Goal: Task Accomplishment & Management: Manage account settings

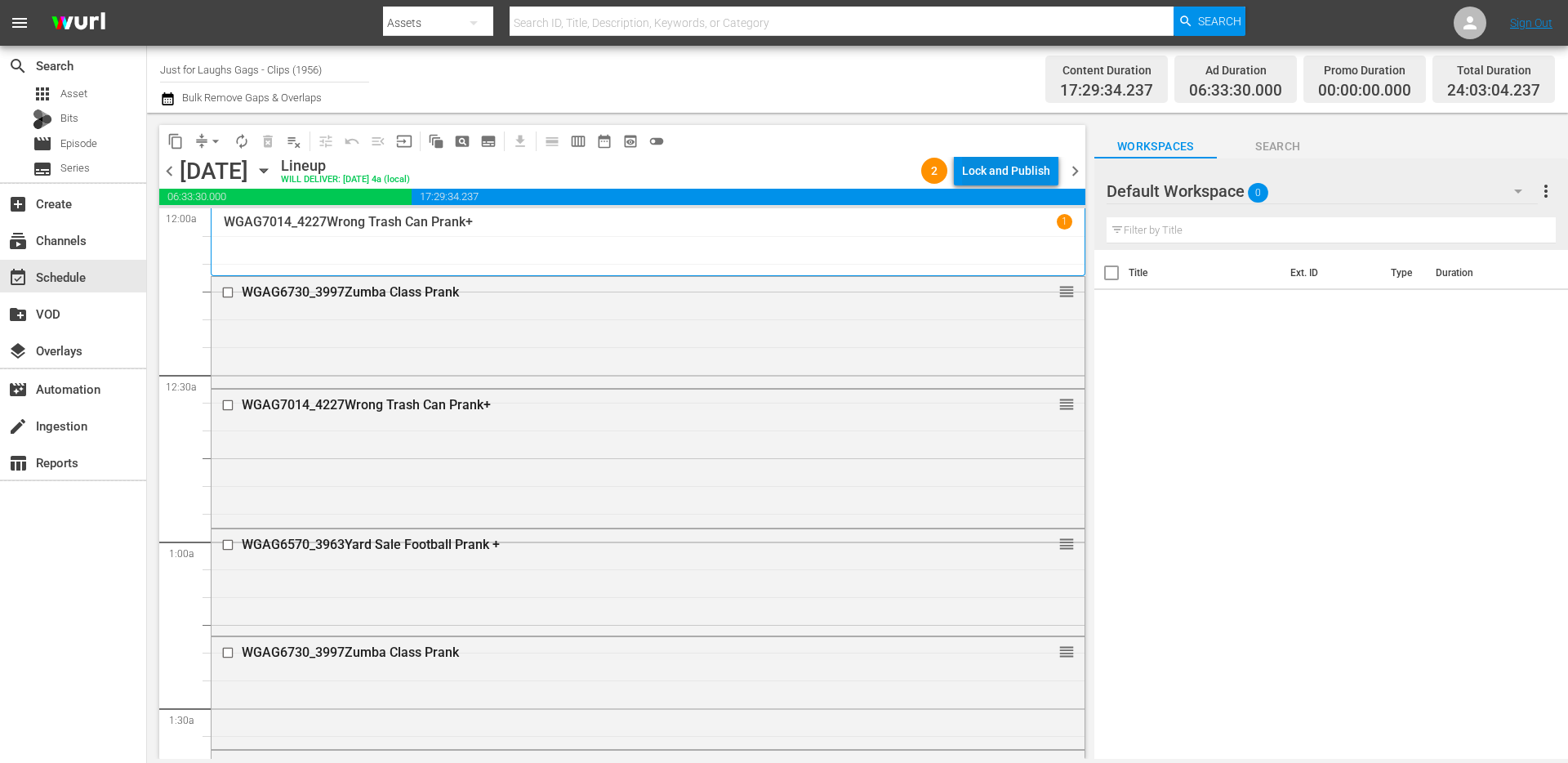
click at [980, 169] on div "Lock and Publish" at bounding box center [1005, 170] width 88 height 29
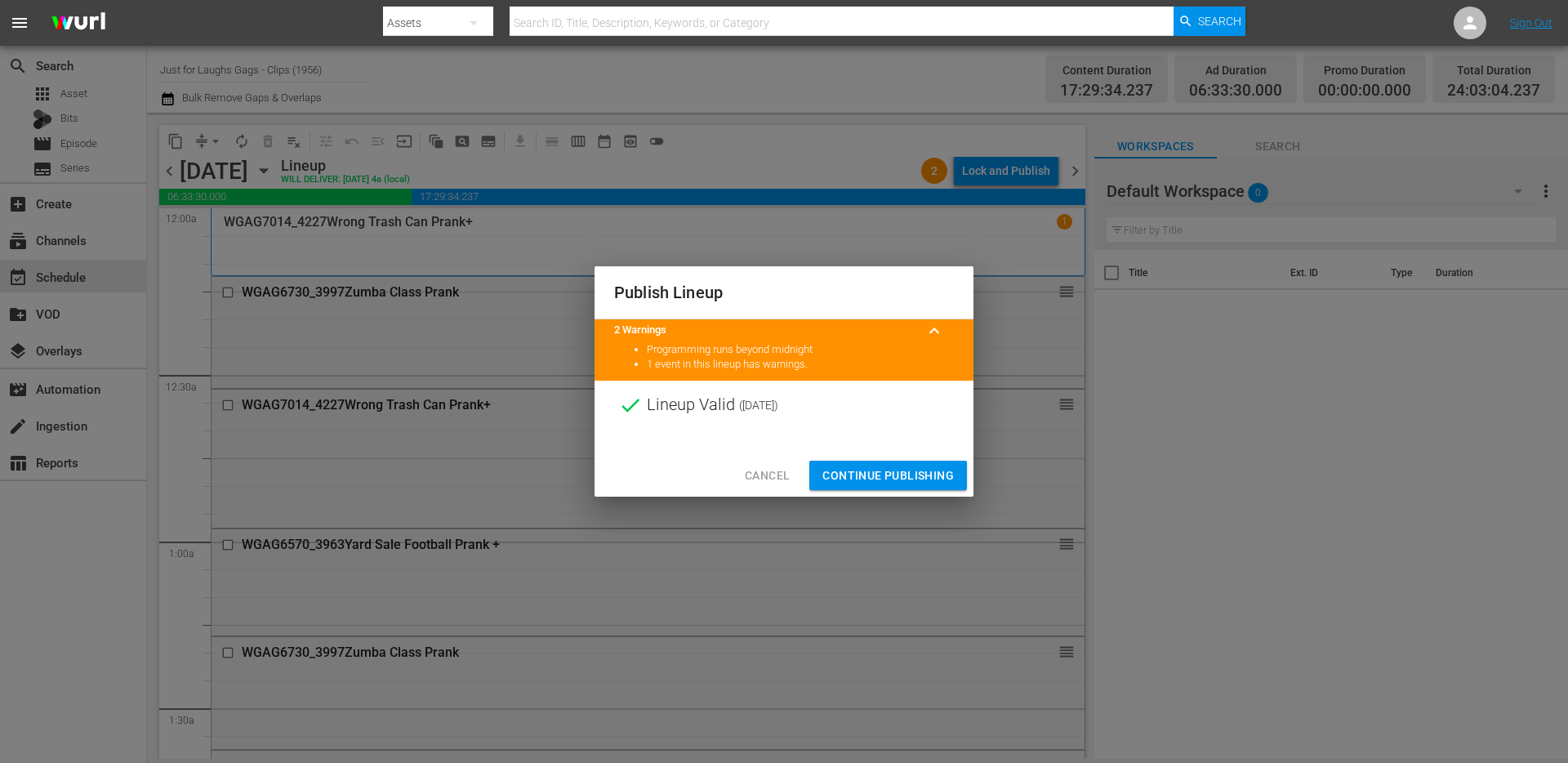
click at [936, 476] on span "Continue Publishing" at bounding box center [887, 476] width 131 height 21
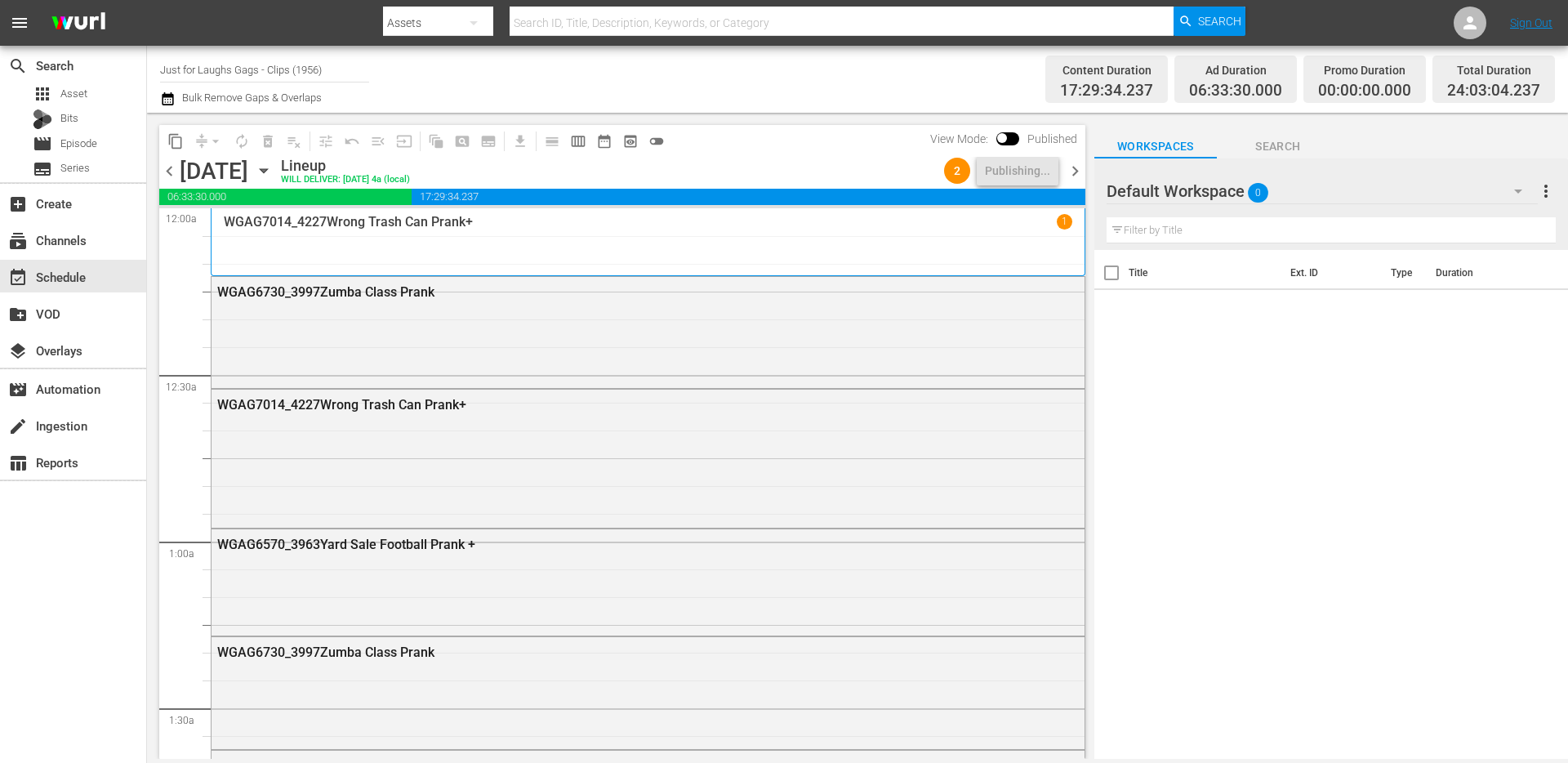
click at [1085, 180] on div "content_copy compress arrow_drop_down autorenew_outlined delete_forever_outline…" at bounding box center [618, 435] width 943 height 646
click at [1077, 174] on span "chevron_right" at bounding box center [1075, 171] width 21 height 21
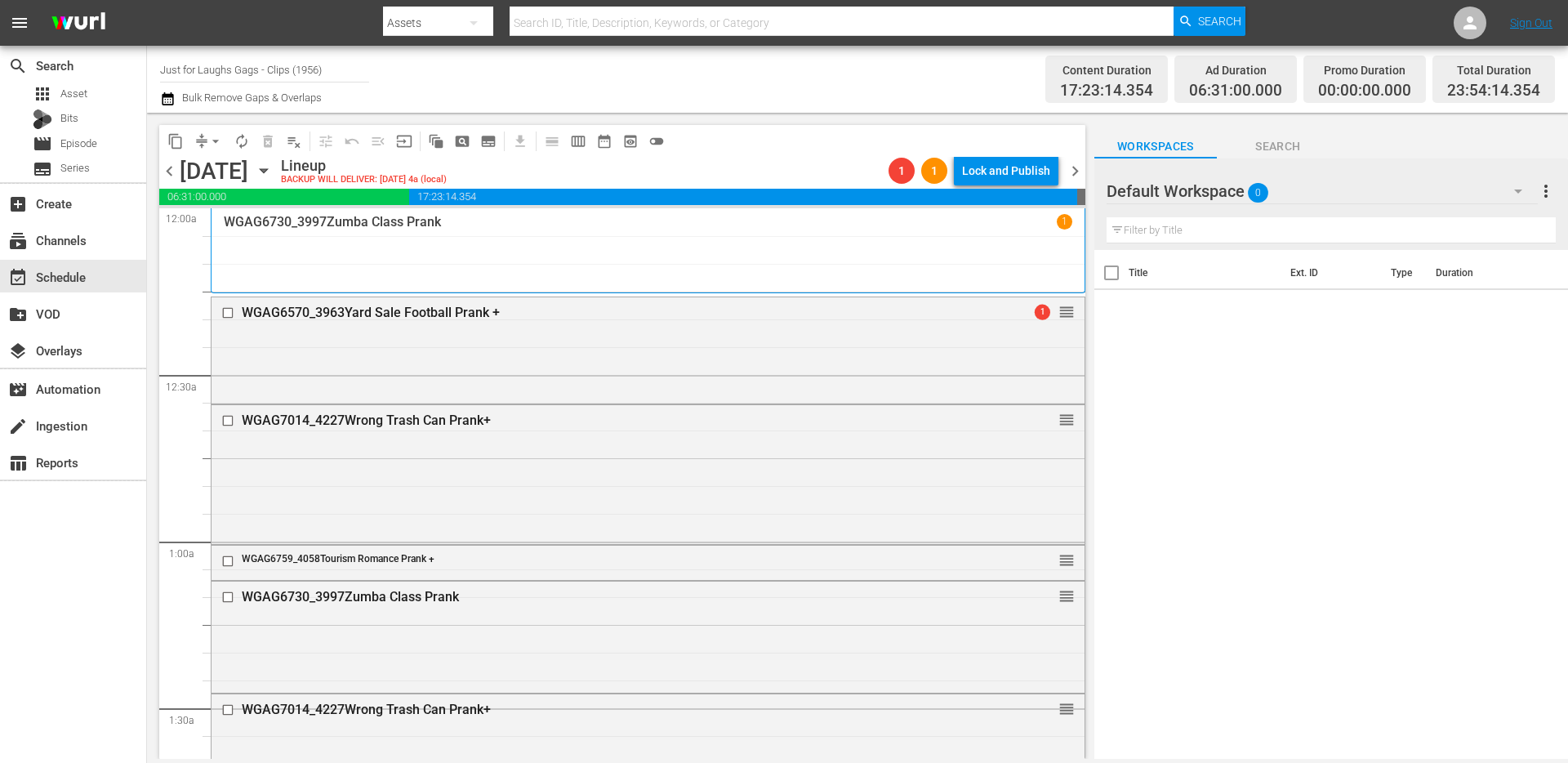
click at [203, 138] on button "arrow_drop_down" at bounding box center [215, 141] width 26 height 26
click at [212, 229] on li "Align to End of Previous Day" at bounding box center [216, 227] width 171 height 27
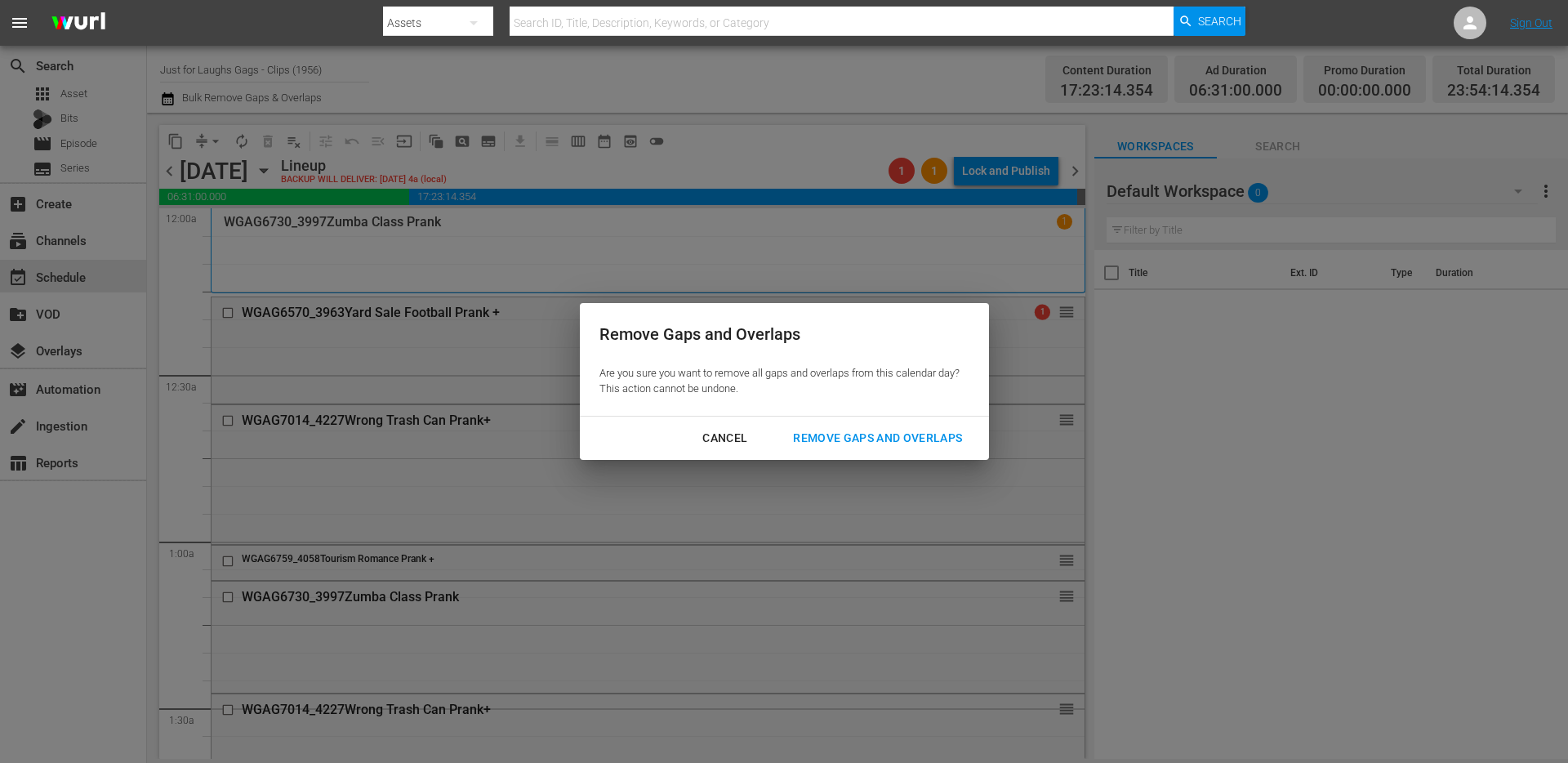
click at [705, 444] on div "Cancel" at bounding box center [725, 438] width 71 height 21
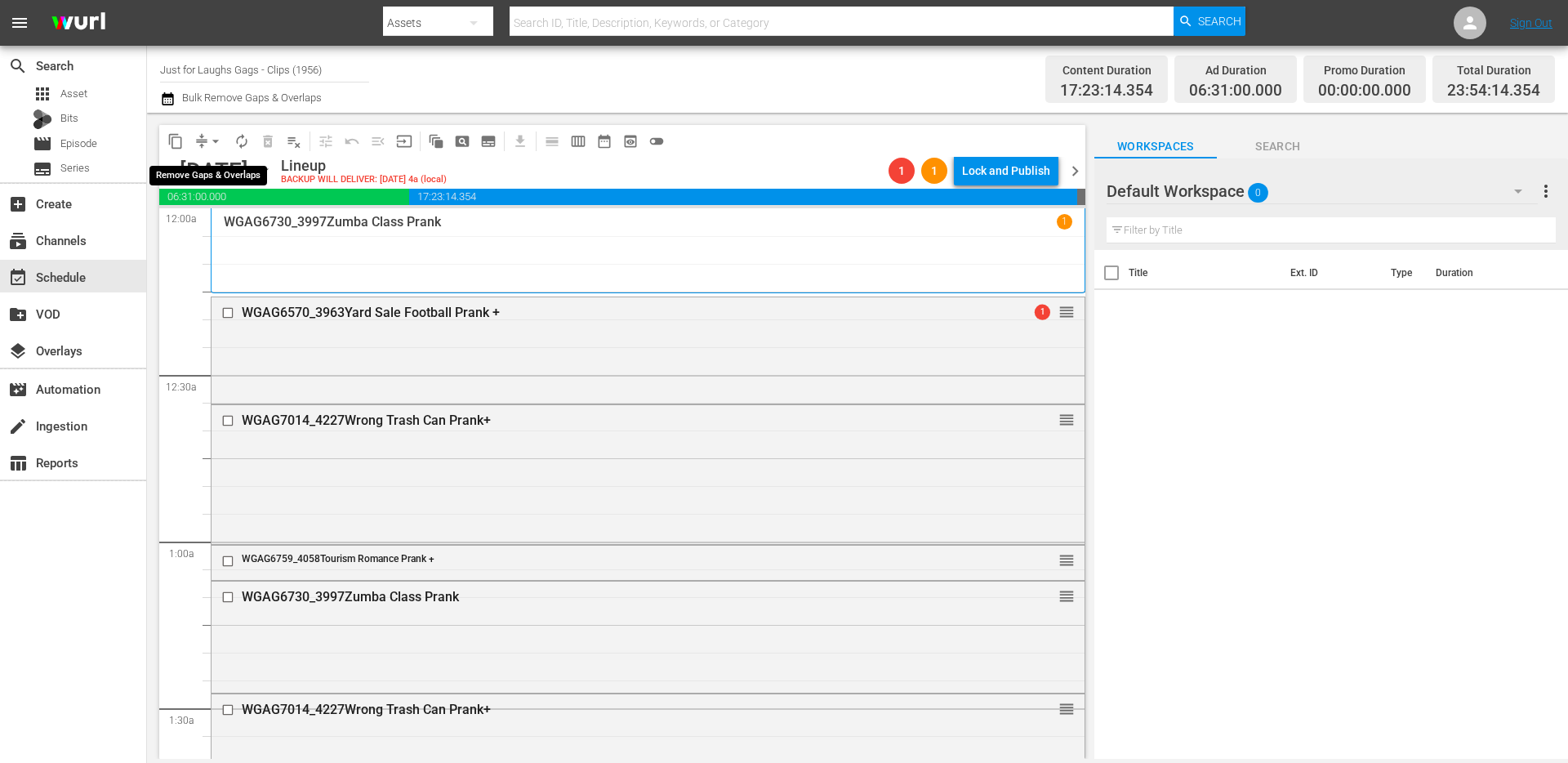
click at [208, 140] on span "arrow_drop_down" at bounding box center [215, 140] width 16 height 16
drag, startPoint x: 213, startPoint y: 199, endPoint x: 248, endPoint y: 220, distance: 40.8
click at [248, 220] on ul "Align to Midnight Align to First Episode Align to End of Previous Day" at bounding box center [216, 201] width 171 height 94
click at [248, 220] on li "Align to End of Previous Day" at bounding box center [216, 227] width 171 height 27
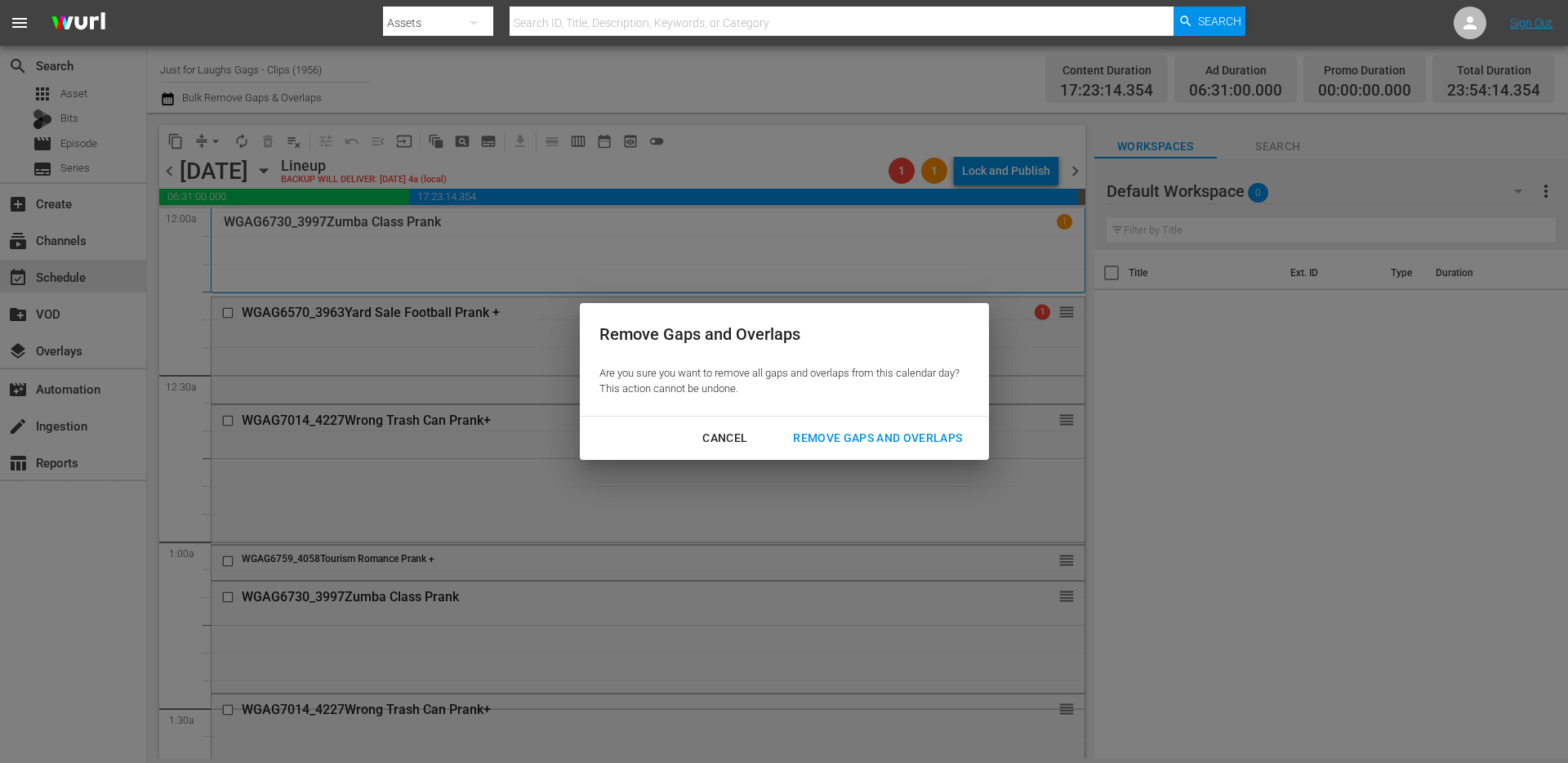
click at [872, 438] on div "Remove Gaps and Overlaps" at bounding box center [877, 438] width 195 height 21
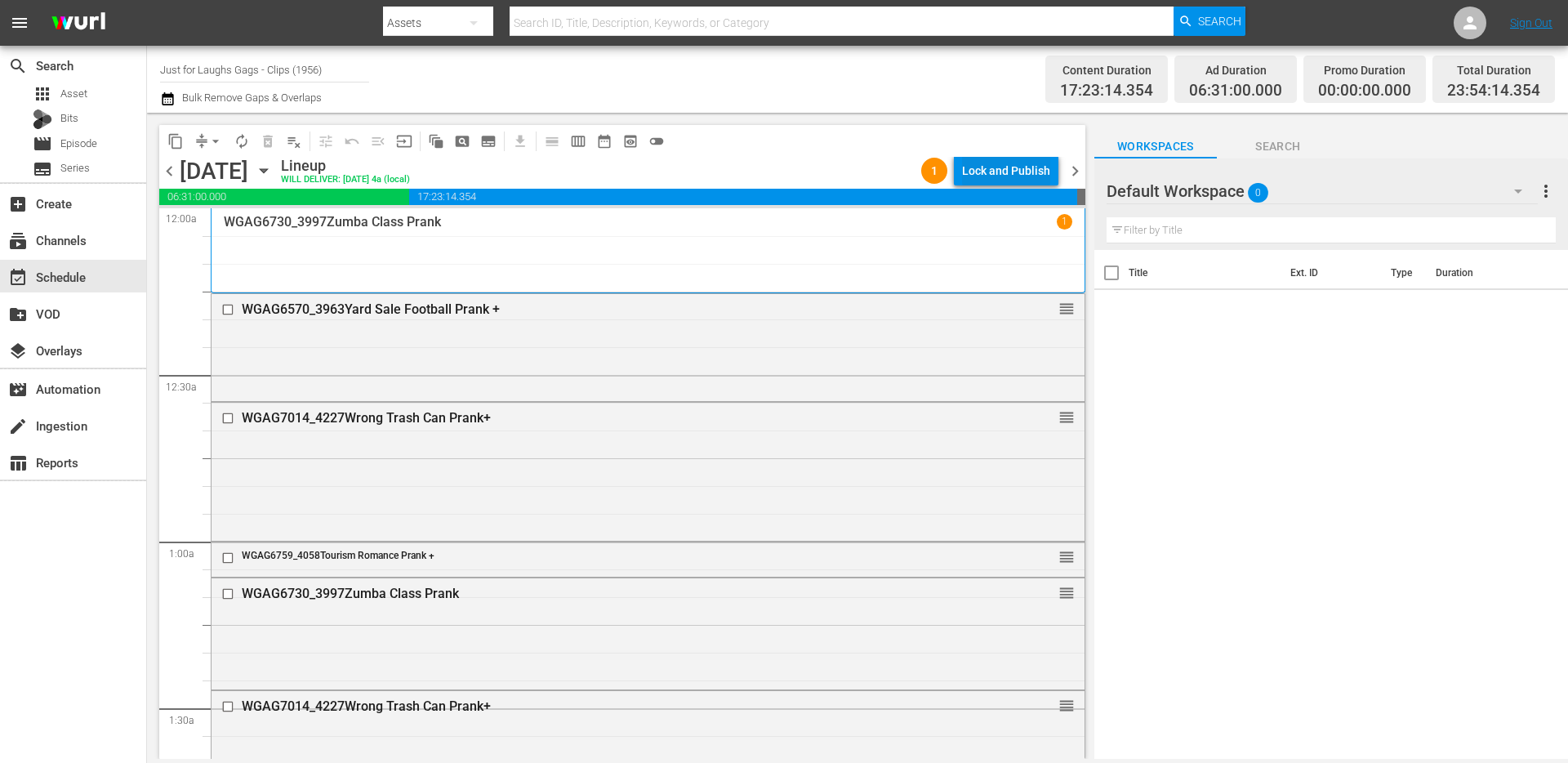
click at [1039, 168] on div "Lock and Publish" at bounding box center [1005, 170] width 88 height 29
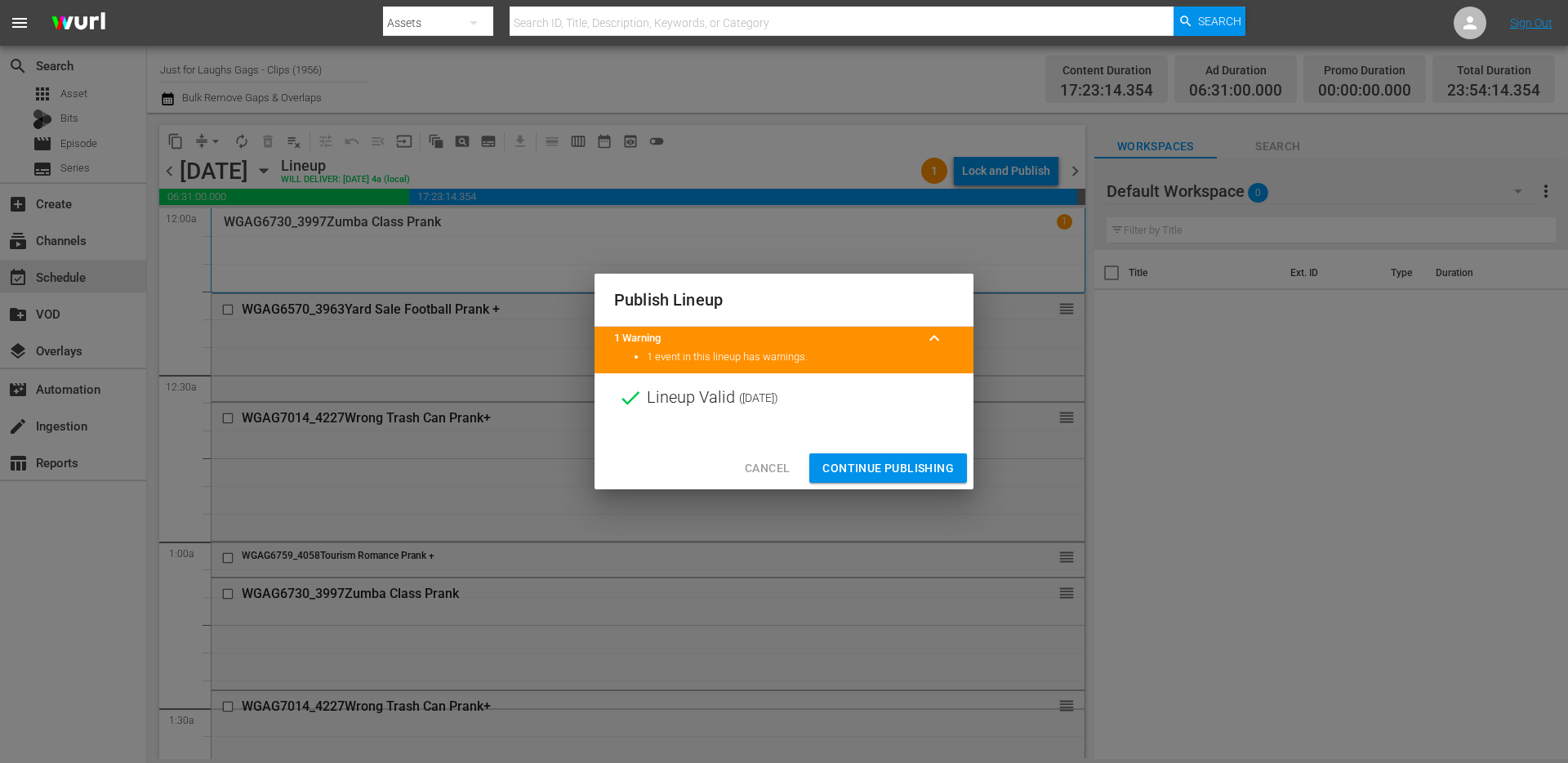
click at [915, 468] on span "Continue Publishing" at bounding box center [887, 468] width 131 height 21
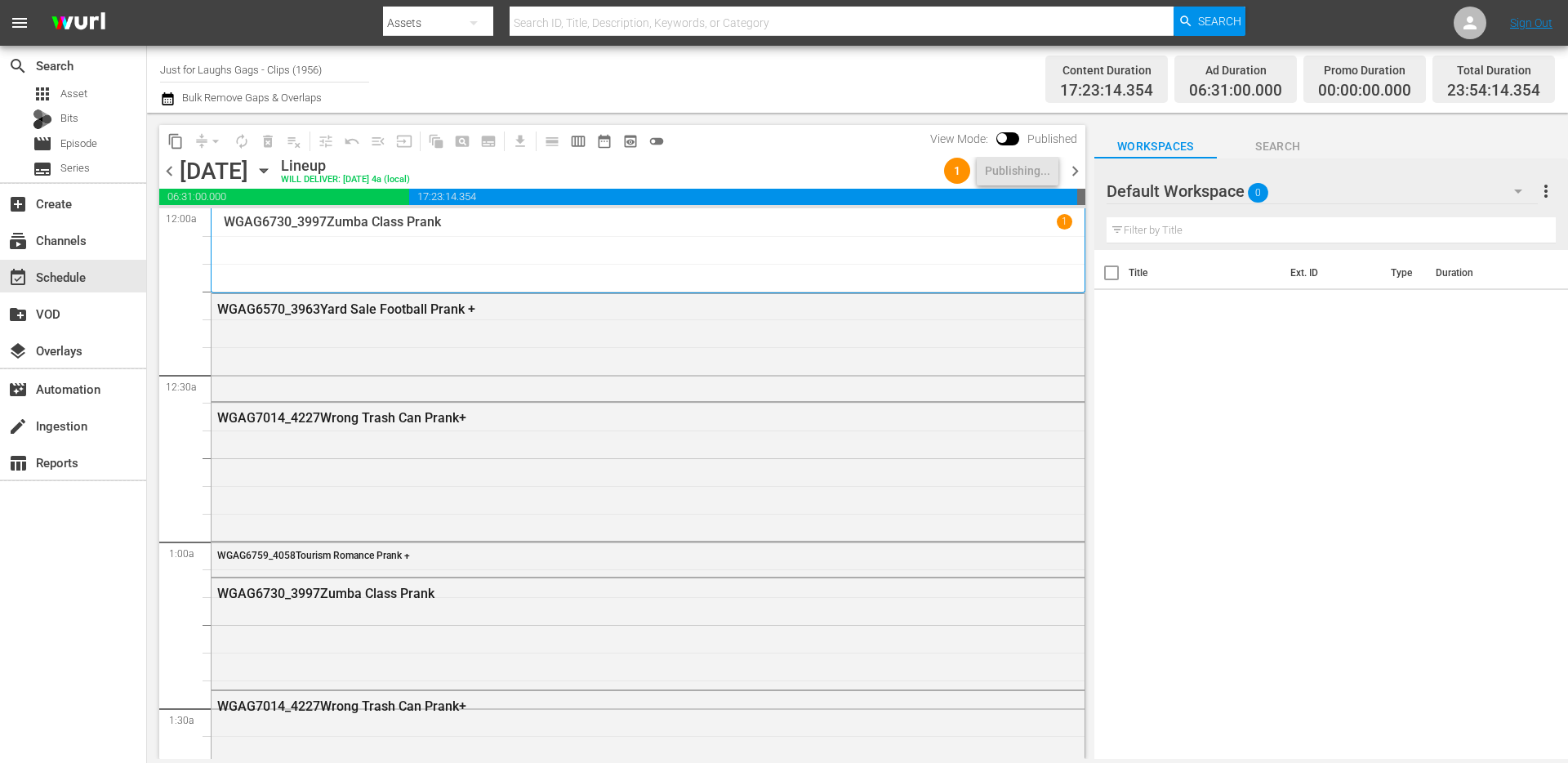
click at [1077, 175] on span "chevron_right" at bounding box center [1075, 171] width 21 height 21
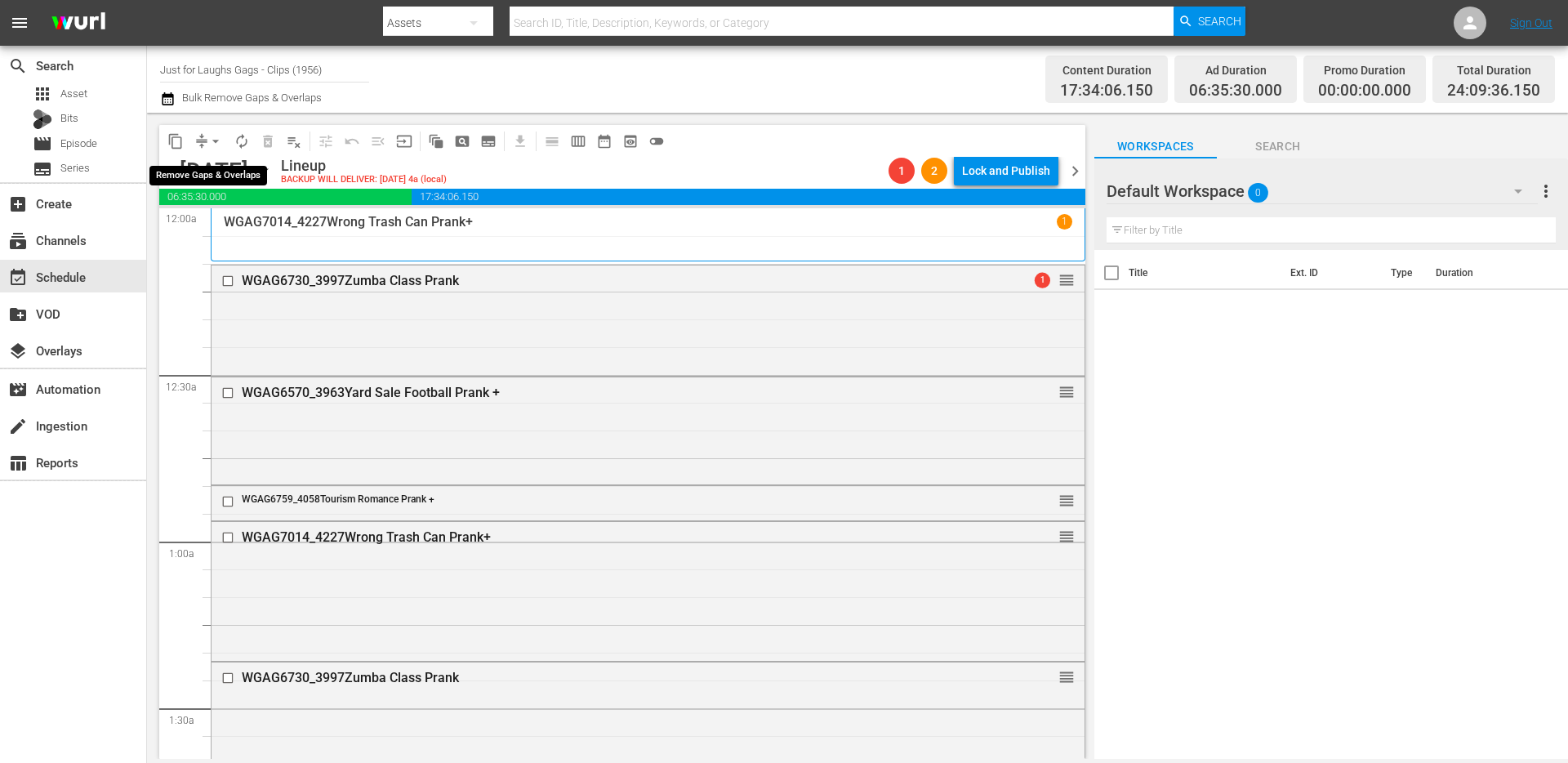
click at [213, 142] on span "arrow_drop_down" at bounding box center [215, 140] width 16 height 16
click at [214, 227] on li "Align to End of Previous Day" at bounding box center [216, 227] width 171 height 27
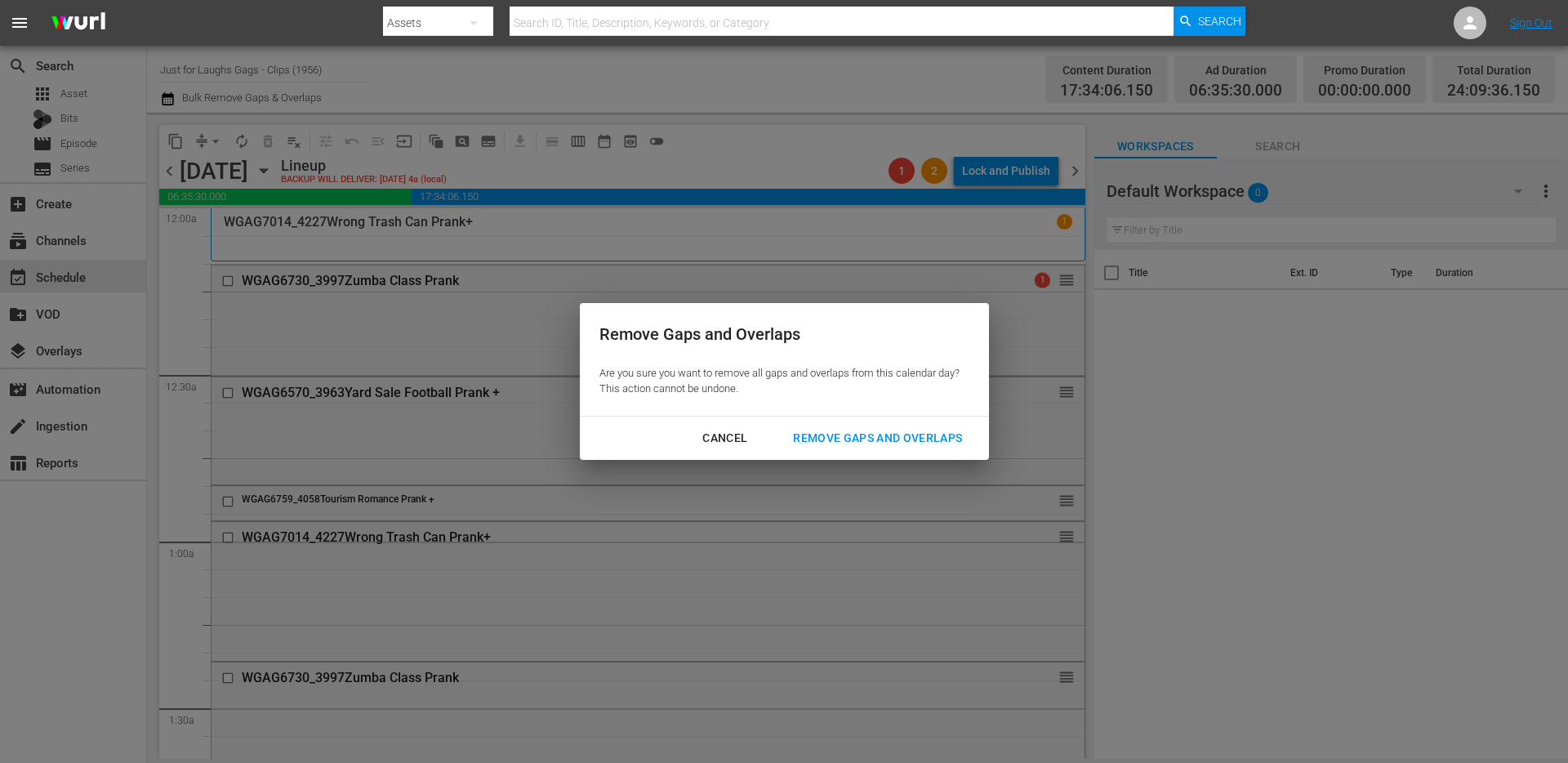
click at [892, 438] on div "Remove Gaps and Overlaps" at bounding box center [877, 438] width 195 height 21
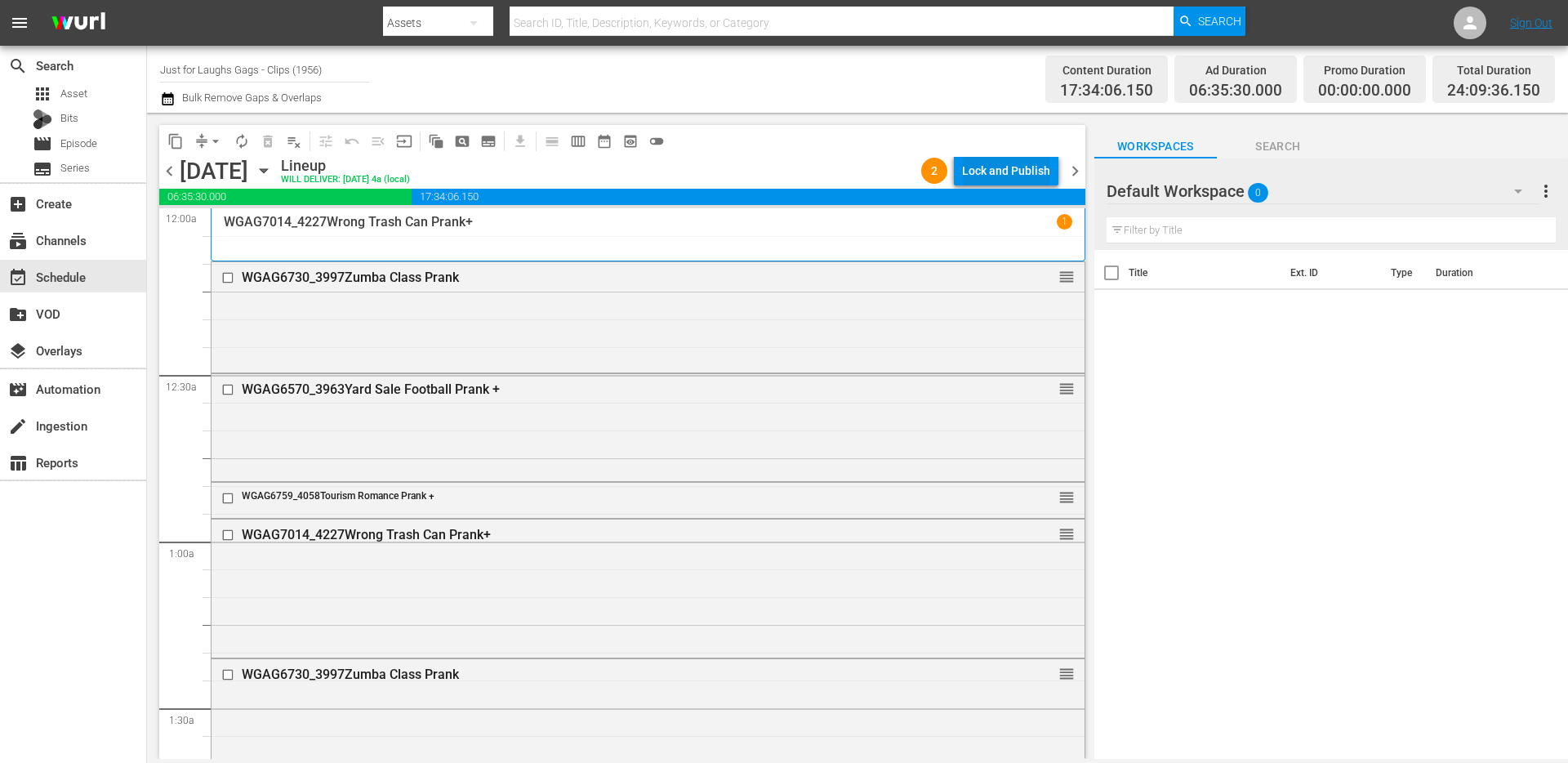
click at [1015, 174] on div "Lock and Publish" at bounding box center [1005, 170] width 88 height 29
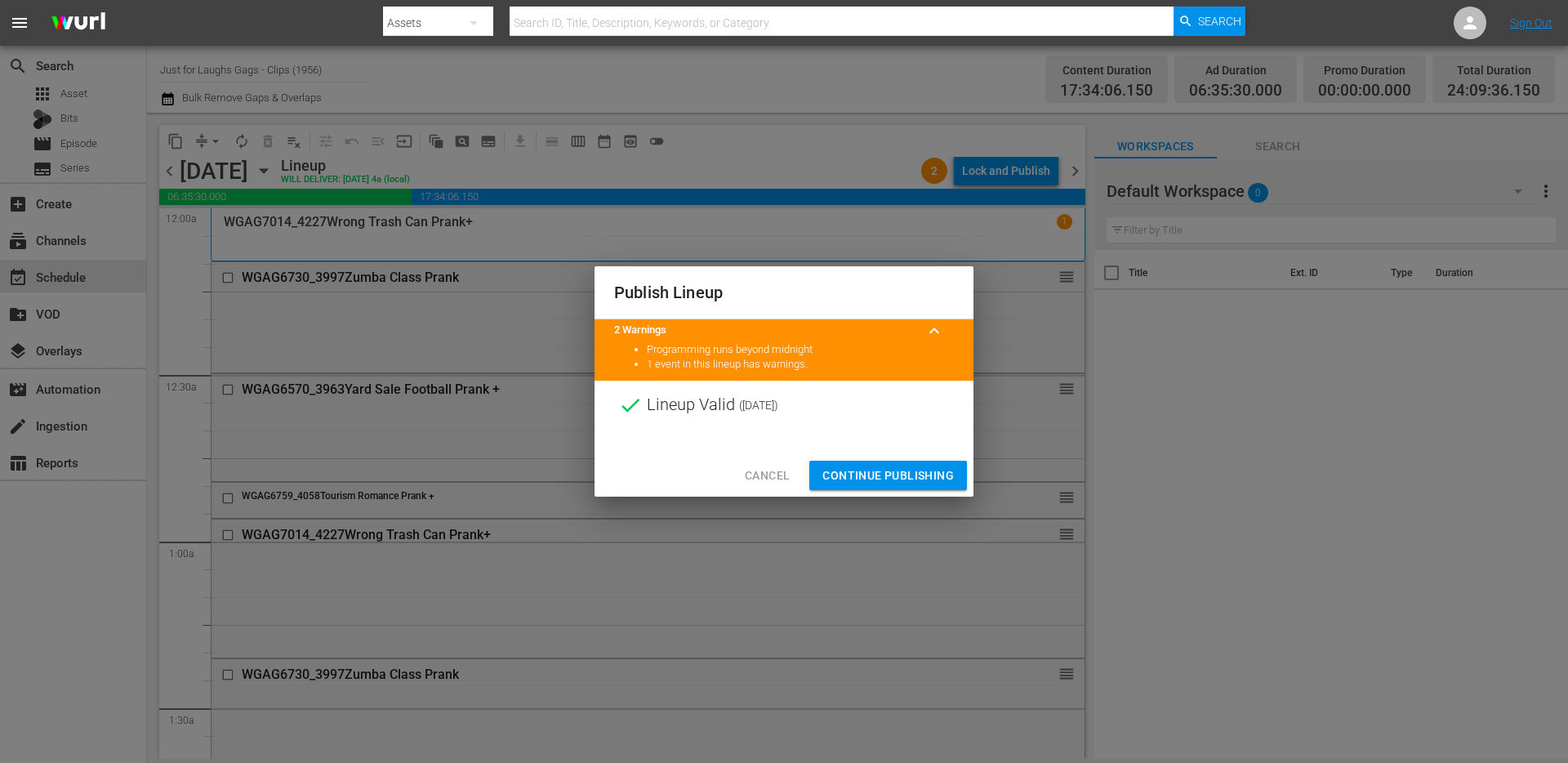
click at [938, 478] on span "Continue Publishing" at bounding box center [887, 476] width 131 height 21
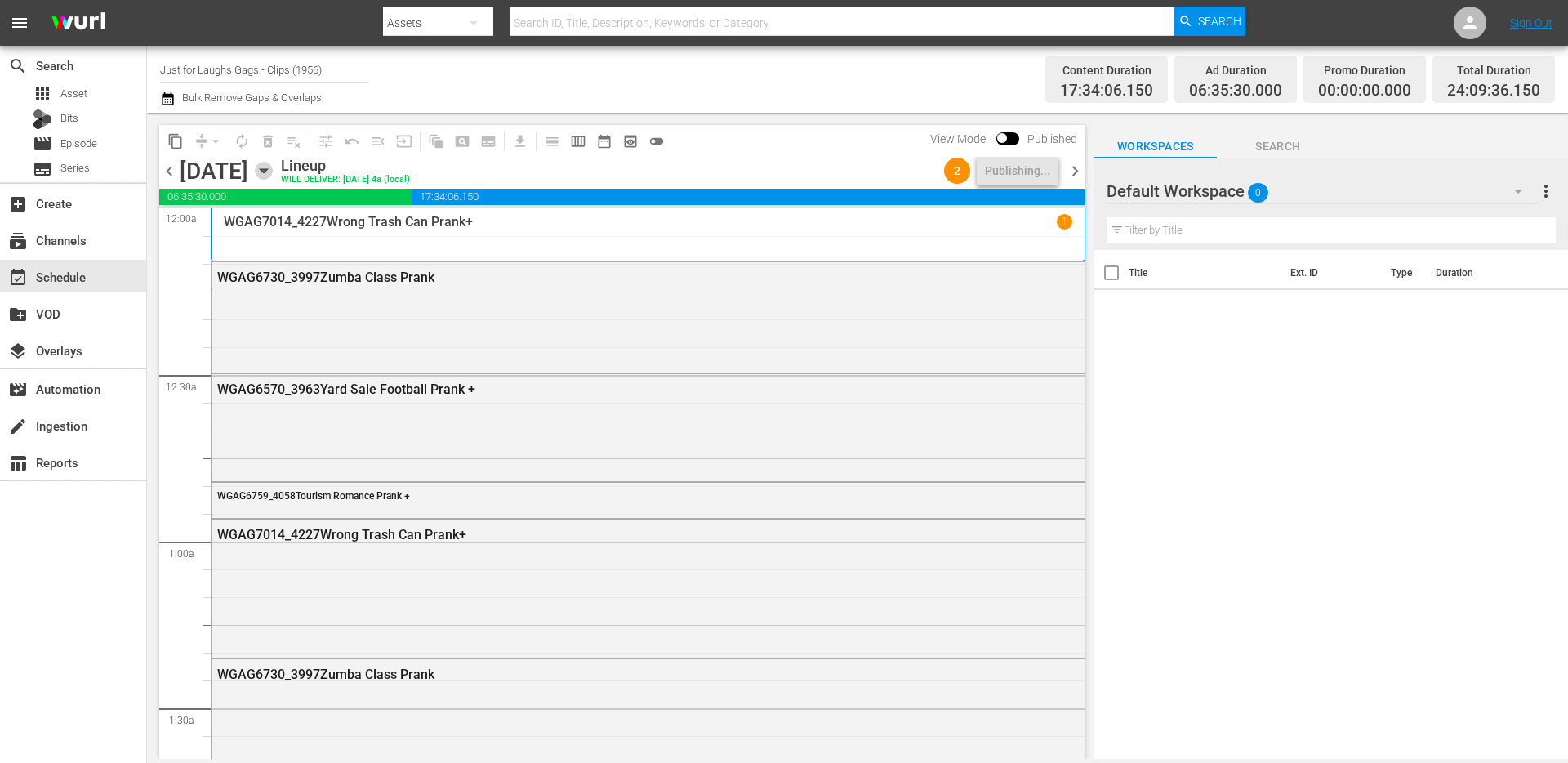
click at [272, 171] on icon "button" at bounding box center [263, 170] width 18 height 18
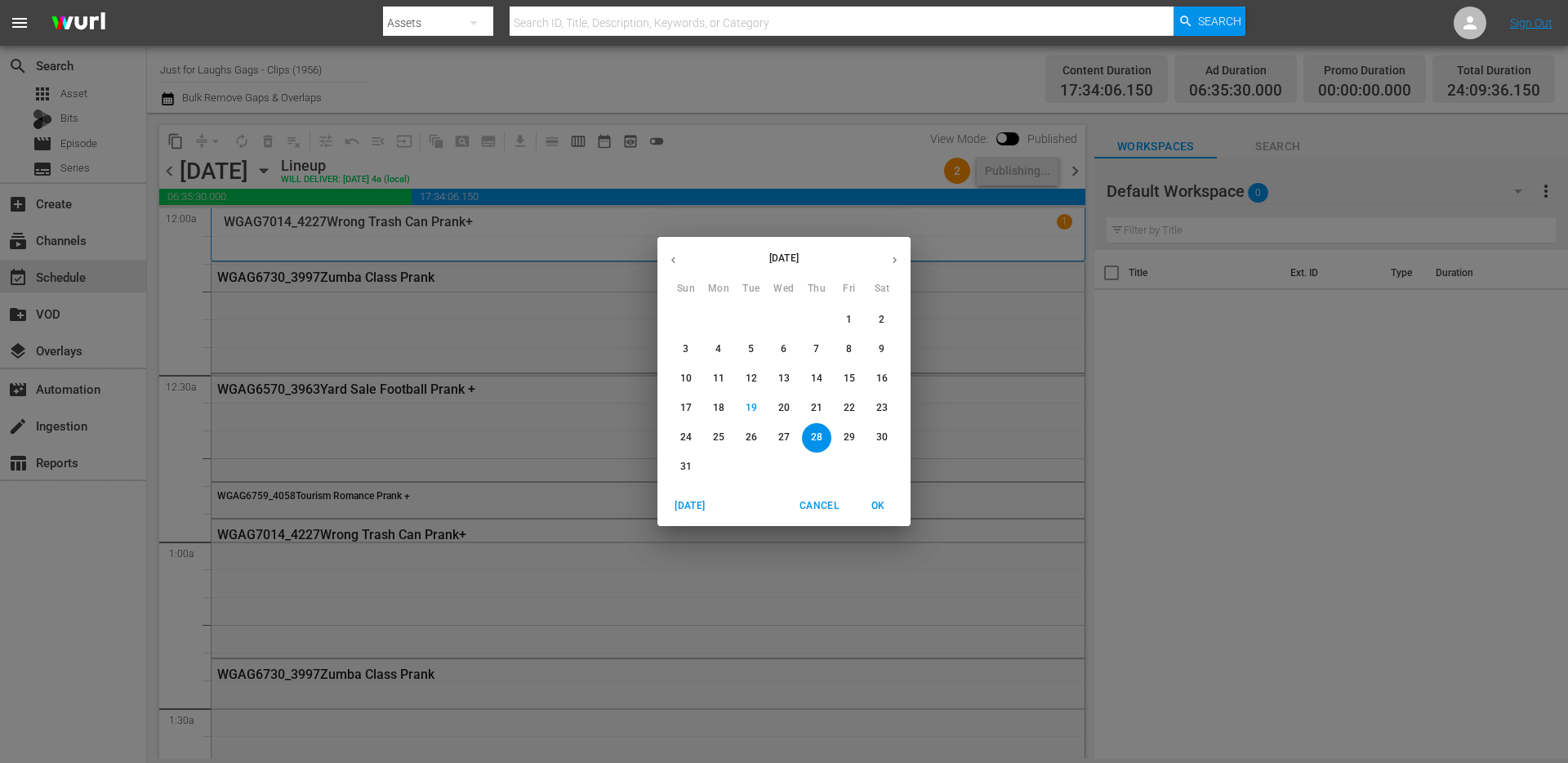
click at [814, 404] on p "21" at bounding box center [816, 407] width 11 height 14
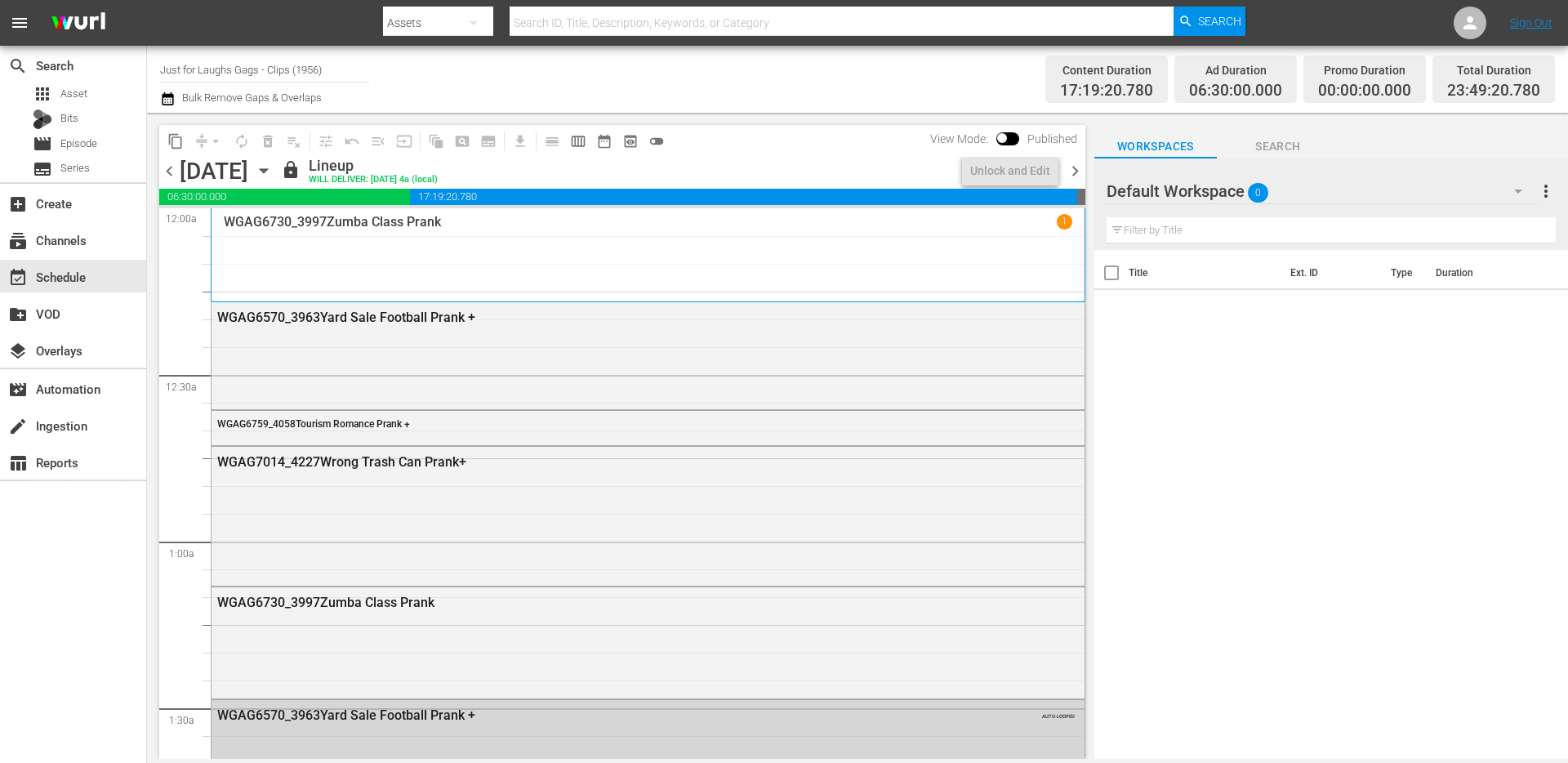
click at [272, 173] on icon "button" at bounding box center [263, 170] width 18 height 18
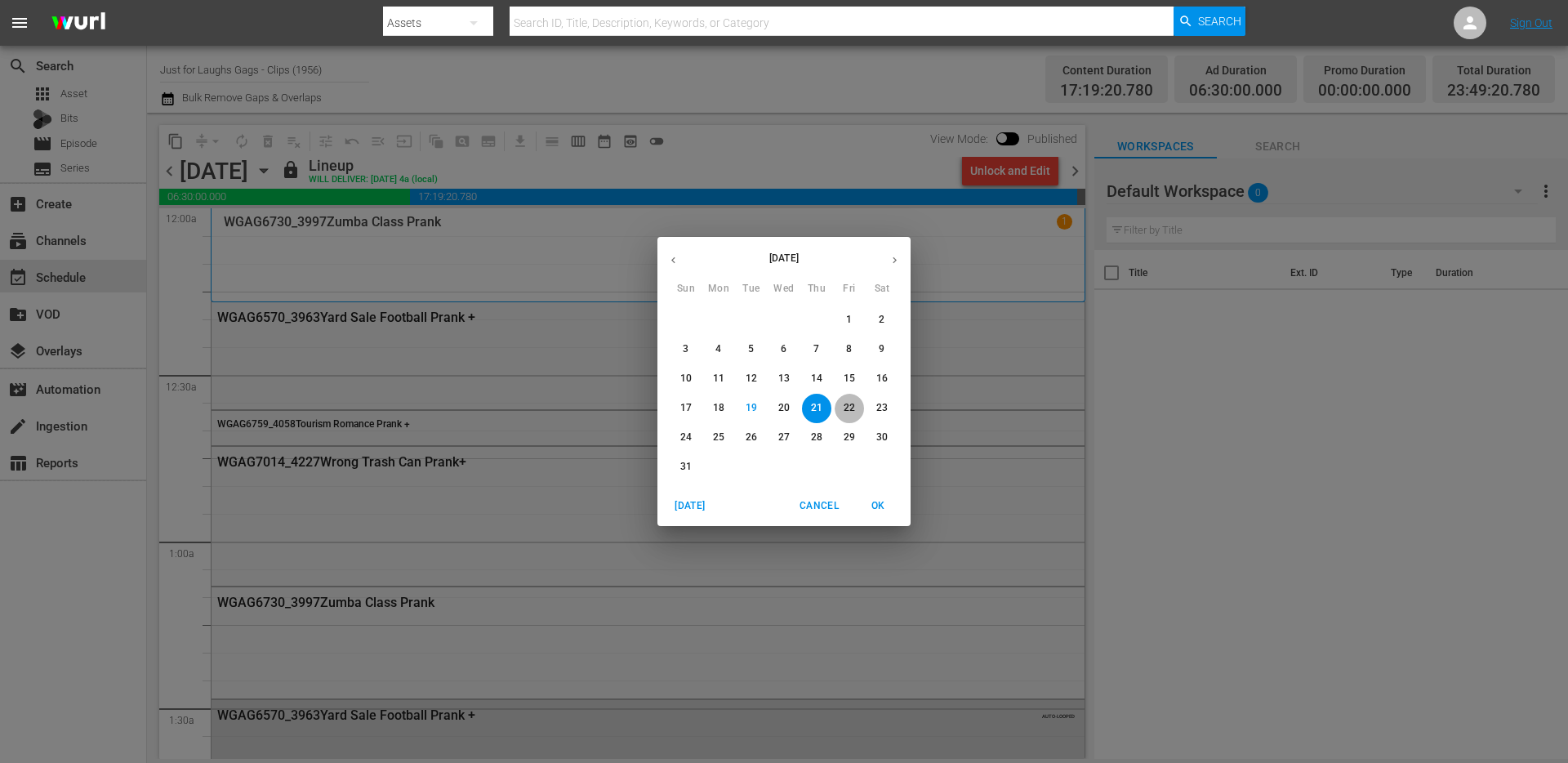
click at [840, 401] on span "22" at bounding box center [848, 407] width 29 height 14
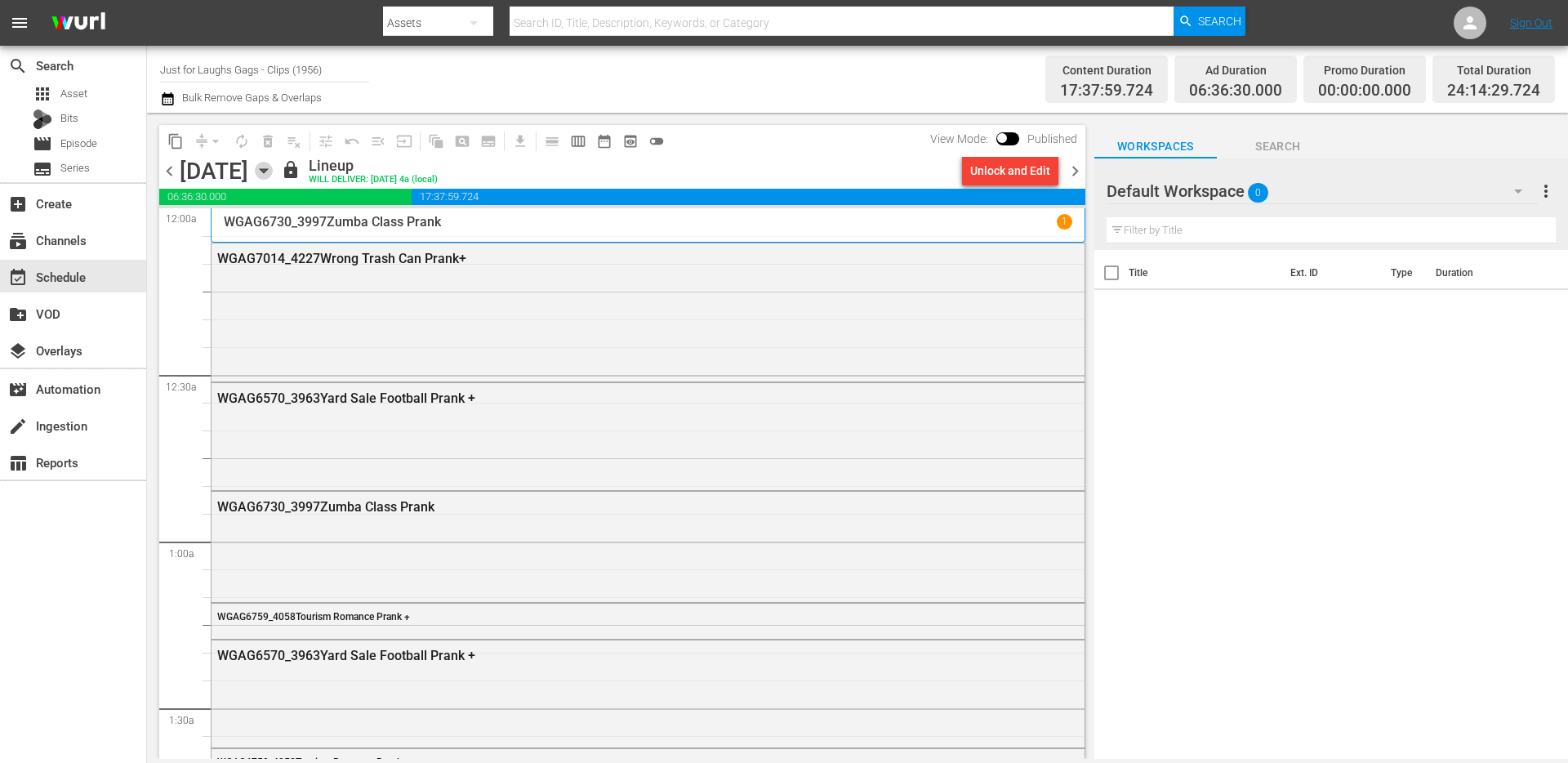
click at [272, 174] on icon "button" at bounding box center [263, 170] width 18 height 18
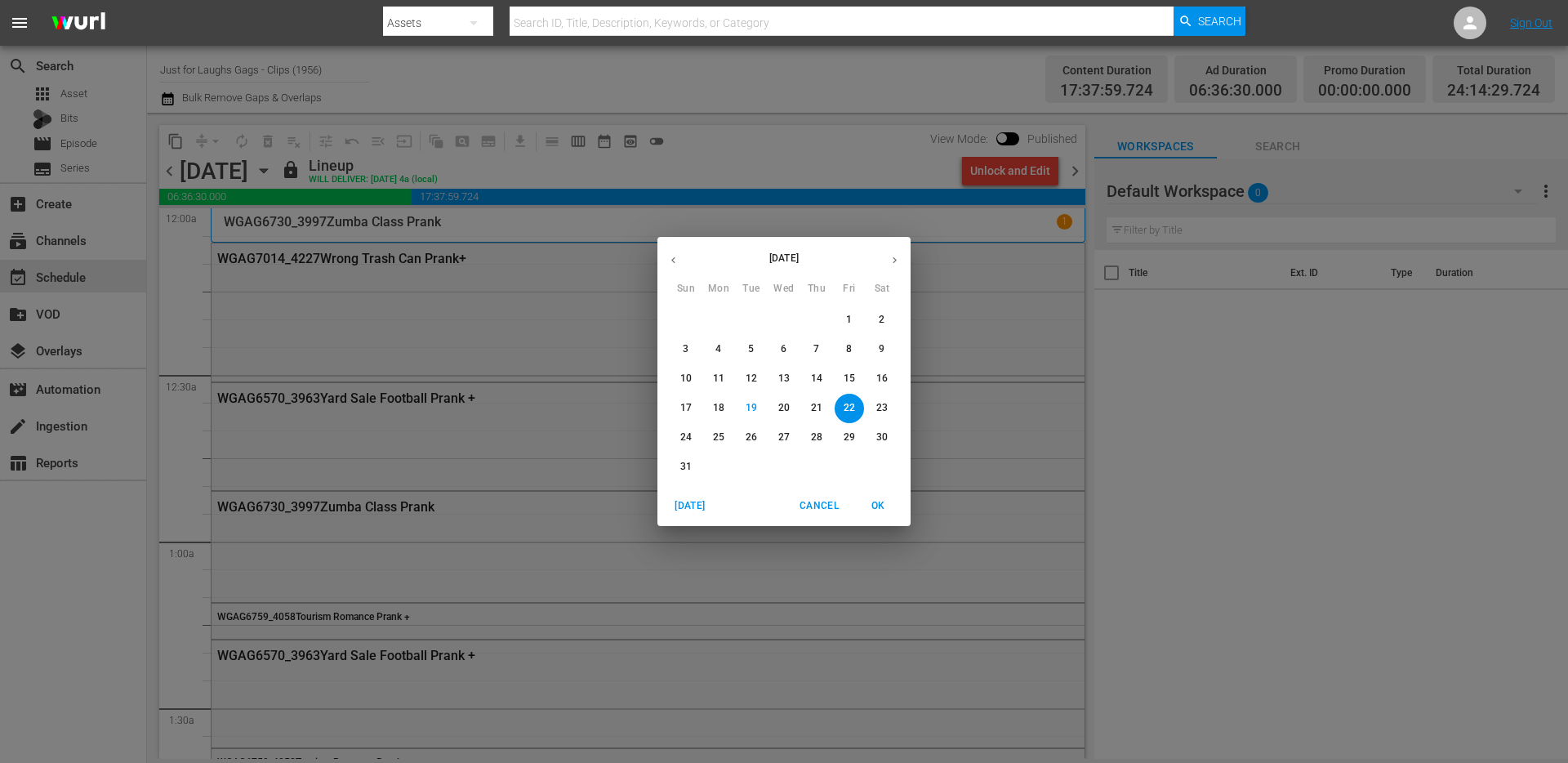
click at [398, 174] on div "August 2025 Sun Mon Tue Wed Thu Fri Sat 27 28 29 30 31 1 2 3 4 5 6 7 8 9 10 11 …" at bounding box center [784, 381] width 1568 height 763
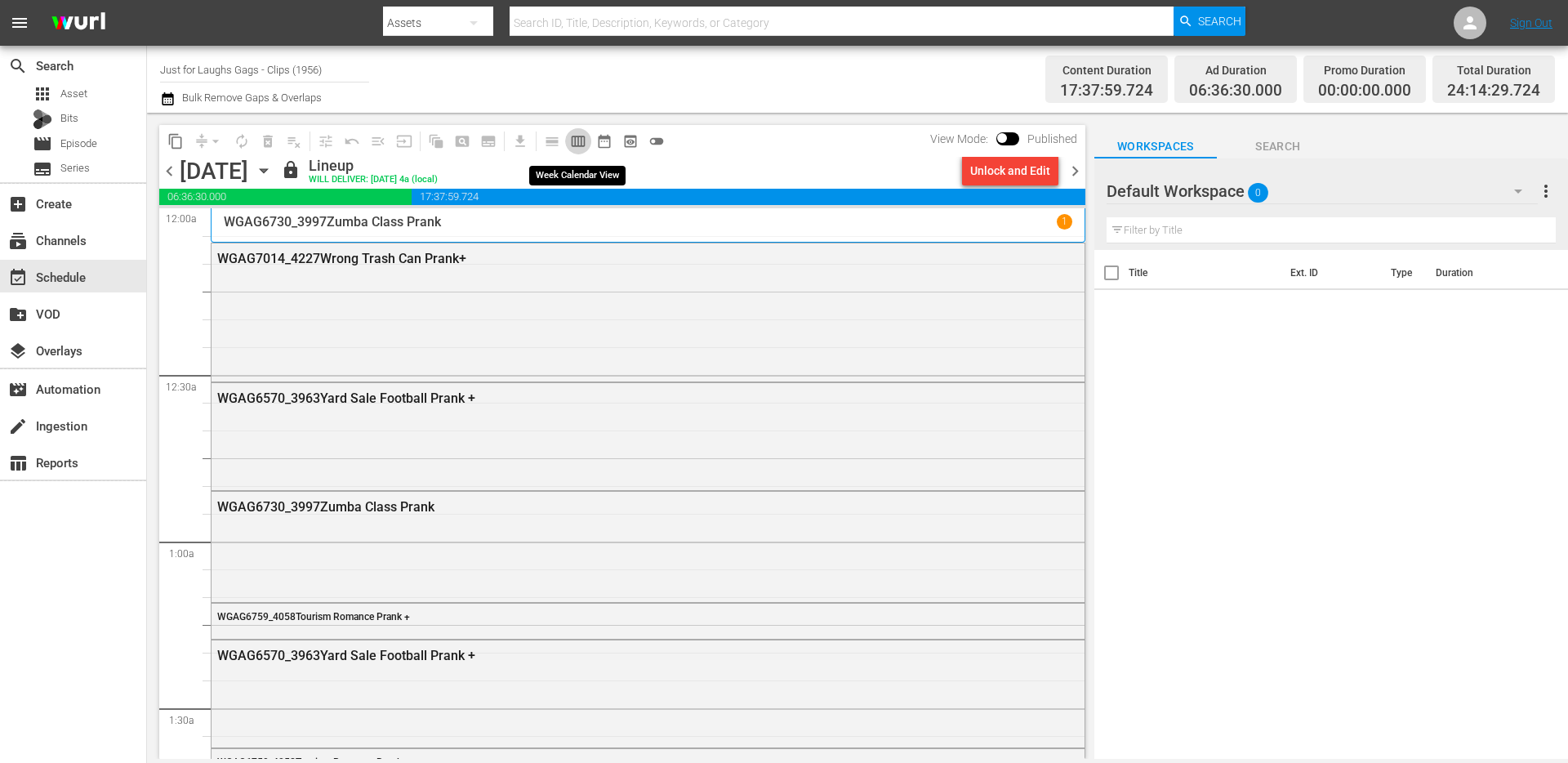
click at [572, 146] on span "calendar_view_week_outlined" at bounding box center [578, 140] width 16 height 16
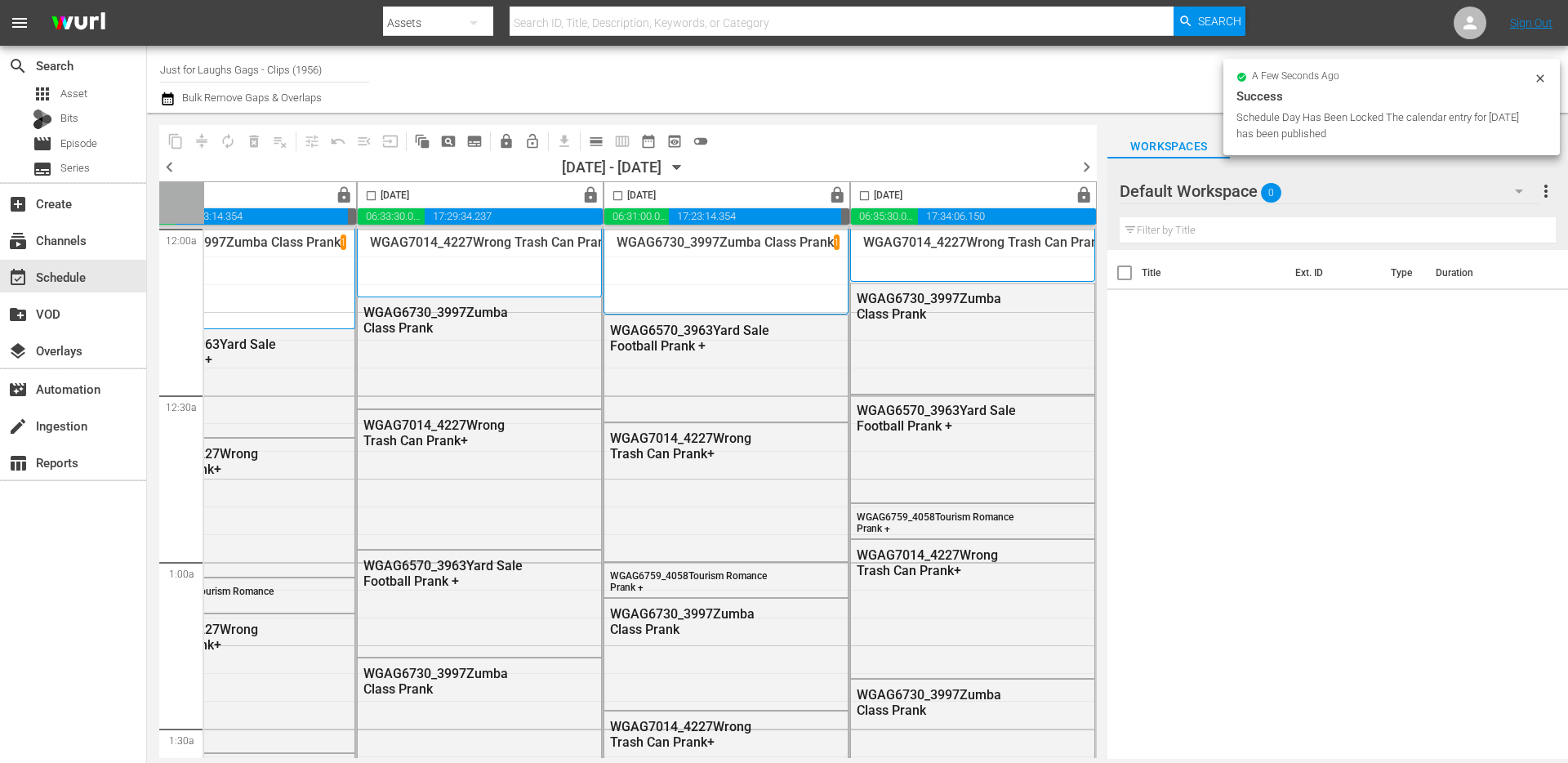
scroll to position [0, 840]
click at [1083, 165] on span "chevron_right" at bounding box center [1087, 167] width 21 height 21
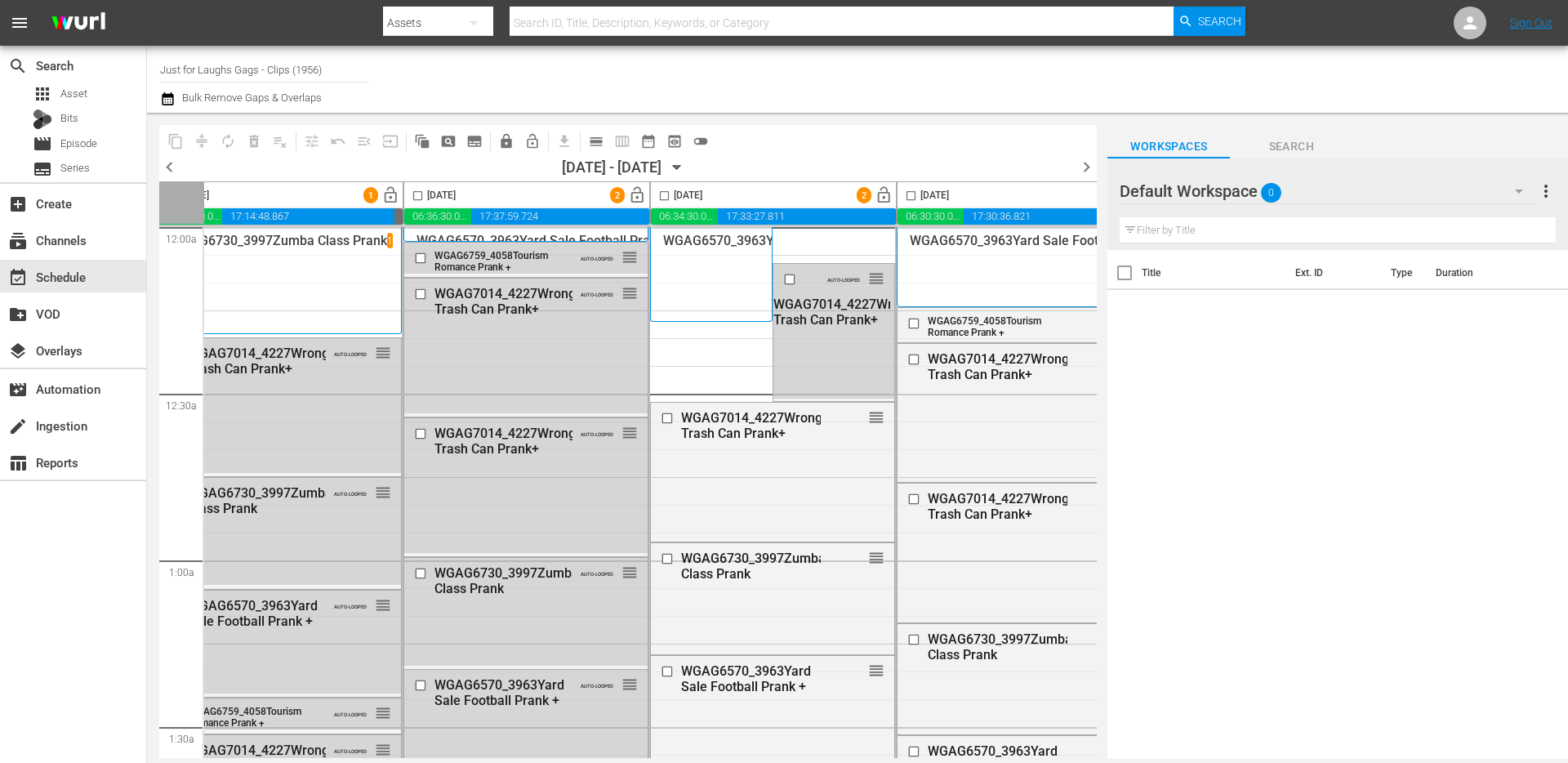
scroll to position [2, 0]
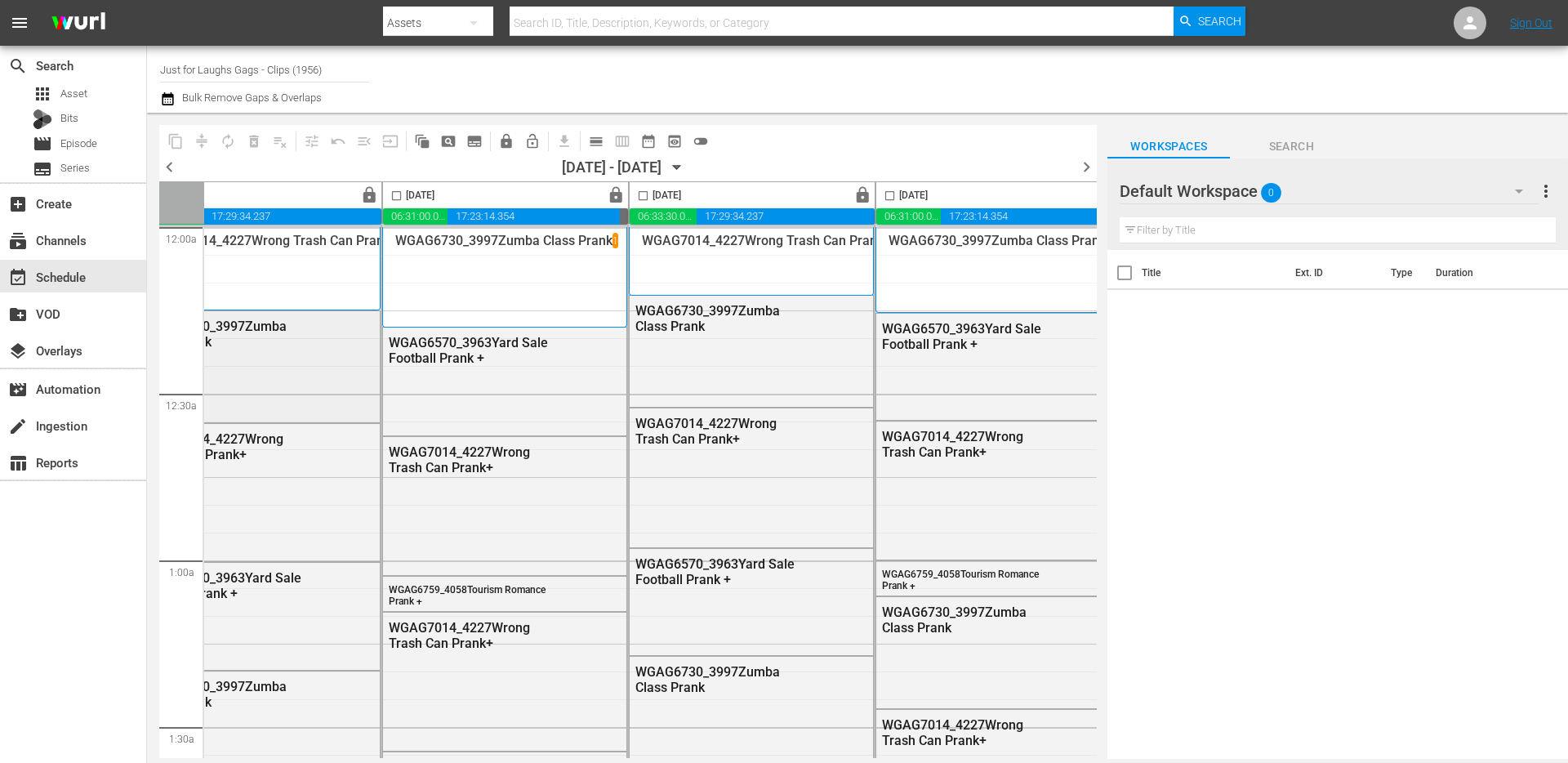
scroll to position [2, 840]
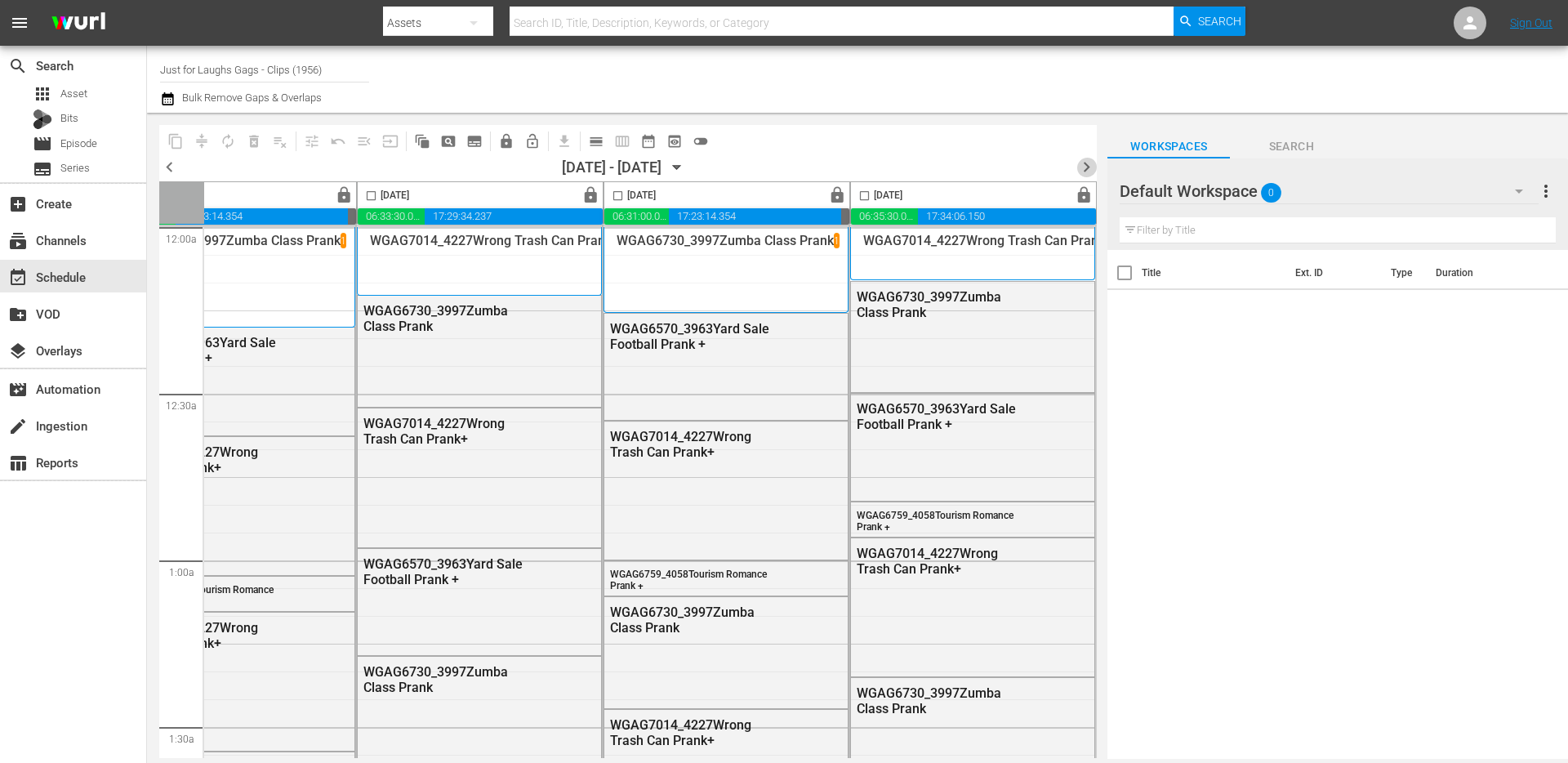
click at [1092, 166] on span "chevron_right" at bounding box center [1087, 167] width 21 height 21
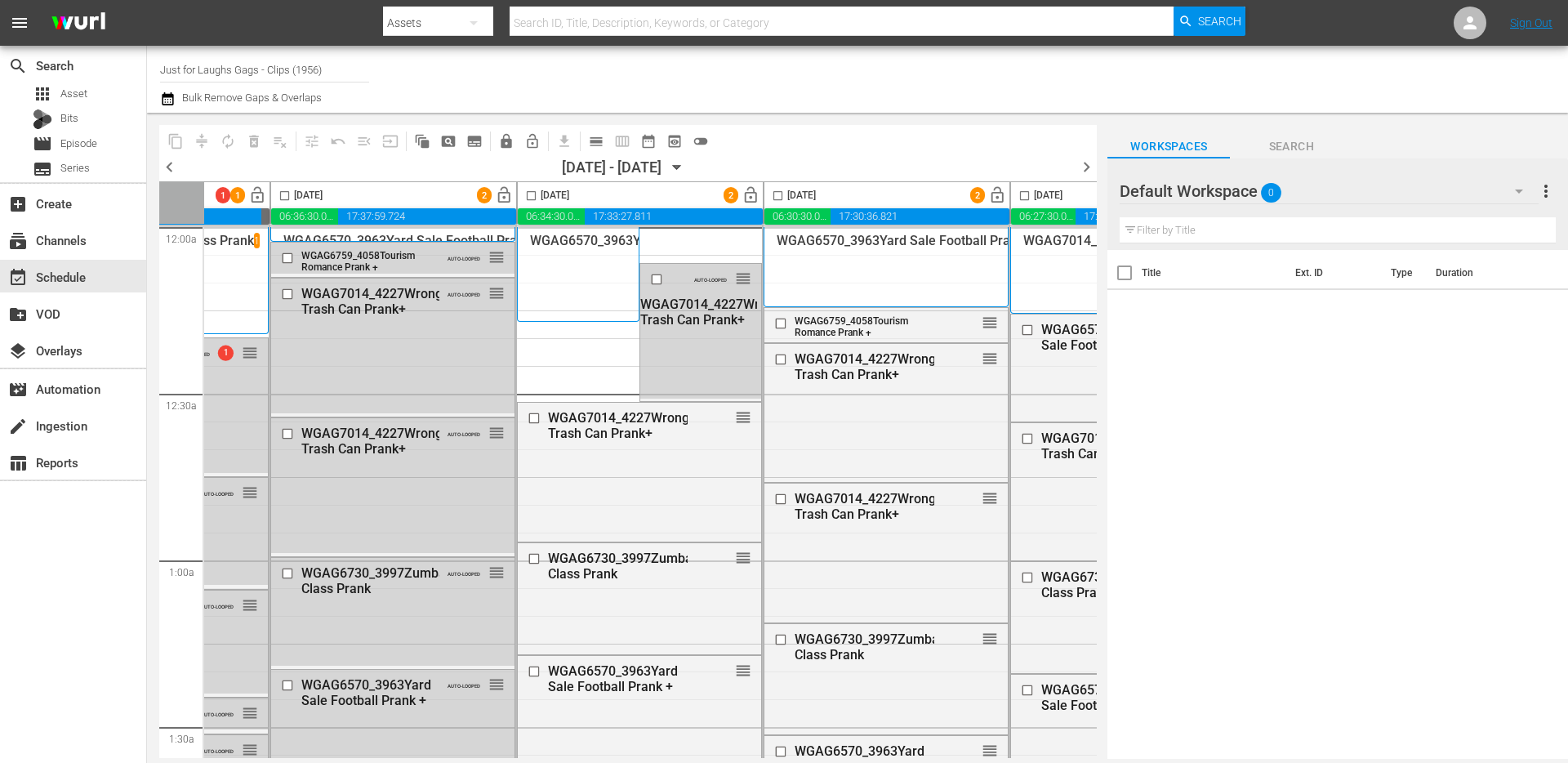
scroll to position [2, 0]
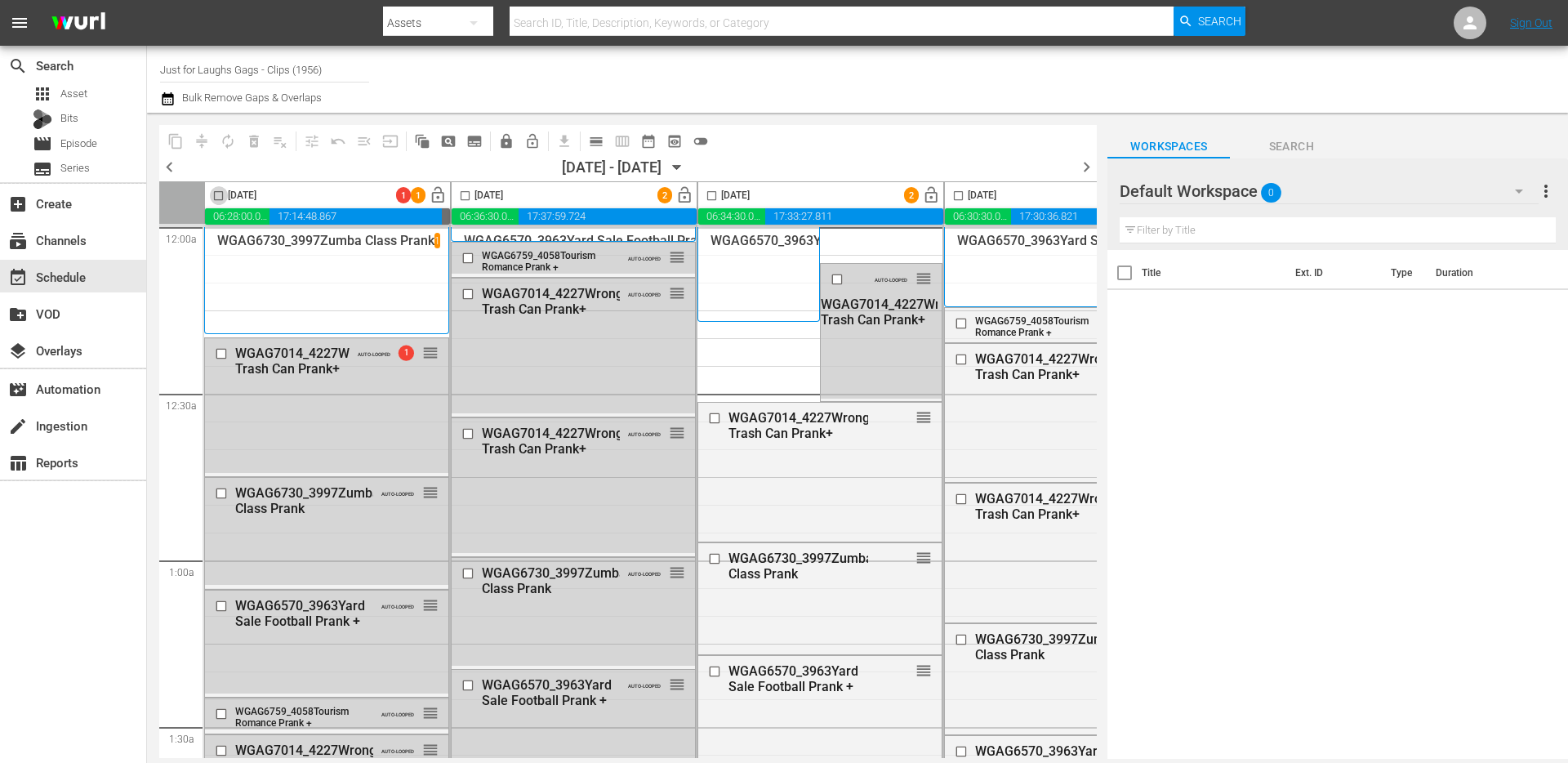
click at [220, 196] on input "checkbox" at bounding box center [218, 198] width 19 height 19
checkbox input "true"
click at [461, 195] on input "checkbox" at bounding box center [465, 198] width 19 height 19
checkbox input "true"
click at [710, 194] on input "checkbox" at bounding box center [711, 198] width 19 height 19
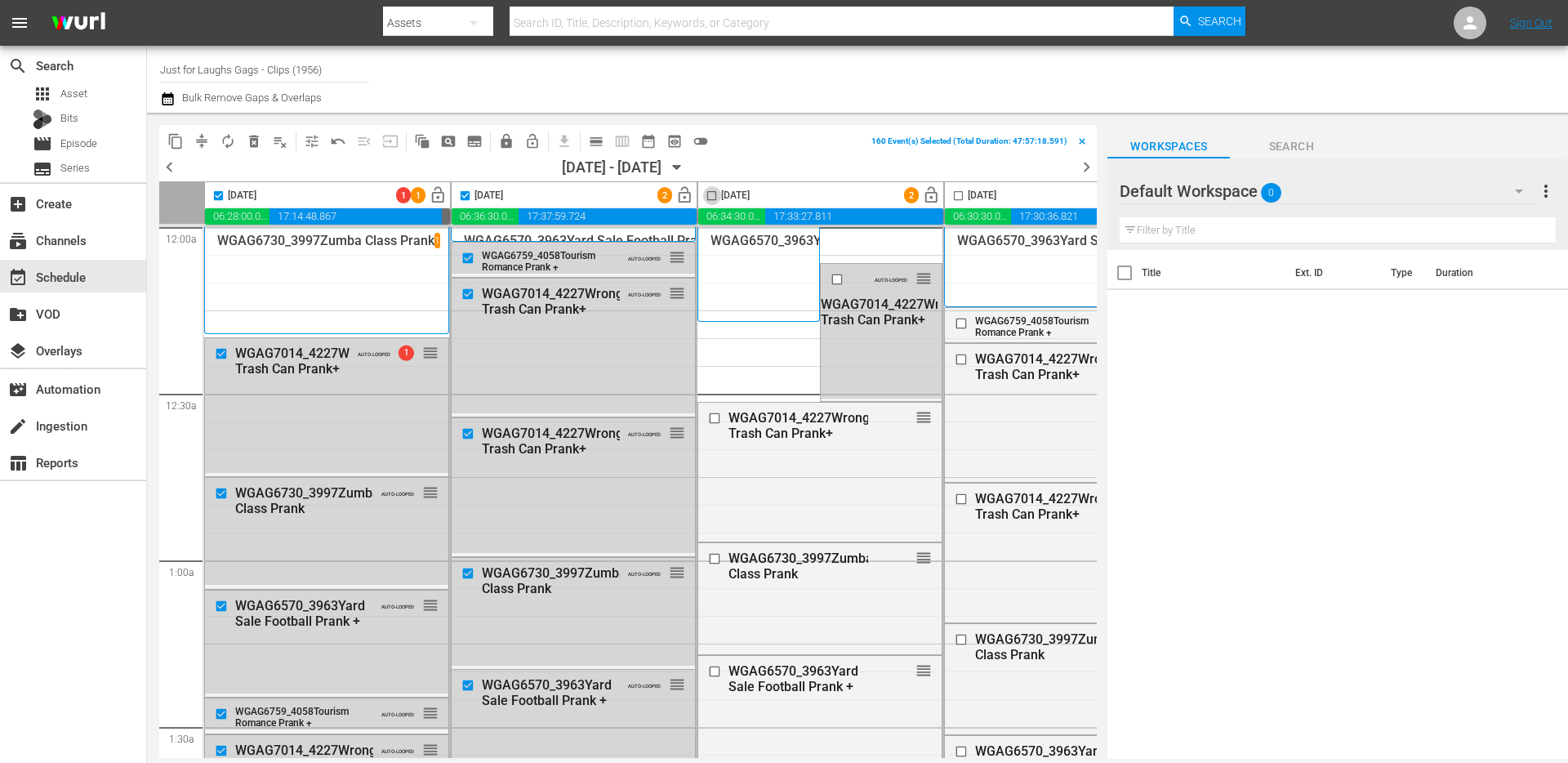
checkbox input "true"
click at [958, 192] on input "checkbox" at bounding box center [959, 198] width 19 height 19
checkbox input "true"
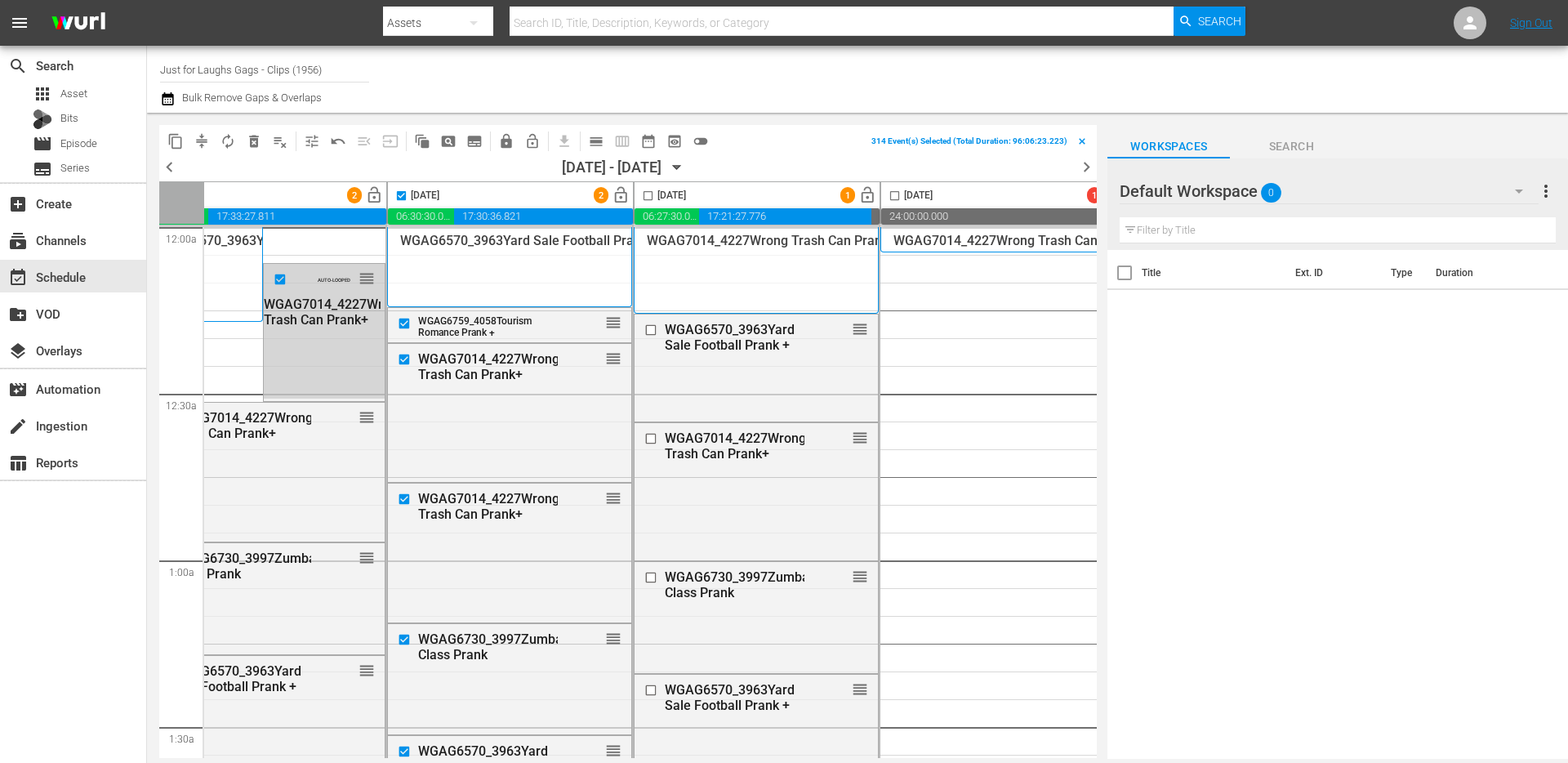
scroll to position [2, 581]
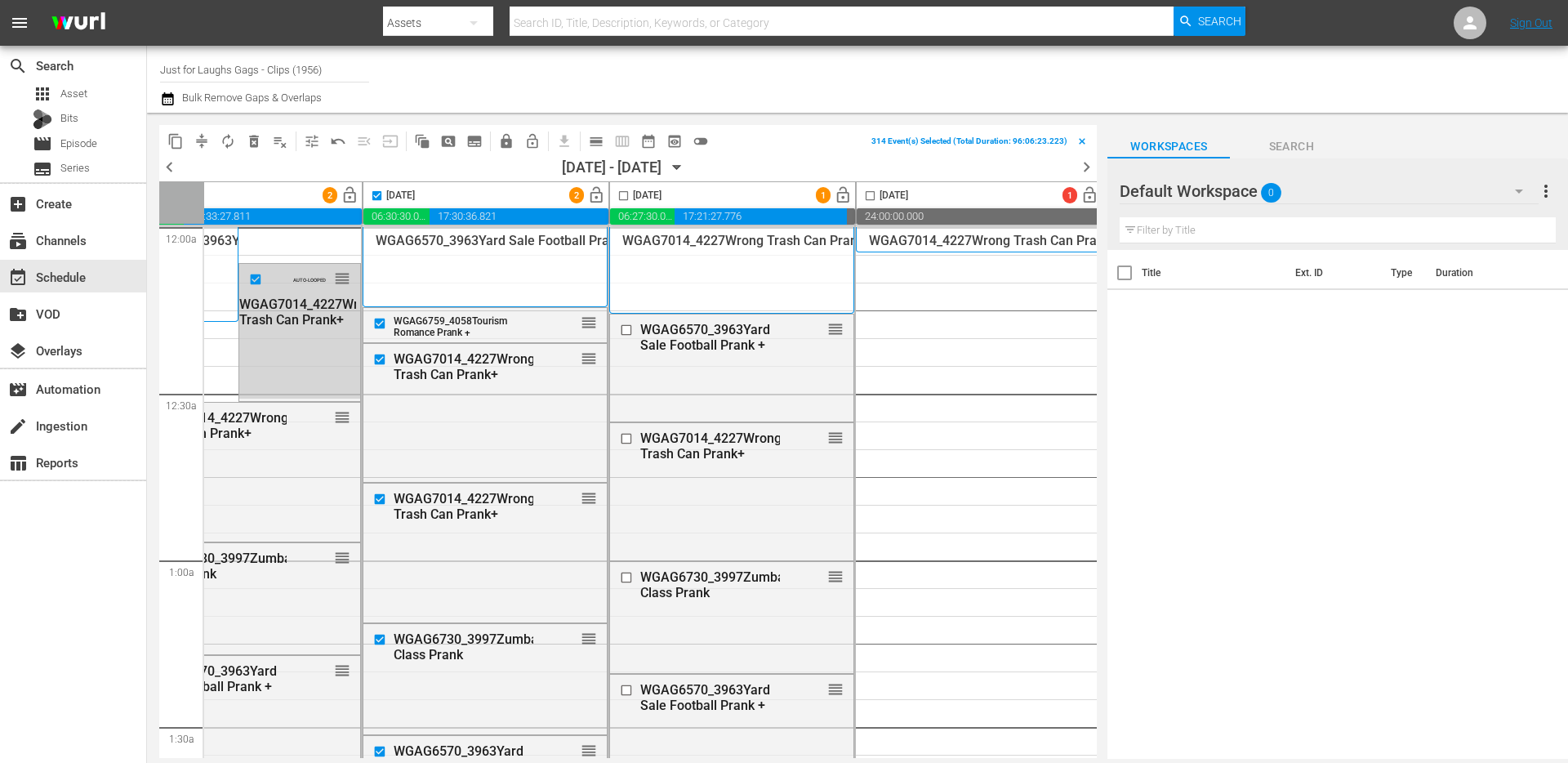
click at [623, 192] on input "checkbox" at bounding box center [623, 198] width 19 height 19
checkbox input "true"
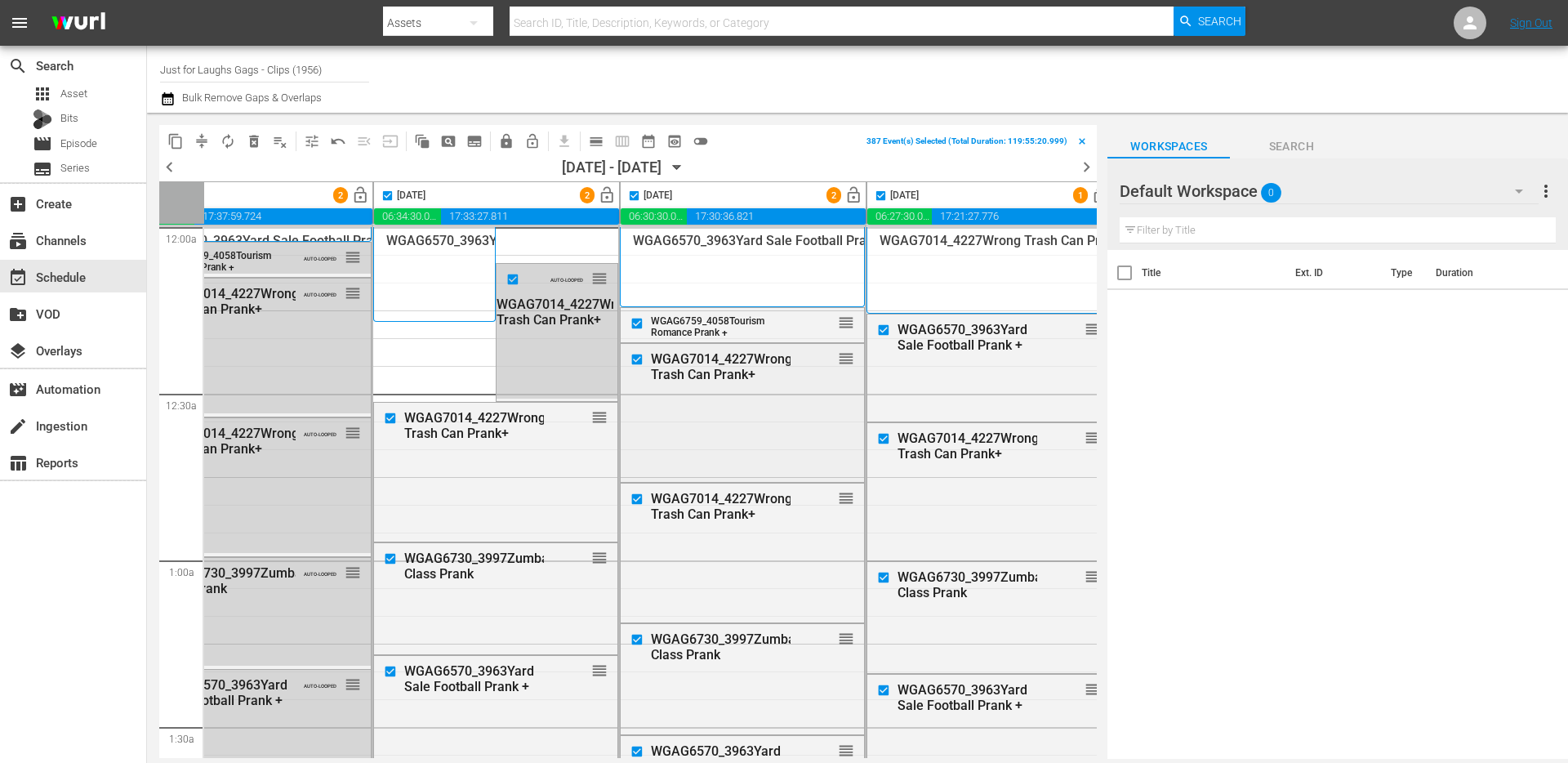
scroll to position [2, 0]
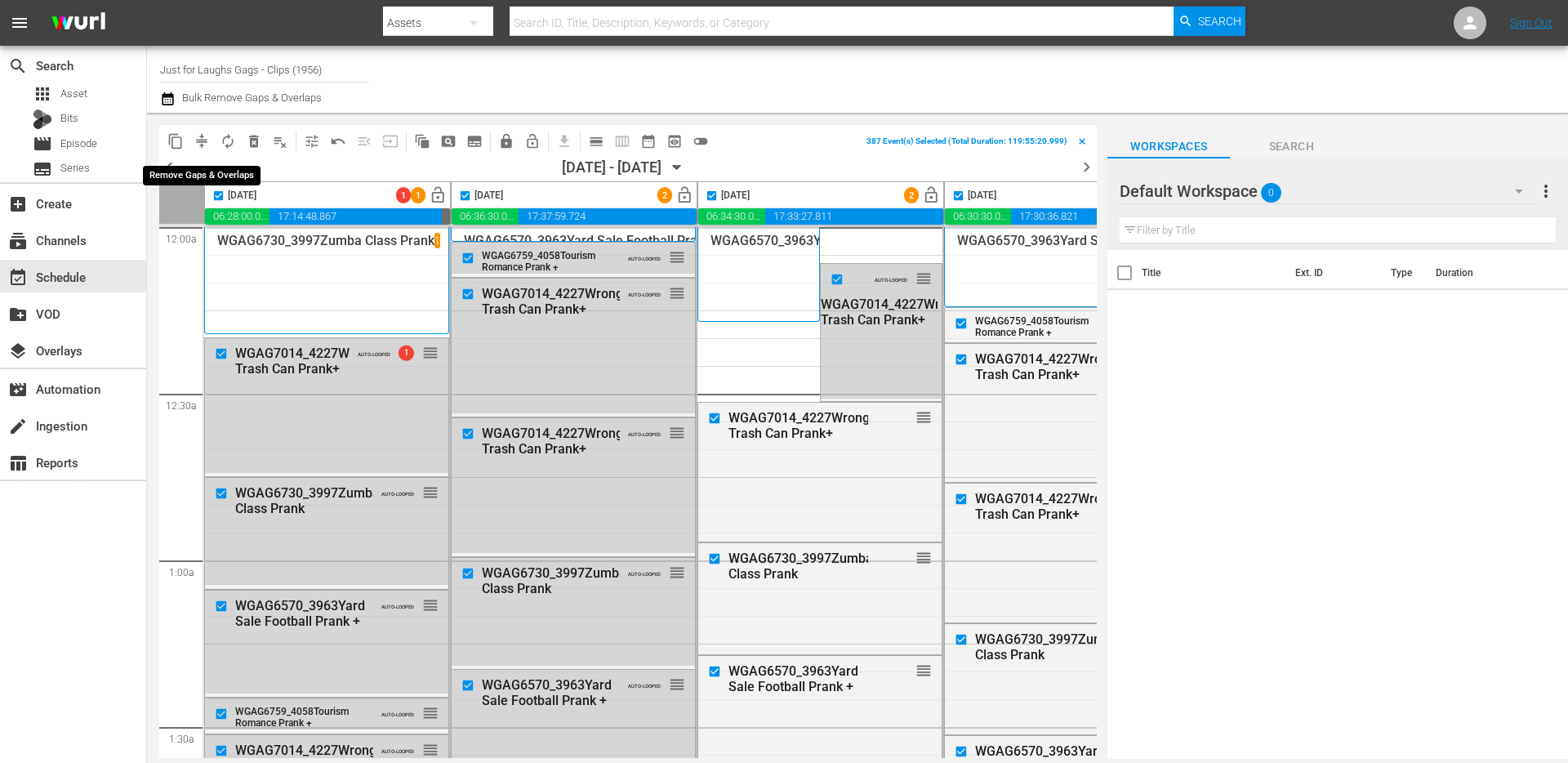
click at [207, 144] on span "compress" at bounding box center [201, 140] width 16 height 16
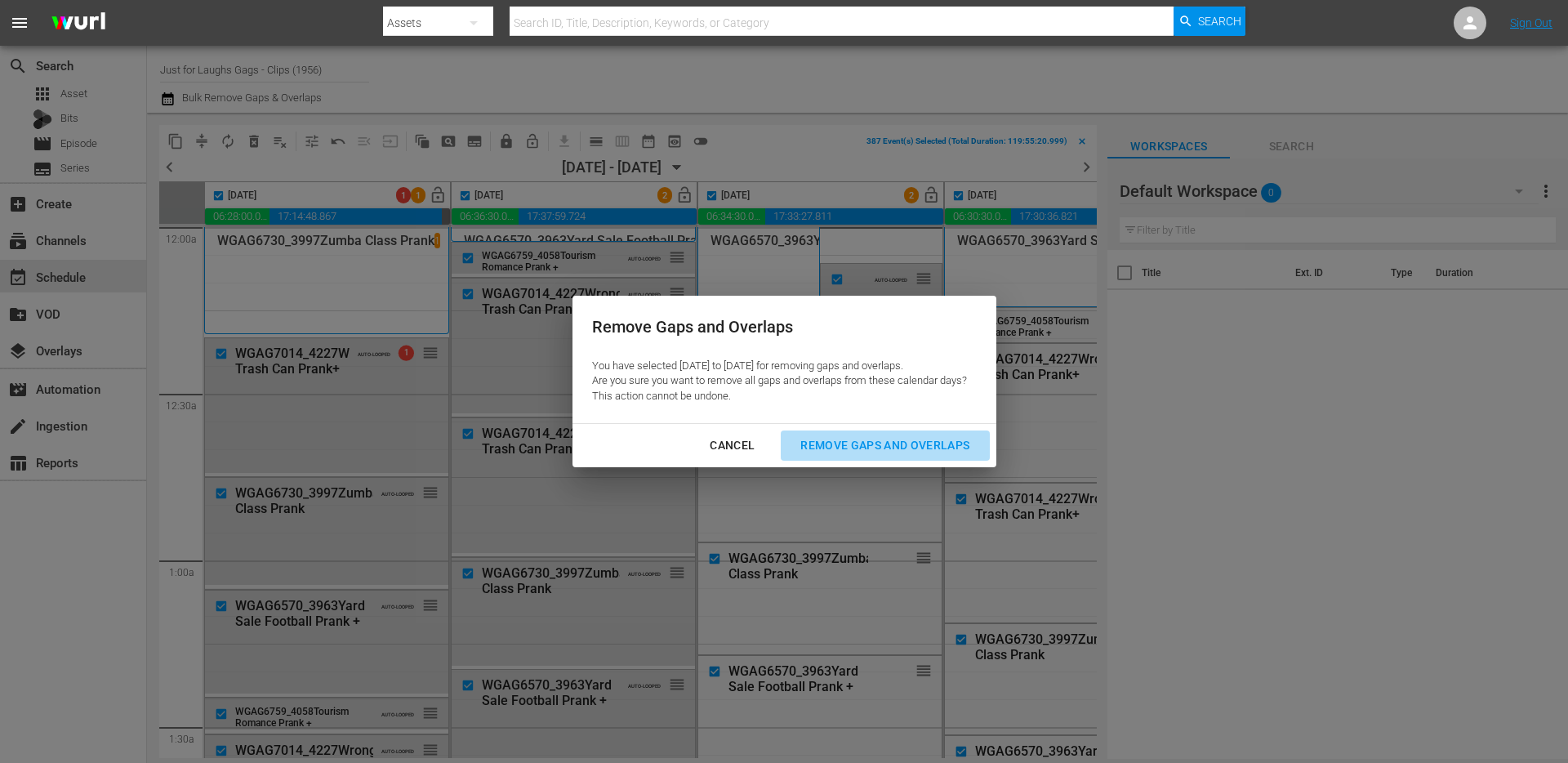
click at [876, 444] on div "Remove Gaps and Overlaps" at bounding box center [885, 446] width 195 height 21
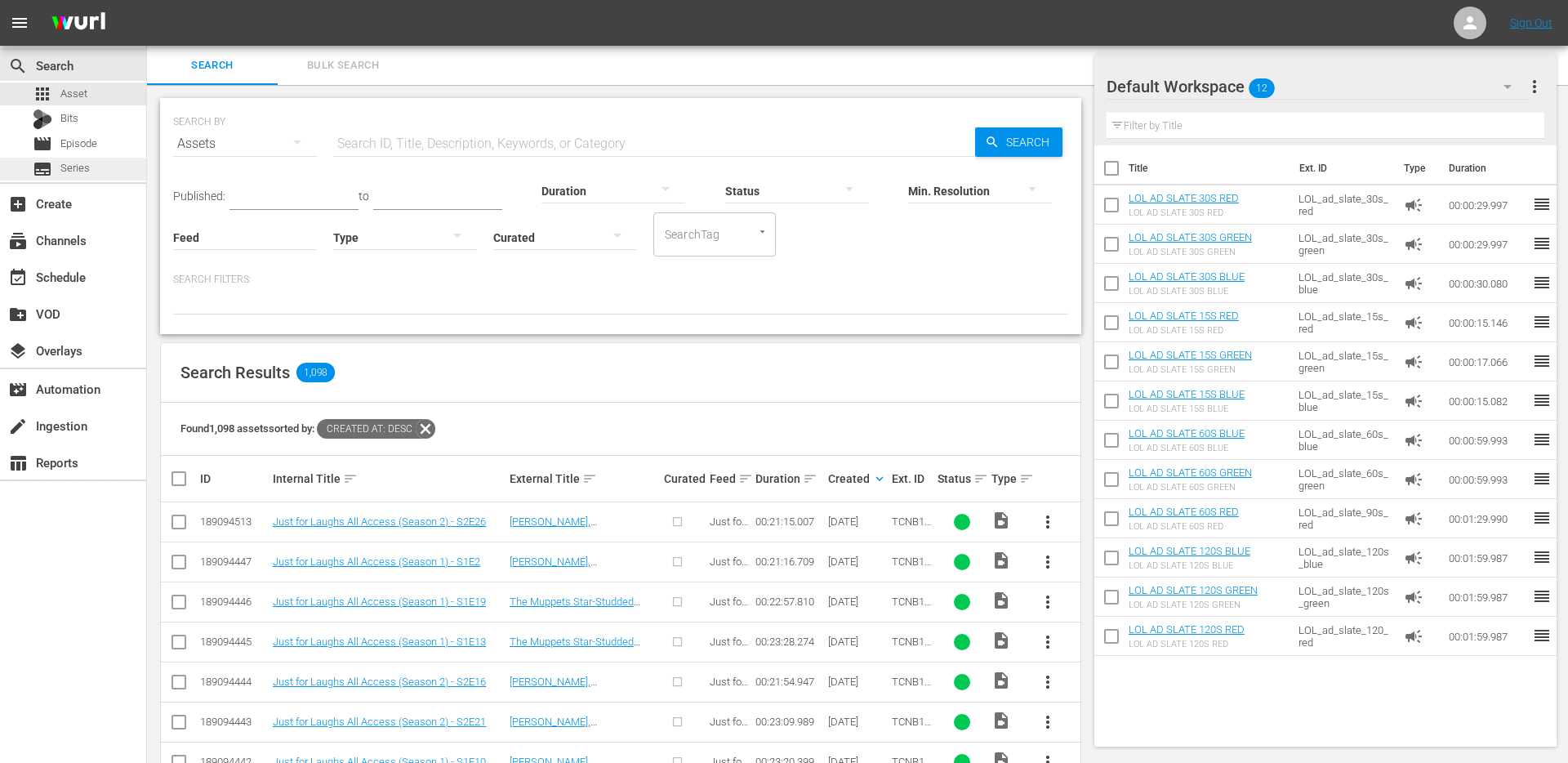
scroll to position [103, 0]
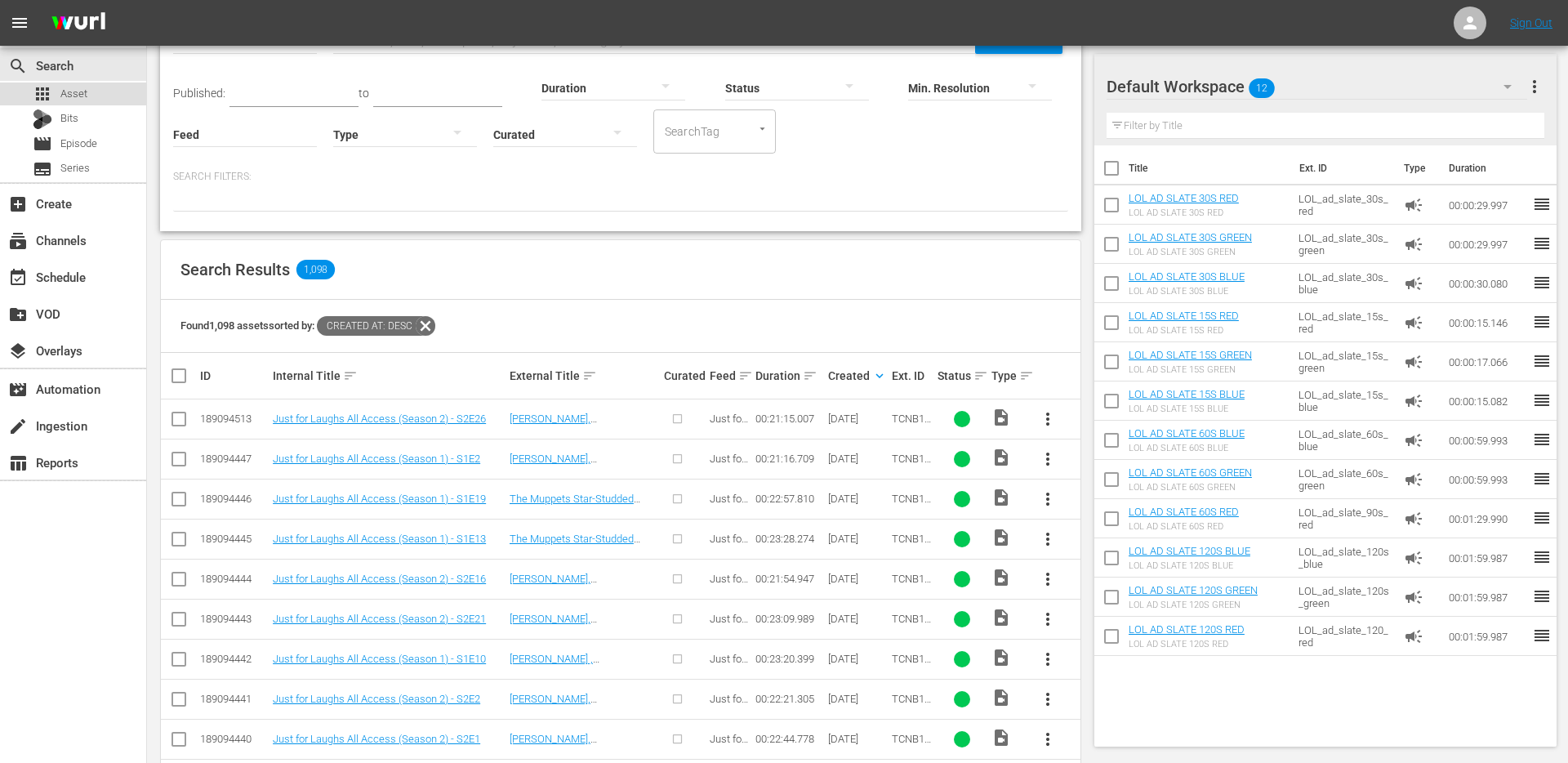
click at [85, 93] on span "Asset" at bounding box center [74, 94] width 27 height 16
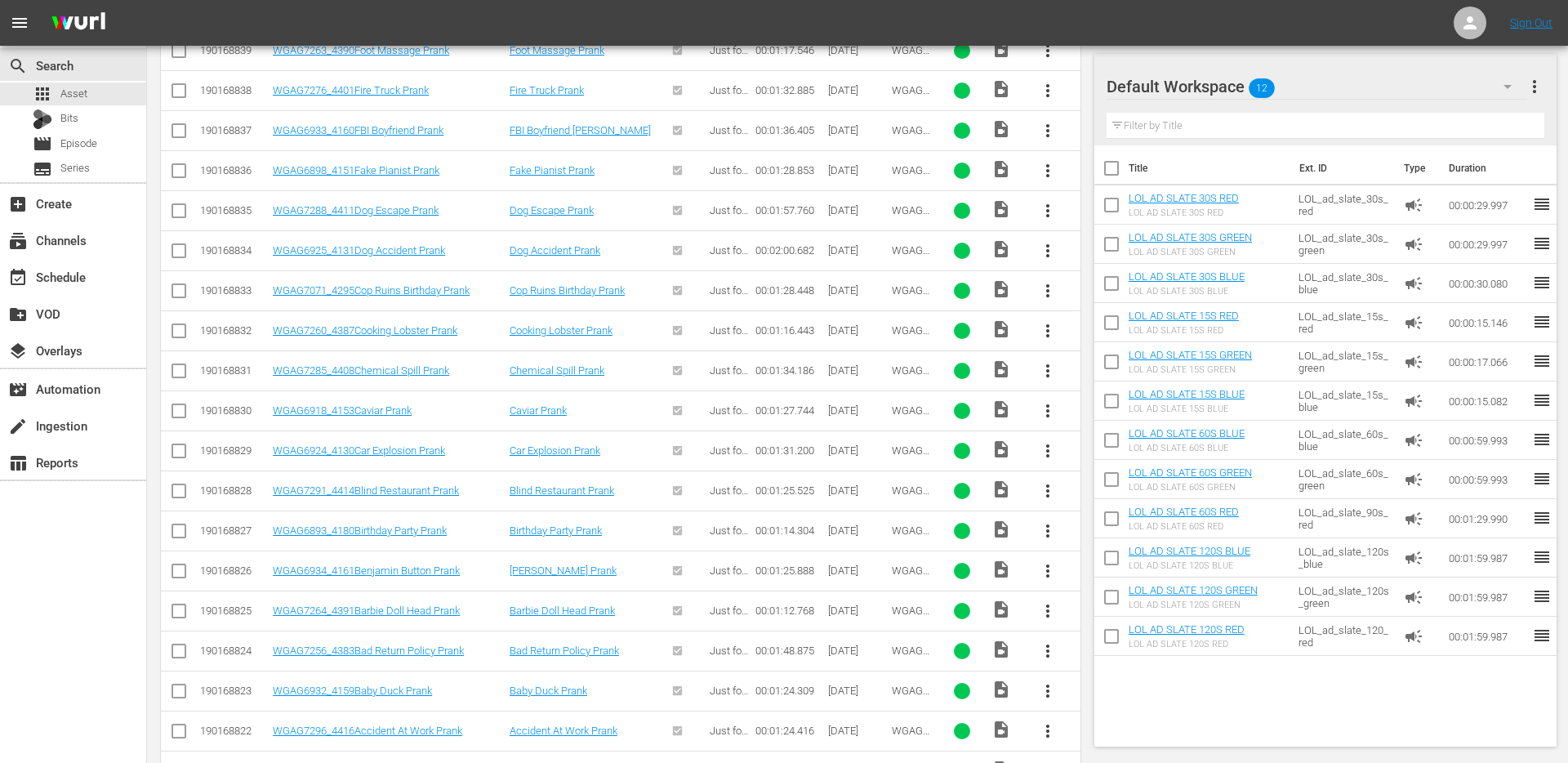
scroll to position [2163, 0]
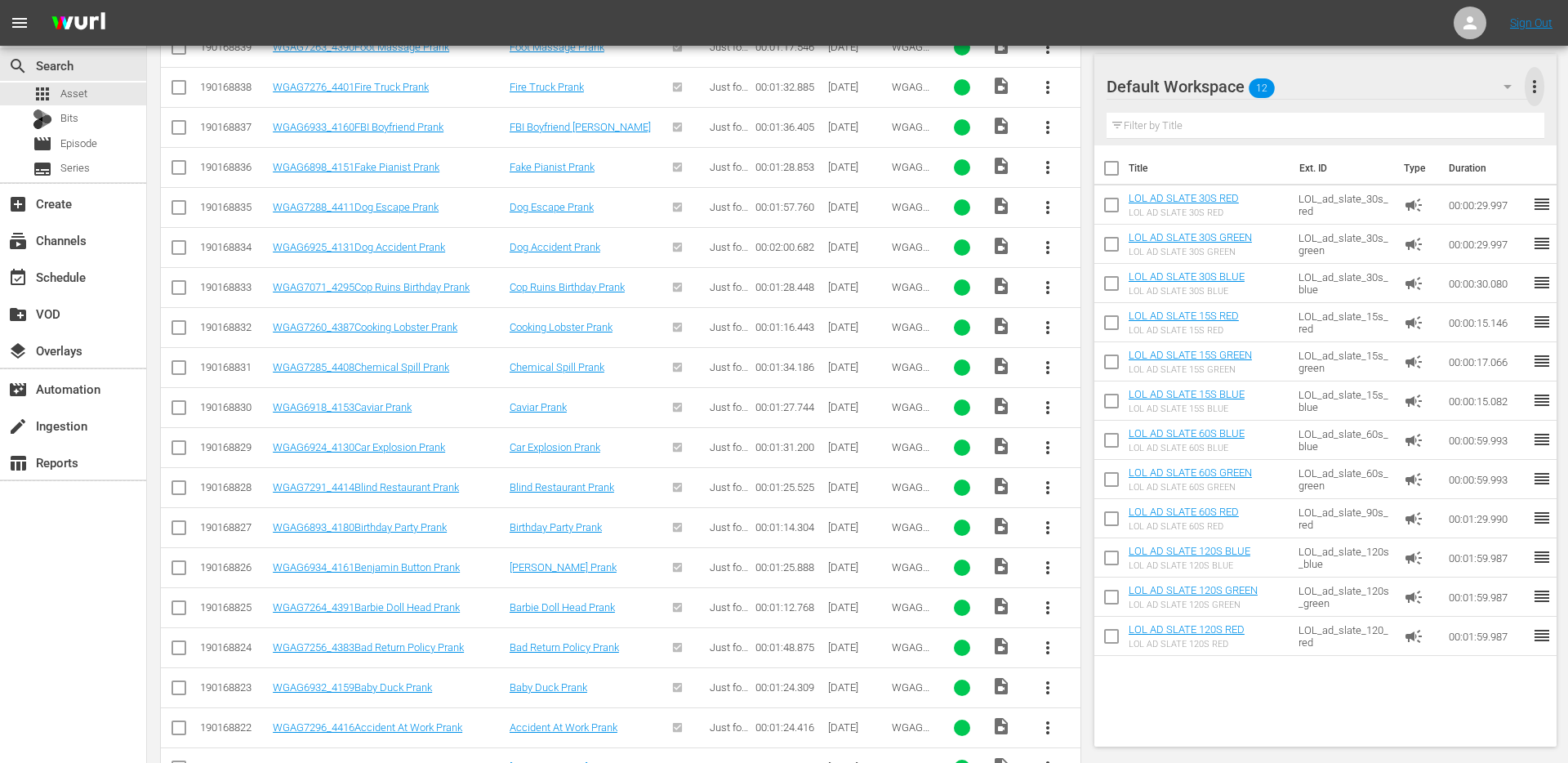
click at [1536, 78] on span "more_vert" at bounding box center [1533, 86] width 20 height 20
click at [1363, 112] on div "Clear All Workspace Items" at bounding box center [1428, 117] width 192 height 29
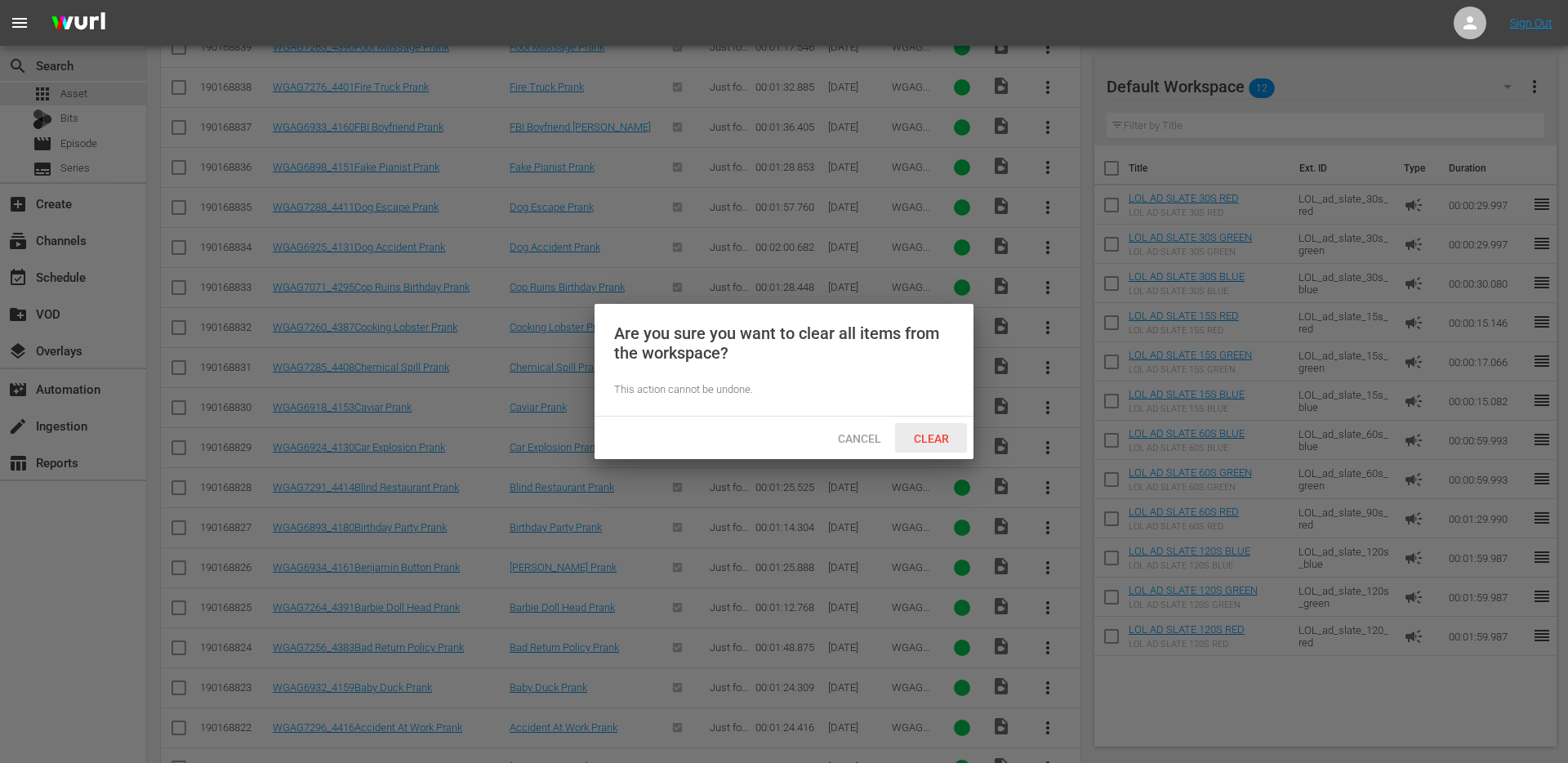
click at [934, 433] on span "Clear" at bounding box center [931, 438] width 61 height 13
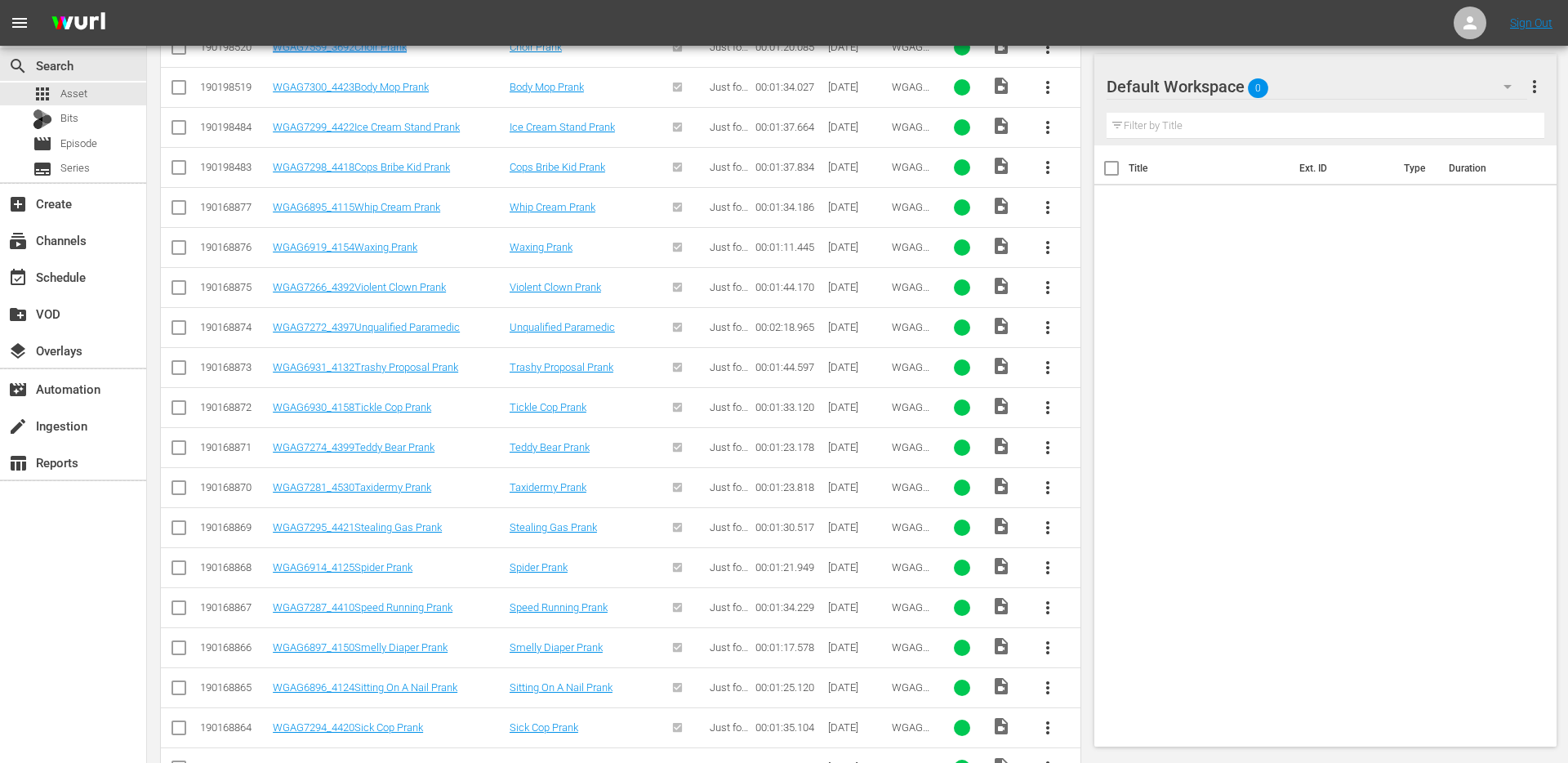
scroll to position [0, 0]
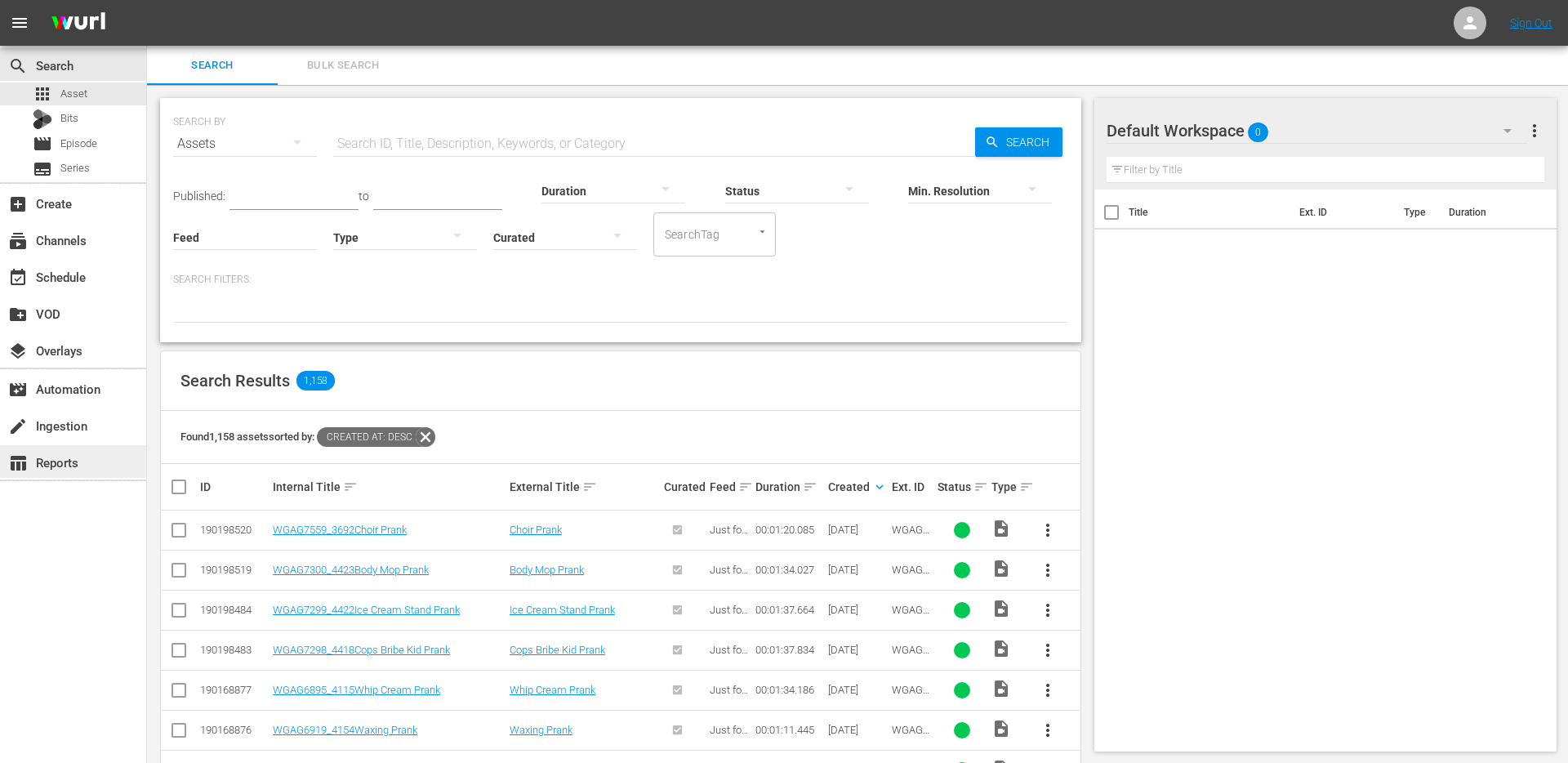
click at [71, 467] on div "table_chart Reports" at bounding box center [46, 460] width 92 height 15
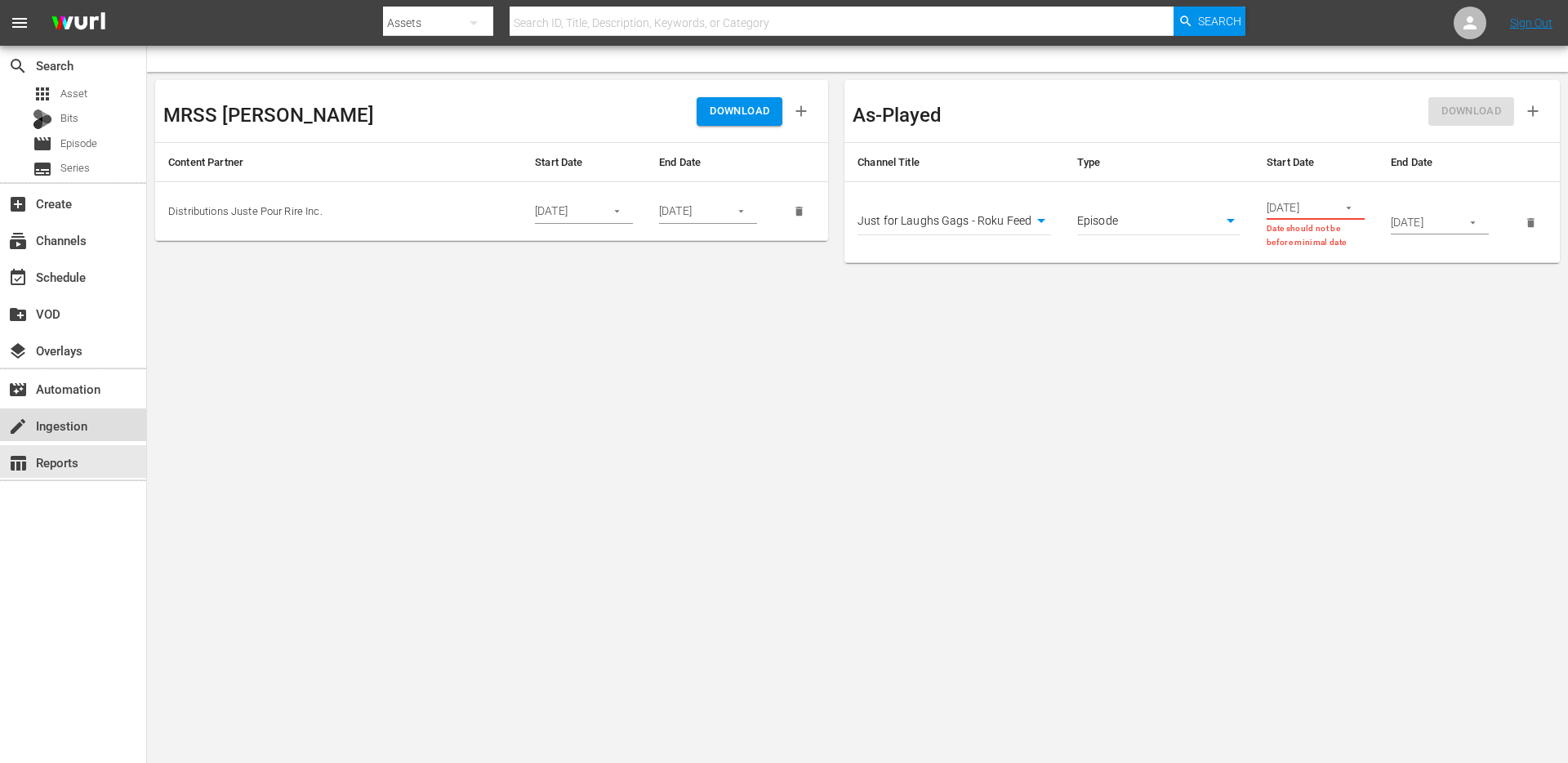
click at [55, 431] on div "create Ingestion" at bounding box center [46, 423] width 92 height 15
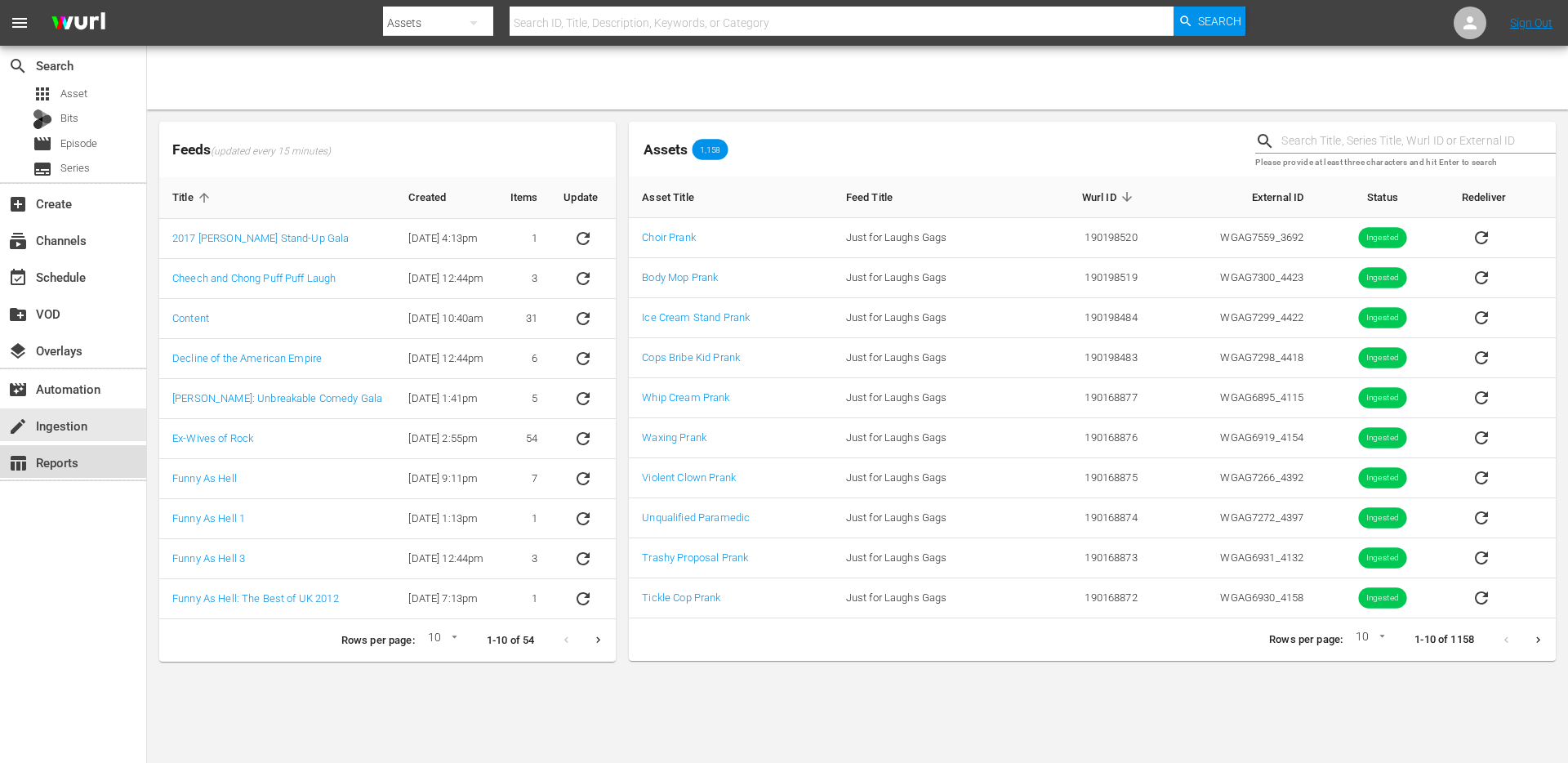
click at [36, 457] on div "table_chart Reports" at bounding box center [46, 460] width 92 height 15
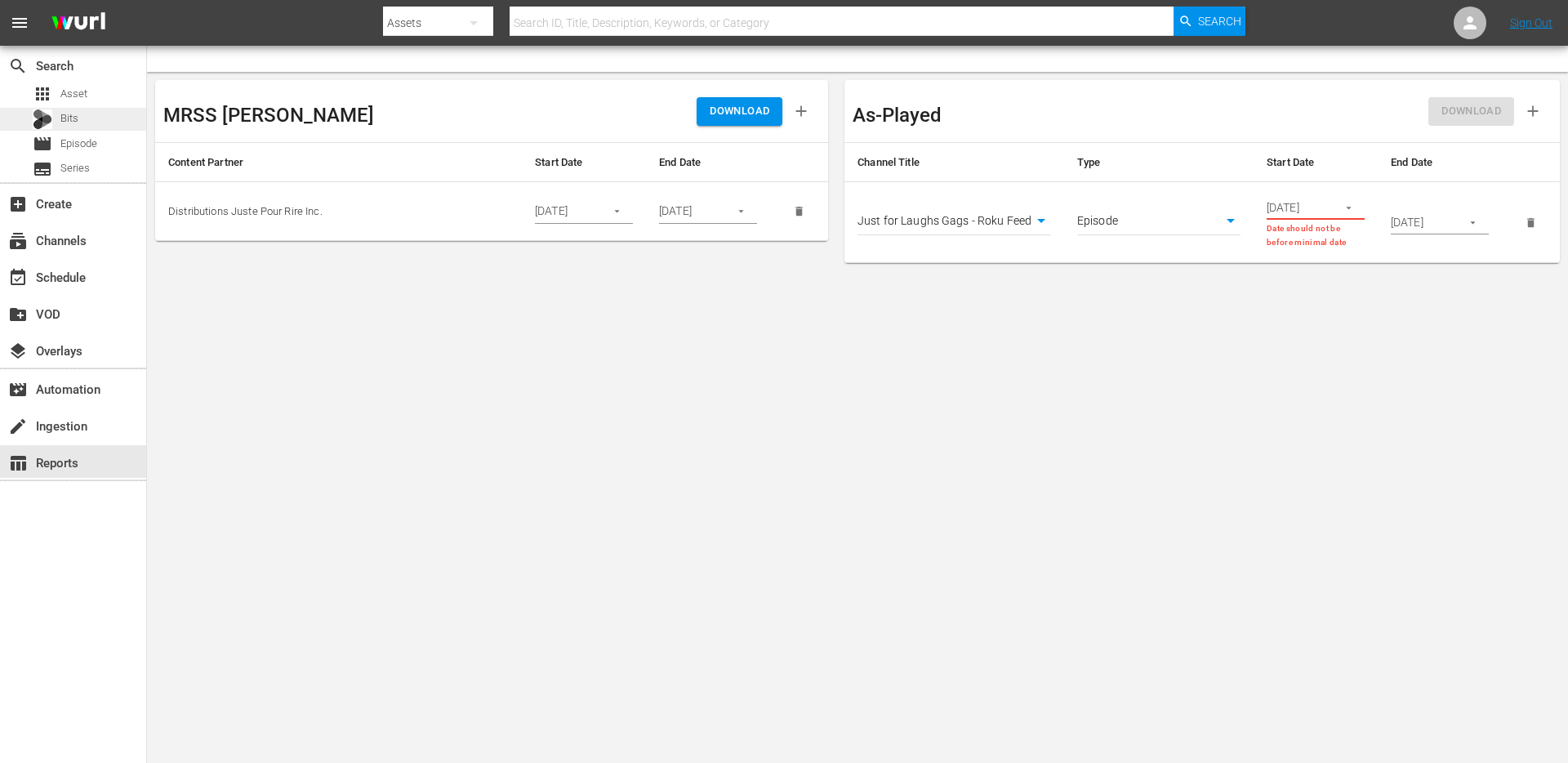
click at [78, 108] on div "Bits" at bounding box center [55, 119] width 46 height 22
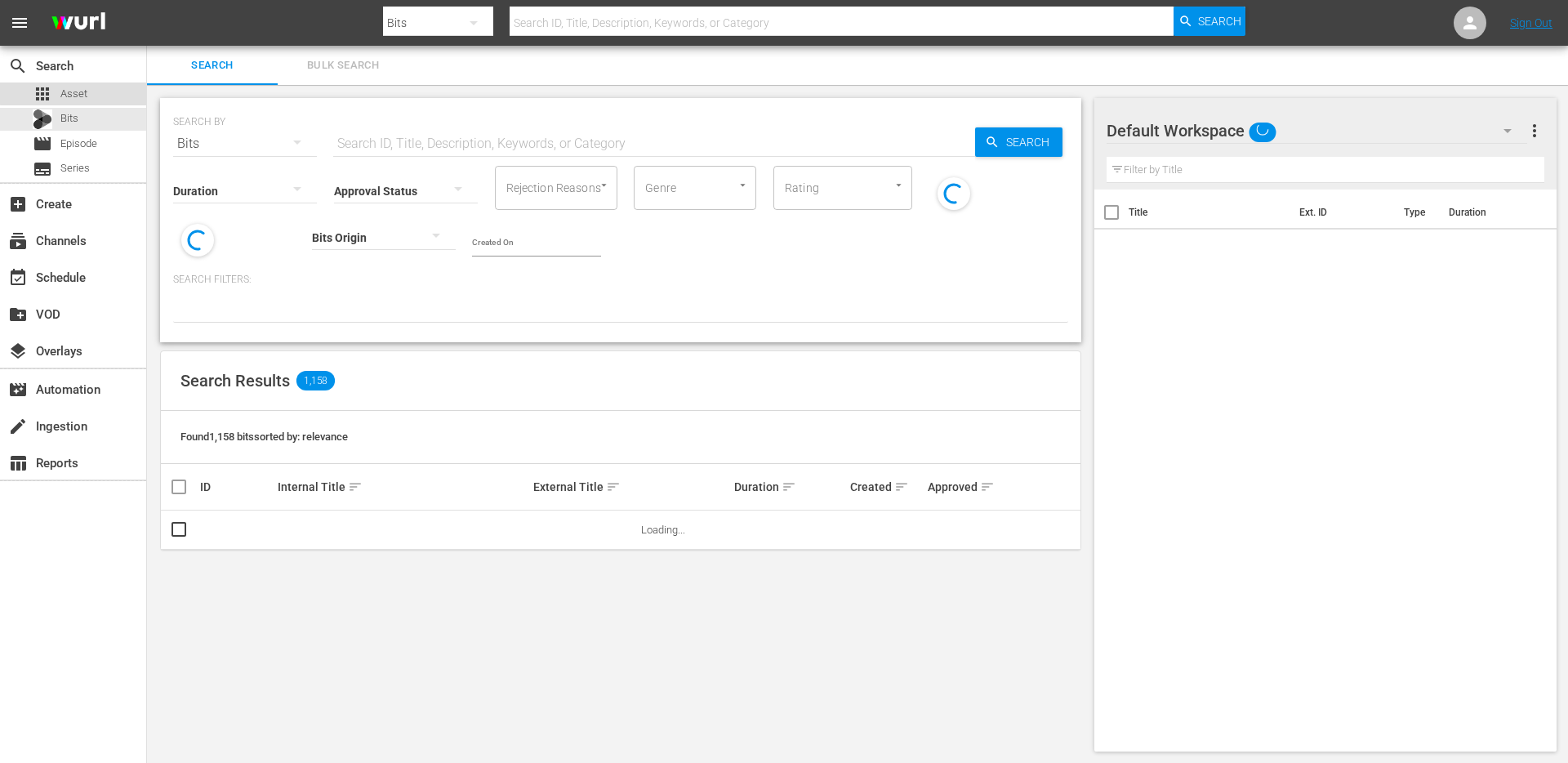
click at [83, 88] on span "Asset" at bounding box center [74, 94] width 27 height 16
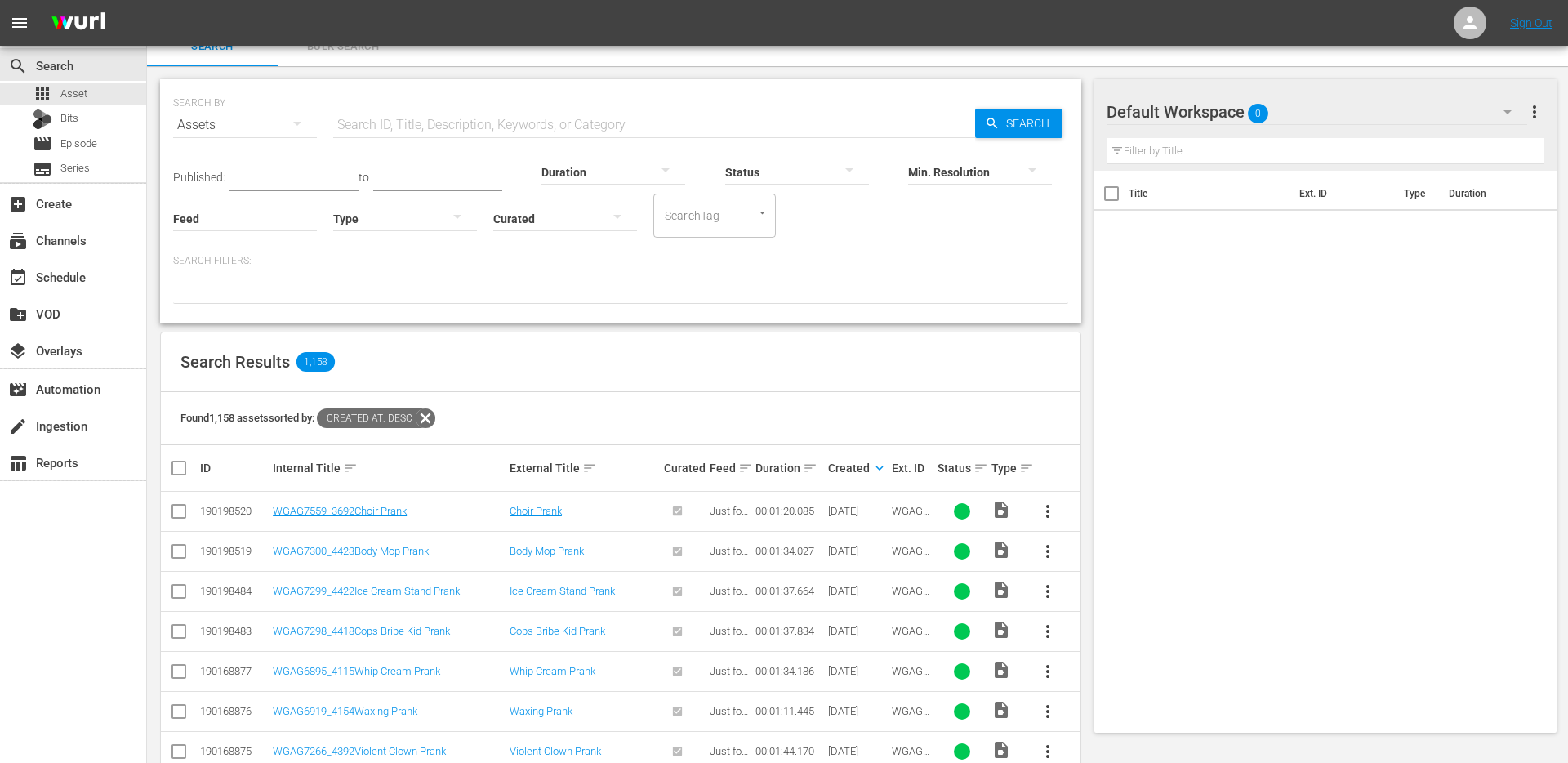
scroll to position [20, 0]
click at [385, 506] on link "WGAG7559_3692Choir Prank" at bounding box center [339, 509] width 134 height 12
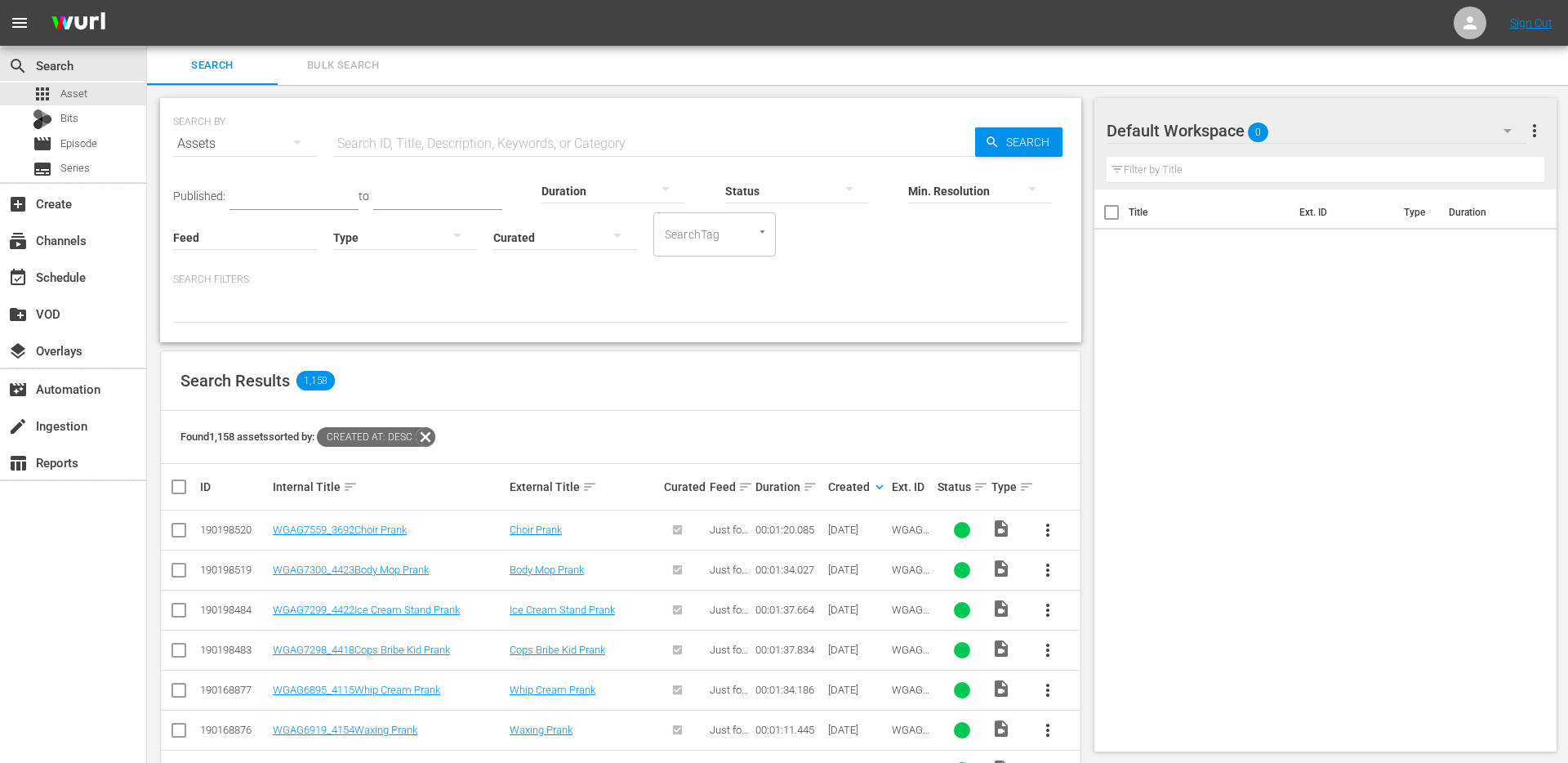
click at [417, 125] on input "text" at bounding box center [654, 144] width 642 height 39
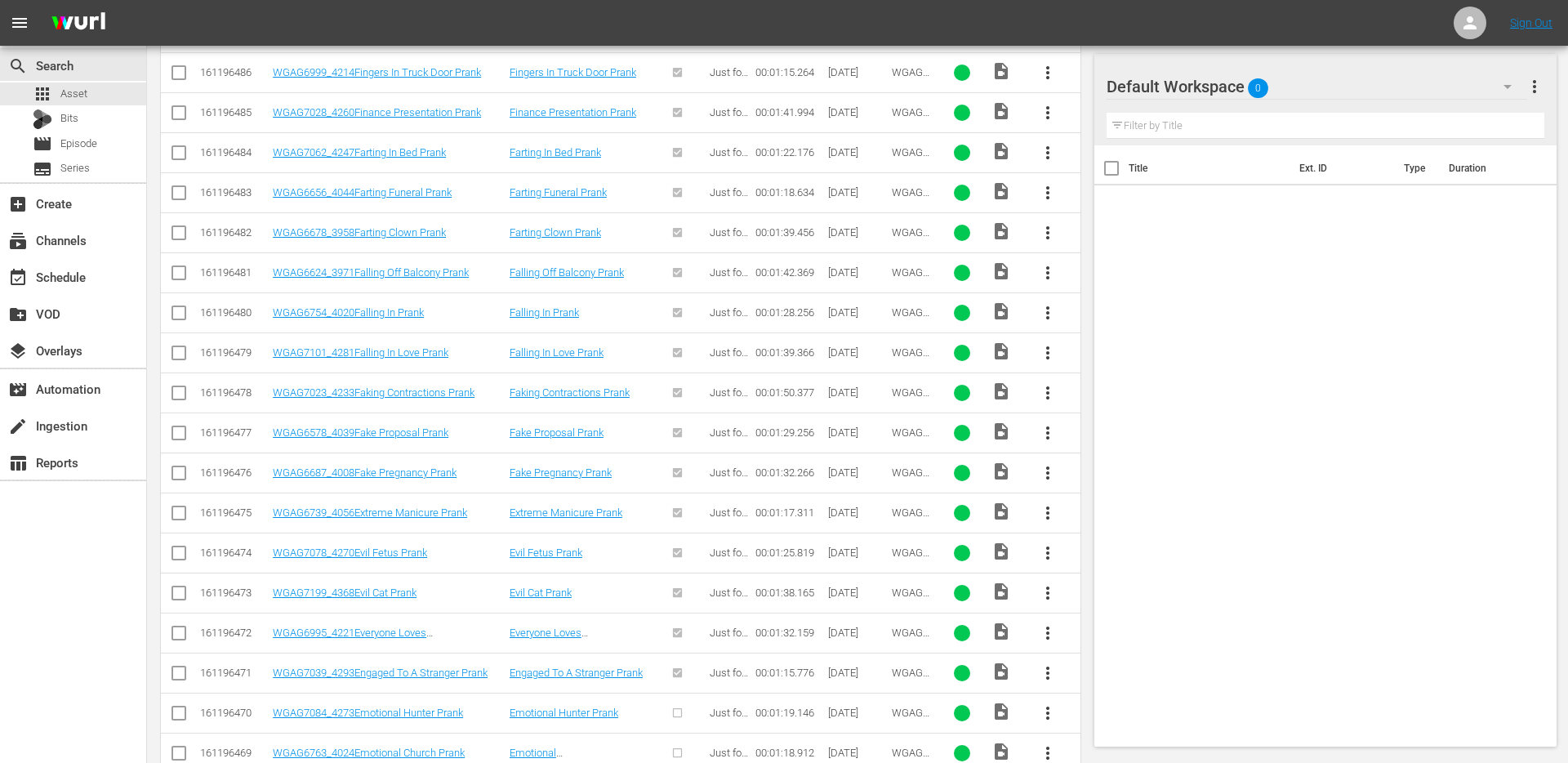
scroll to position [11020, 0]
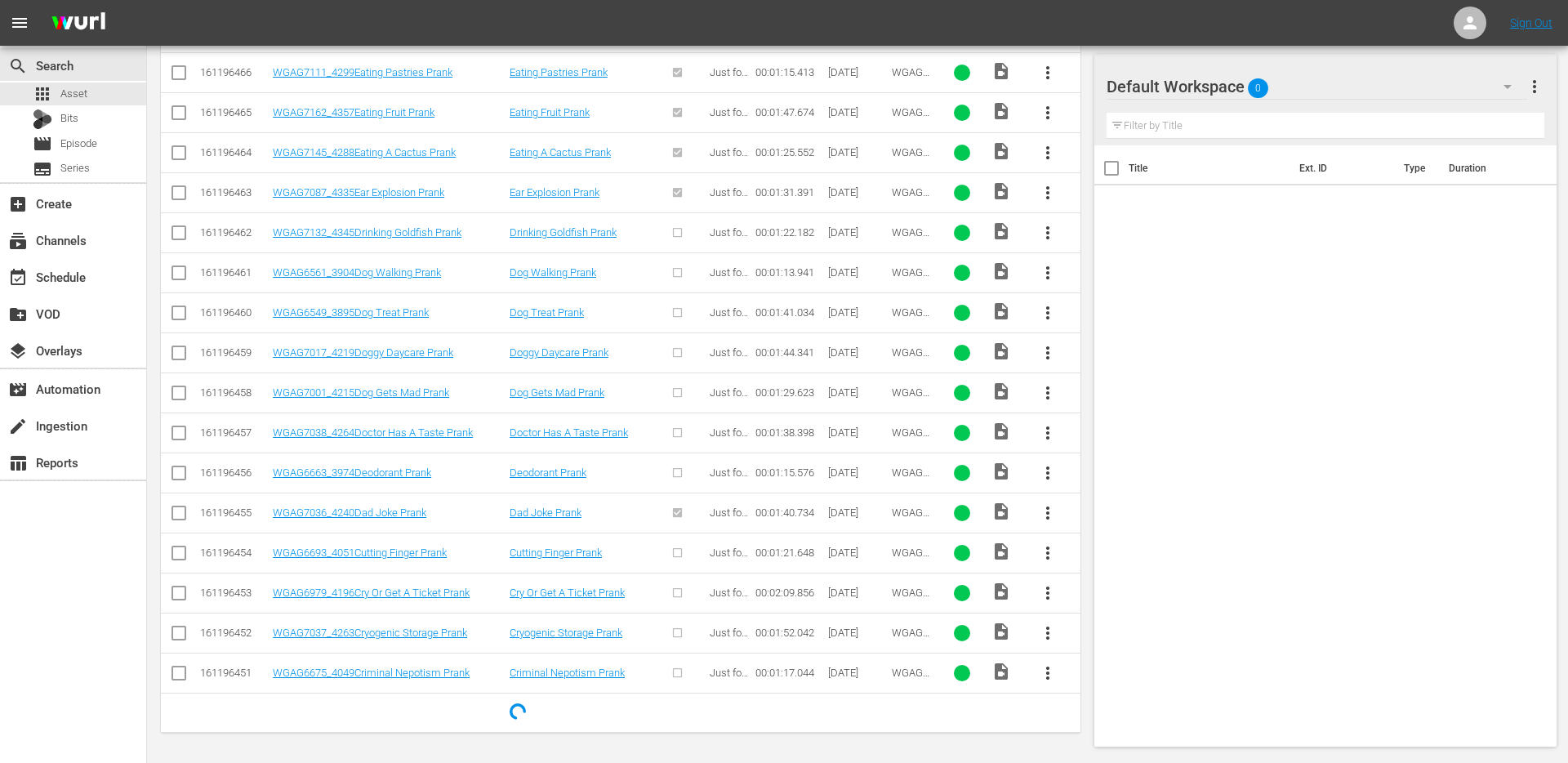
type input "WGAG"
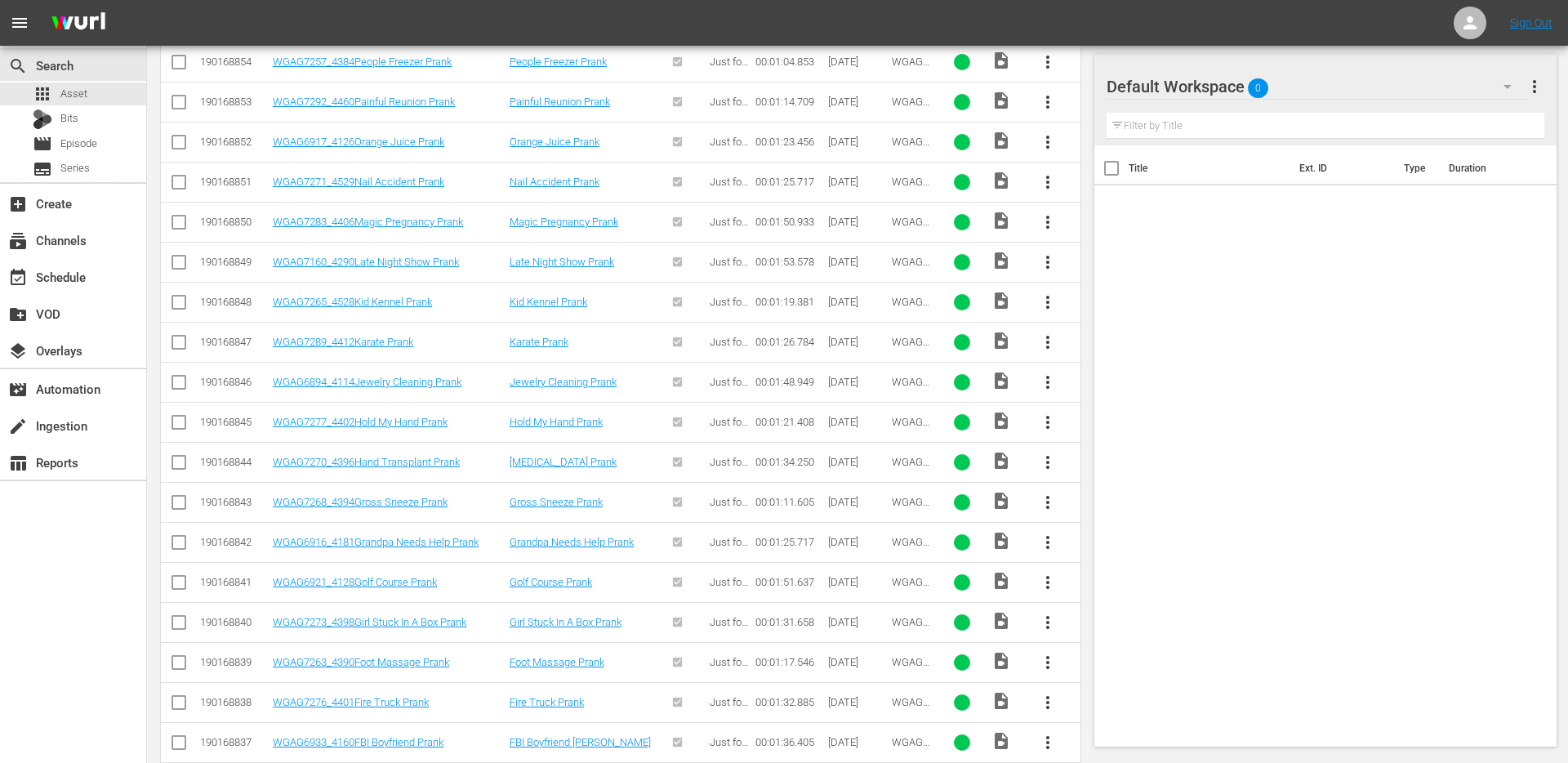
scroll to position [0, 0]
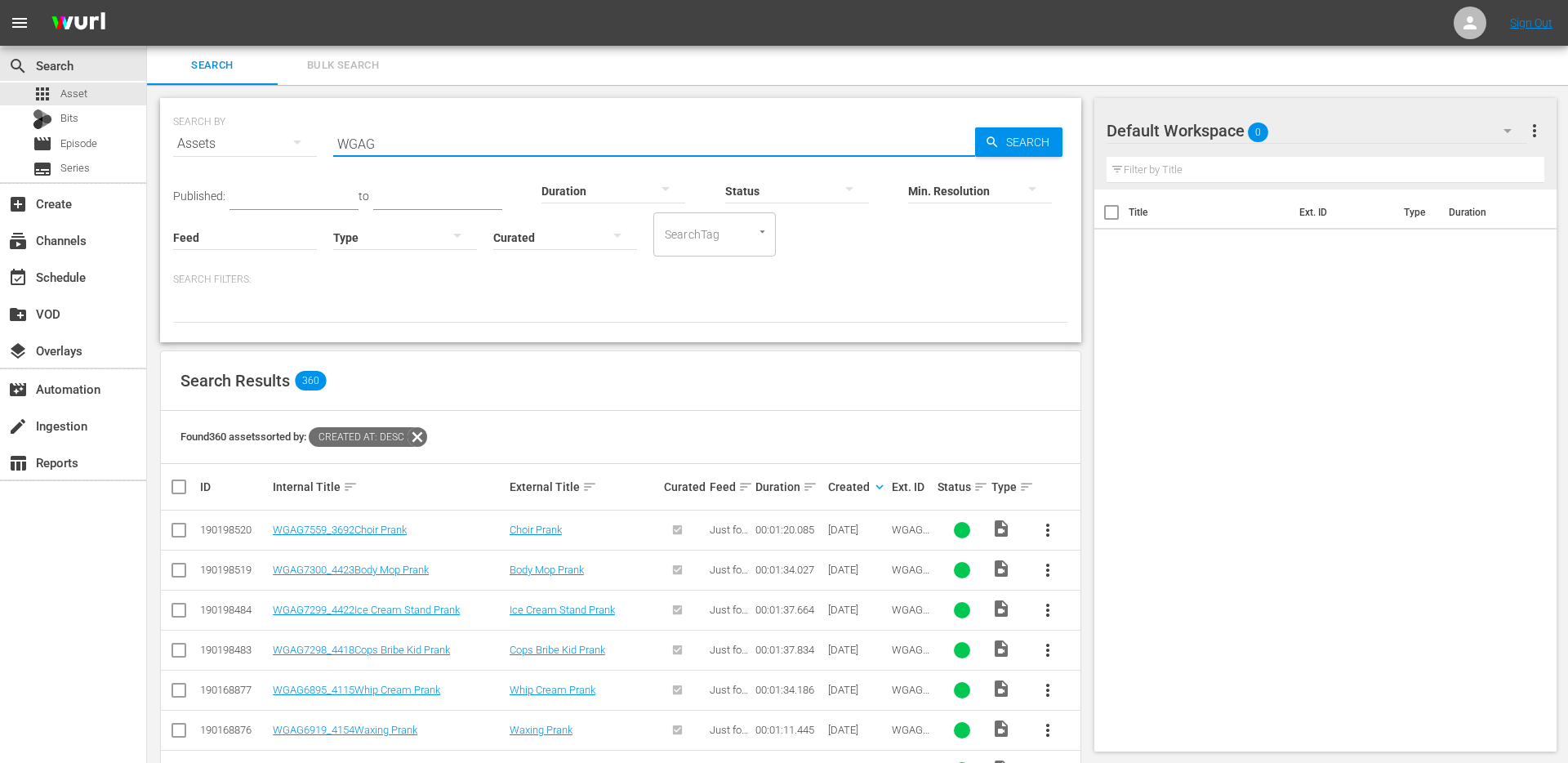
click at [174, 483] on input "checkbox" at bounding box center [185, 486] width 33 height 20
checkbox input "true"
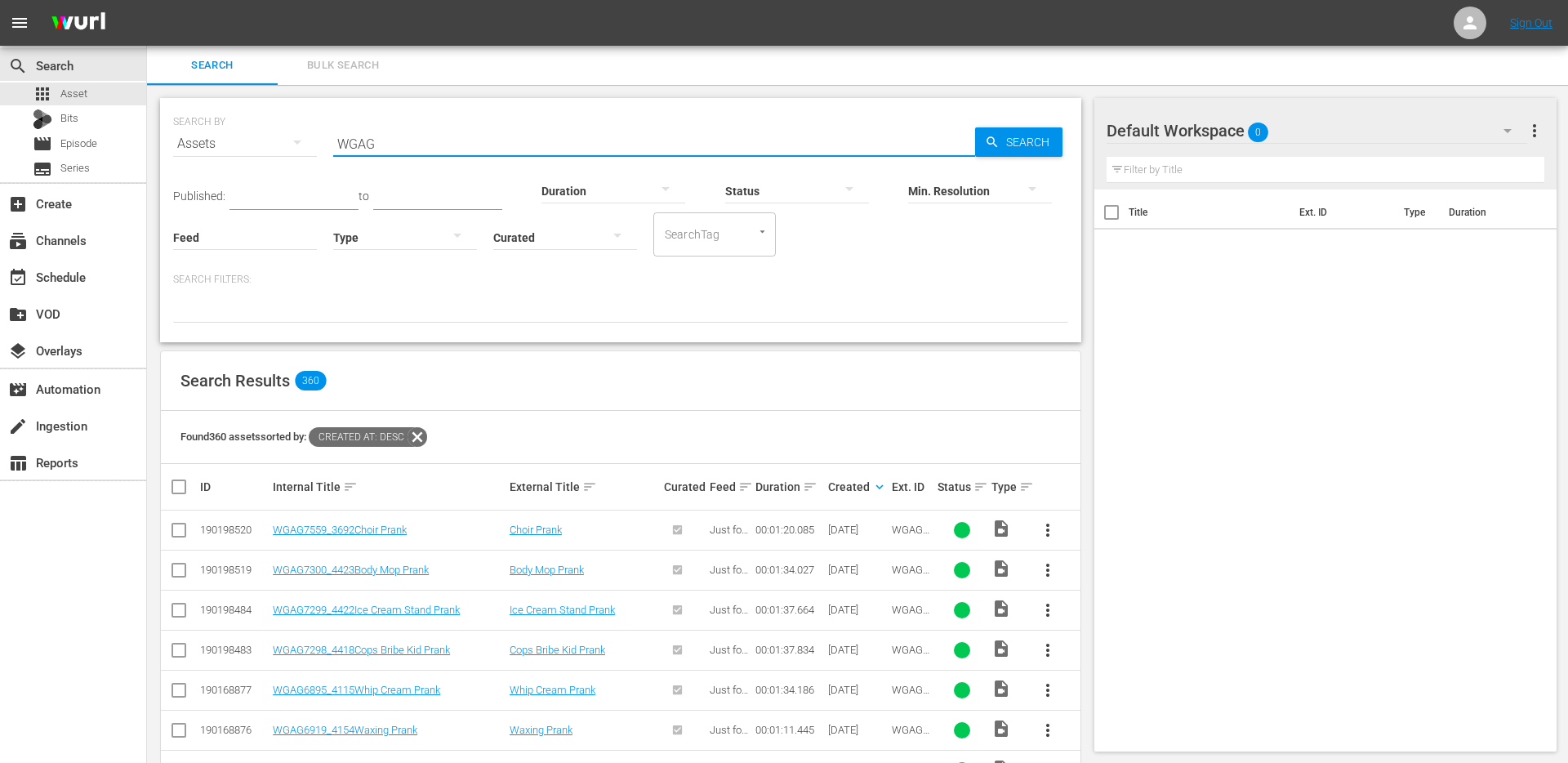
checkbox input "true"
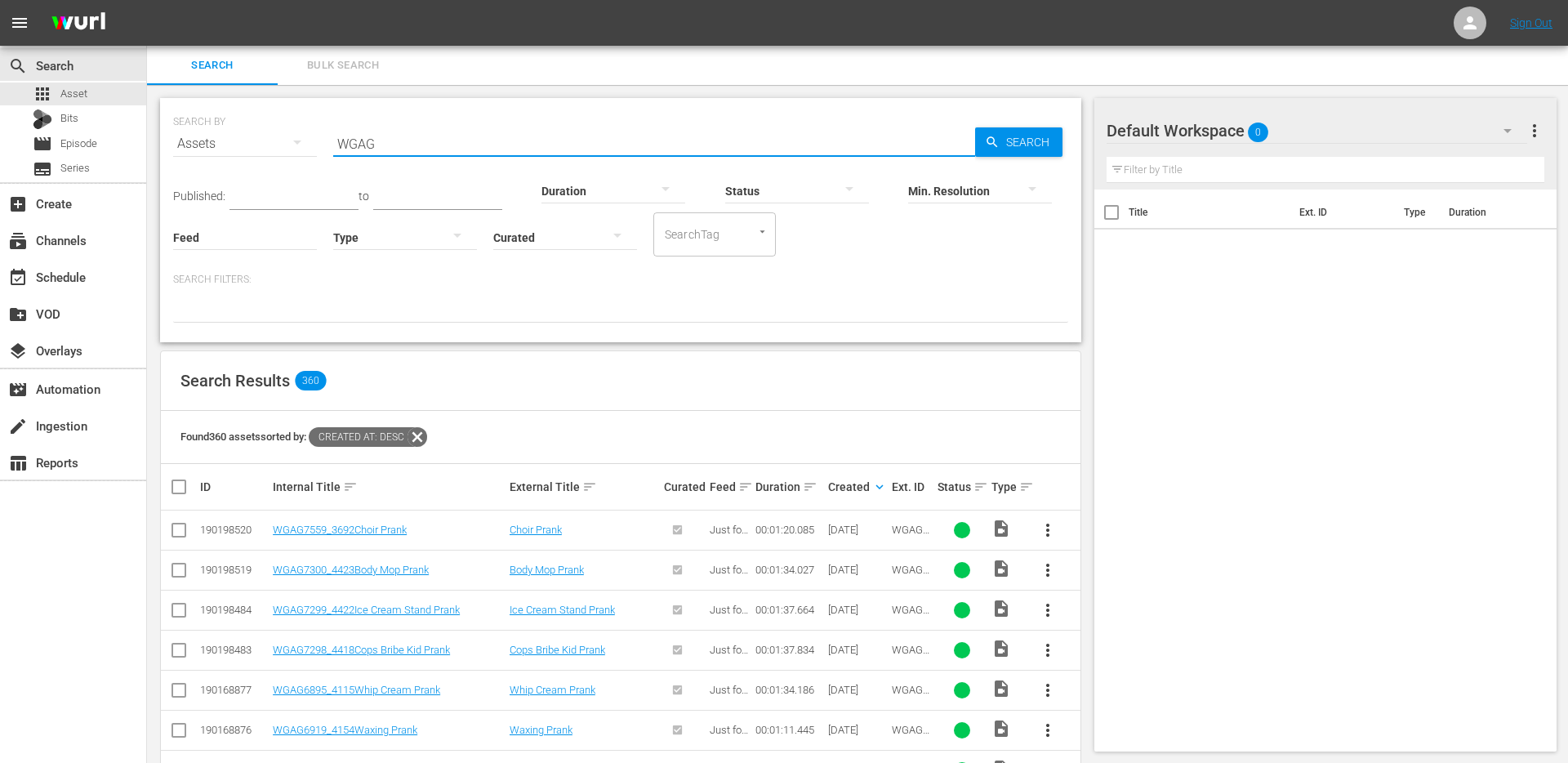
checkbox input "true"
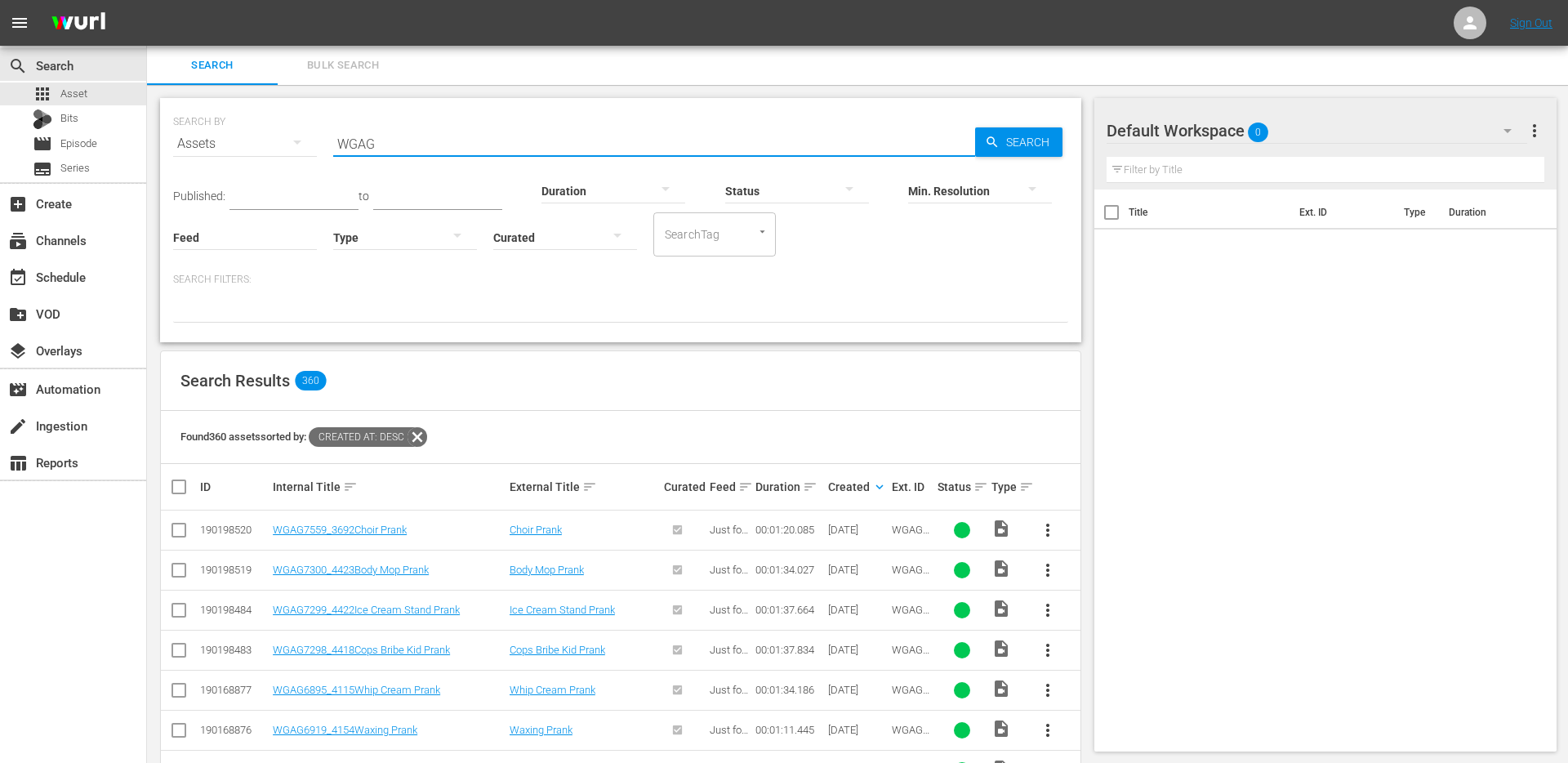
checkbox input "true"
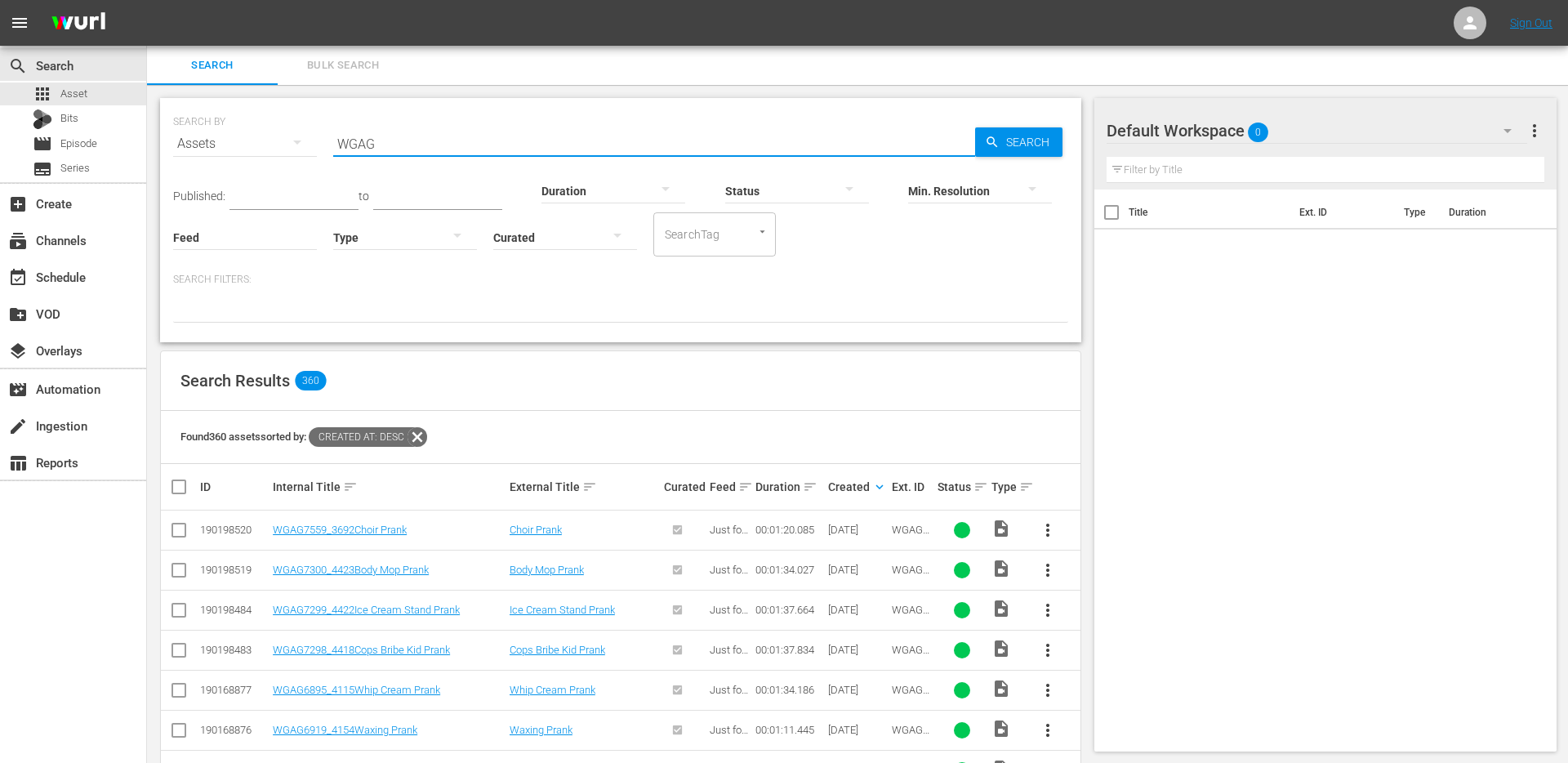
checkbox input "true"
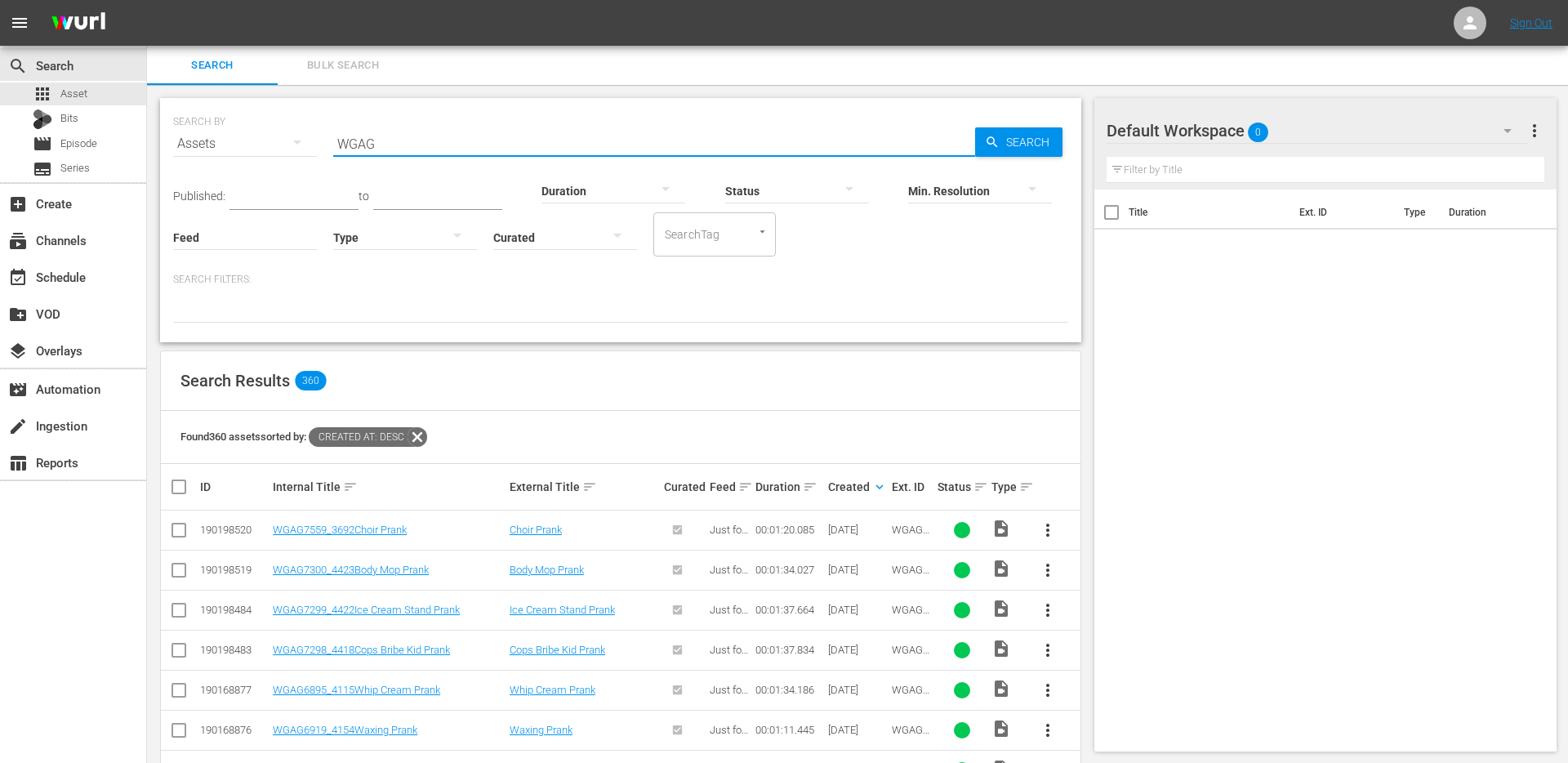
checkbox input "true"
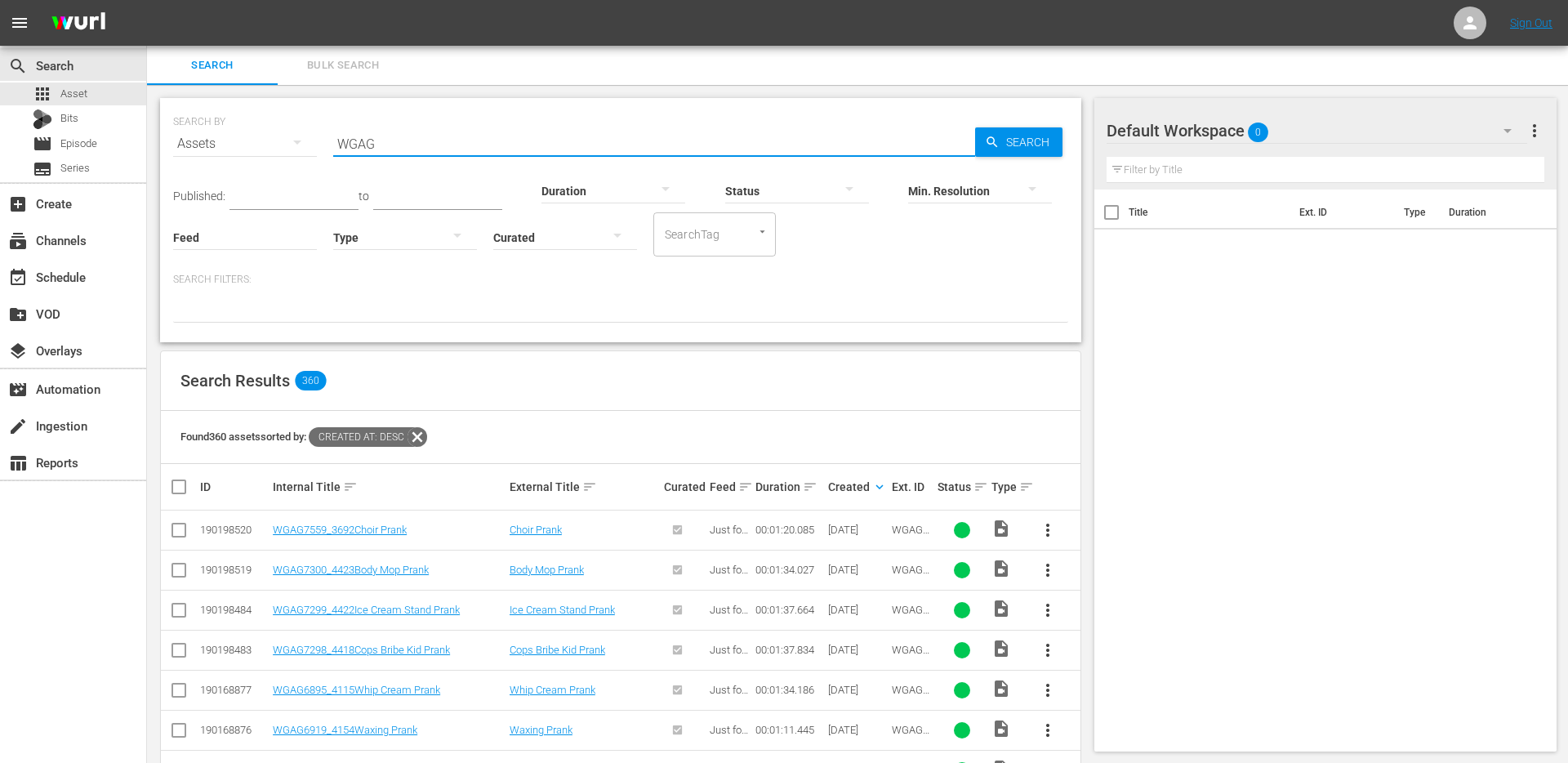
checkbox input "true"
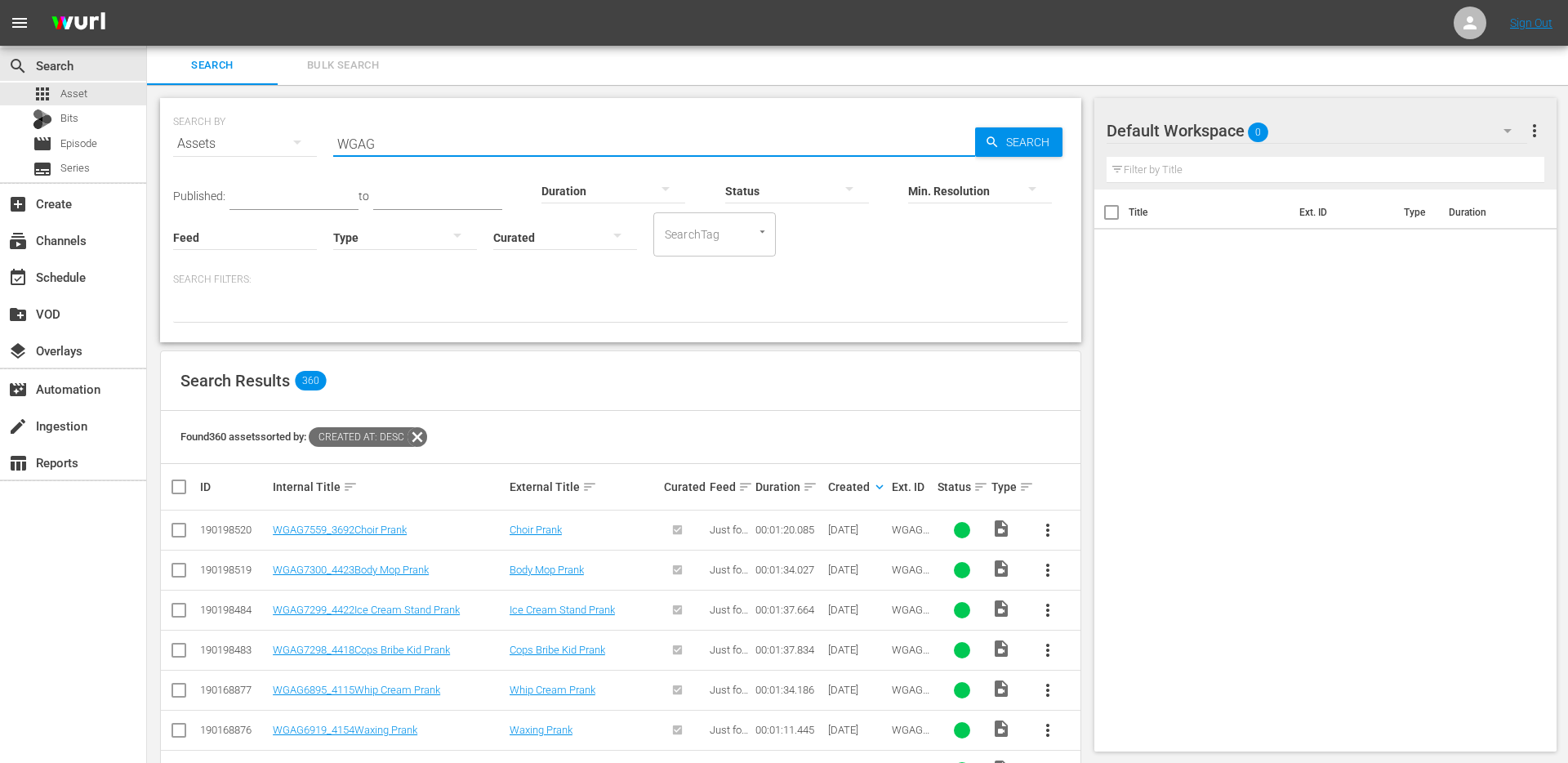
checkbox input "true"
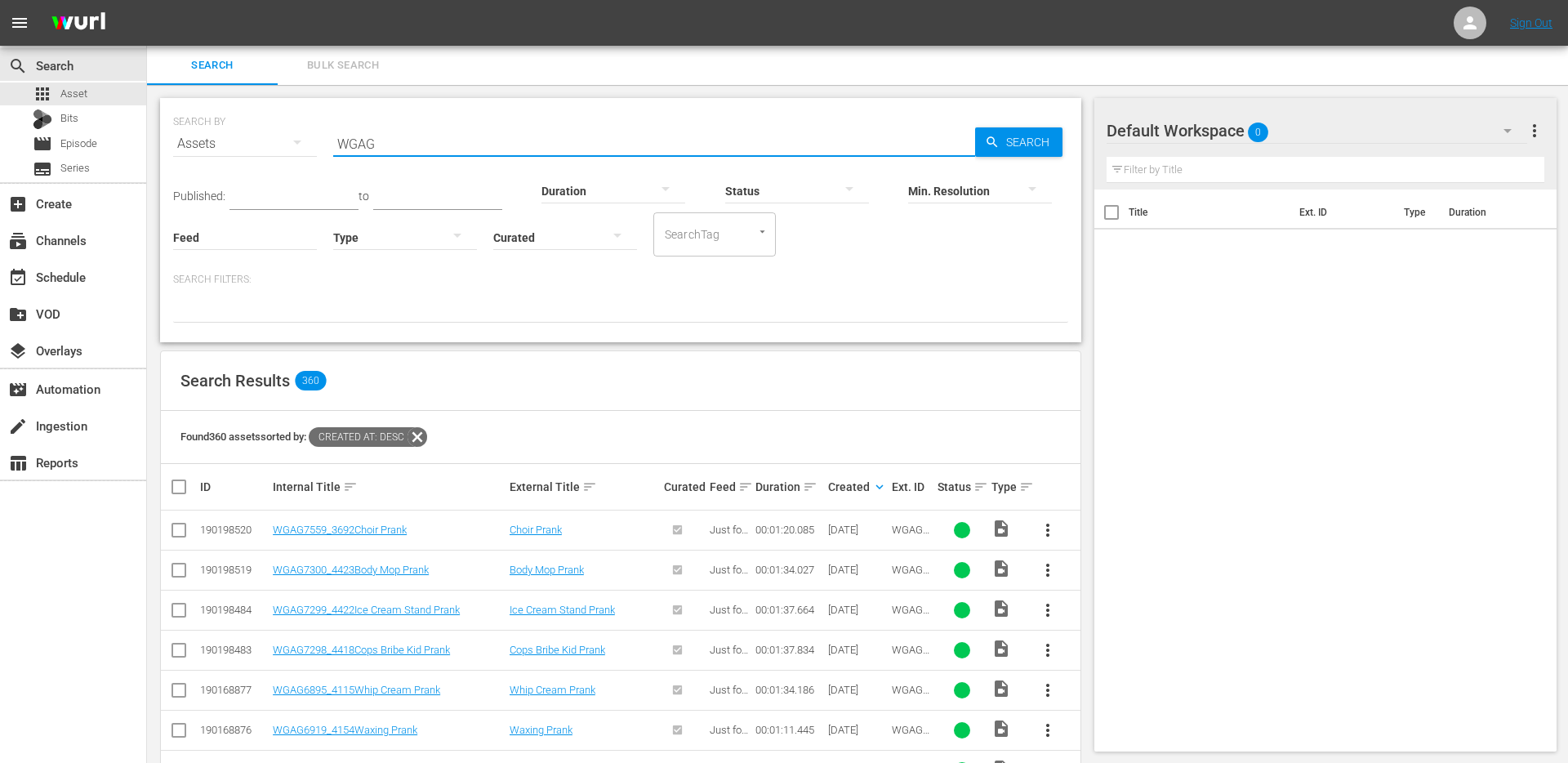
checkbox input "true"
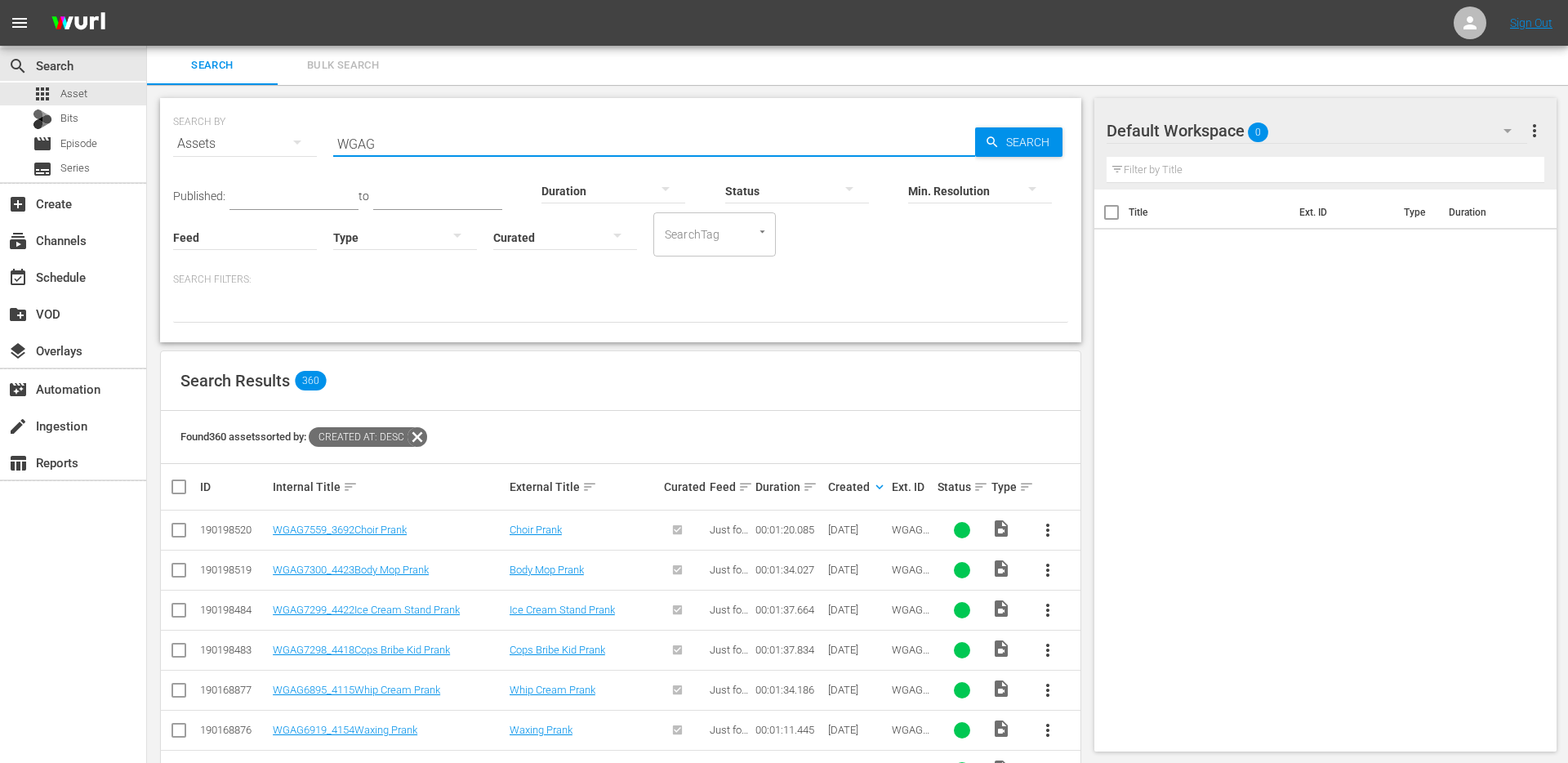
checkbox input "true"
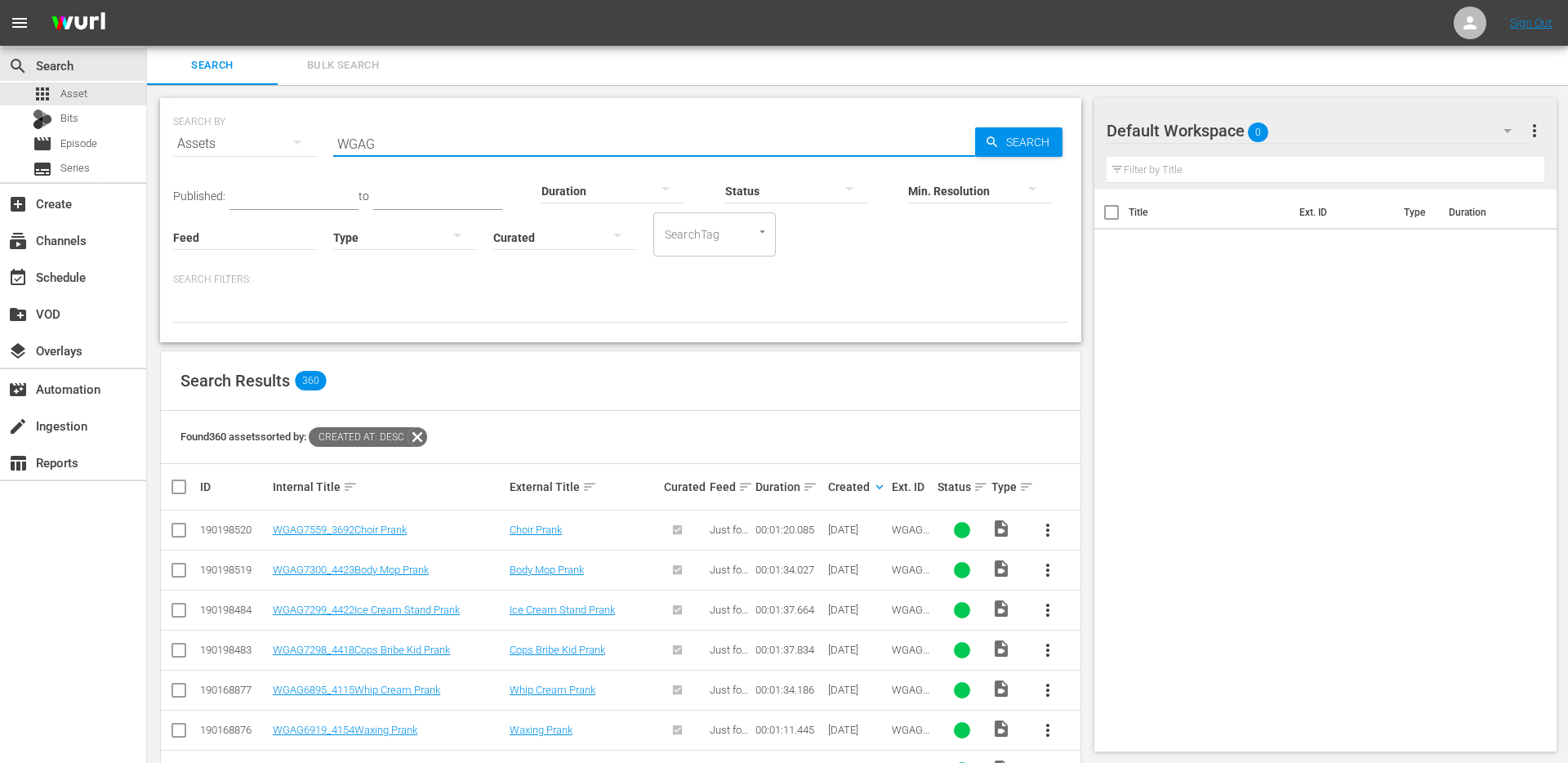
checkbox input "true"
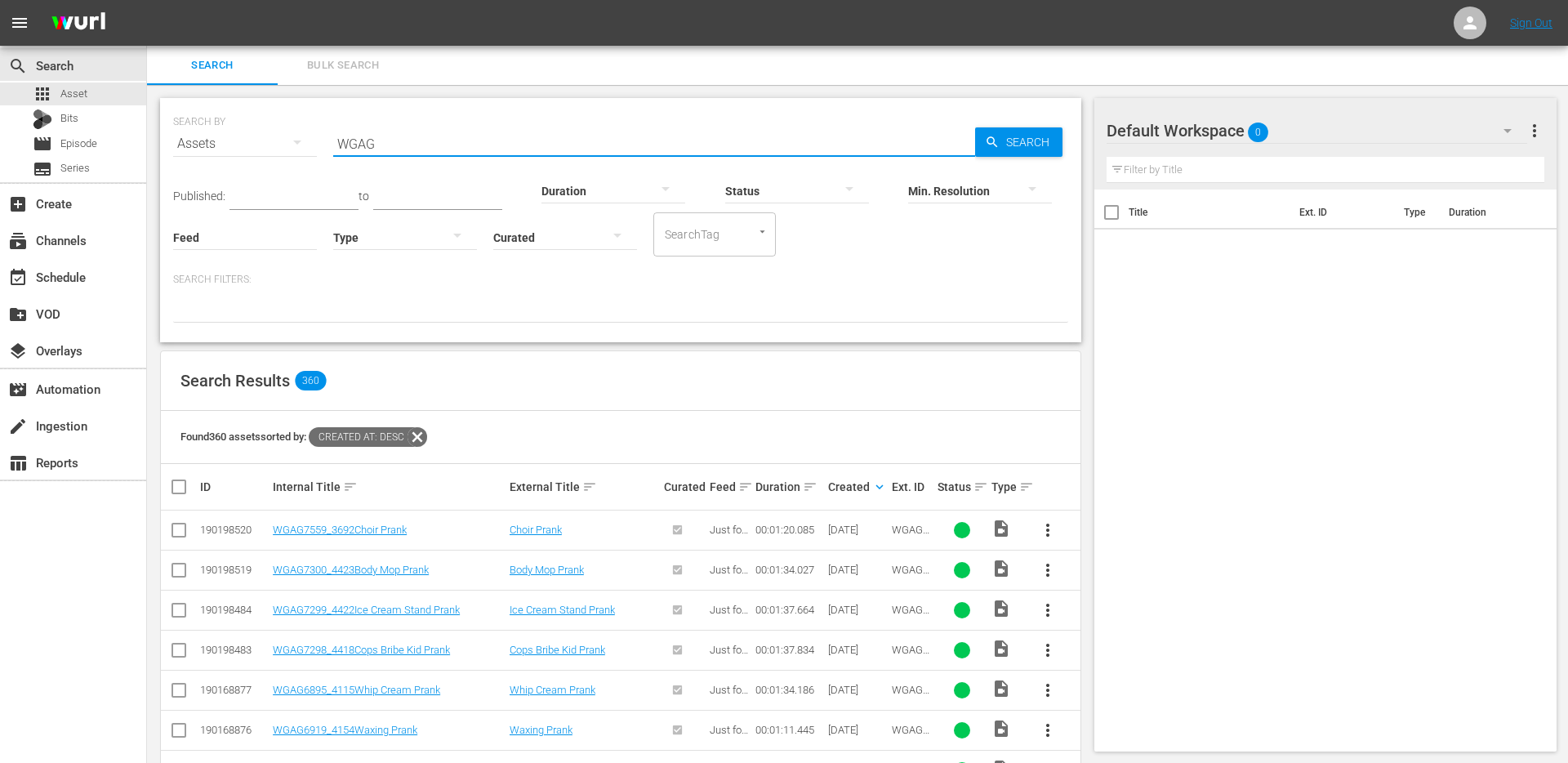
checkbox input "true"
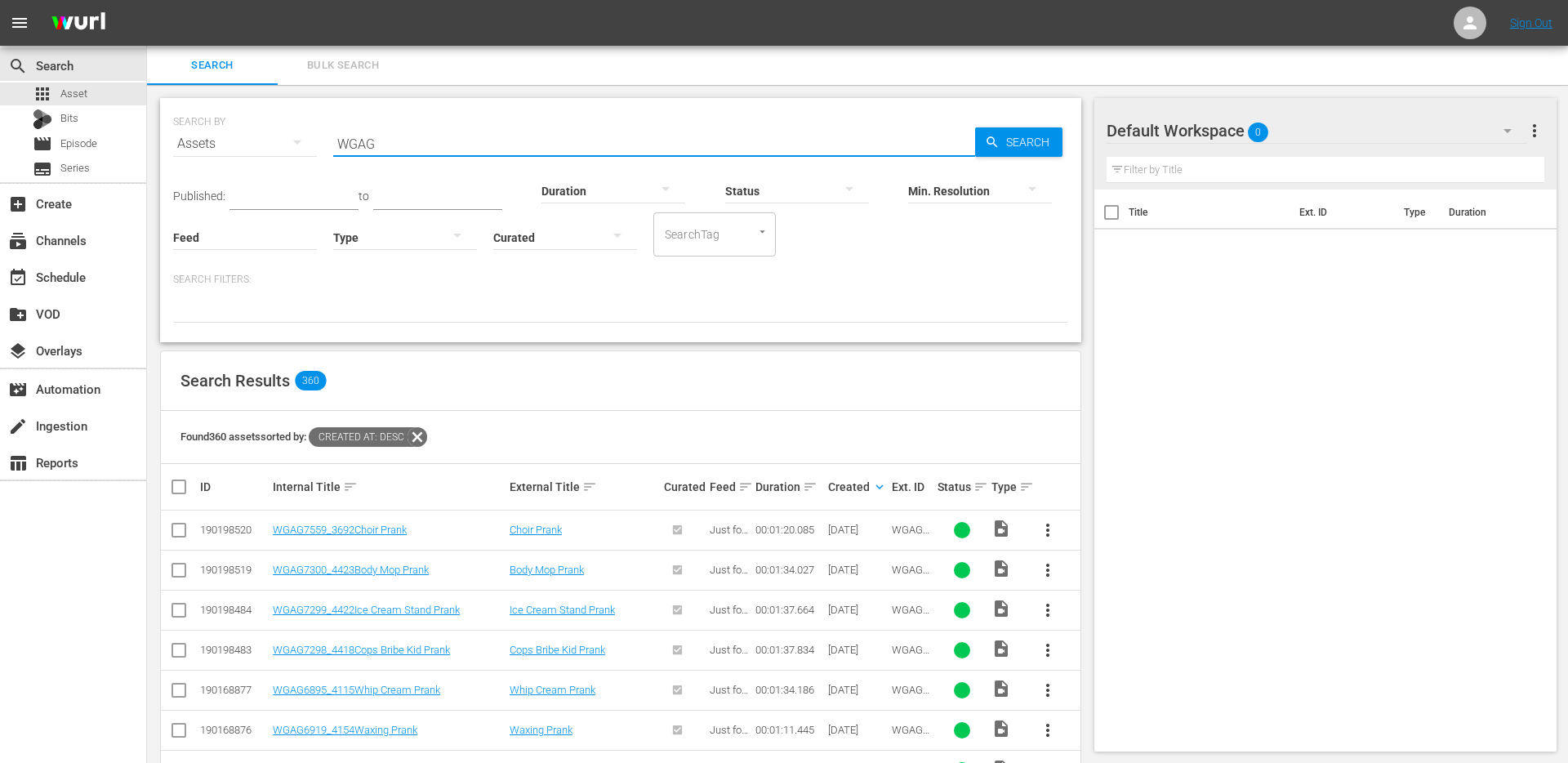
checkbox input "true"
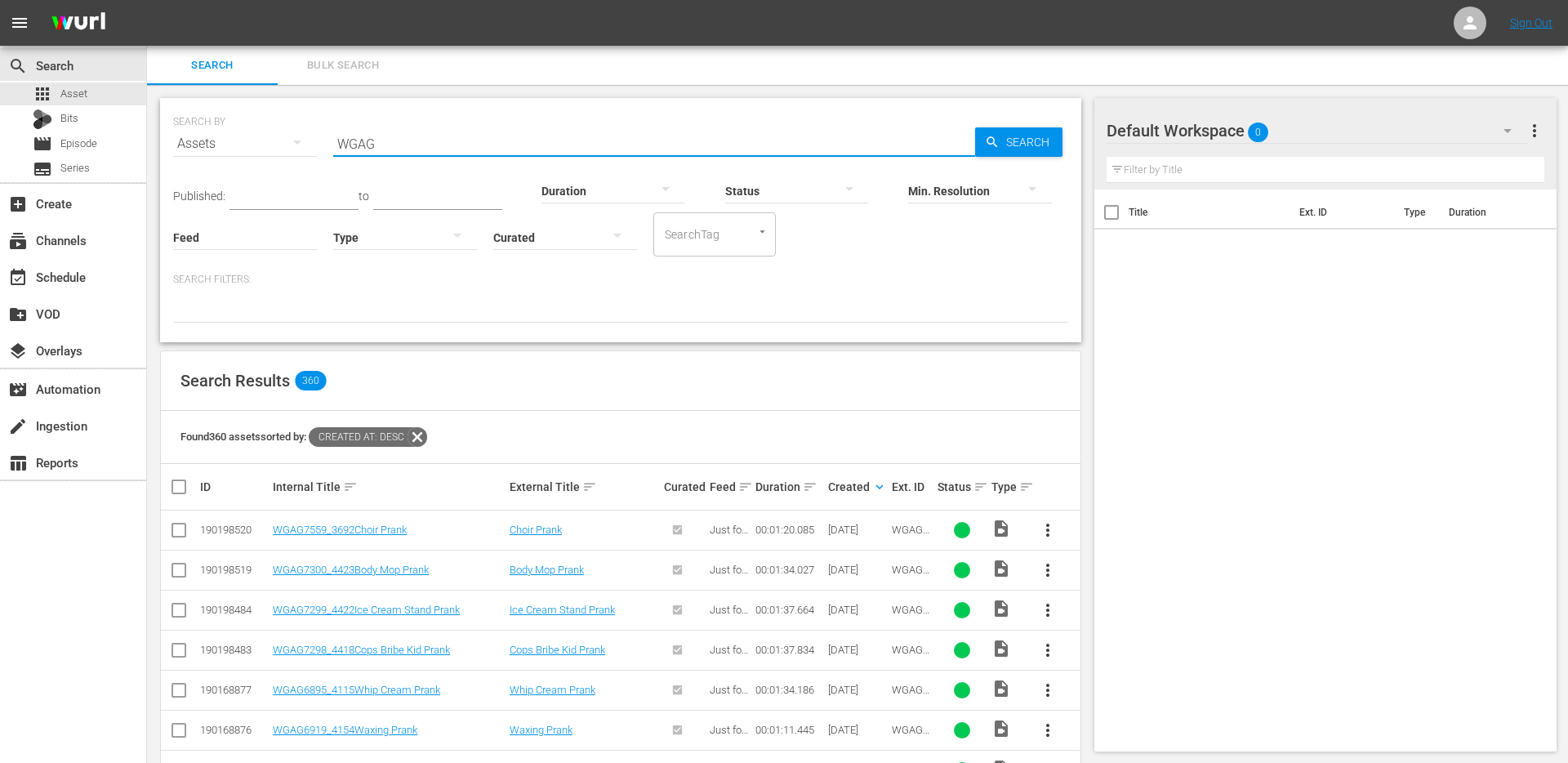
checkbox input "true"
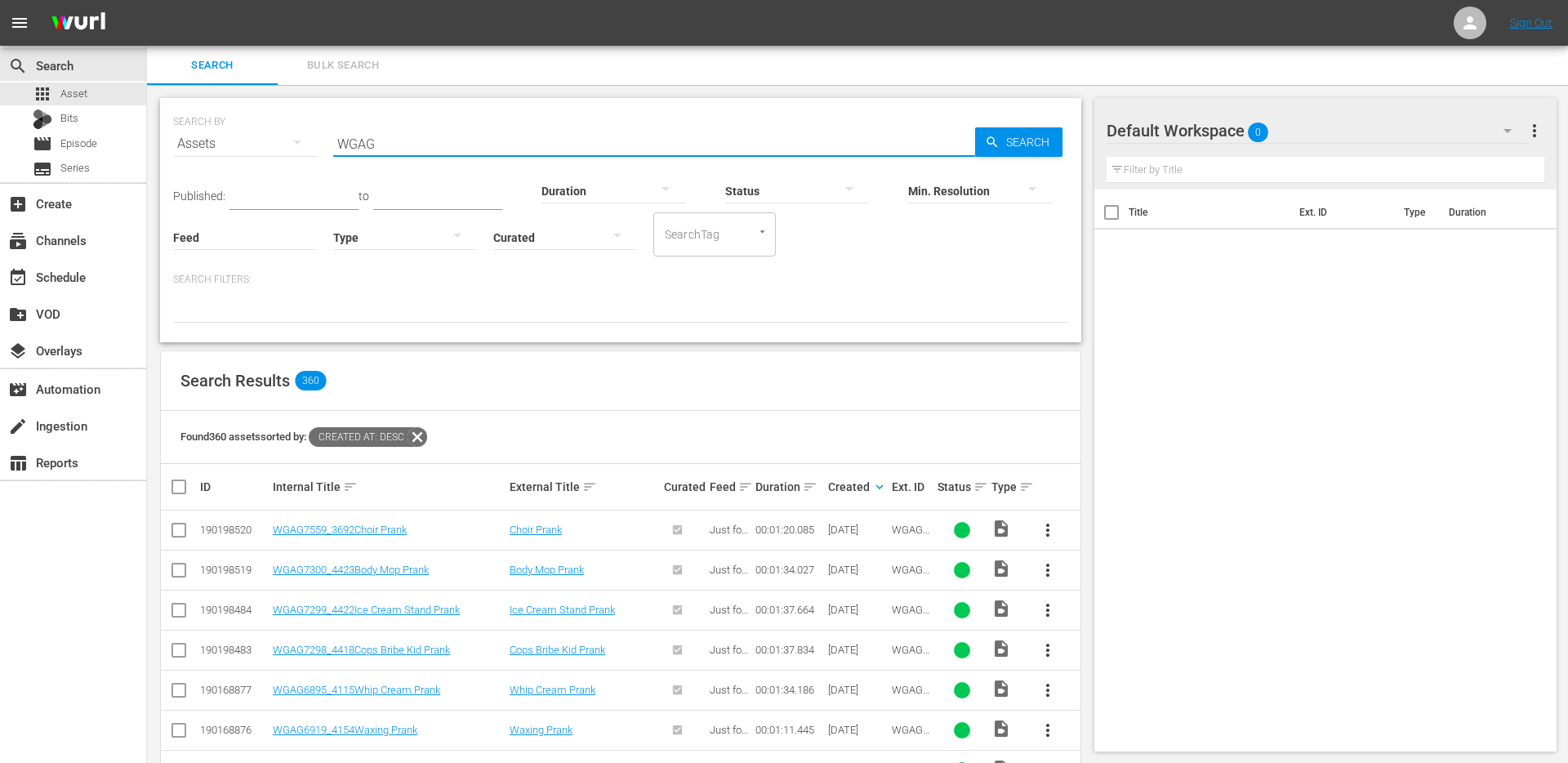
checkbox input "true"
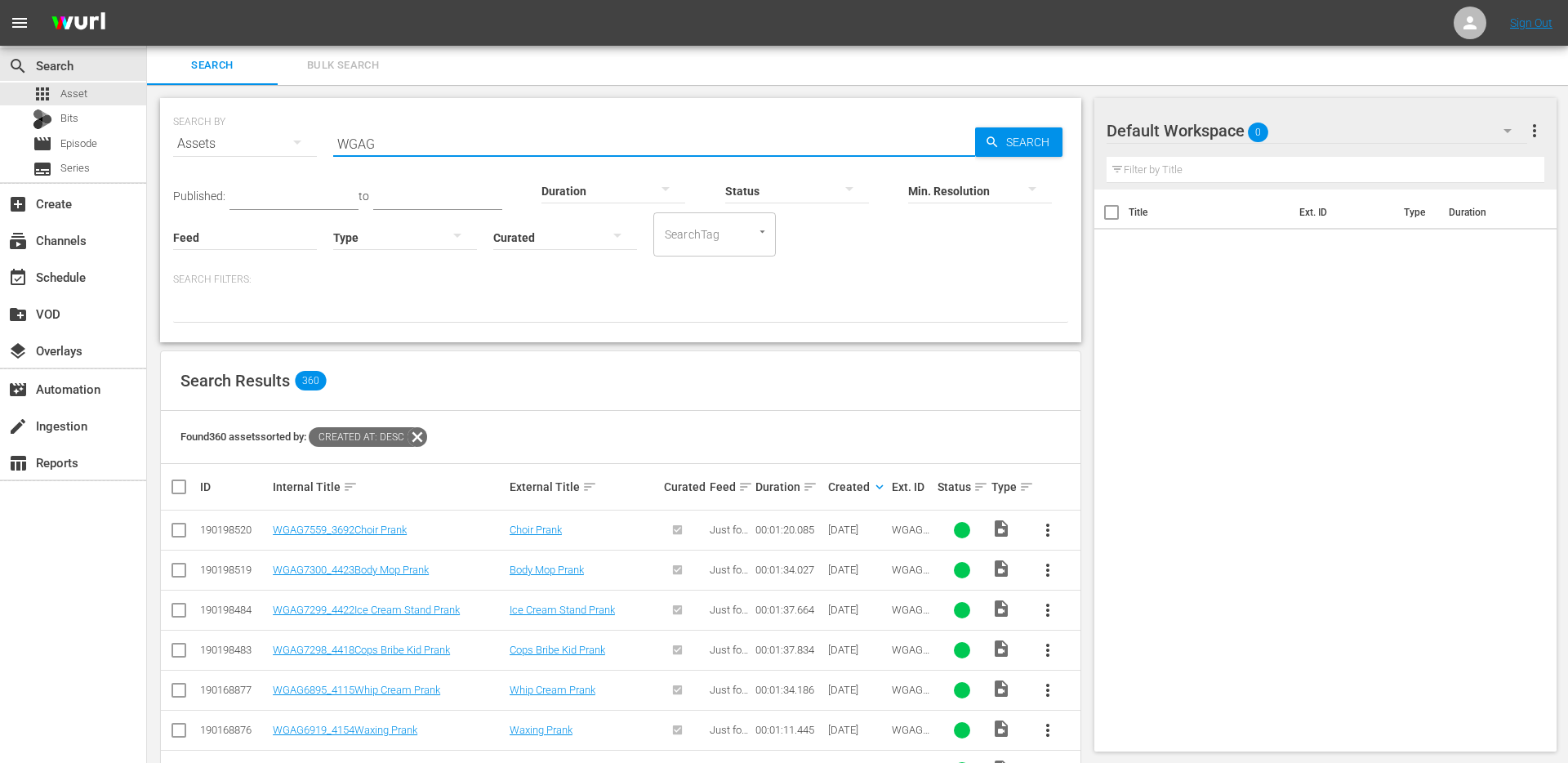
checkbox input "true"
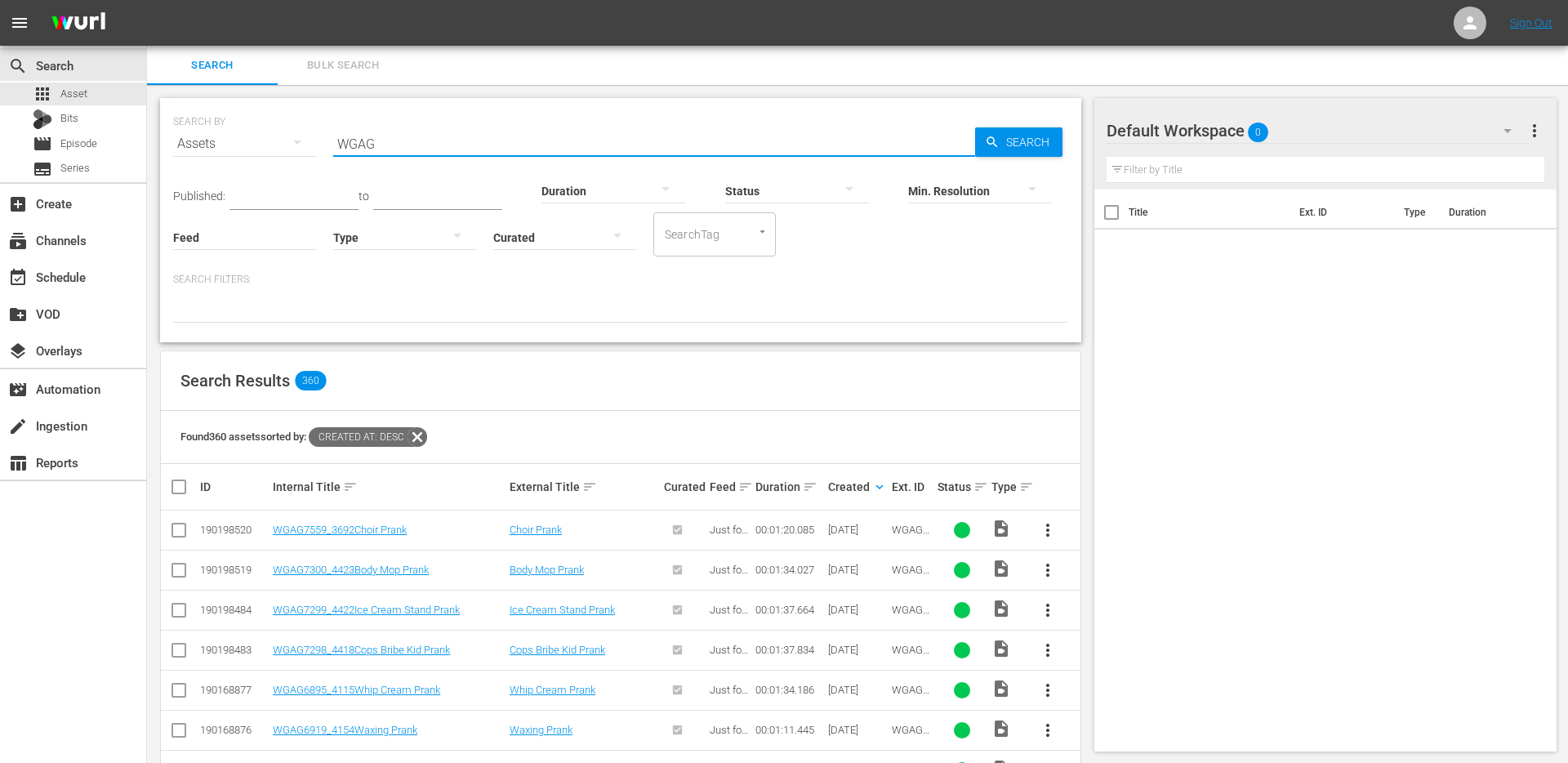
checkbox input "true"
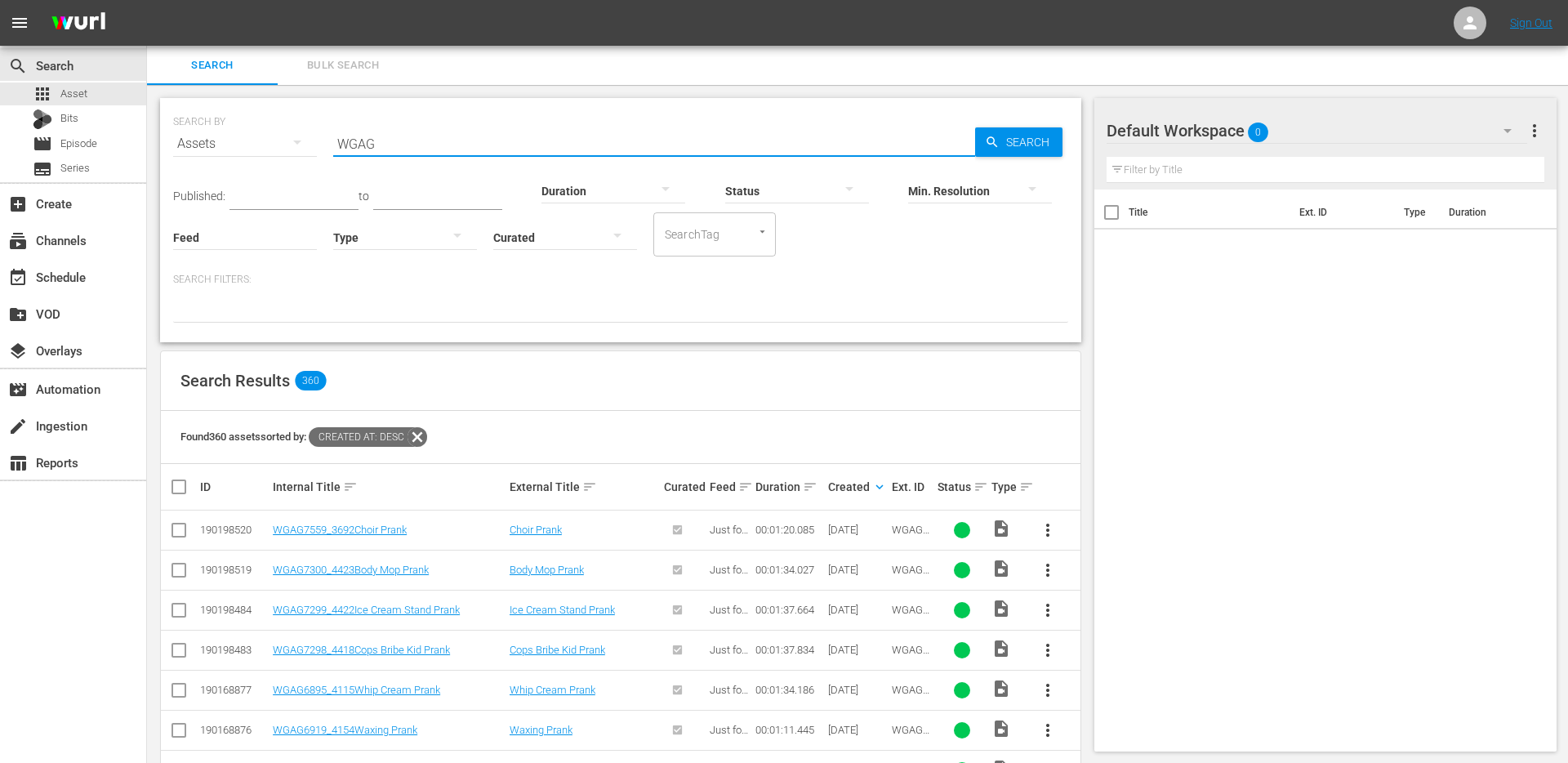
checkbox input "true"
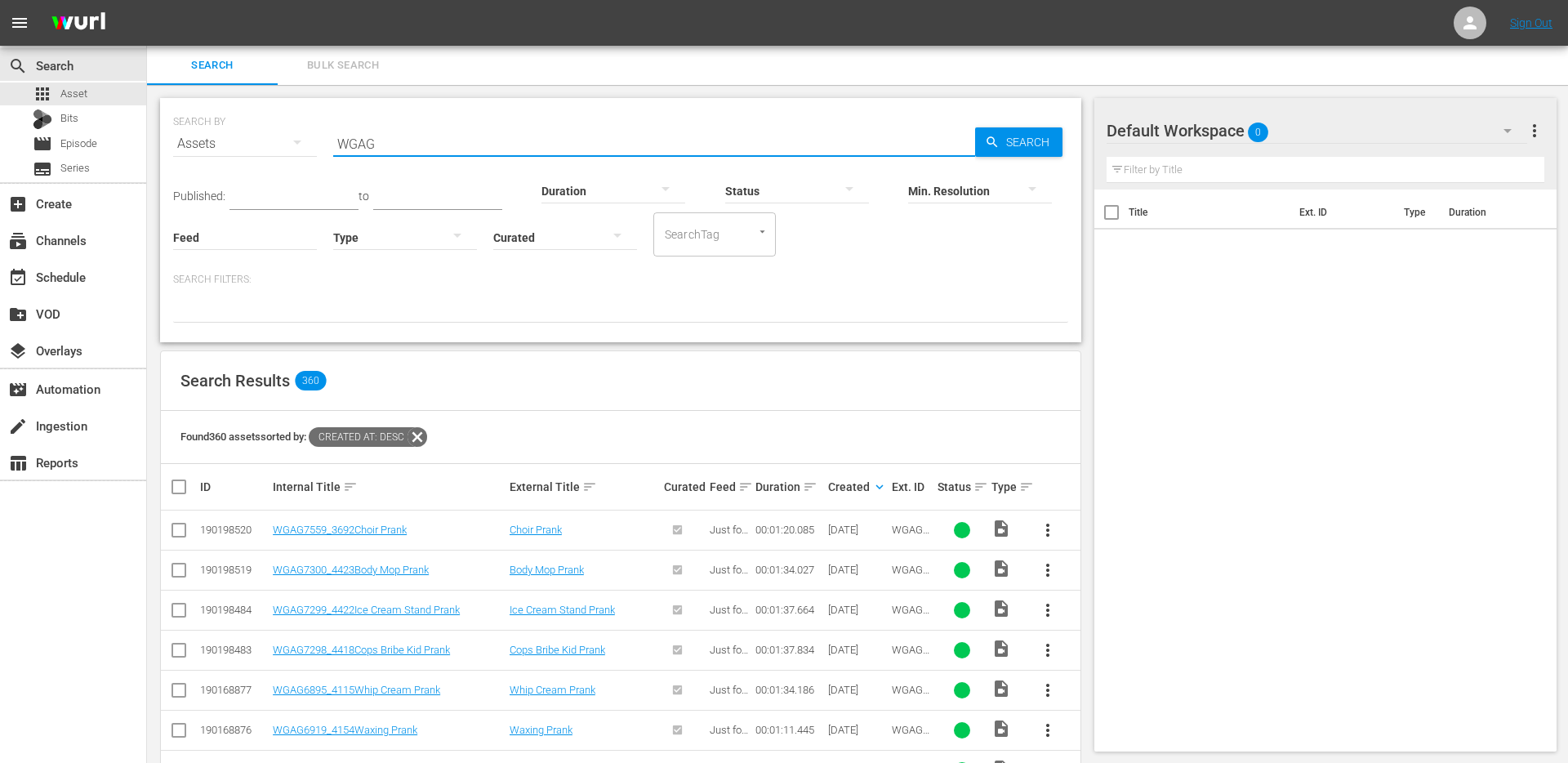
checkbox input "true"
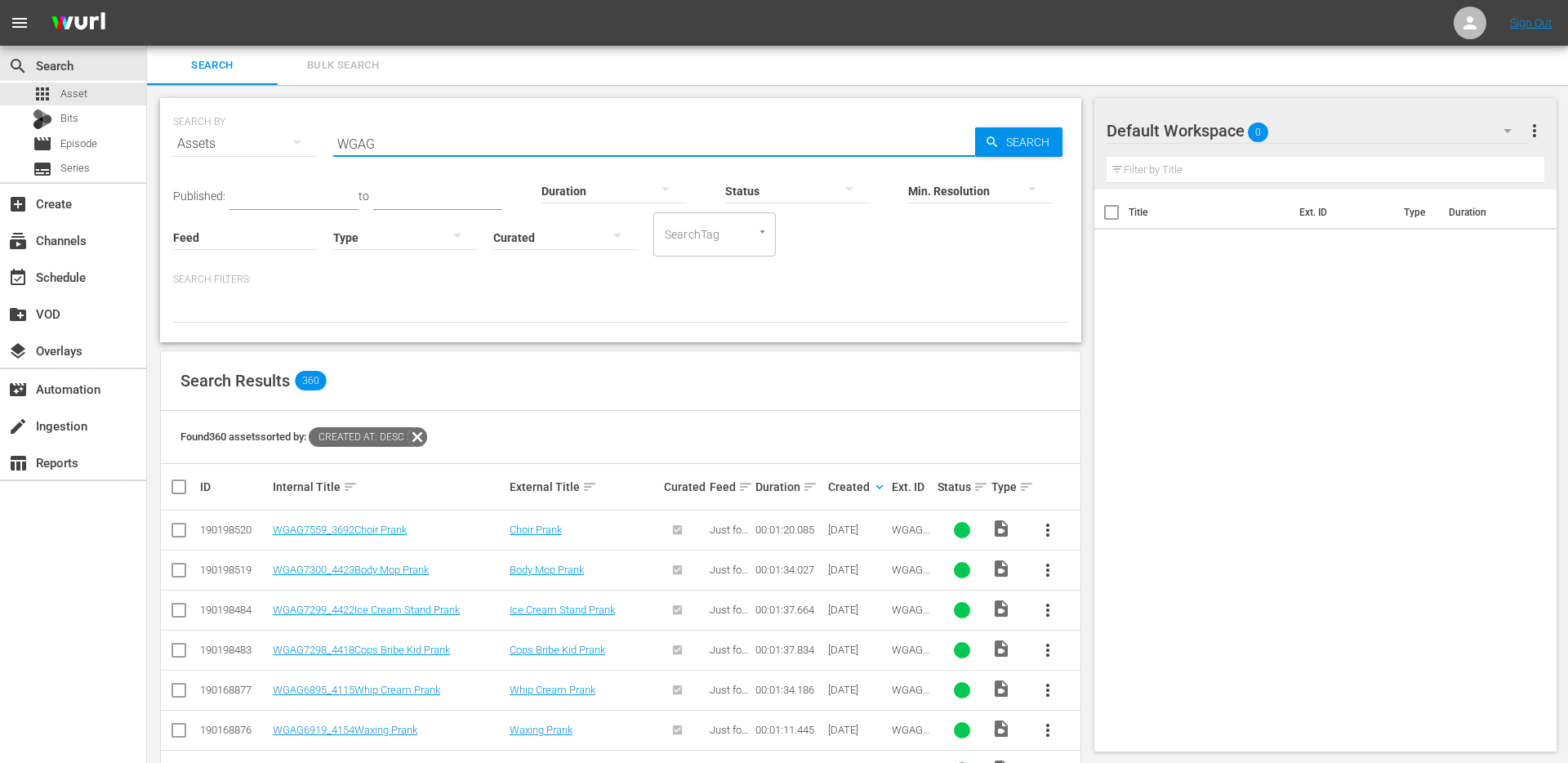
checkbox input "true"
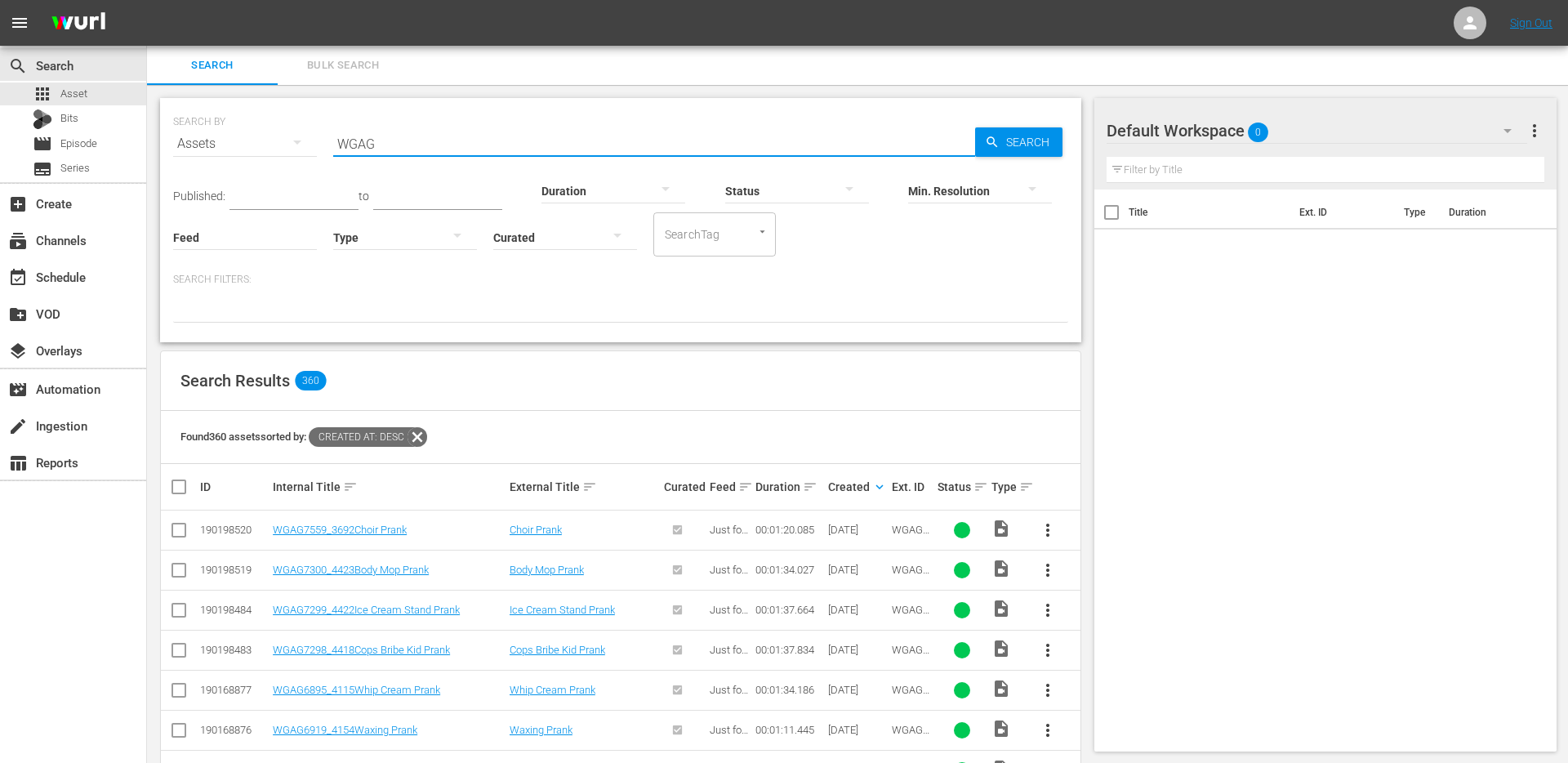
checkbox input "true"
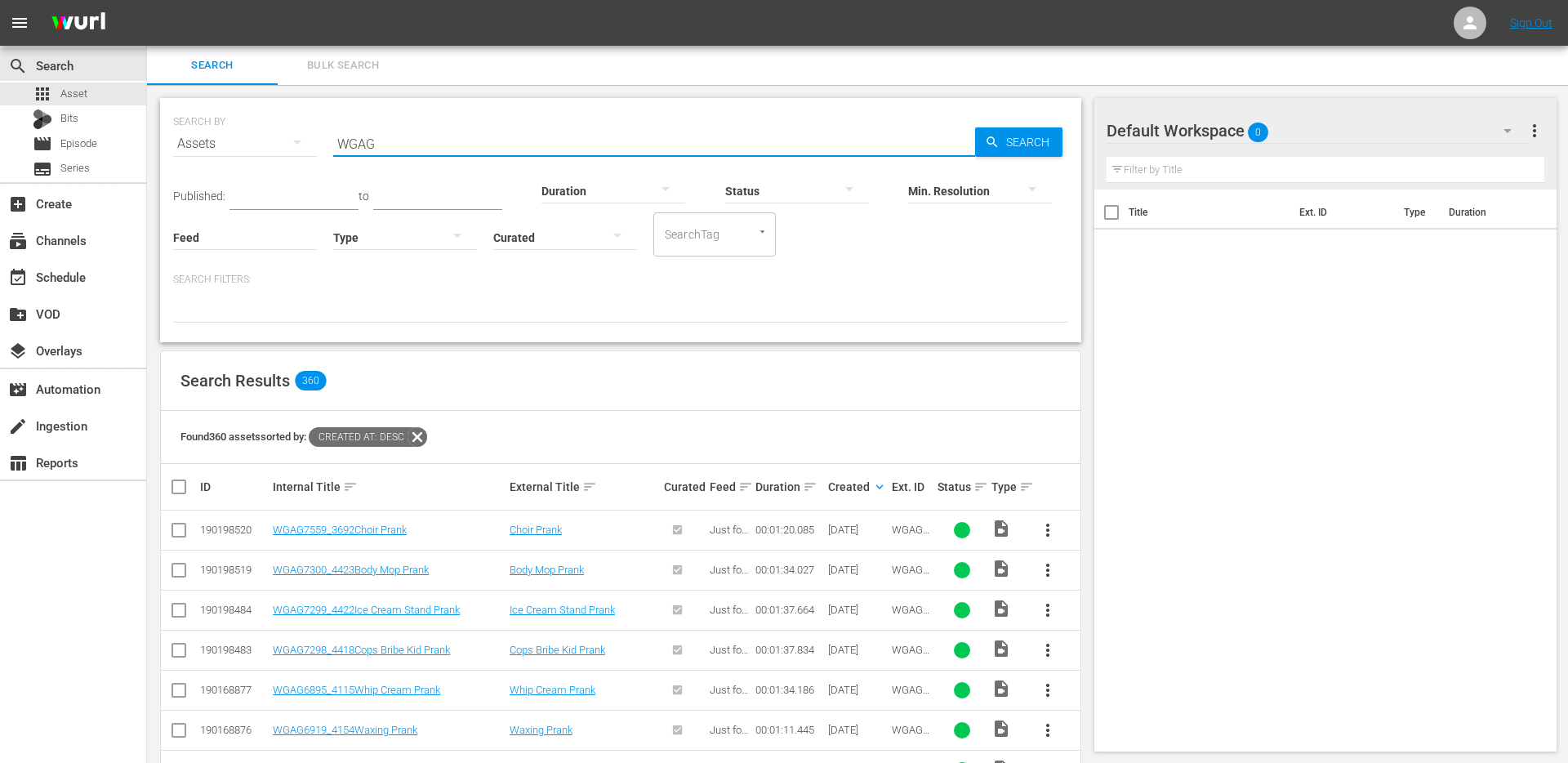
checkbox input "true"
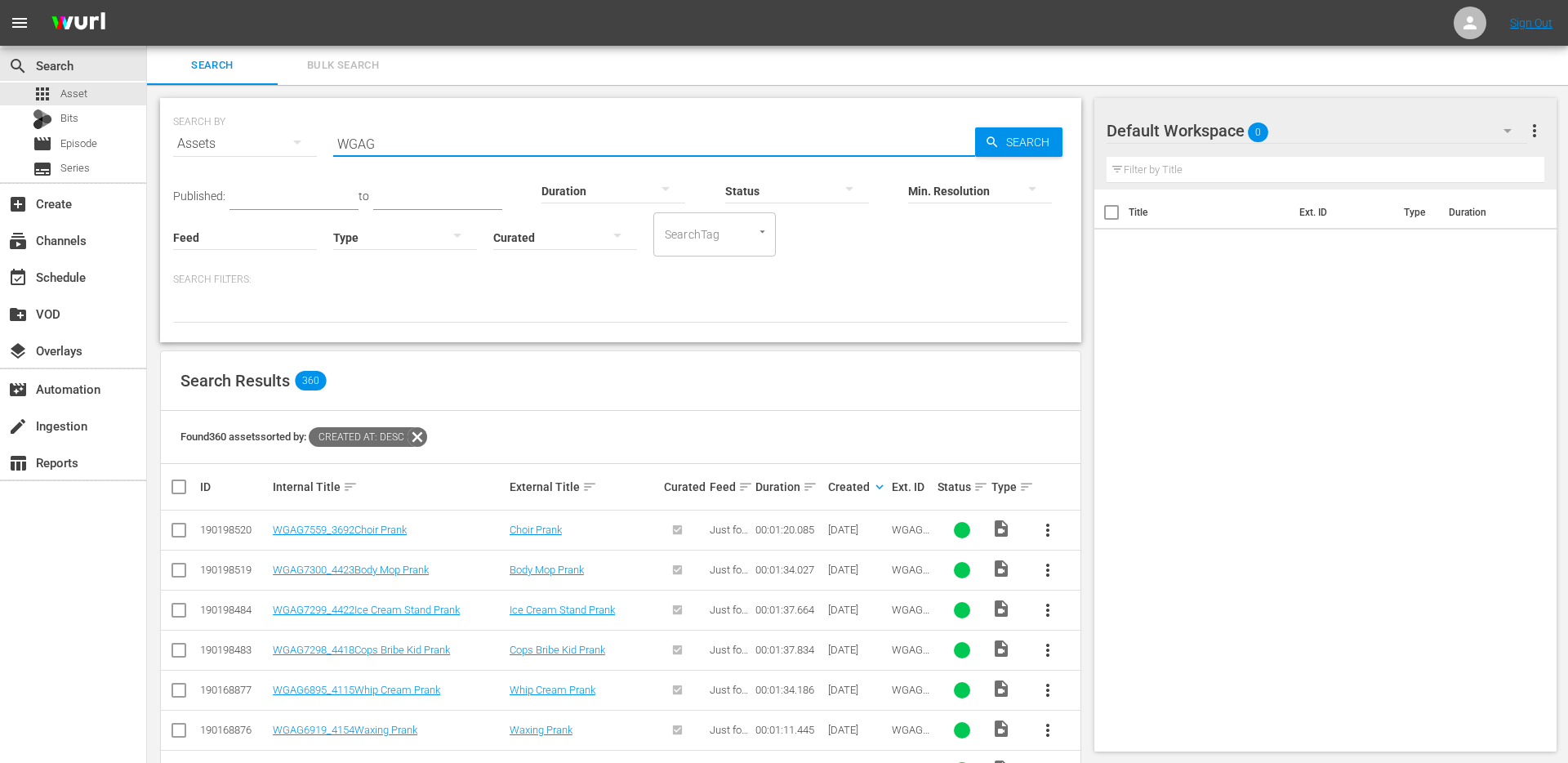
checkbox input "true"
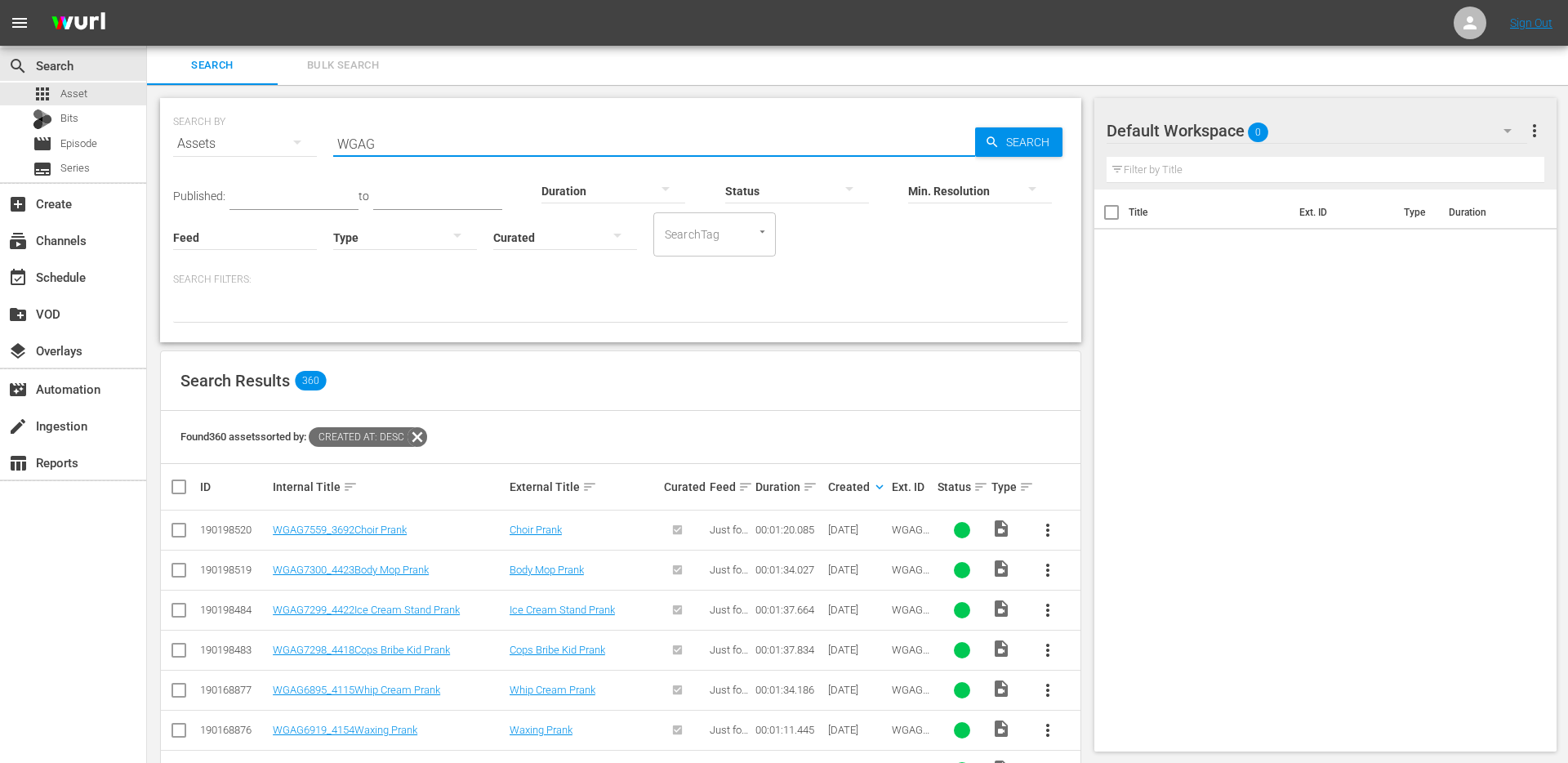
checkbox input "true"
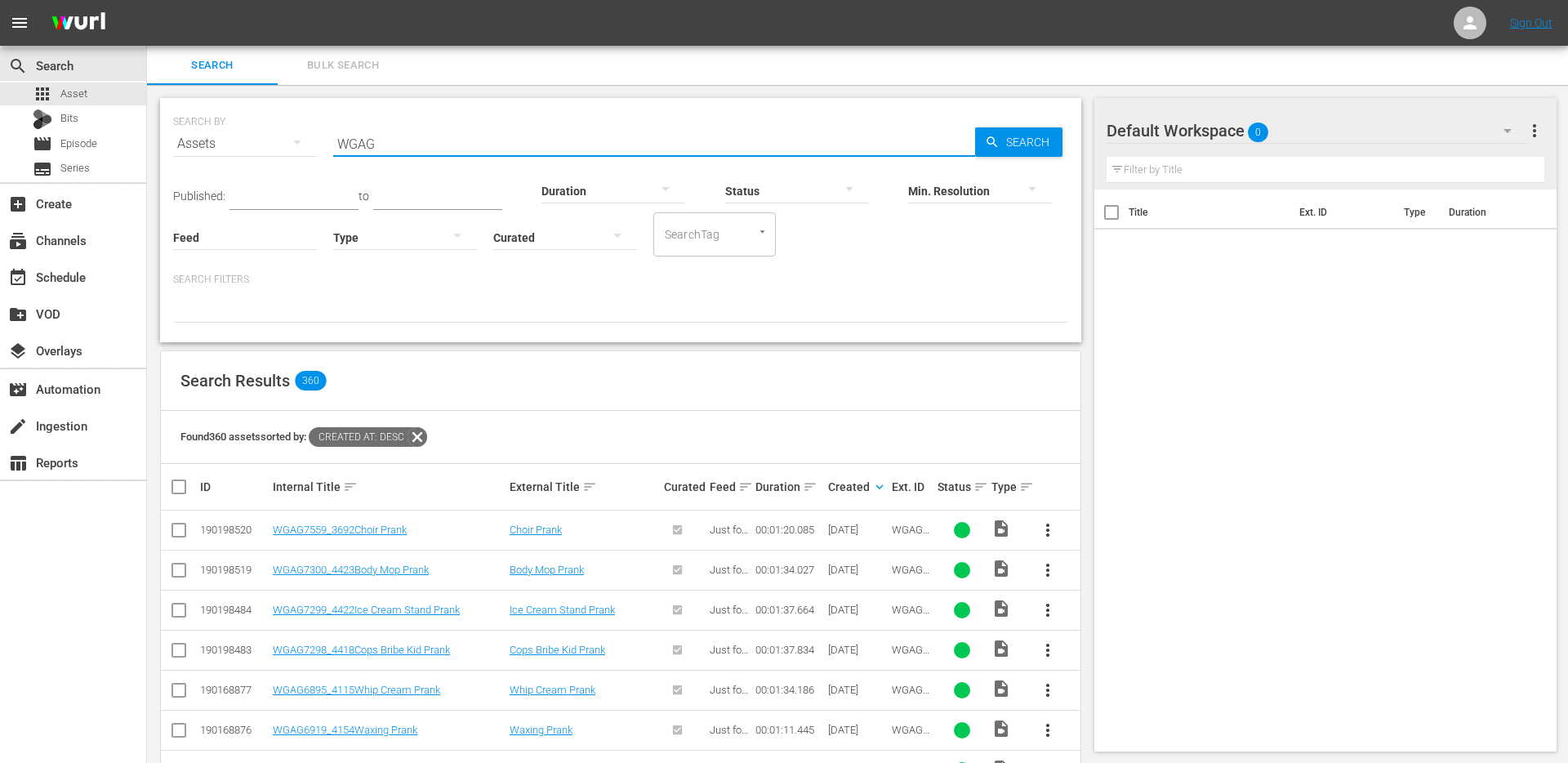
checkbox input "true"
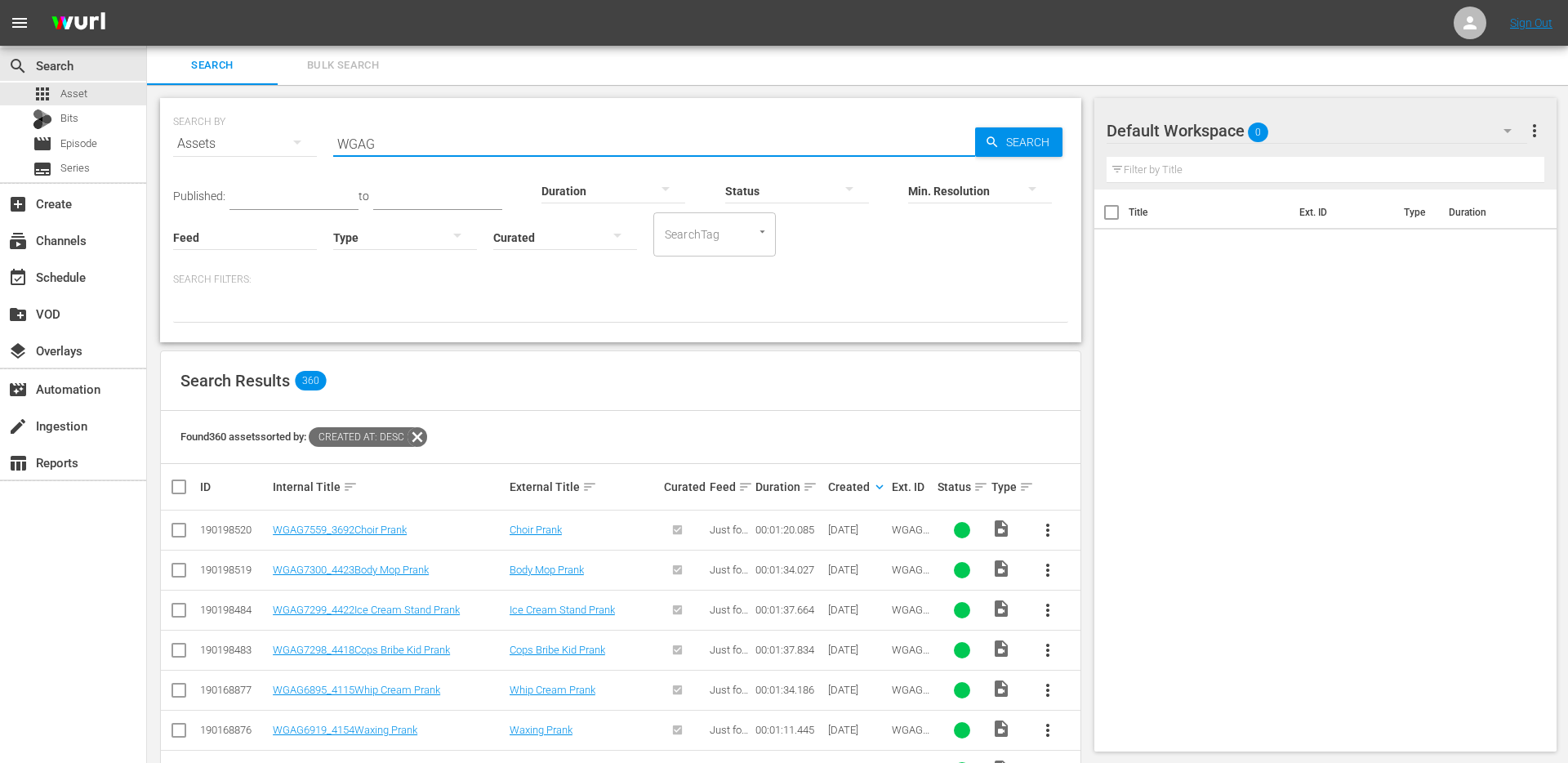
checkbox input "true"
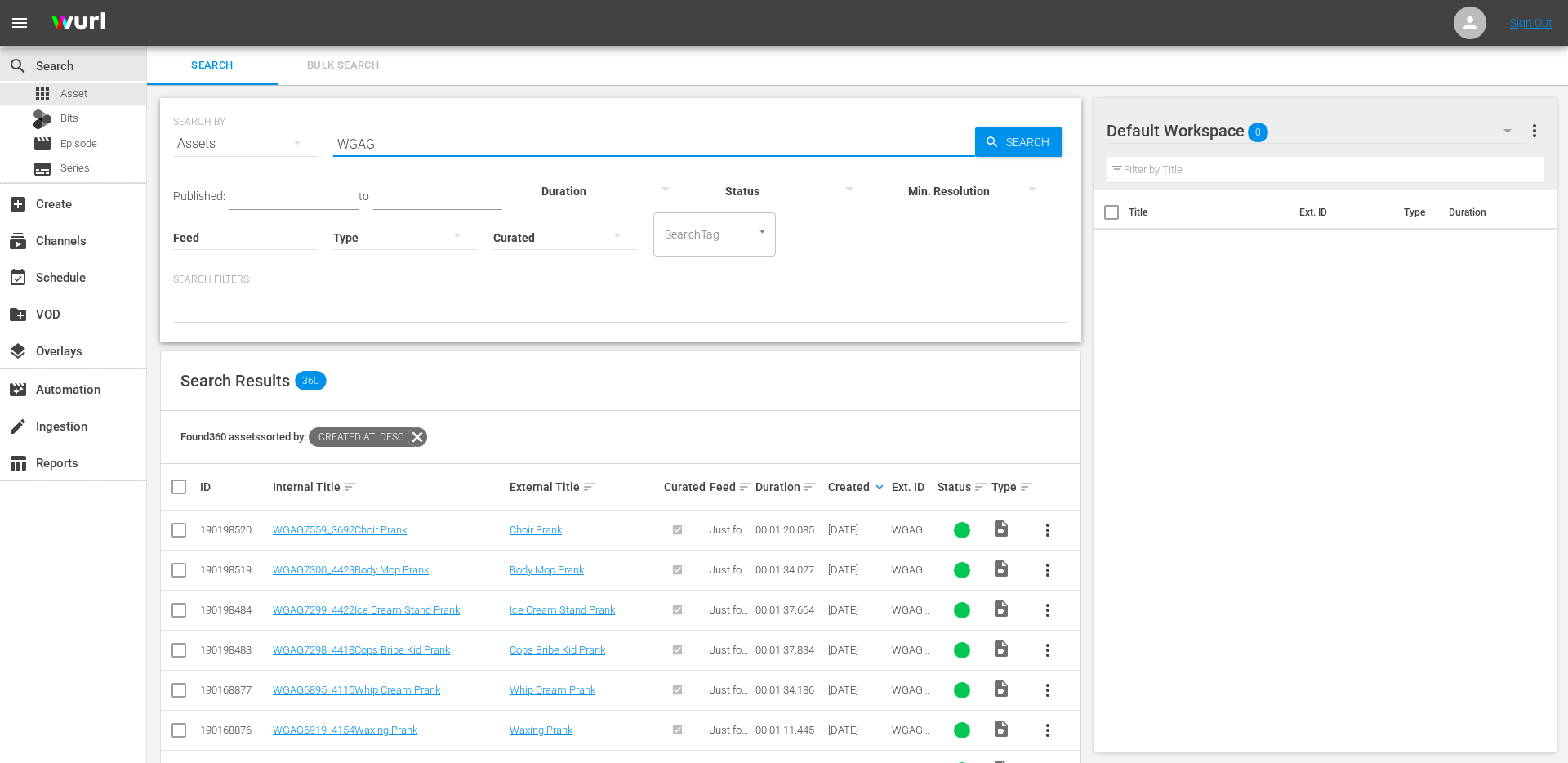
checkbox input "true"
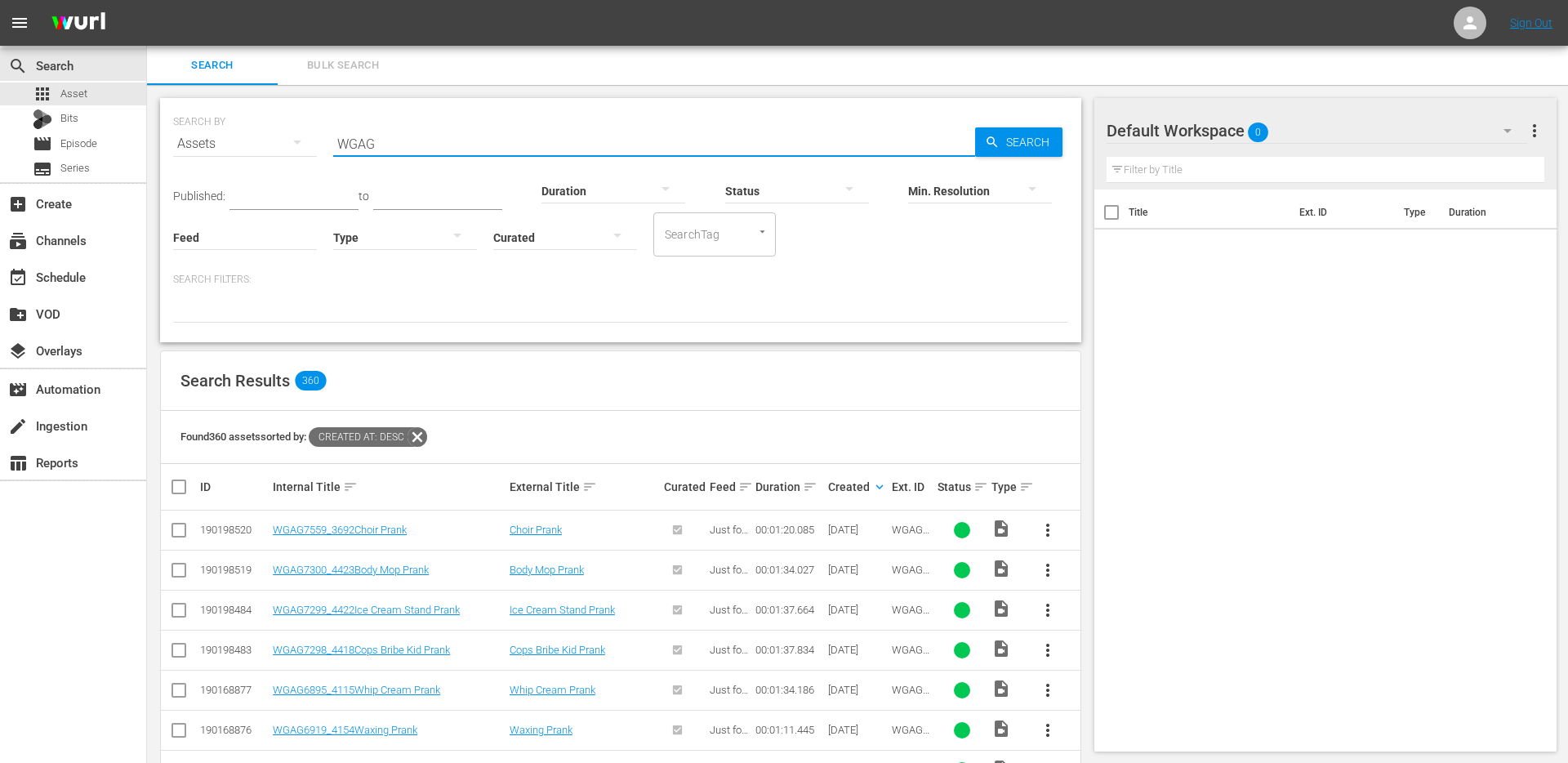
checkbox input "true"
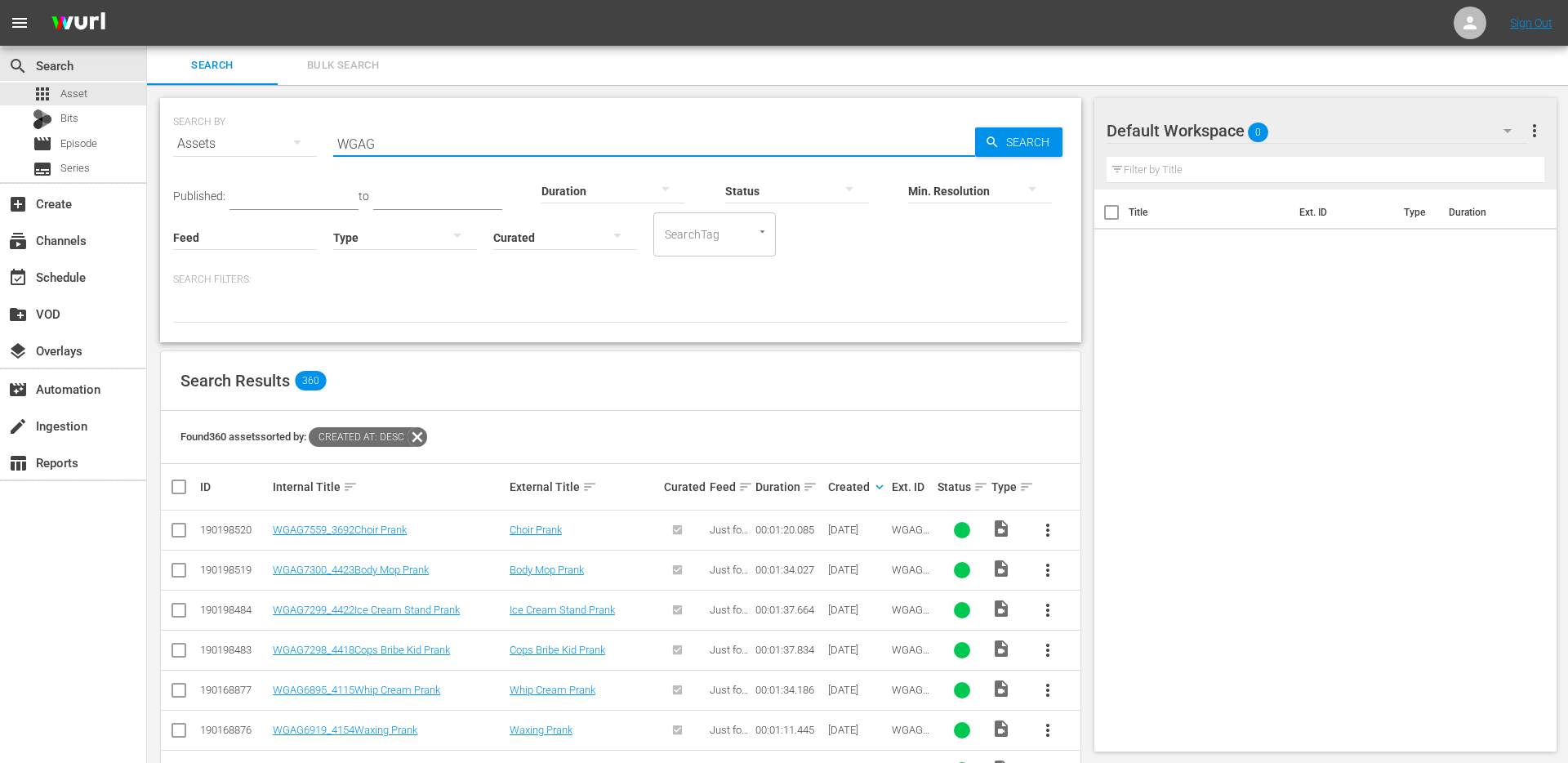
checkbox input "true"
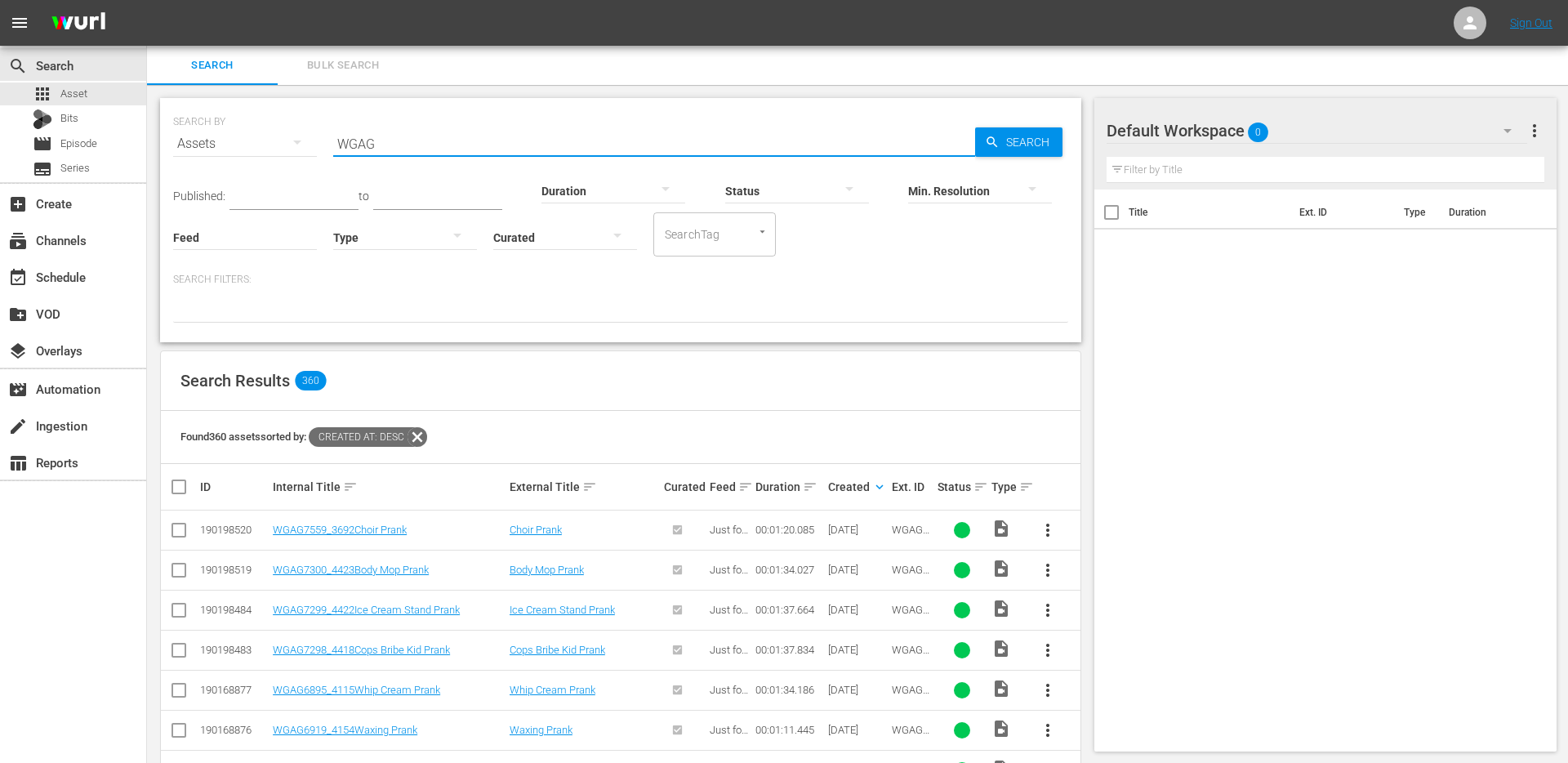
checkbox input "true"
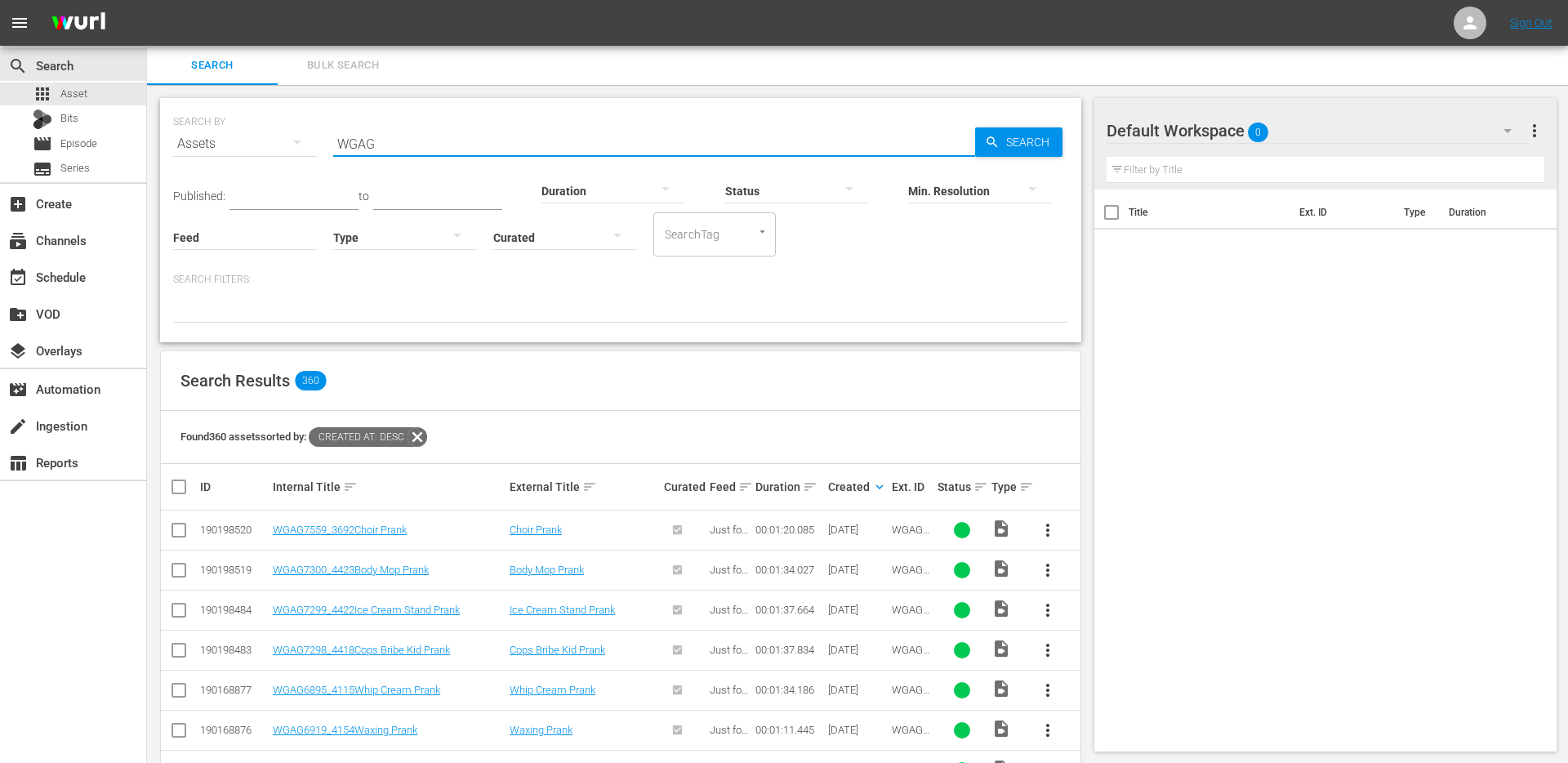
checkbox input "true"
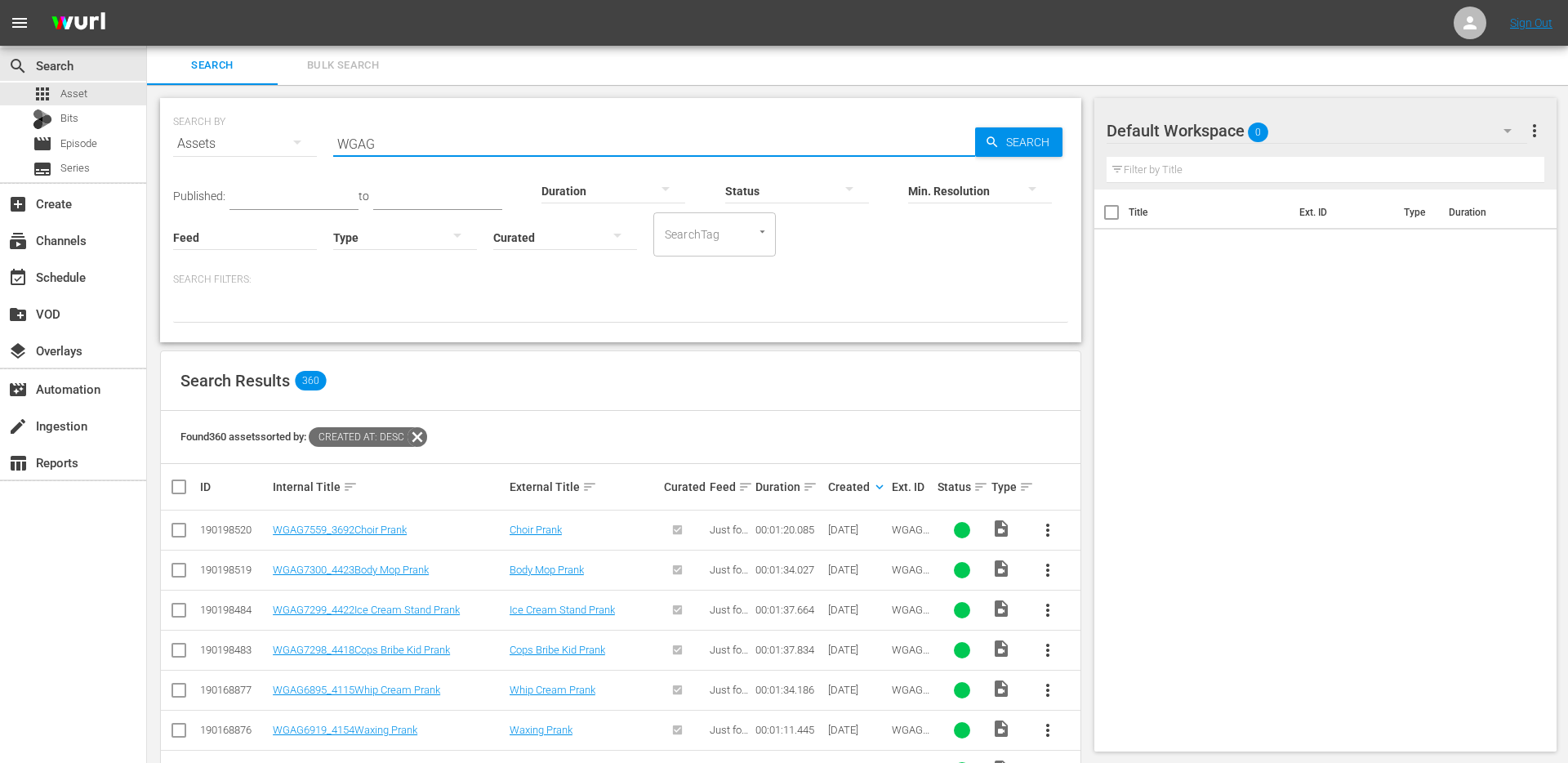
checkbox input "true"
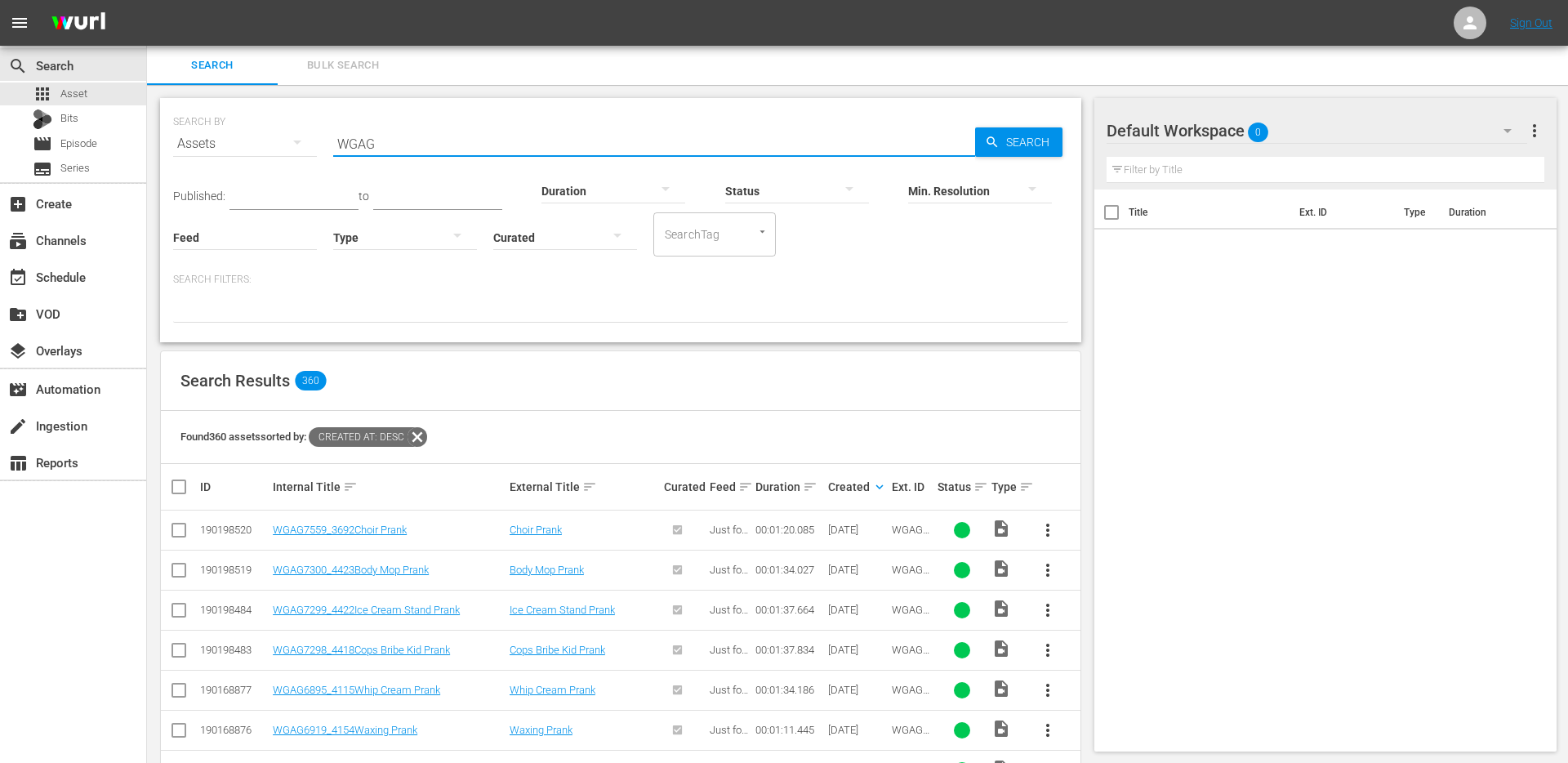
checkbox input "true"
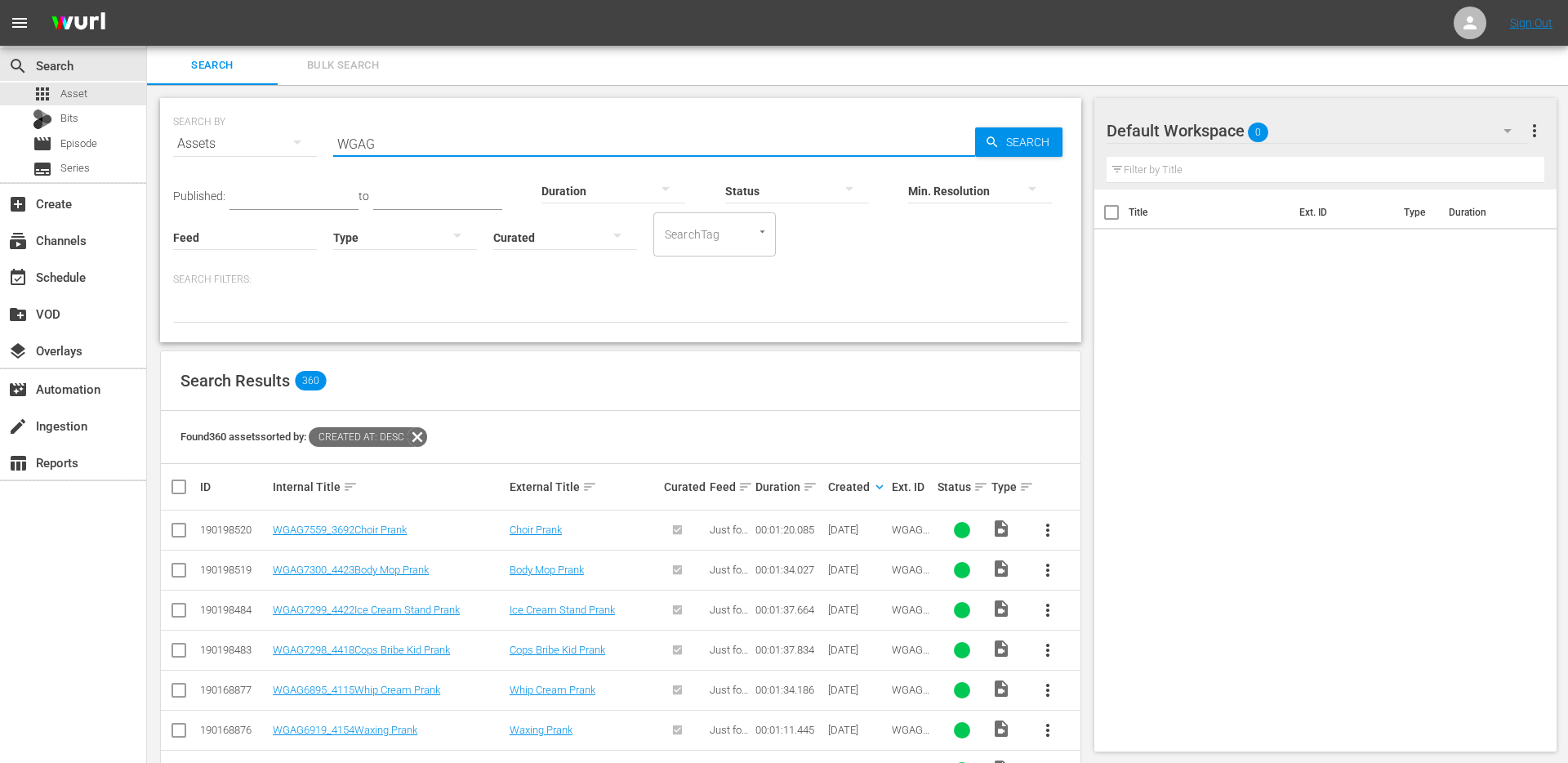
checkbox input "true"
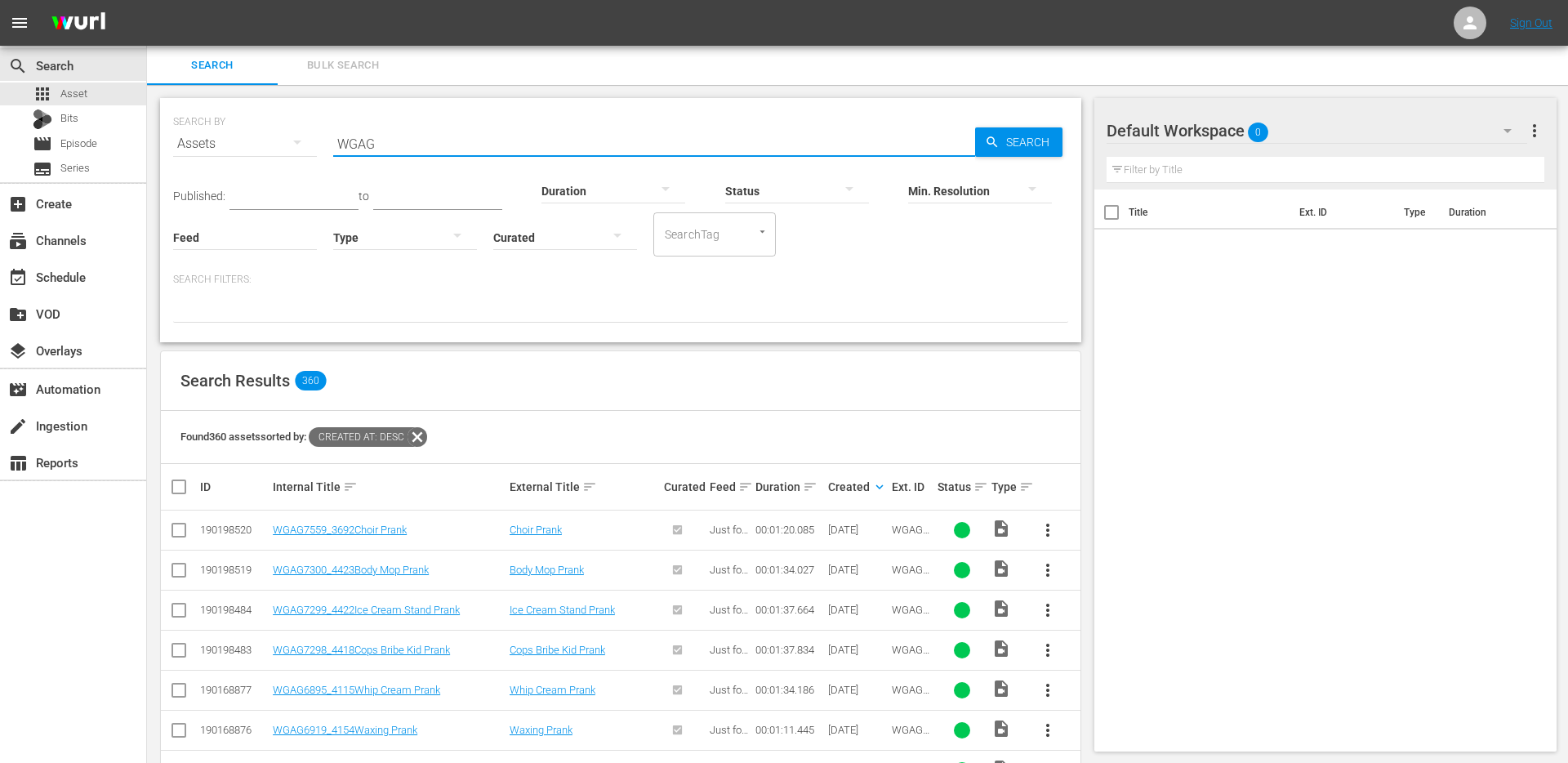
checkbox input "true"
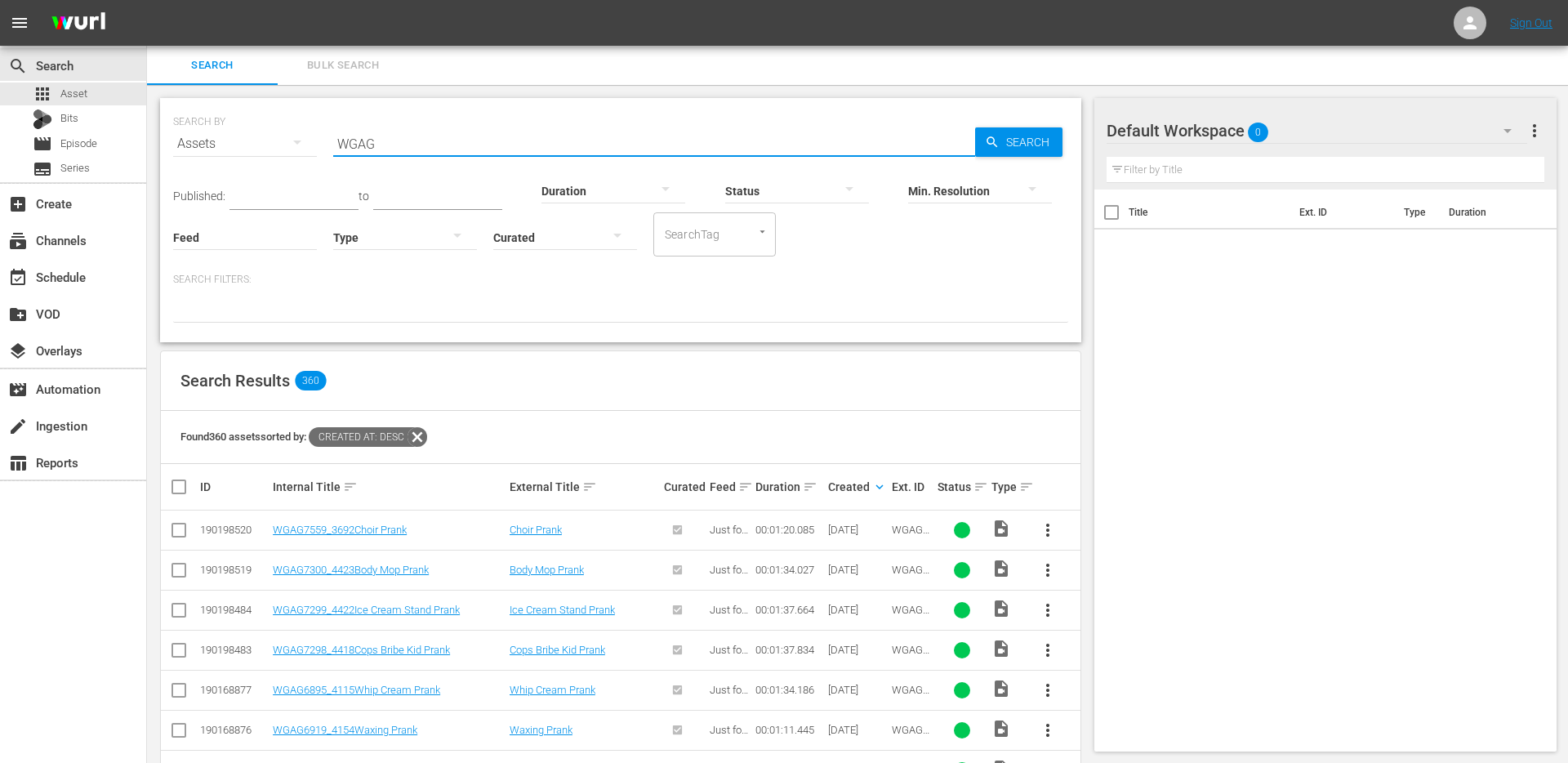
checkbox input "true"
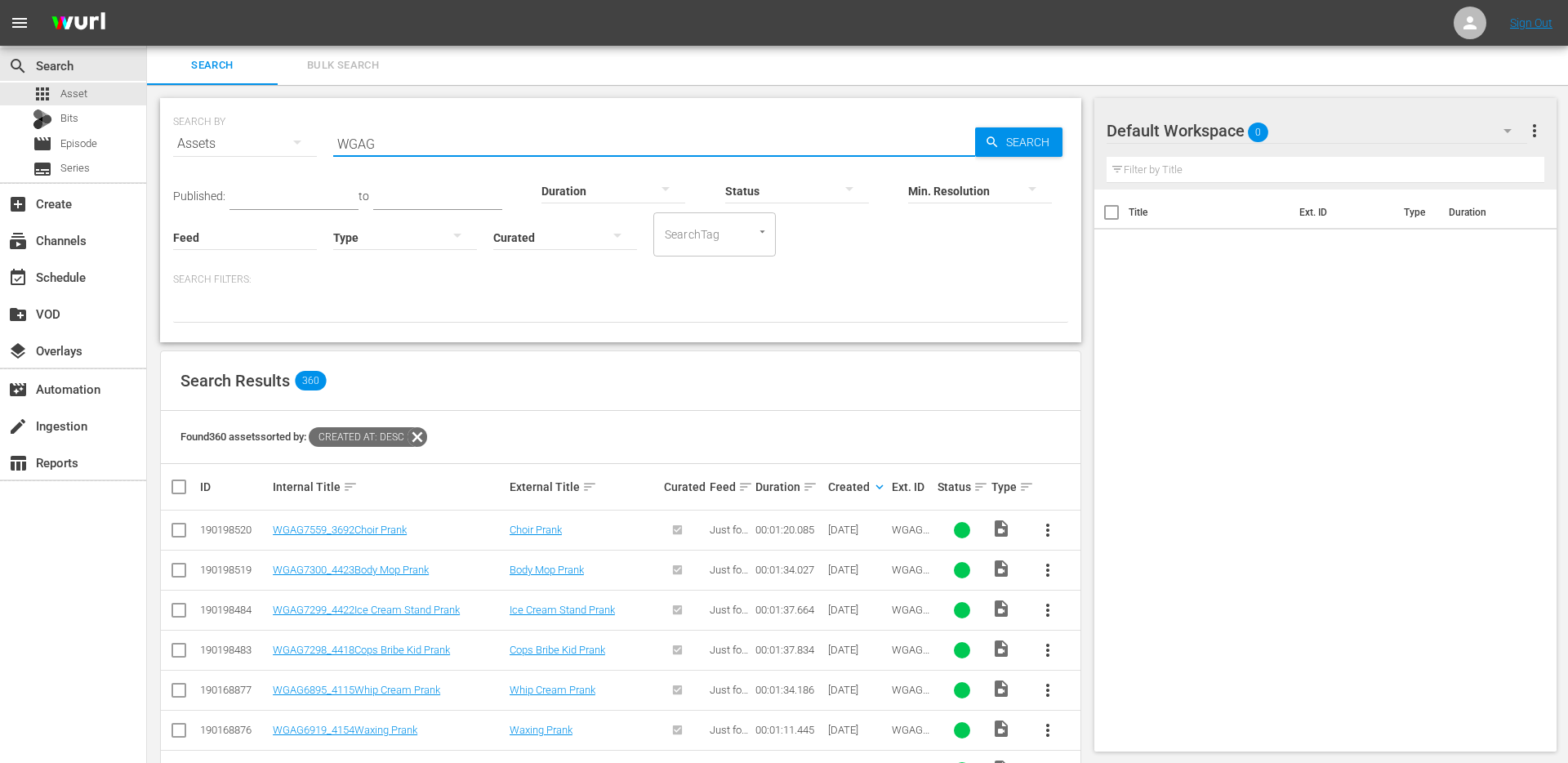
checkbox input "true"
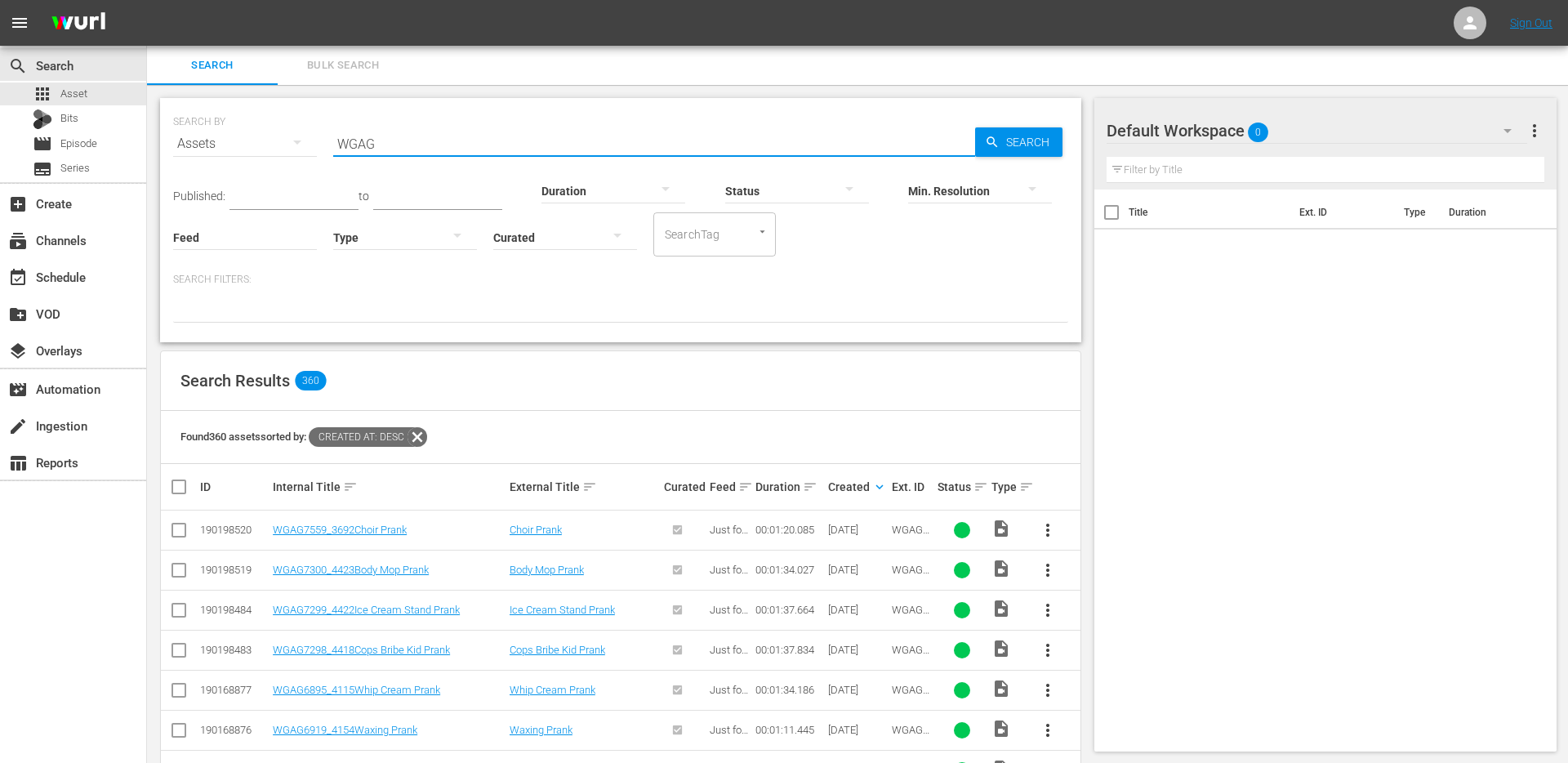
checkbox input "true"
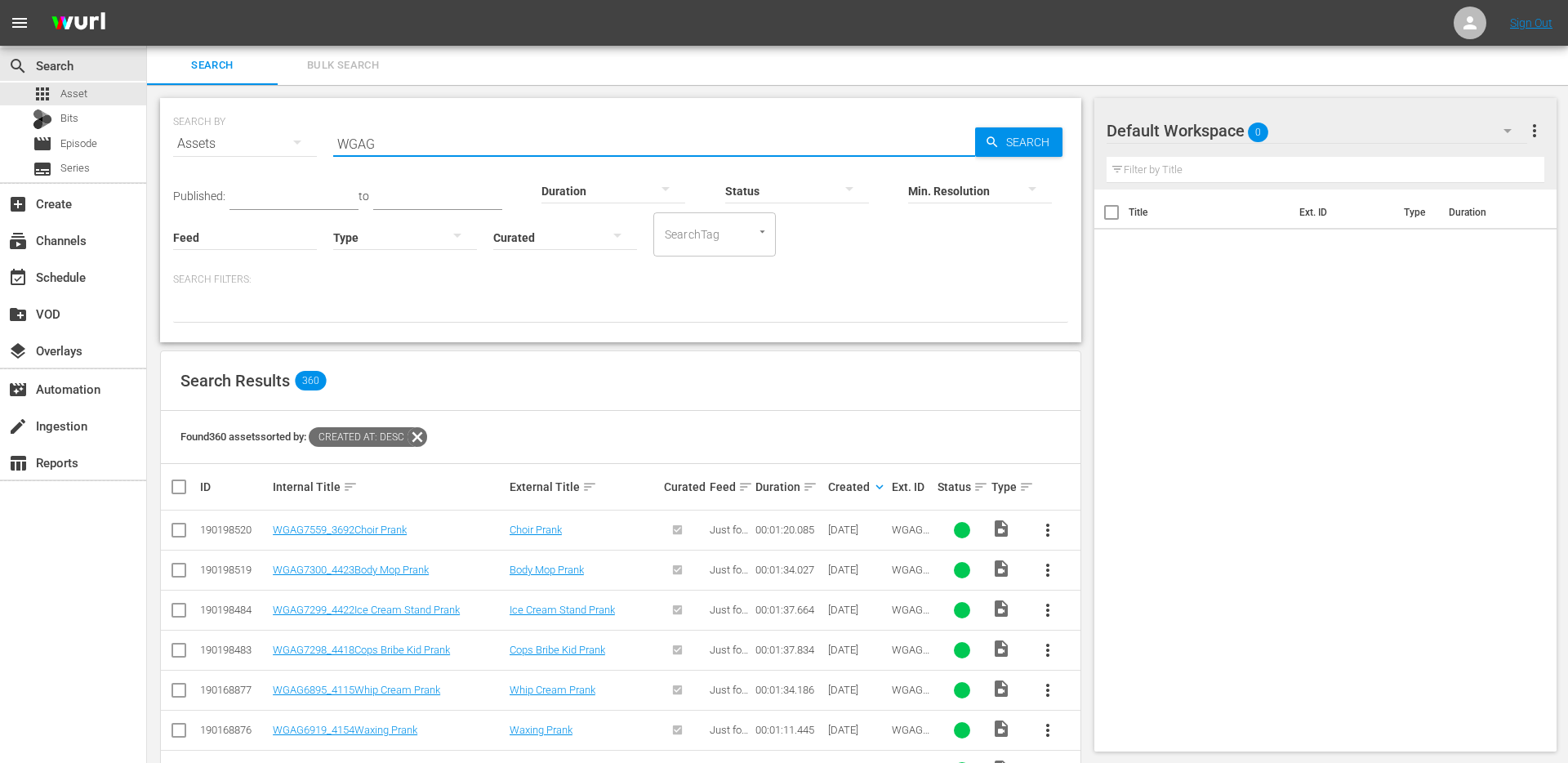
checkbox input "true"
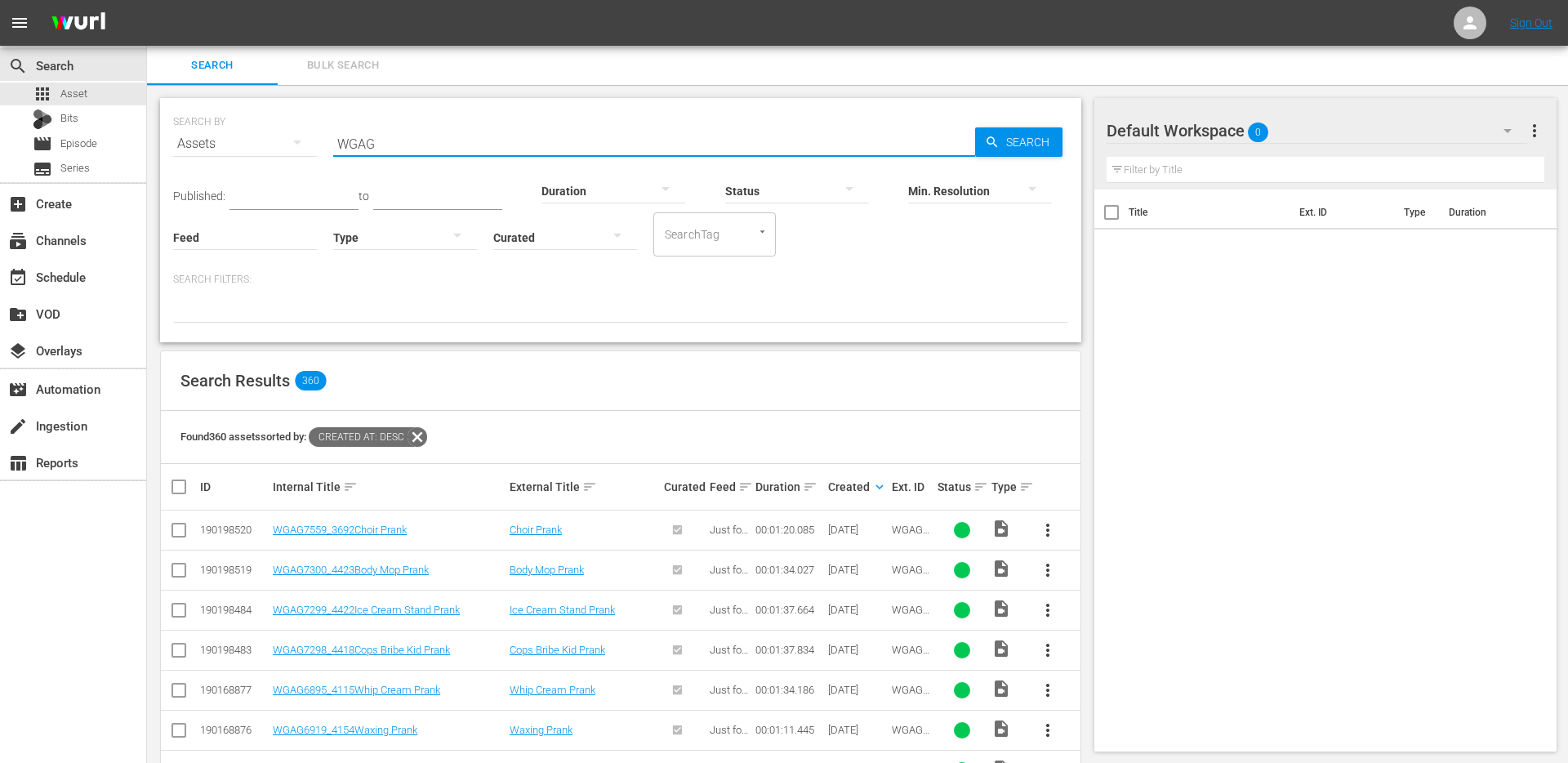
checkbox input "true"
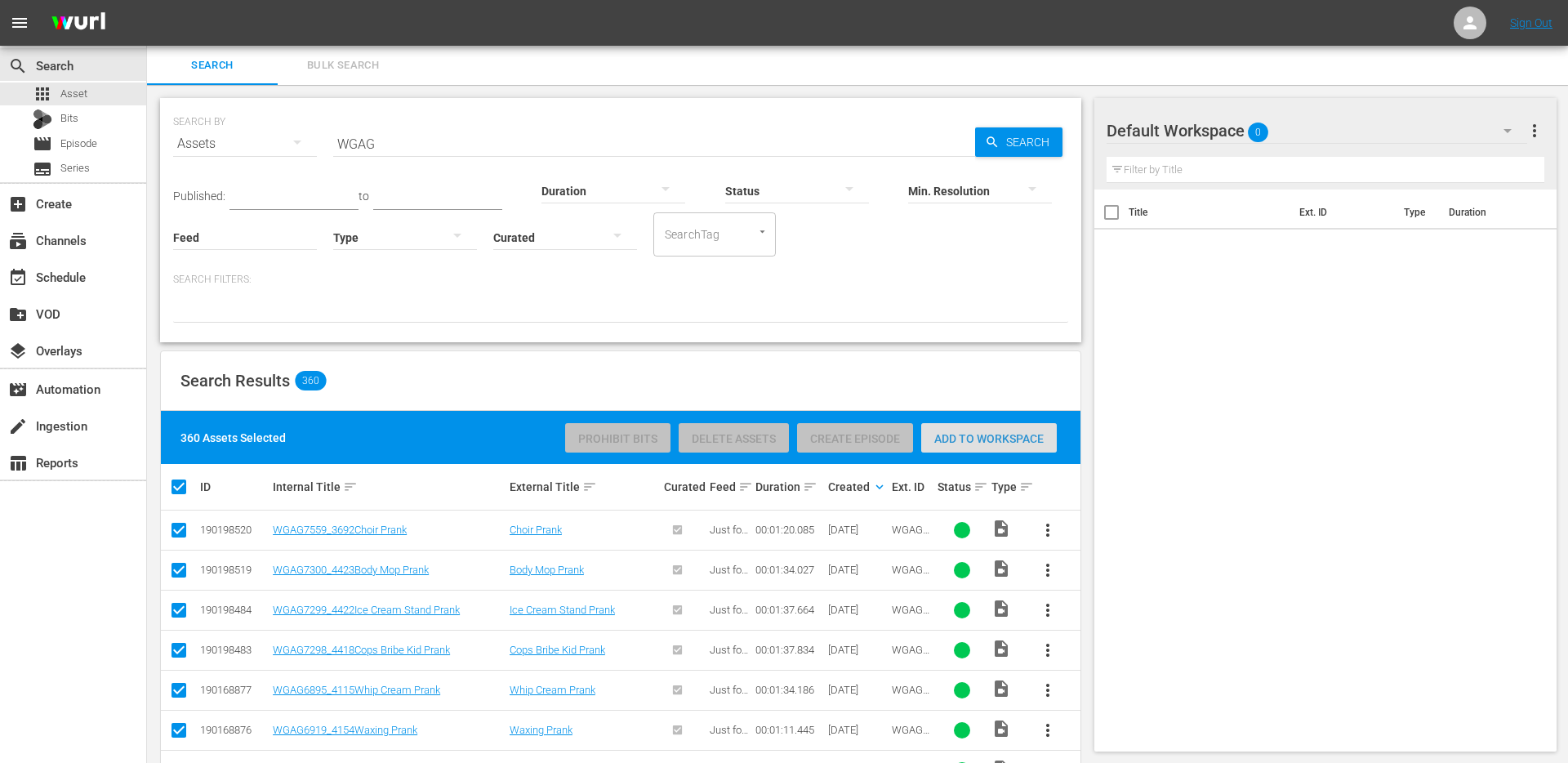
click at [966, 451] on div "Add to Workspace" at bounding box center [989, 438] width 136 height 31
click at [963, 440] on span "Add to Workspace" at bounding box center [989, 438] width 136 height 13
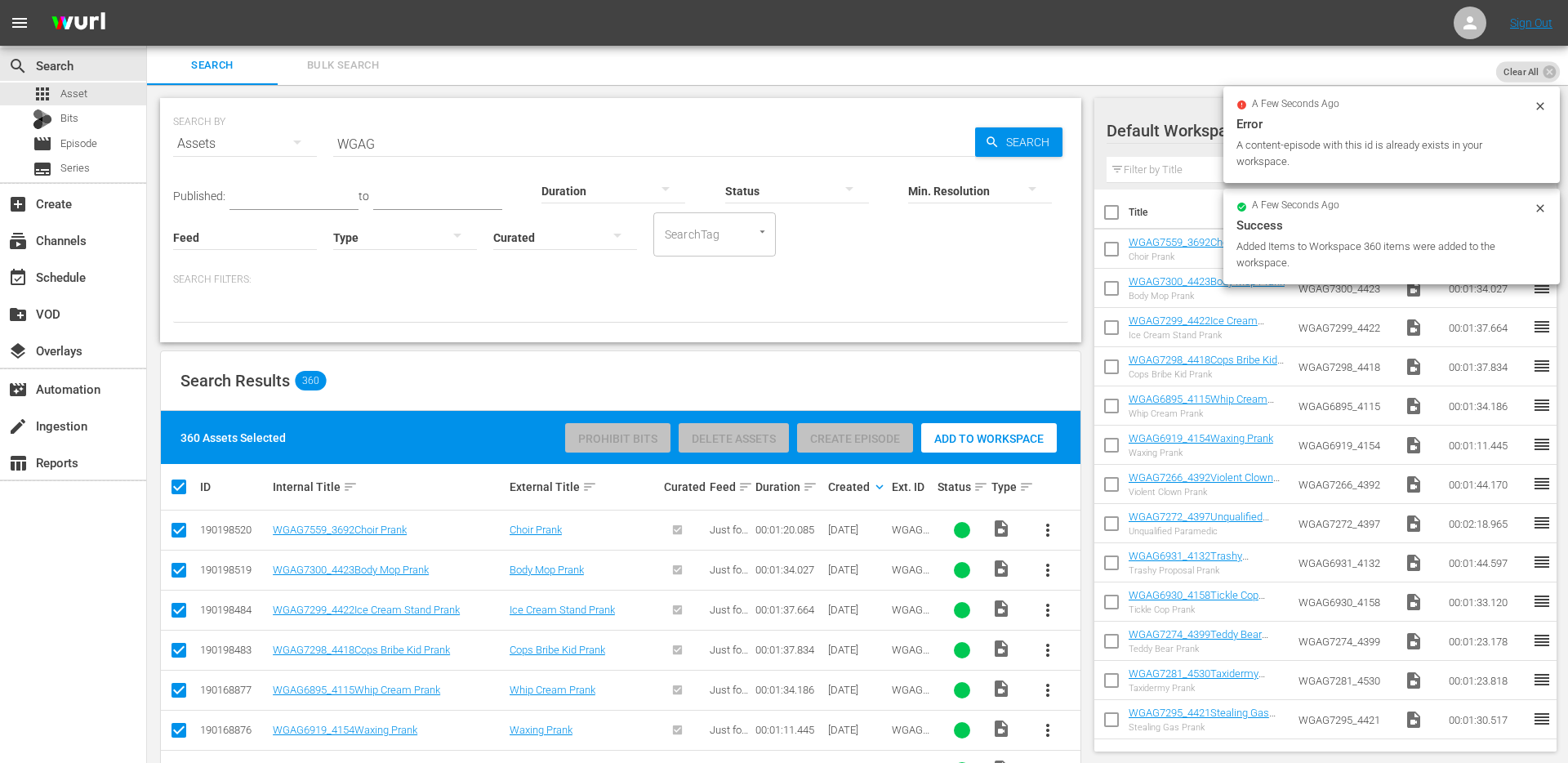
click at [1536, 99] on icon at bounding box center [1540, 106] width 13 height 13
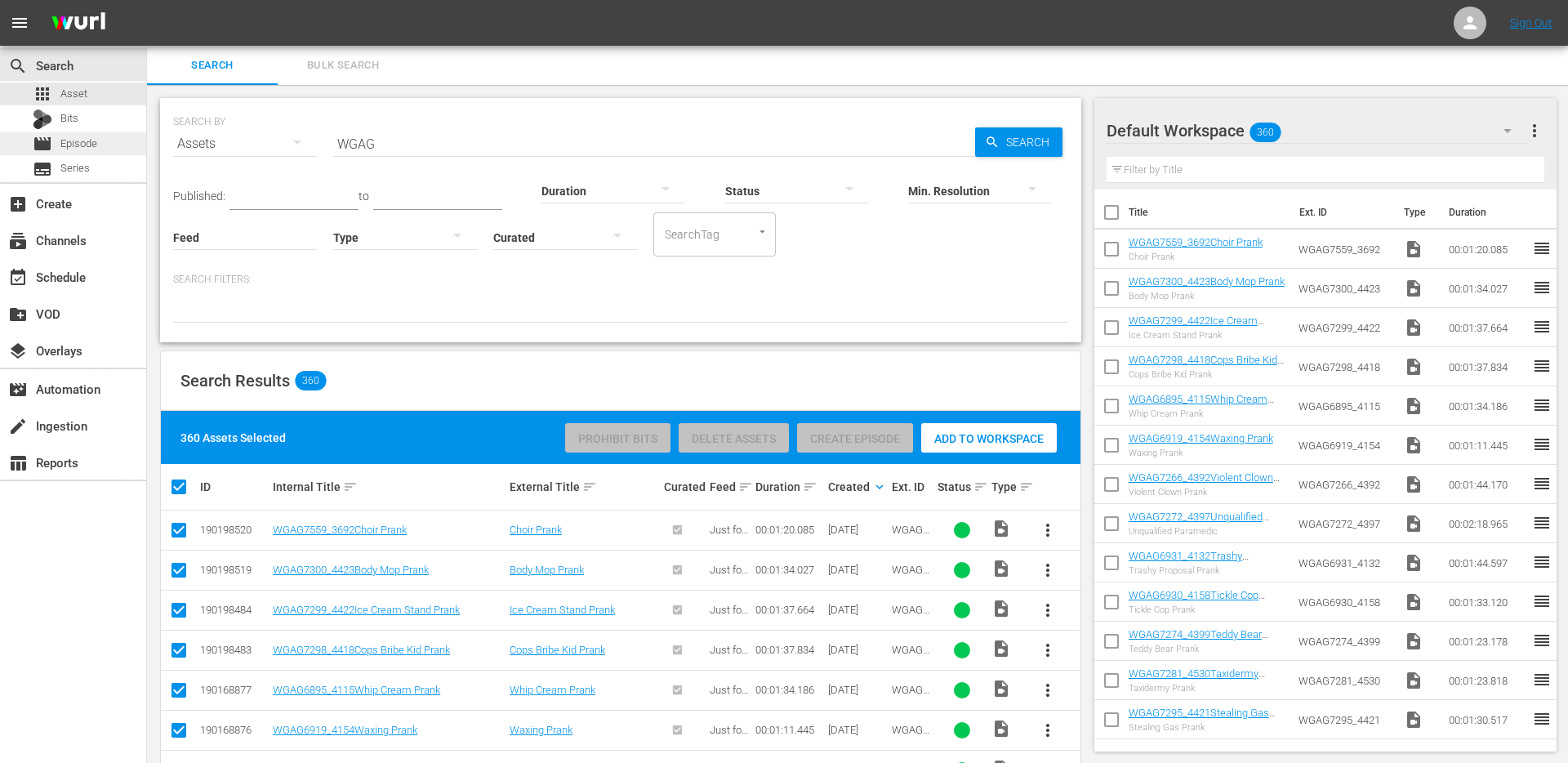
click at [105, 143] on div "movie Episode" at bounding box center [73, 143] width 146 height 22
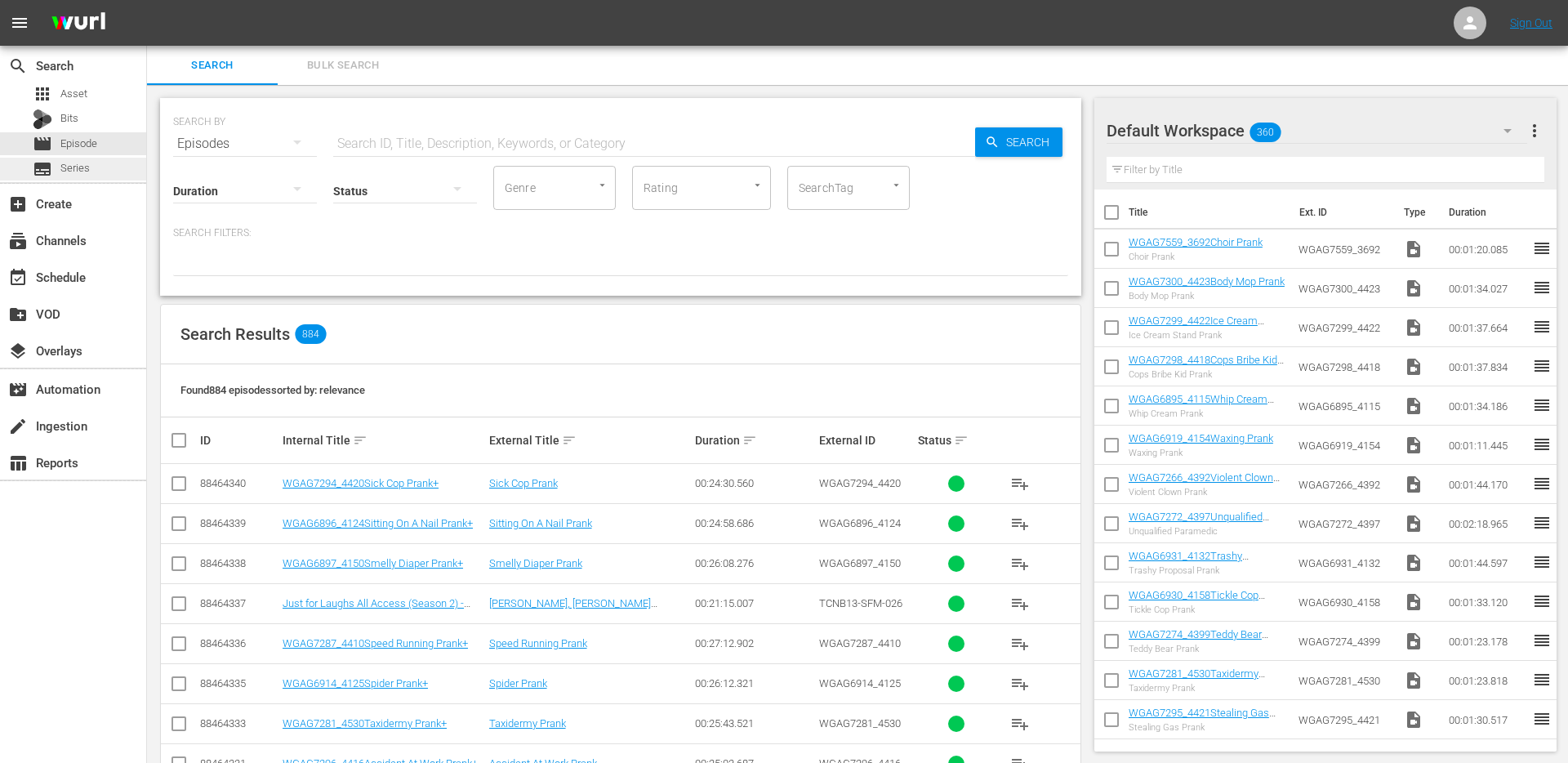
click at [76, 172] on span "Series" at bounding box center [75, 168] width 29 height 16
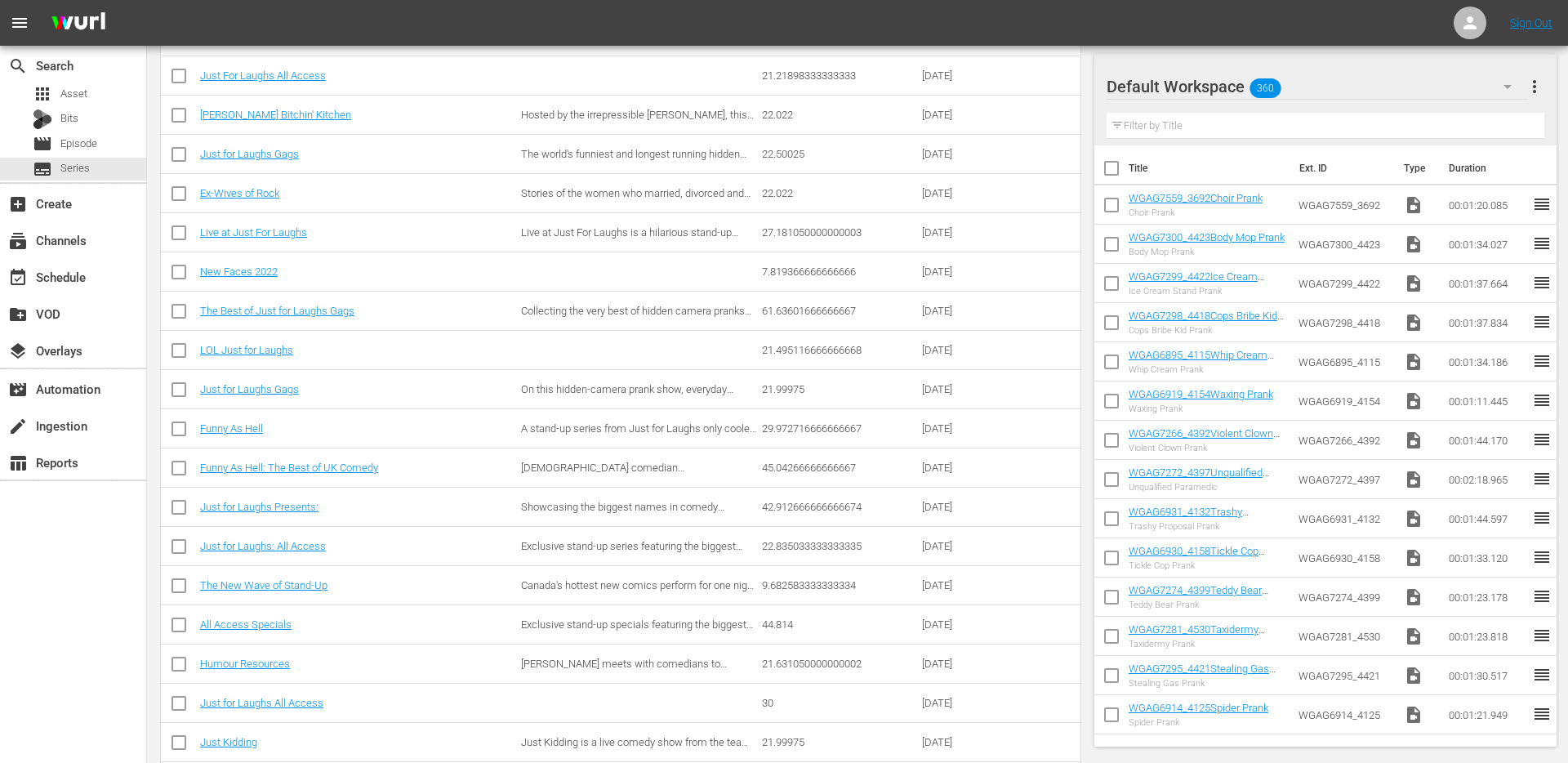
scroll to position [413, 0]
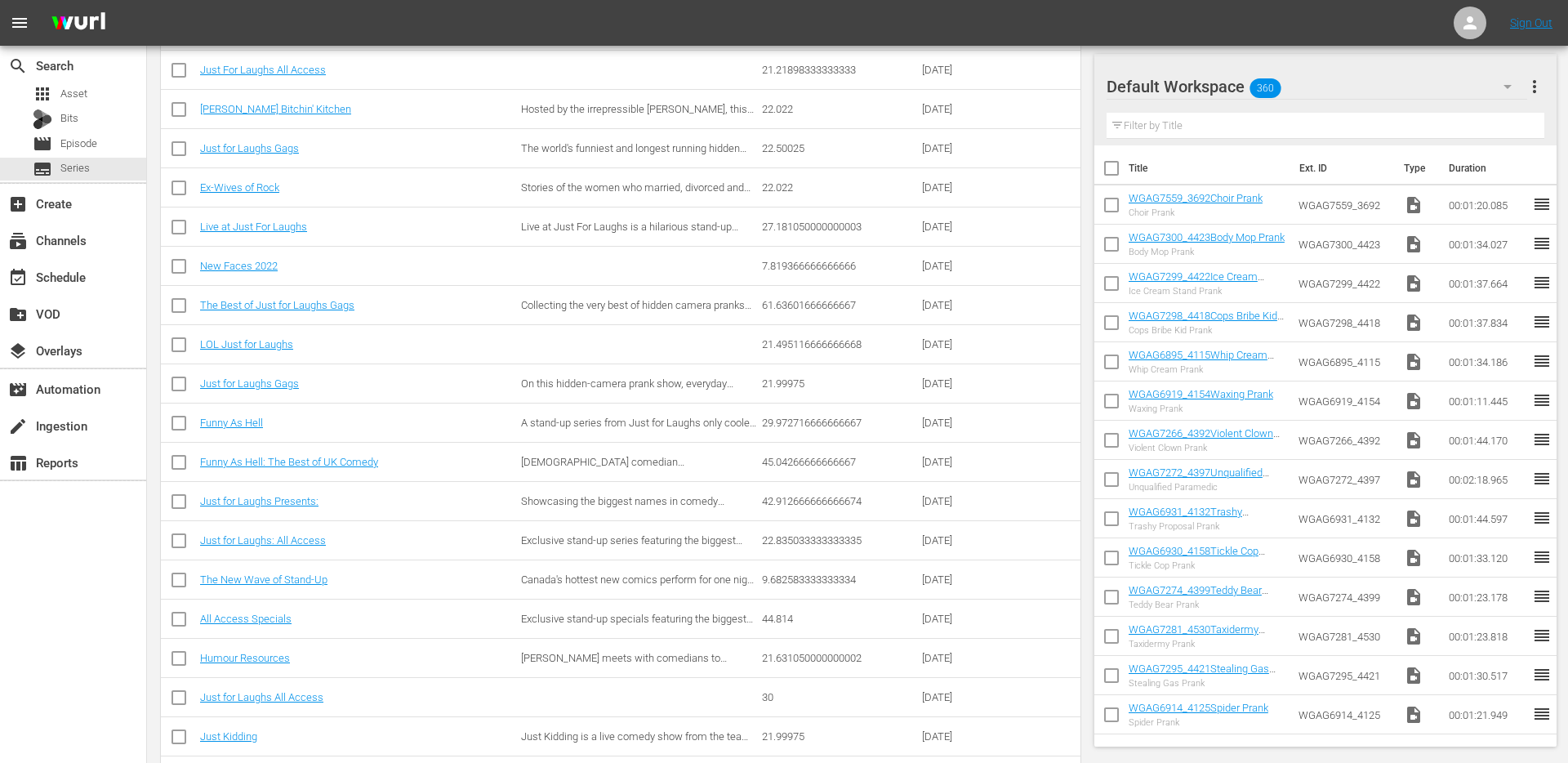
click at [182, 188] on input "checkbox" at bounding box center [179, 191] width 20 height 20
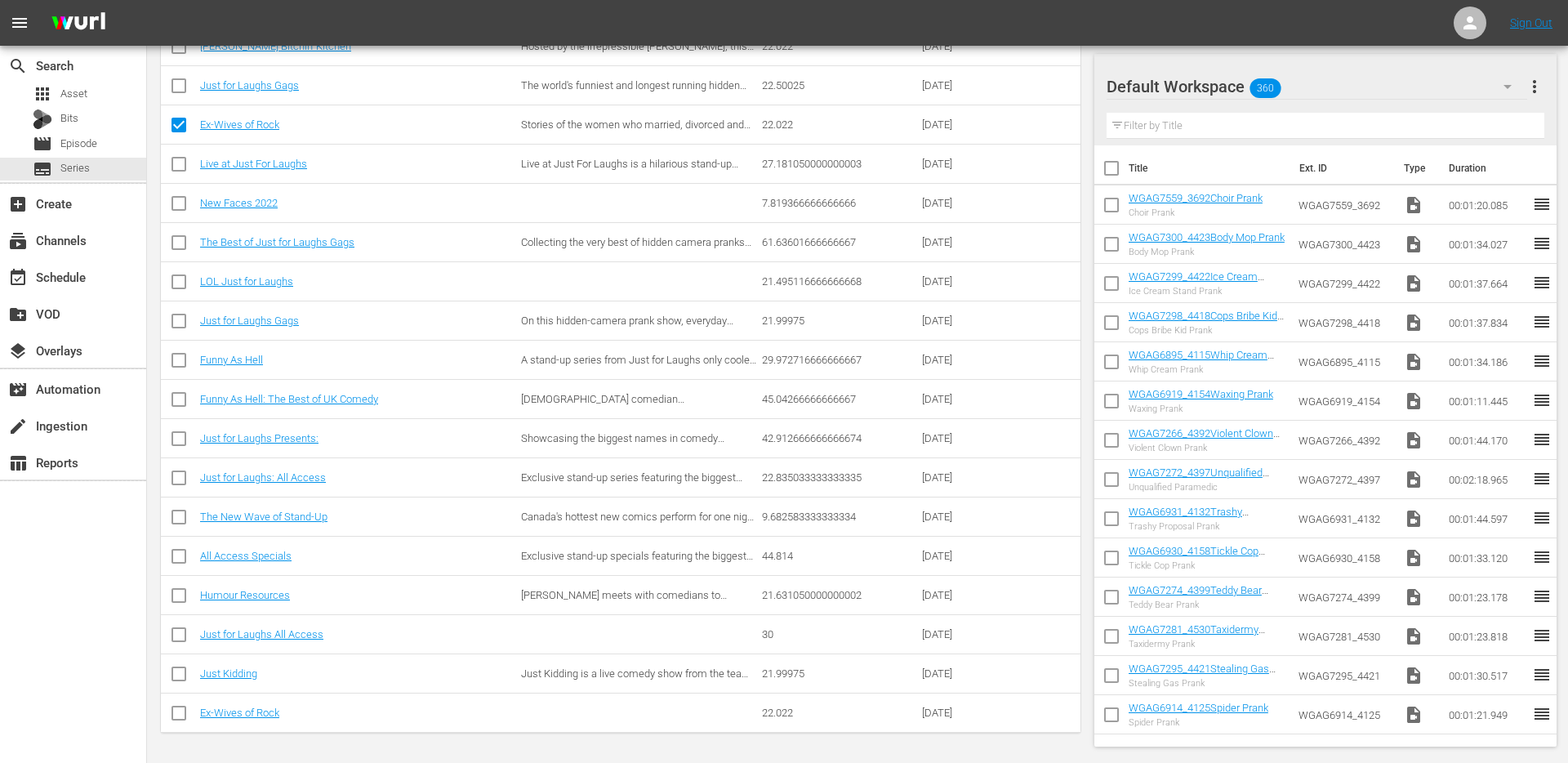
scroll to position [0, 0]
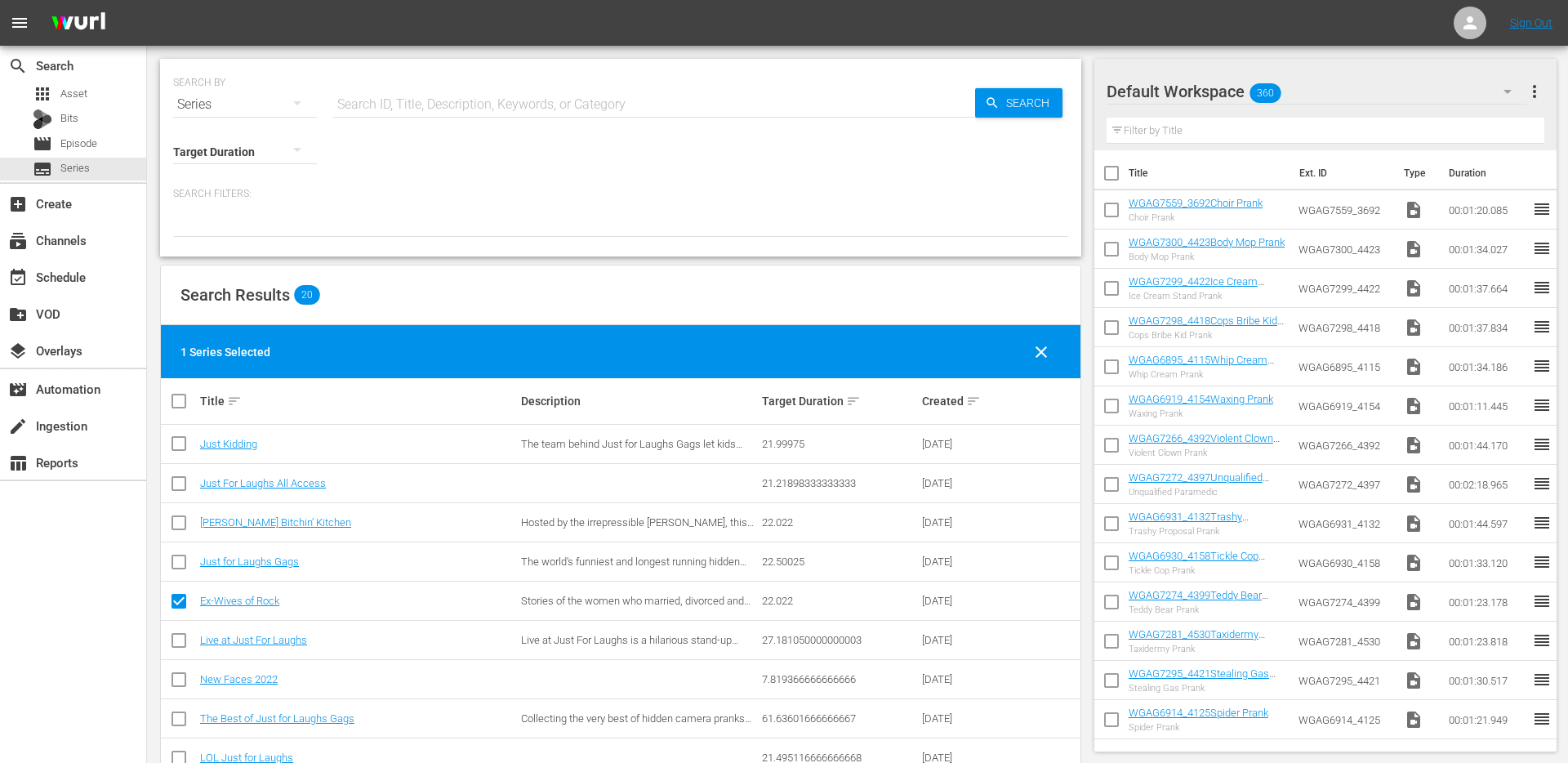
click at [1037, 359] on span "clear" at bounding box center [1041, 351] width 20 height 20
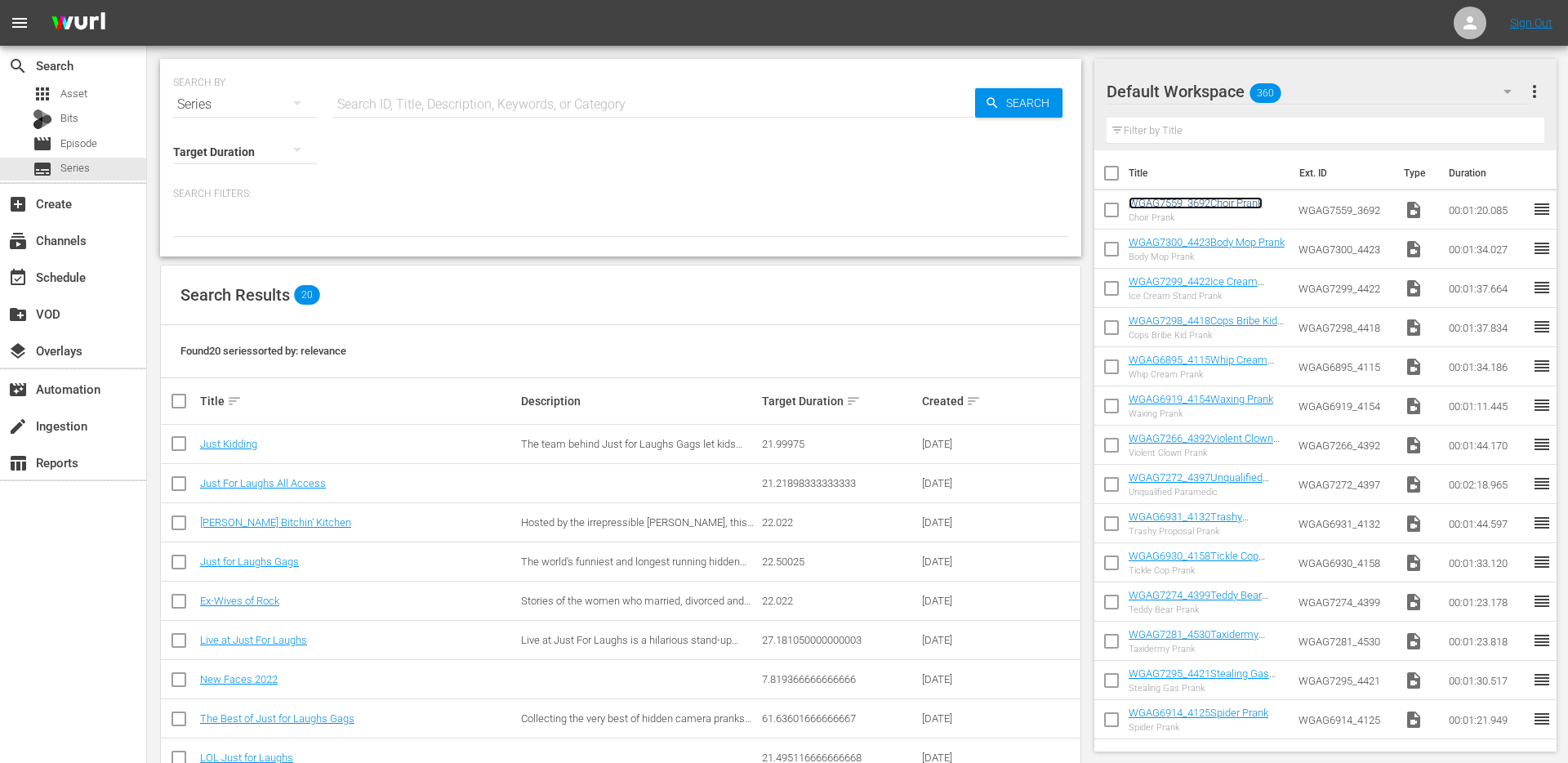
click at [1224, 199] on link "WGAG7559_3692Choir Prank" at bounding box center [1194, 202] width 134 height 12
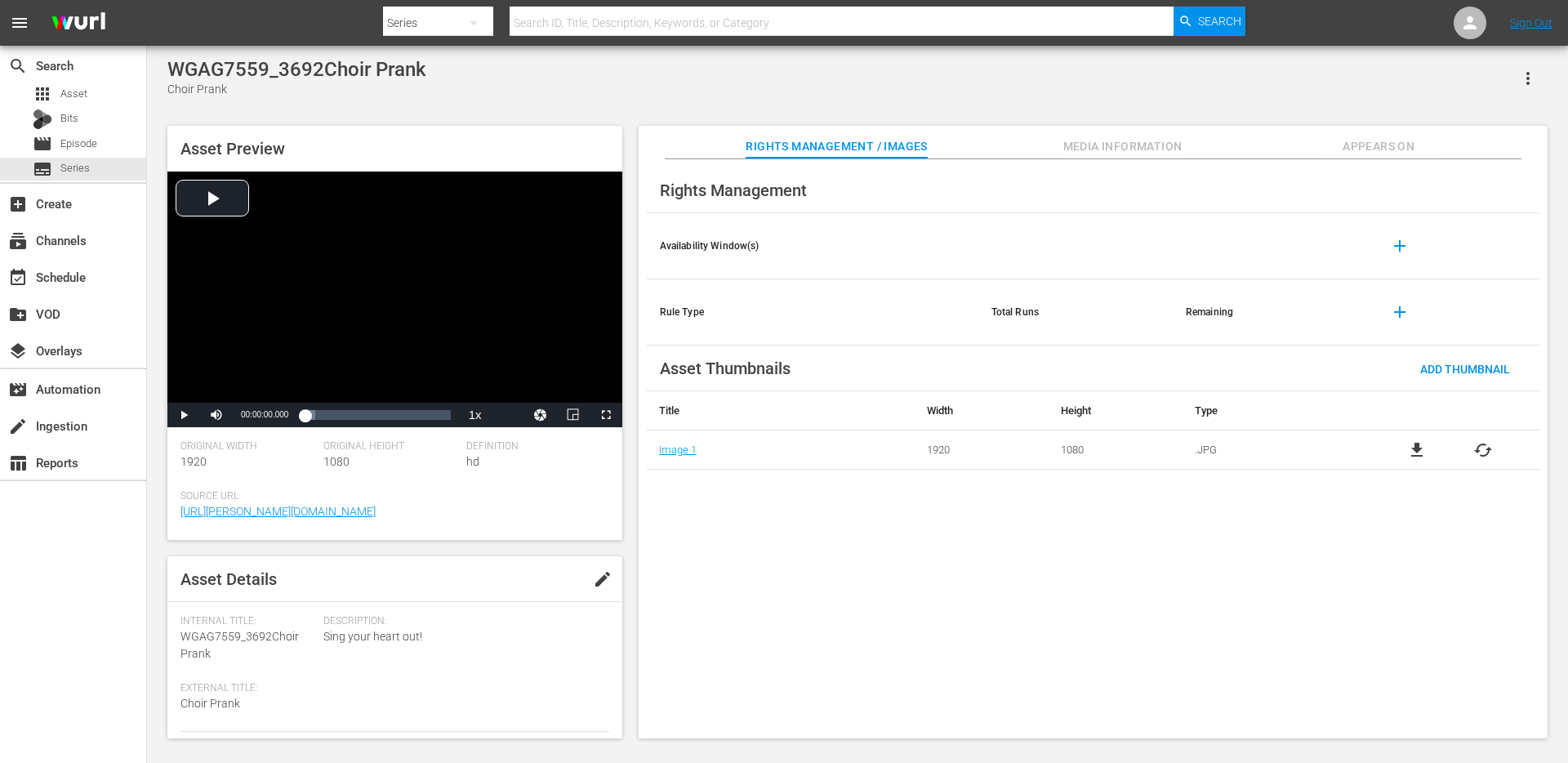
click at [1365, 135] on button "Appears On" at bounding box center [1378, 141] width 123 height 33
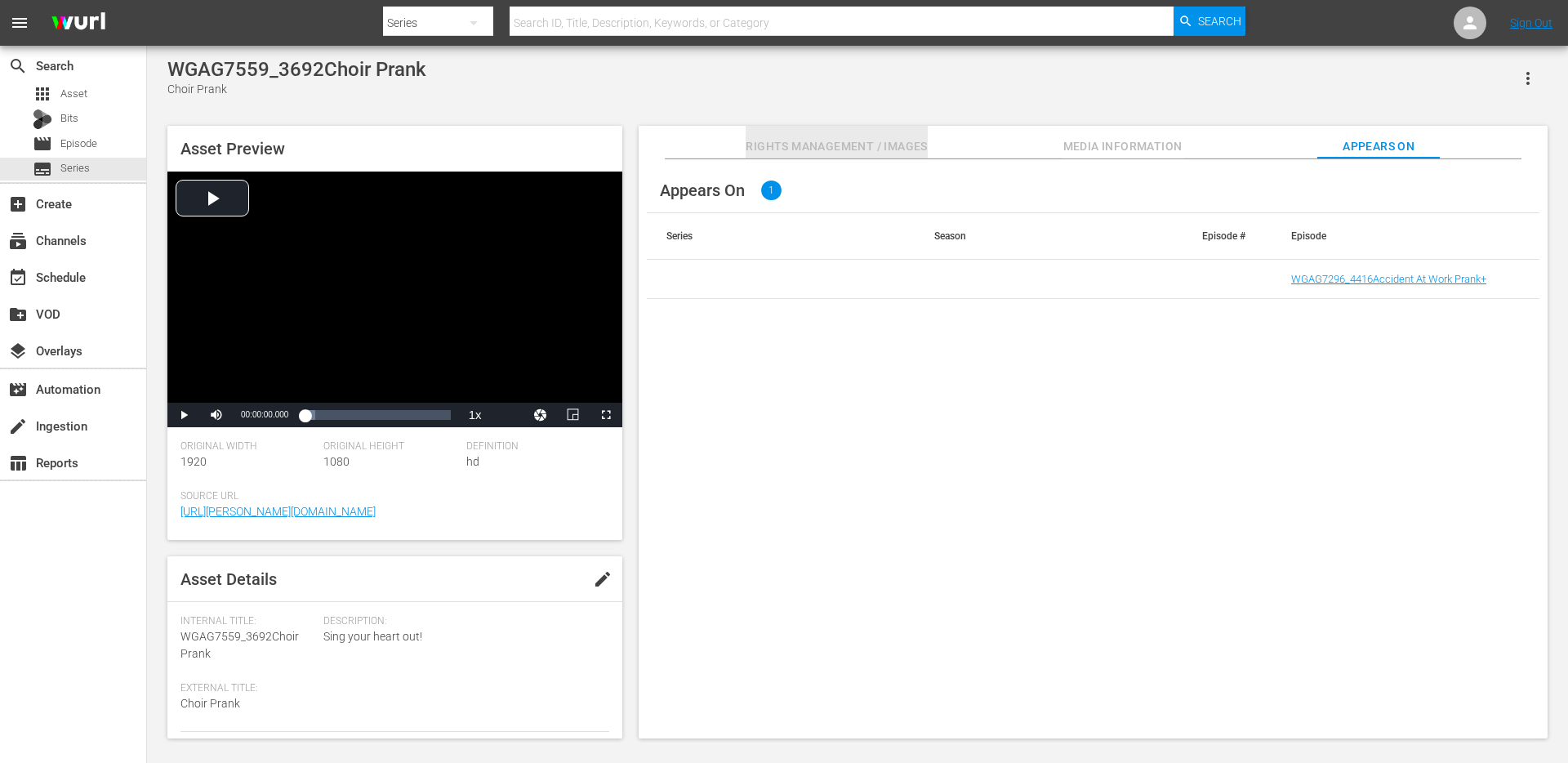
click at [809, 143] on span "Rights Management / Images" at bounding box center [836, 147] width 182 height 21
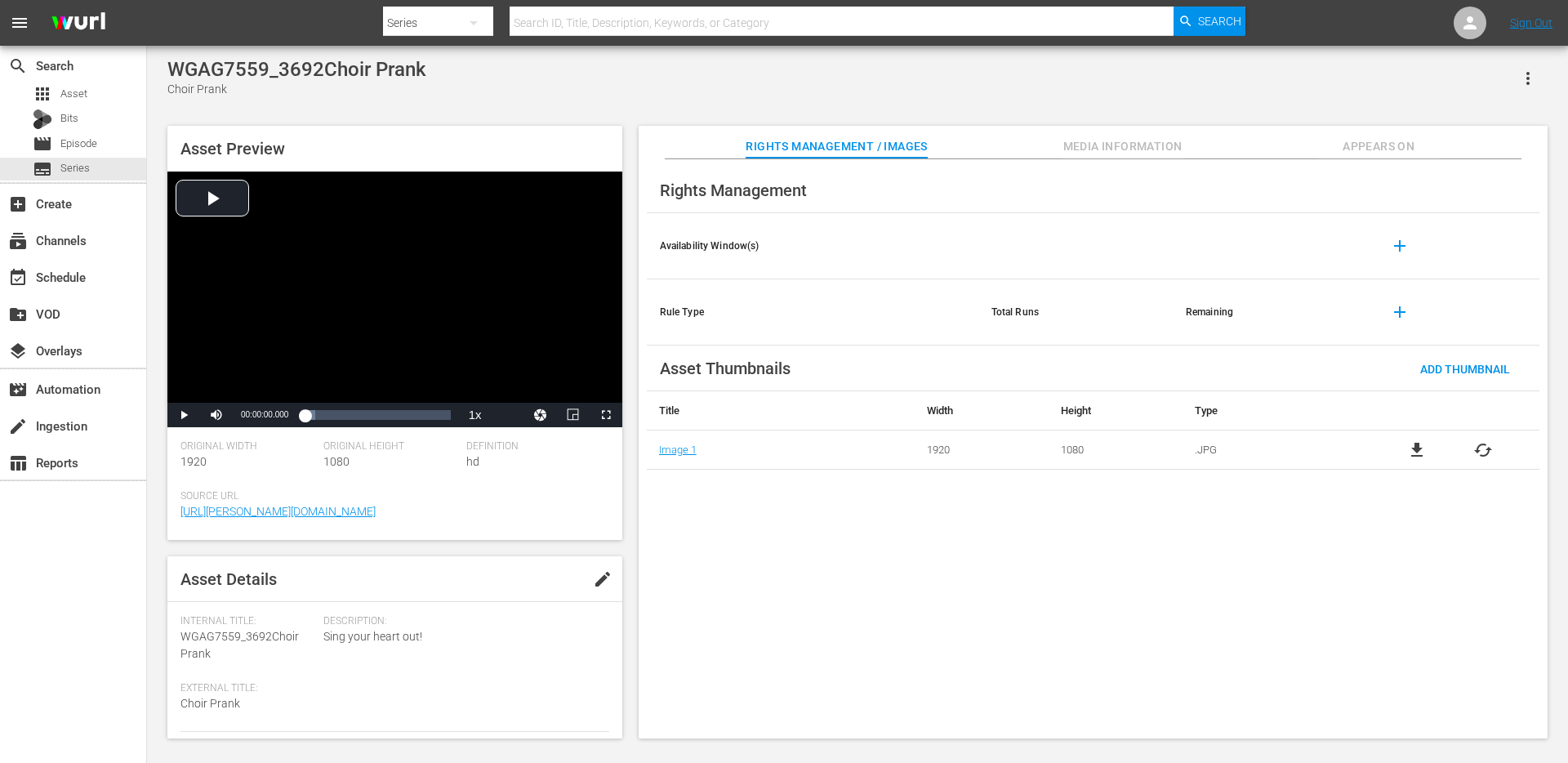
click at [1387, 127] on button "Appears On" at bounding box center [1378, 141] width 123 height 33
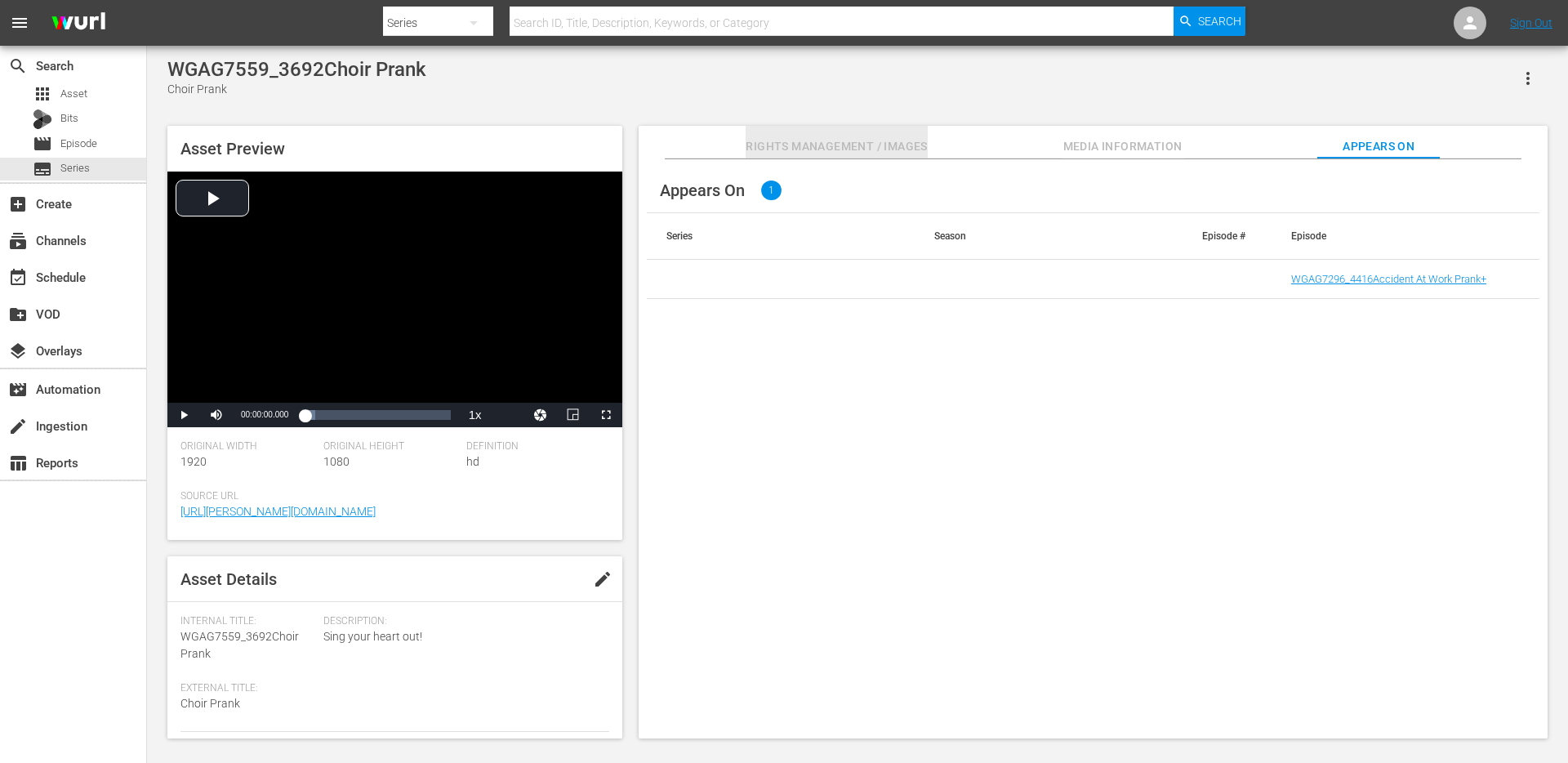
click at [823, 144] on span "Rights Management / Images" at bounding box center [836, 147] width 182 height 21
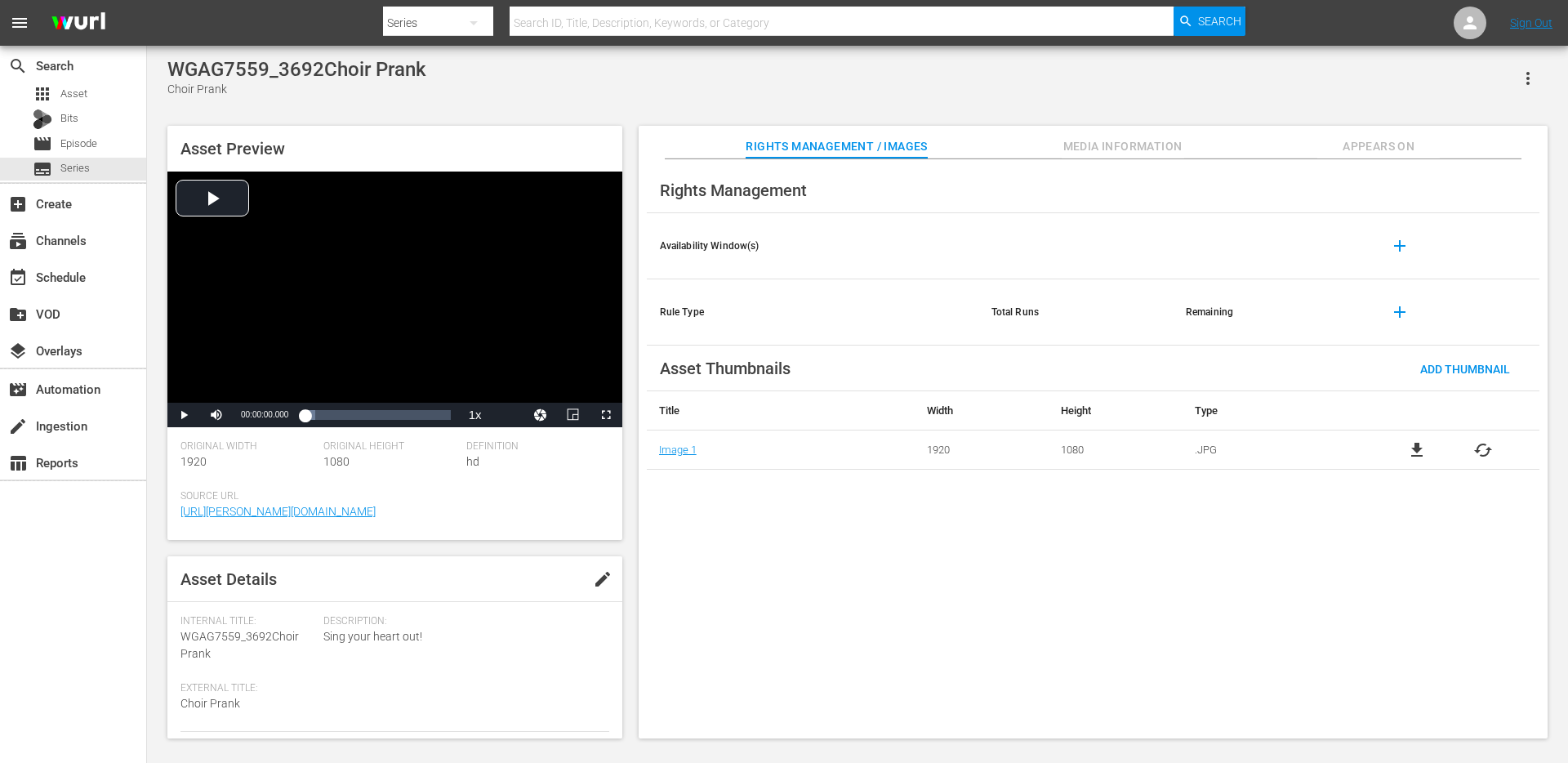
click at [1530, 71] on icon "button" at bounding box center [1527, 78] width 20 height 20
click at [1317, 118] on div "Asset Preview Video Player is loading. Play Video Play Mute Current Time 00:00:…" at bounding box center [857, 424] width 1396 height 612
click at [76, 97] on span "Asset" at bounding box center [74, 94] width 27 height 16
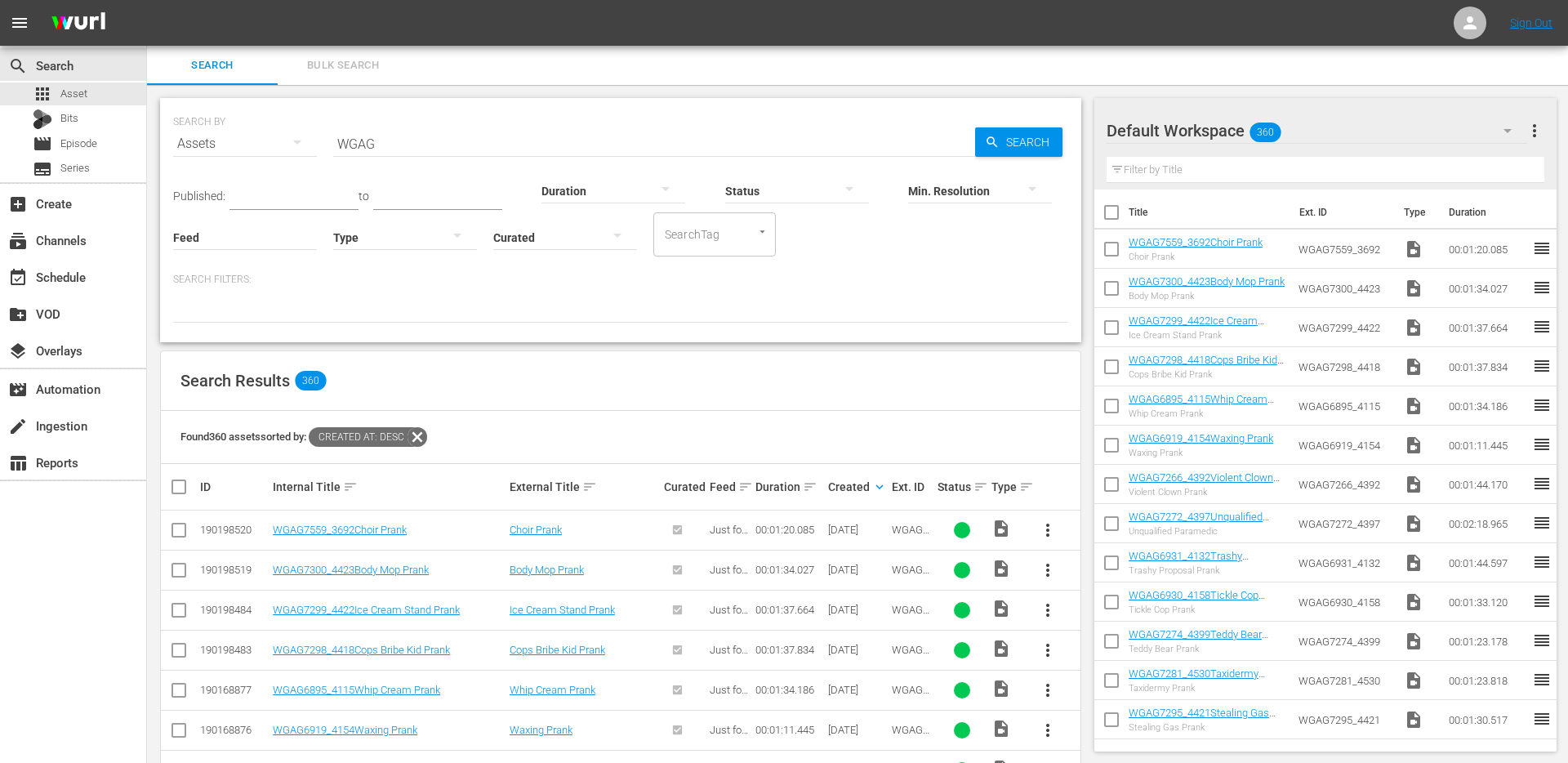
click at [1060, 526] on button "more_vert" at bounding box center [1048, 530] width 39 height 39
click at [1112, 651] on div "Episode" at bounding box center [1136, 654] width 111 height 39
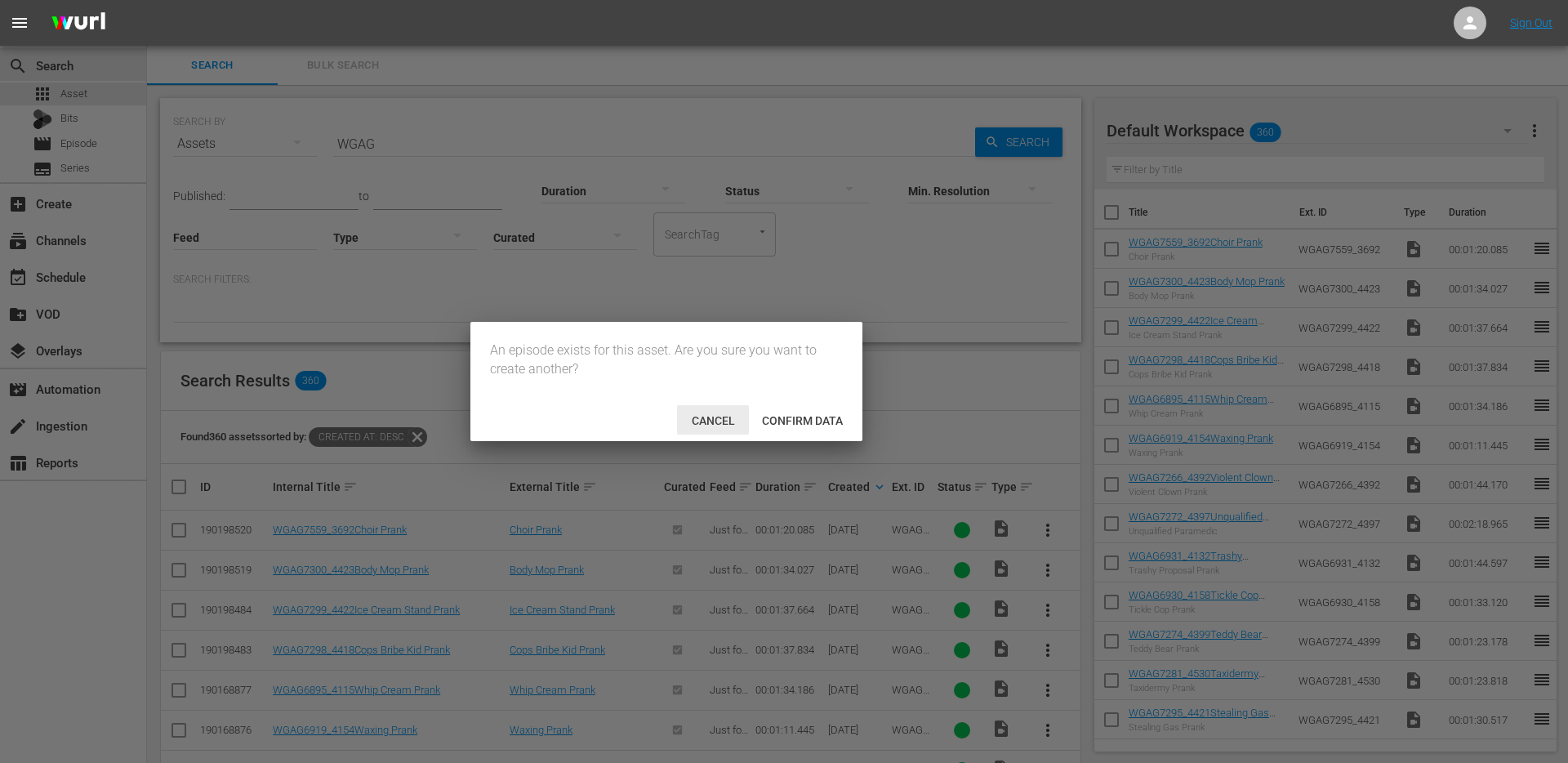
click at [698, 418] on span "Cancel" at bounding box center [713, 420] width 69 height 13
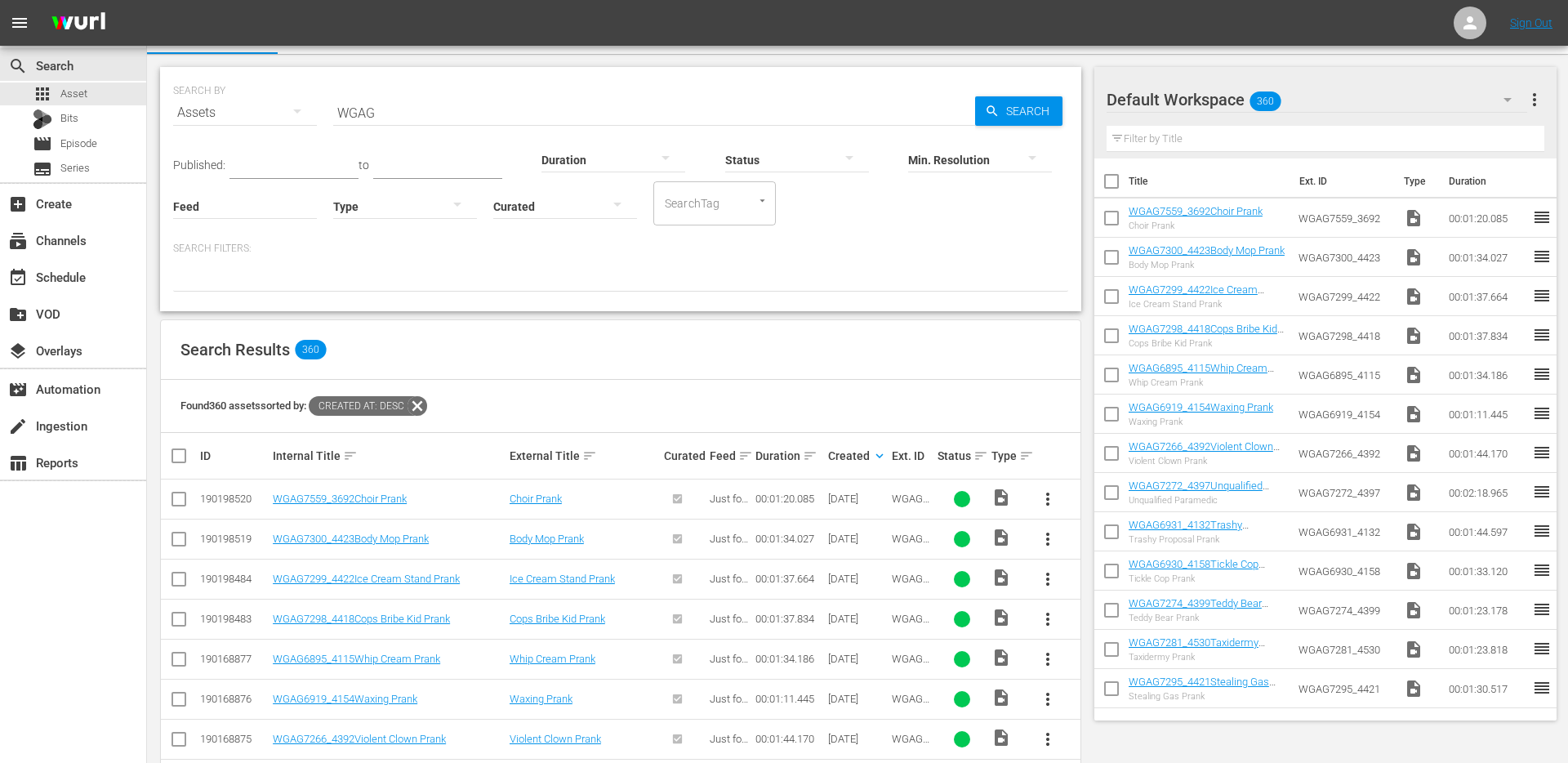
scroll to position [20, 0]
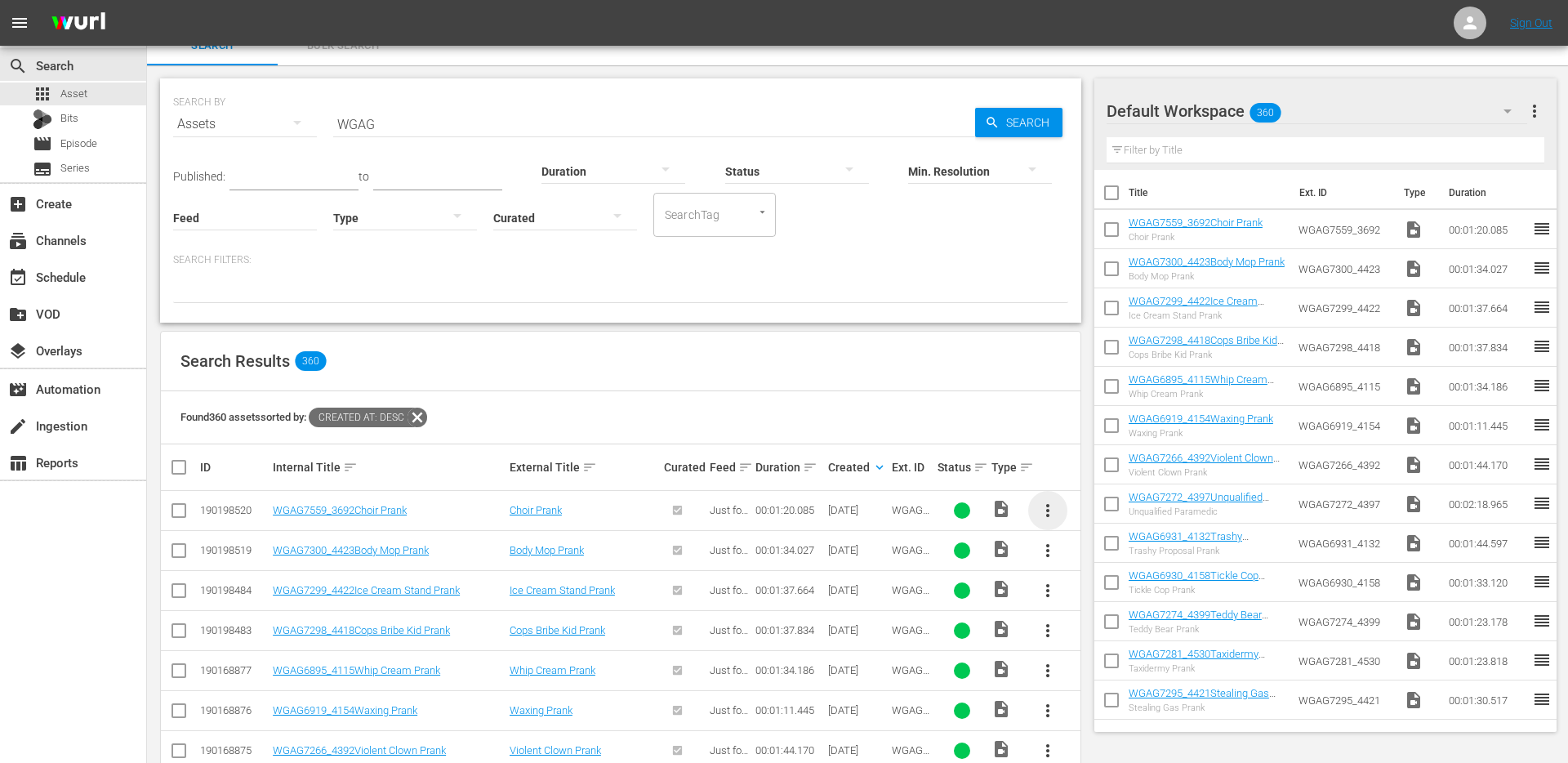
click at [1054, 512] on span "more_vert" at bounding box center [1048, 510] width 20 height 20
click at [1124, 639] on div "Episode" at bounding box center [1136, 635] width 111 height 39
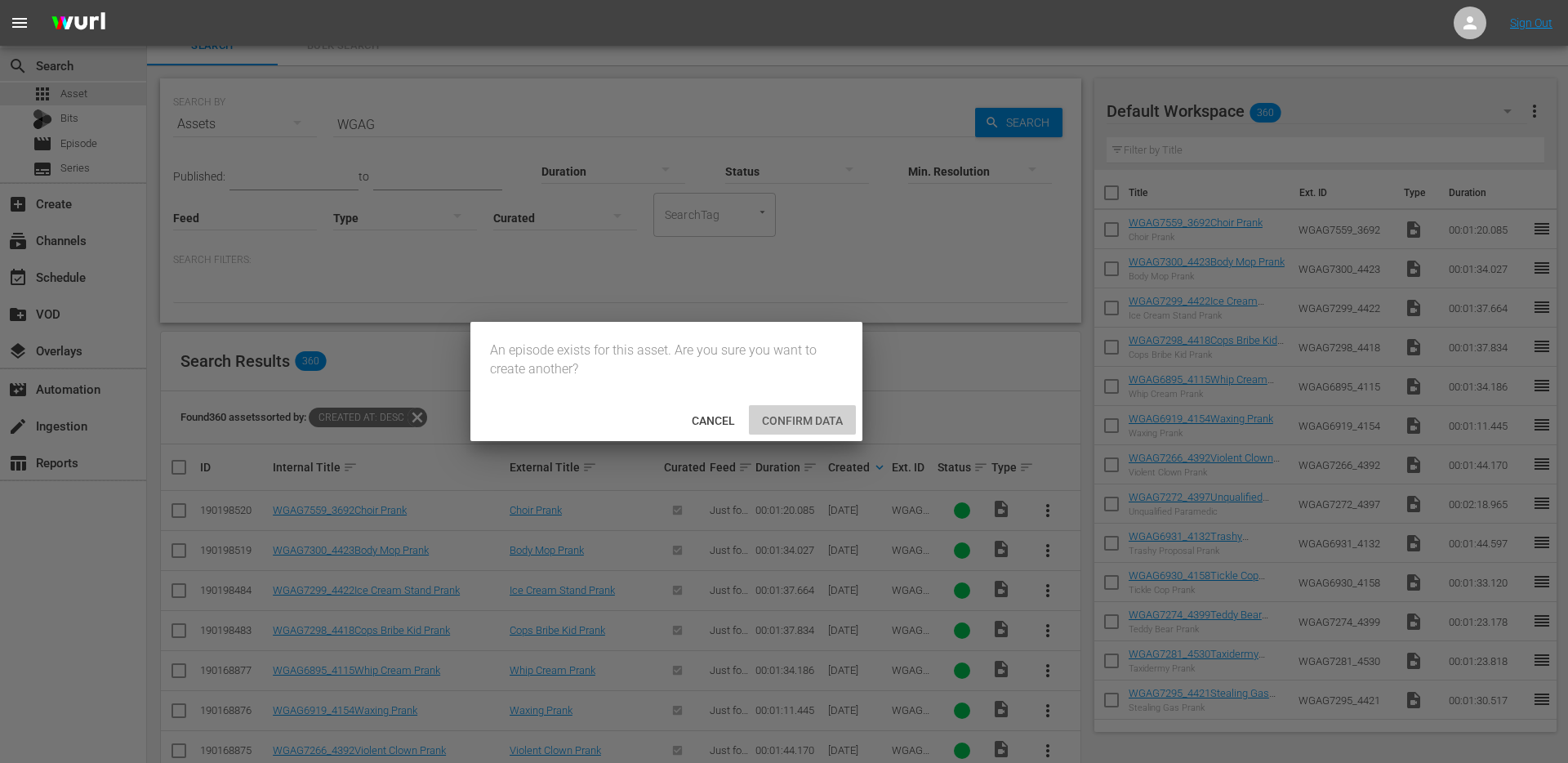
click at [808, 424] on span "Confirm data" at bounding box center [802, 420] width 107 height 13
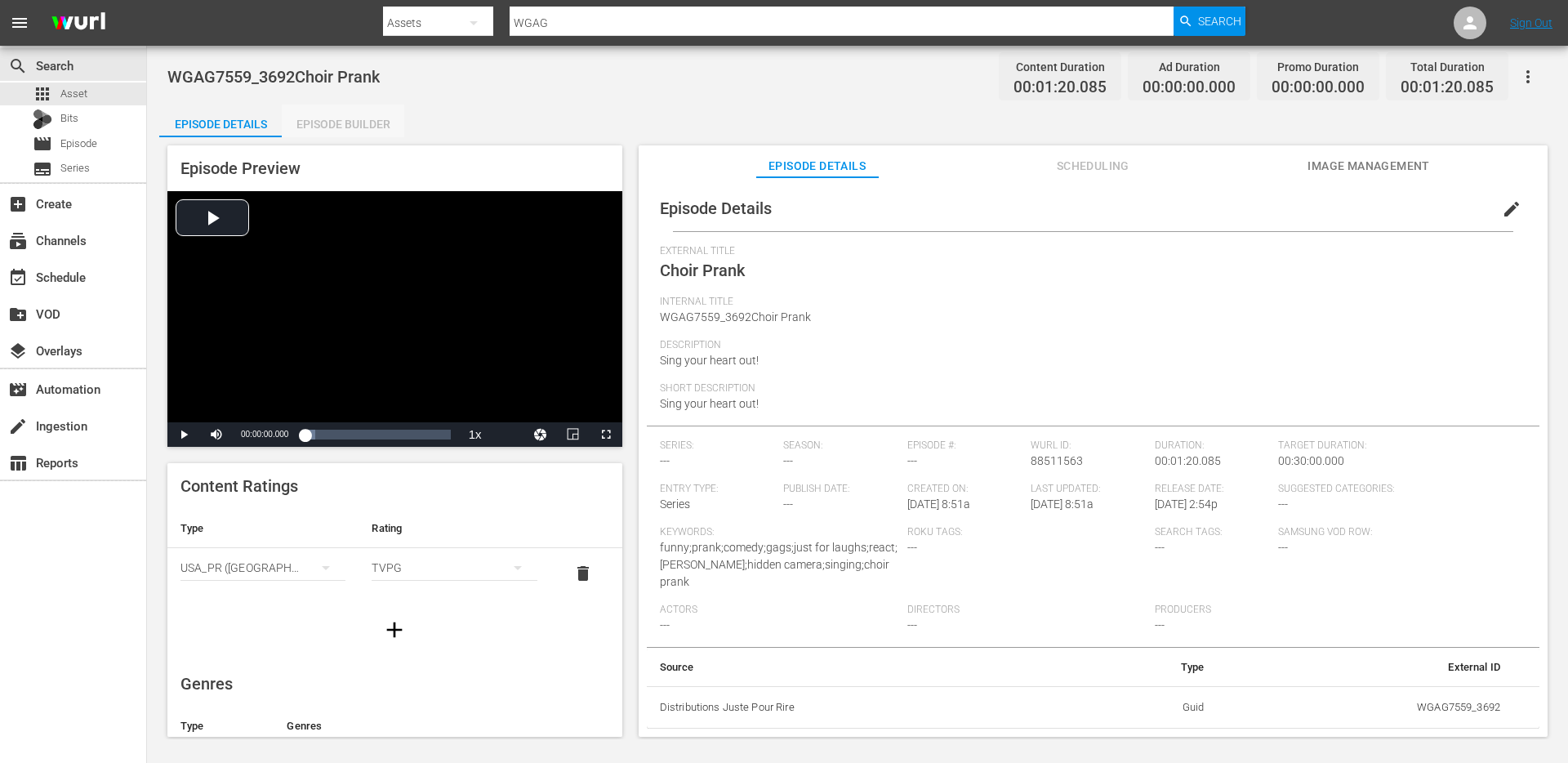
click at [374, 125] on div "Episode Builder" at bounding box center [343, 125] width 123 height 39
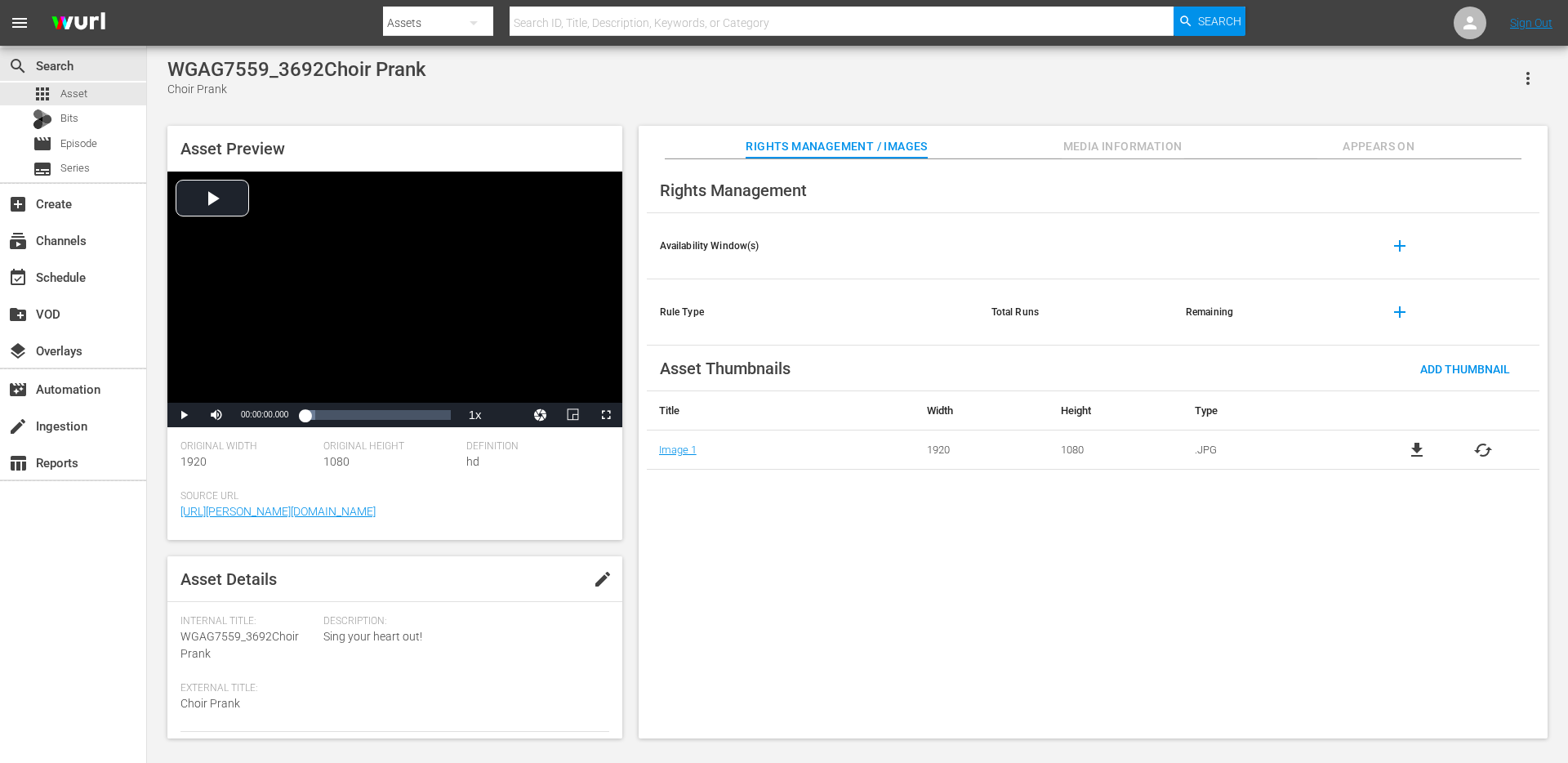
click at [1394, 145] on span "Appears On" at bounding box center [1378, 147] width 123 height 21
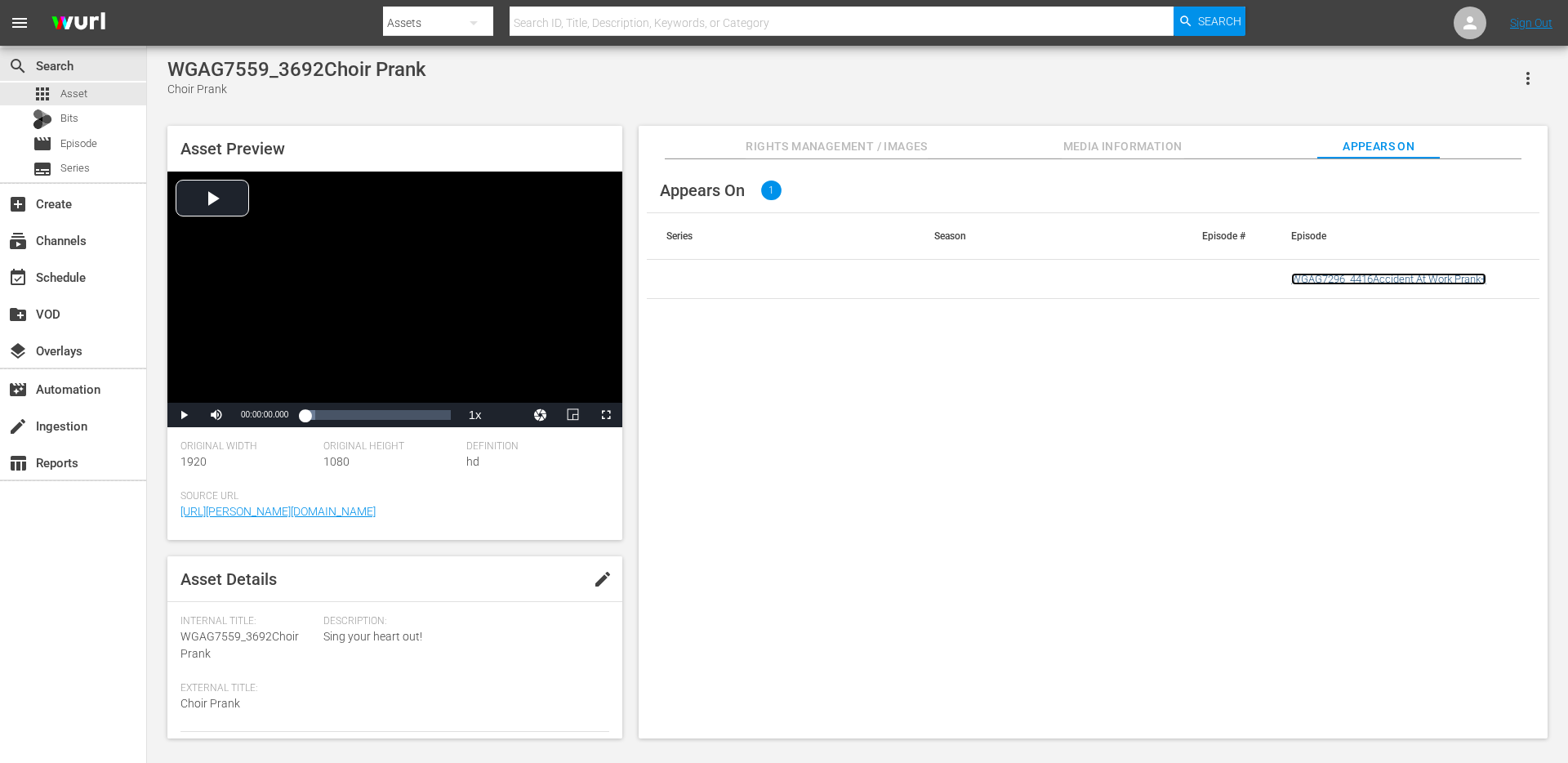
click at [1356, 273] on link "WGAG7296_4416Accident At Work Prank+" at bounding box center [1388, 278] width 195 height 12
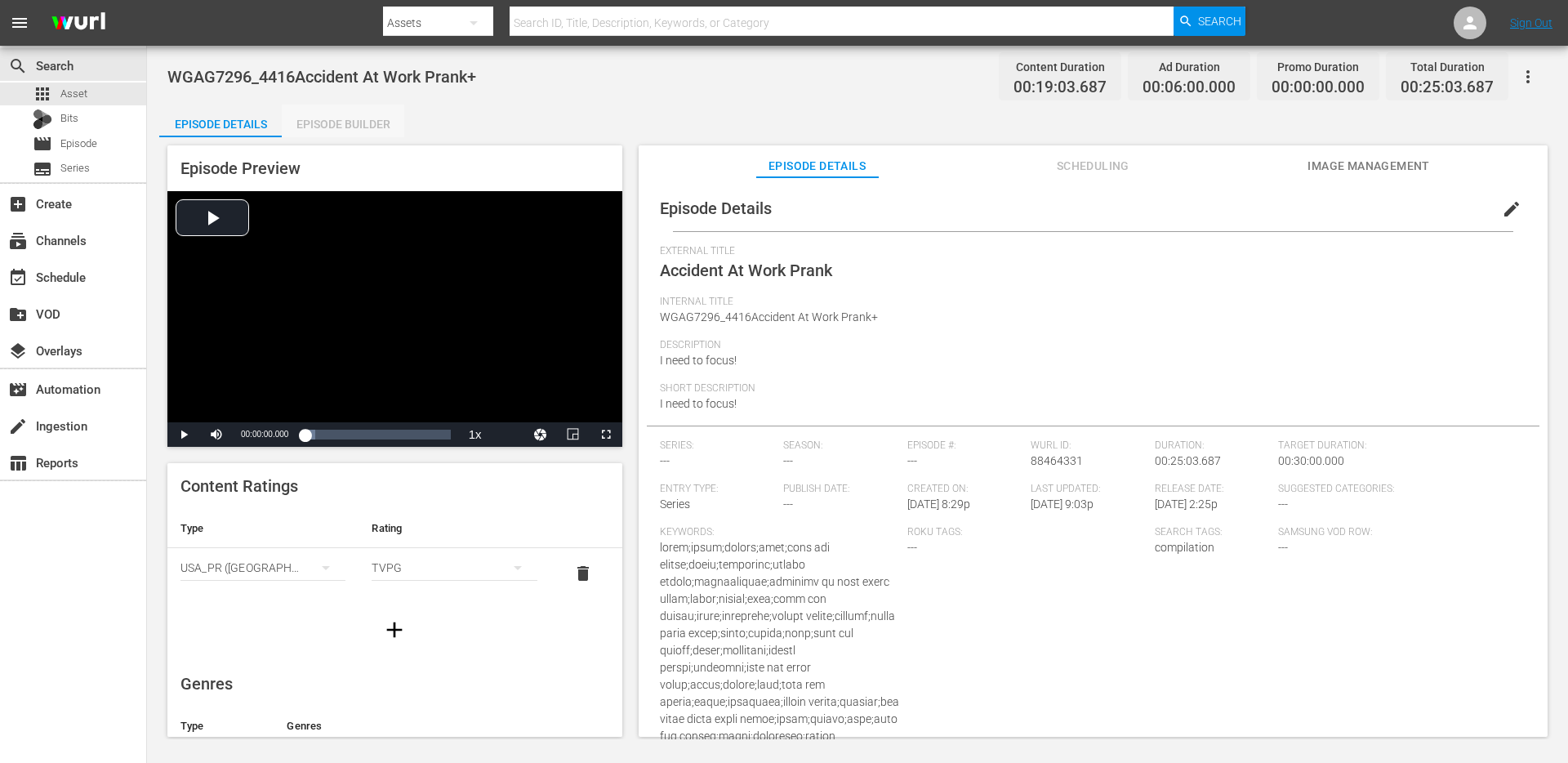
click at [317, 128] on div "Episode Builder" at bounding box center [343, 125] width 123 height 39
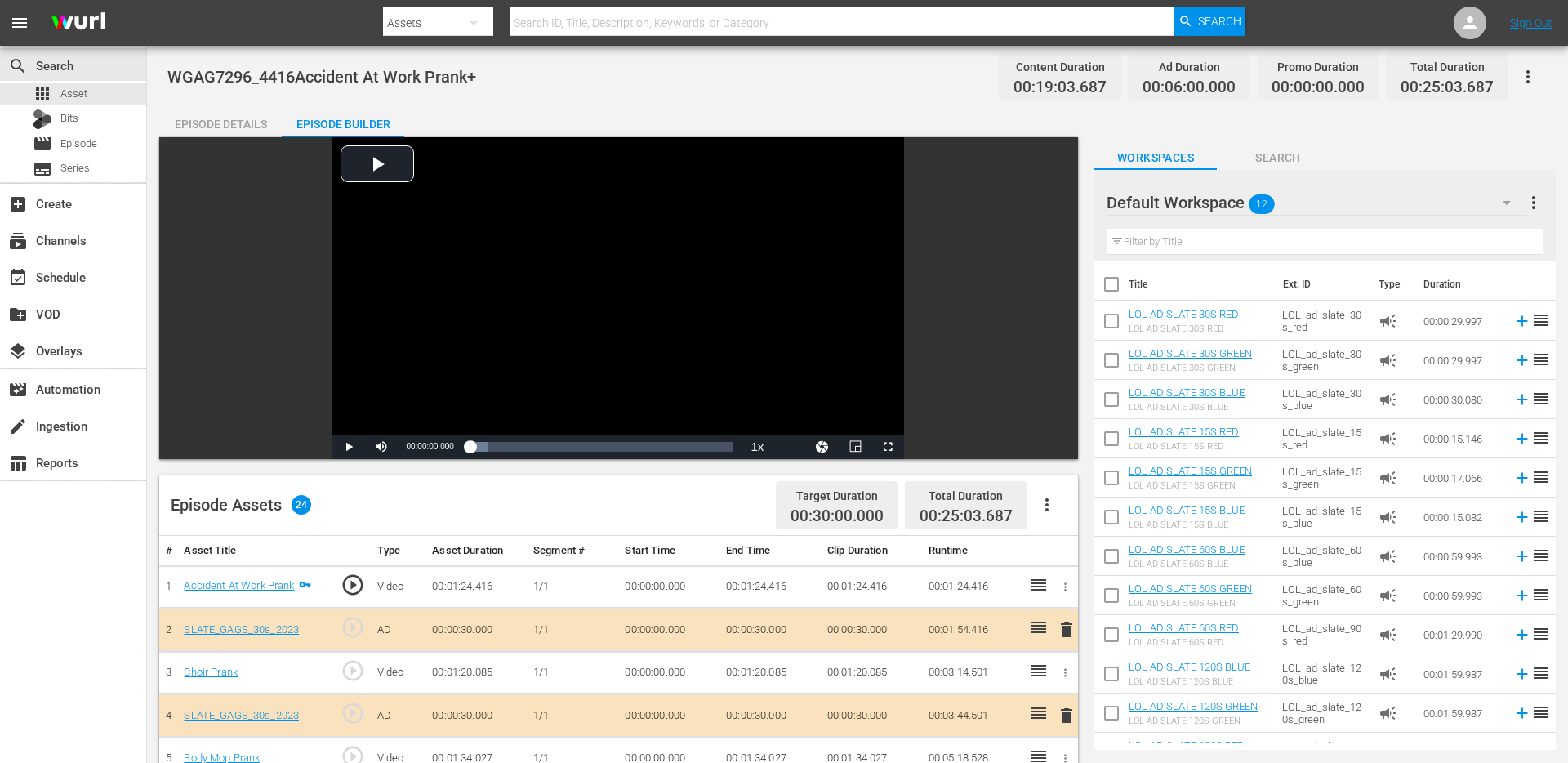
click at [231, 123] on div "Episode Details" at bounding box center [220, 125] width 123 height 39
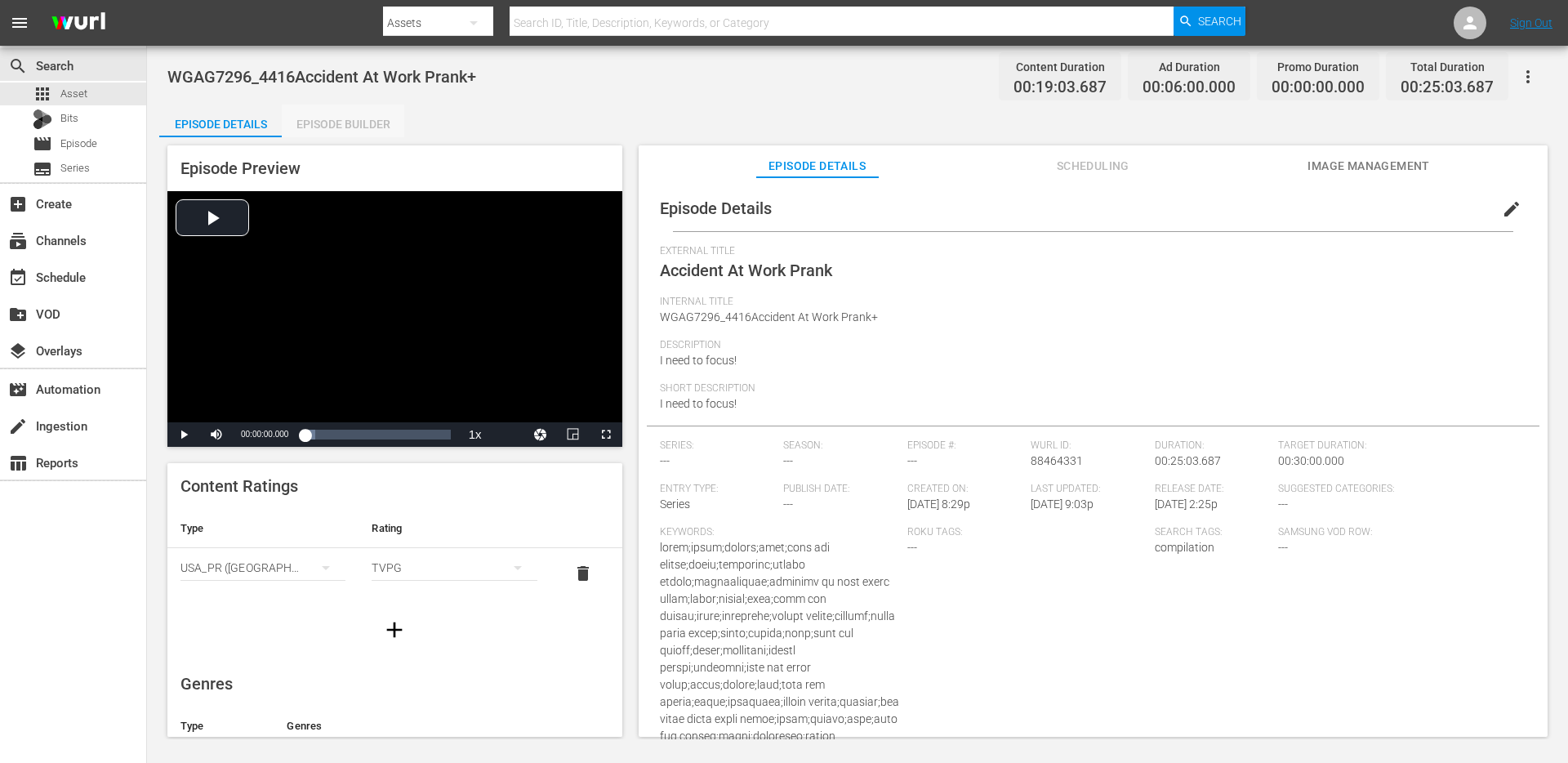
click at [348, 118] on div "Episode Builder" at bounding box center [343, 125] width 123 height 39
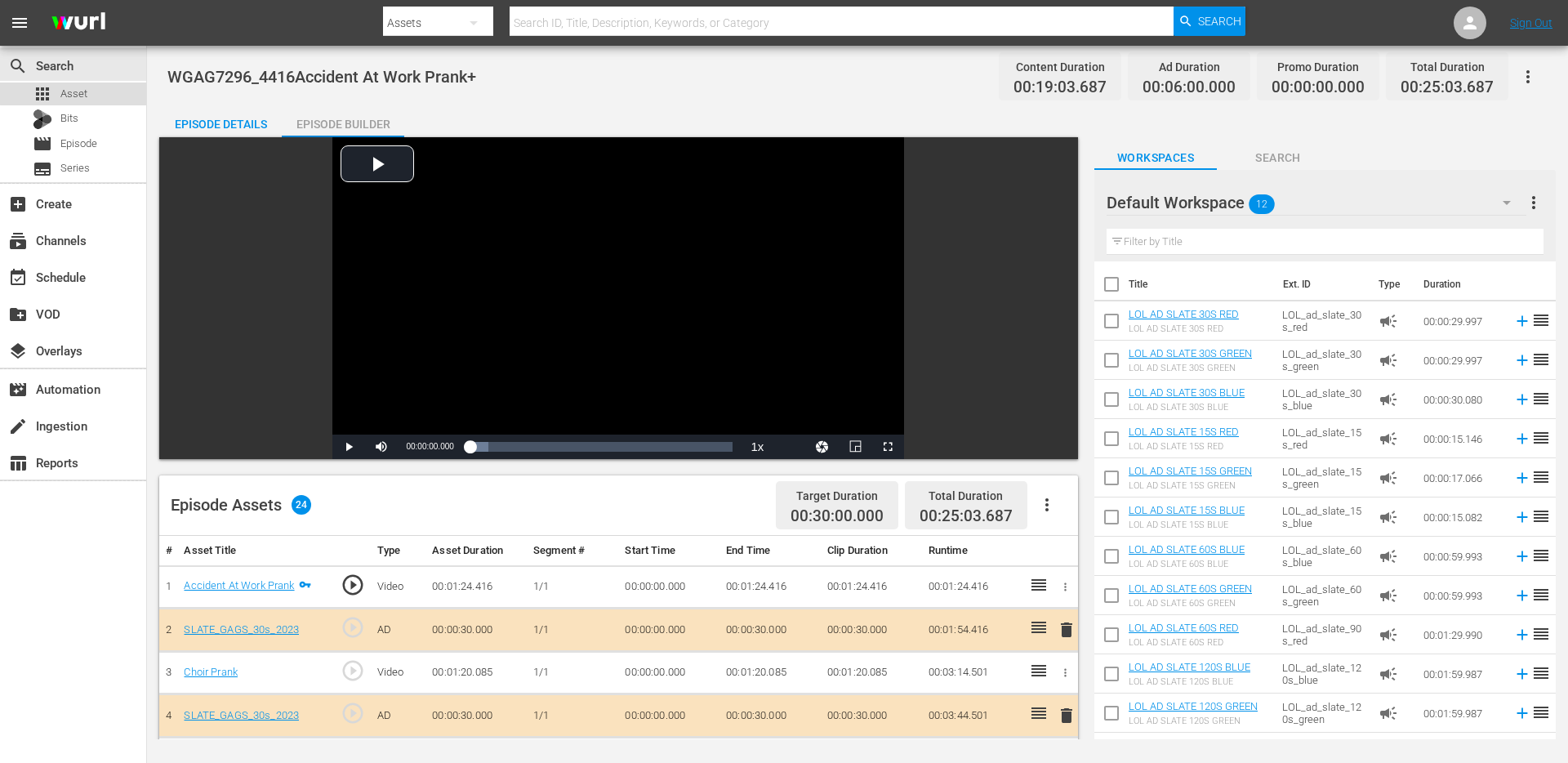
click at [102, 86] on div "apps Asset" at bounding box center [73, 94] width 146 height 22
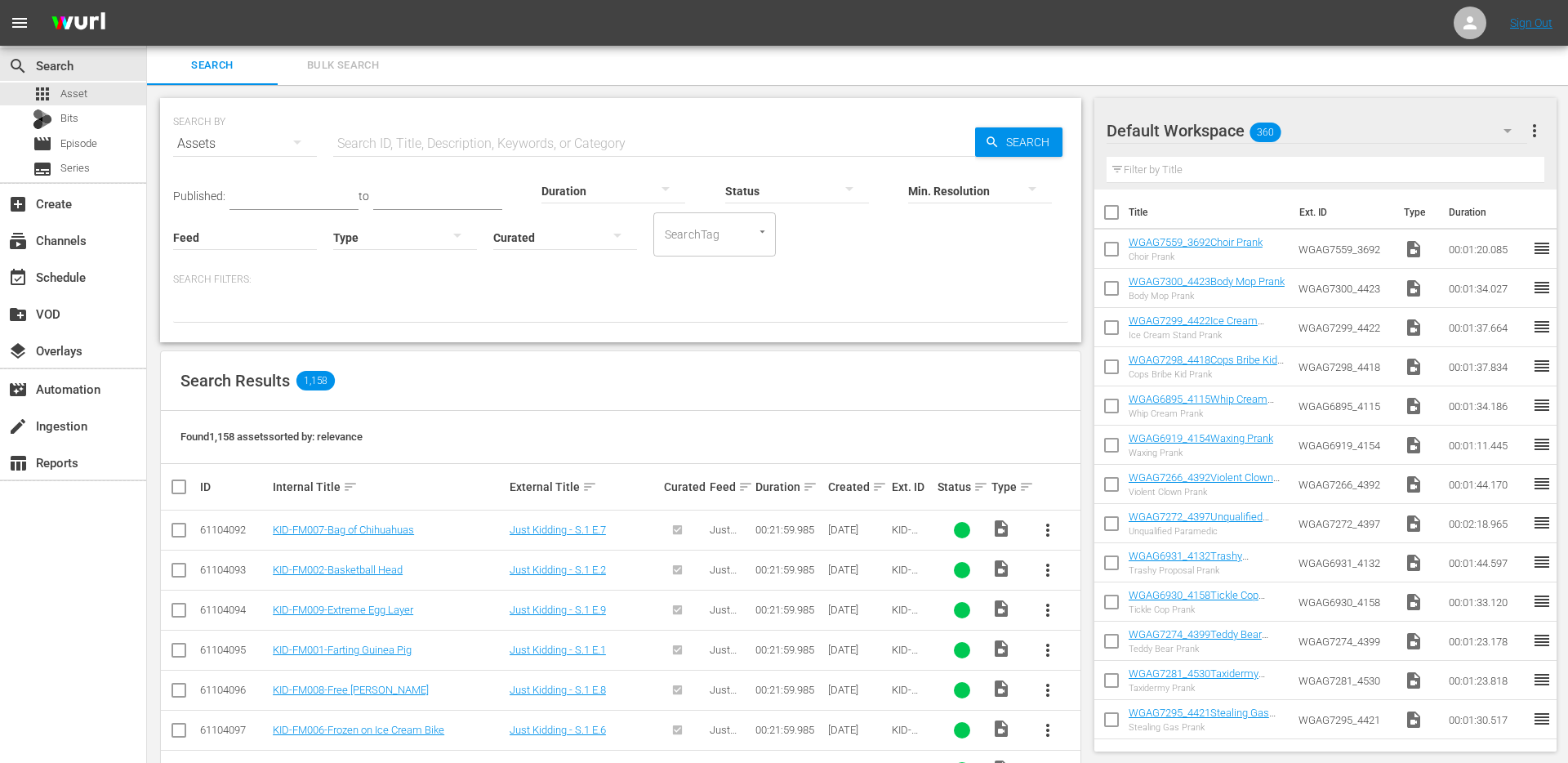
click at [500, 156] on hr at bounding box center [654, 156] width 642 height 1
click at [509, 145] on input "text" at bounding box center [654, 144] width 642 height 39
type input "slate"
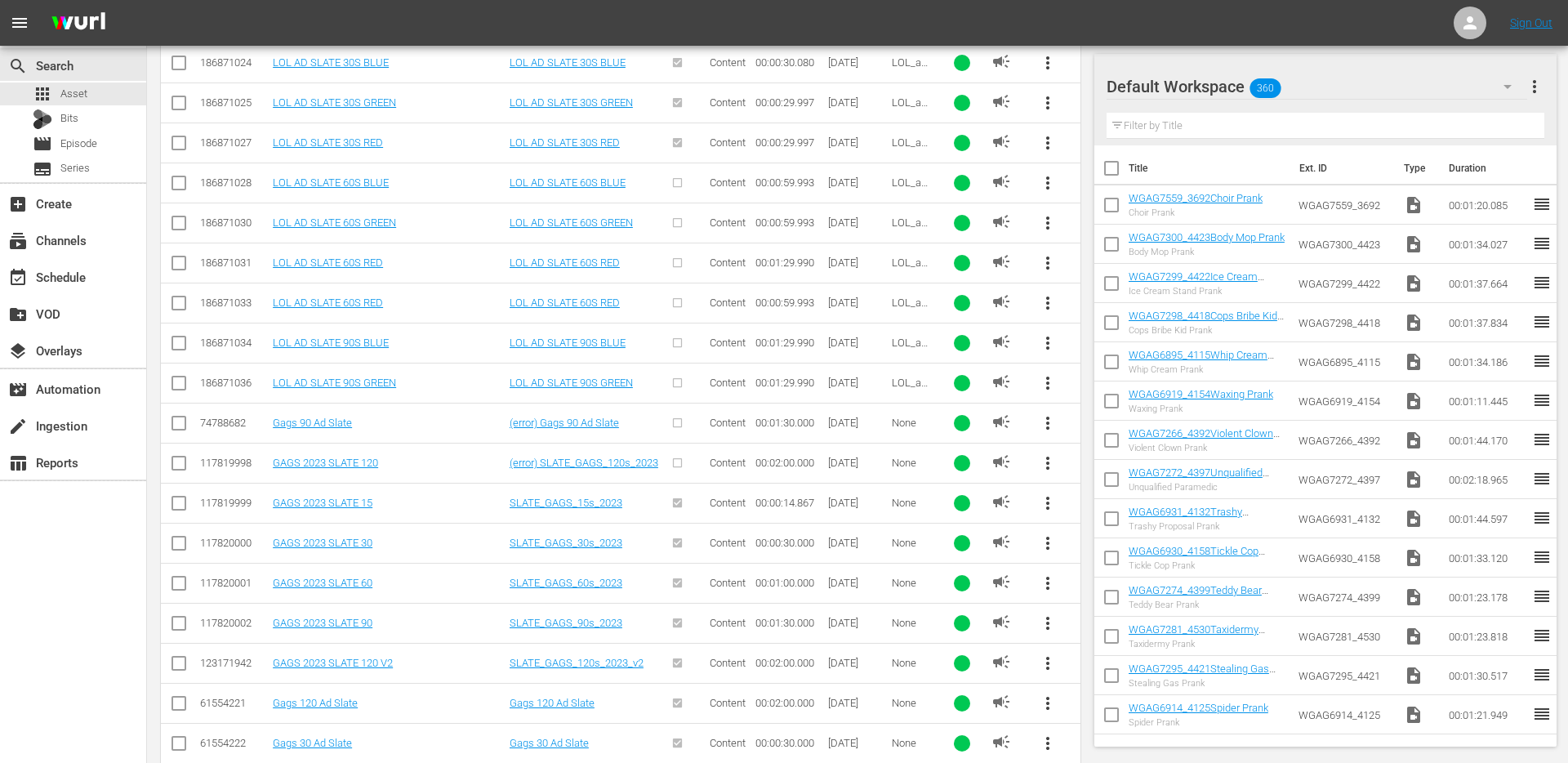
scroll to position [710, 0]
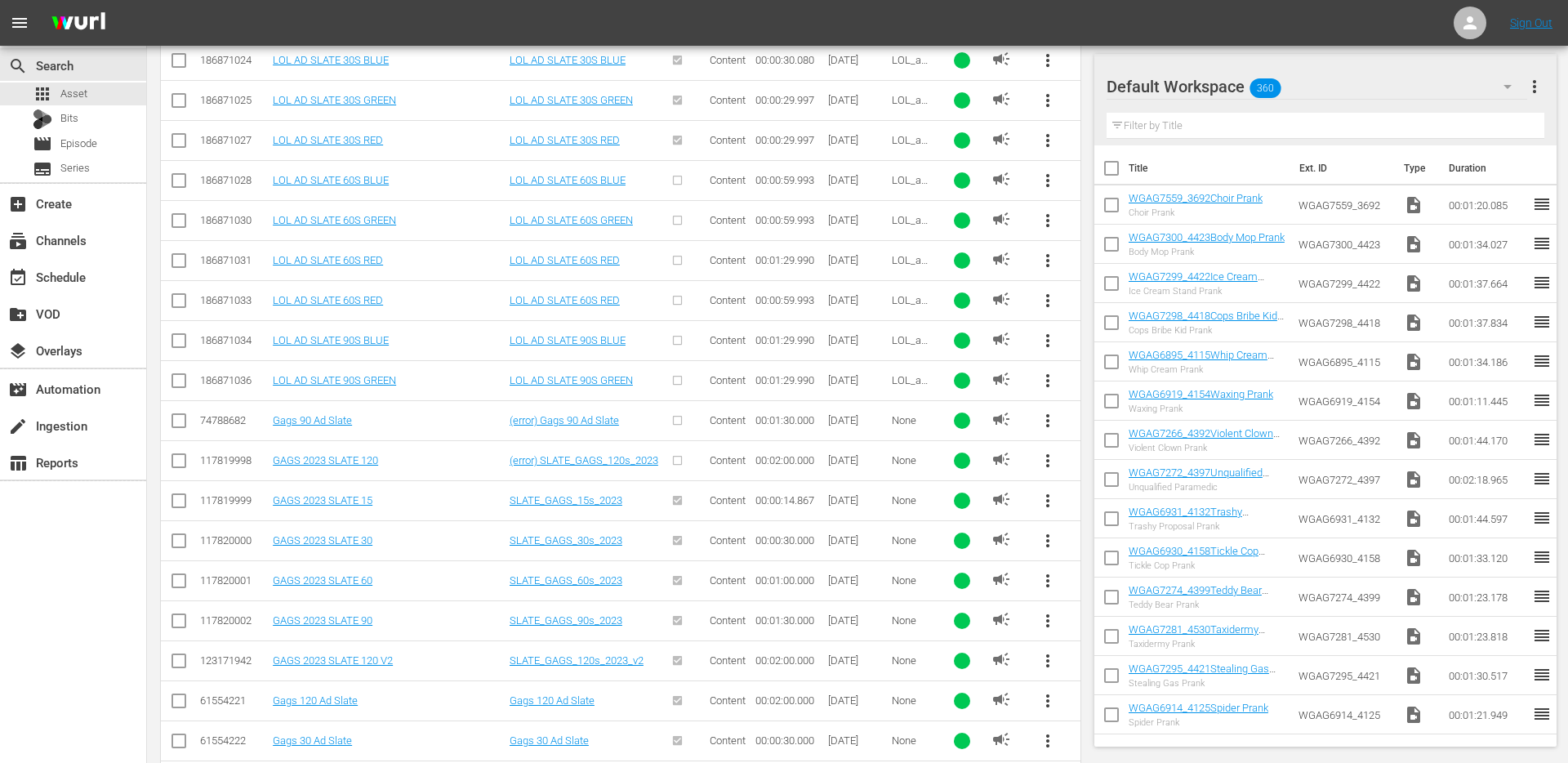
click at [182, 584] on input "checkbox" at bounding box center [179, 583] width 20 height 20
checkbox input "true"
click at [170, 542] on input "checkbox" at bounding box center [179, 543] width 20 height 20
checkbox input "true"
click at [176, 623] on input "checkbox" at bounding box center [179, 624] width 20 height 20
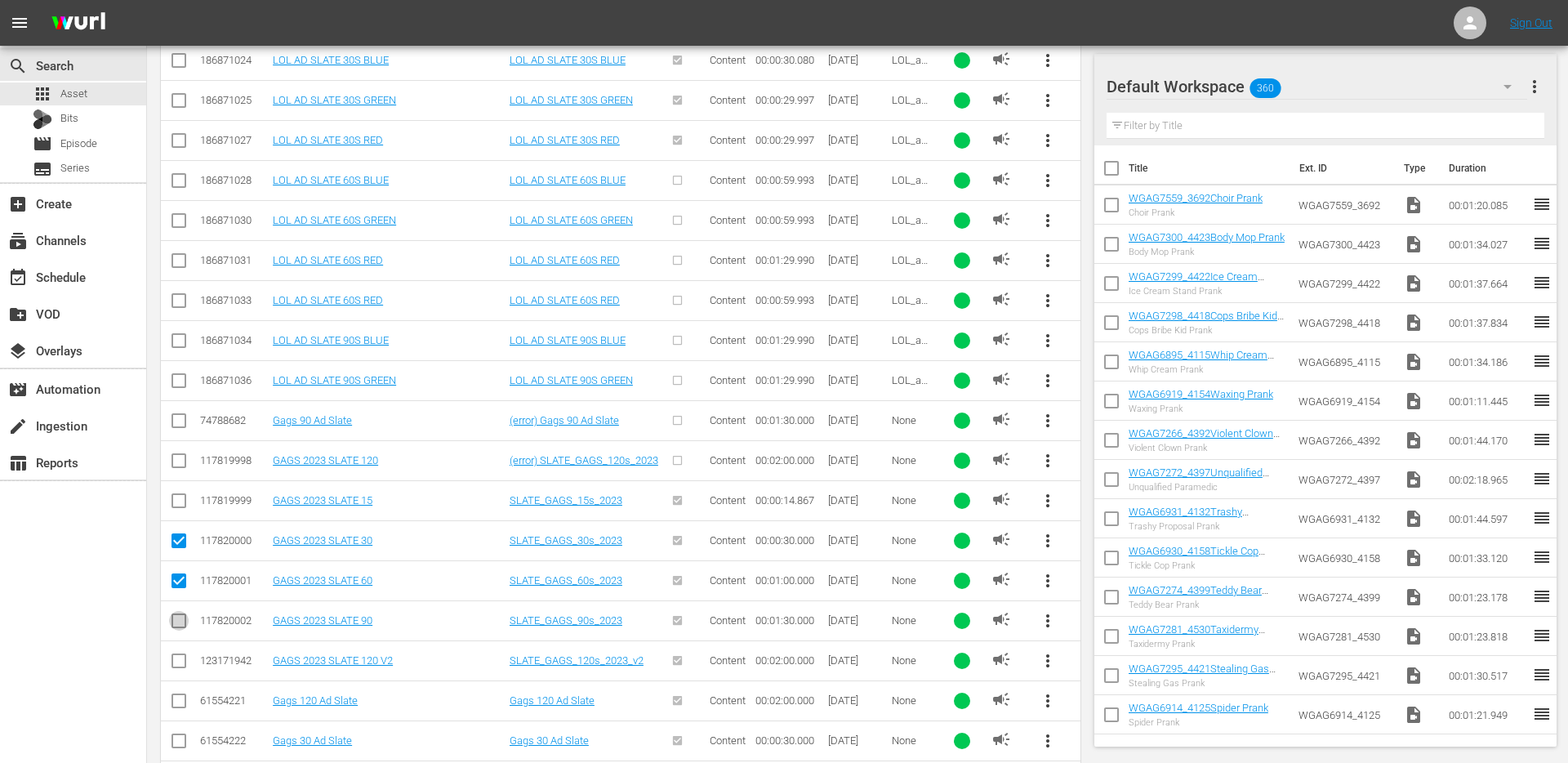
checkbox input "true"
click at [179, 666] on input "checkbox" at bounding box center [179, 664] width 20 height 20
checkbox input "true"
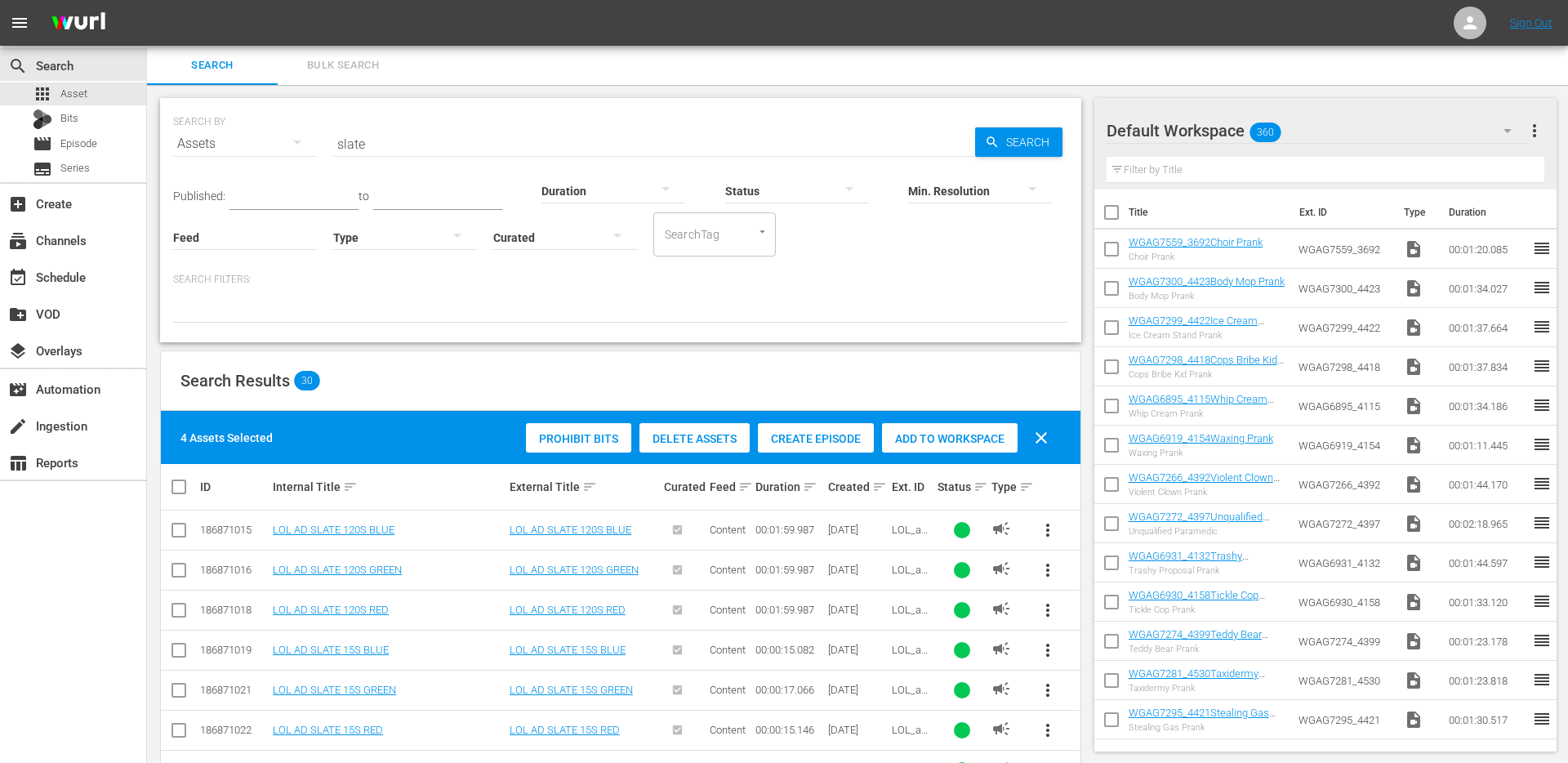
click at [973, 442] on span "Add to Workspace" at bounding box center [949, 438] width 136 height 13
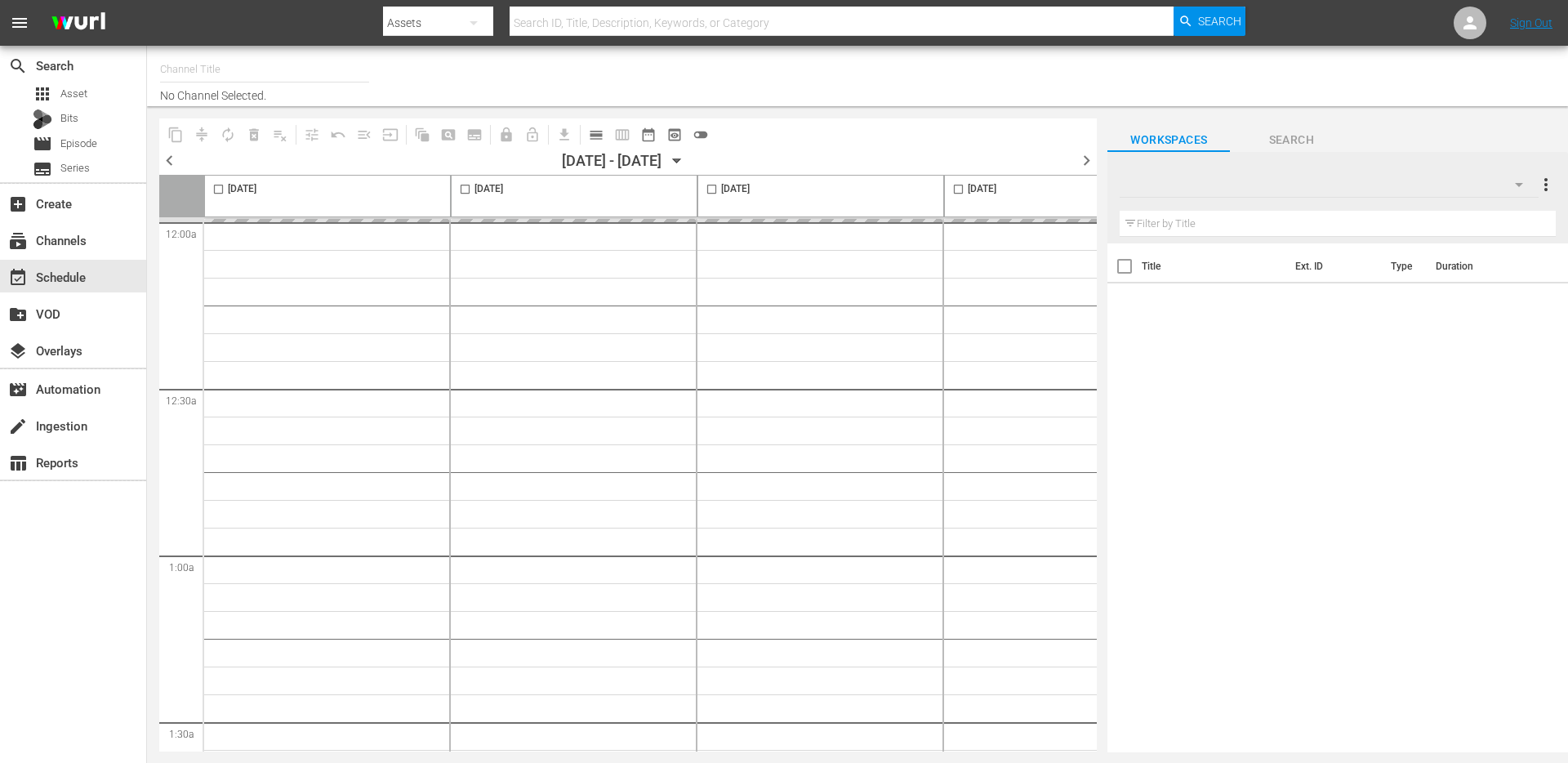
type input "Just for Laughs Gags - Clips (1956)"
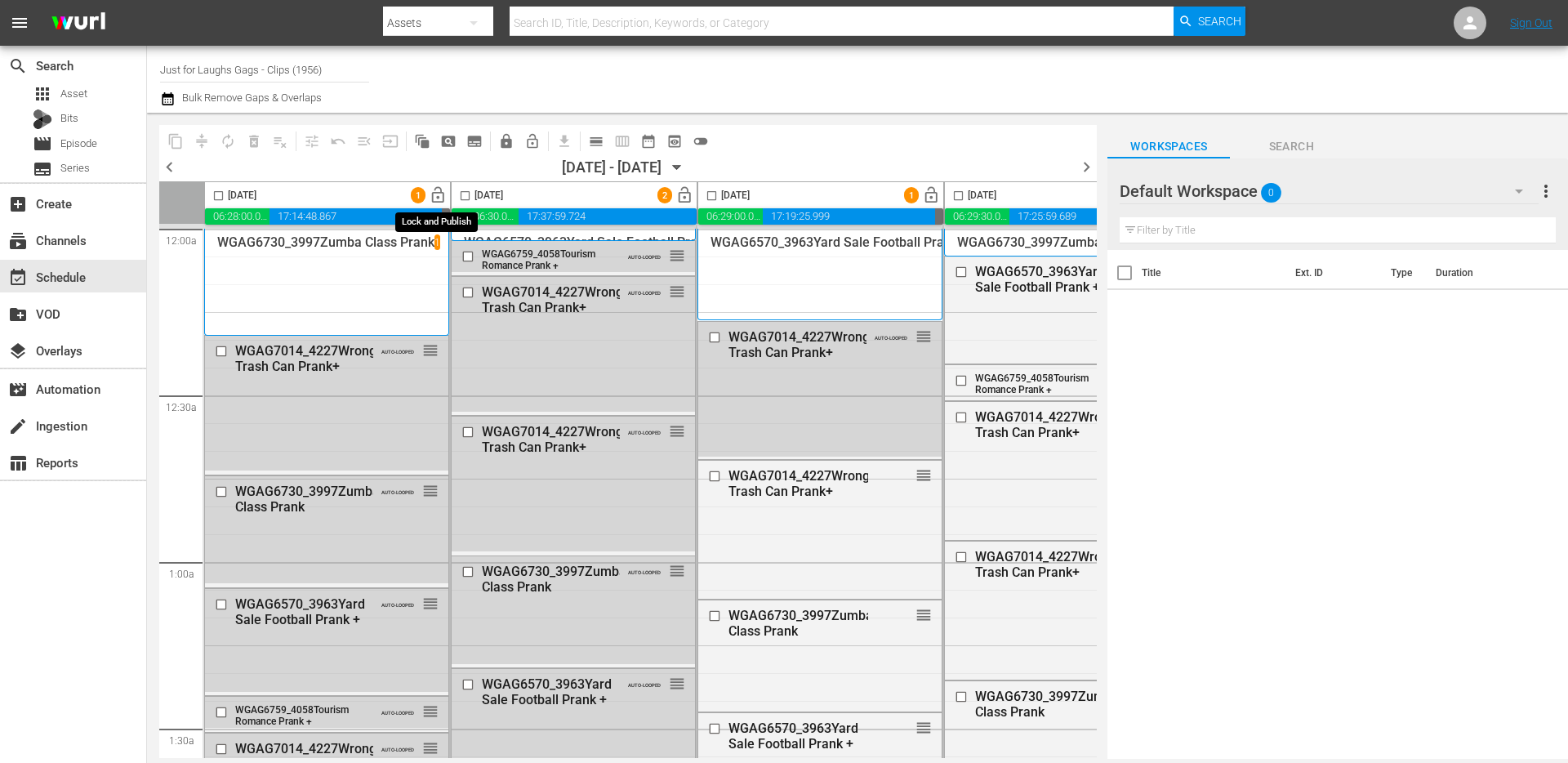
click at [441, 199] on span "lock_open" at bounding box center [438, 196] width 19 height 19
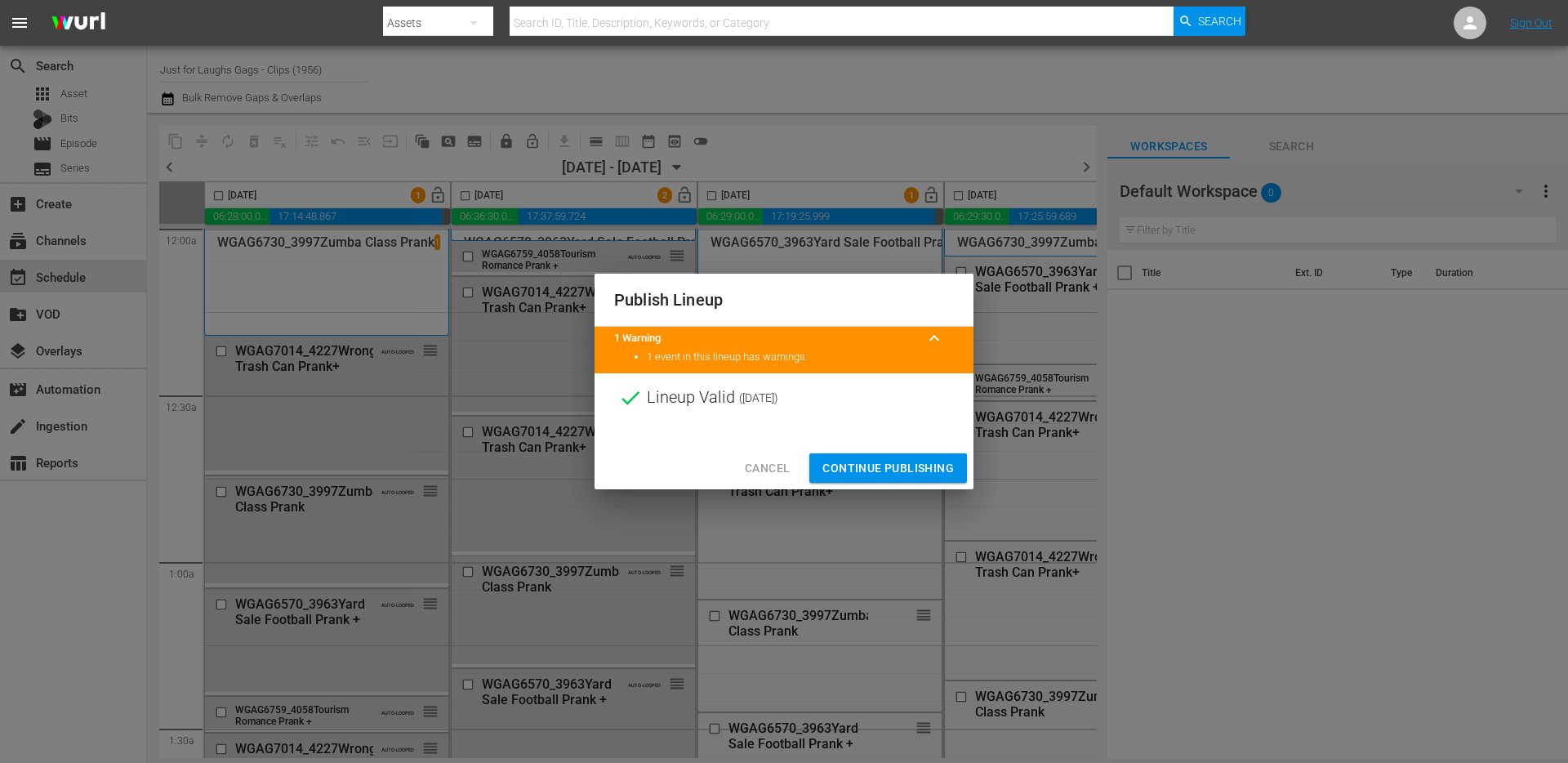
click at [879, 463] on span "Continue Publishing" at bounding box center [887, 468] width 131 height 21
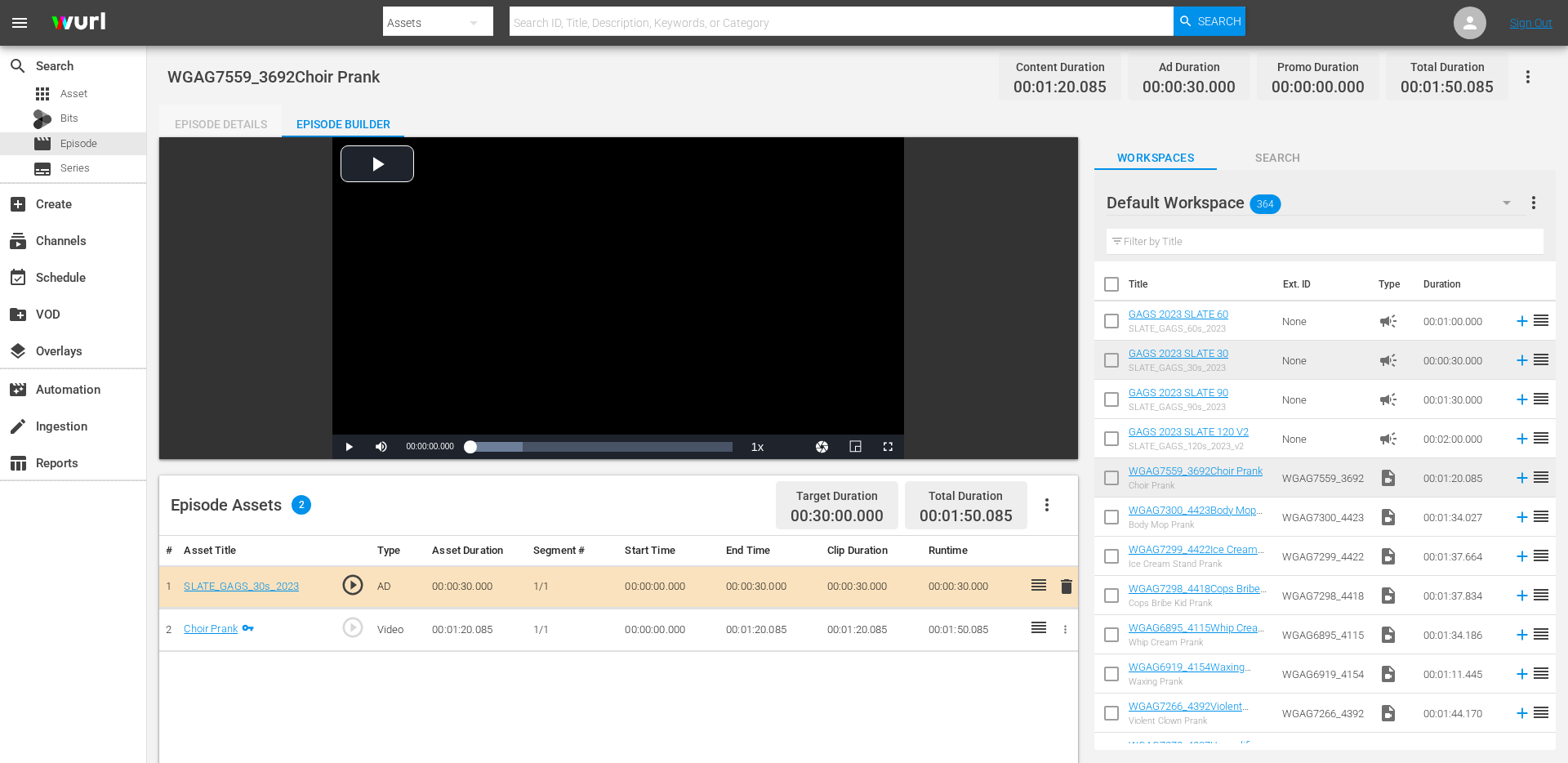
click at [221, 118] on div "Episode Details" at bounding box center [220, 125] width 123 height 39
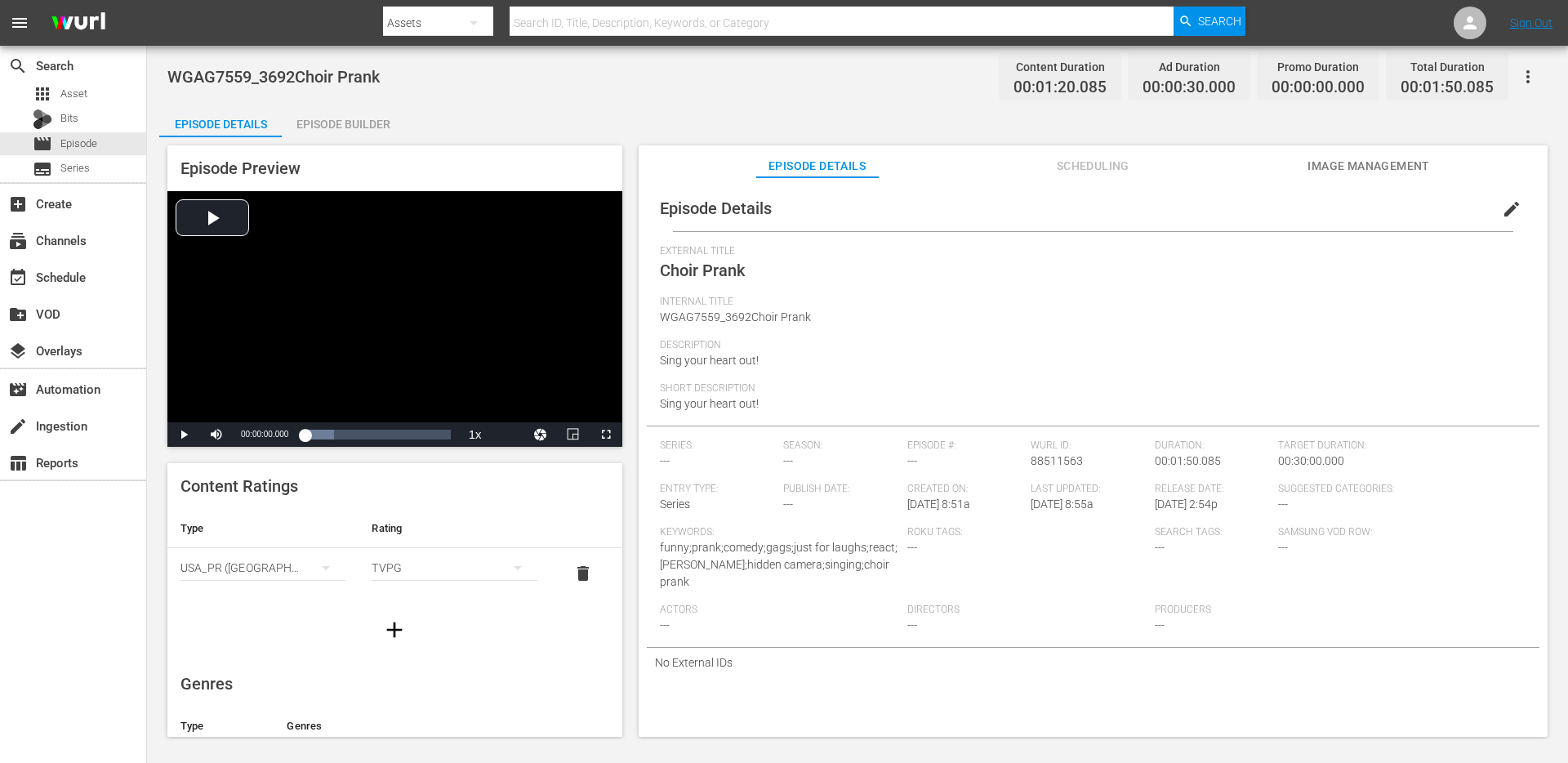
click at [893, 320] on div "Internal Title WGAG7559_3692Choir Prank" at bounding box center [1092, 317] width 866 height 43
click at [701, 310] on span "WGAG7559_3692Choir Prank" at bounding box center [735, 316] width 151 height 13
click at [1504, 198] on button "edit" at bounding box center [1512, 209] width 39 height 39
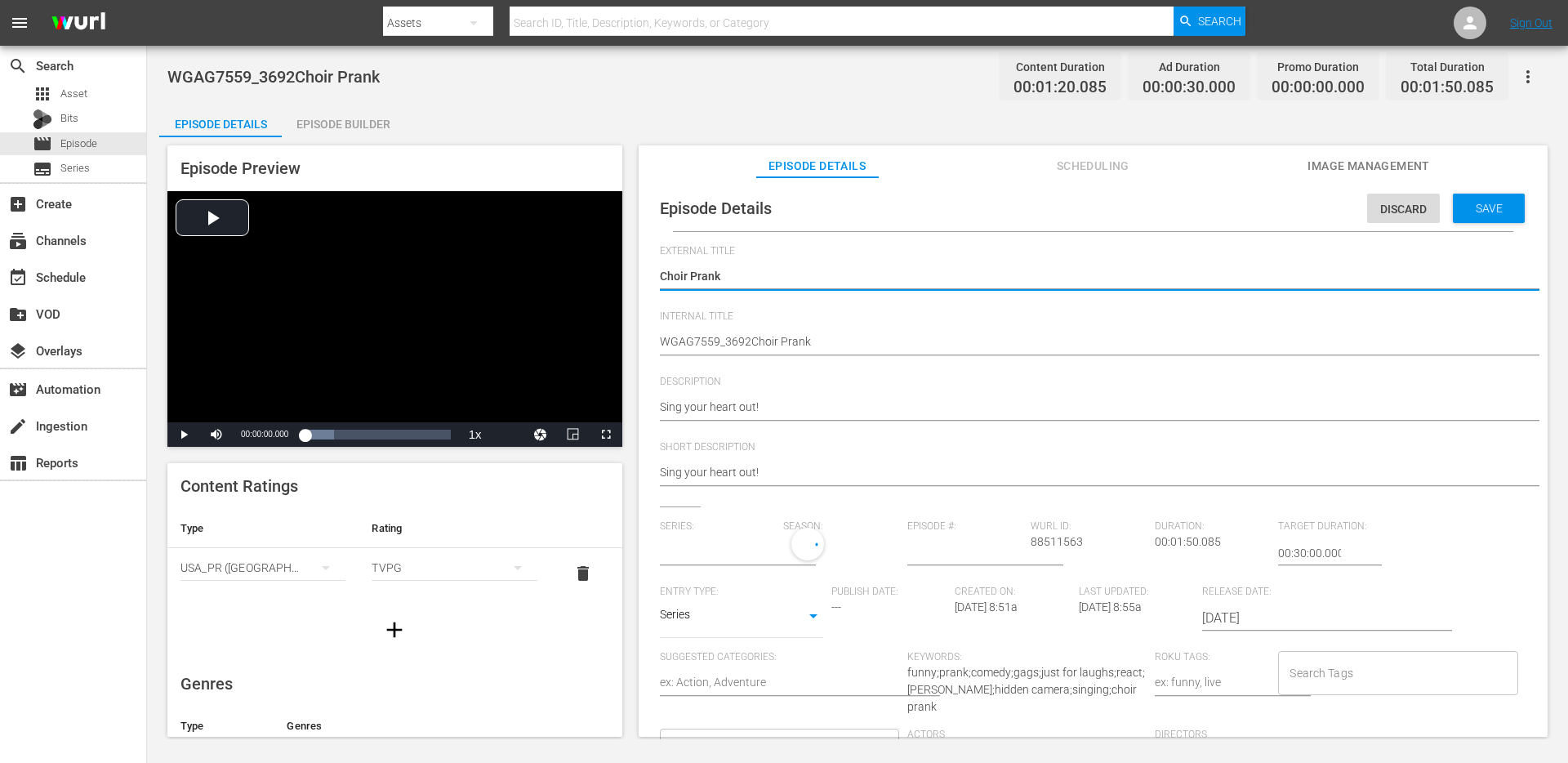
type input "No Series"
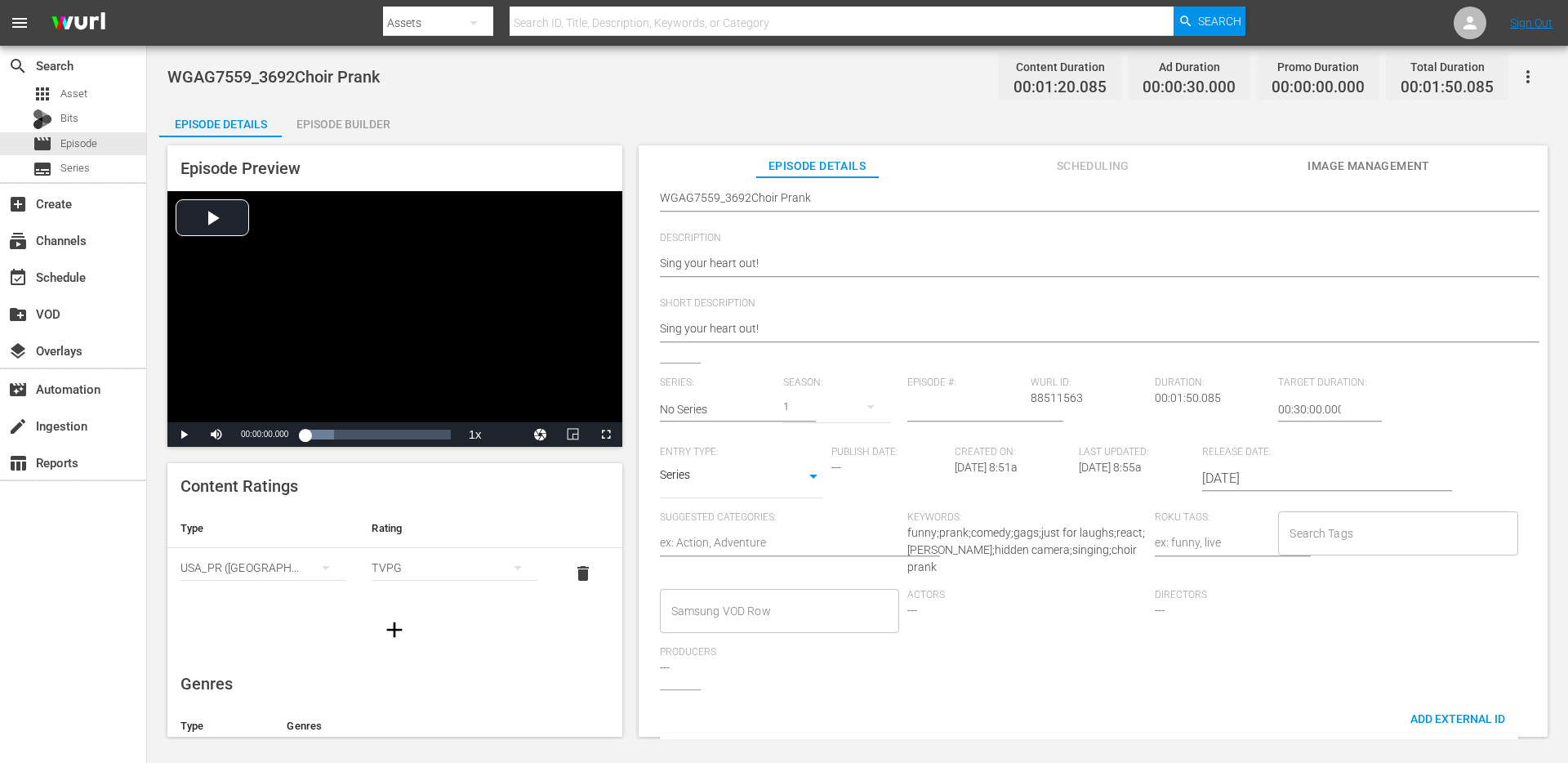
click at [1355, 523] on input "Search Tags" at bounding box center [1385, 533] width 200 height 29
type input "single prank"
type input "religious"
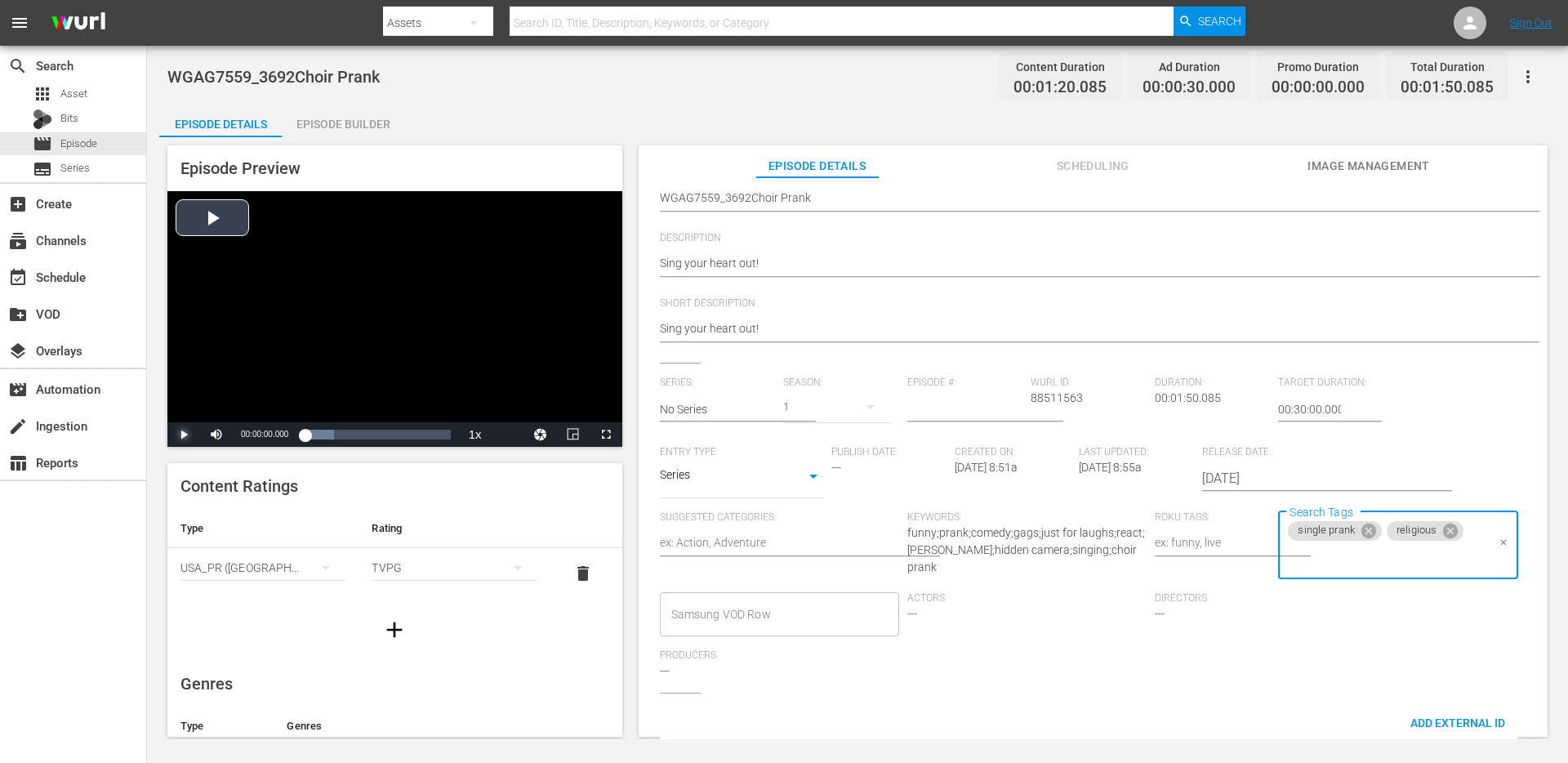
click at [183, 434] on span "Video Player" at bounding box center [183, 434] width 0 height 0
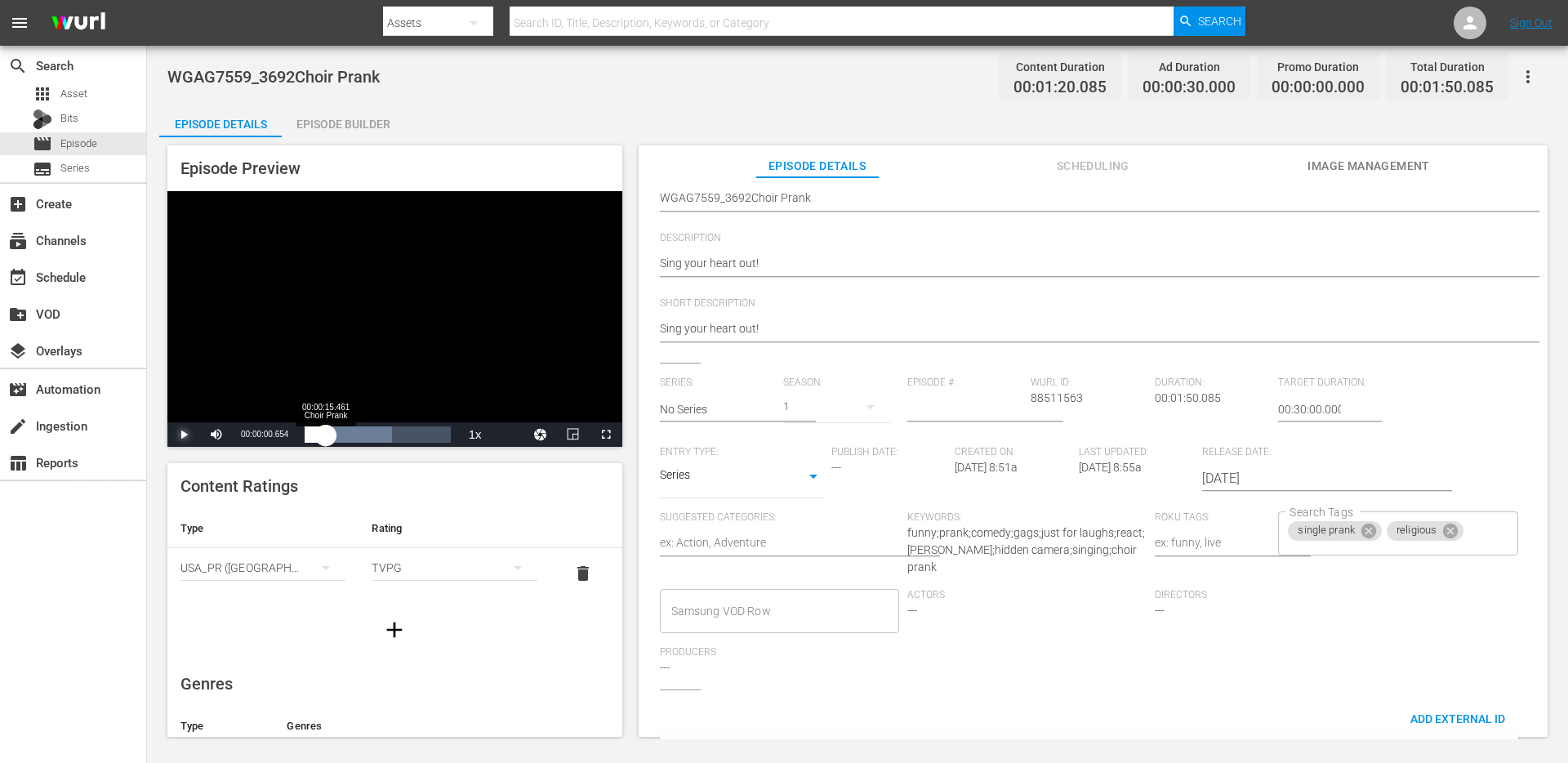
click at [326, 435] on div "Loaded : 59.88% 00:00:15.461 Choir Prank 00:00:00.852" at bounding box center [376, 433] width 145 height 16
click at [1364, 535] on icon at bounding box center [1369, 531] width 15 height 15
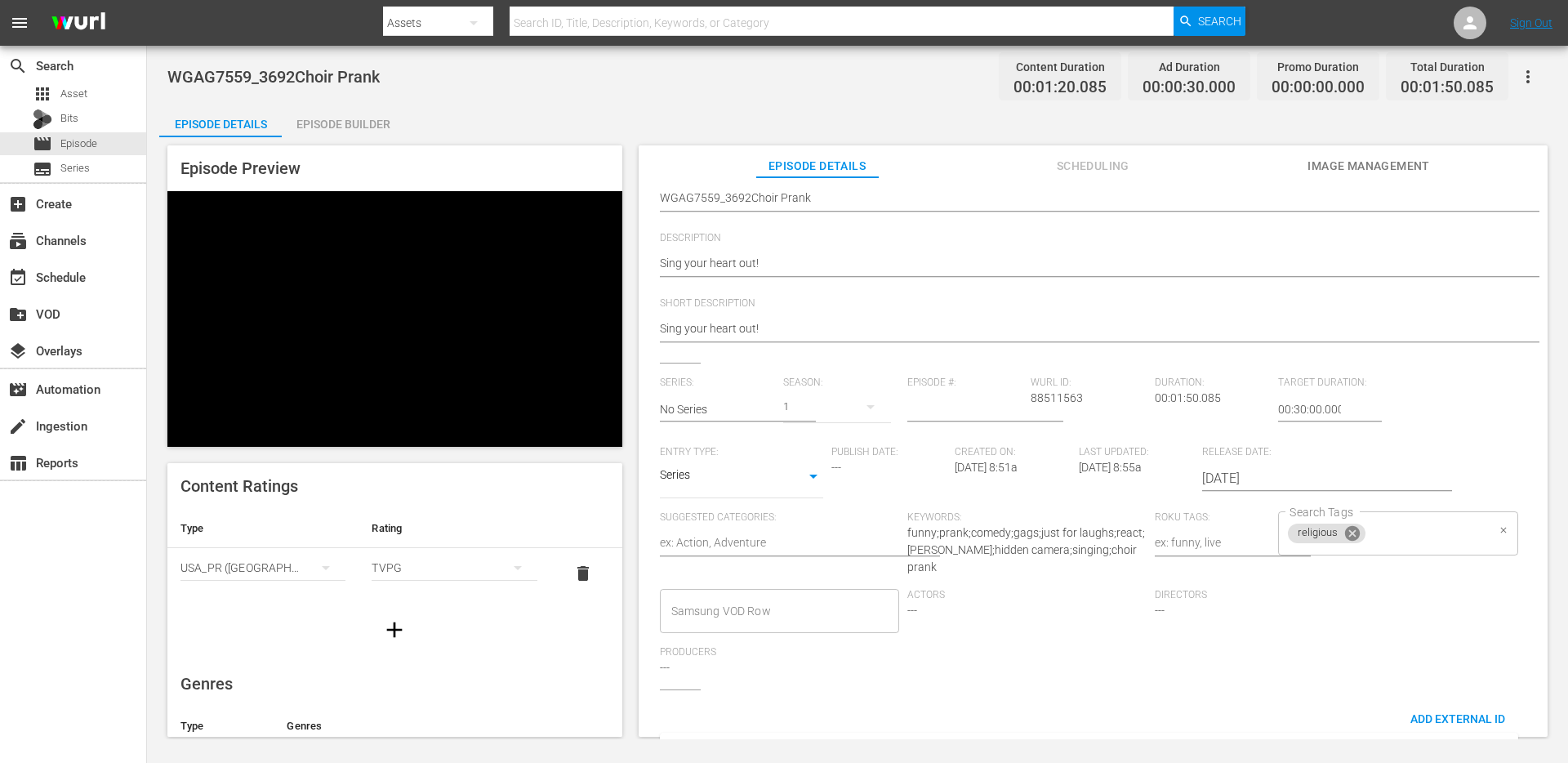
click at [1347, 534] on icon at bounding box center [1352, 534] width 15 height 15
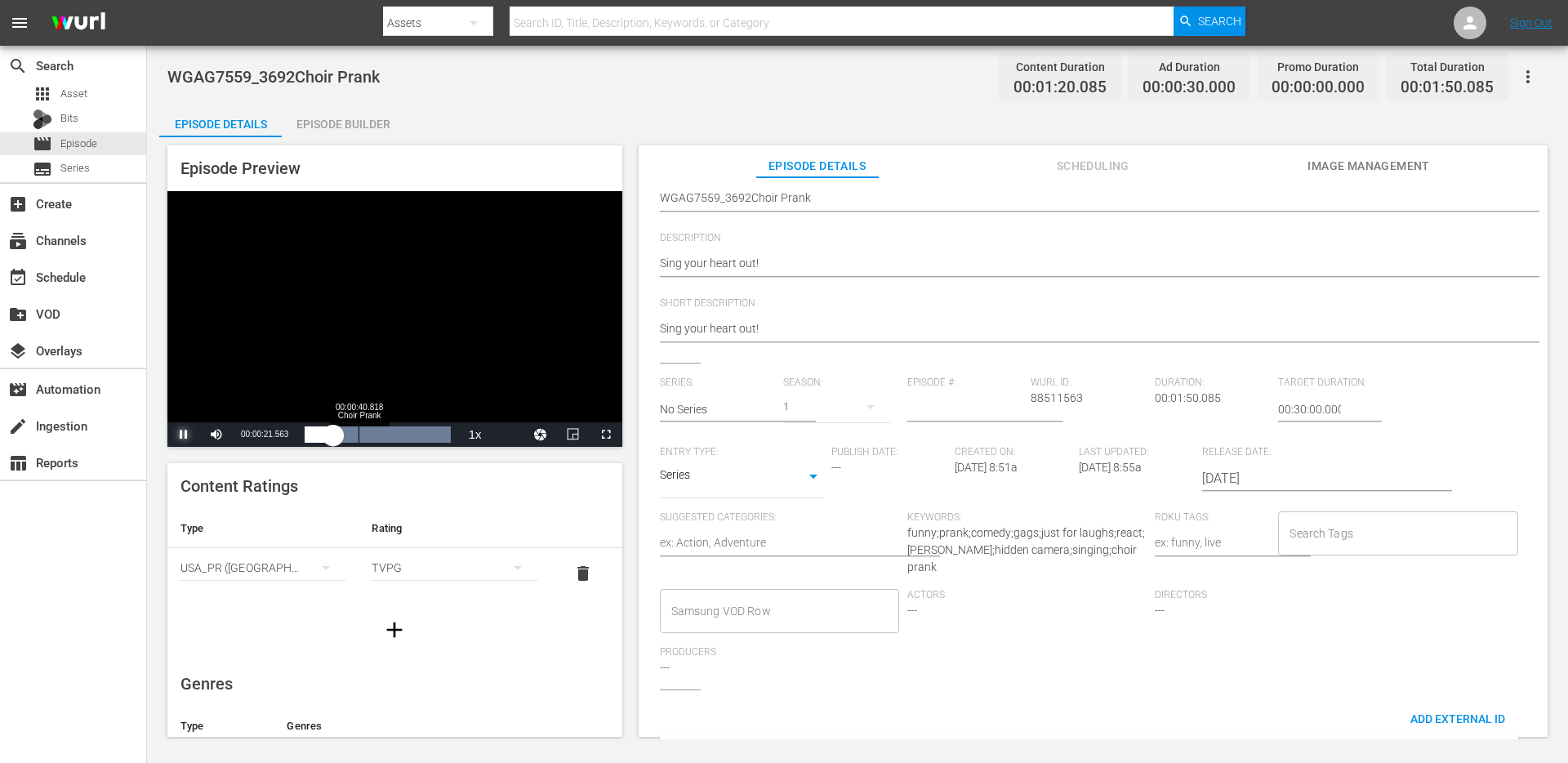
click at [355, 431] on div "Loaded : 100.00% 00:00:40.818 Choir Prank 00:00:21.783" at bounding box center [376, 433] width 145 height 16
click at [1324, 537] on input "Search Tags" at bounding box center [1385, 533] width 200 height 29
click at [374, 432] on div "00:00:53.187 Choir Prank" at bounding box center [374, 433] width 1 height 16
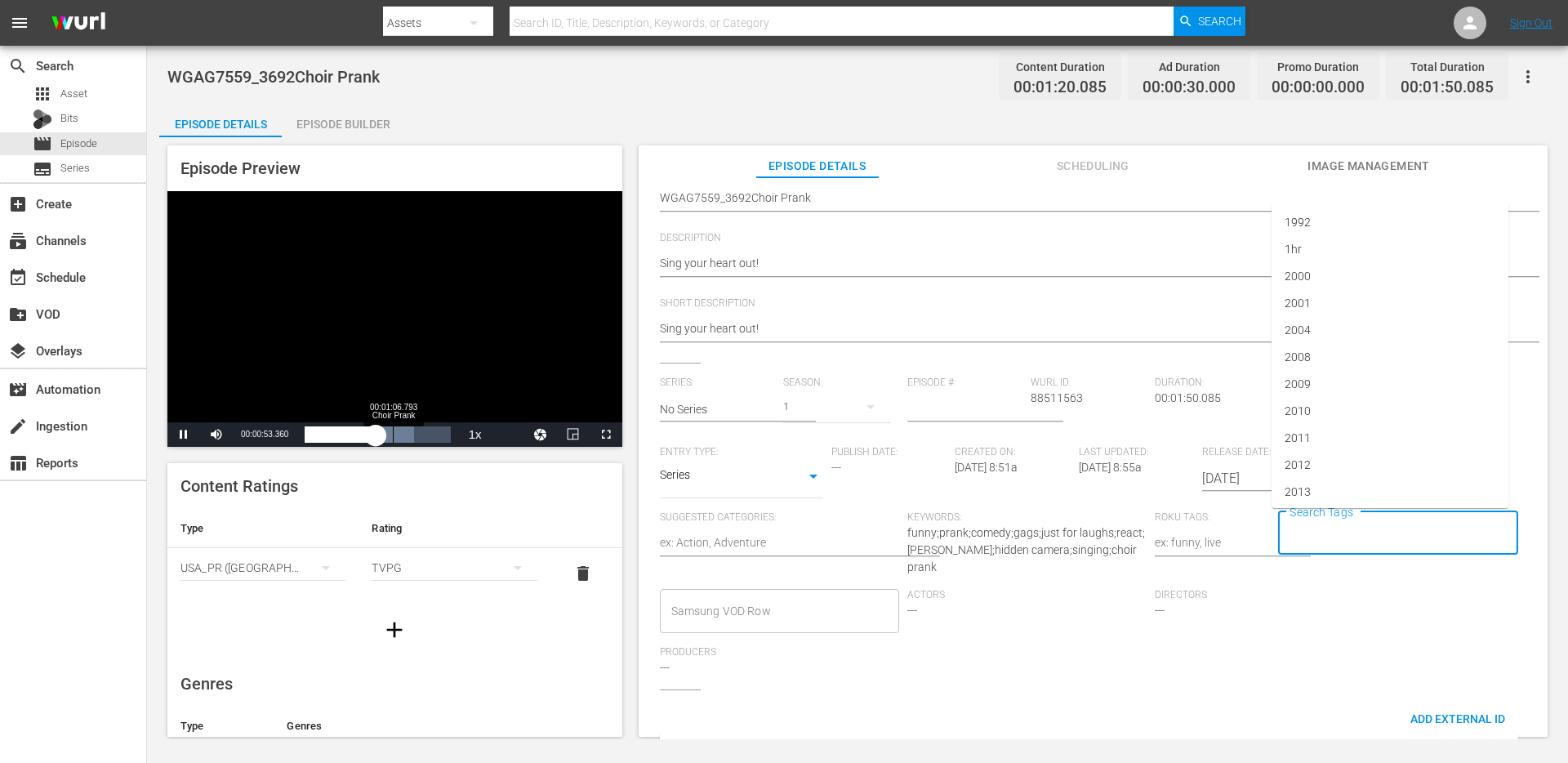
click at [401, 433] on div "Loaded : 75.05% 00:01:06.793 Choir Prank 00:00:23.611" at bounding box center [376, 433] width 145 height 16
click at [1428, 539] on input "Search Tags" at bounding box center [1385, 533] width 200 height 29
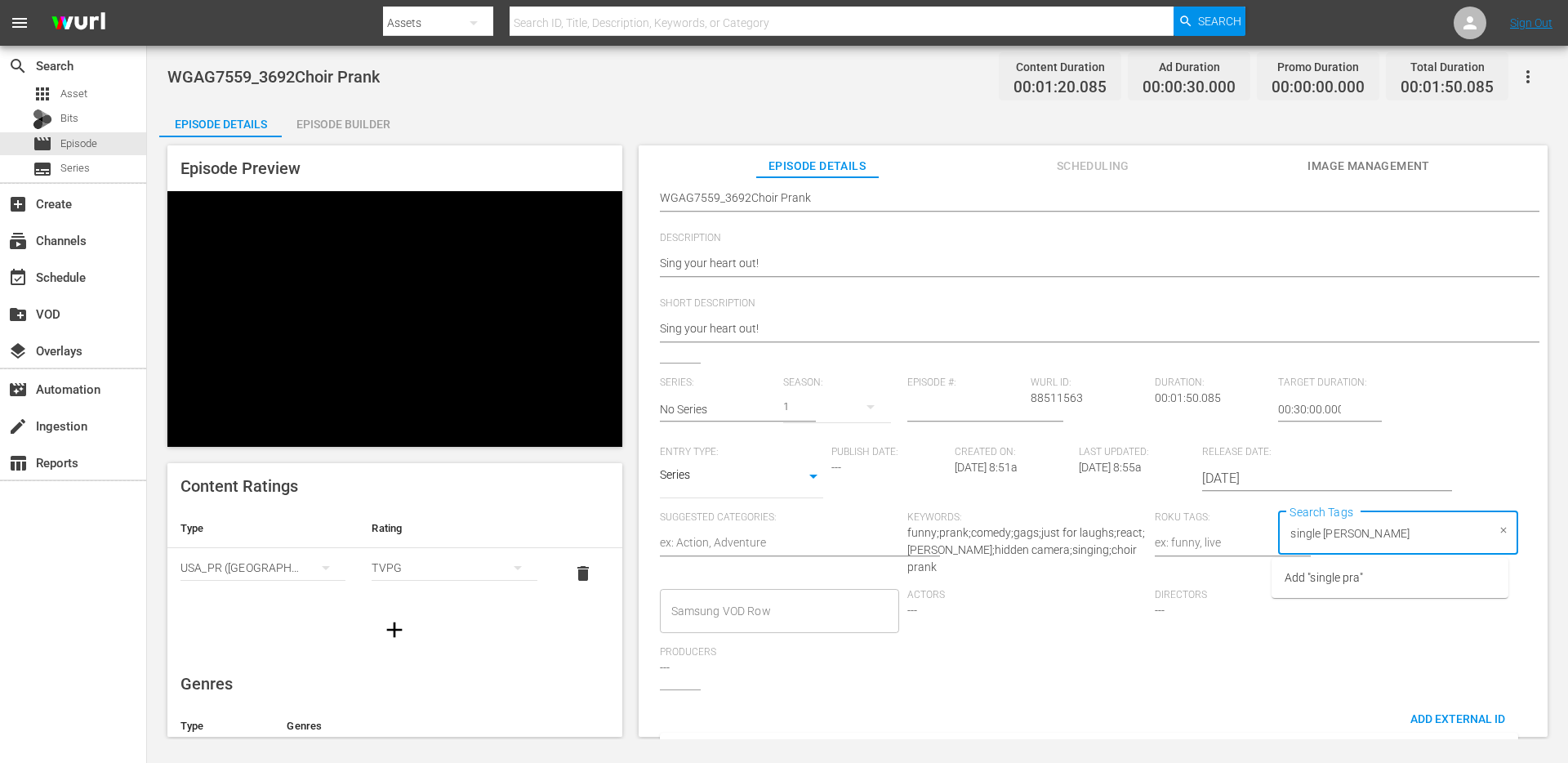
type input "single prank"
type input "religious"
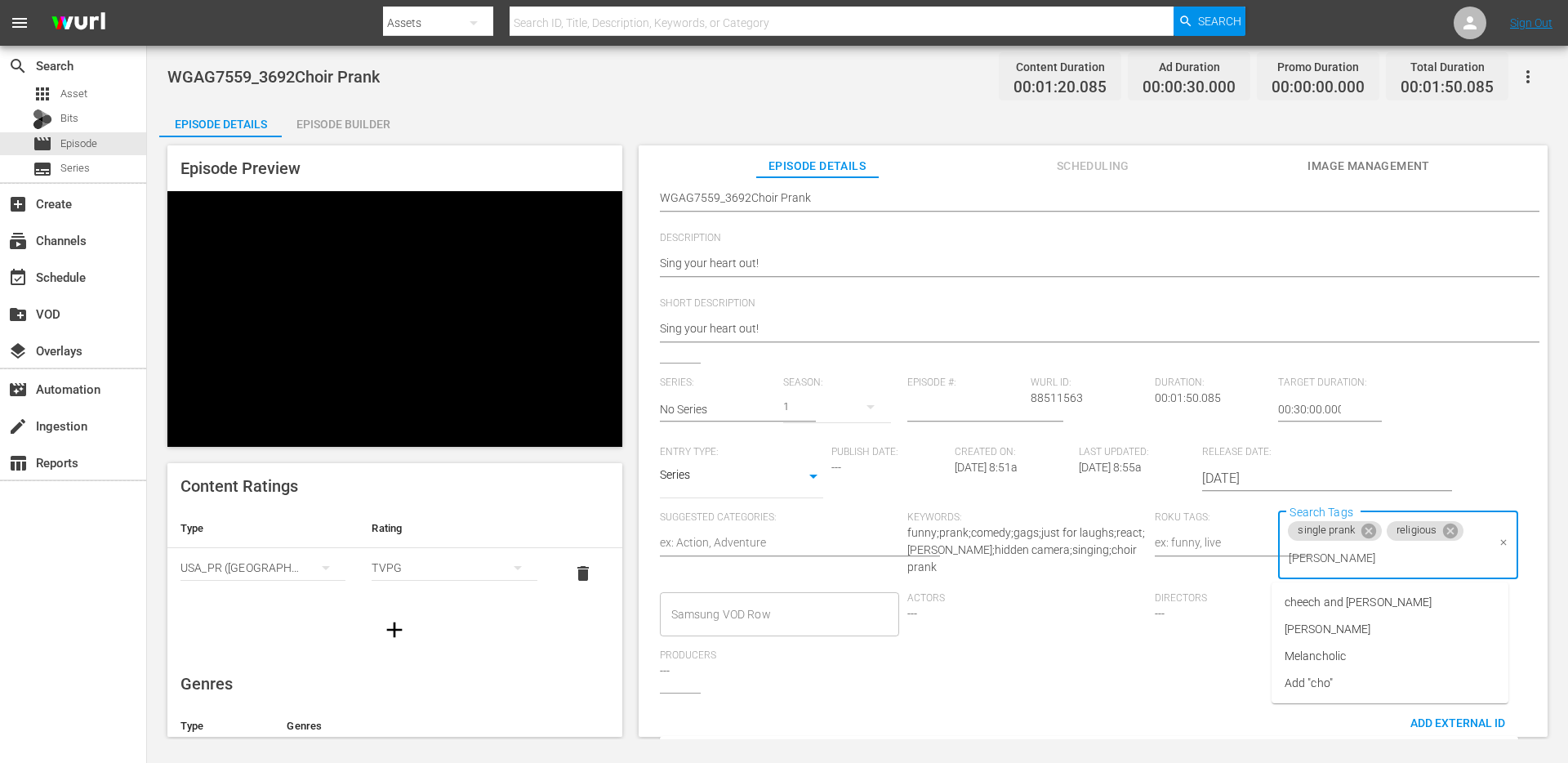
type input "choir"
type input "church"
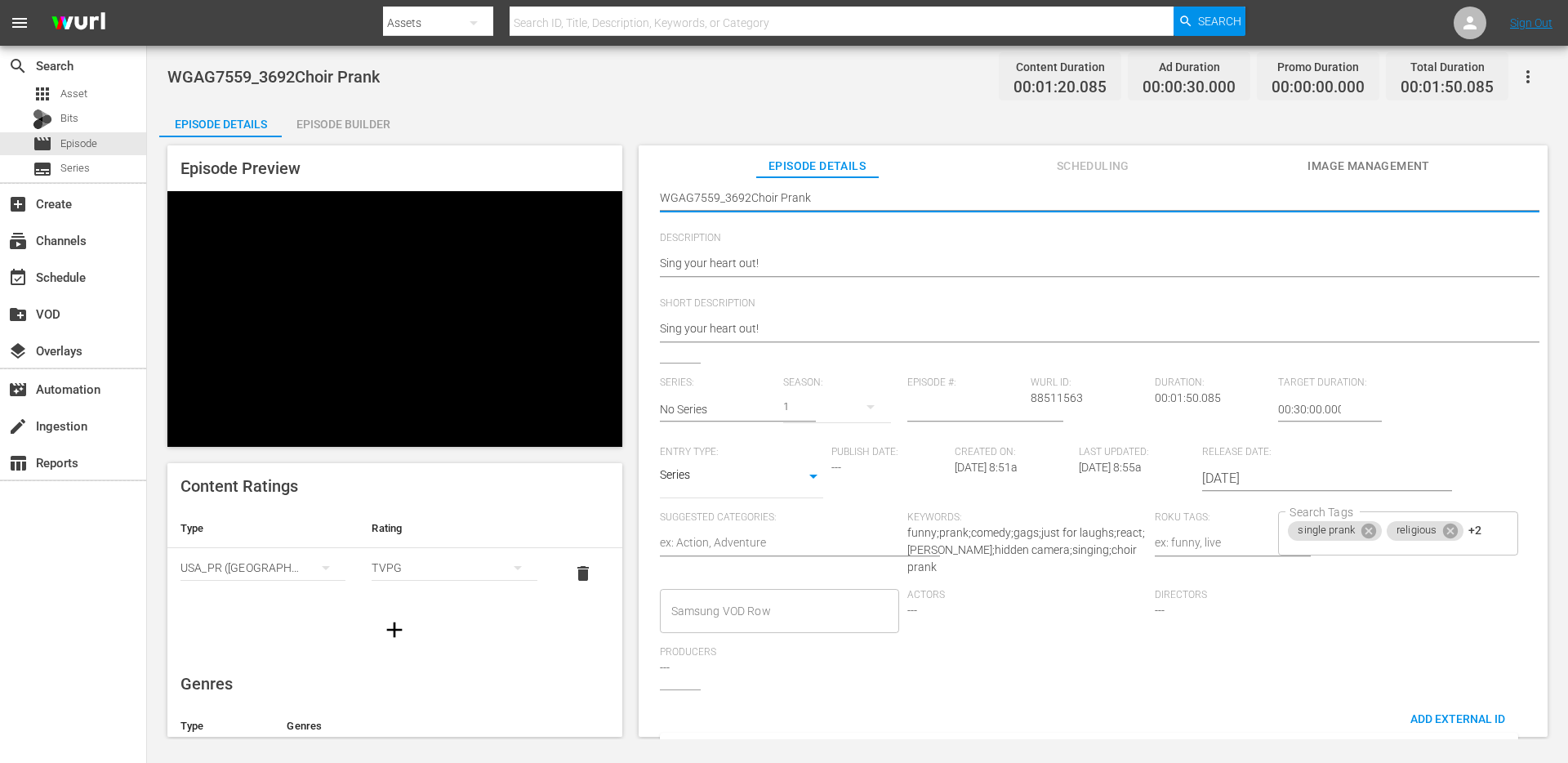
click at [753, 206] on textarea "WGAG7559_3692Choir Prank" at bounding box center [1089, 198] width 858 height 20
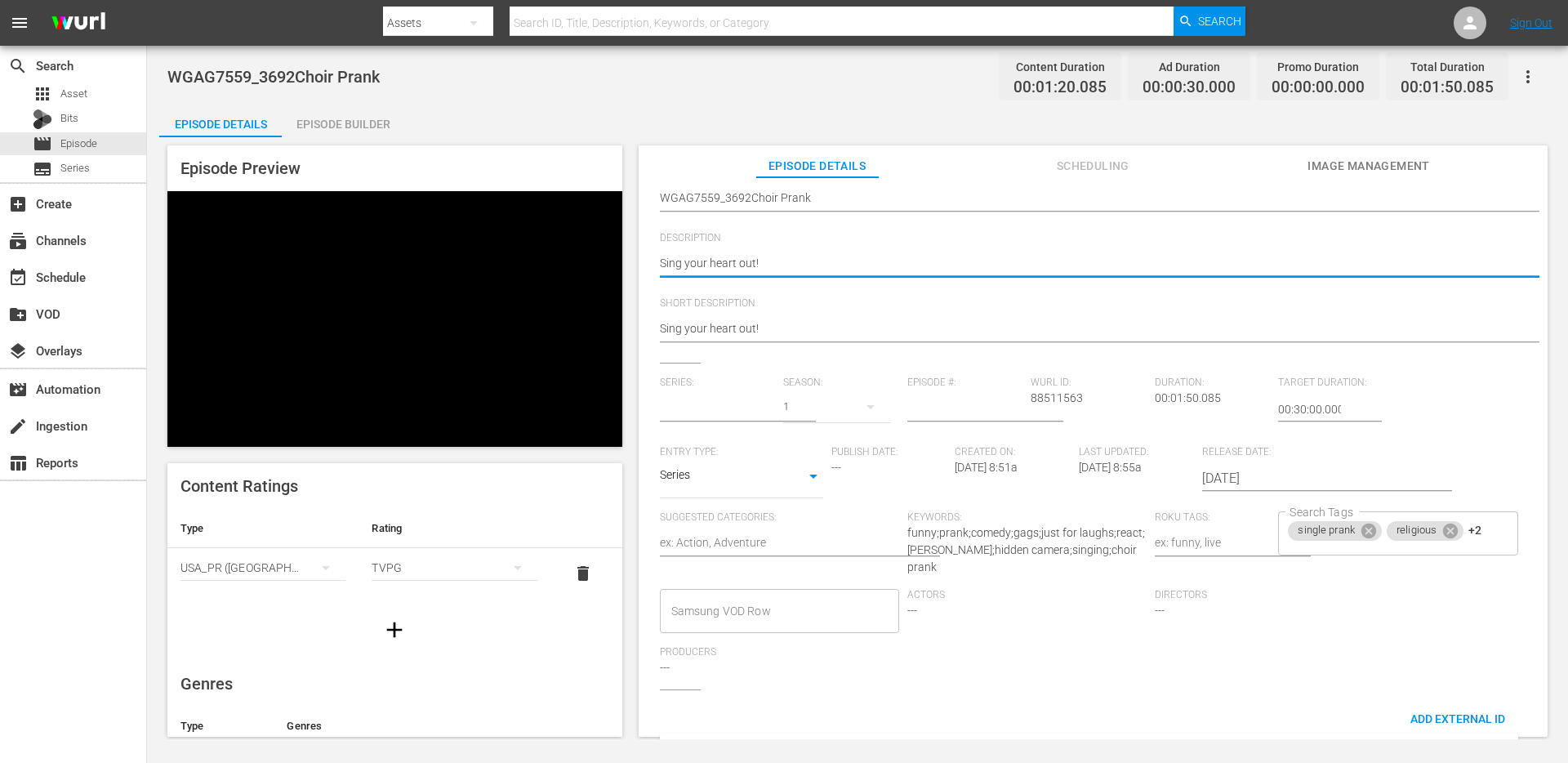
click at [745, 416] on input "text" at bounding box center [718, 409] width 116 height 39
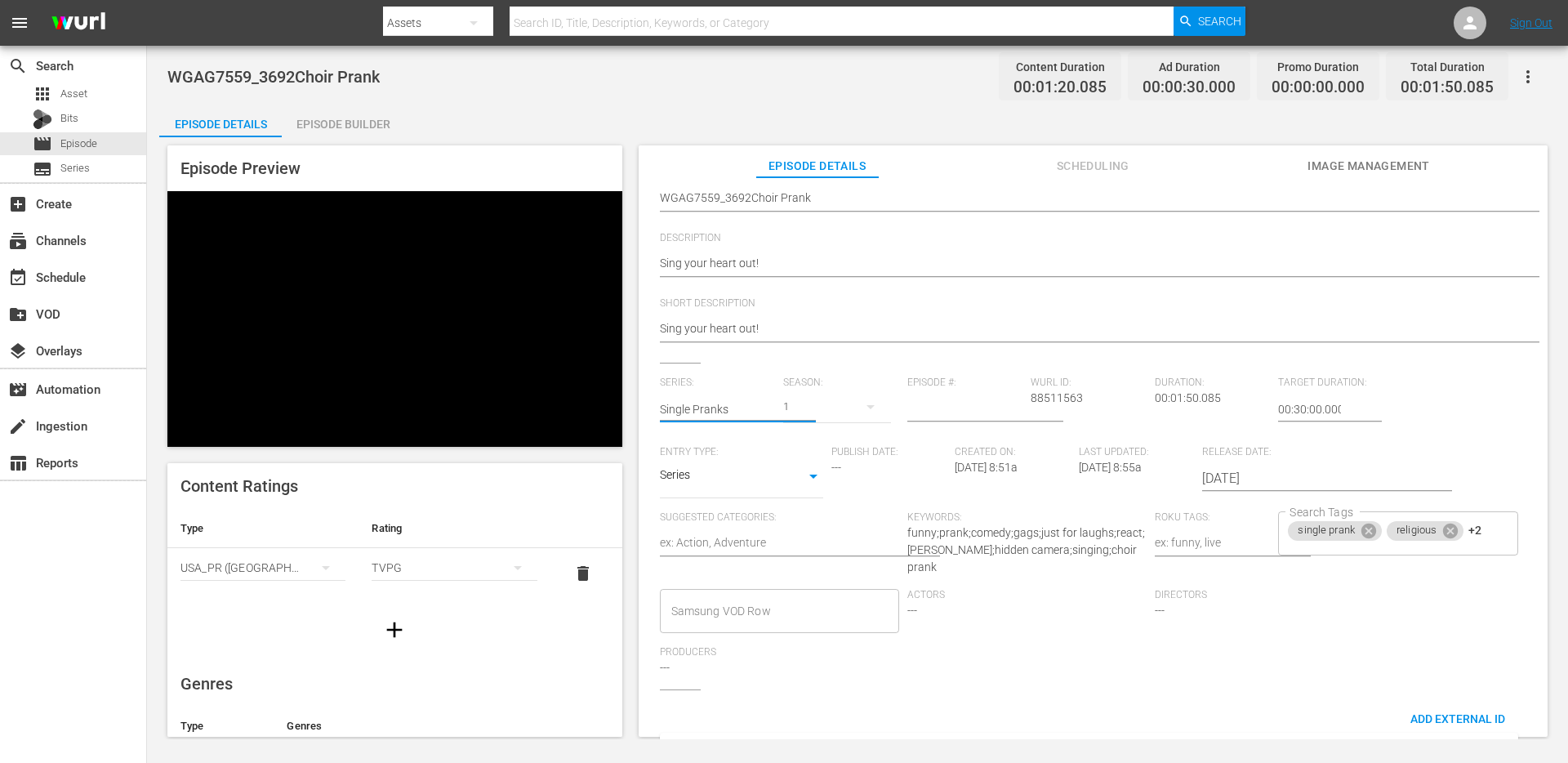
type input "Single Pranks"
click at [1052, 683] on div "Series: Single Pranks Season: 1 Episode #: Wurl ID: 88511563 Duration: 00:01:50…" at bounding box center [1092, 533] width 866 height 313
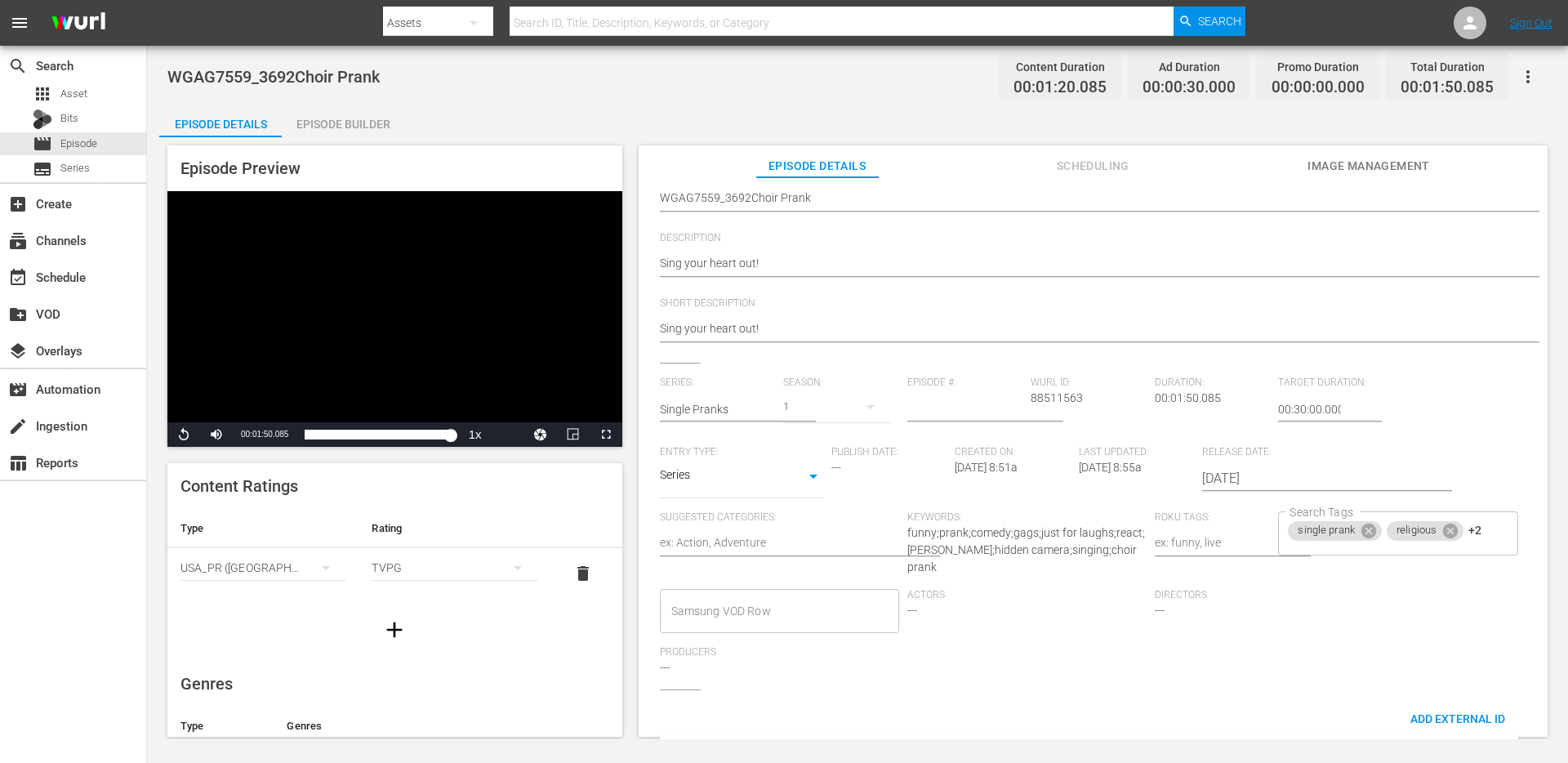
click at [771, 487] on body "menu Search By Assets Search ID, Title, Description, Keywords, or Category Sear…" at bounding box center [784, 381] width 1568 height 763
click at [740, 420] on li "Short Form" at bounding box center [741, 424] width 163 height 27
type input "SHORT_FORM_VIDEO"
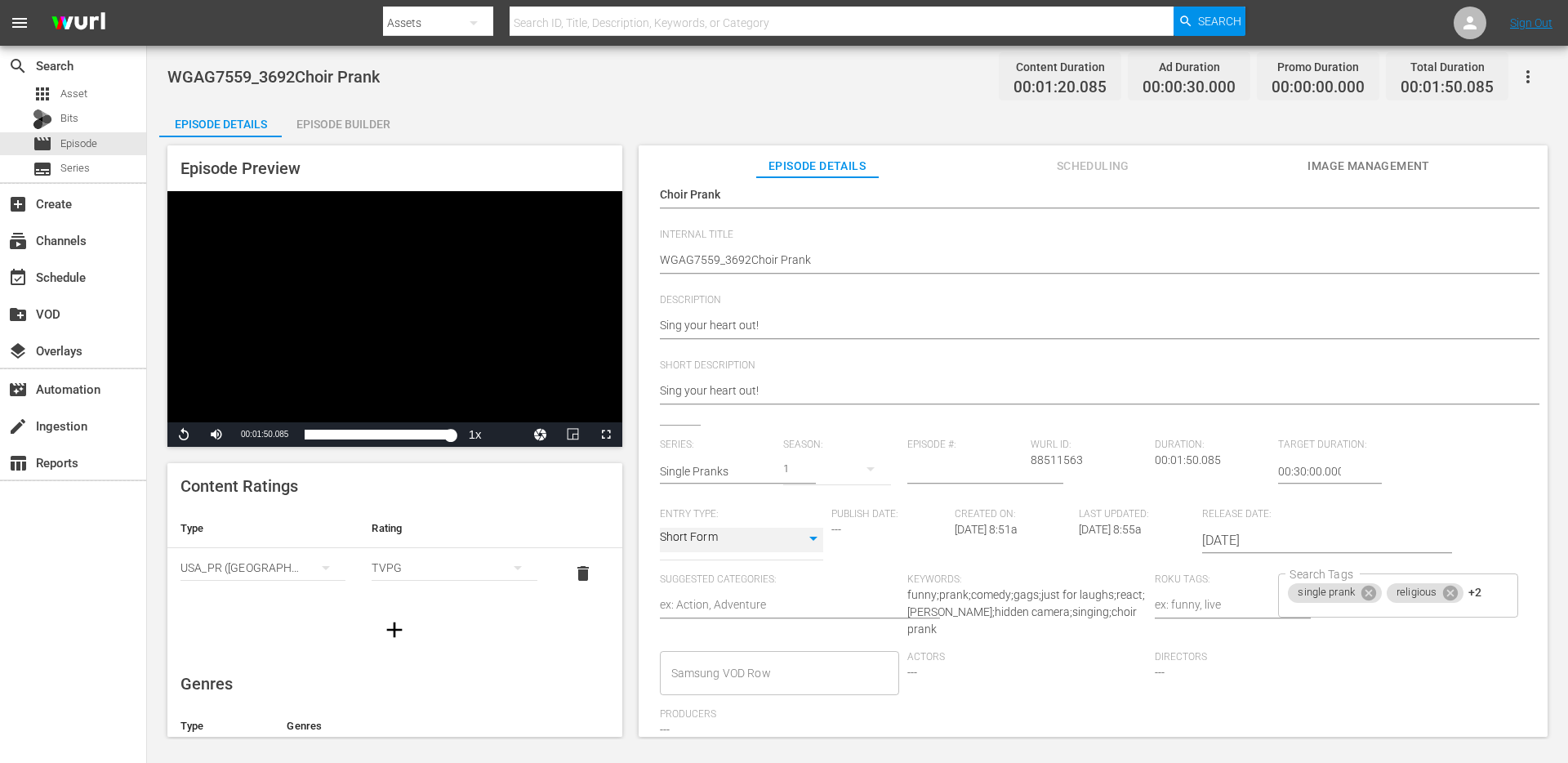
scroll to position [0, 0]
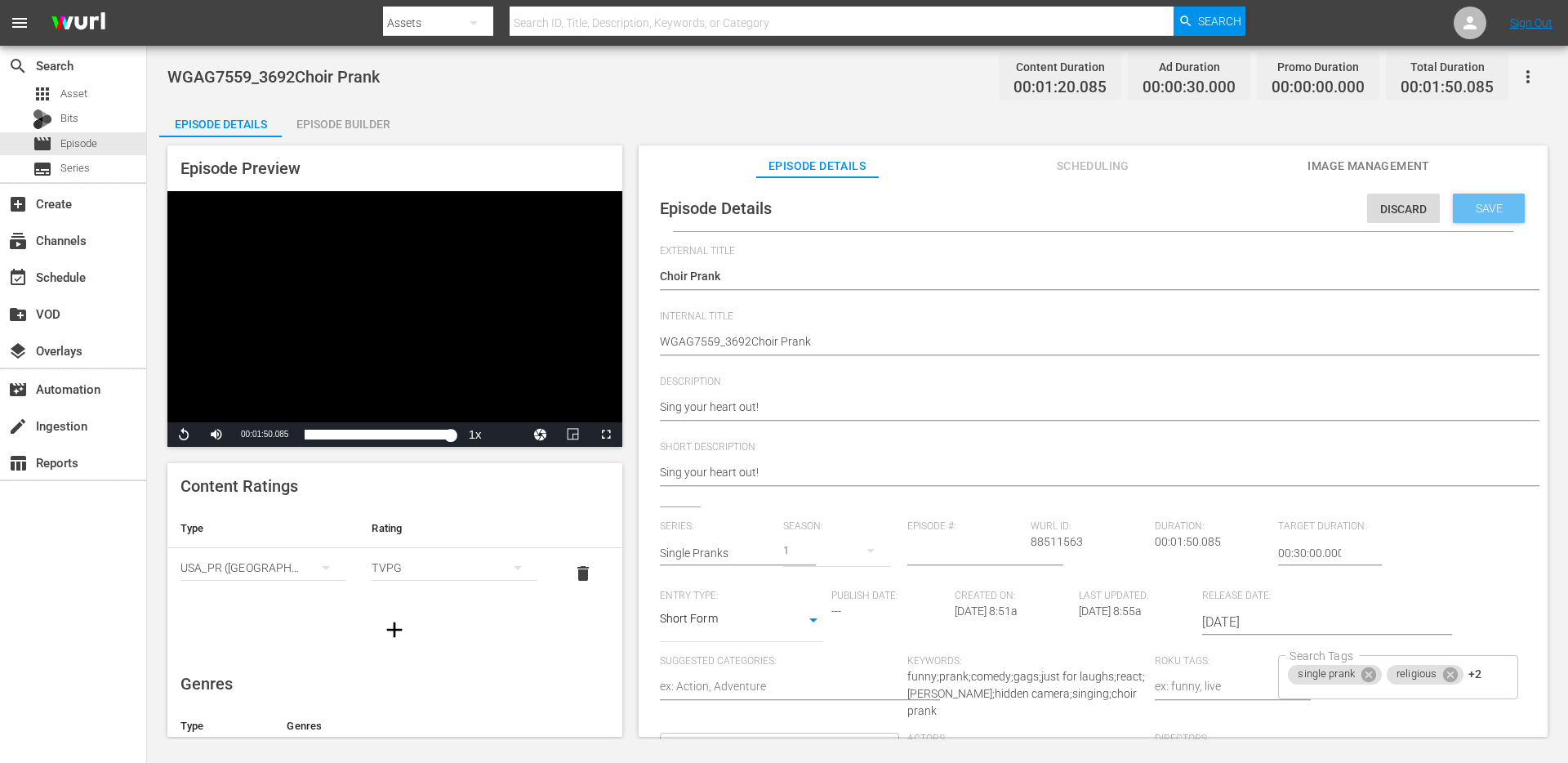
click at [1463, 211] on span "Save" at bounding box center [1488, 208] width 53 height 13
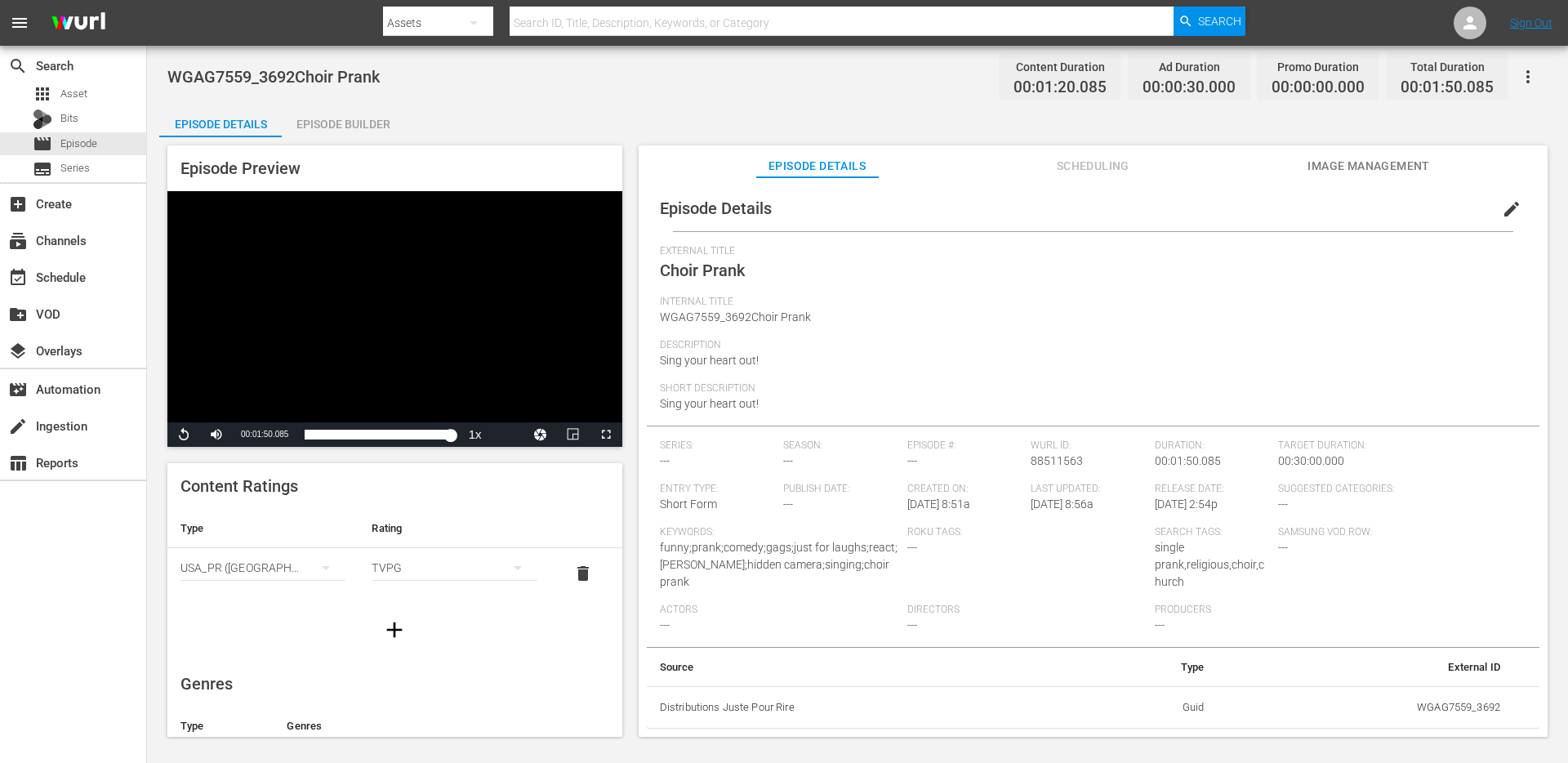
click at [1083, 172] on span "Scheduling" at bounding box center [1092, 167] width 123 height 21
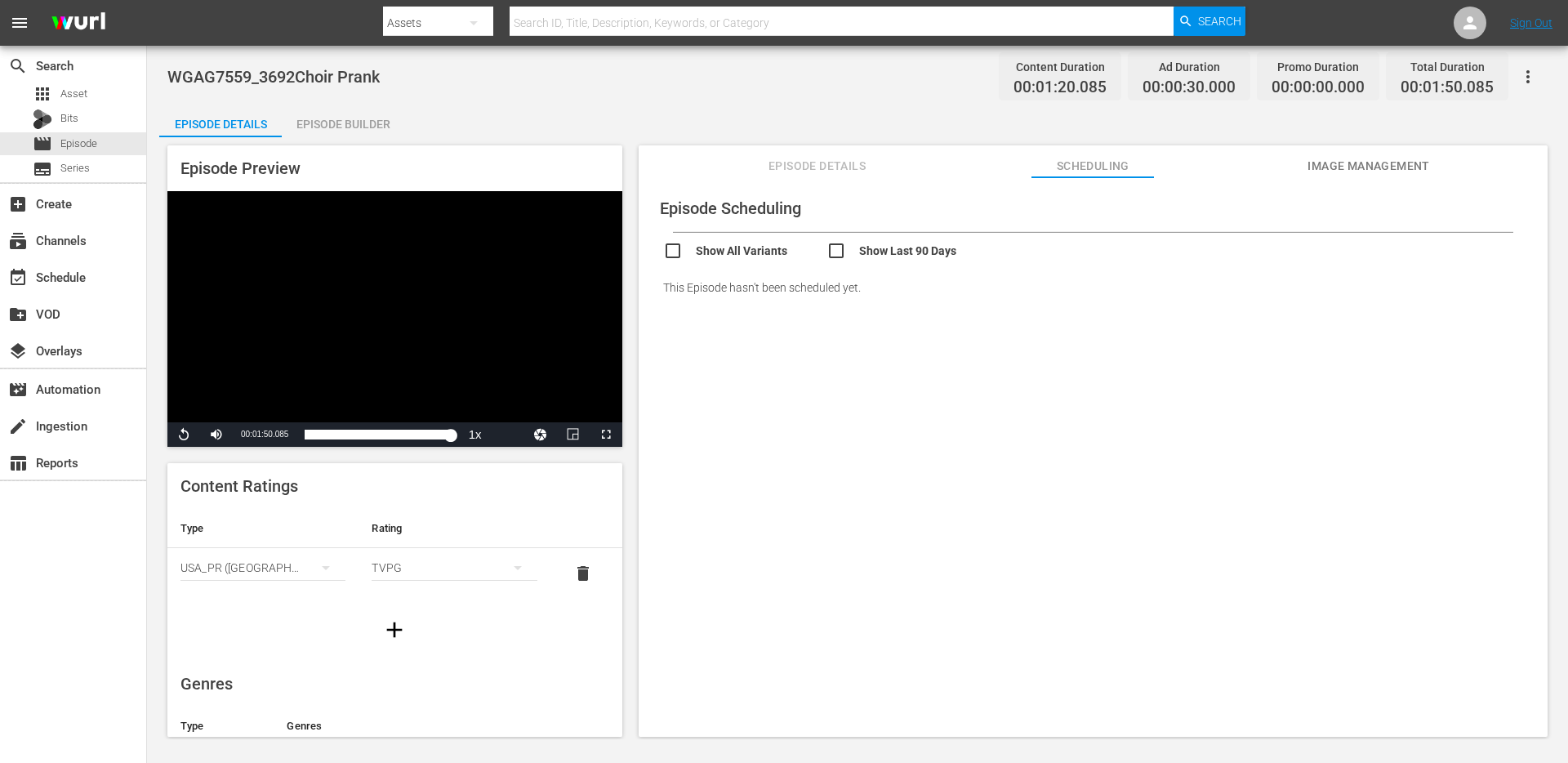
click at [852, 168] on span "Episode Details" at bounding box center [817, 167] width 123 height 21
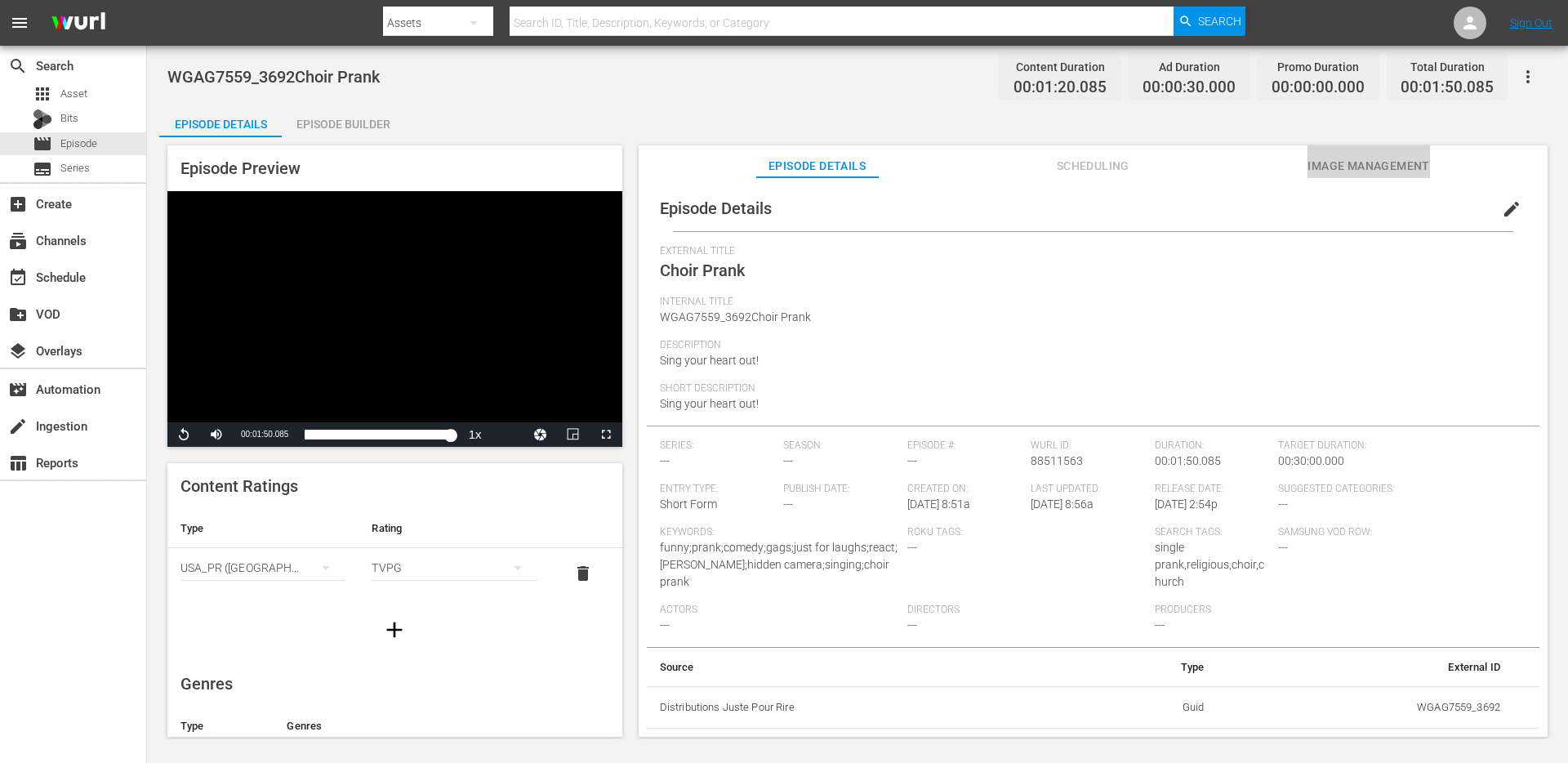
click at [1340, 168] on span "Image Management" at bounding box center [1368, 167] width 123 height 21
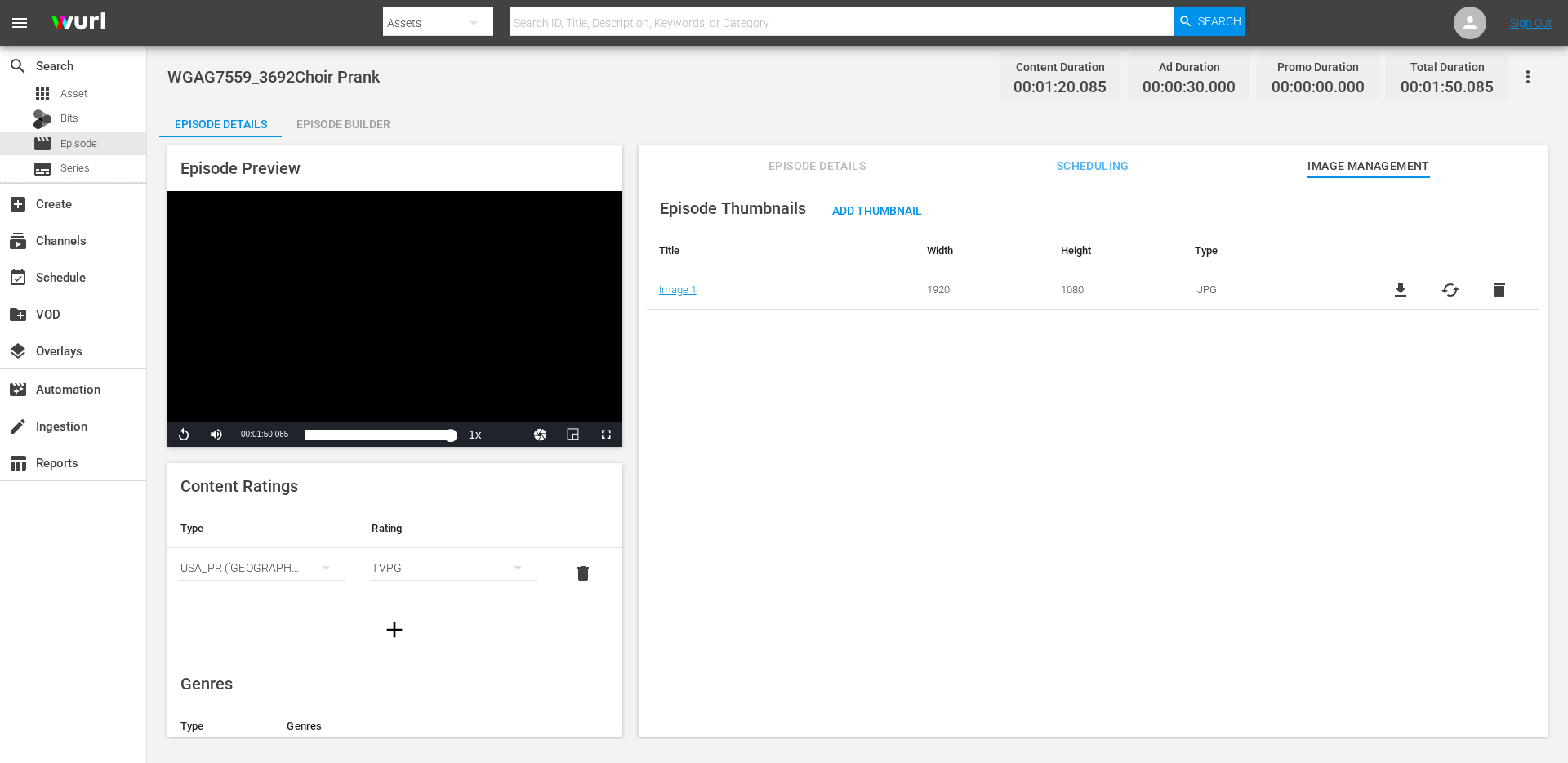
click at [799, 174] on span "Episode Details" at bounding box center [817, 167] width 123 height 21
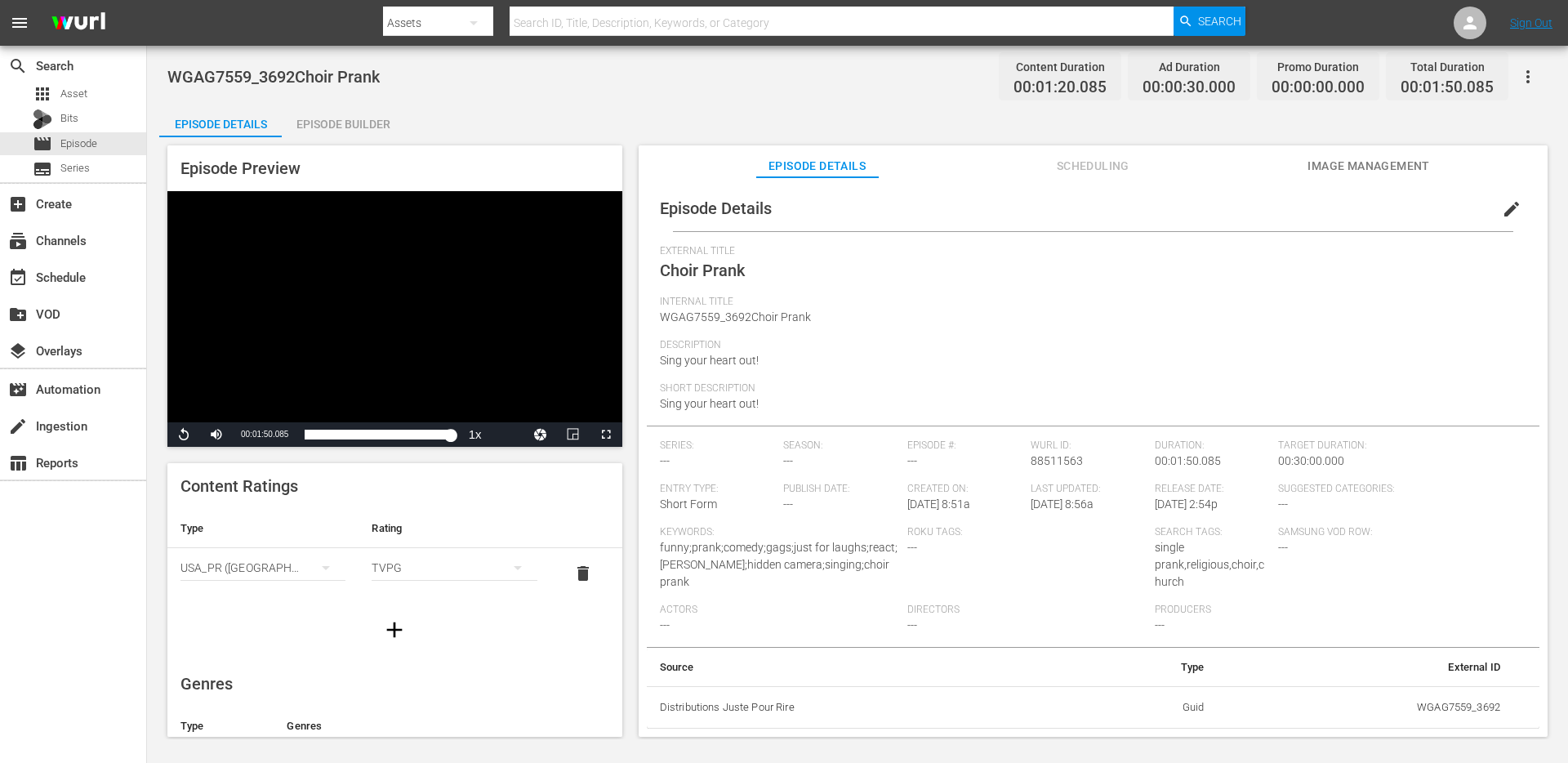
click at [339, 122] on div "Episode Builder" at bounding box center [343, 125] width 123 height 39
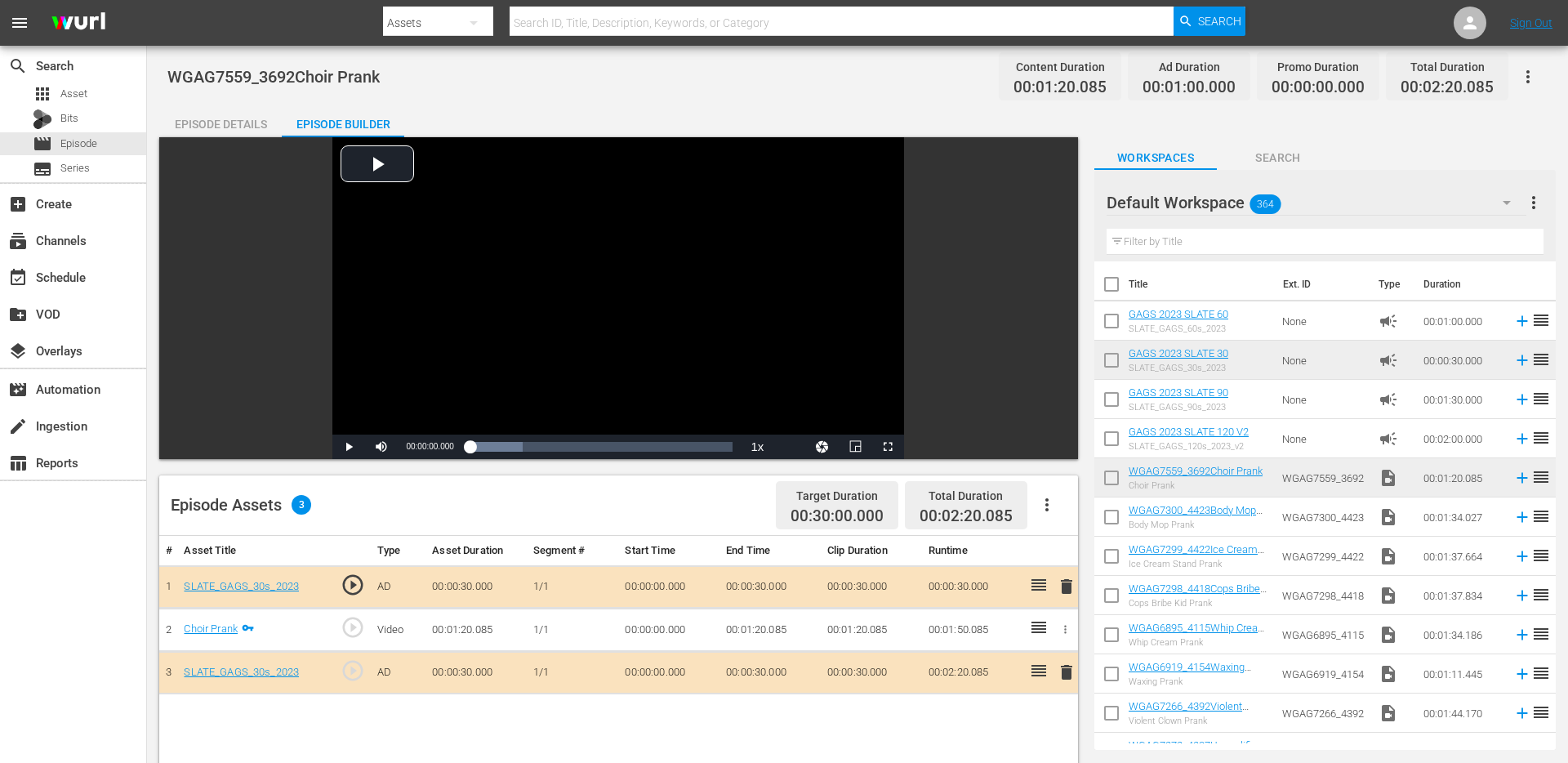
drag, startPoint x: 1208, startPoint y: 355, endPoint x: 1063, endPoint y: 670, distance: 346.8
click at [1062, 670] on span "delete" at bounding box center [1066, 671] width 20 height 20
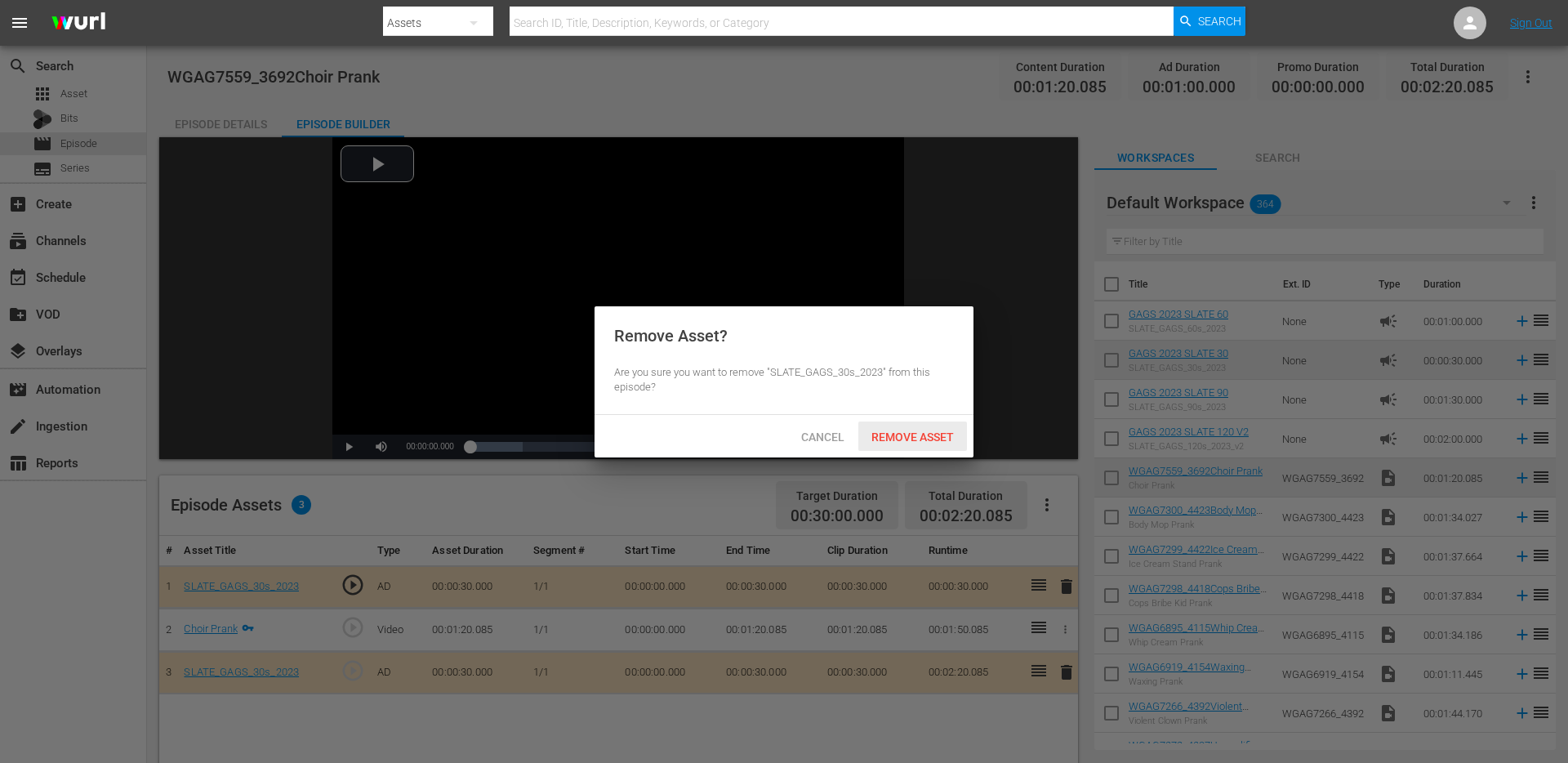
click at [887, 438] on span "Remove Asset" at bounding box center [913, 437] width 109 height 13
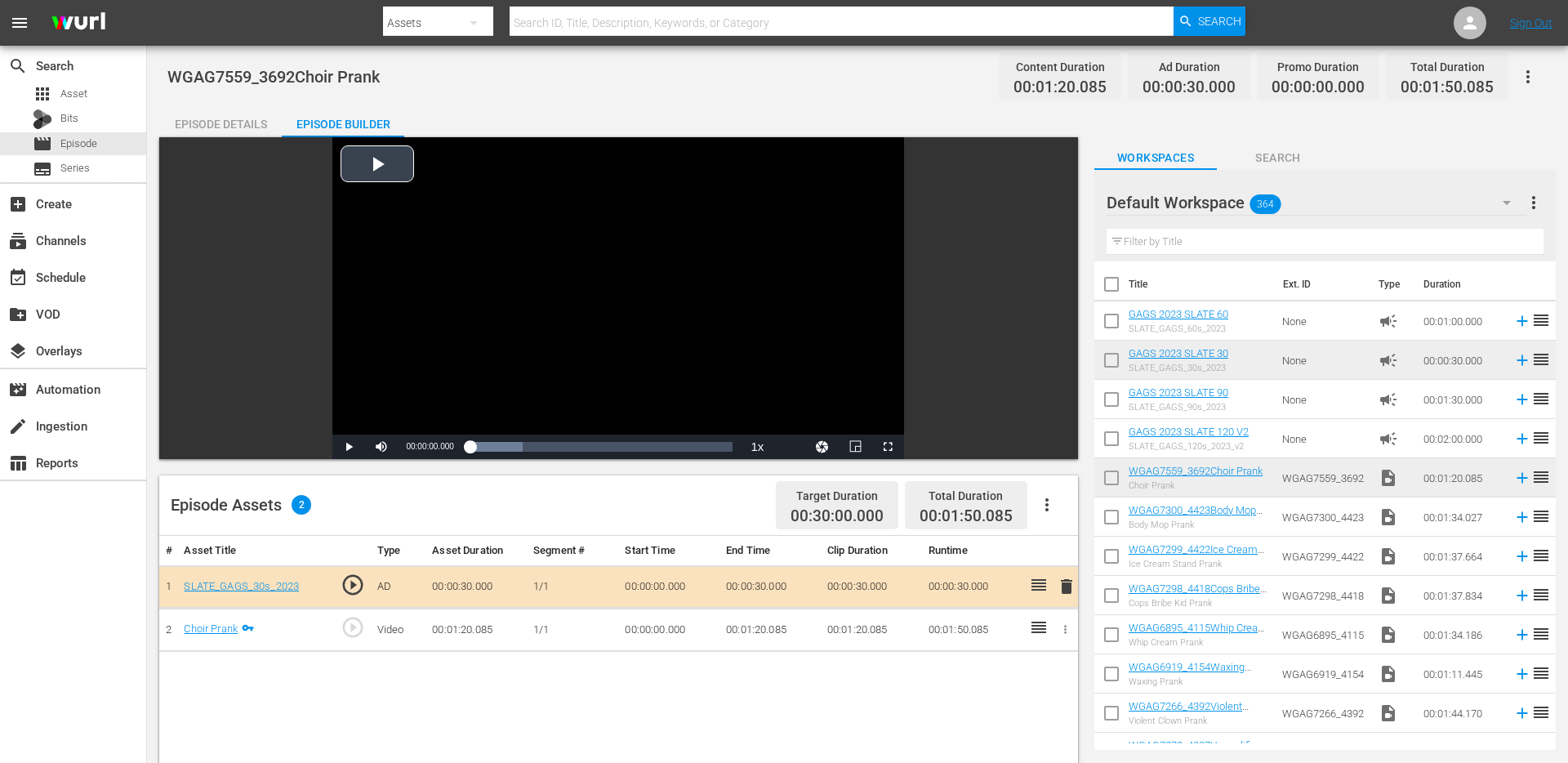
click at [380, 407] on div "Video Player" at bounding box center [618, 286] width 572 height 297
click at [348, 447] on span "Video Player" at bounding box center [348, 447] width 0 height 0
click at [223, 123] on div "Episode Details" at bounding box center [220, 125] width 123 height 39
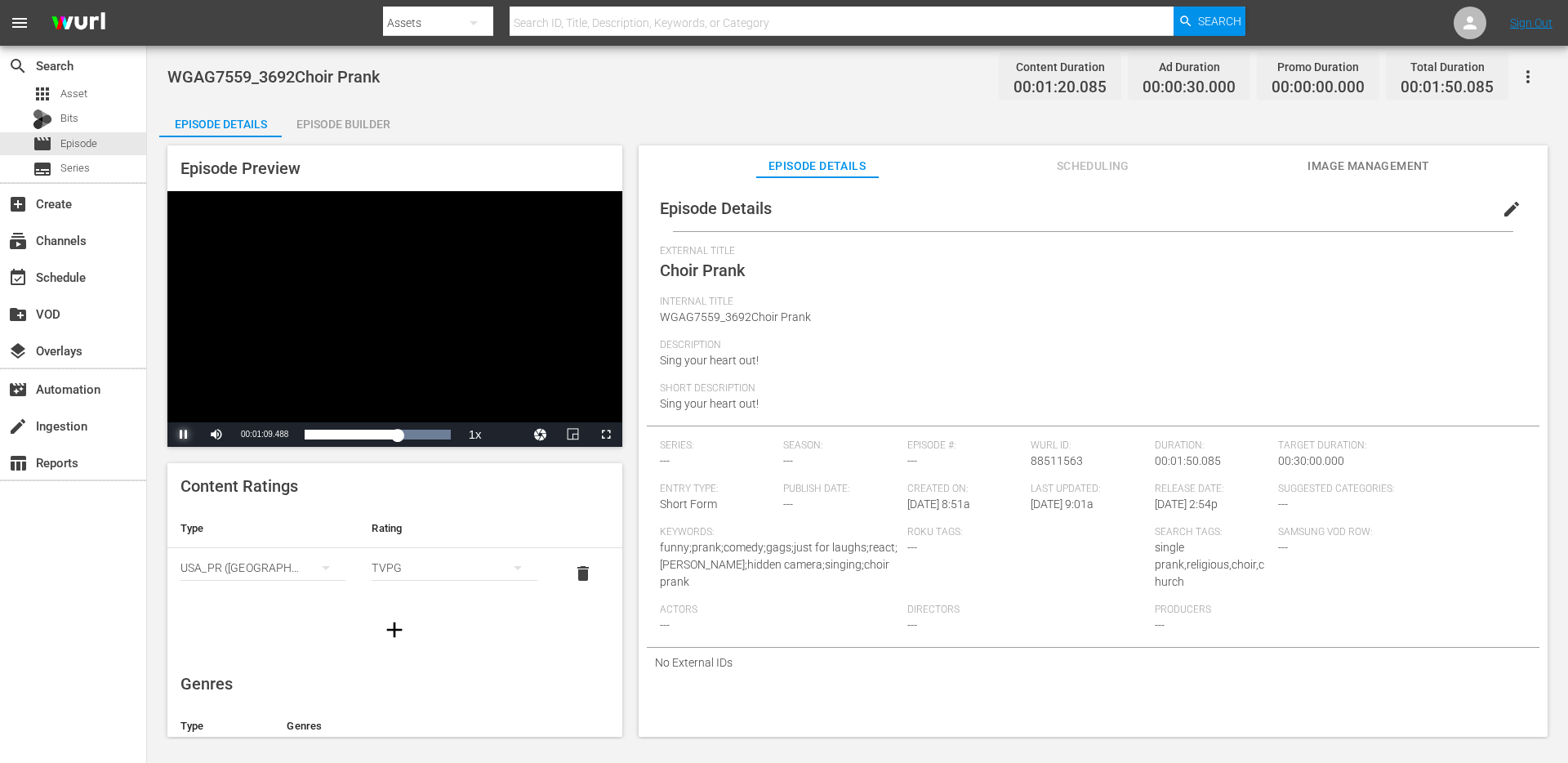
click at [183, 434] on span "Video Player" at bounding box center [183, 434] width 0 height 0
click at [347, 125] on div "Episode Builder" at bounding box center [343, 125] width 123 height 39
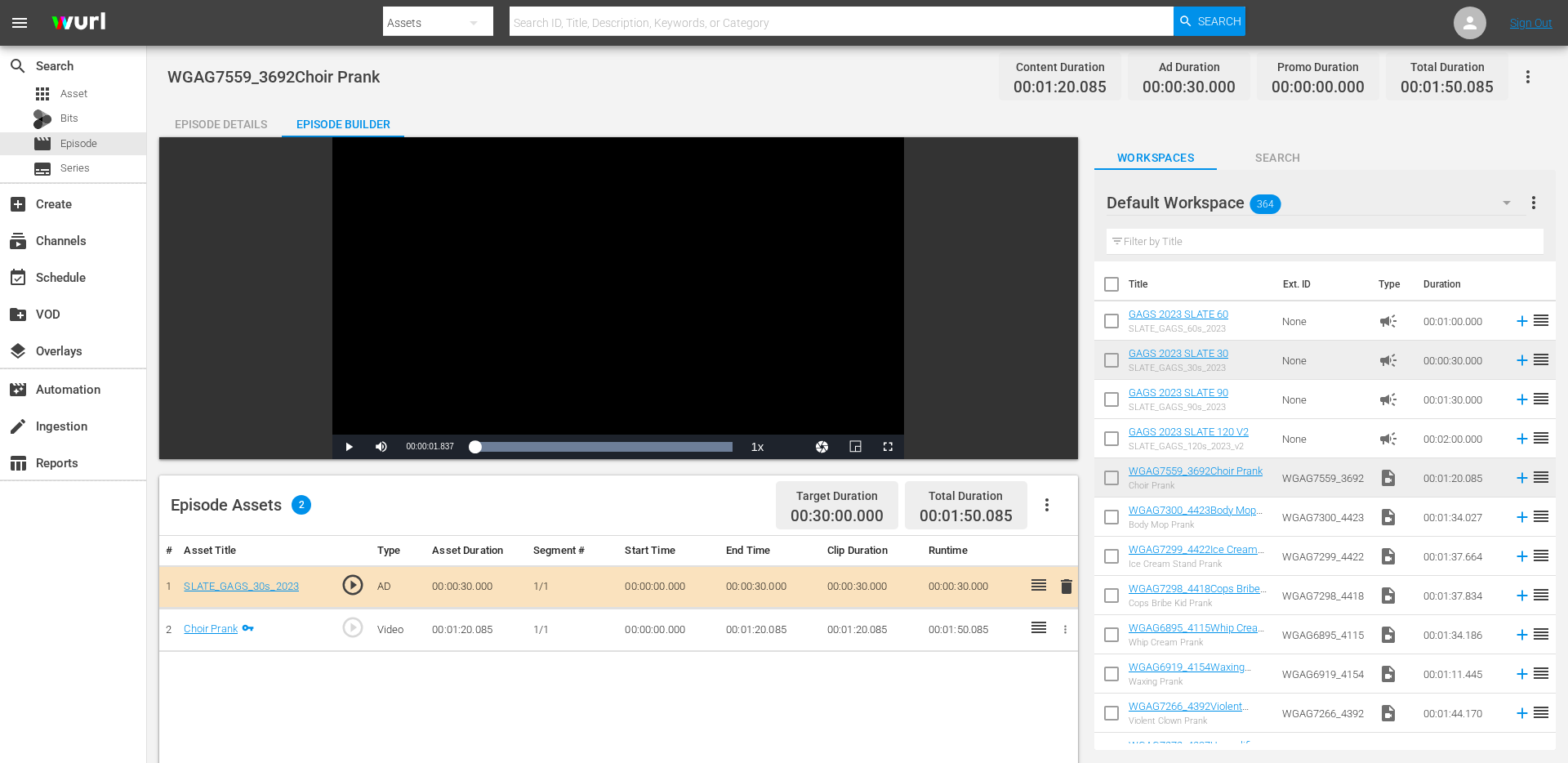
click at [202, 127] on div "Episode Details" at bounding box center [220, 125] width 123 height 39
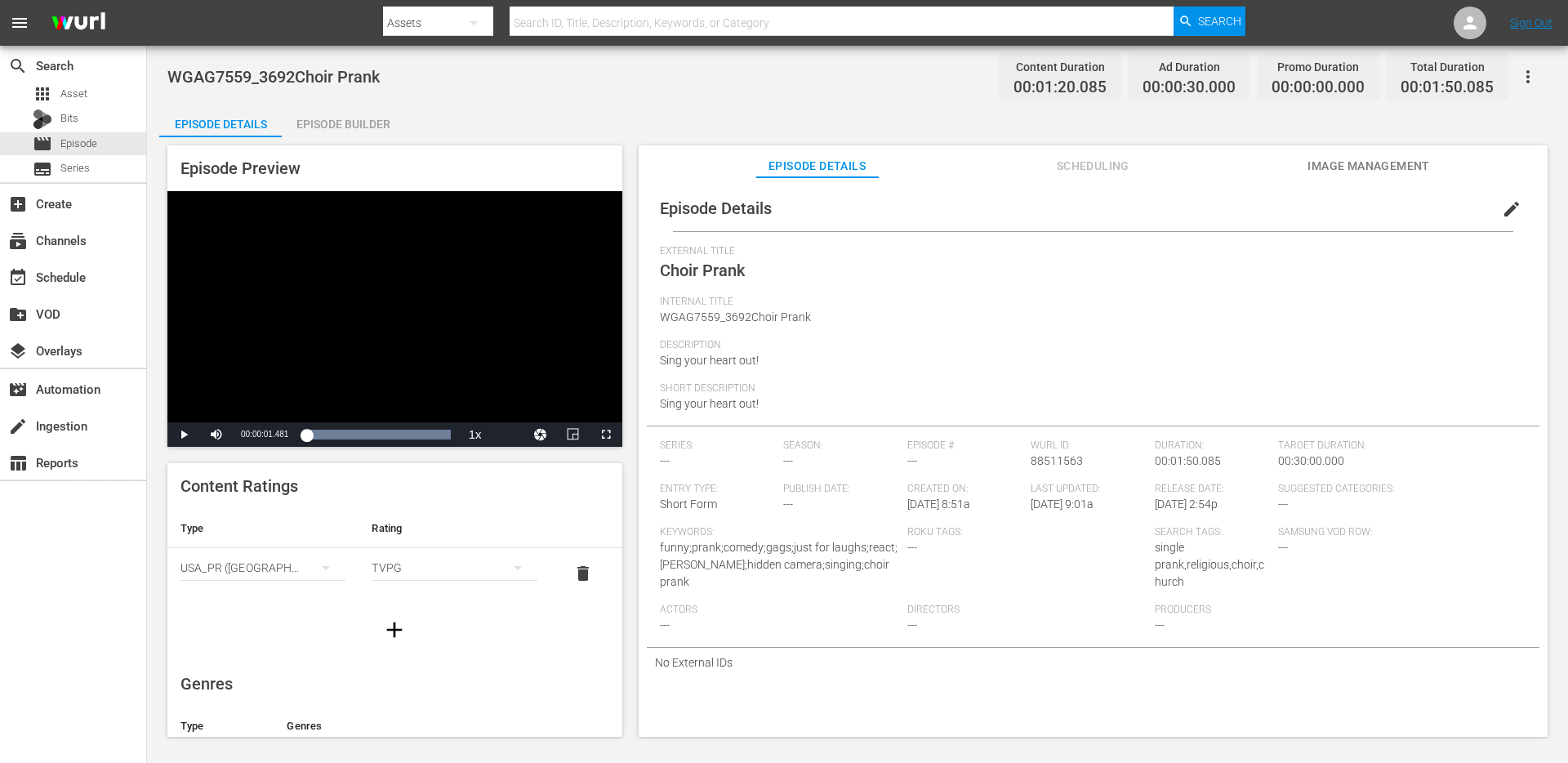
click at [1504, 209] on span "edit" at bounding box center [1511, 209] width 20 height 20
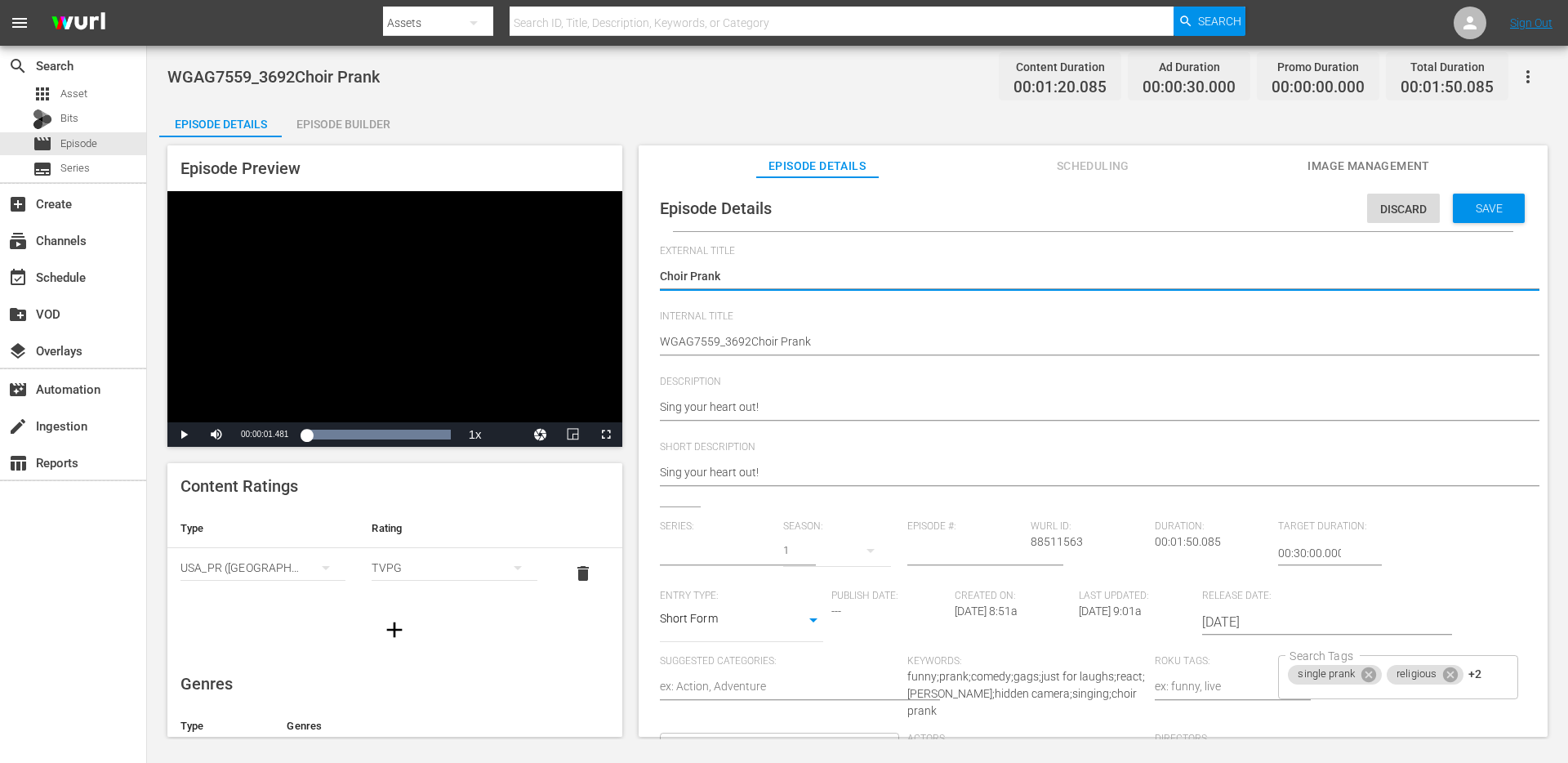
click at [744, 550] on input "text" at bounding box center [718, 553] width 116 height 39
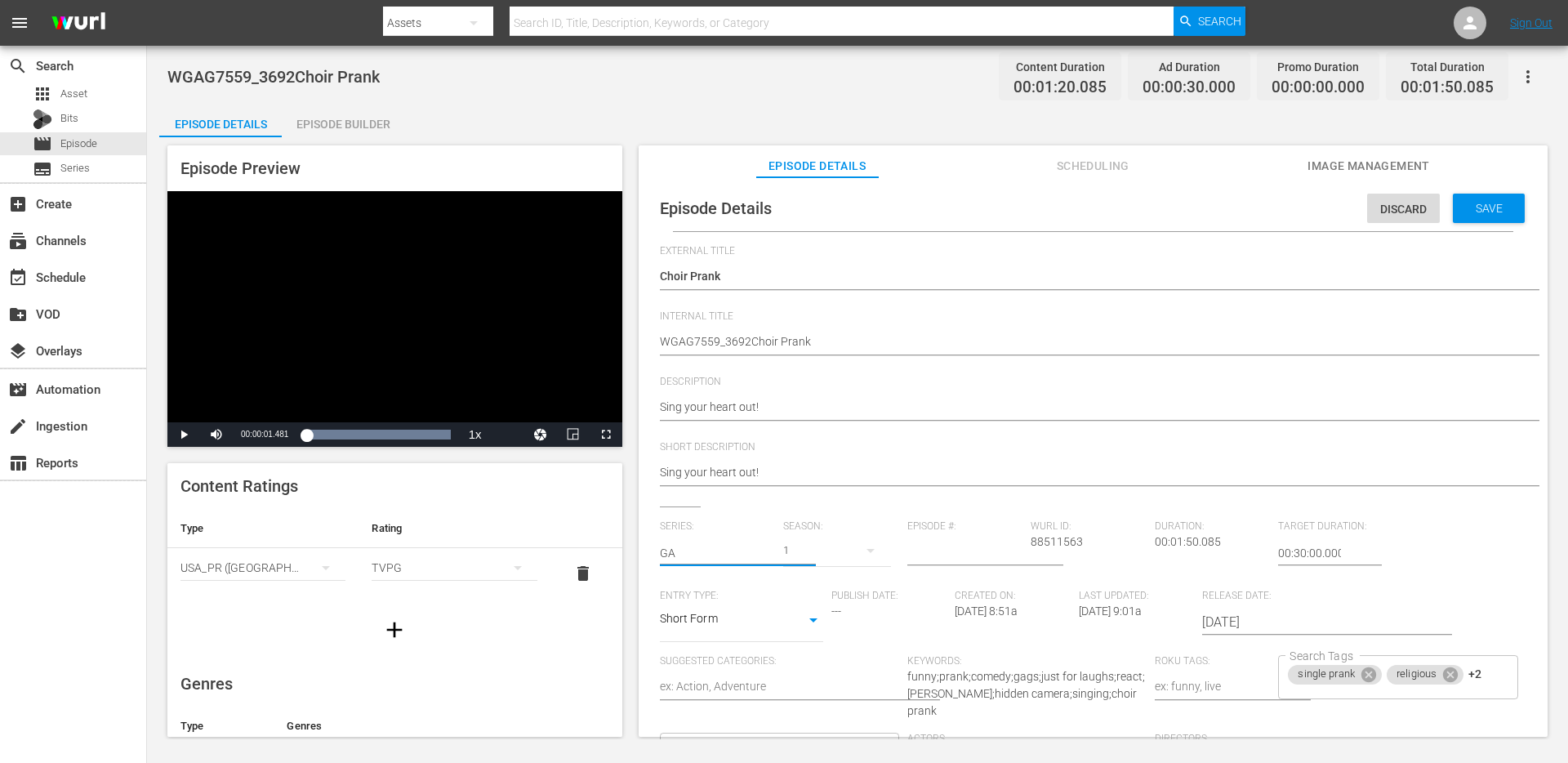
type input "G"
type input "j"
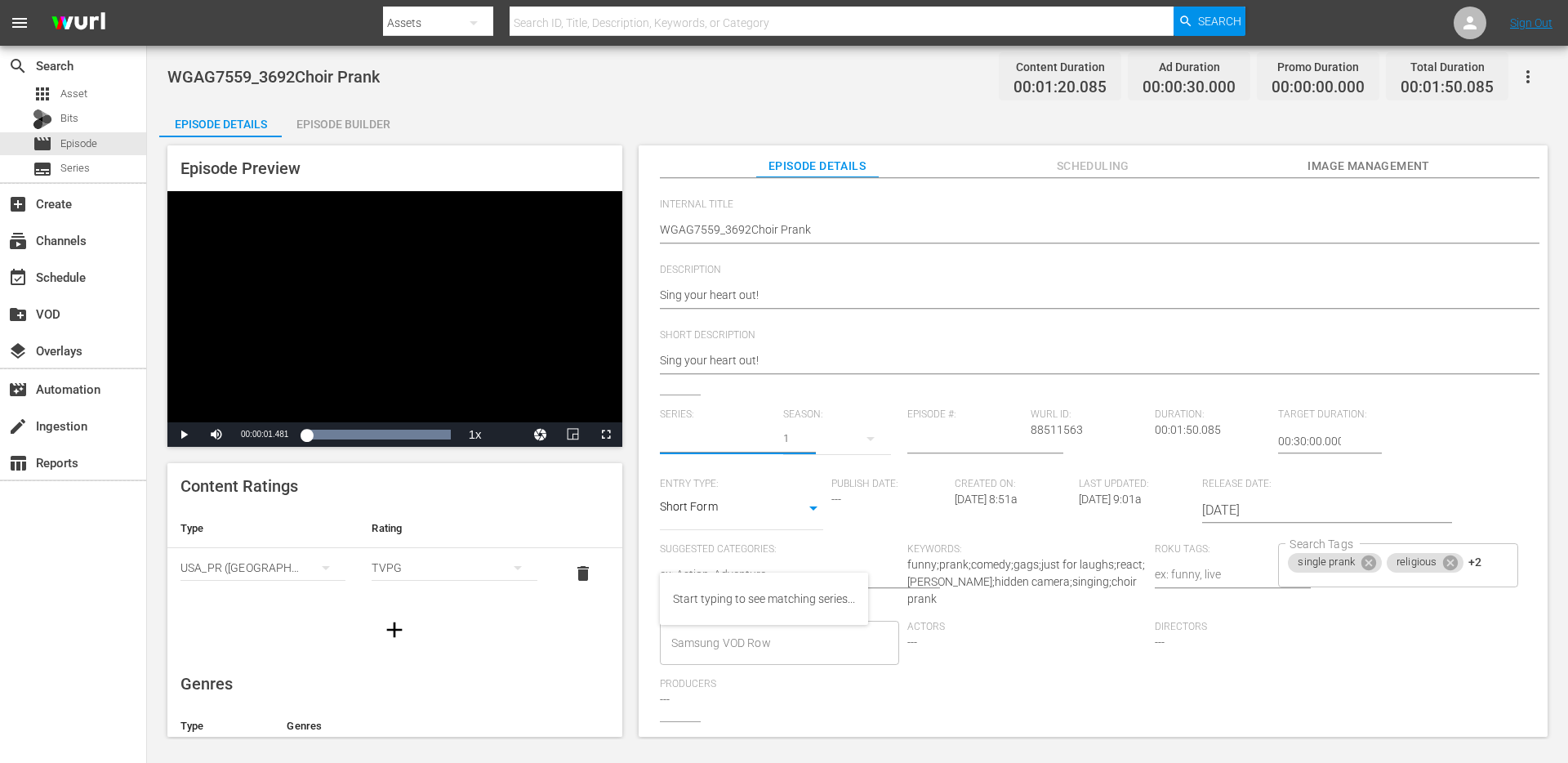
scroll to position [240, 0]
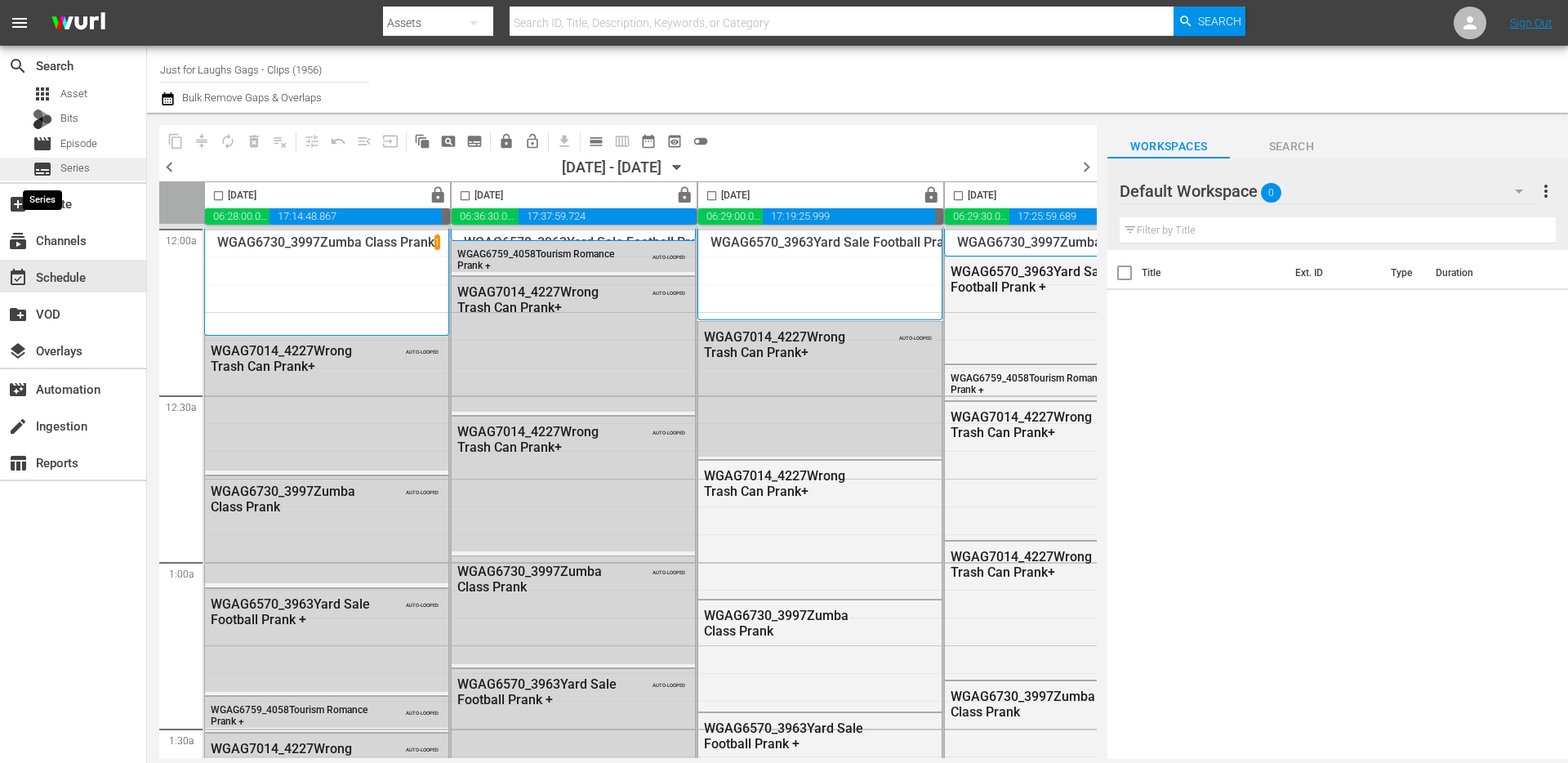
click at [50, 169] on span "subtitles" at bounding box center [42, 169] width 20 height 20
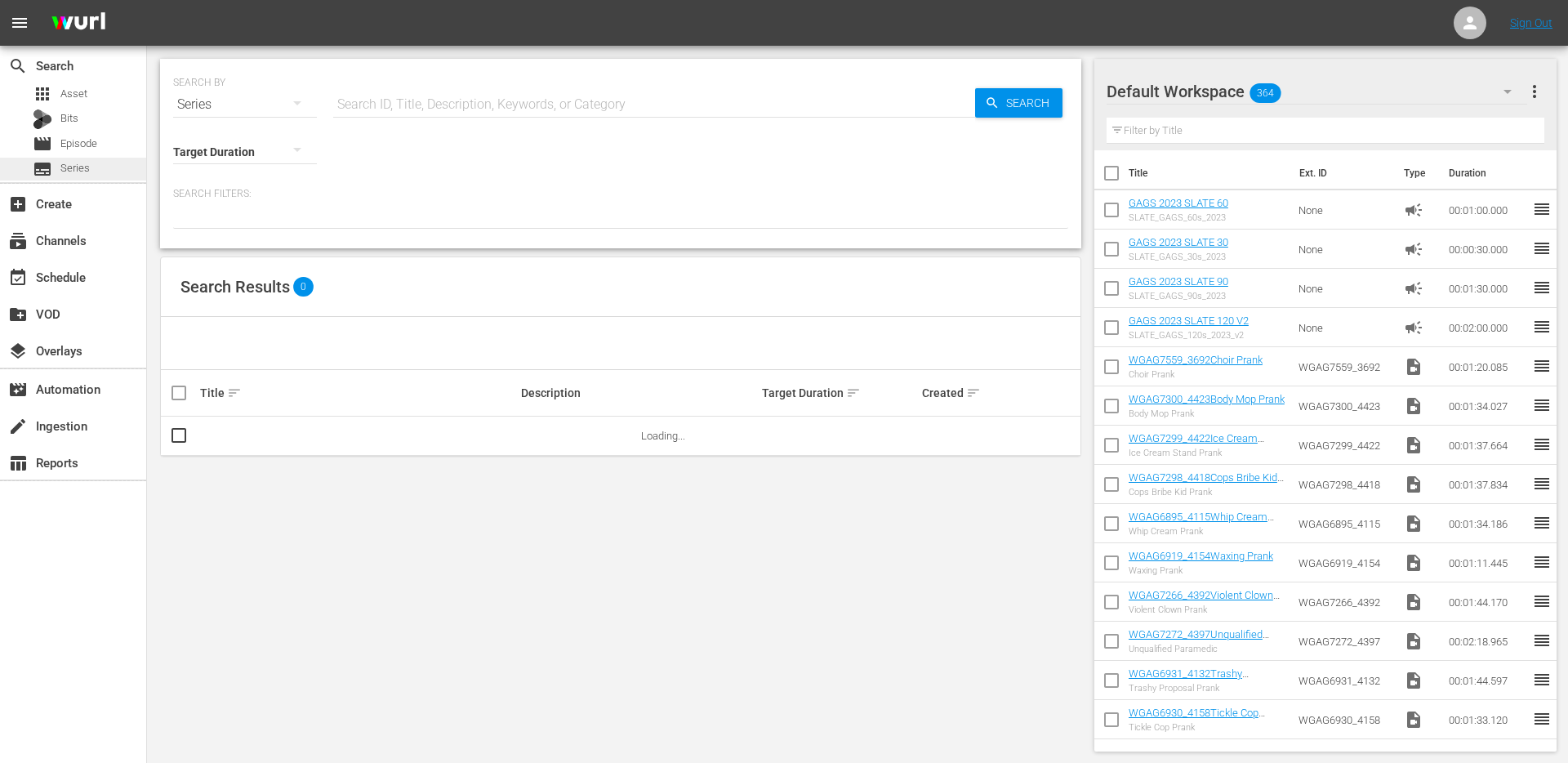
click at [67, 169] on span "Series" at bounding box center [75, 168] width 29 height 16
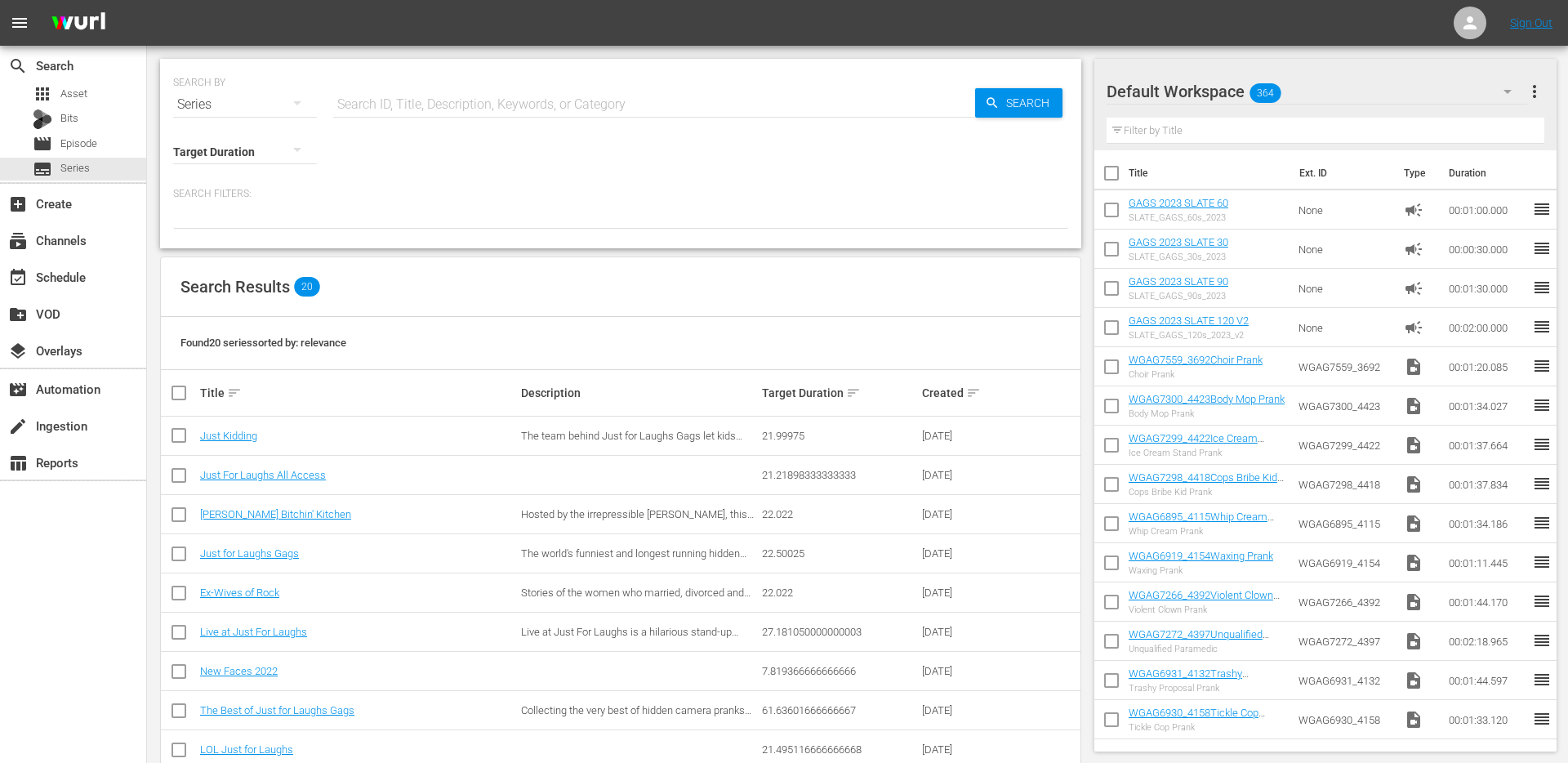
click at [67, 169] on span "Series" at bounding box center [75, 168] width 29 height 16
click at [237, 297] on div "Search Results 20" at bounding box center [621, 287] width 919 height 60
click at [48, 208] on div "add_box Create" at bounding box center [46, 201] width 92 height 15
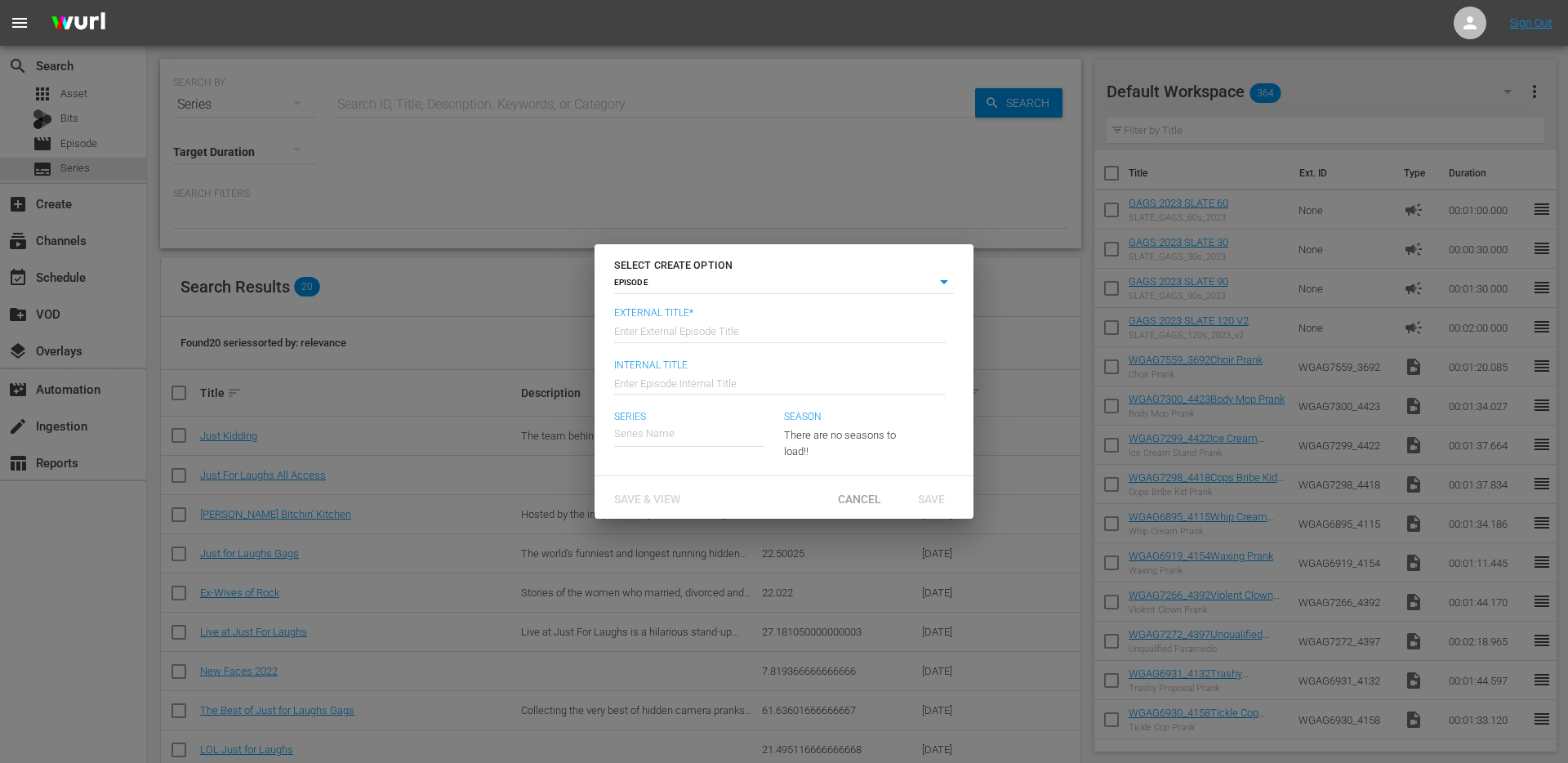
click at [822, 335] on input "text" at bounding box center [780, 330] width 331 height 39
click at [635, 287] on body "menu Sign Out search Search apps Asset Bits movie Episode subtitles Series add_…" at bounding box center [784, 381] width 1568 height 763
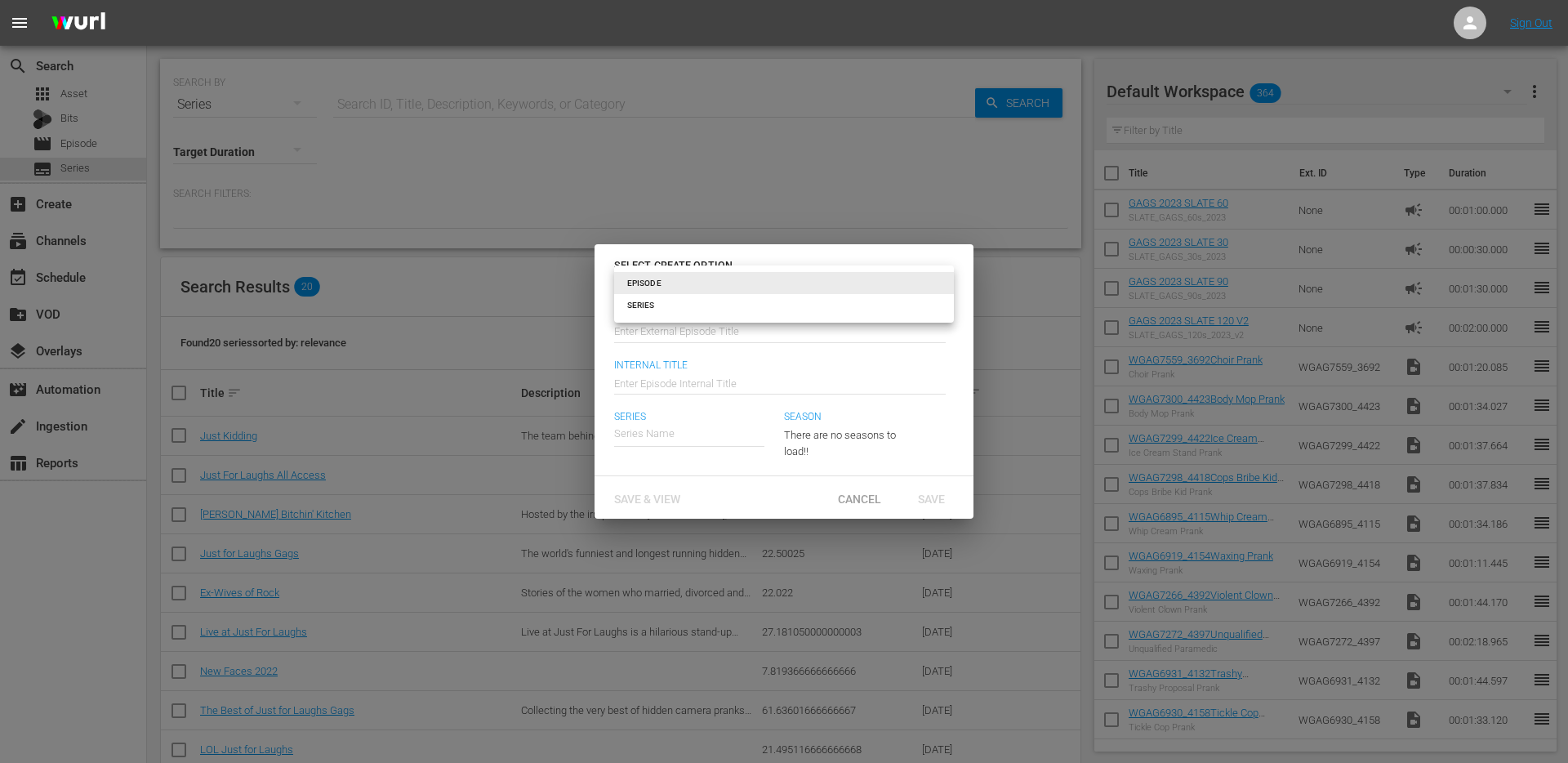
click at [639, 302] on li "SERIES" at bounding box center [784, 305] width 340 height 22
type input "series"
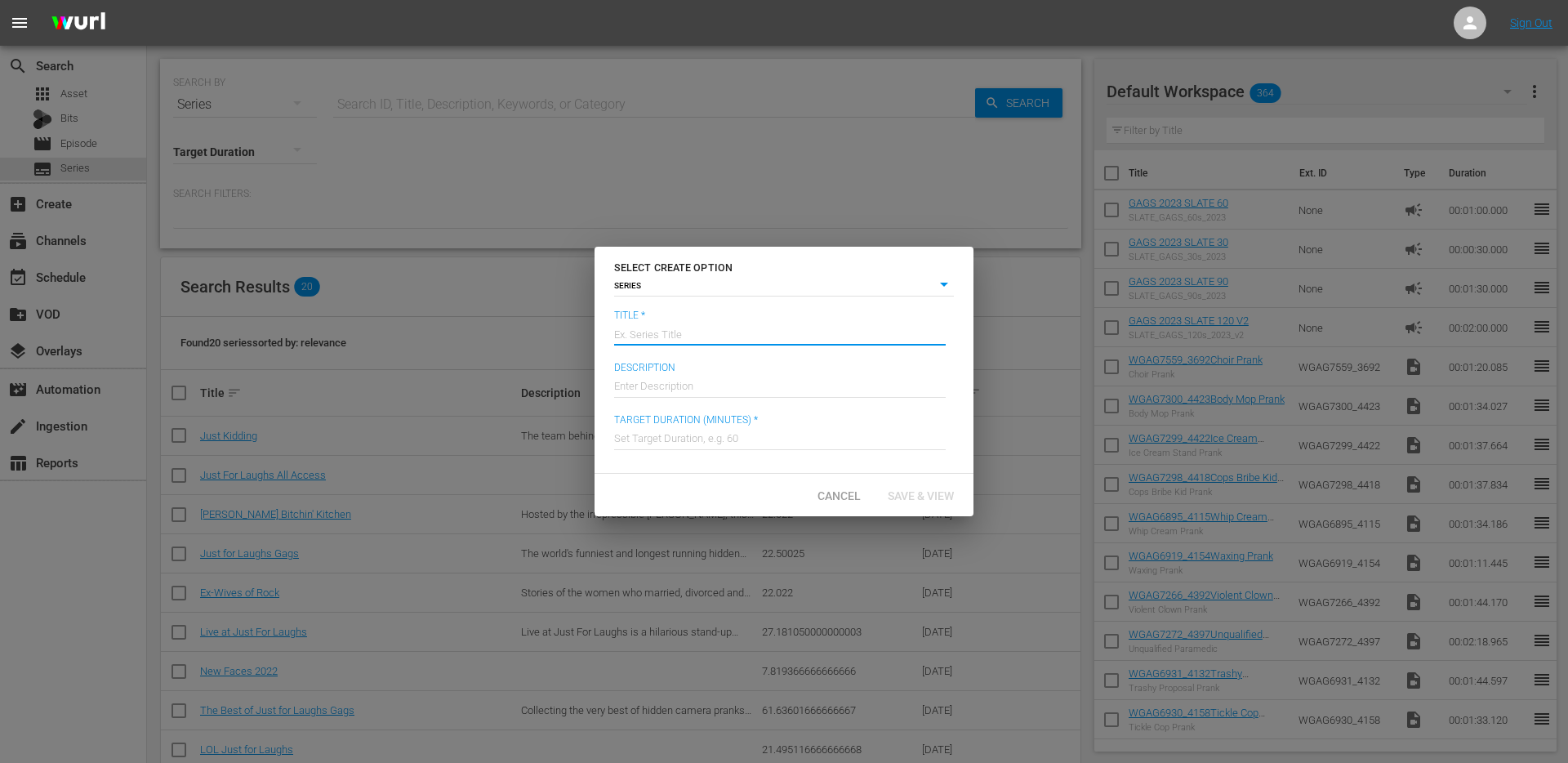
click at [652, 329] on input "text" at bounding box center [780, 332] width 331 height 39
type input "S"
type input "GAGS PRANKS"
type input "s"
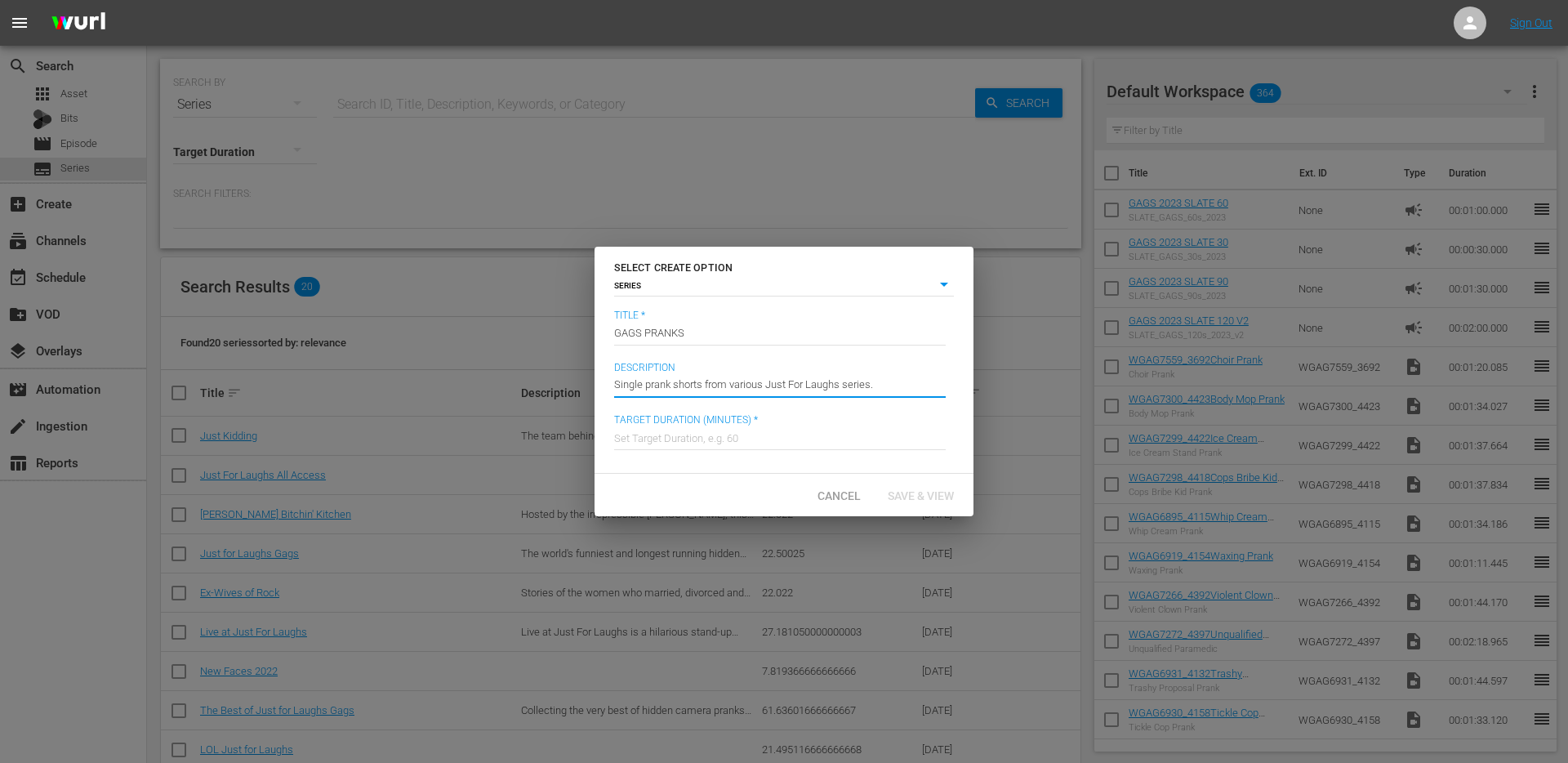
type input "Single prank shorts from various Just For Laughs series."
click at [854, 446] on input "text" at bounding box center [780, 437] width 331 height 39
click at [647, 331] on input "GAGS PRANKS" at bounding box center [780, 332] width 331 height 39
click at [652, 332] on input "GAGS AND PRANKS" at bounding box center [780, 332] width 331 height 39
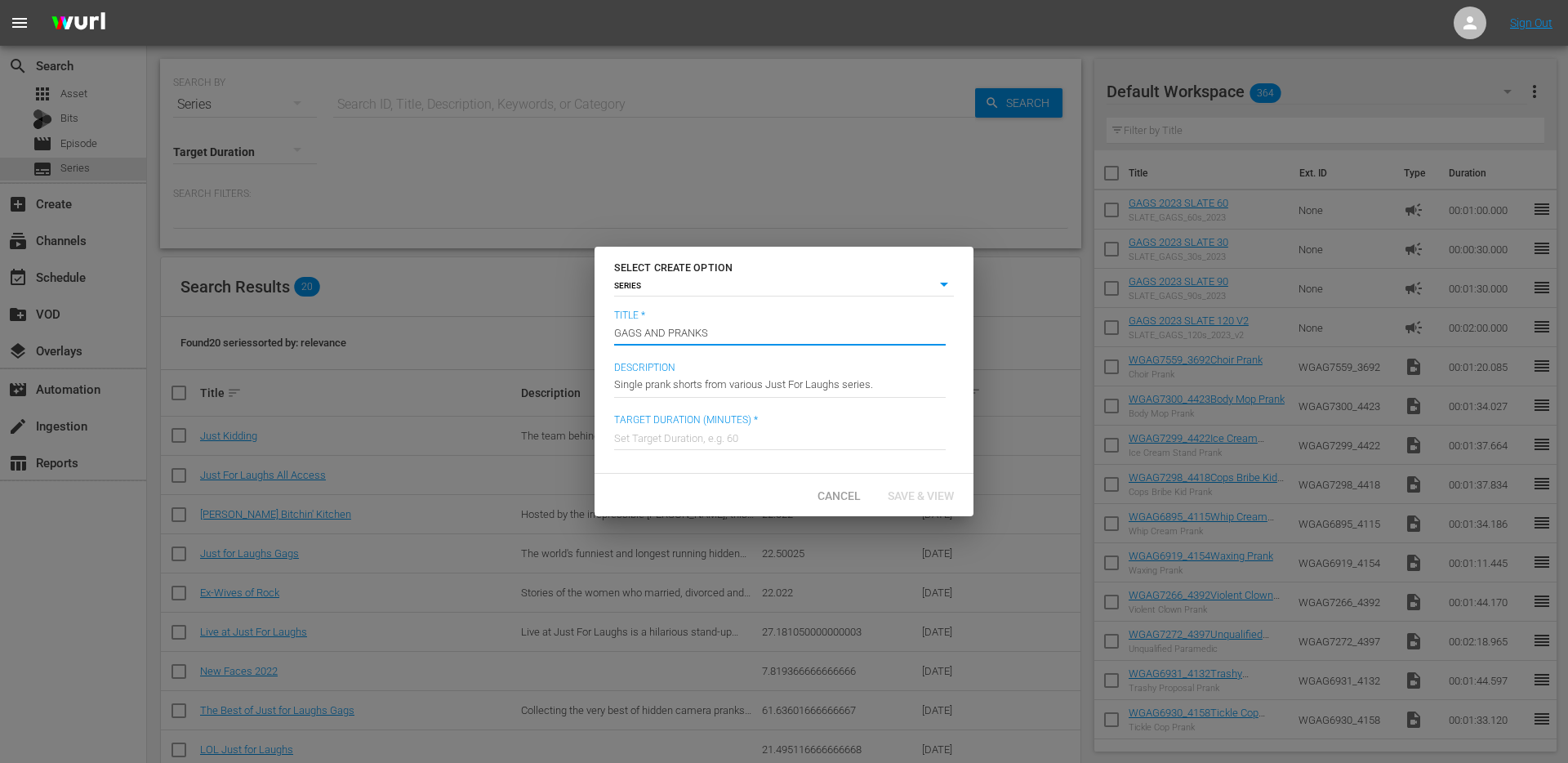
type input "GAGS AND PRANKS"
click at [721, 432] on input "text" at bounding box center [780, 437] width 331 height 39
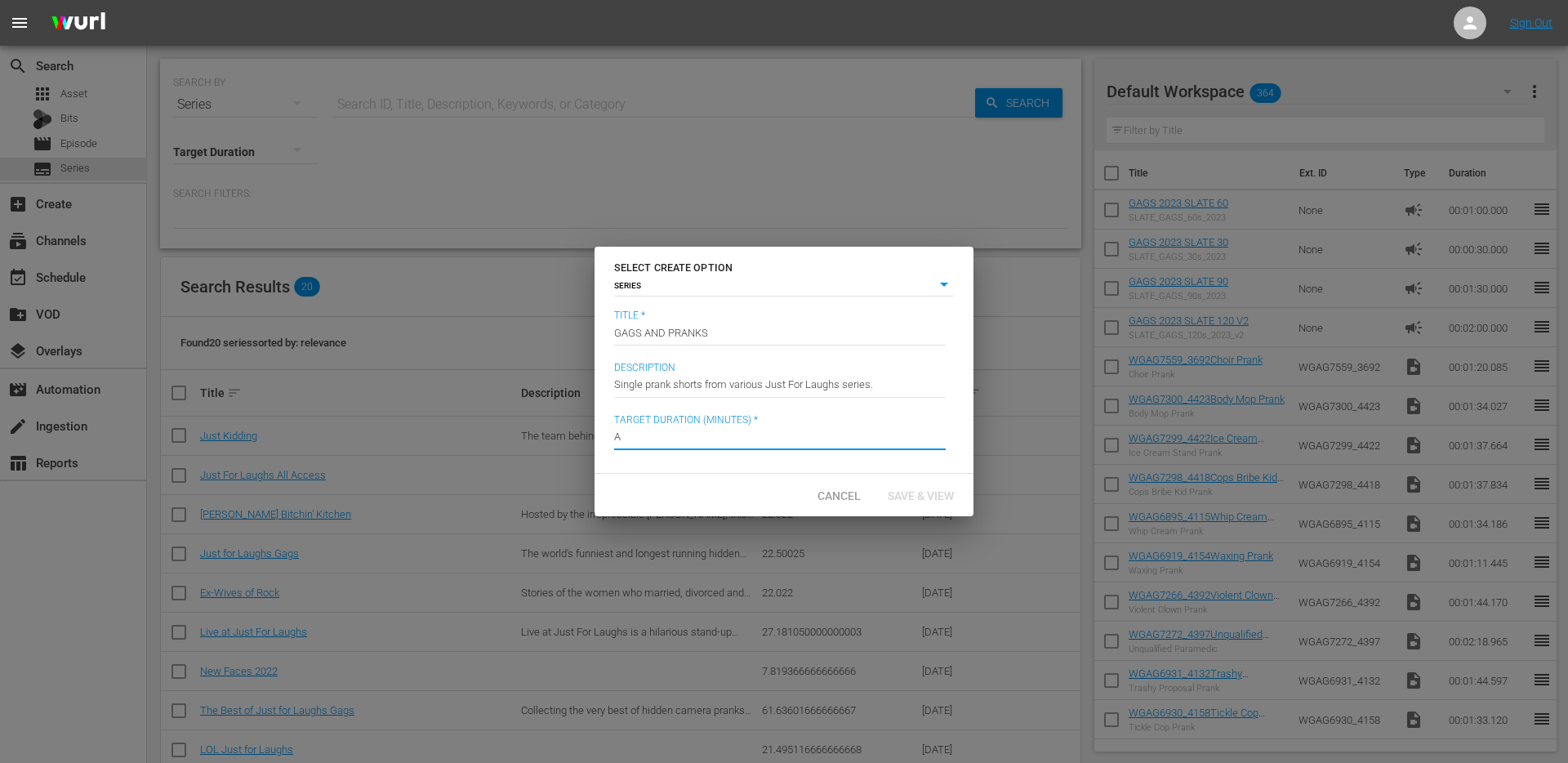
click at [729, 443] on input "A" at bounding box center [780, 437] width 331 height 39
type input "A"
click at [764, 389] on input "Single prank shorts from various Just For Laughs series." at bounding box center [780, 385] width 331 height 39
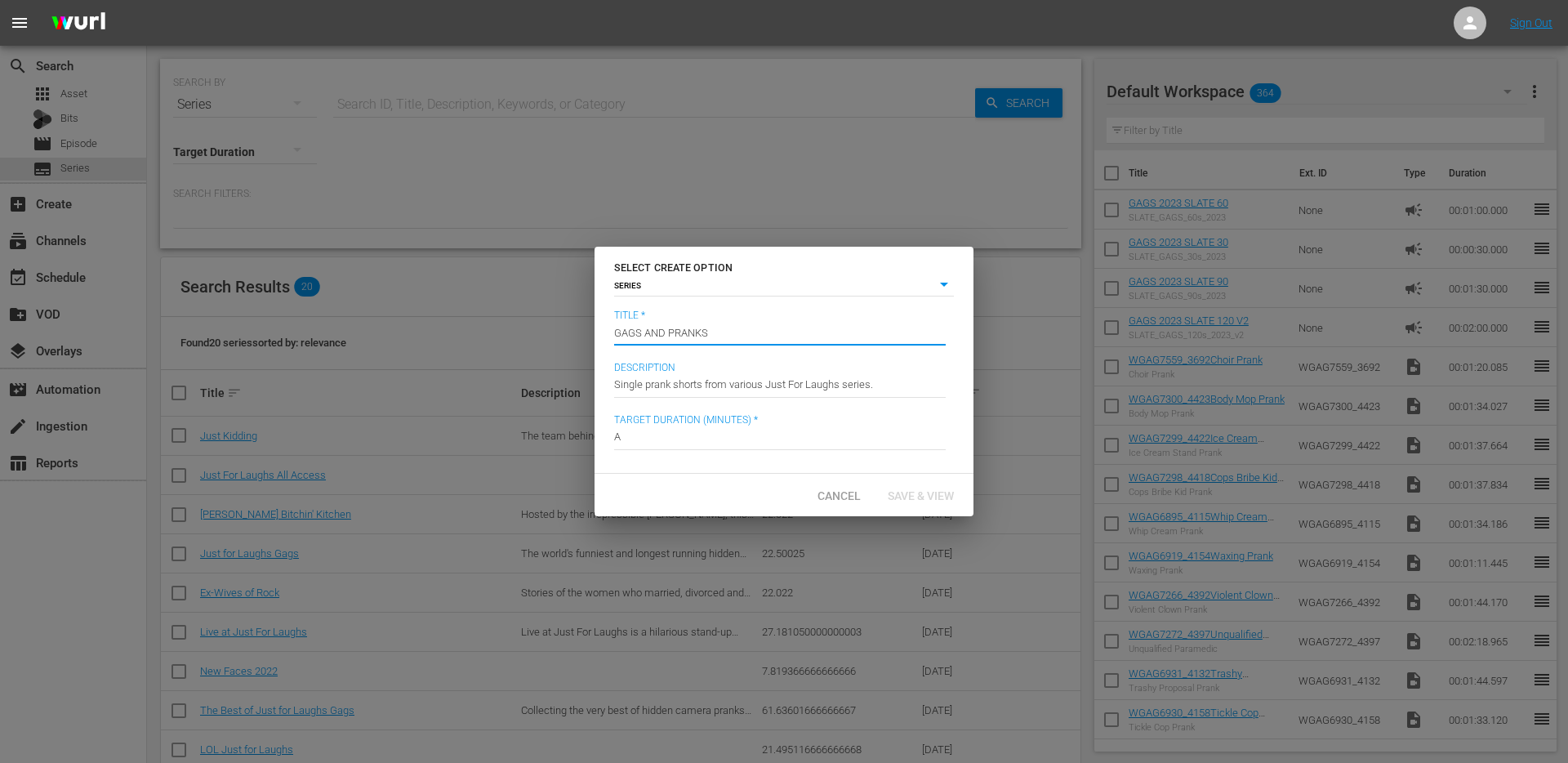
click at [774, 339] on input "GAGS AND PRANKS" at bounding box center [780, 332] width 331 height 39
click at [755, 439] on input "A" at bounding box center [780, 437] width 331 height 39
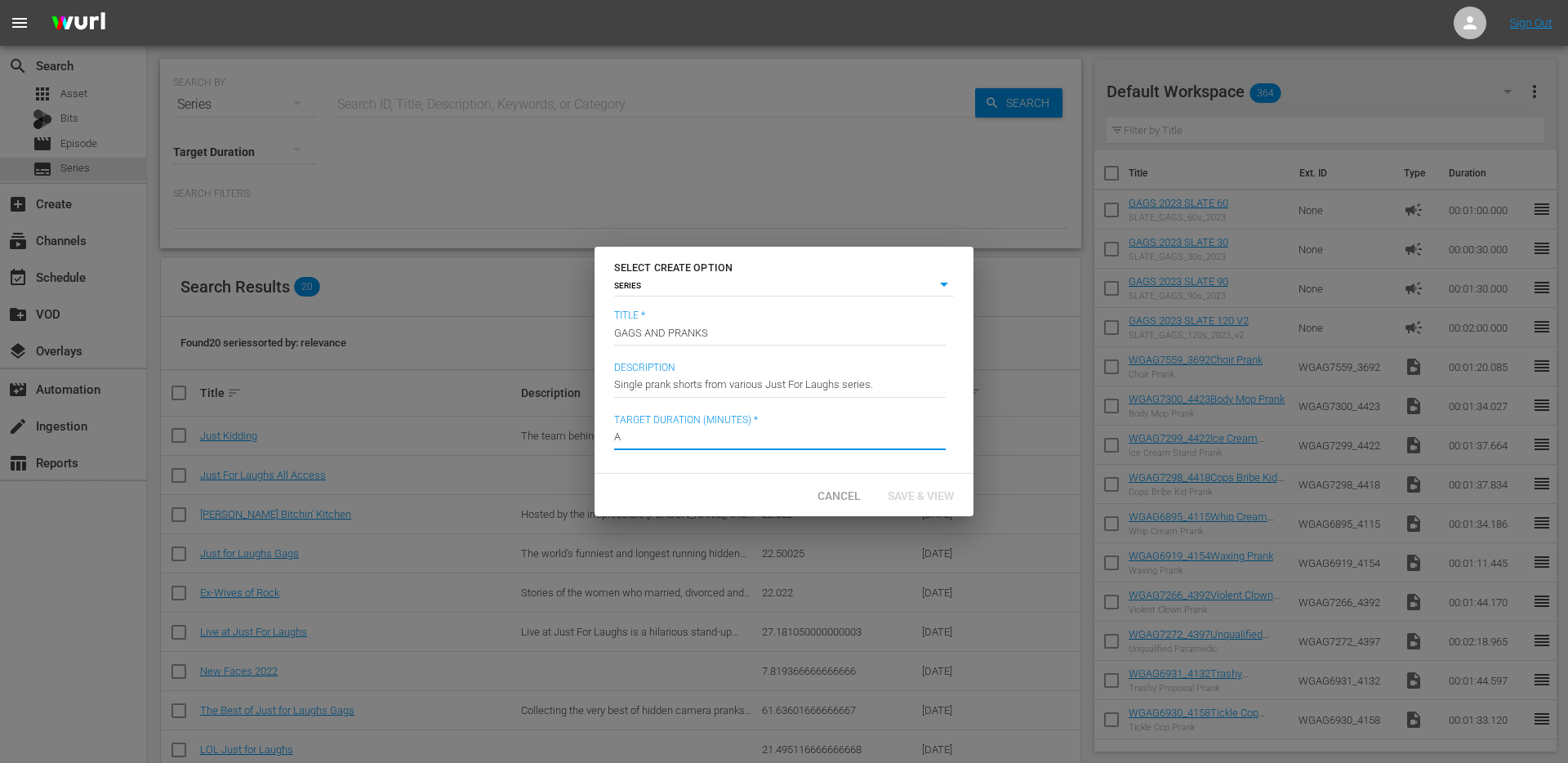
click at [746, 439] on input "A" at bounding box center [780, 437] width 331 height 39
type input "60"
click at [731, 441] on input "60" at bounding box center [780, 437] width 331 height 39
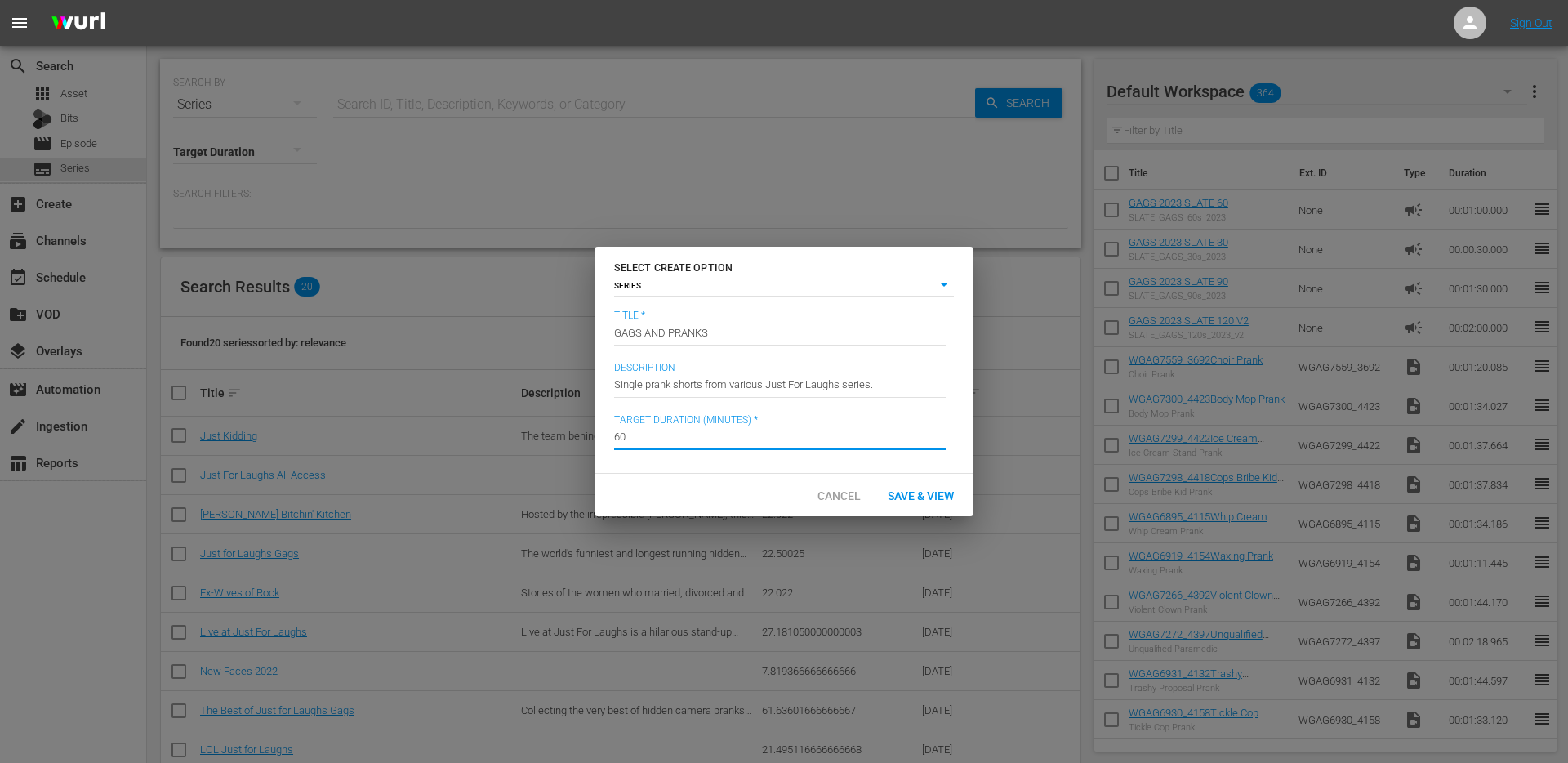
click at [731, 441] on input "60" at bounding box center [780, 437] width 331 height 39
click at [710, 497] on div "Cancel Save & View" at bounding box center [784, 494] width 379 height 42
click at [661, 436] on input "3" at bounding box center [780, 437] width 331 height 39
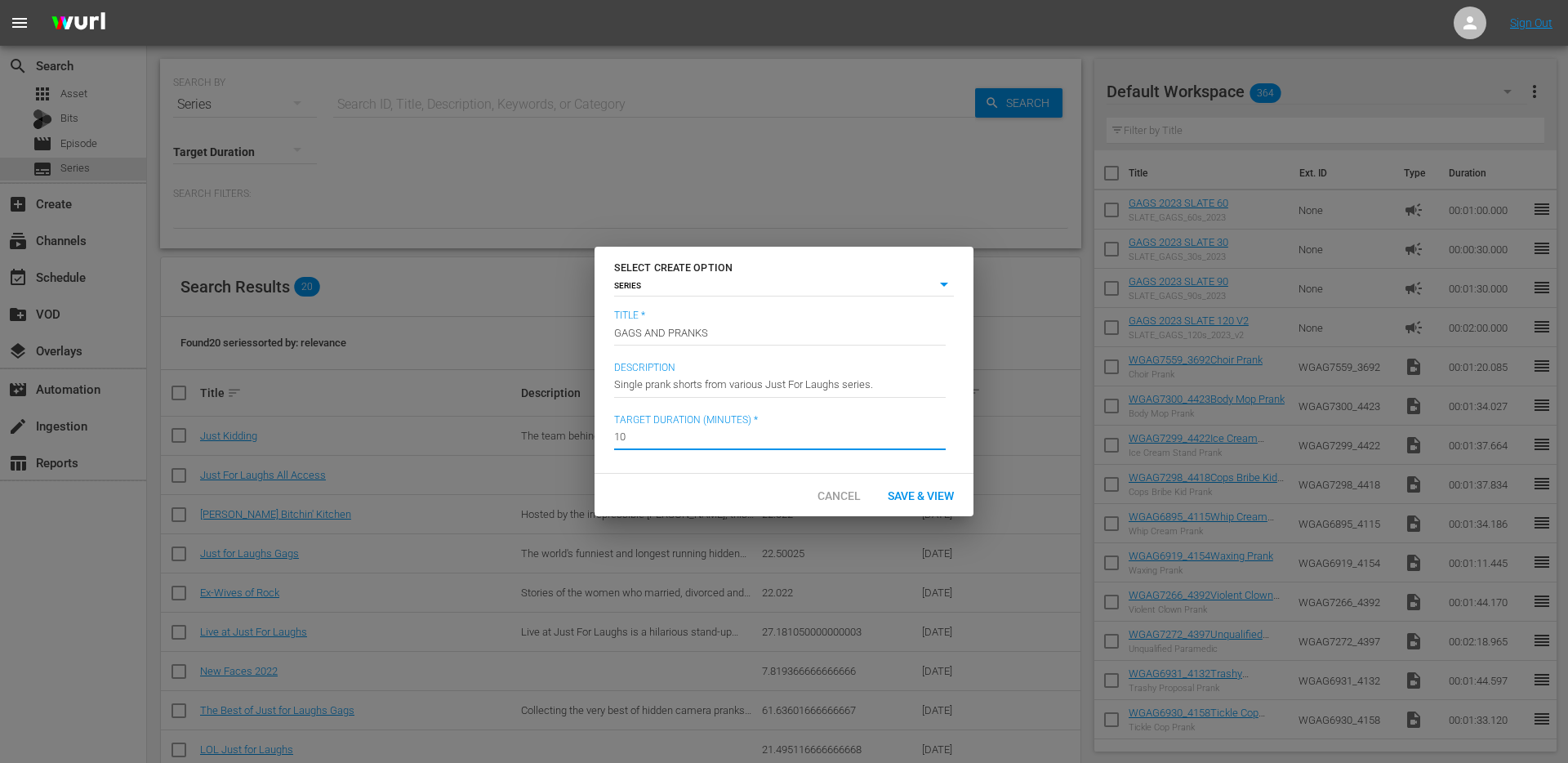
type input "10"
click at [701, 466] on div "Title * Ex. Series Title GAGS AND PRANKS Description Enter Description Single p…" at bounding box center [784, 391] width 379 height 163
click at [916, 494] on span "Save & View" at bounding box center [920, 495] width 93 height 13
type input "episode"
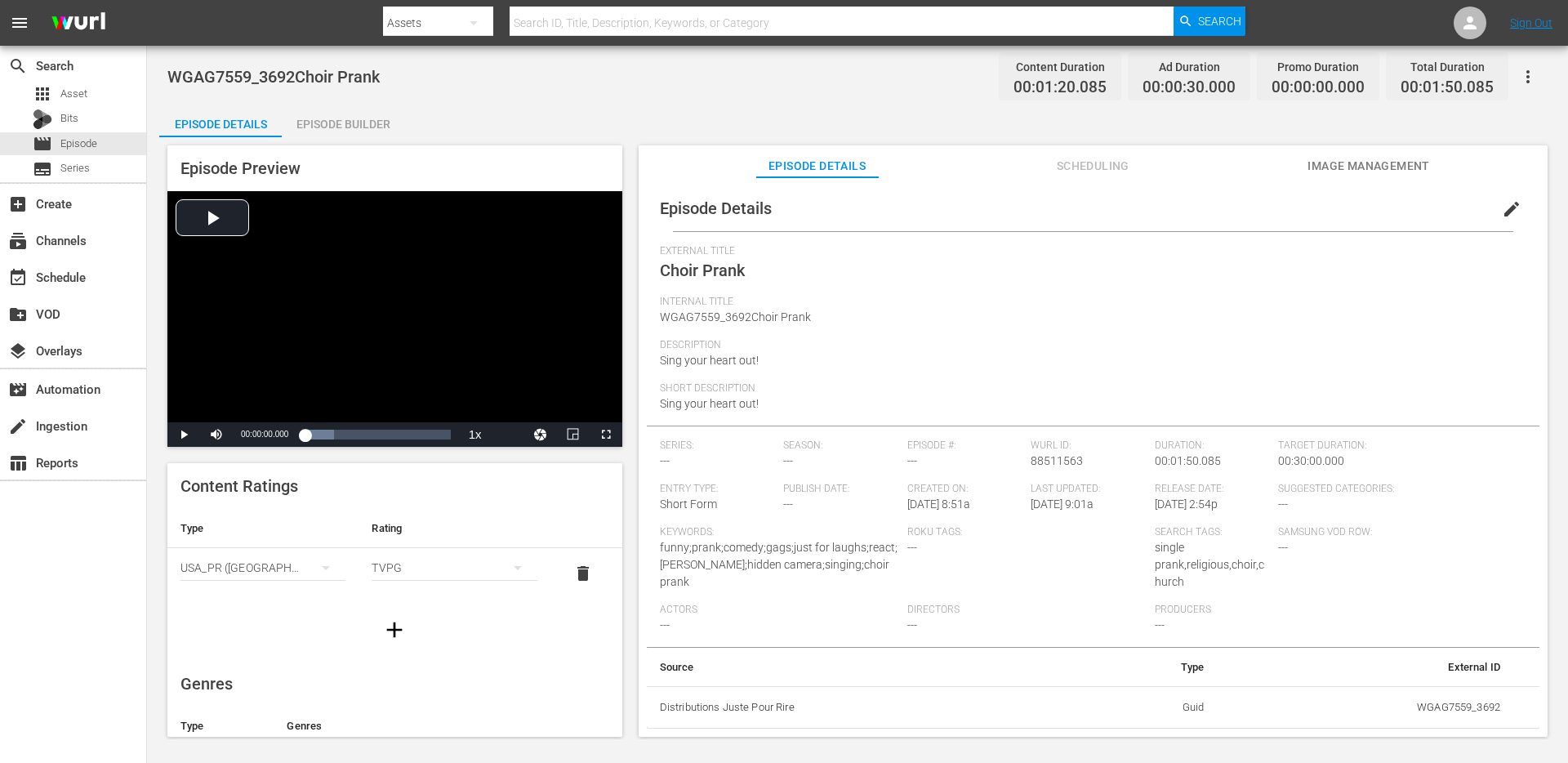
click at [1502, 208] on span "edit" at bounding box center [1511, 209] width 20 height 20
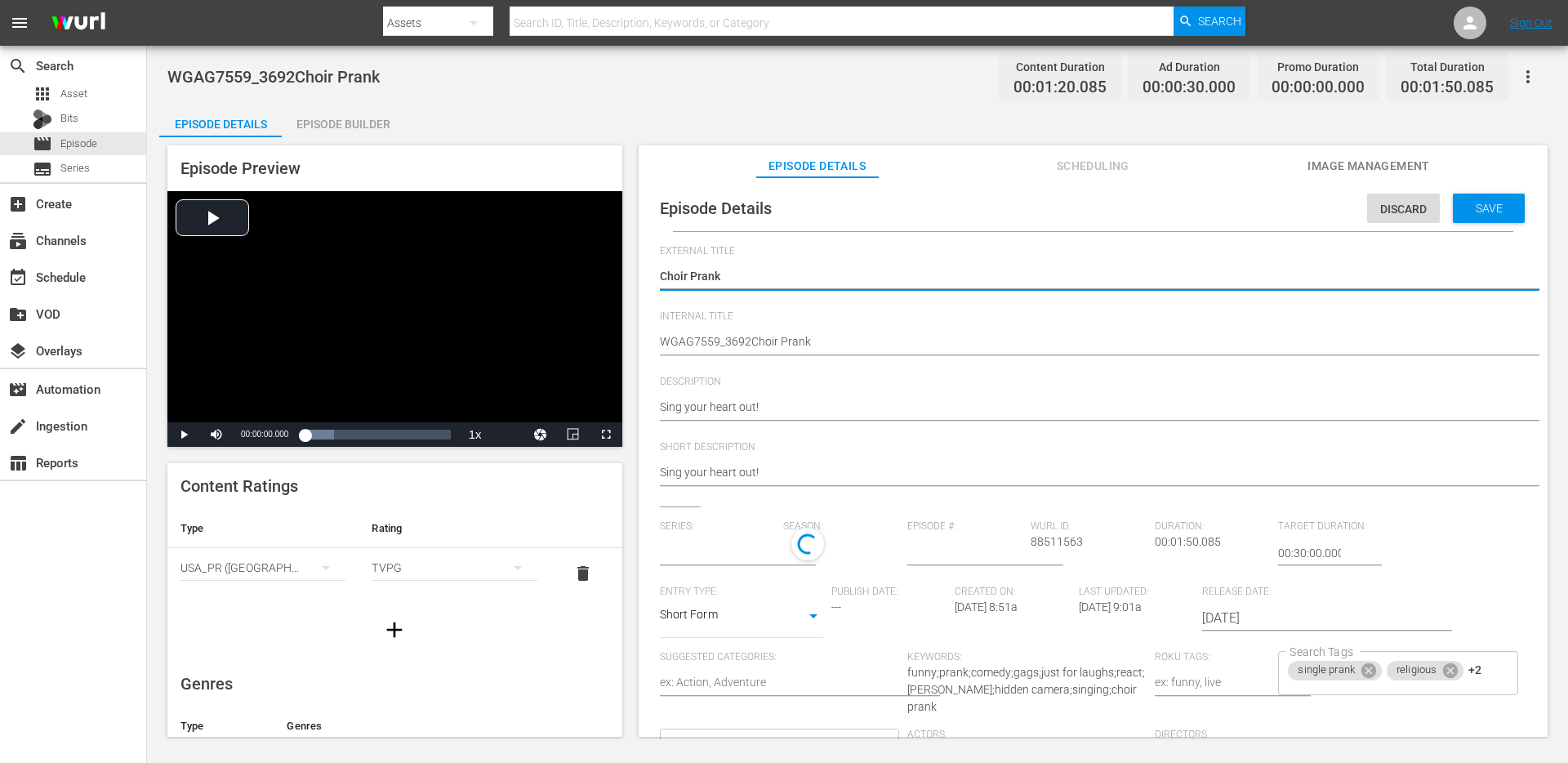
type input "No Series"
click at [726, 546] on input "text" at bounding box center [718, 553] width 116 height 39
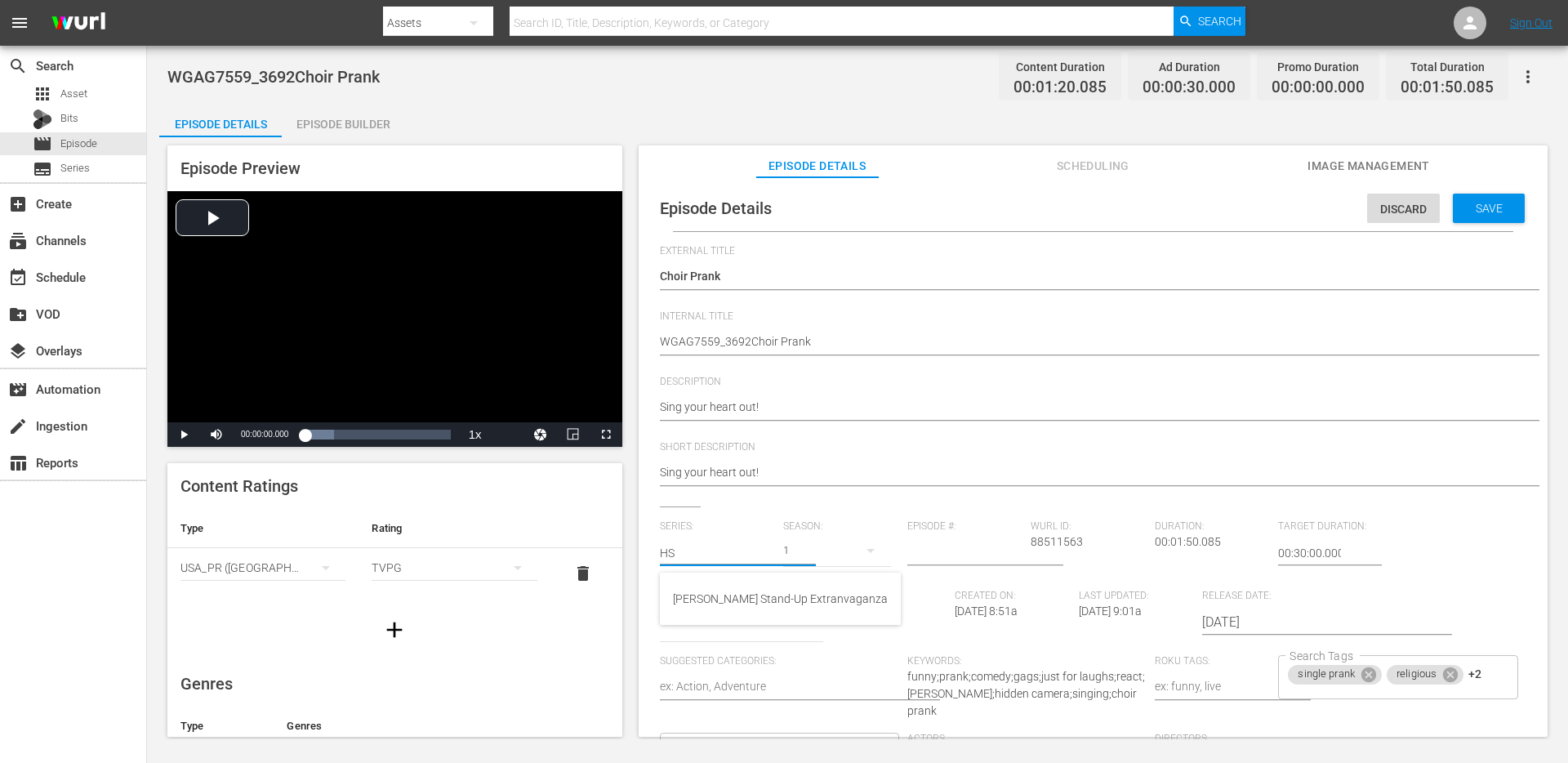
type input "H"
click at [729, 591] on div "GAGS AND PRANKS" at bounding box center [724, 598] width 102 height 39
type input "GAGS AND PRANKS"
click at [1496, 214] on div "Save" at bounding box center [1488, 208] width 72 height 29
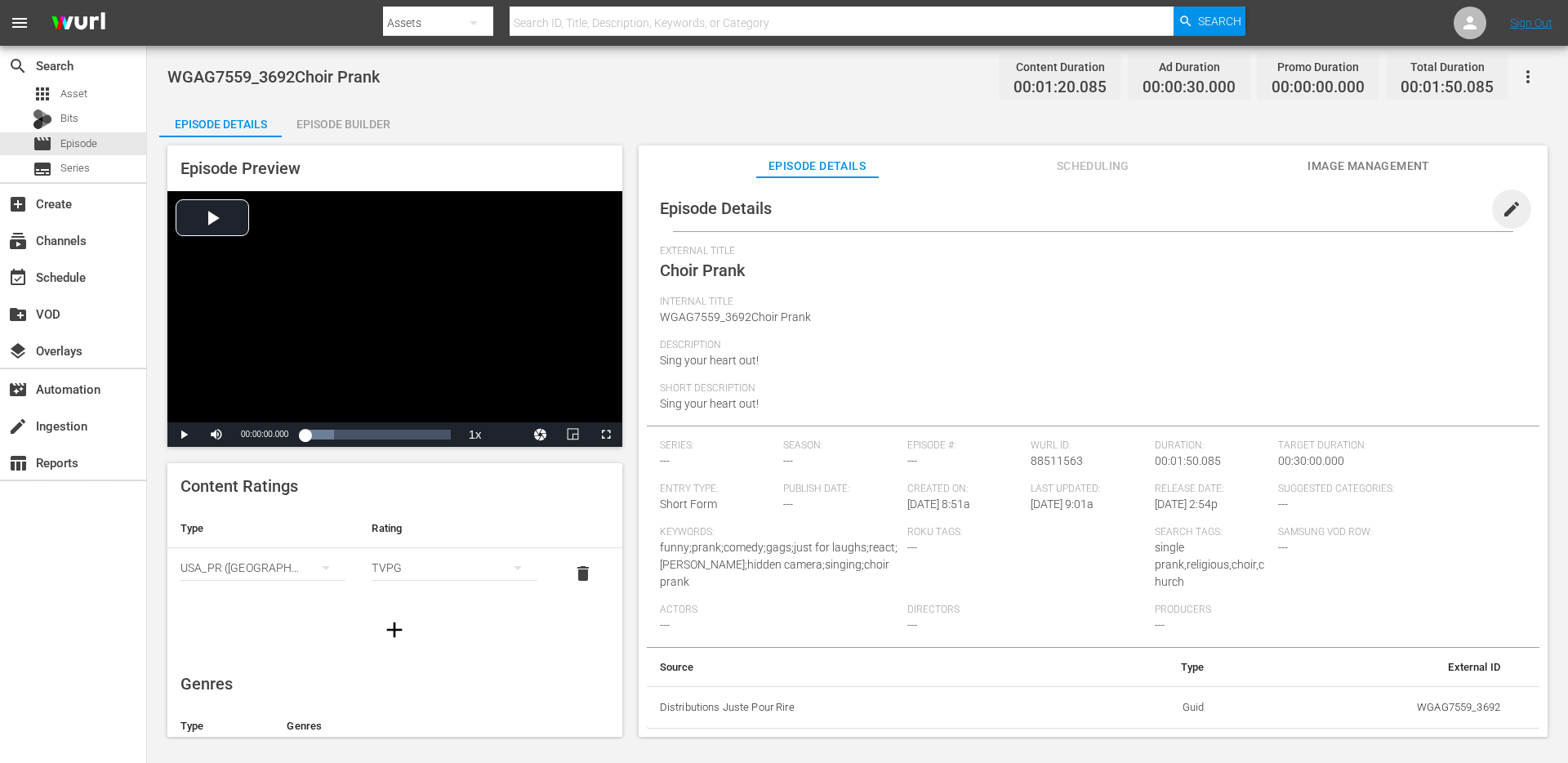
click at [1502, 208] on span "edit" at bounding box center [1511, 209] width 20 height 20
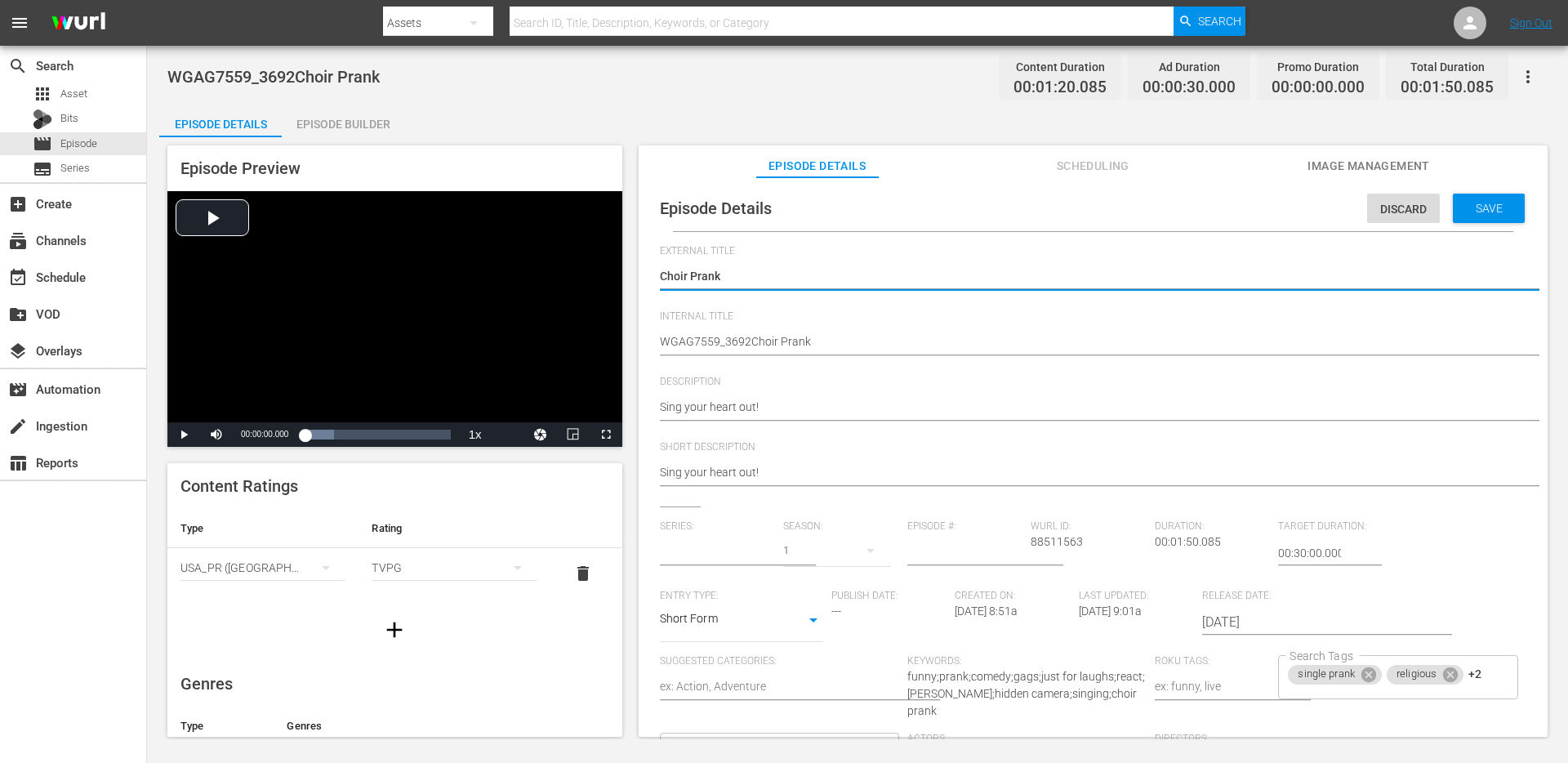
type input "GAGS AND PRANKS"
click at [1489, 207] on span "Save" at bounding box center [1488, 208] width 53 height 13
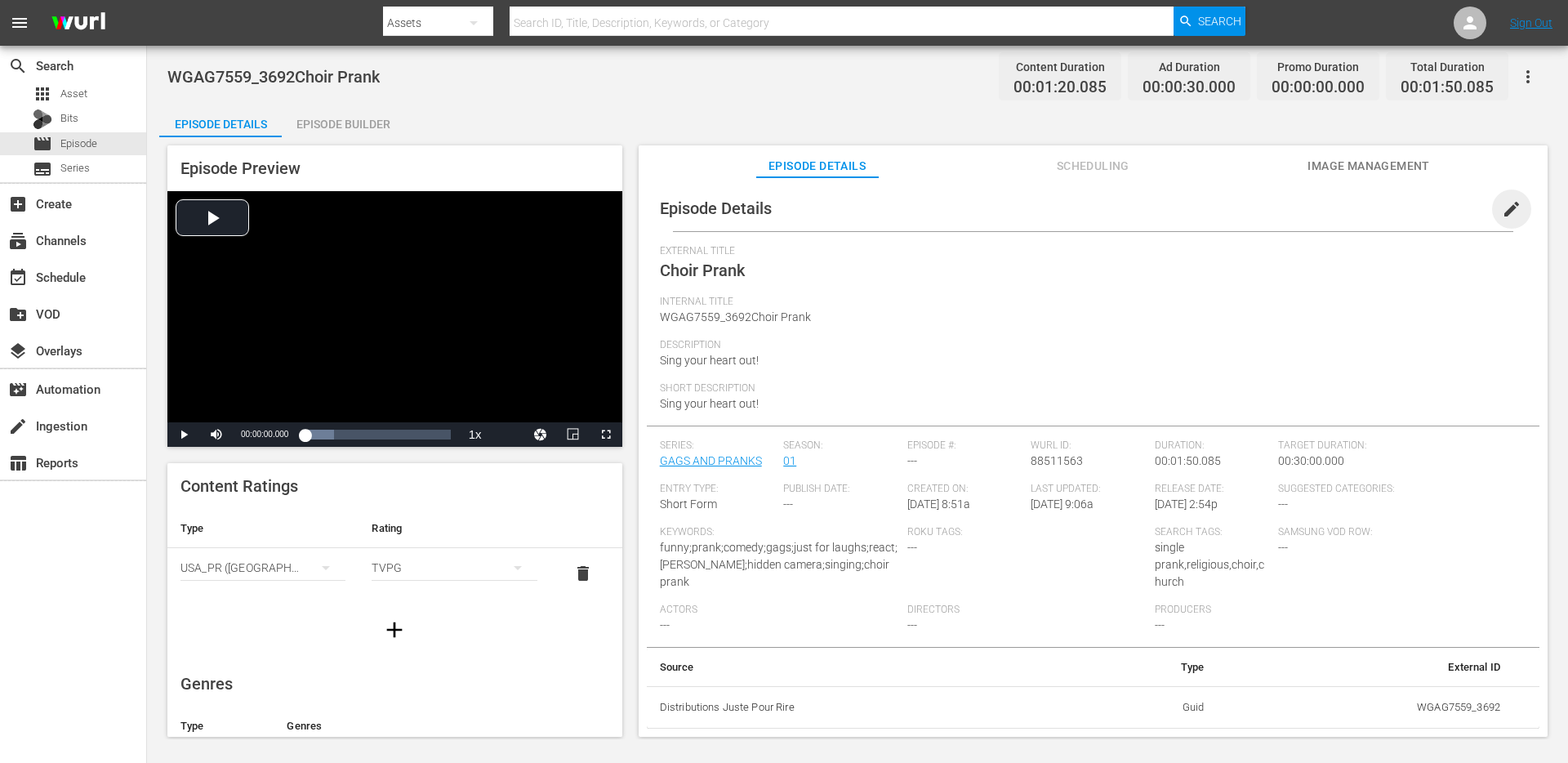
click at [1502, 216] on span "edit" at bounding box center [1511, 209] width 20 height 20
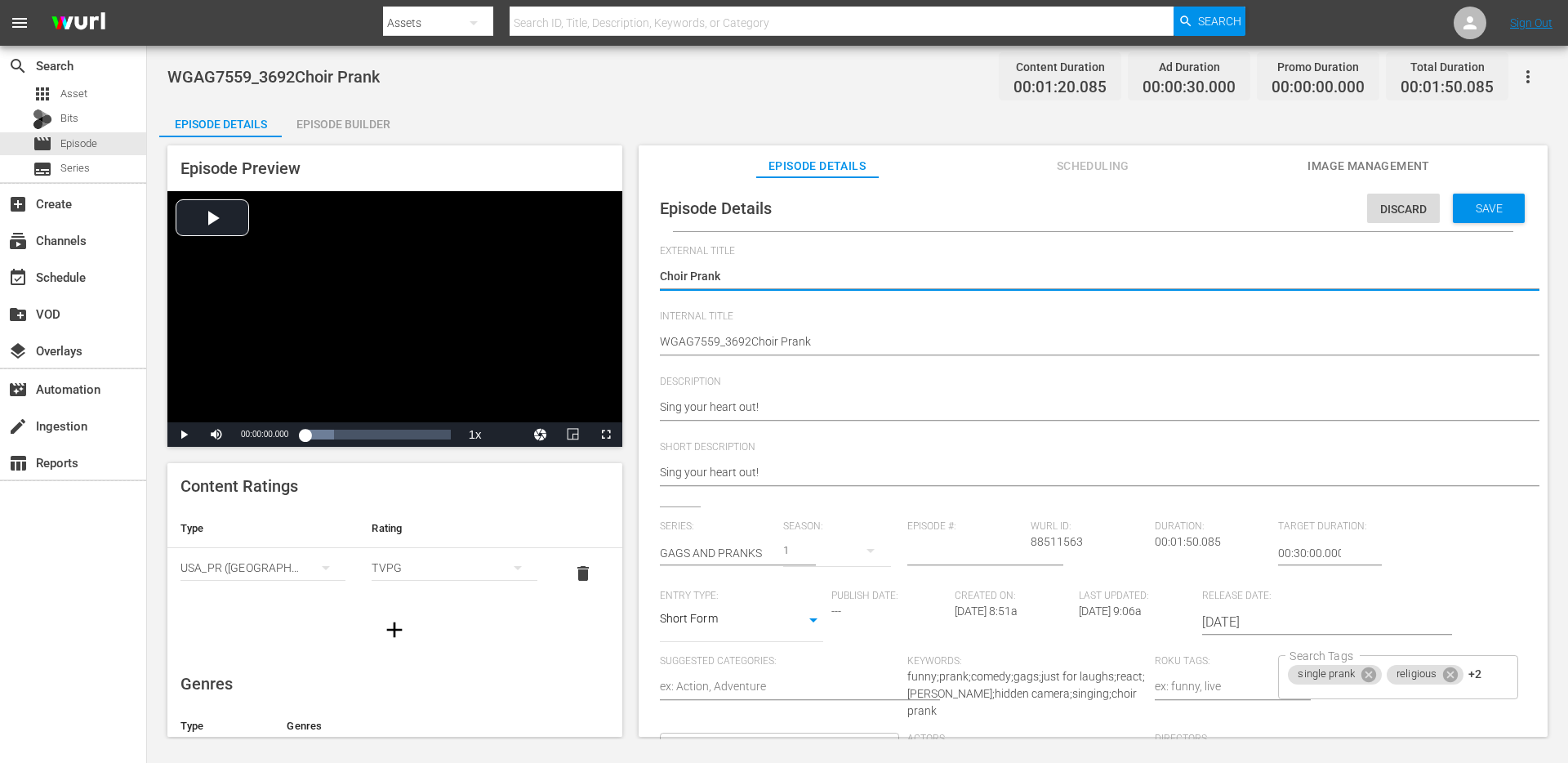
scroll to position [240, 0]
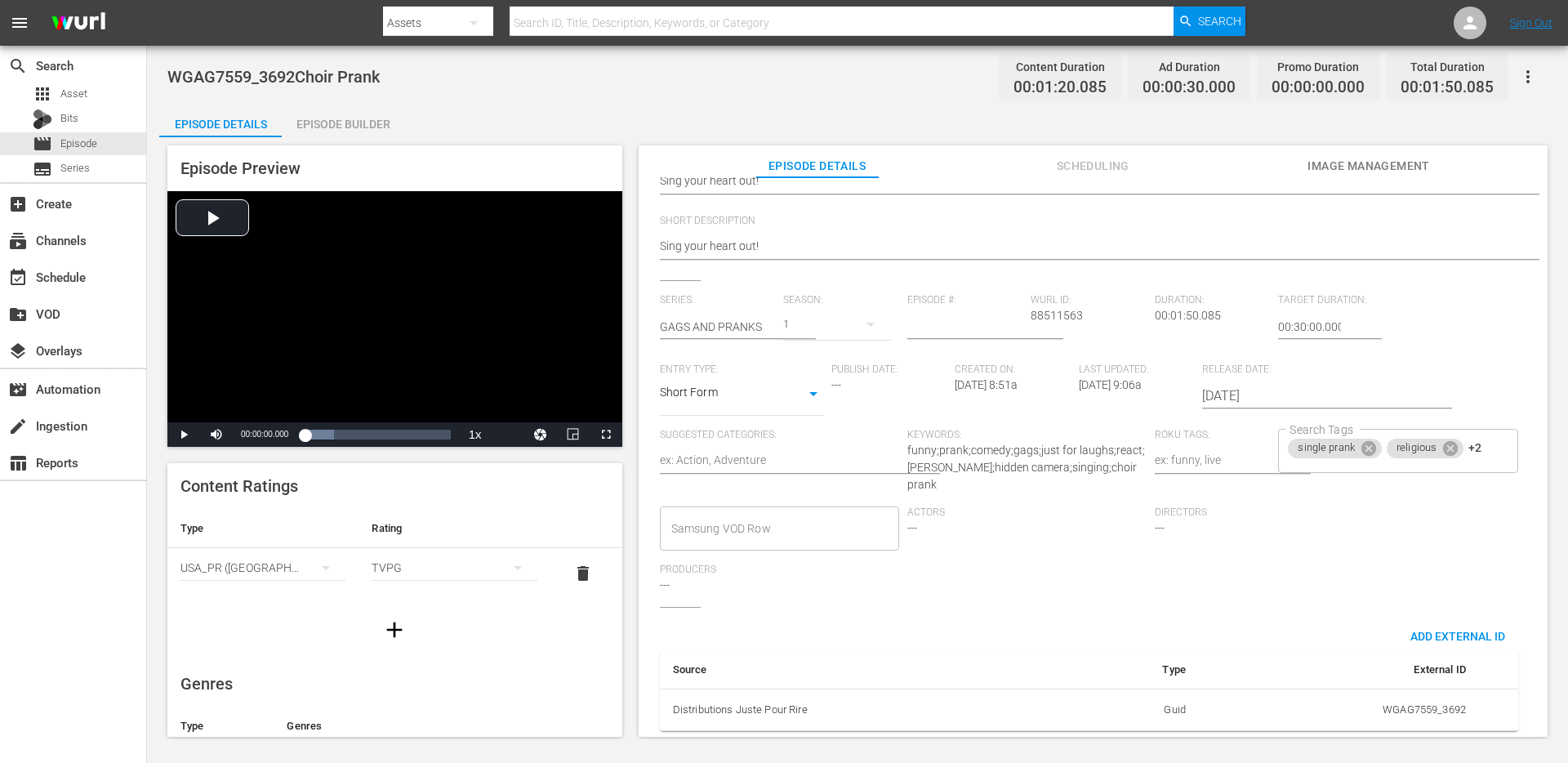
click at [1159, 520] on div "Directors ---" at bounding box center [1278, 535] width 247 height 57
click at [907, 522] on div "Actors ---" at bounding box center [1031, 535] width 247 height 57
click at [705, 590] on div "Producers ---" at bounding box center [784, 585] width 247 height 43
click at [941, 514] on div "Actors ---" at bounding box center [1031, 535] width 247 height 57
click at [765, 451] on textarea at bounding box center [780, 461] width 240 height 20
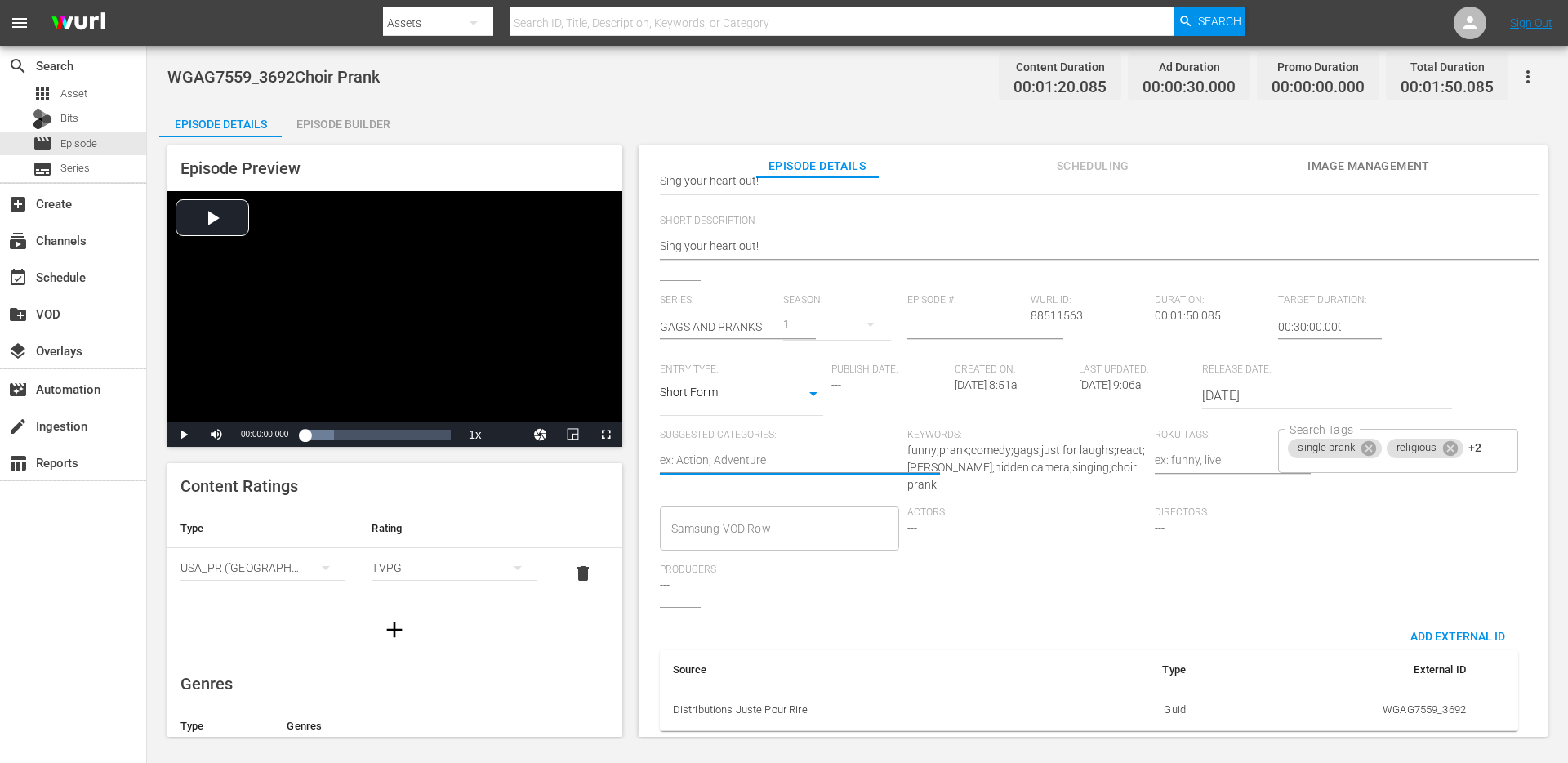
click at [751, 451] on textarea at bounding box center [780, 461] width 240 height 20
click at [776, 451] on textarea at bounding box center [780, 461] width 240 height 20
type textarea "P"
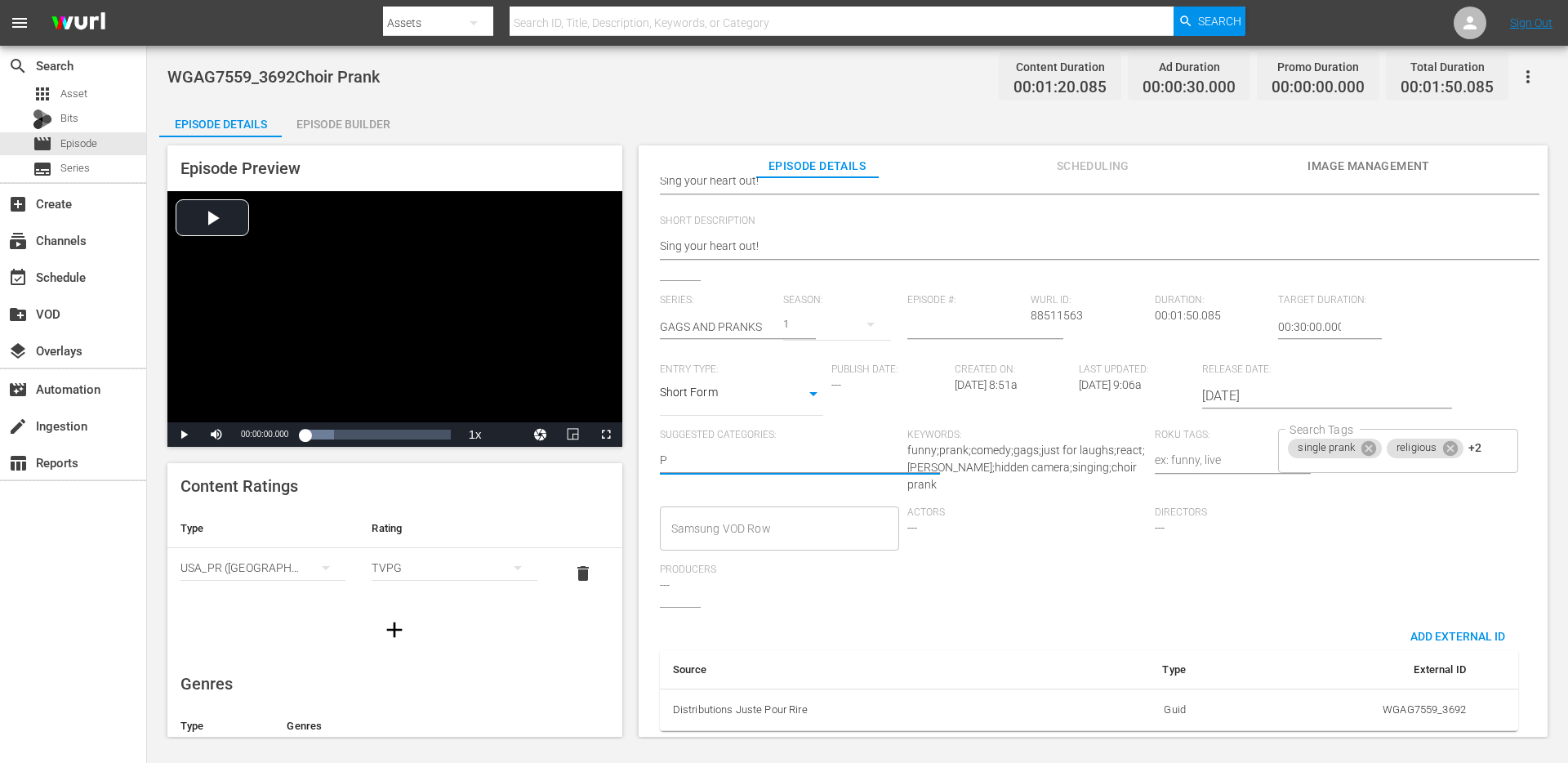
type textarea "PR"
type textarea "PRA"
type textarea "PRAN"
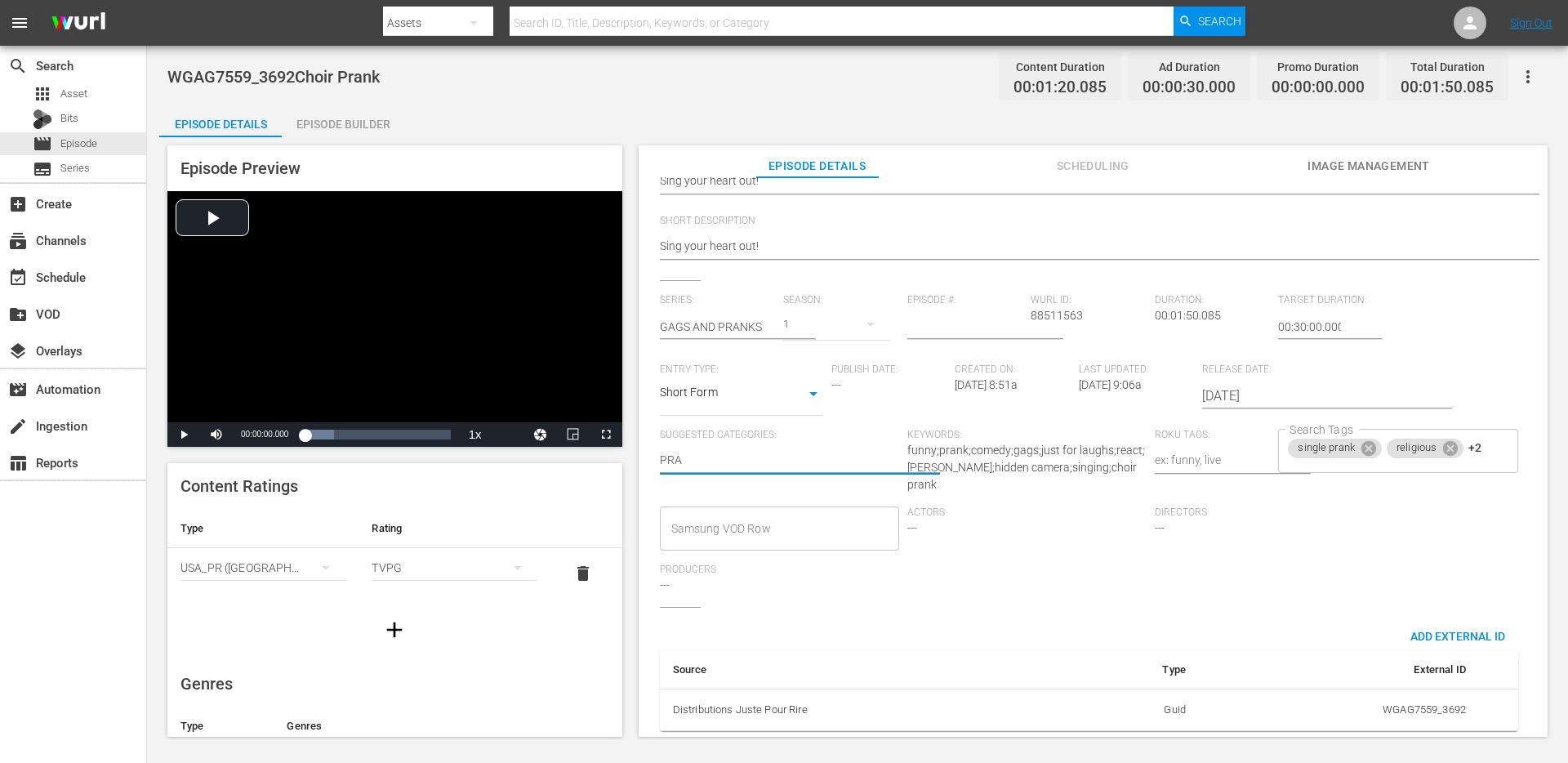
type textarea "PRAN"
type textarea "PRANK"
click at [964, 546] on div "Actors ---" at bounding box center [1031, 535] width 247 height 57
click at [814, 451] on textarea "PRANK" at bounding box center [780, 461] width 240 height 20
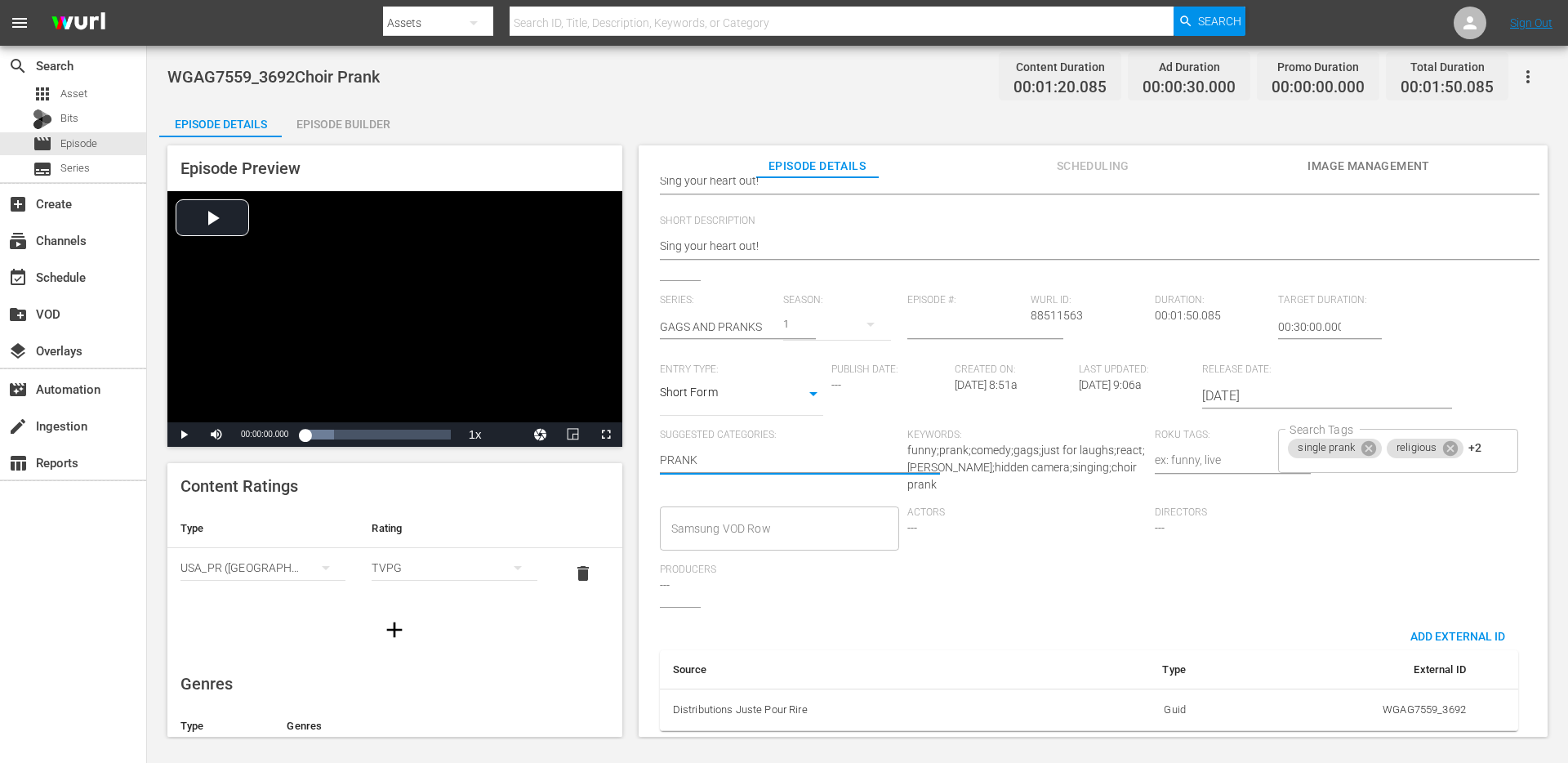
click at [822, 451] on textarea "PRANK" at bounding box center [780, 461] width 240 height 20
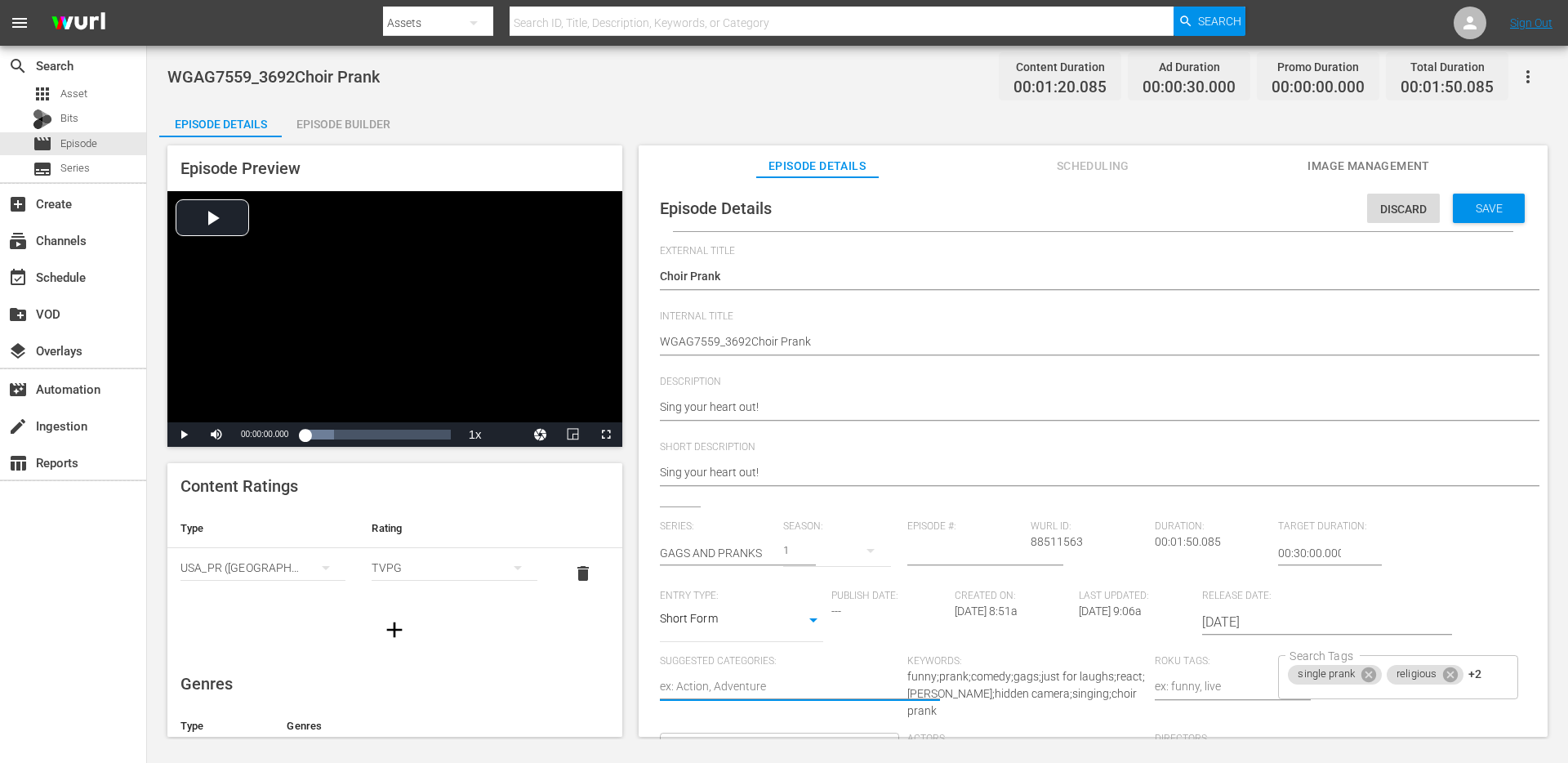
click at [1466, 213] on span "Save" at bounding box center [1488, 208] width 53 height 13
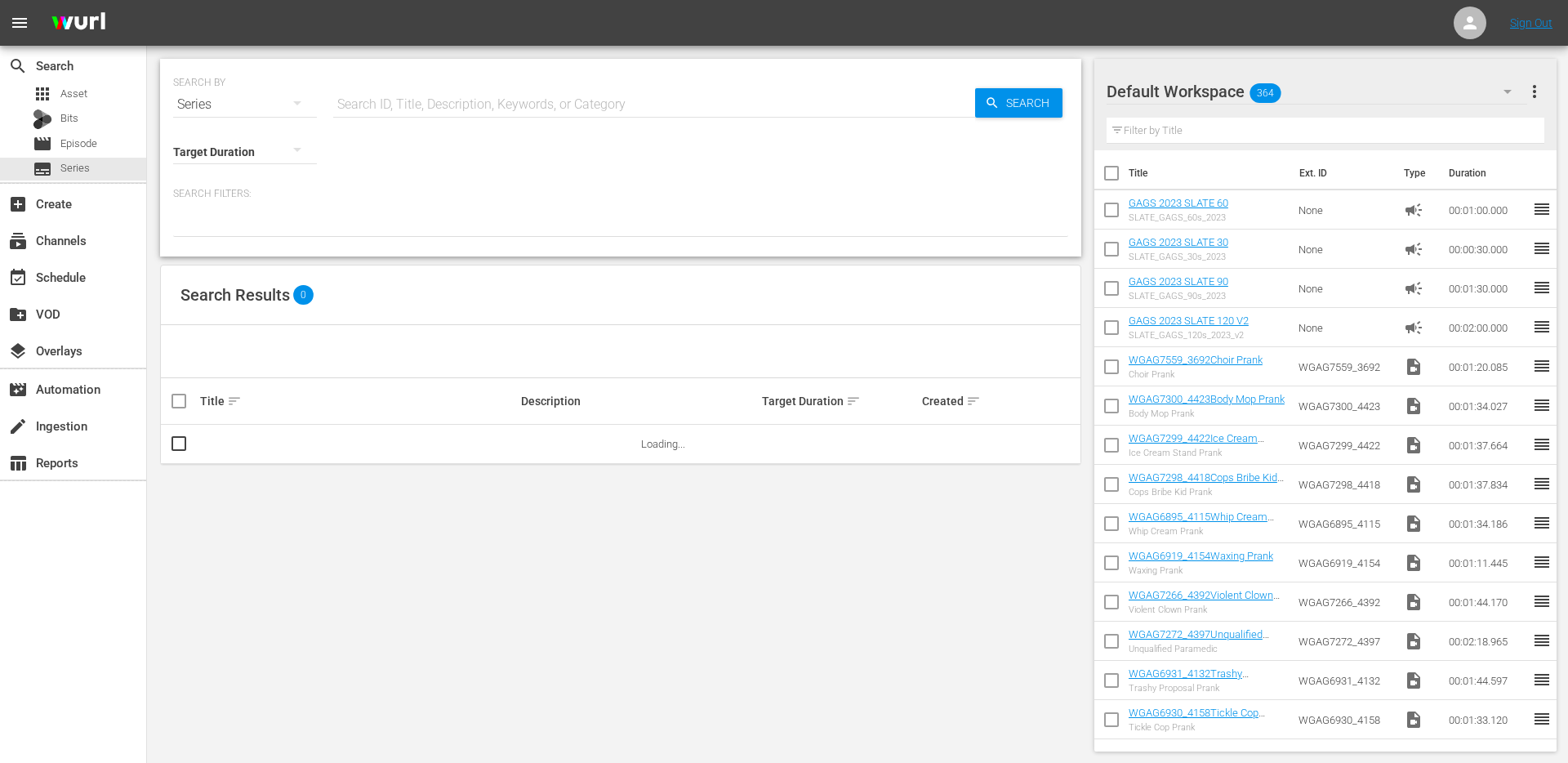
click at [457, 106] on input "text" at bounding box center [654, 105] width 642 height 39
click at [72, 86] on span "Asset" at bounding box center [74, 94] width 27 height 16
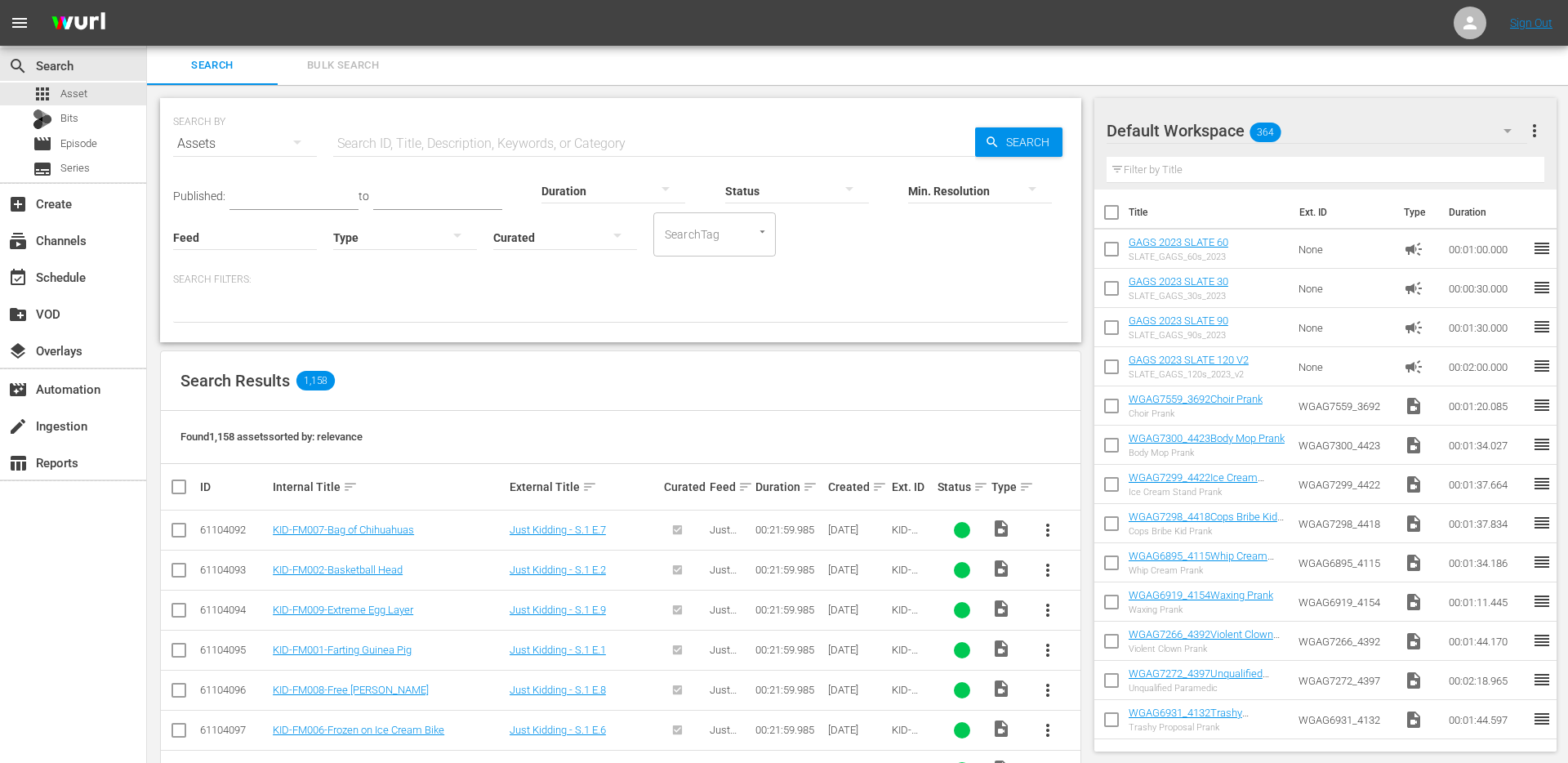
click at [438, 142] on input "text" at bounding box center [654, 144] width 642 height 39
type input "wgag"
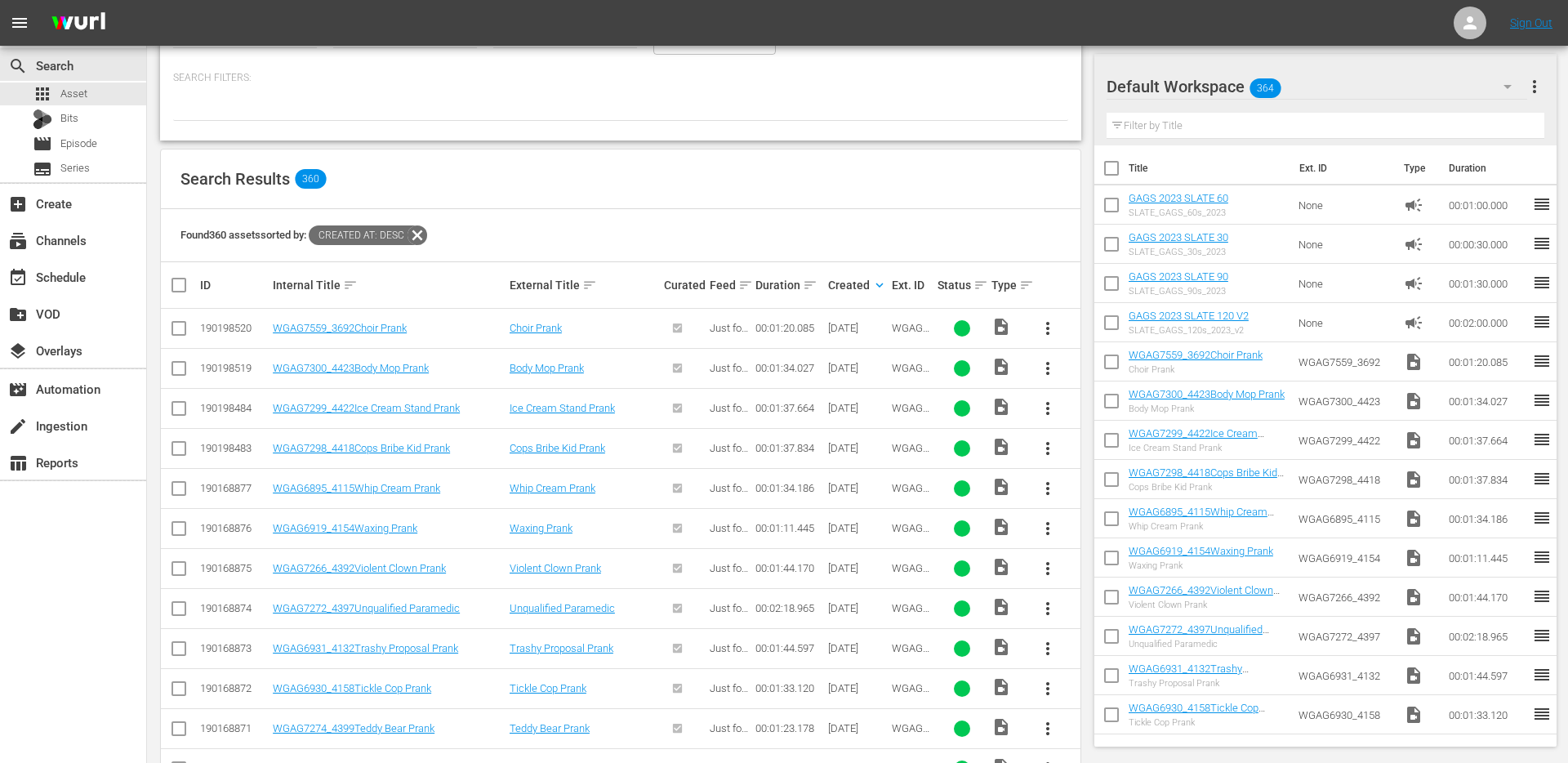
scroll to position [171, 0]
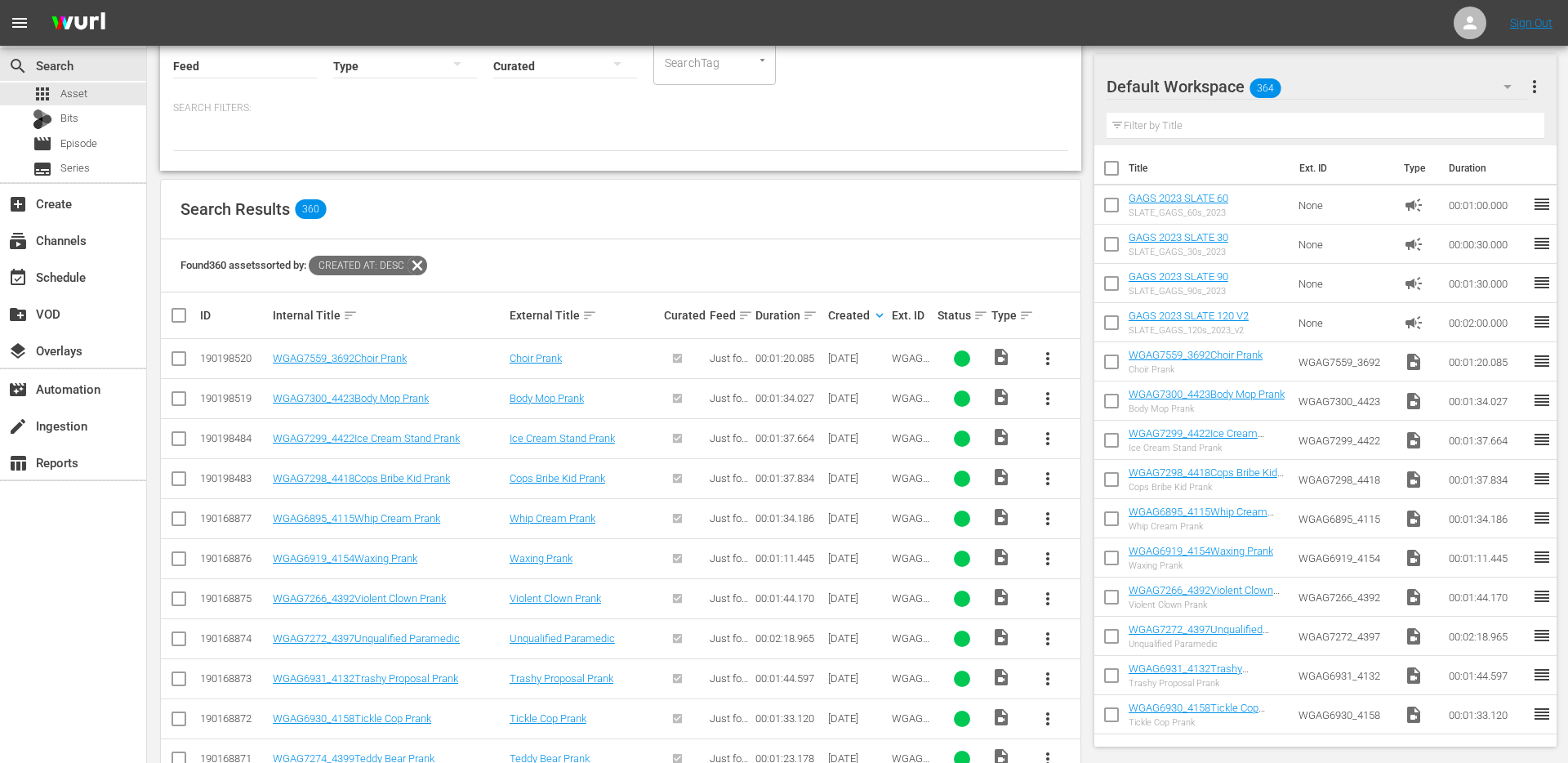
click at [901, 354] on span "WGAG7559_3692" at bounding box center [911, 370] width 39 height 37
click at [1051, 405] on span "more_vert" at bounding box center [1048, 398] width 20 height 20
click at [1104, 527] on div "Episode" at bounding box center [1136, 522] width 111 height 39
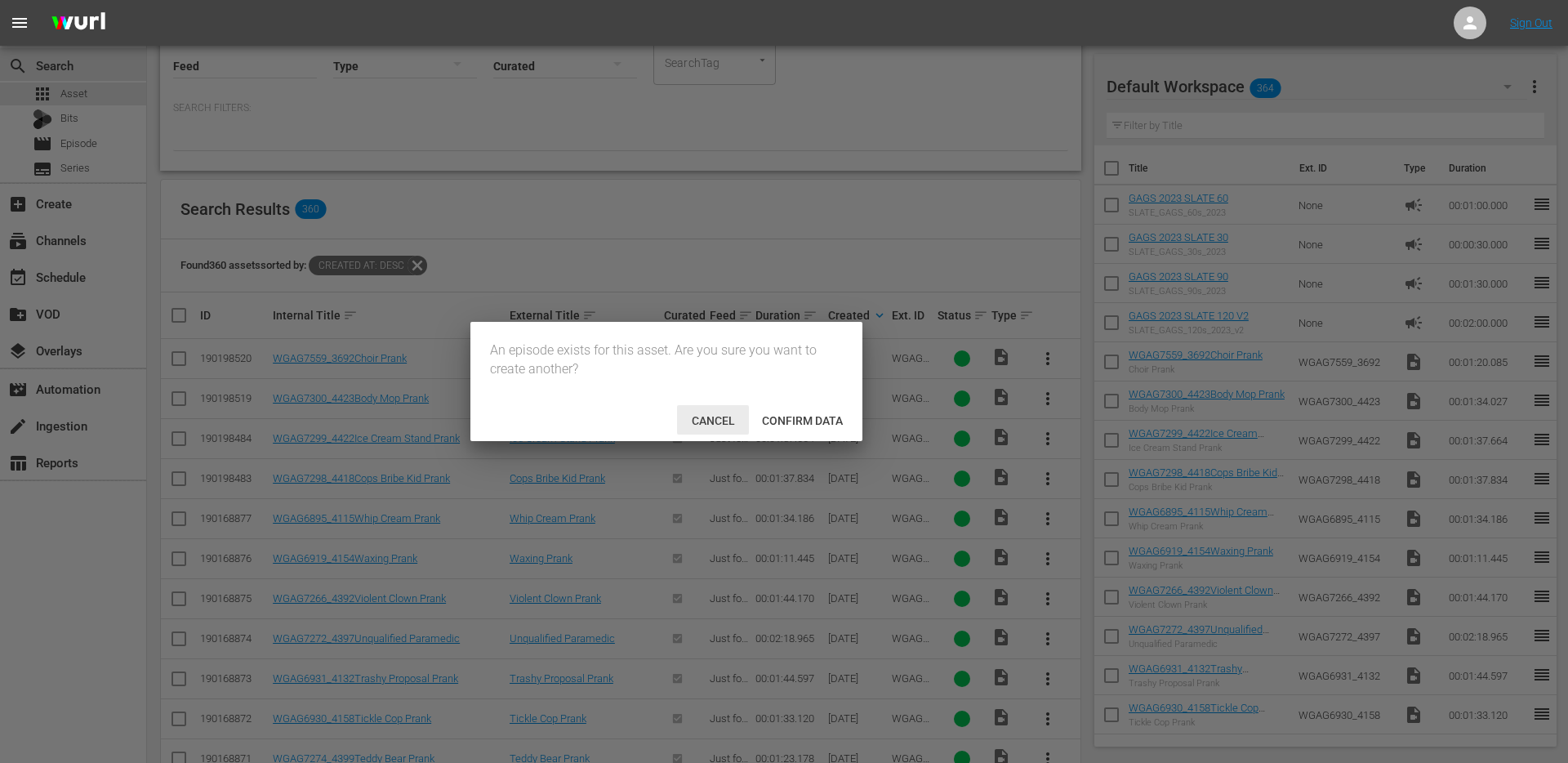
click at [695, 424] on span "Cancel" at bounding box center [713, 420] width 69 height 13
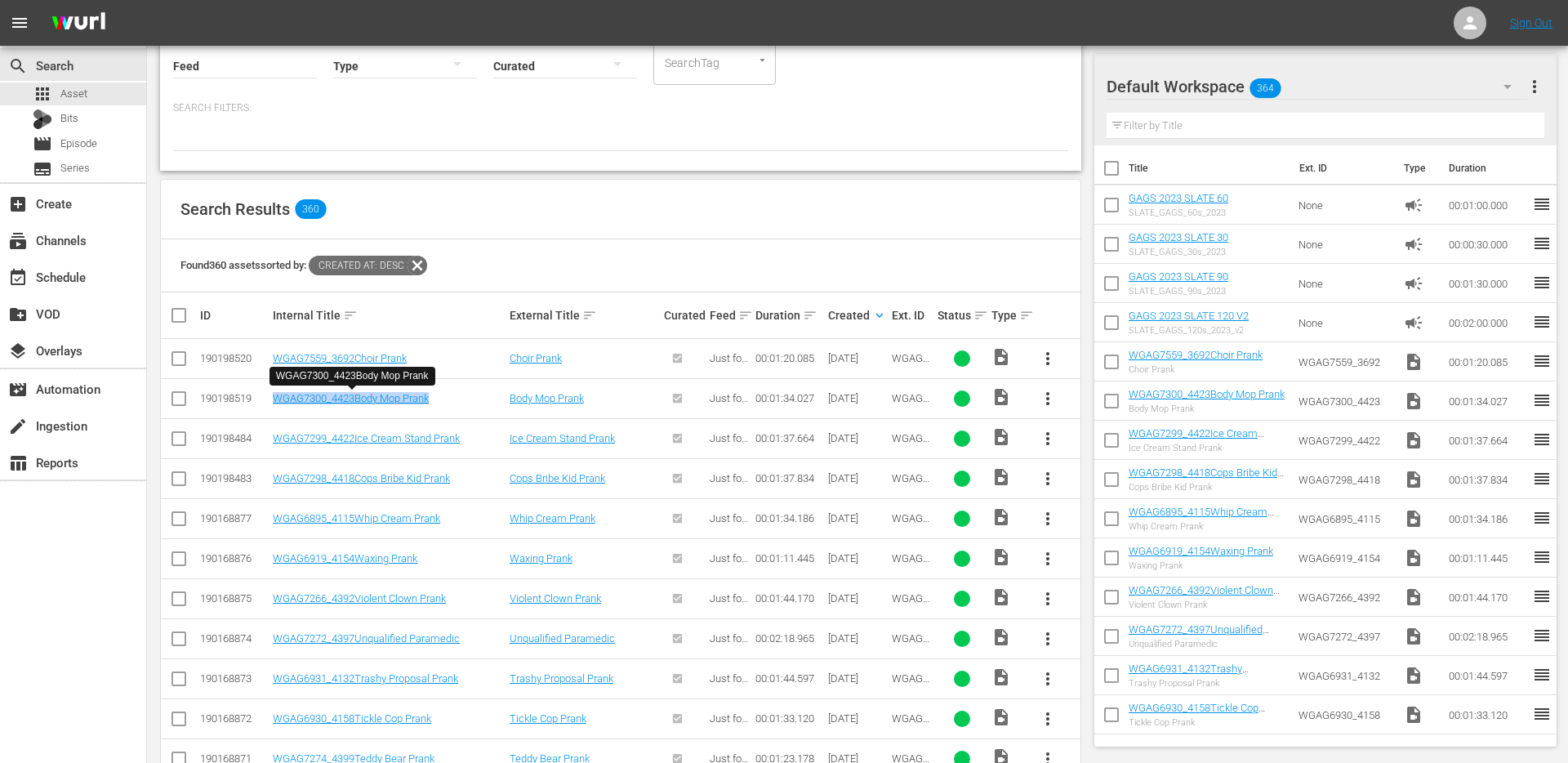
click at [1047, 400] on span "more_vert" at bounding box center [1048, 398] width 20 height 20
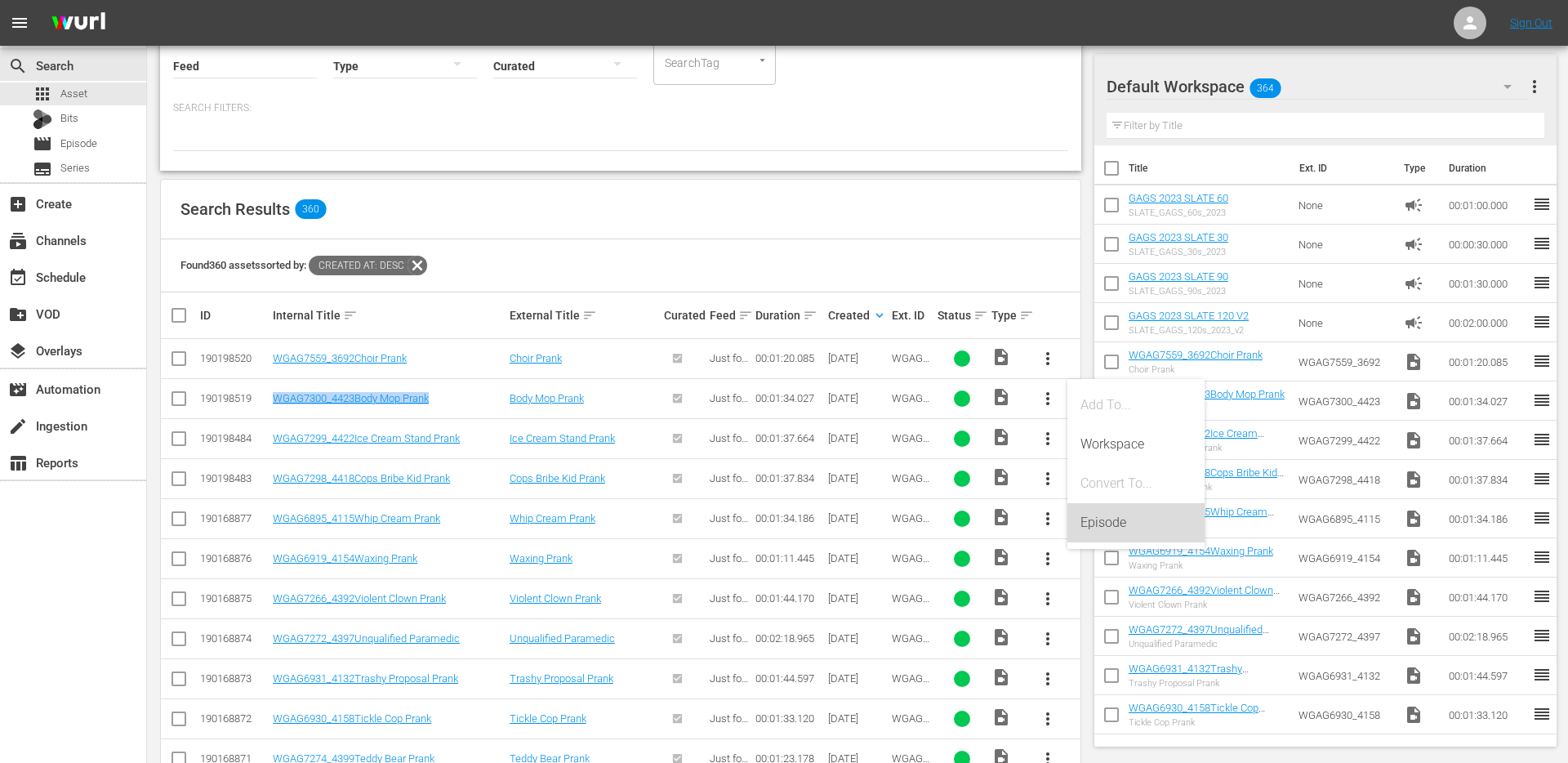
click at [1100, 524] on div "Episode" at bounding box center [1136, 522] width 111 height 39
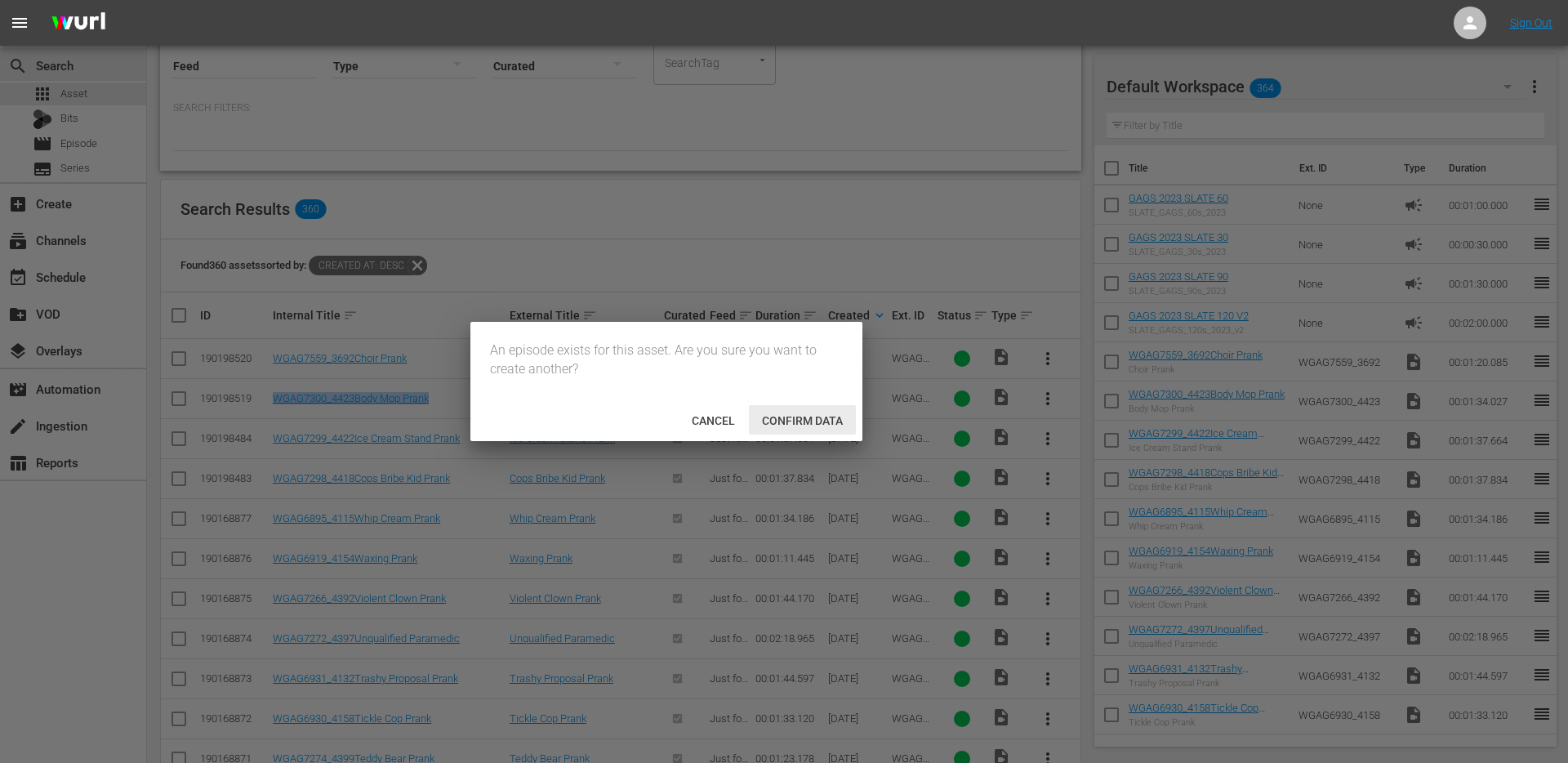
click at [772, 416] on span "Confirm data" at bounding box center [802, 420] width 107 height 13
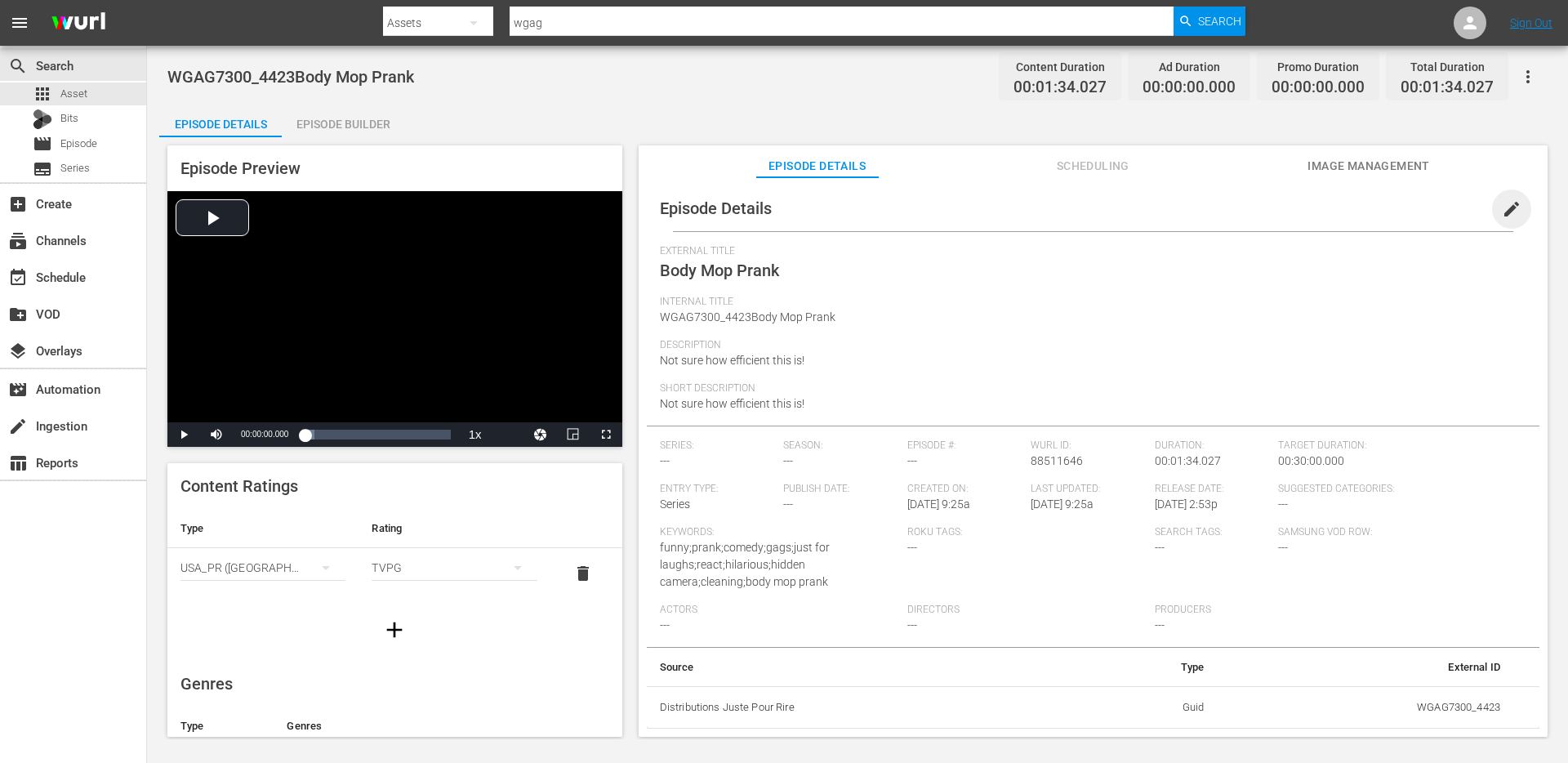
click at [1511, 206] on span "edit" at bounding box center [1511, 209] width 20 height 20
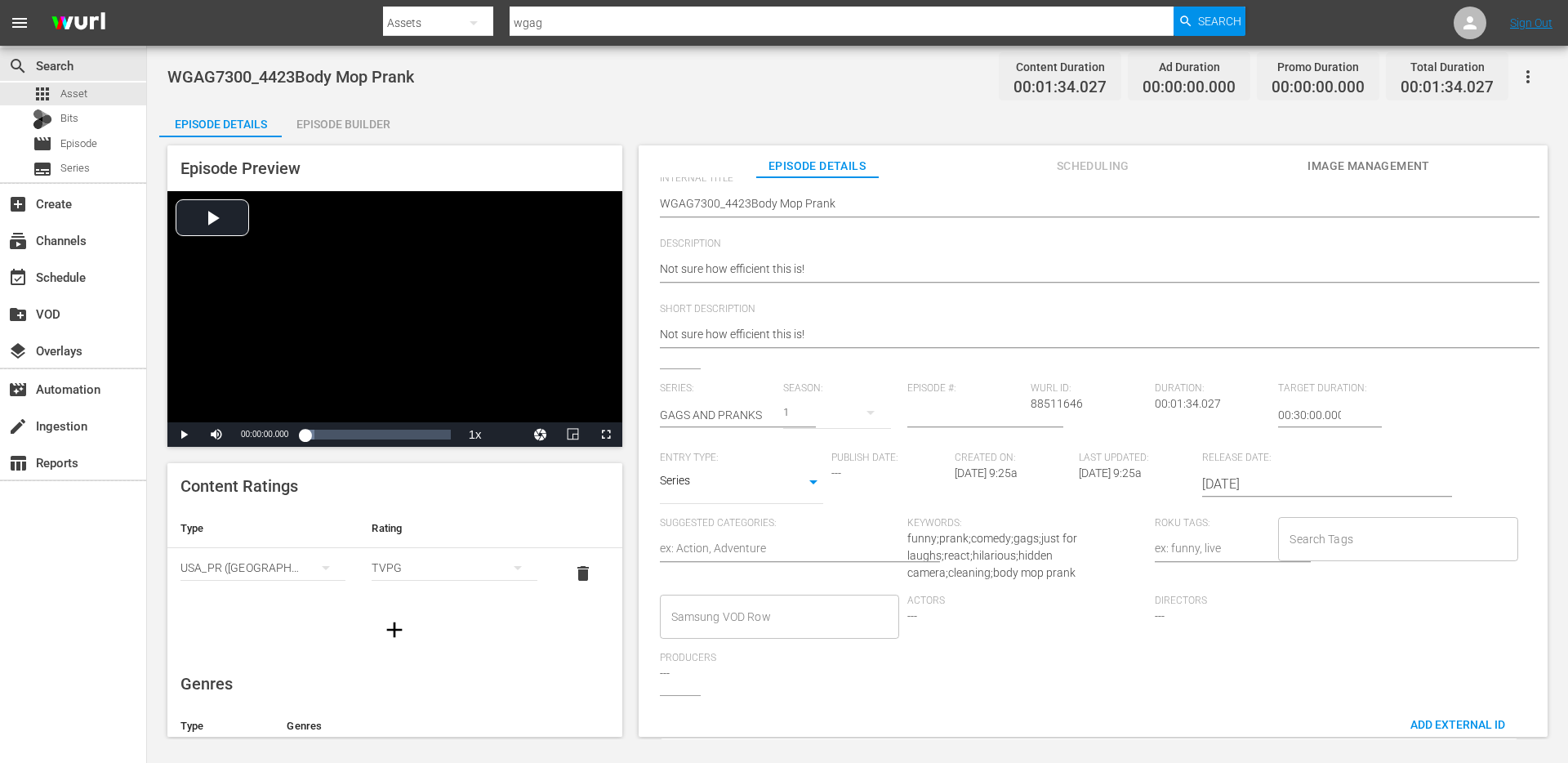
scroll to position [139, 0]
click at [1331, 536] on input "Search Tags" at bounding box center [1385, 536] width 200 height 29
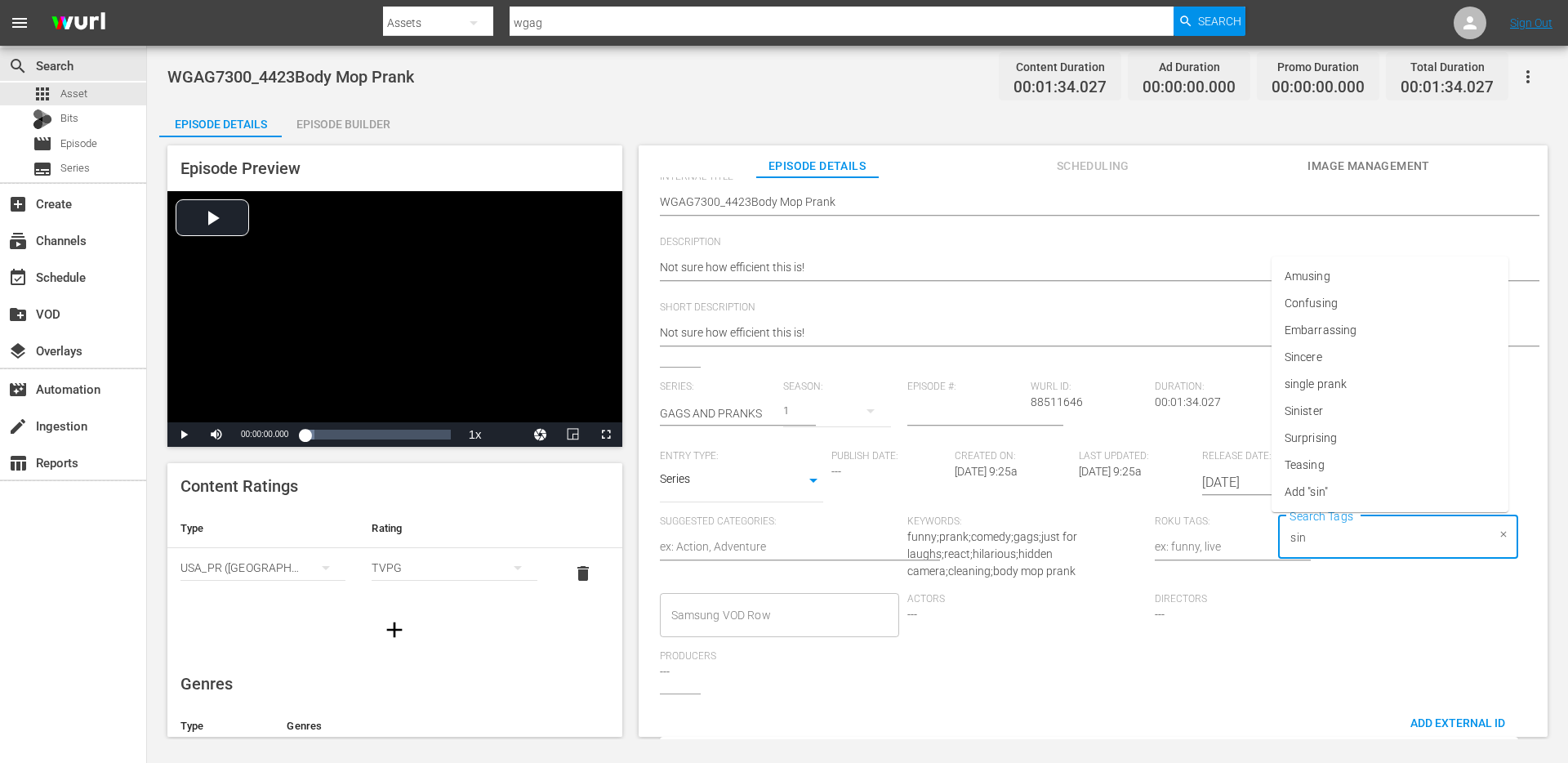
type input "sing"
click at [1336, 418] on span "single prank" at bounding box center [1315, 411] width 62 height 17
click at [384, 138] on div "Episode Preview Video Player is loading. Play Video Play Mute Current Time 00:0…" at bounding box center [857, 444] width 1396 height 612
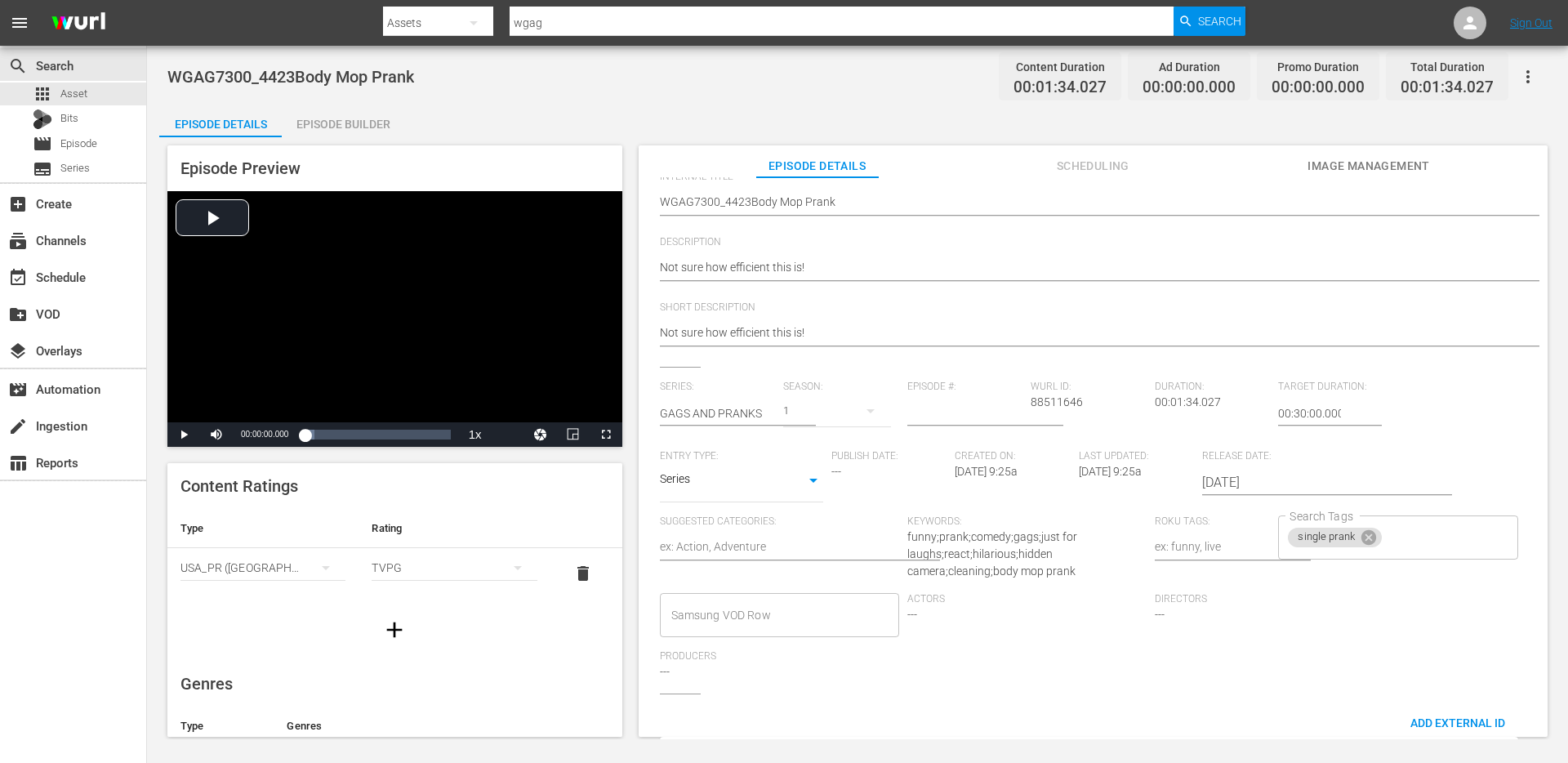
click at [360, 128] on div "Episode Builder" at bounding box center [343, 125] width 123 height 39
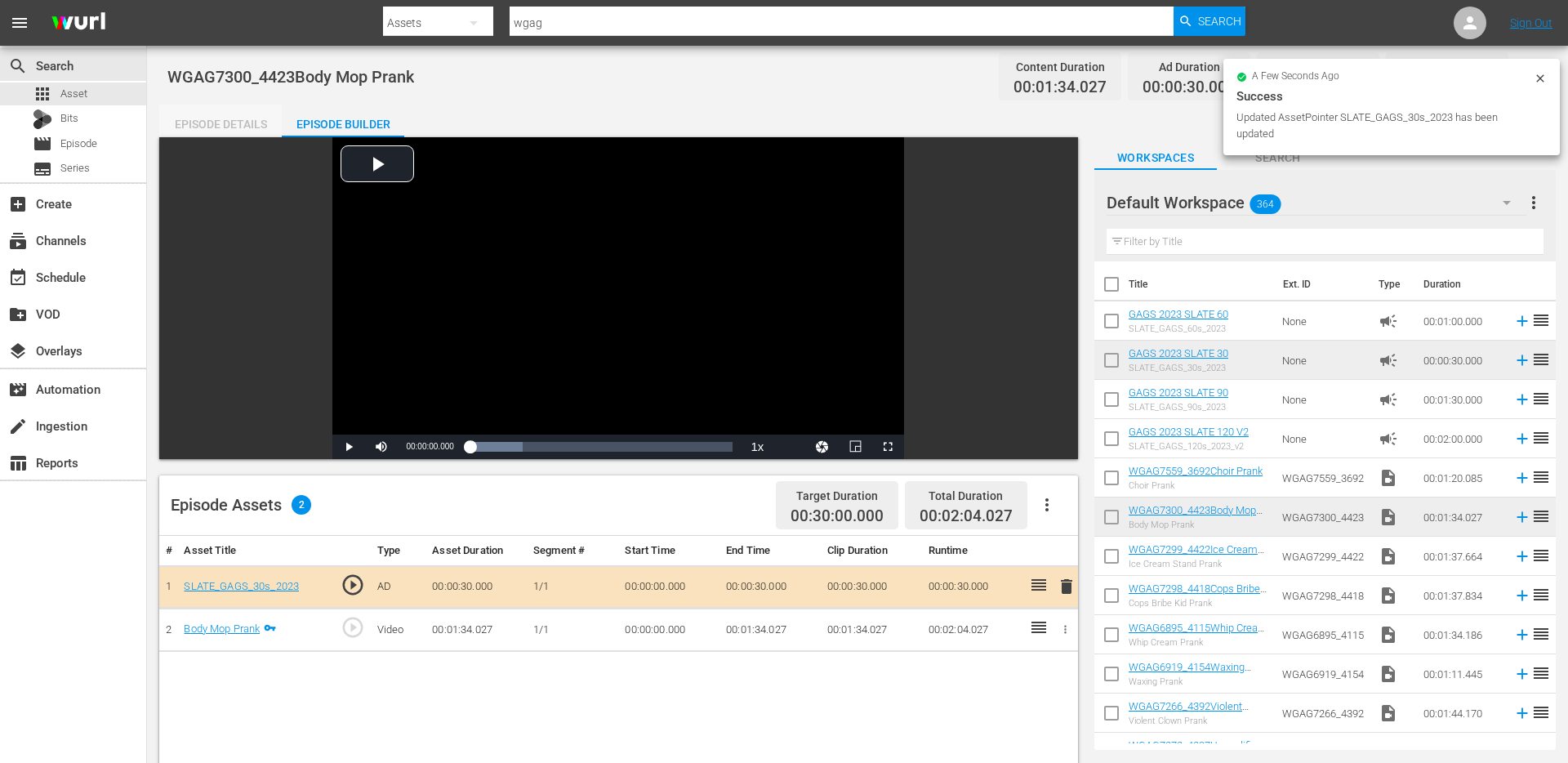
click at [234, 125] on div "Episode Details" at bounding box center [220, 125] width 123 height 39
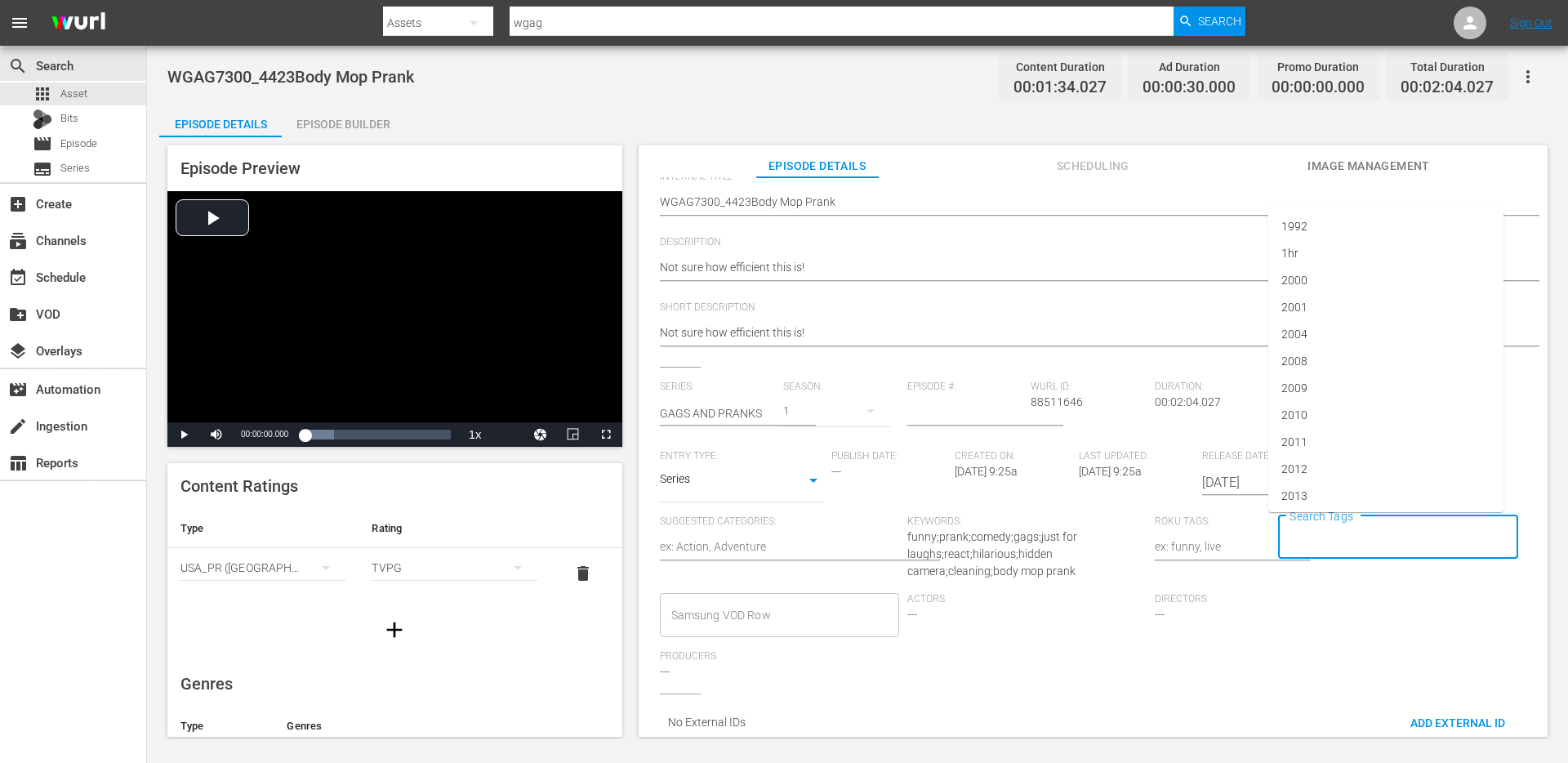
click at [1322, 545] on input "Search Tags" at bounding box center [1385, 536] width 200 height 29
type input "singl"
click at [1417, 577] on li "single prank" at bounding box center [1385, 581] width 235 height 27
click at [183, 434] on span "Video Player" at bounding box center [183, 434] width 0 height 0
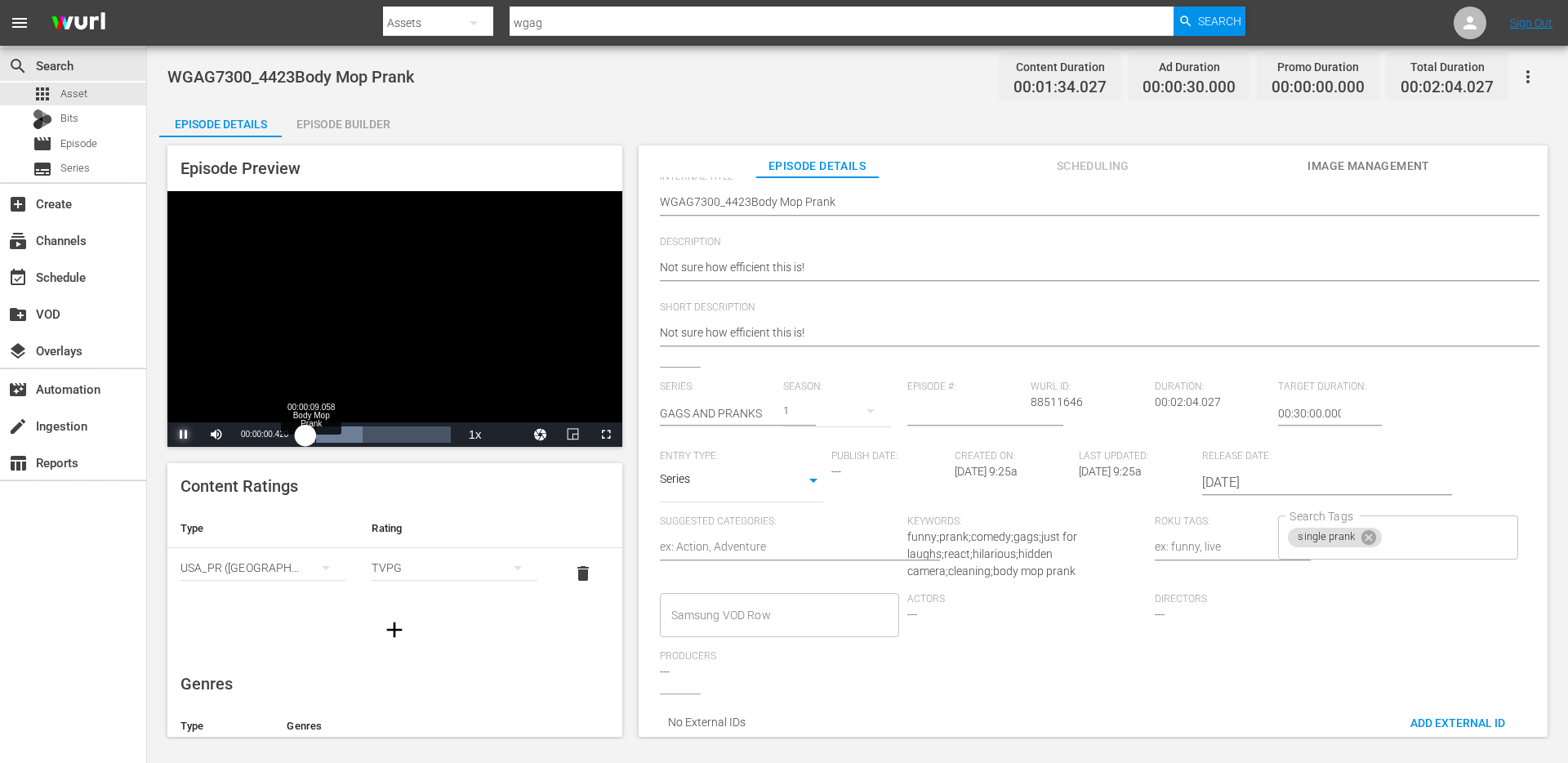
click at [305, 440] on div "00:00:00.533" at bounding box center [304, 433] width 1 height 16
click at [332, 440] on div "Loaded : 79.72% 00:00:22.993 Body Mop Prank 00:00:07.925" at bounding box center [376, 433] width 145 height 16
click at [359, 437] on div "Loaded : 100.00% 00:00:38.322 Body Mop Prank 00:00:23.933" at bounding box center [376, 433] width 145 height 16
click at [388, 436] on div "00:01:11.071 Body Mop Prank" at bounding box center [388, 433] width 1 height 16
click at [397, 438] on div "00:01:17.603 Body Mop Prank" at bounding box center [396, 433] width 1 height 16
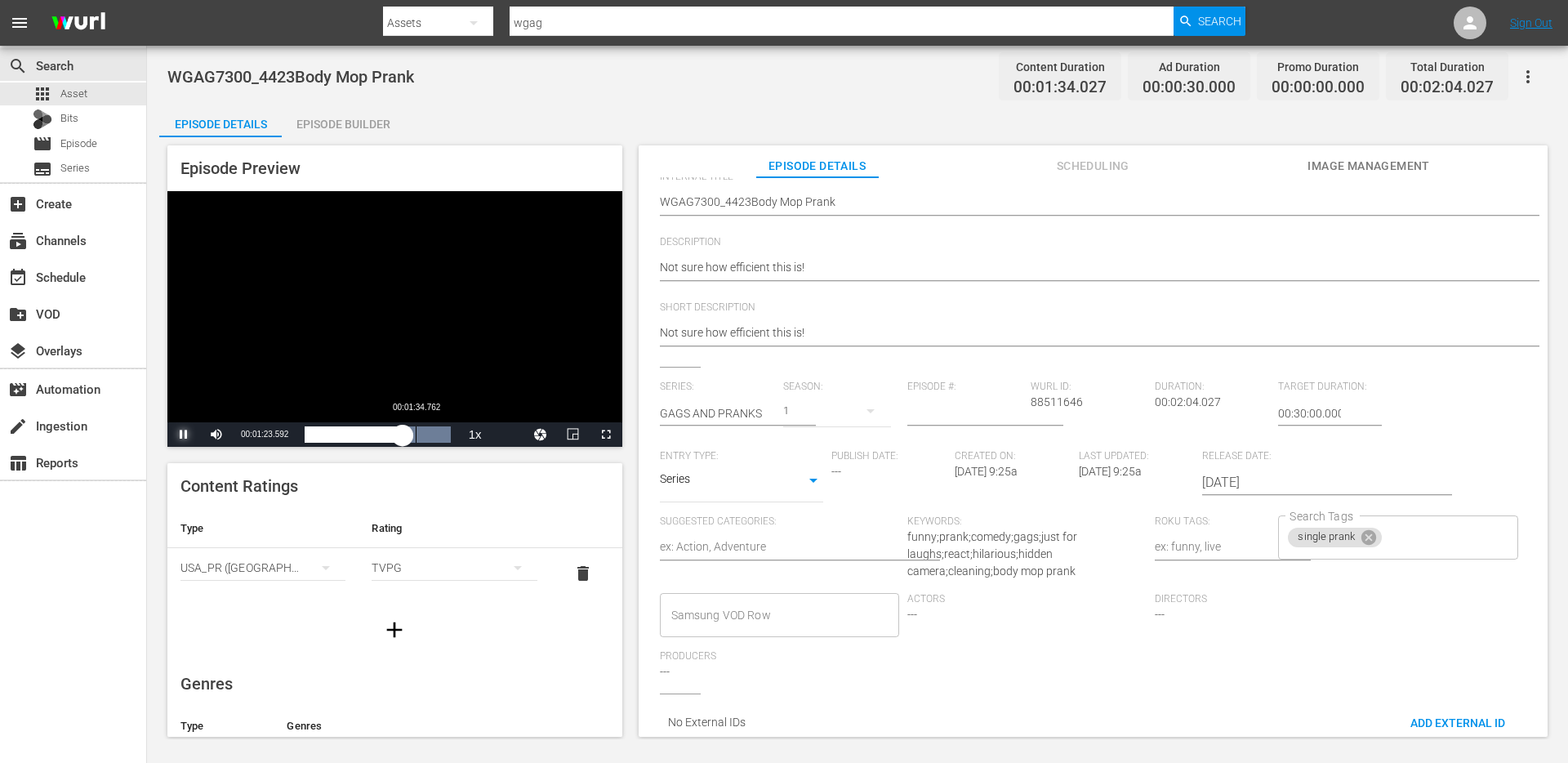
click at [403, 436] on div "00:00:53.655" at bounding box center [353, 433] width 98 height 16
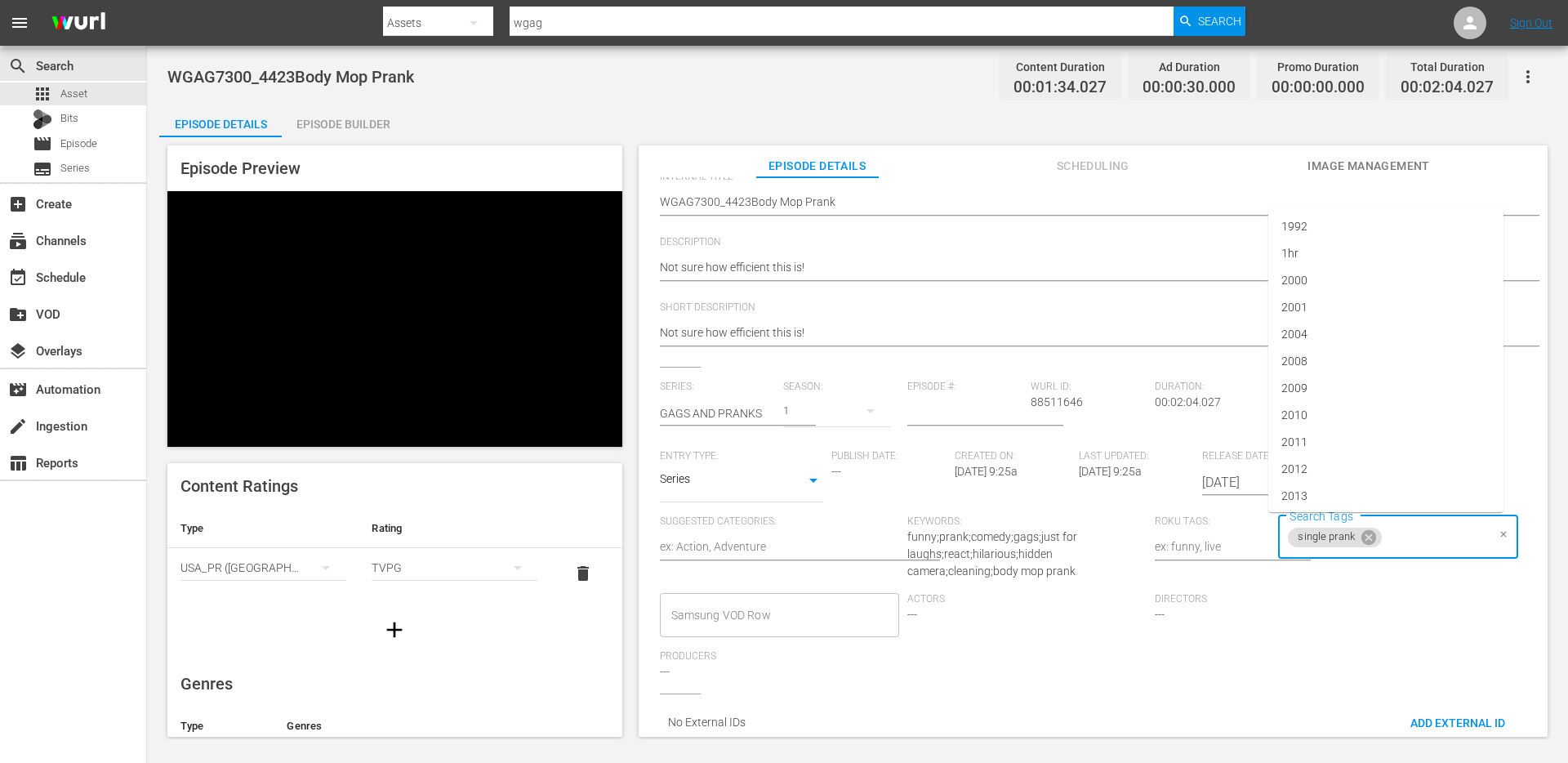
click at [1423, 548] on input "Search Tags" at bounding box center [1434, 536] width 102 height 29
type input "handicap"
click at [1382, 577] on li "Add "handicap"" at bounding box center [1385, 581] width 235 height 27
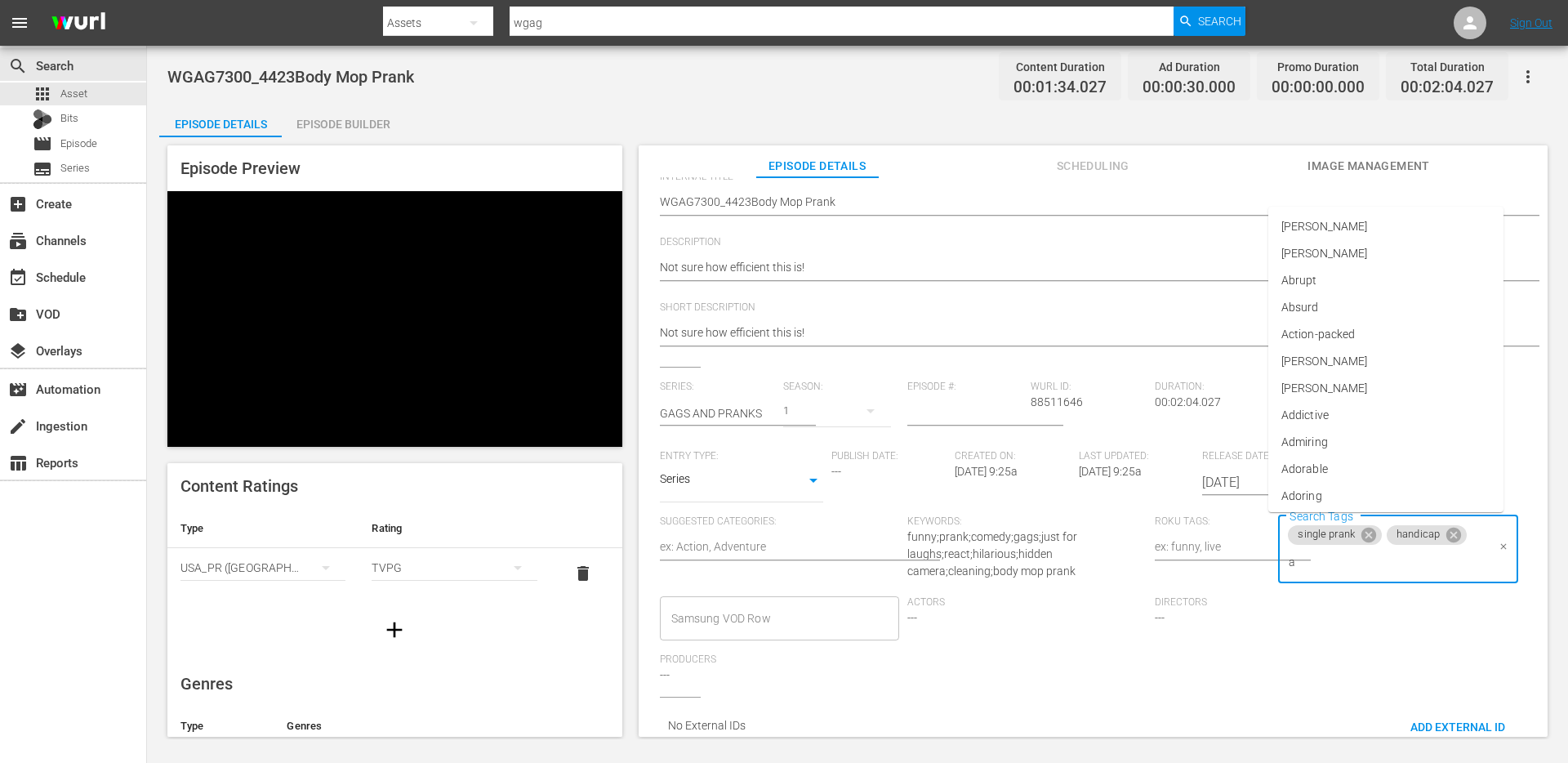
type input "aw"
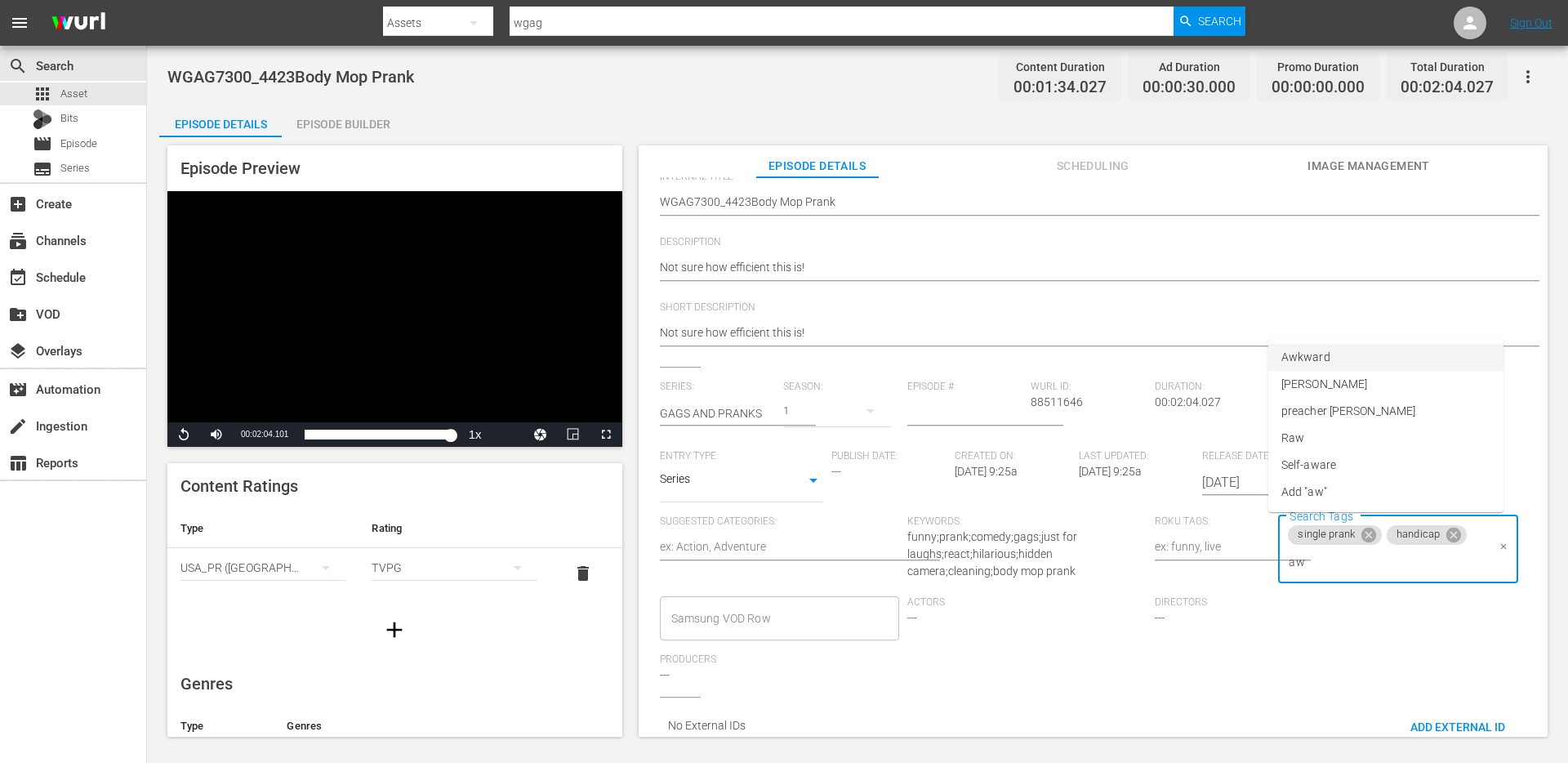
click at [1314, 359] on span "Awkward" at bounding box center [1305, 357] width 49 height 17
click at [1295, 673] on div "Series: GAGS AND PRANKS Season: 1 Episode #: Wurl ID: 88511646 Duration: 00:02:…" at bounding box center [1092, 538] width 866 height 316
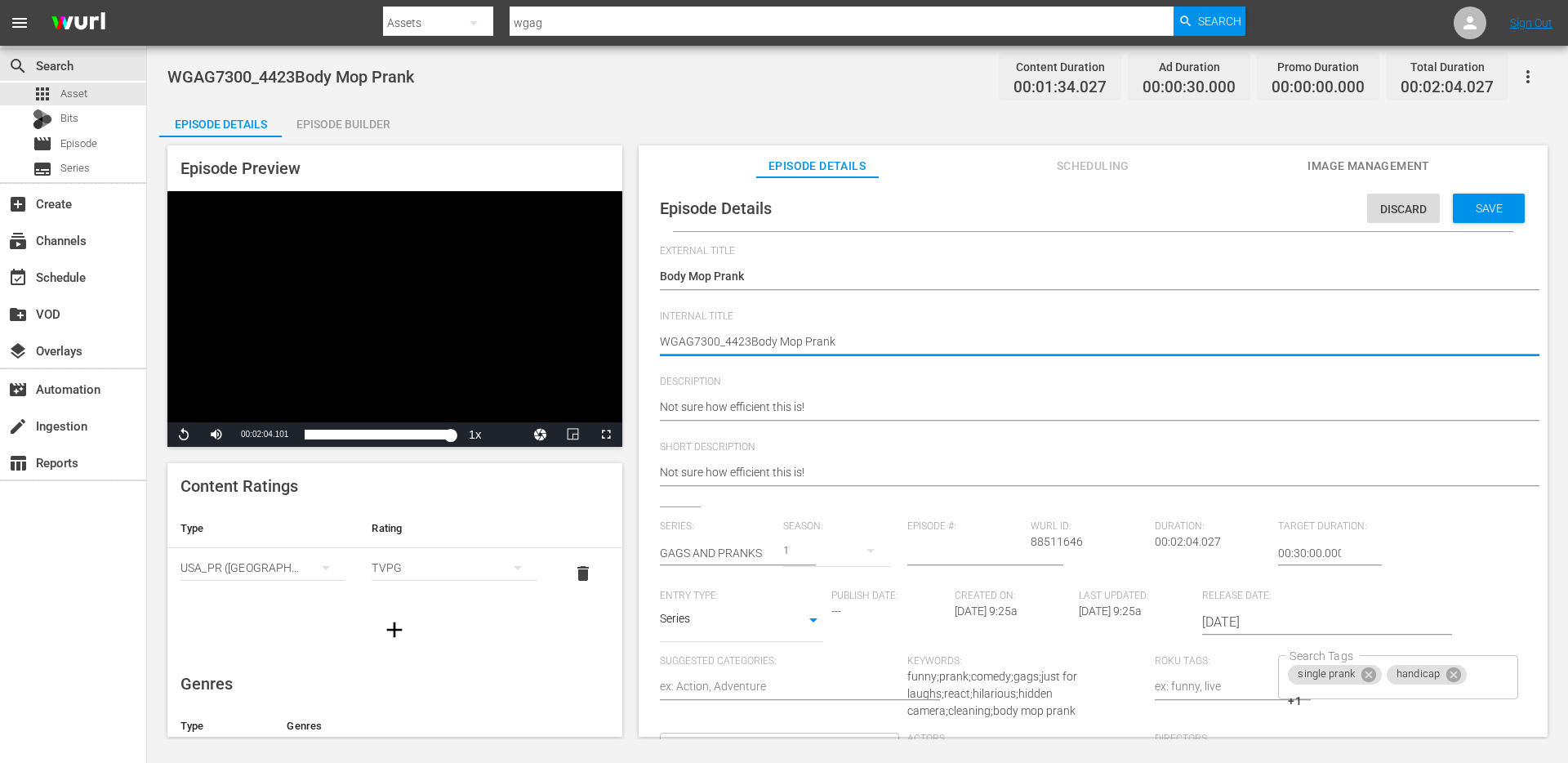
click at [696, 335] on textarea "WGAG7300_4423Body Mop Prank" at bounding box center [1089, 343] width 858 height 20
drag, startPoint x: 717, startPoint y: 337, endPoint x: 567, endPoint y: 339, distance: 150.0
click at [568, 339] on div "Episode Preview Video Player is loading. Play Video Replay Mute Current Time 00…" at bounding box center [857, 444] width 1396 height 612
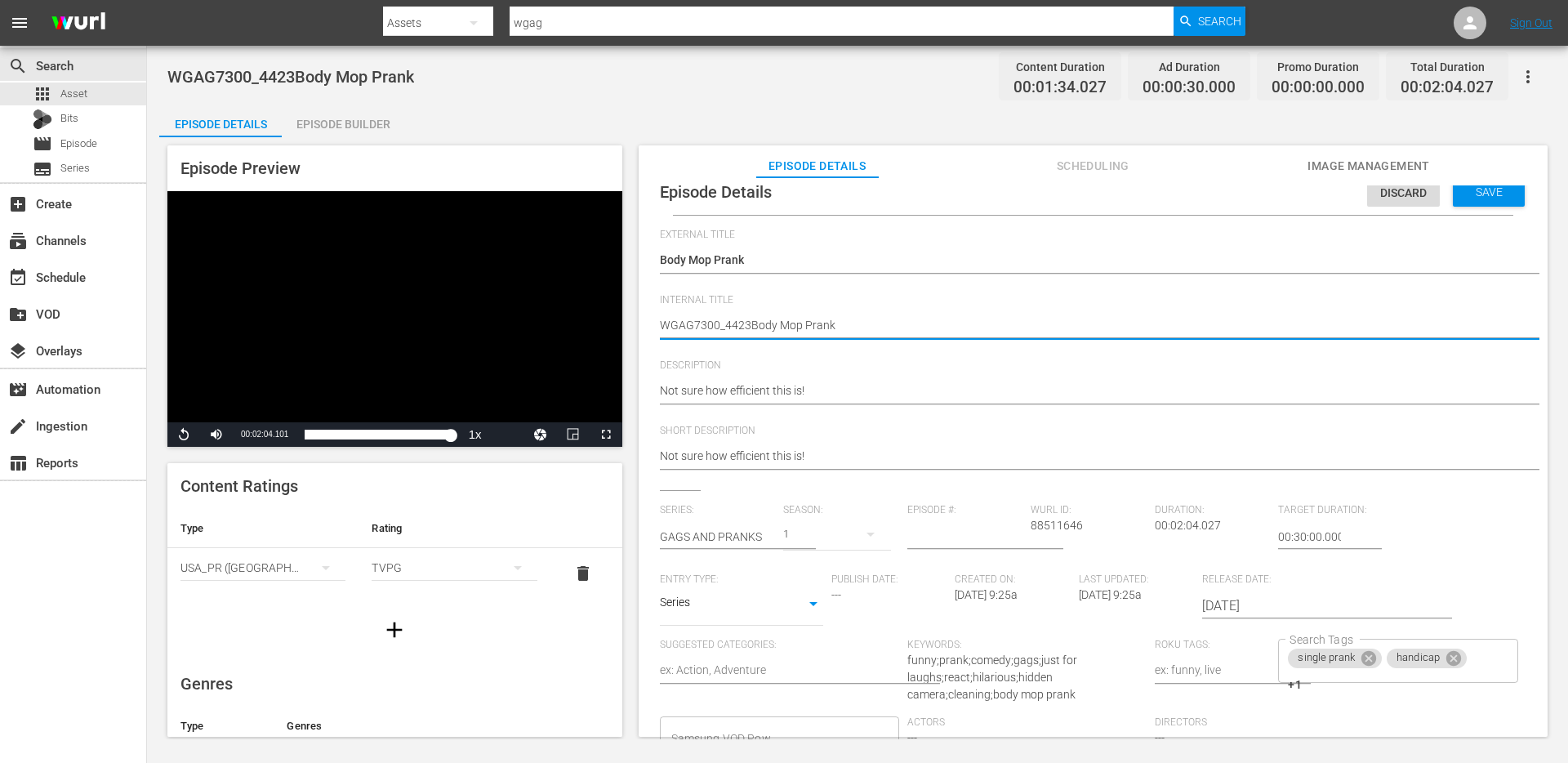
scroll to position [158, 0]
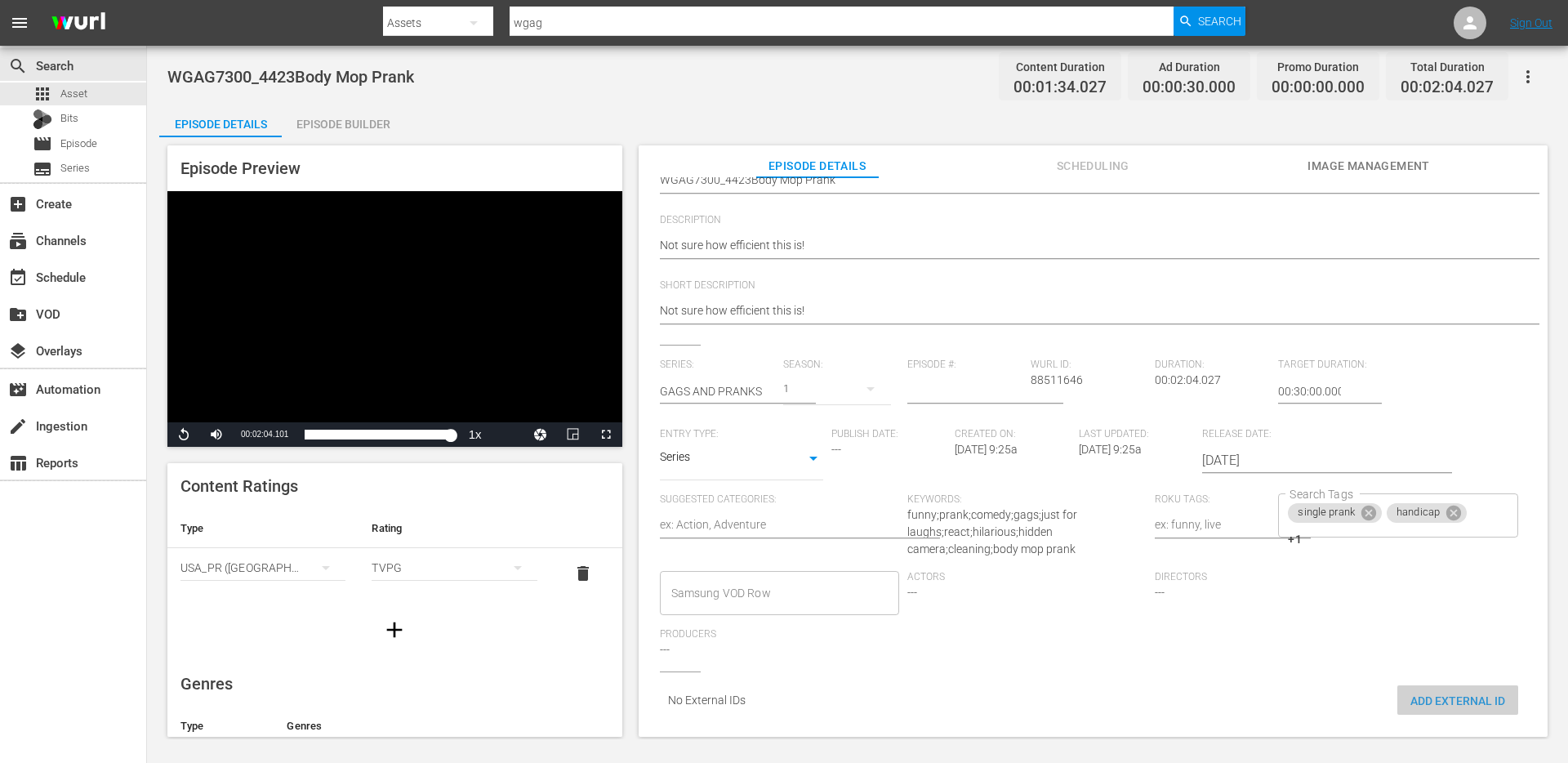
click at [1428, 685] on div "Add External Id" at bounding box center [1457, 700] width 121 height 30
click at [1469, 694] on span "Add External Id" at bounding box center [1457, 700] width 121 height 13
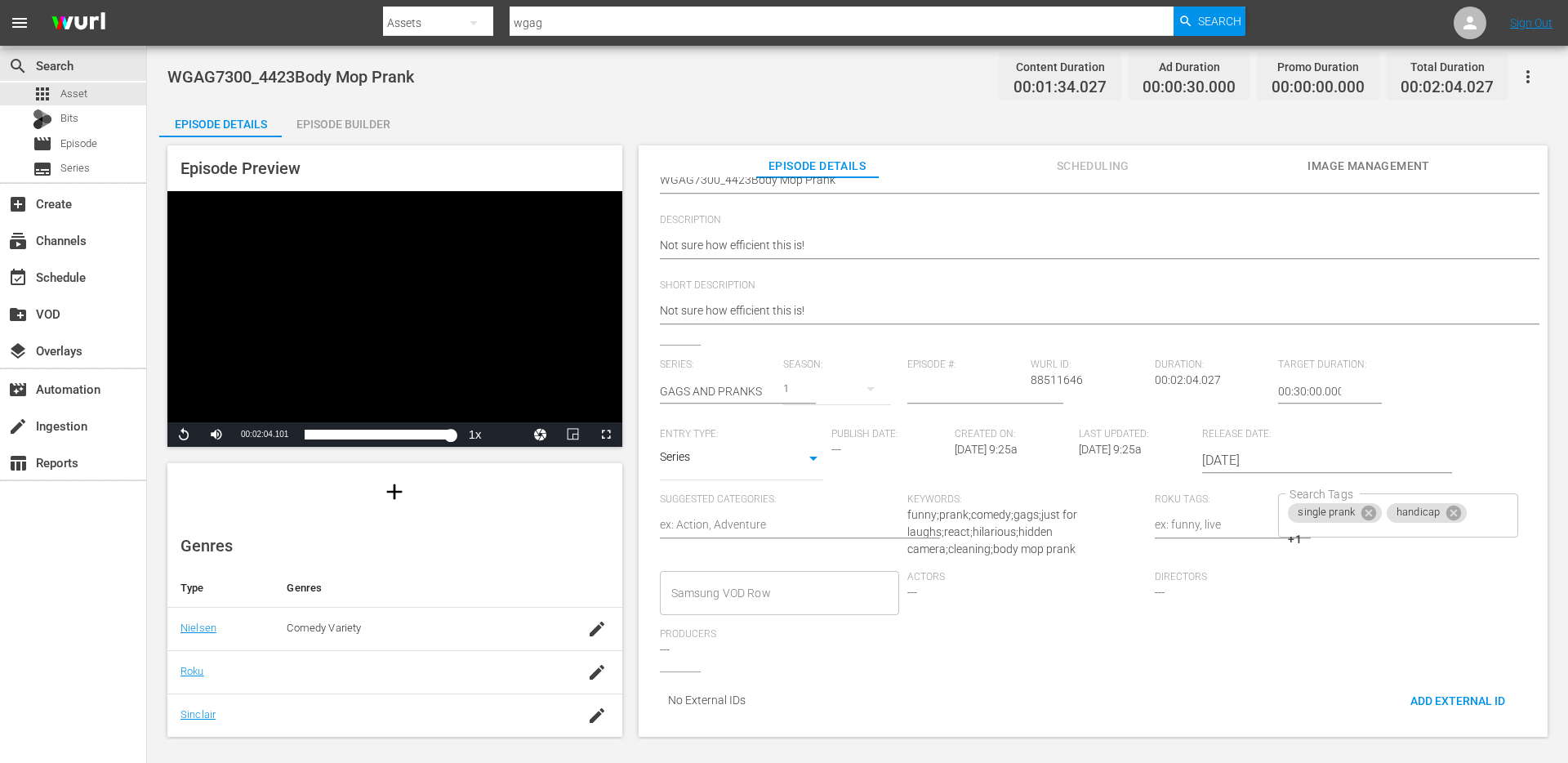
scroll to position [207, 0]
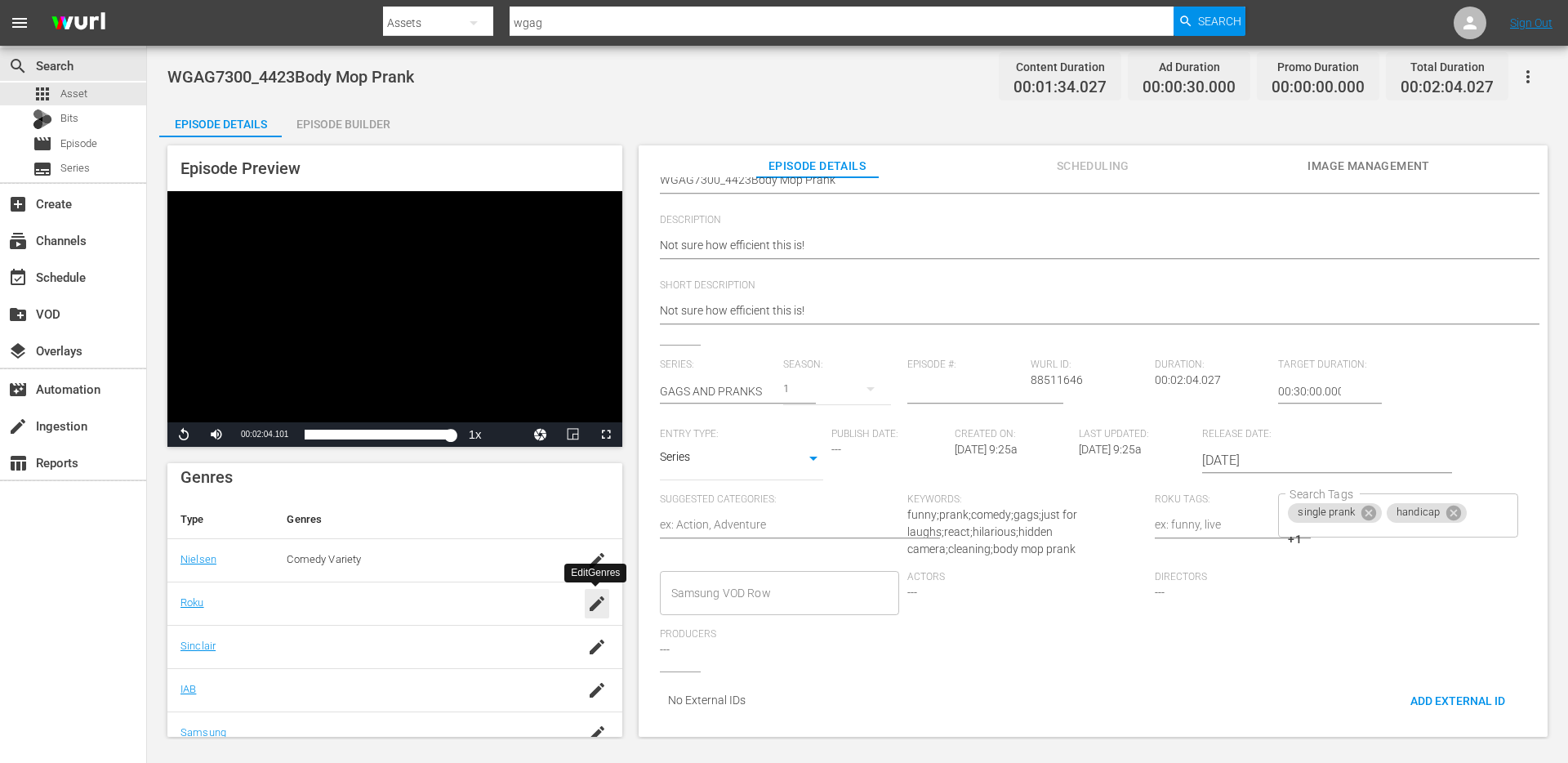
click at [593, 603] on icon "button" at bounding box center [596, 603] width 20 height 20
type input "t"
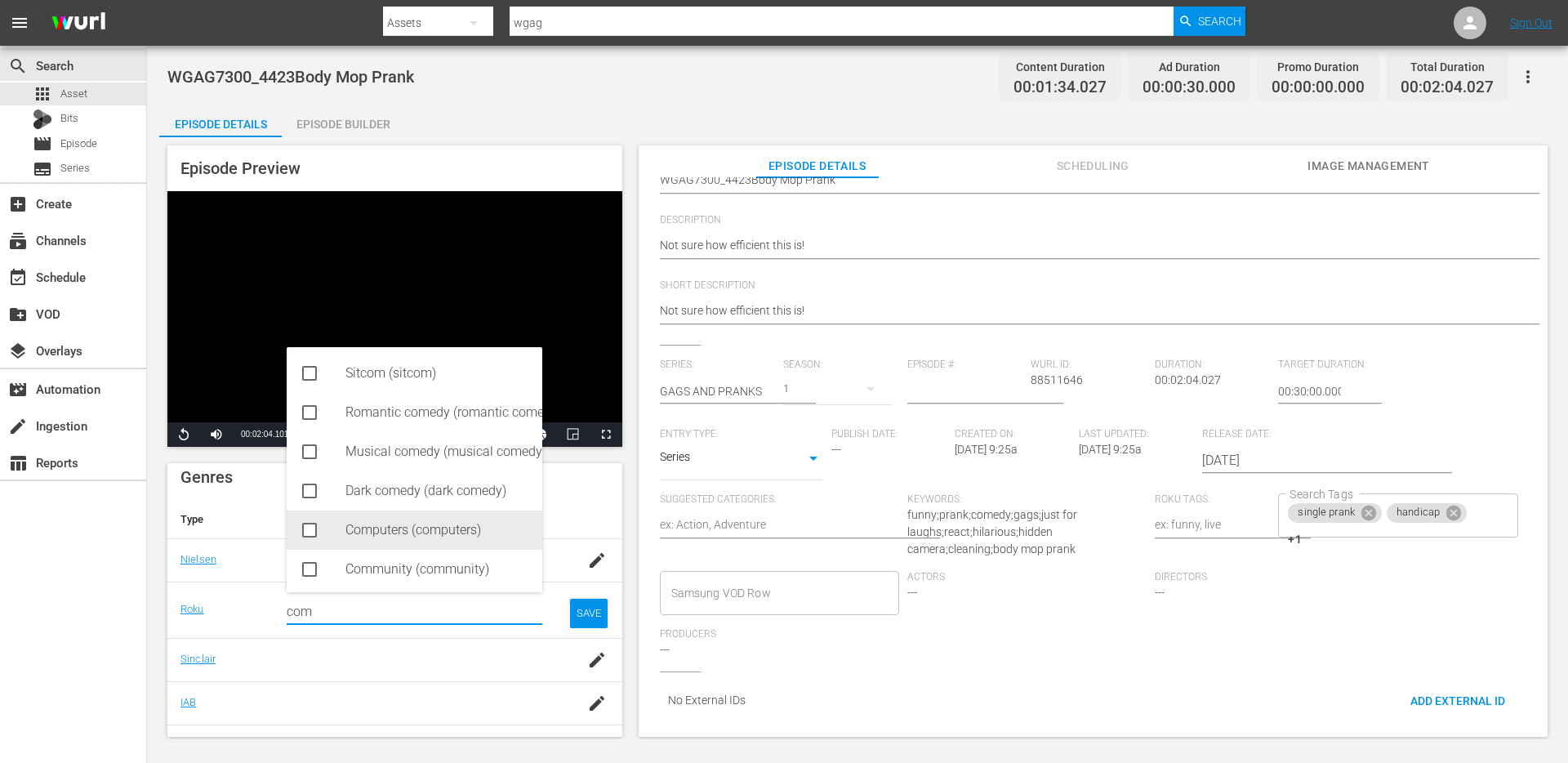
scroll to position [81, 0]
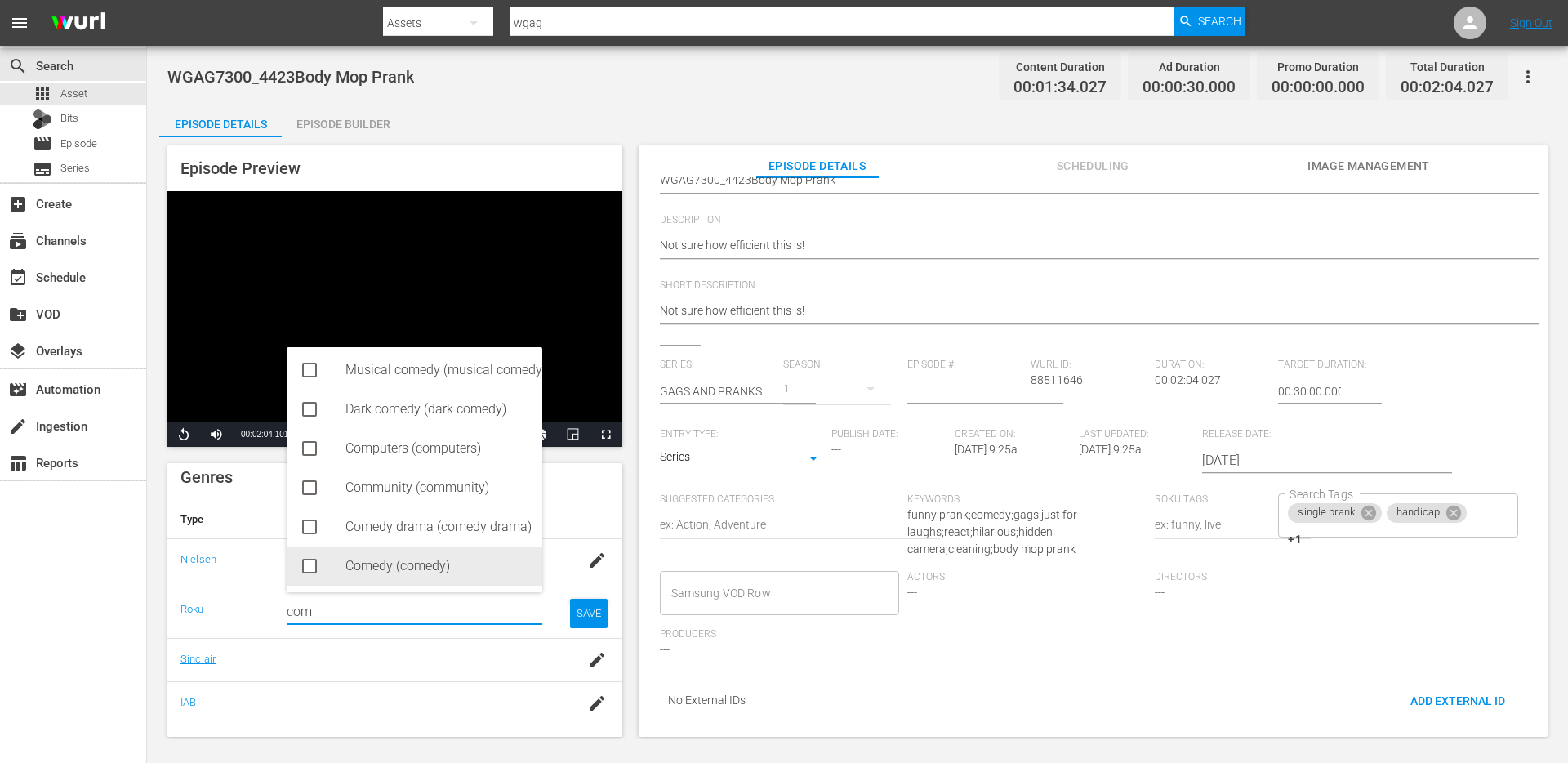
click at [386, 568] on div "Comedy (comedy)" at bounding box center [437, 566] width 183 height 39
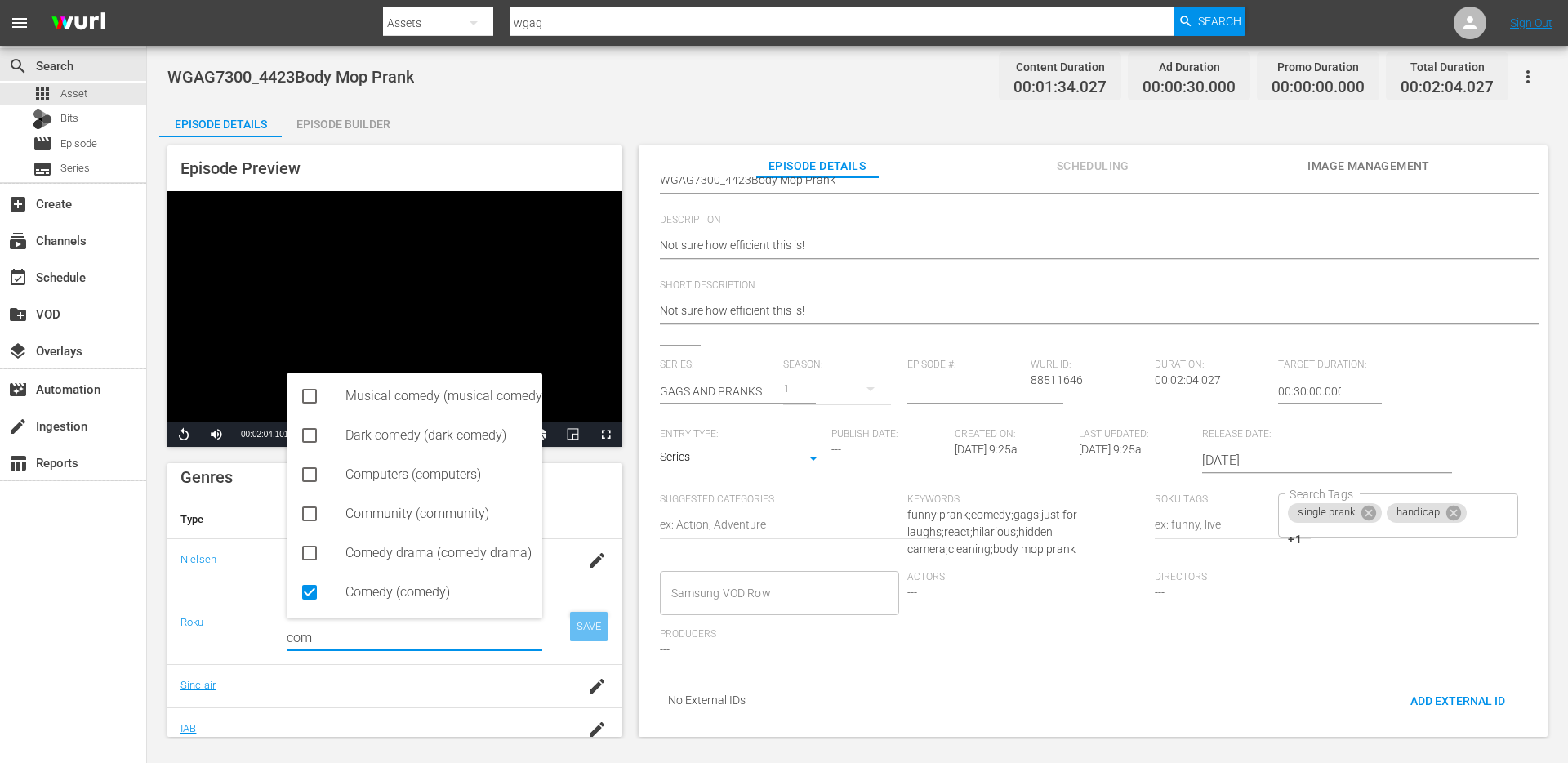
type input "com"
click at [601, 628] on div "SAVE" at bounding box center [589, 625] width 37 height 29
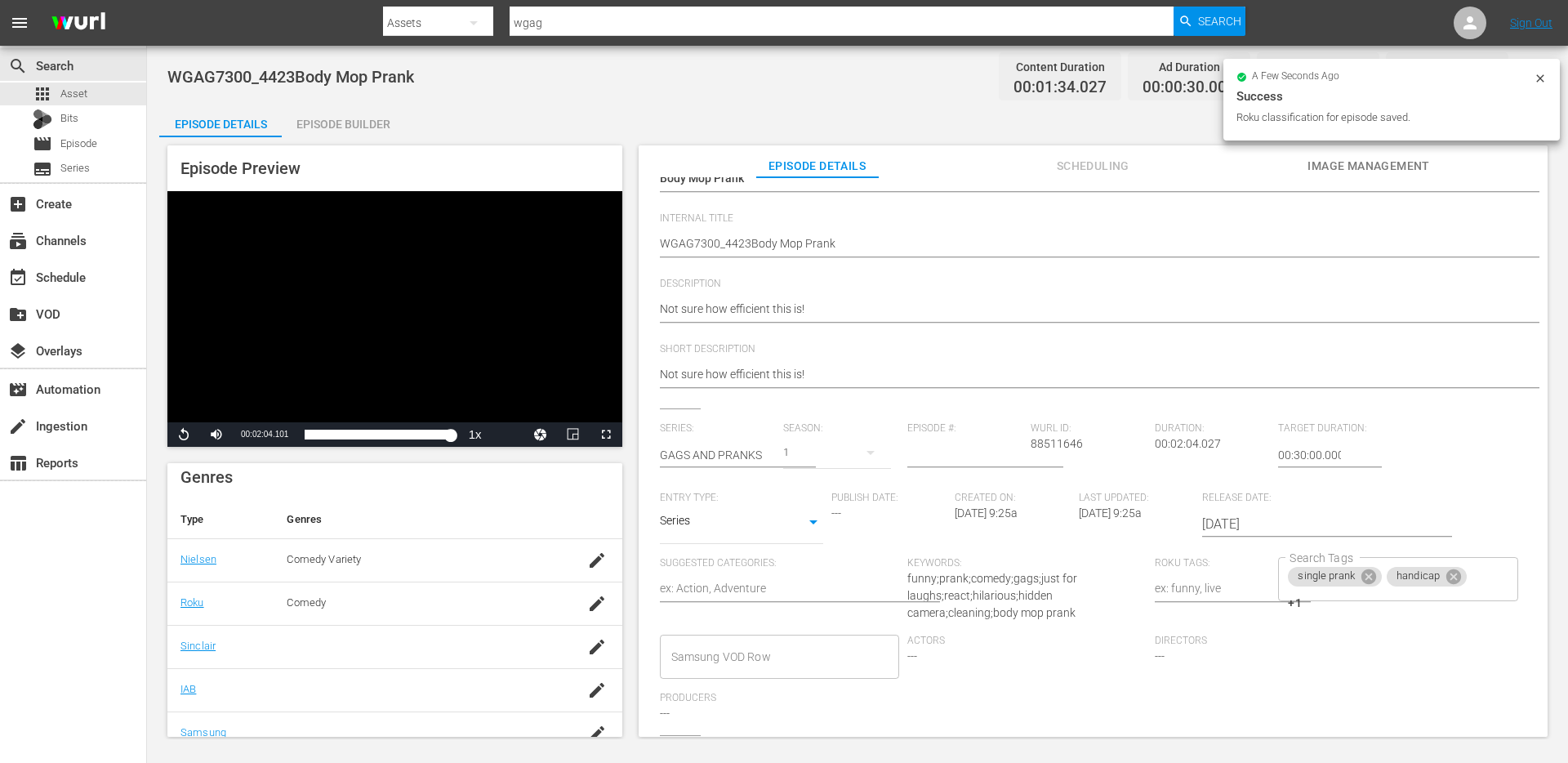
scroll to position [0, 0]
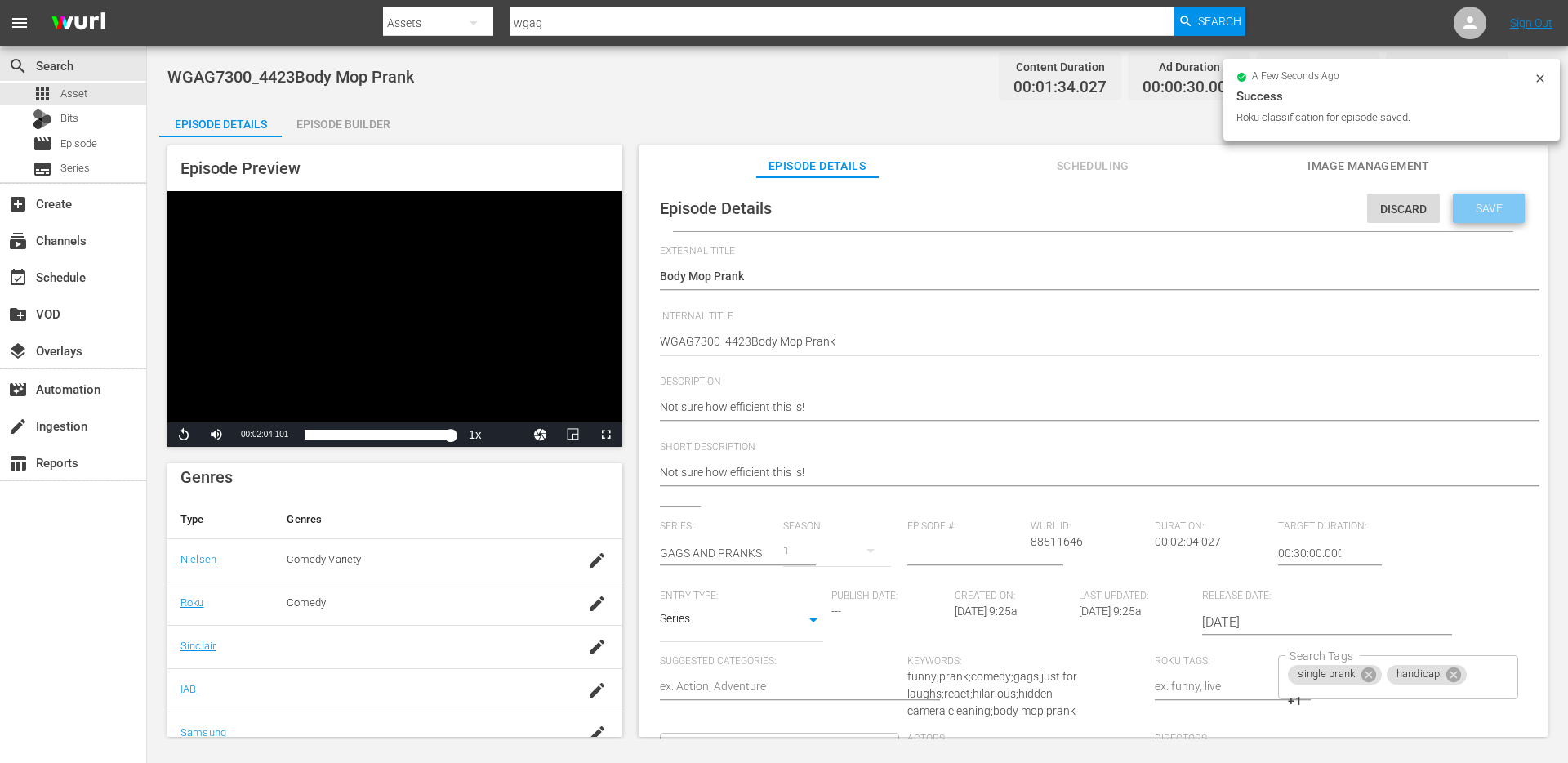
click at [1470, 216] on div "Save" at bounding box center [1488, 208] width 72 height 29
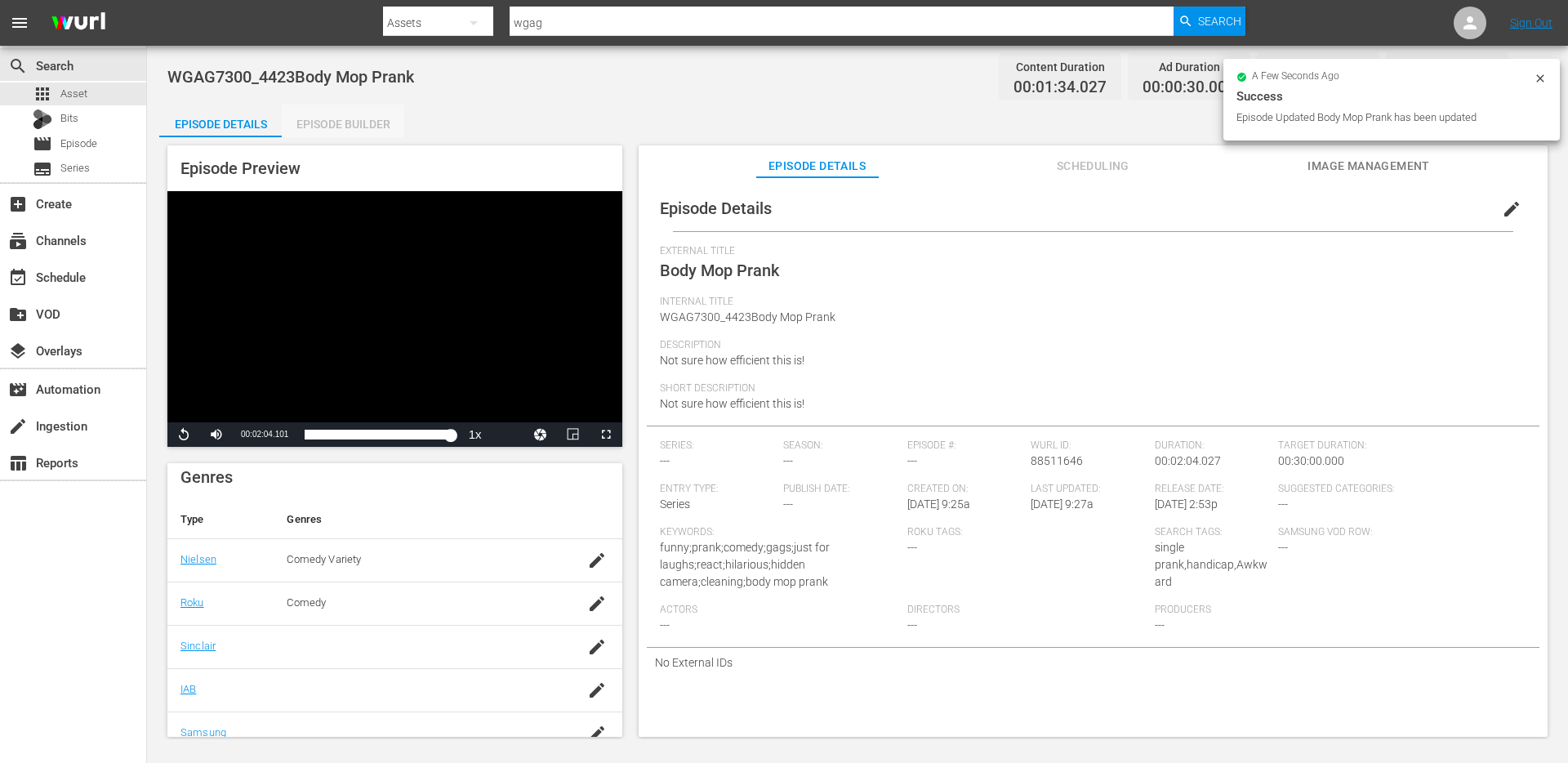
click at [339, 125] on div "Episode Builder" at bounding box center [343, 125] width 123 height 39
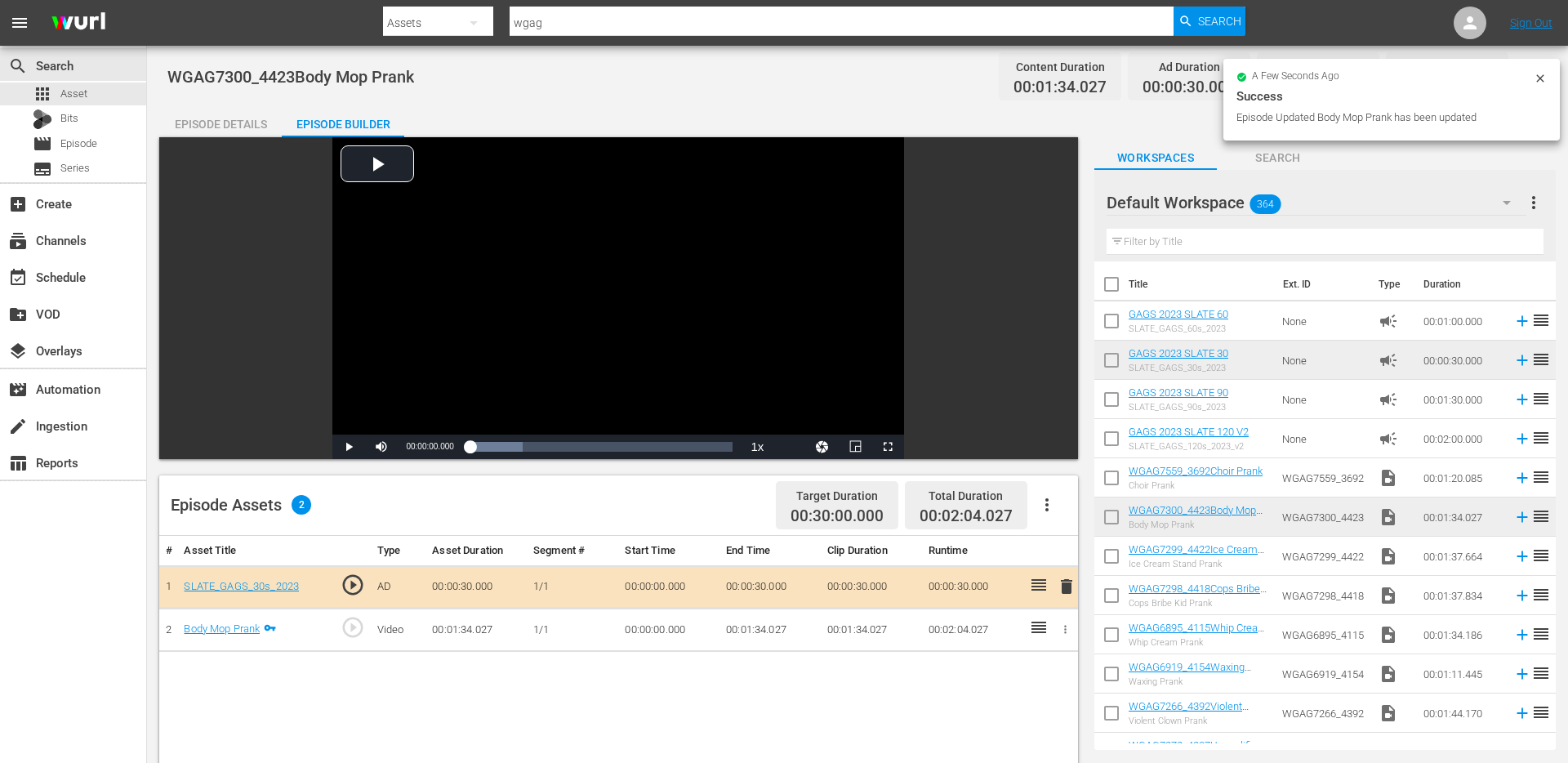
click at [213, 124] on div "Episode Details" at bounding box center [220, 125] width 123 height 39
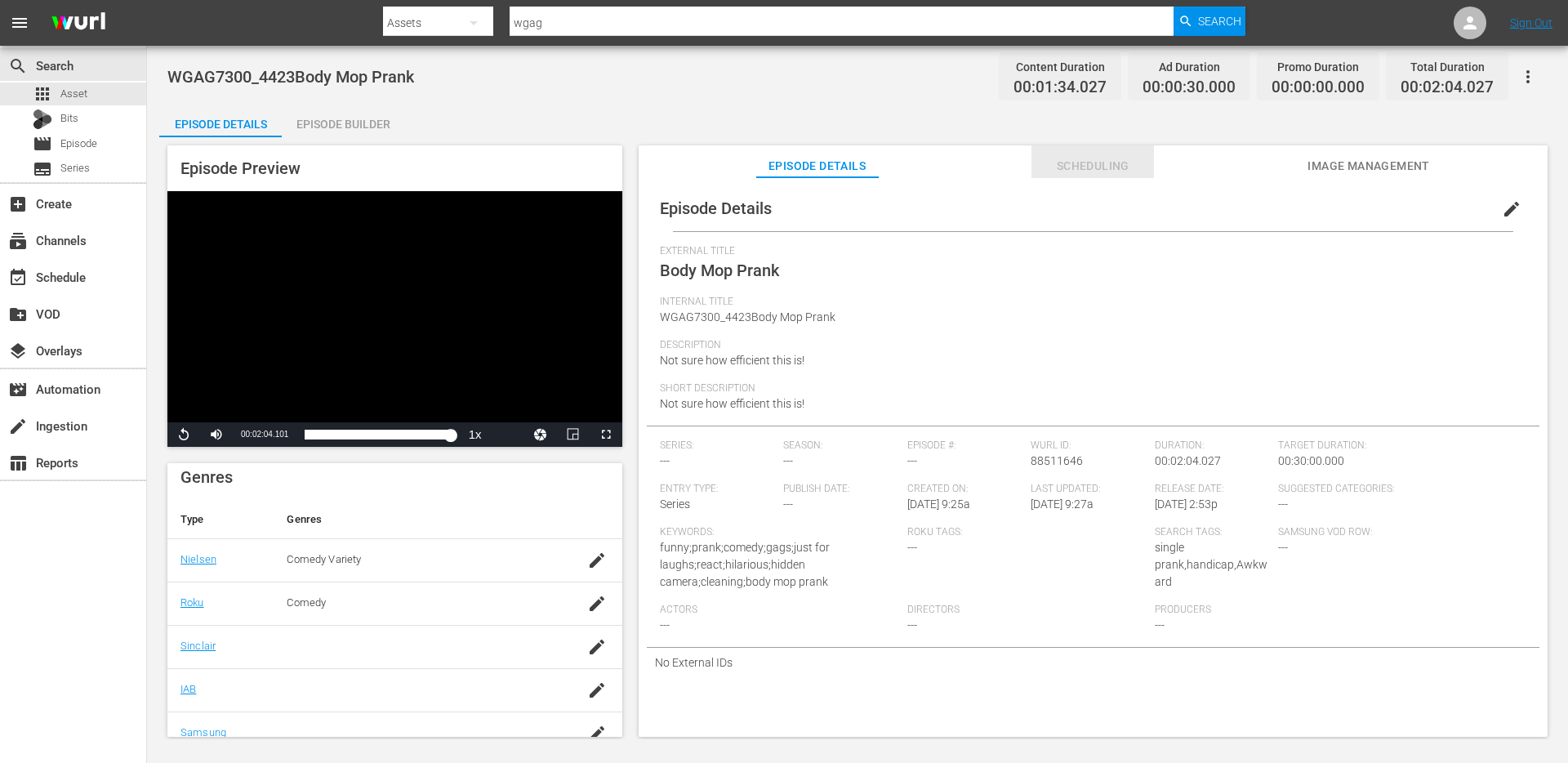
click at [1131, 170] on span "Scheduling" at bounding box center [1092, 167] width 123 height 21
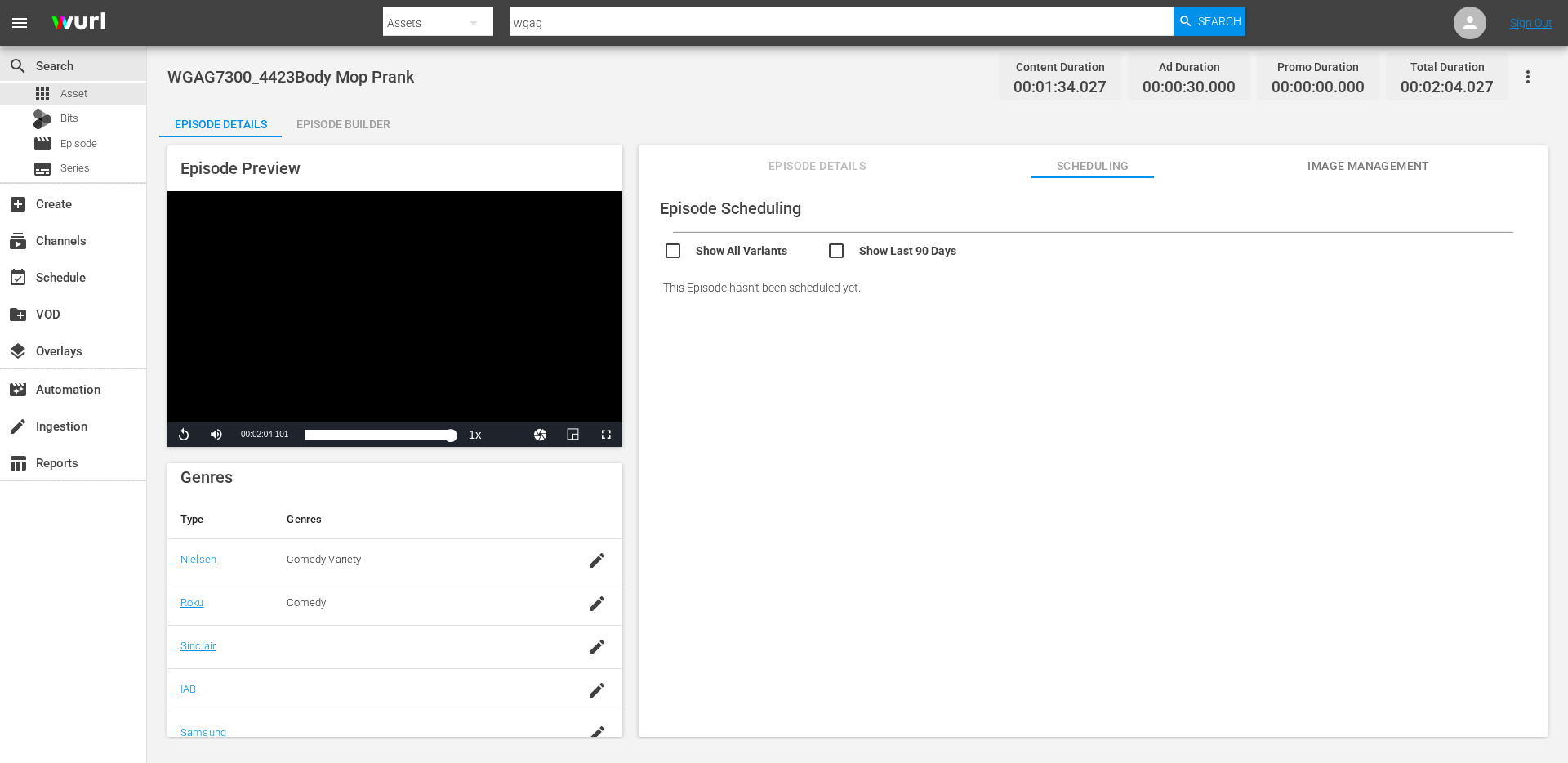
click at [682, 240] on div "Show All Variants Show Last 90 Days" at bounding box center [1101, 249] width 876 height 32
click at [681, 246] on input "checkbox" at bounding box center [744, 252] width 163 height 23
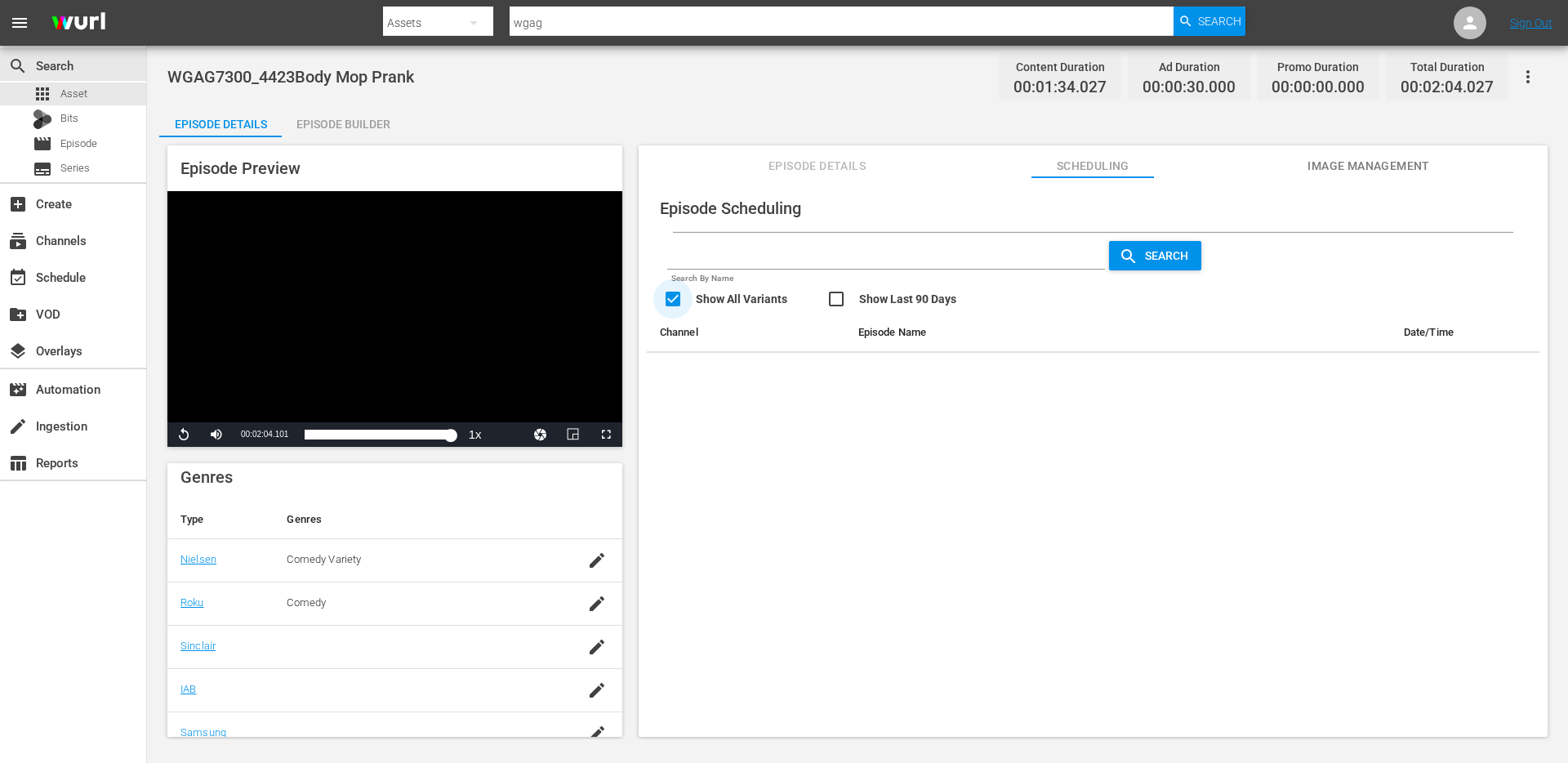
click at [674, 301] on input "checkbox" at bounding box center [744, 301] width 163 height 23
checkbox input "false"
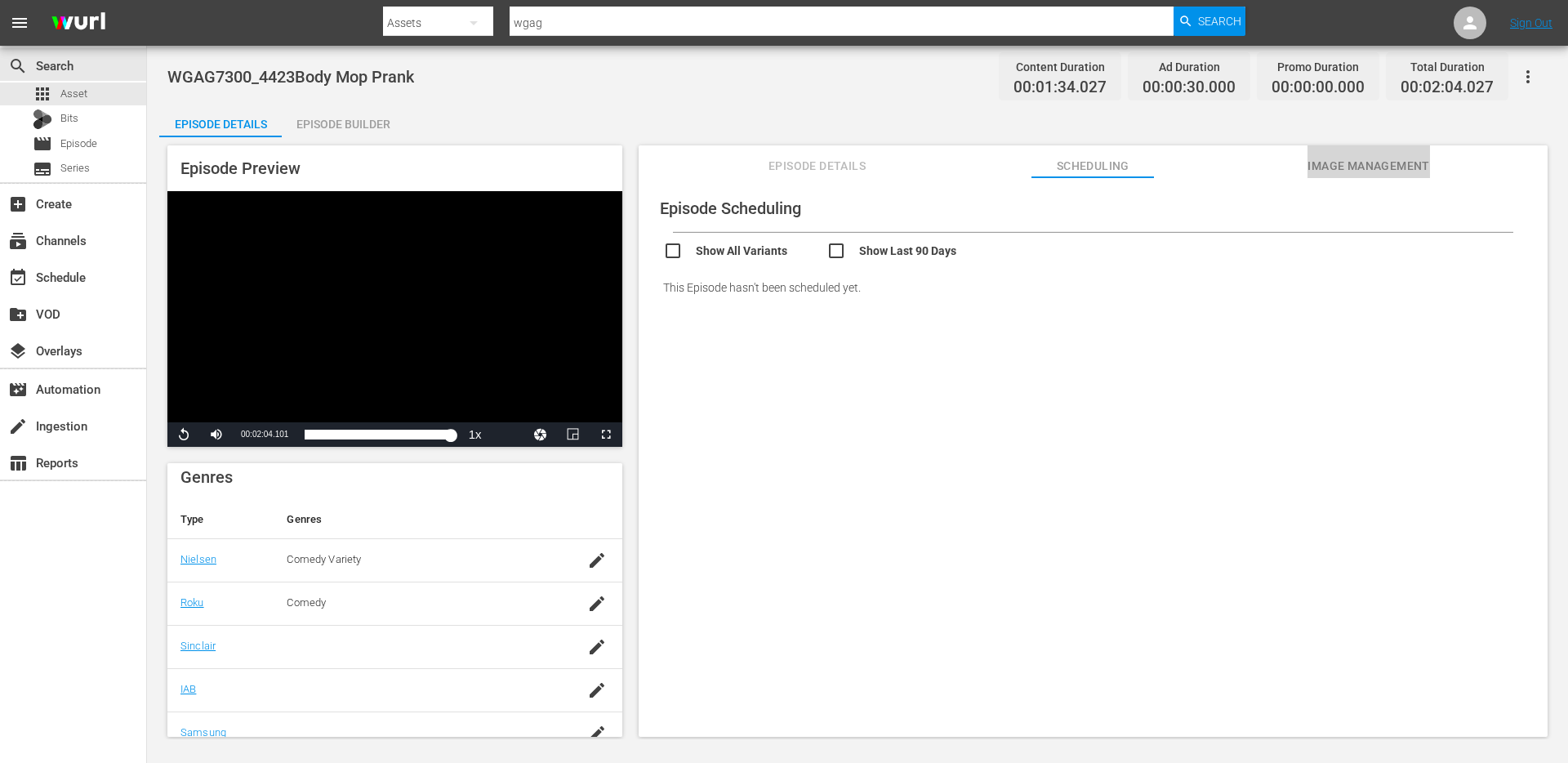
click at [1356, 171] on span "Image Management" at bounding box center [1368, 167] width 123 height 21
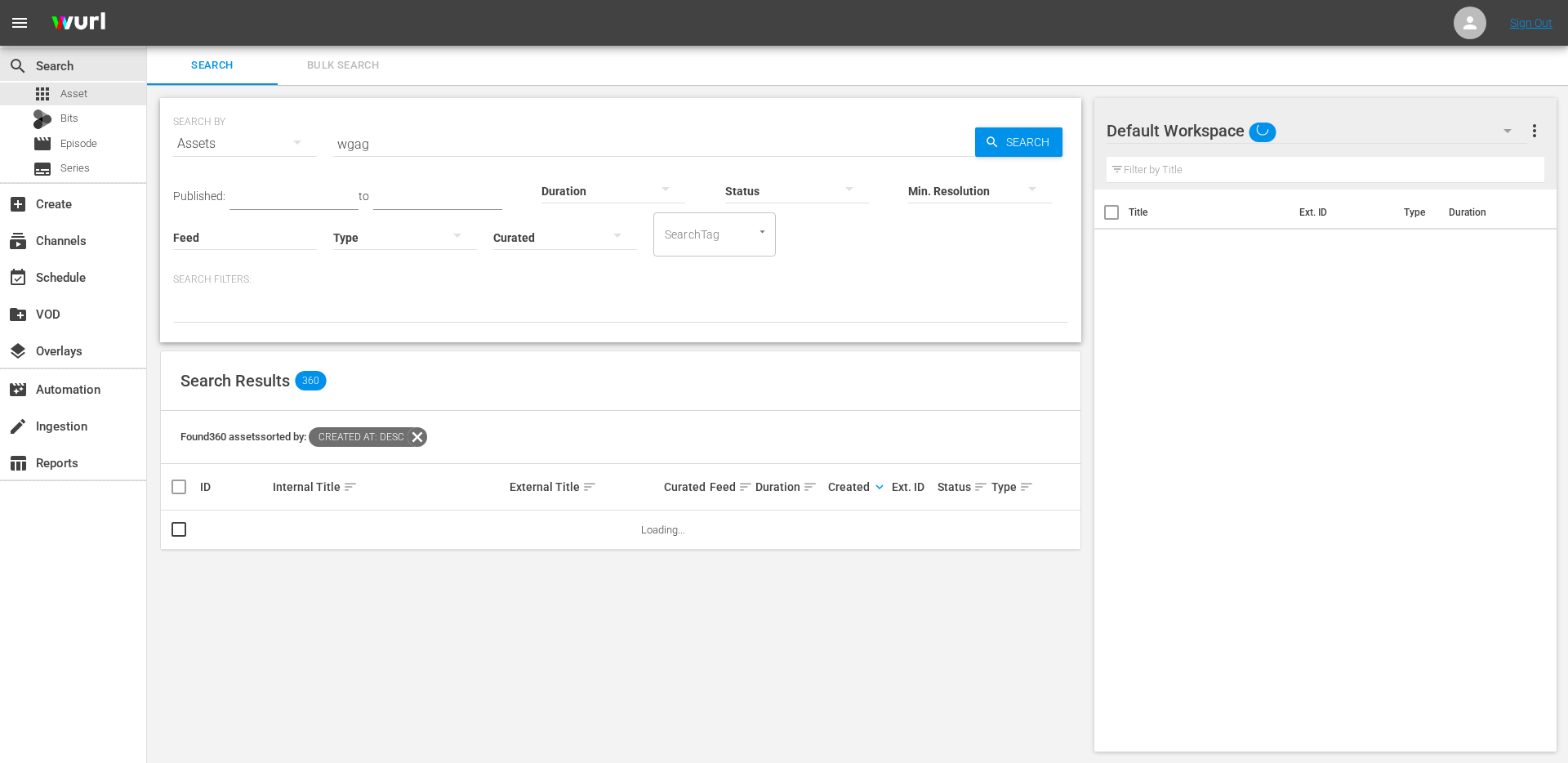
scroll to position [2, 0]
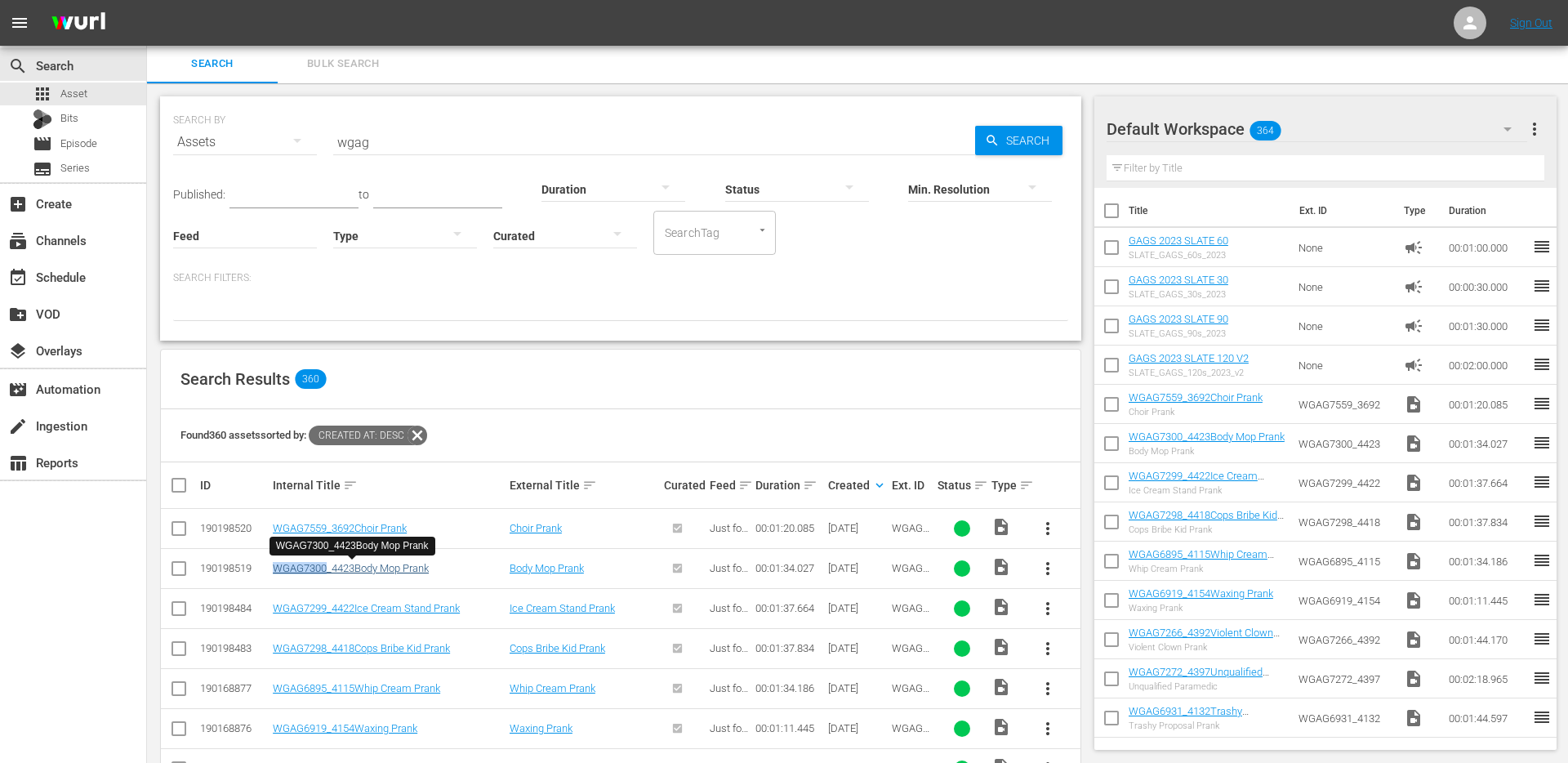
drag, startPoint x: 267, startPoint y: 565, endPoint x: 325, endPoint y: 567, distance: 58.0
click at [325, 567] on tr "190198519 WGAG7300_4423Body Mop Prank Body Mop Prank Just for Laughs Gags 00:01…" at bounding box center [621, 567] width 919 height 40
copy tr "WGAG7300"
click at [1047, 604] on span "more_vert" at bounding box center [1048, 608] width 20 height 20
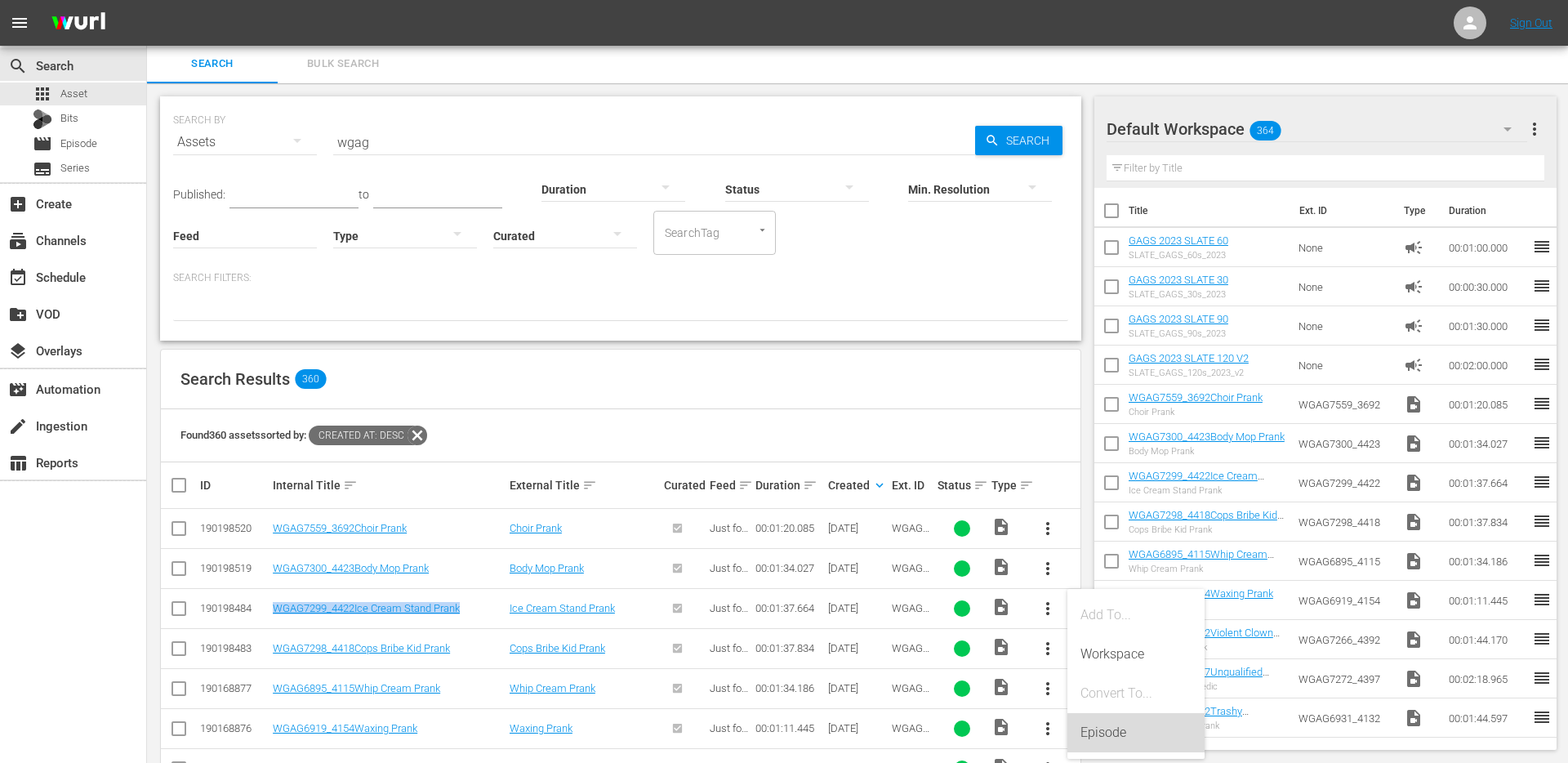
click at [1097, 726] on div "Episode" at bounding box center [1136, 732] width 111 height 39
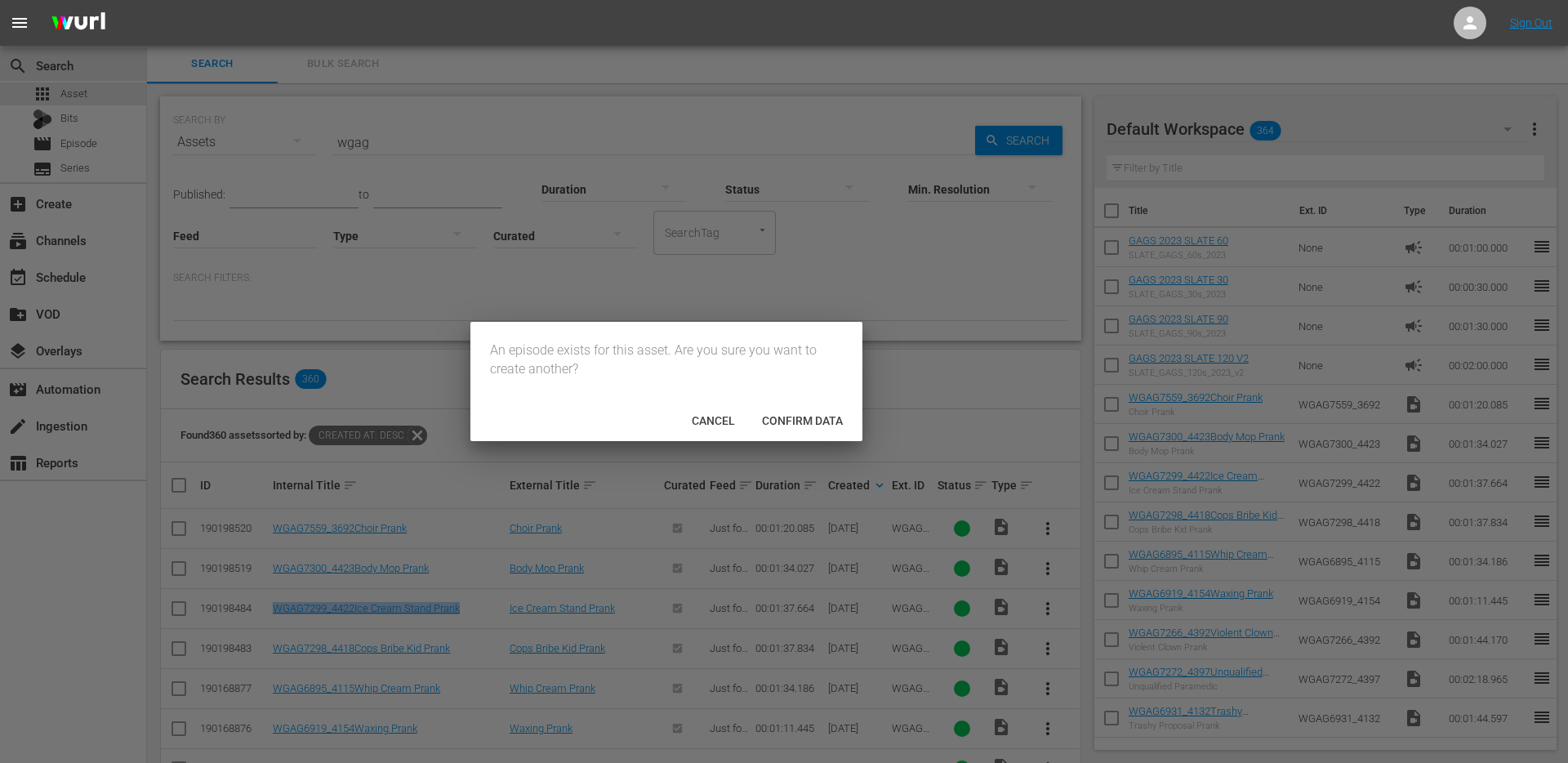
click at [816, 424] on span "Confirm data" at bounding box center [802, 420] width 107 height 13
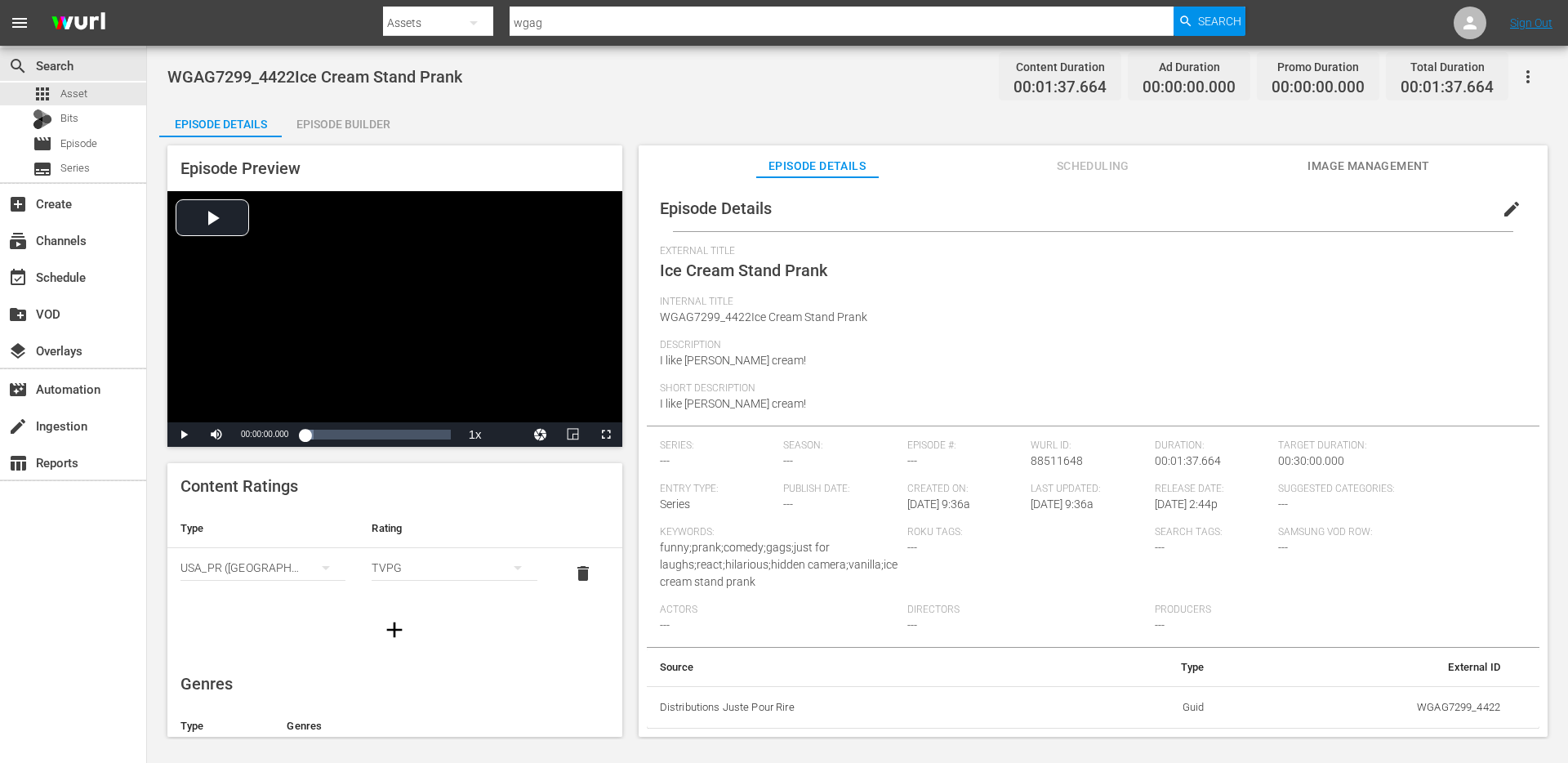
click at [1508, 202] on span "edit" at bounding box center [1511, 209] width 20 height 20
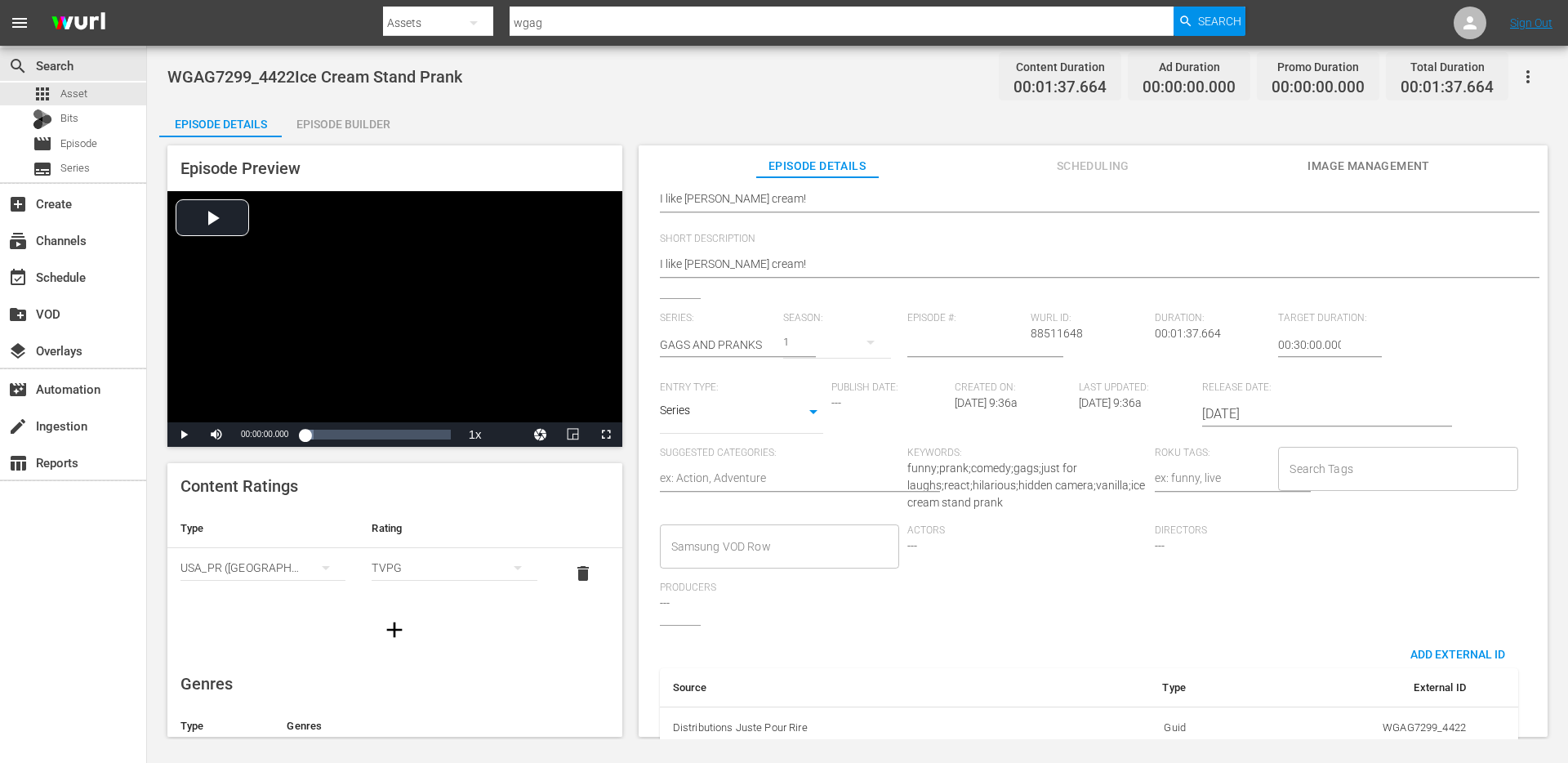
scroll to position [240, 0]
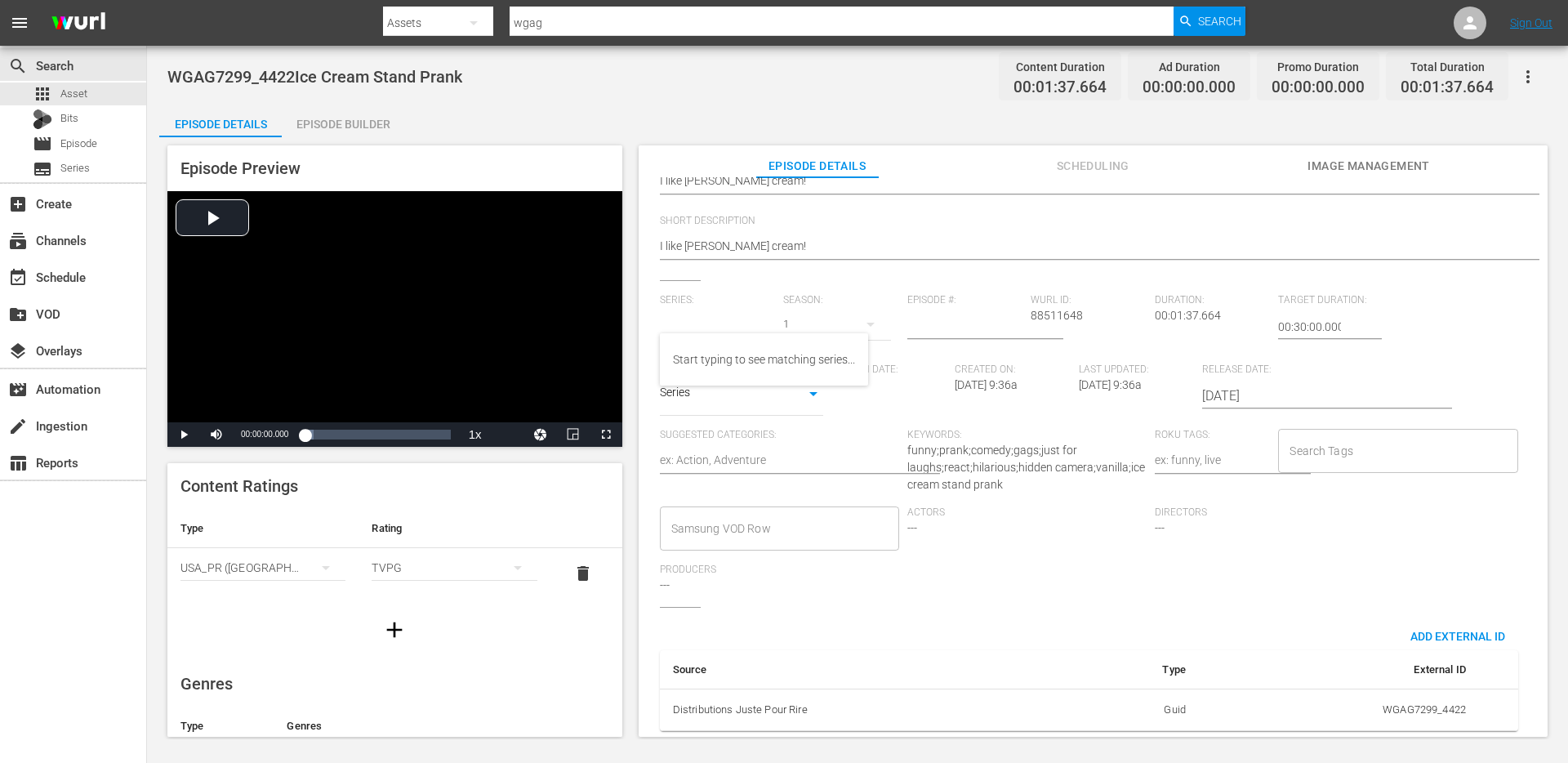
click at [707, 307] on input "text" at bounding box center [718, 327] width 116 height 39
click at [699, 359] on div "GAGS AND PRANKS" at bounding box center [724, 359] width 102 height 39
type input "GAGS AND PRANKS"
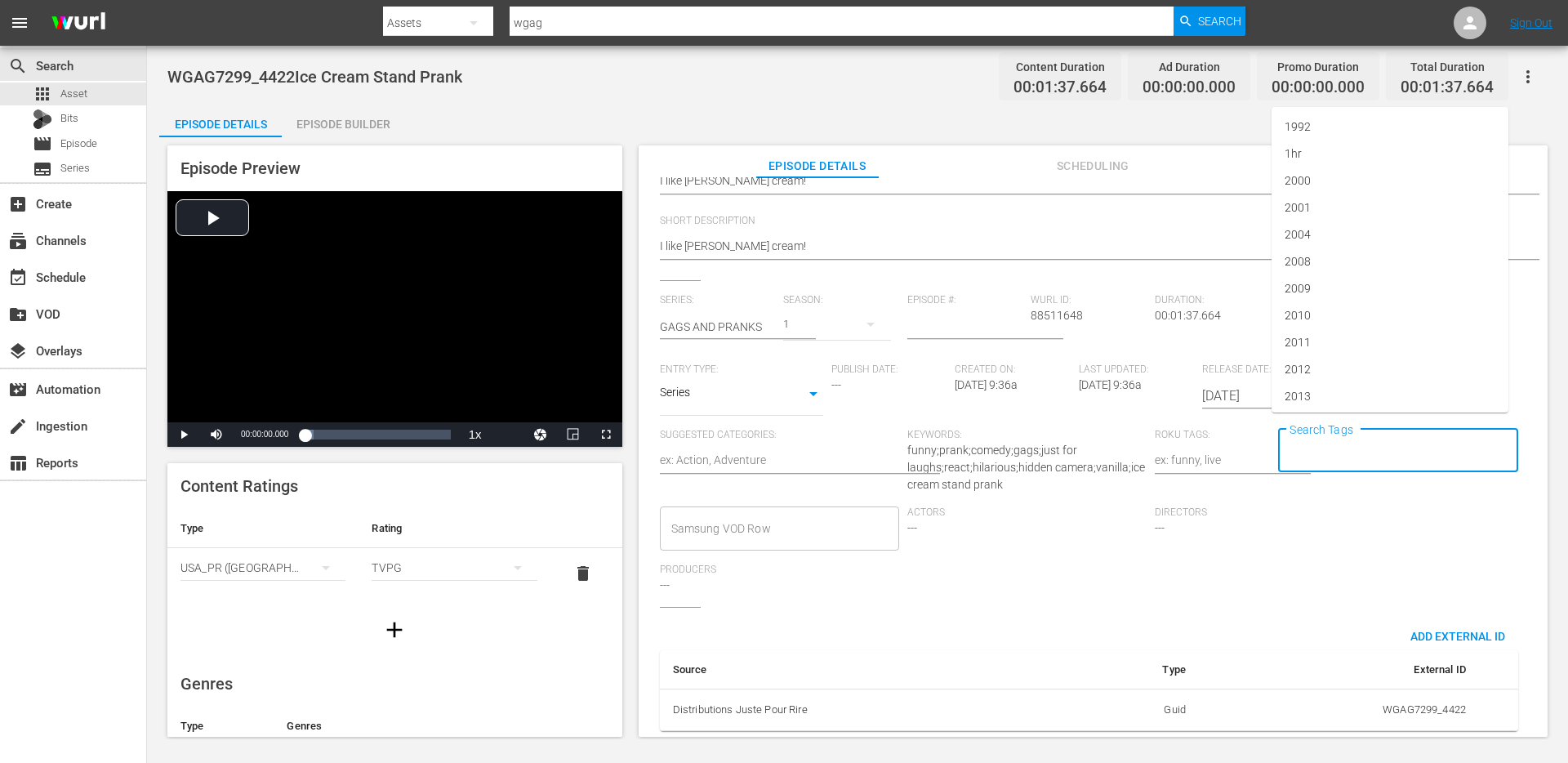
click at [1324, 441] on input "Search Tags" at bounding box center [1385, 450] width 200 height 29
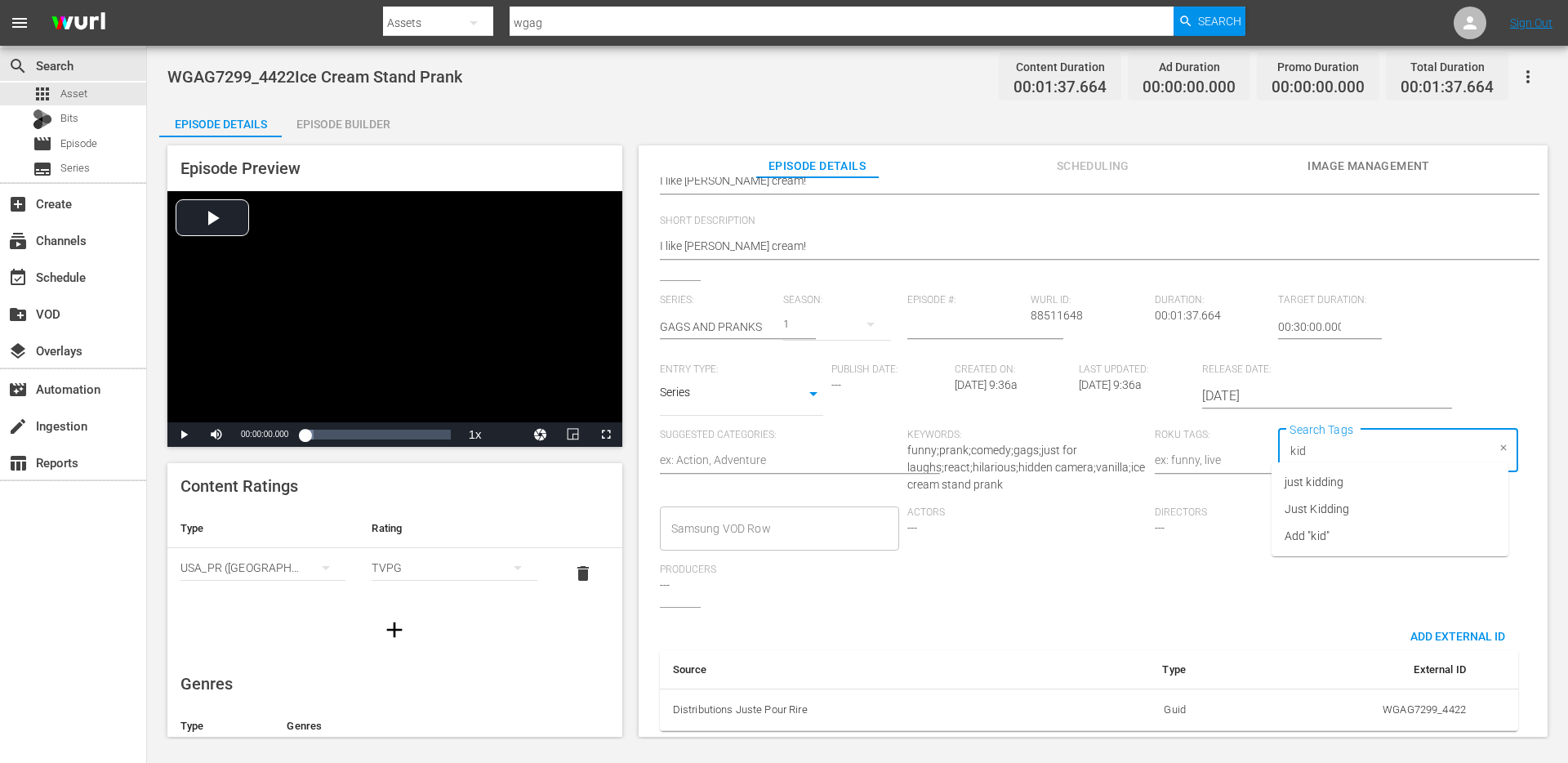
type input "kids"
type input "singl"
click at [1346, 482] on li "single prank" at bounding box center [1389, 482] width 237 height 27
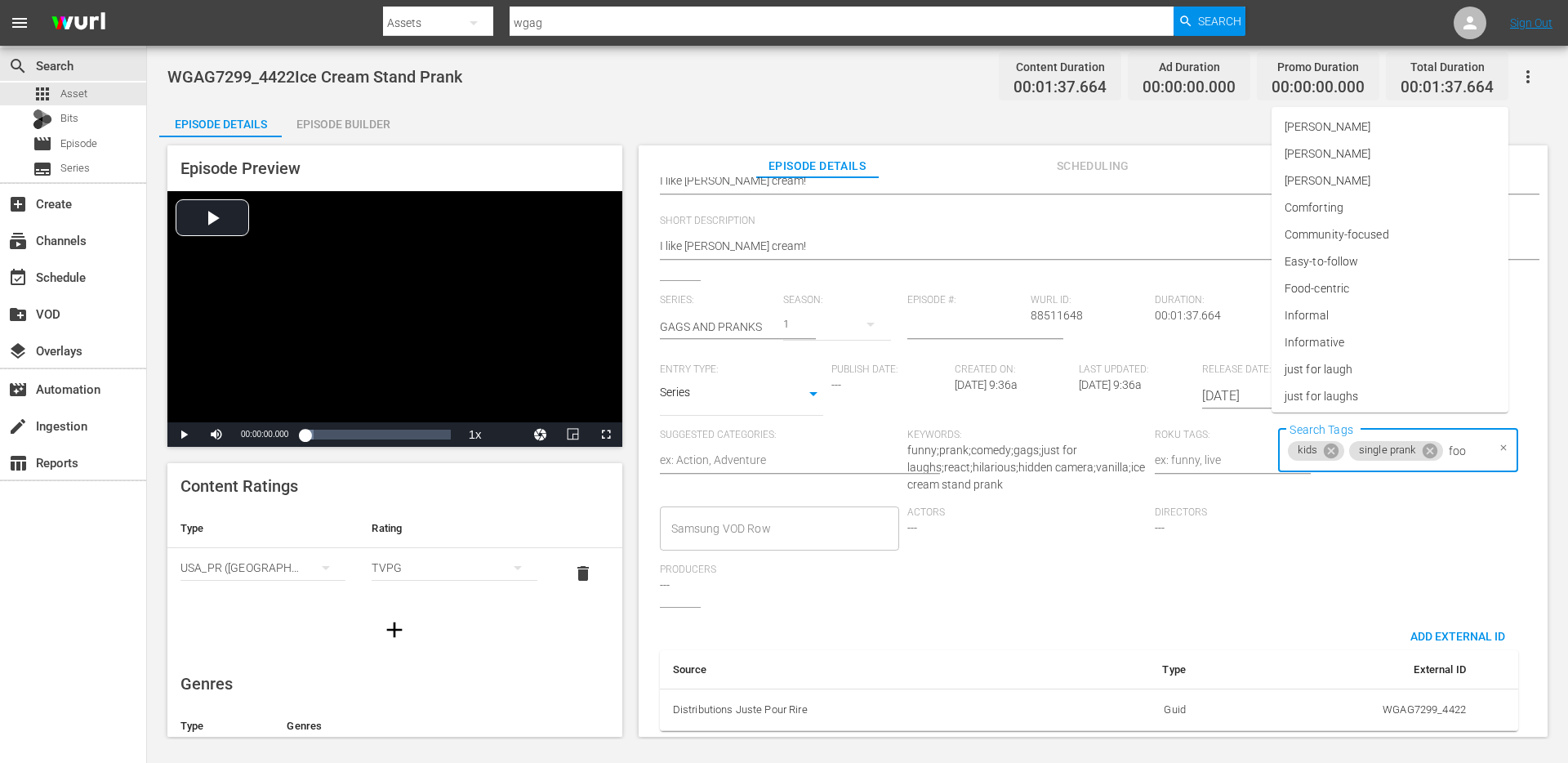
type input "food"
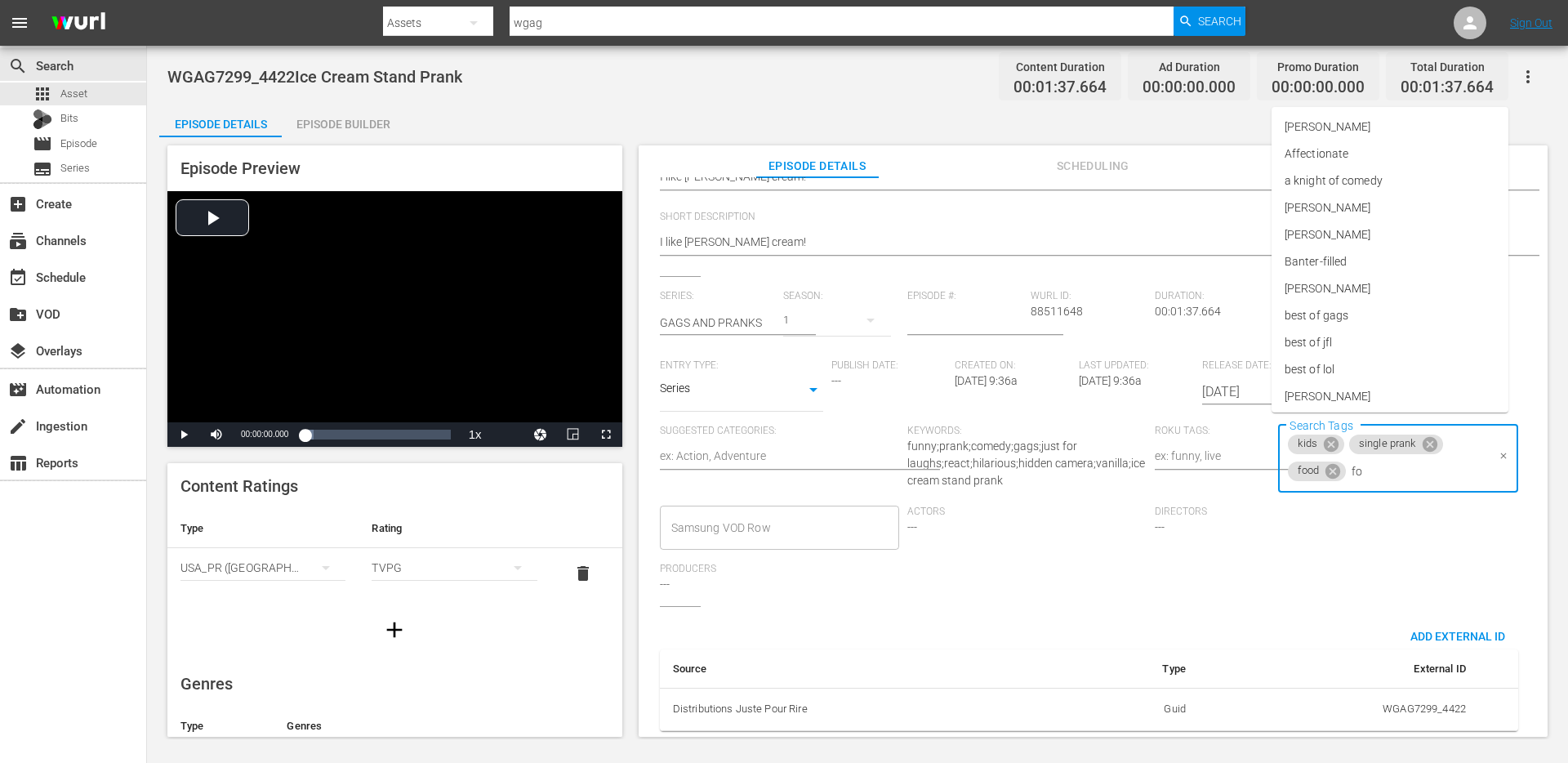
type input "foo"
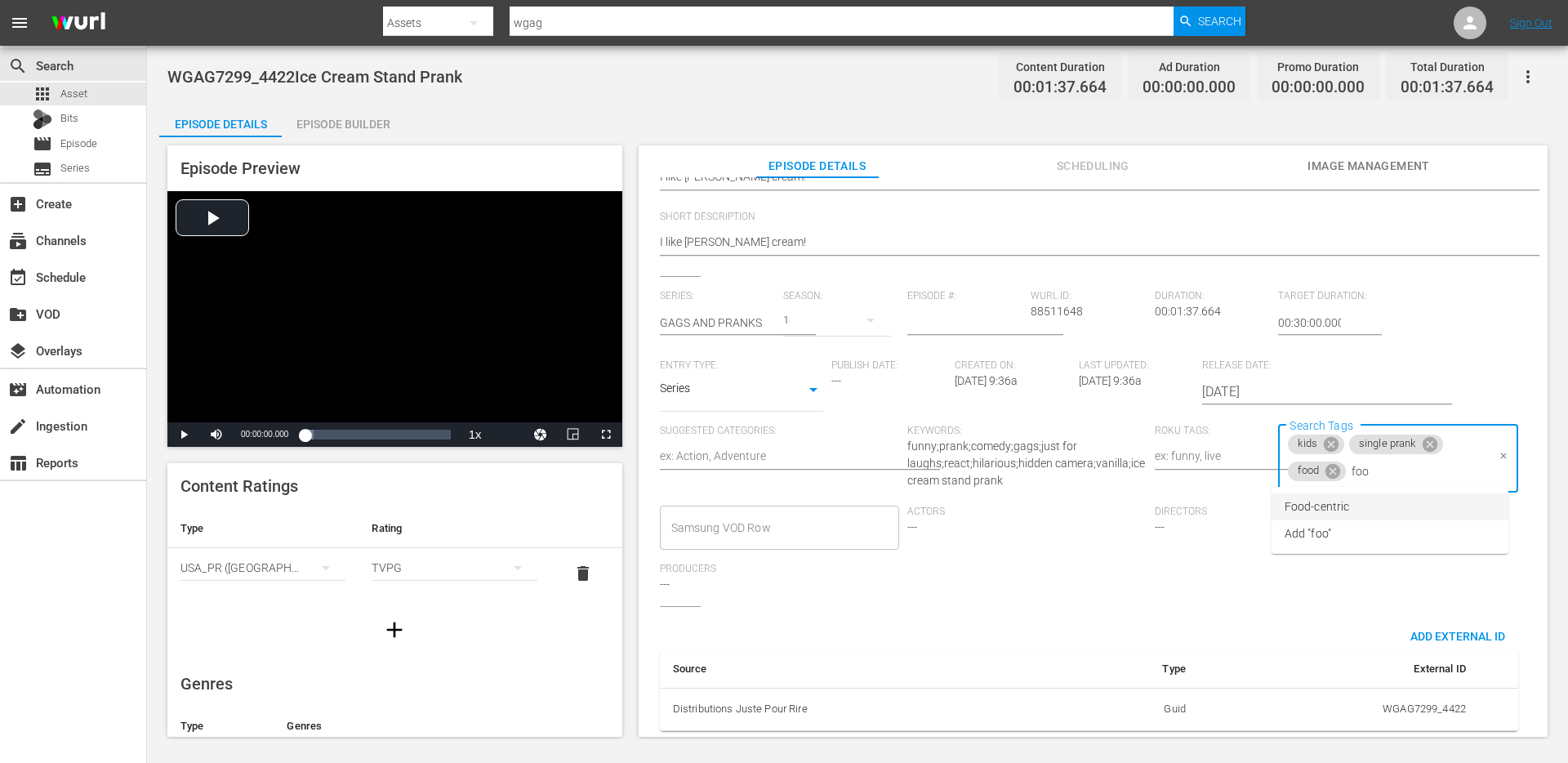
click at [1382, 506] on li "Food-centric" at bounding box center [1389, 506] width 237 height 27
click at [1331, 464] on icon at bounding box center [1333, 471] width 15 height 15
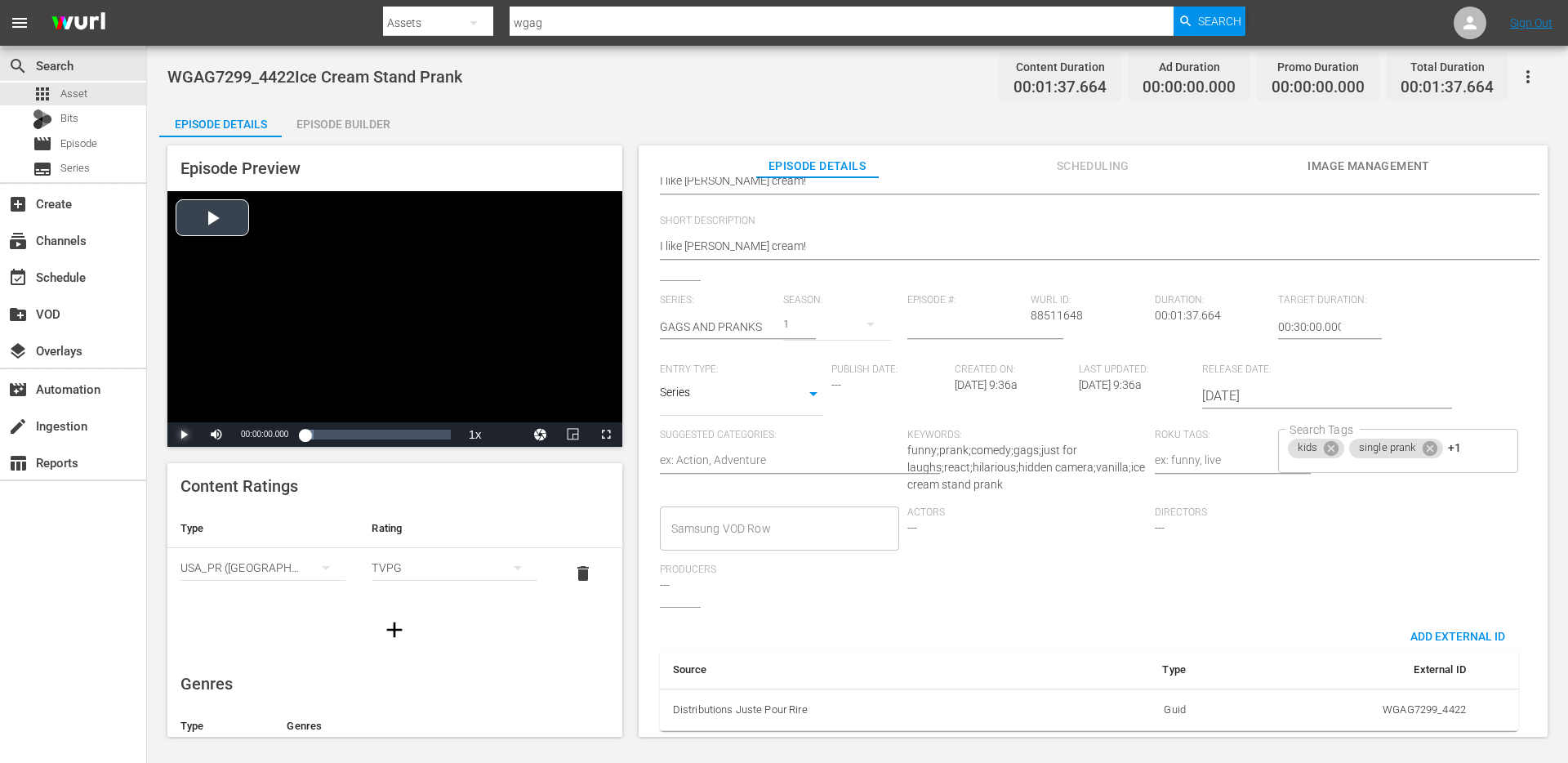
click at [183, 434] on span "Video Player" at bounding box center [183, 434] width 0 height 0
click at [324, 437] on div "Loaded : 30.71% 00:00:11.719 Ice Cream Stand Prank 00:00:01.521" at bounding box center [376, 433] width 145 height 16
click at [347, 437] on div "00:00:28.531 Ice Cream Stand Prank" at bounding box center [347, 433] width 1 height 16
click at [375, 437] on div "Loaded : 49.04% 00:00:47.734 Ice Cream Stand Prank 00:00:28.849" at bounding box center [376, 433] width 145 height 16
click at [408, 439] on div "Loaded : 100.00% 00:01:09.681 Ice Cream Stand Prank 00:00:56.884" at bounding box center [376, 433] width 145 height 16
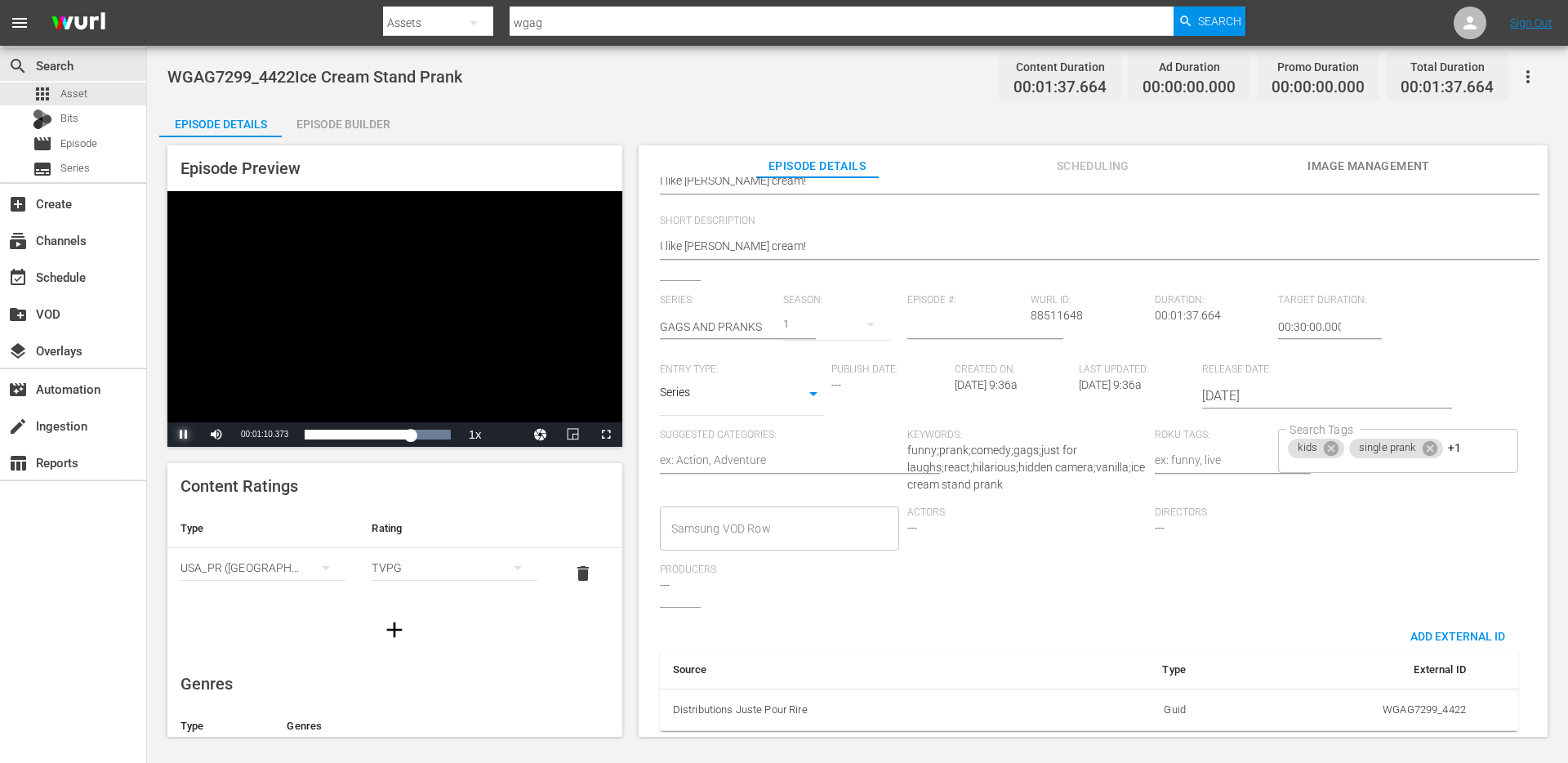
click at [183, 434] on span "Video Player" at bounding box center [183, 434] width 0 height 0
click at [1468, 442] on div "kids single prank +1 Search Tags" at bounding box center [1398, 450] width 240 height 44
click at [737, 389] on body "menu Search By Assets Search ID, Title, Description, Keywords, or Category wgag…" at bounding box center [784, 381] width 1568 height 763
click at [738, 374] on li "Series" at bounding box center [741, 382] width 163 height 27
click at [738, 374] on body "menu Search By Assets Search ID, Title, Description, Keywords, or Category wgag…" at bounding box center [784, 381] width 1568 height 763
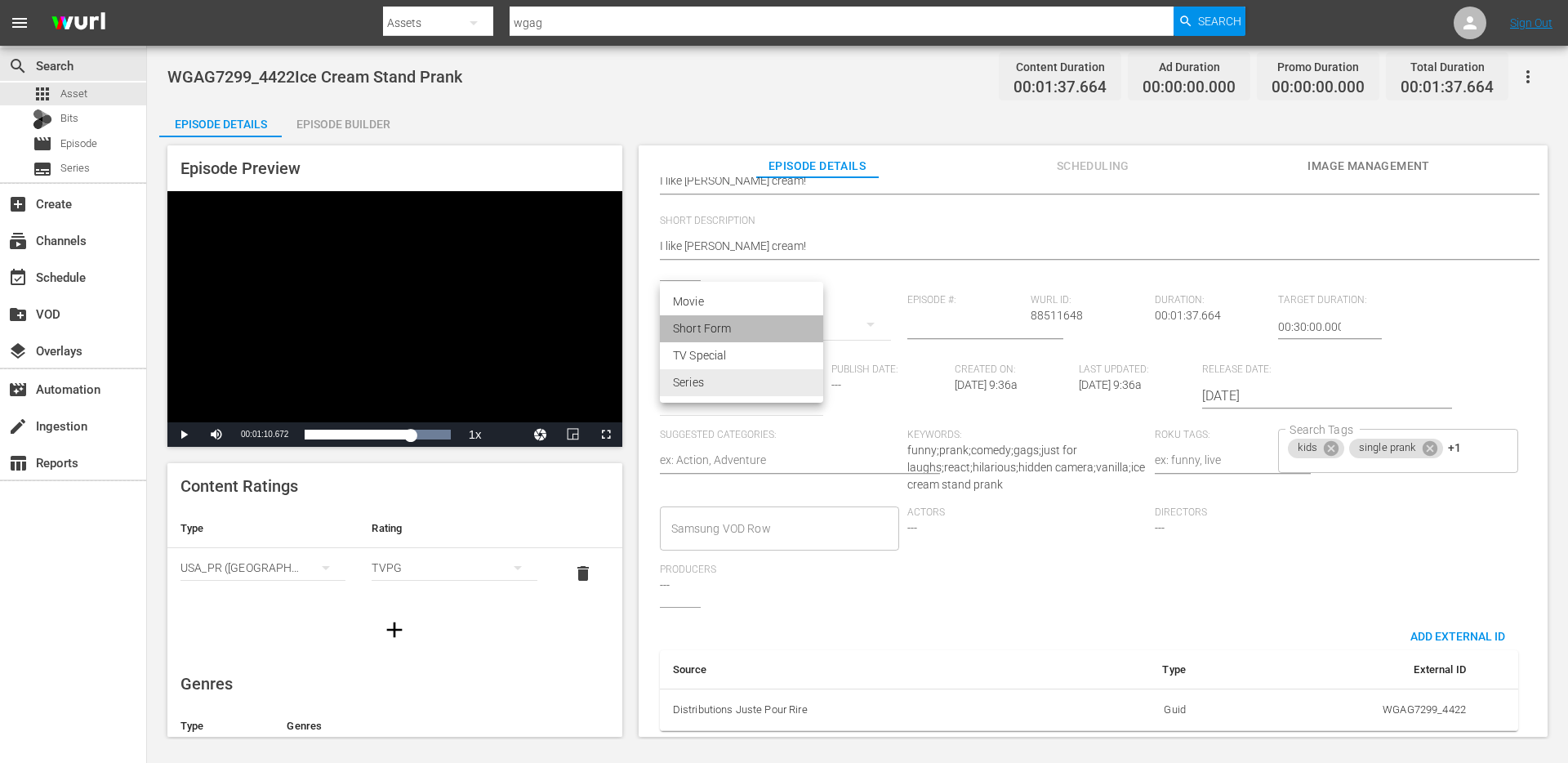
click at [732, 325] on li "Short Form" at bounding box center [741, 329] width 163 height 27
type input "SHORT_FORM_VIDEO"
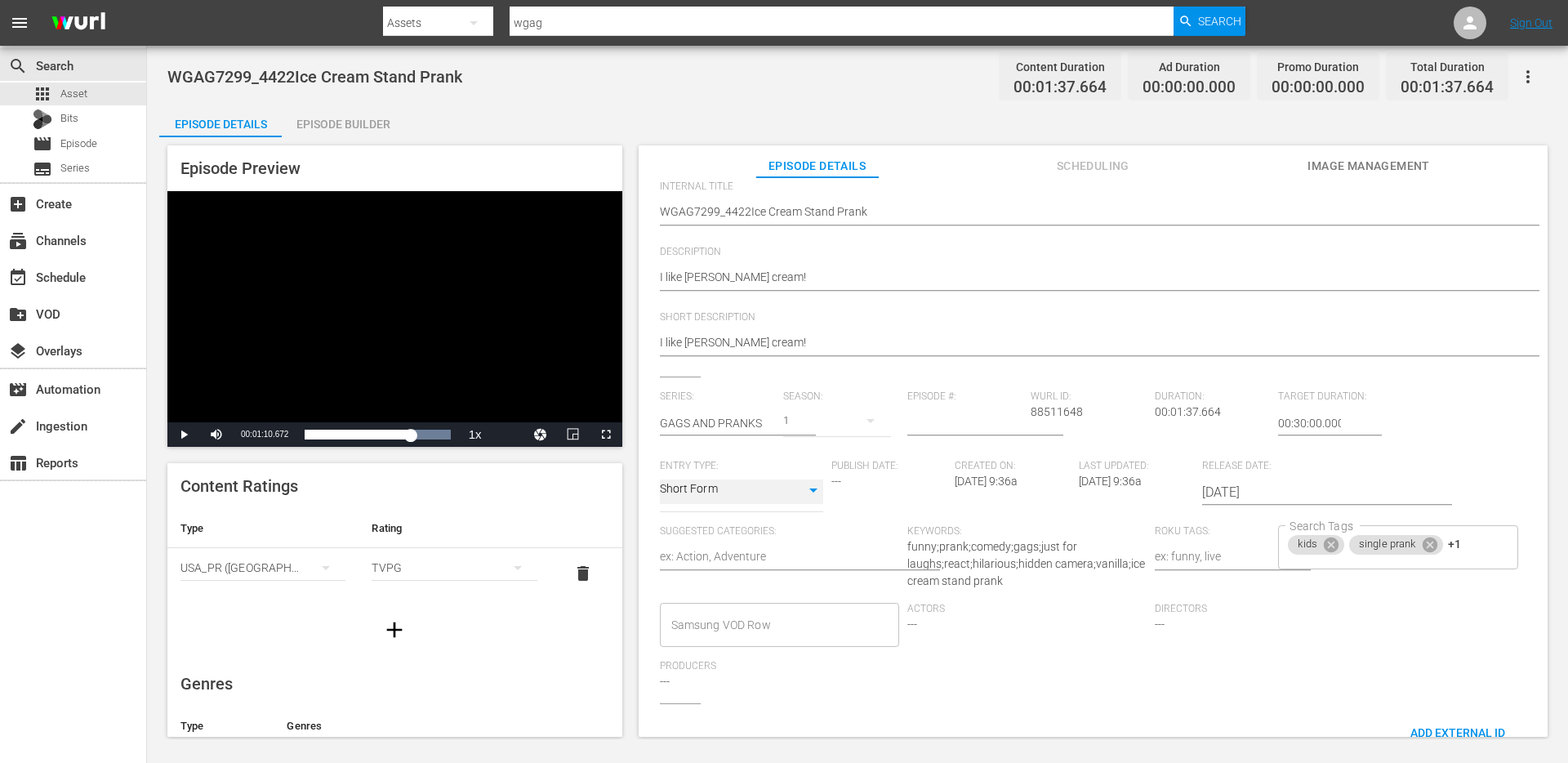
scroll to position [0, 0]
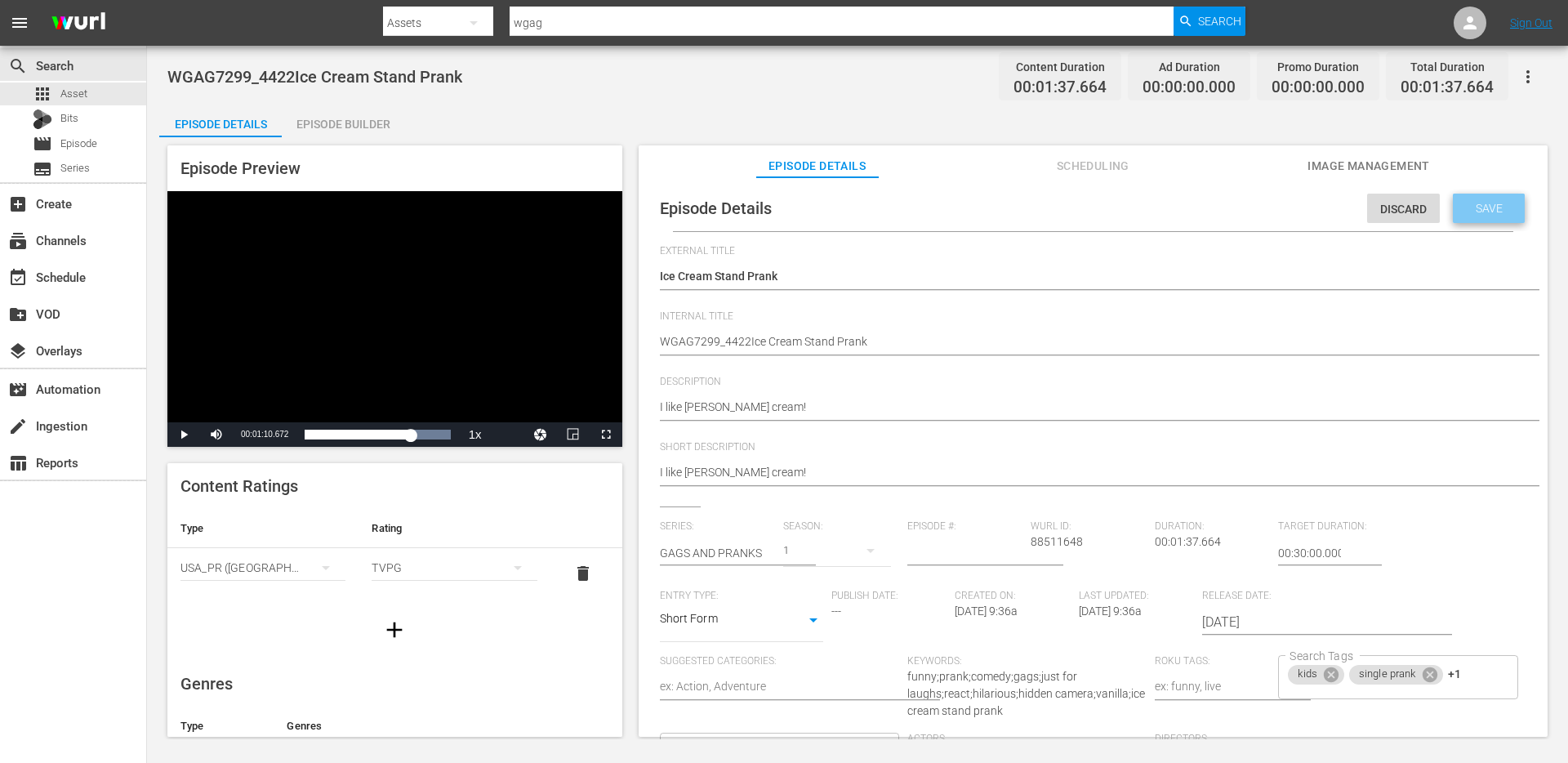
click at [1466, 207] on span "Save" at bounding box center [1488, 208] width 53 height 13
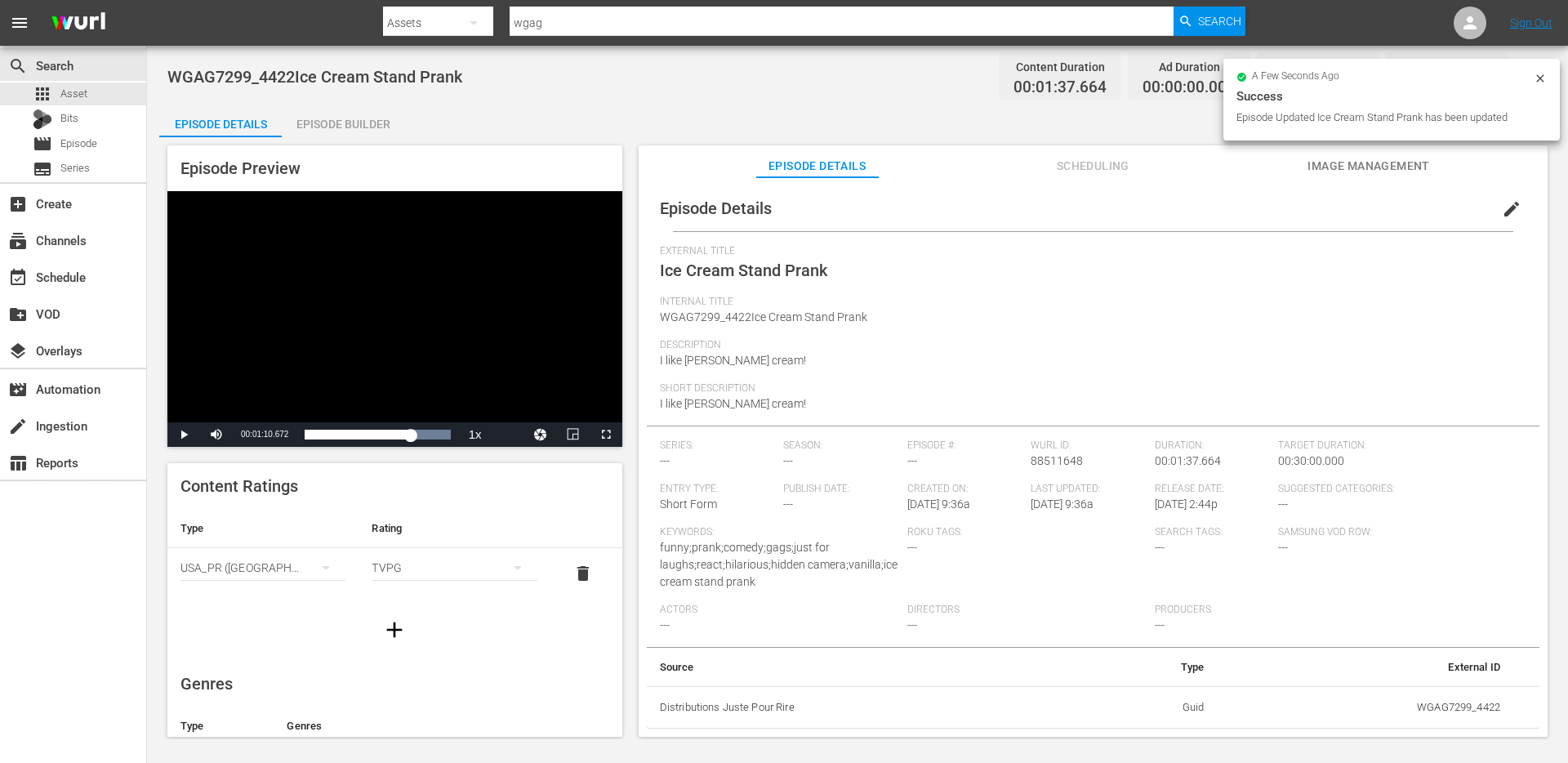
click at [1370, 163] on span "Image Management" at bounding box center [1368, 167] width 123 height 21
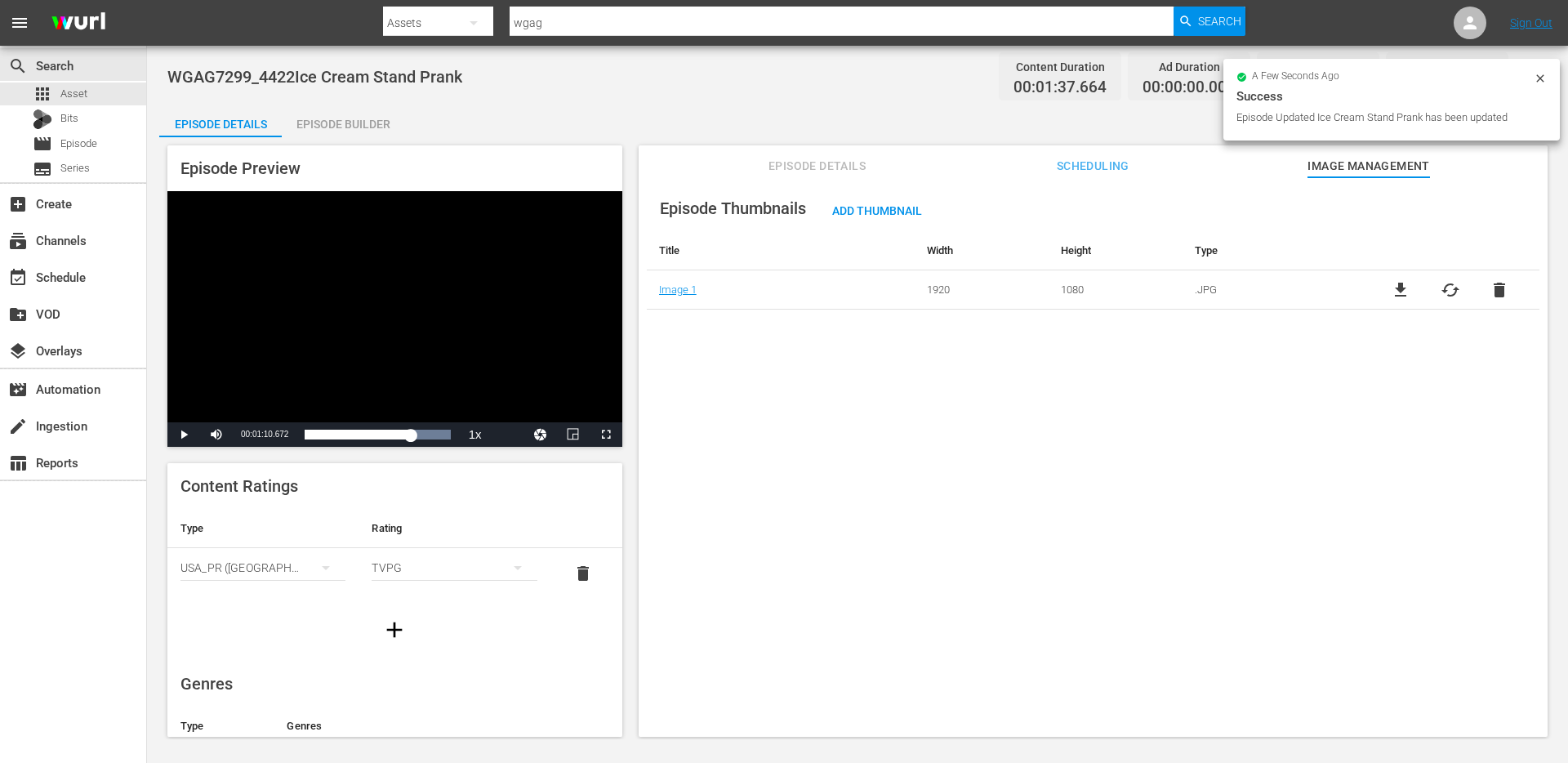
click at [735, 449] on div "Episode Thumbnails Add Thumbnail Title Width Height Type Image 1 1920 1080 .JPG…" at bounding box center [1092, 464] width 909 height 575
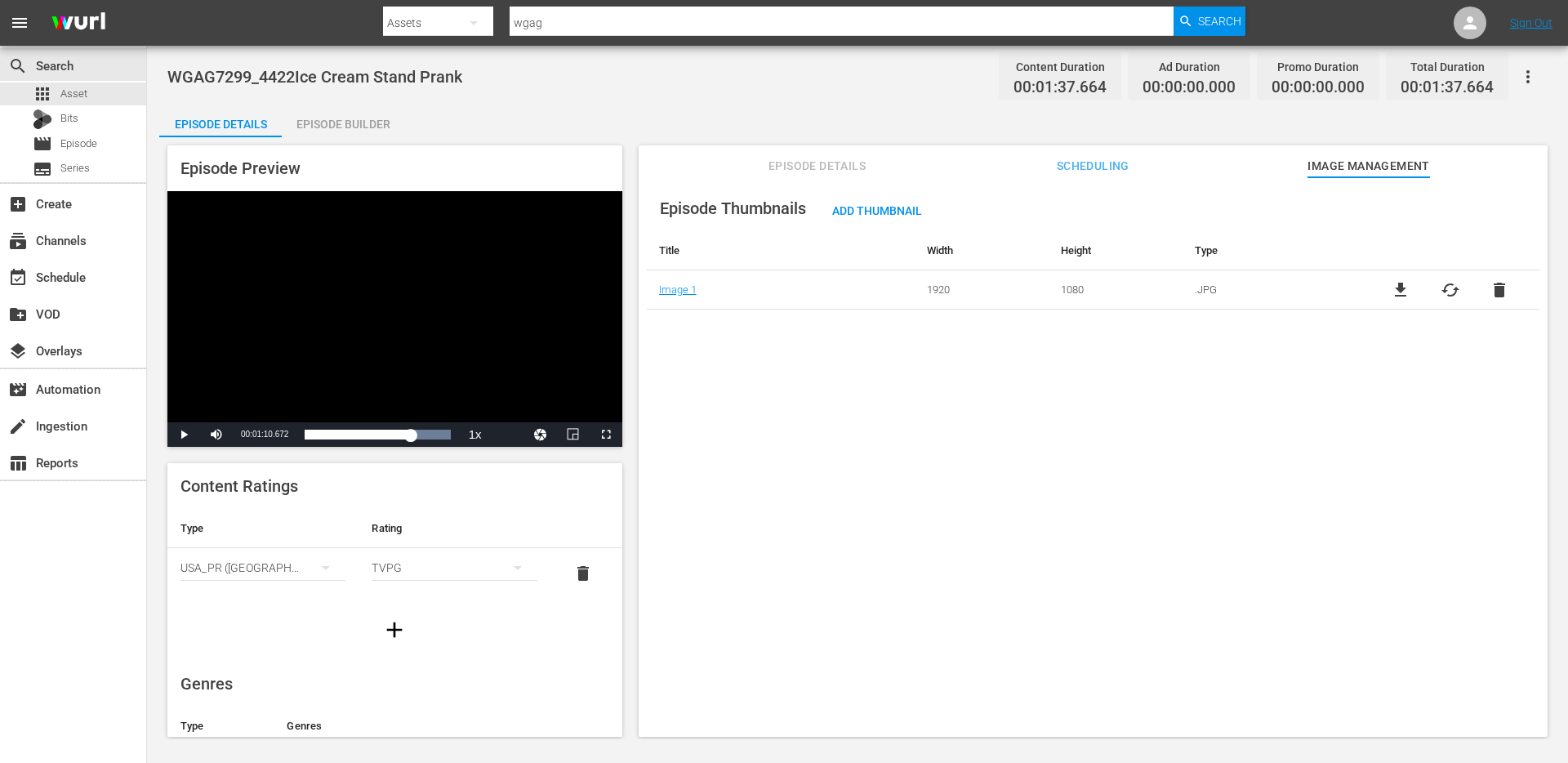
click at [339, 138] on div "Episode Preview Video Player is loading. Play Video Play Mute 82% Current Time …" at bounding box center [857, 444] width 1396 height 612
click at [361, 125] on div "Episode Builder" at bounding box center [343, 125] width 123 height 39
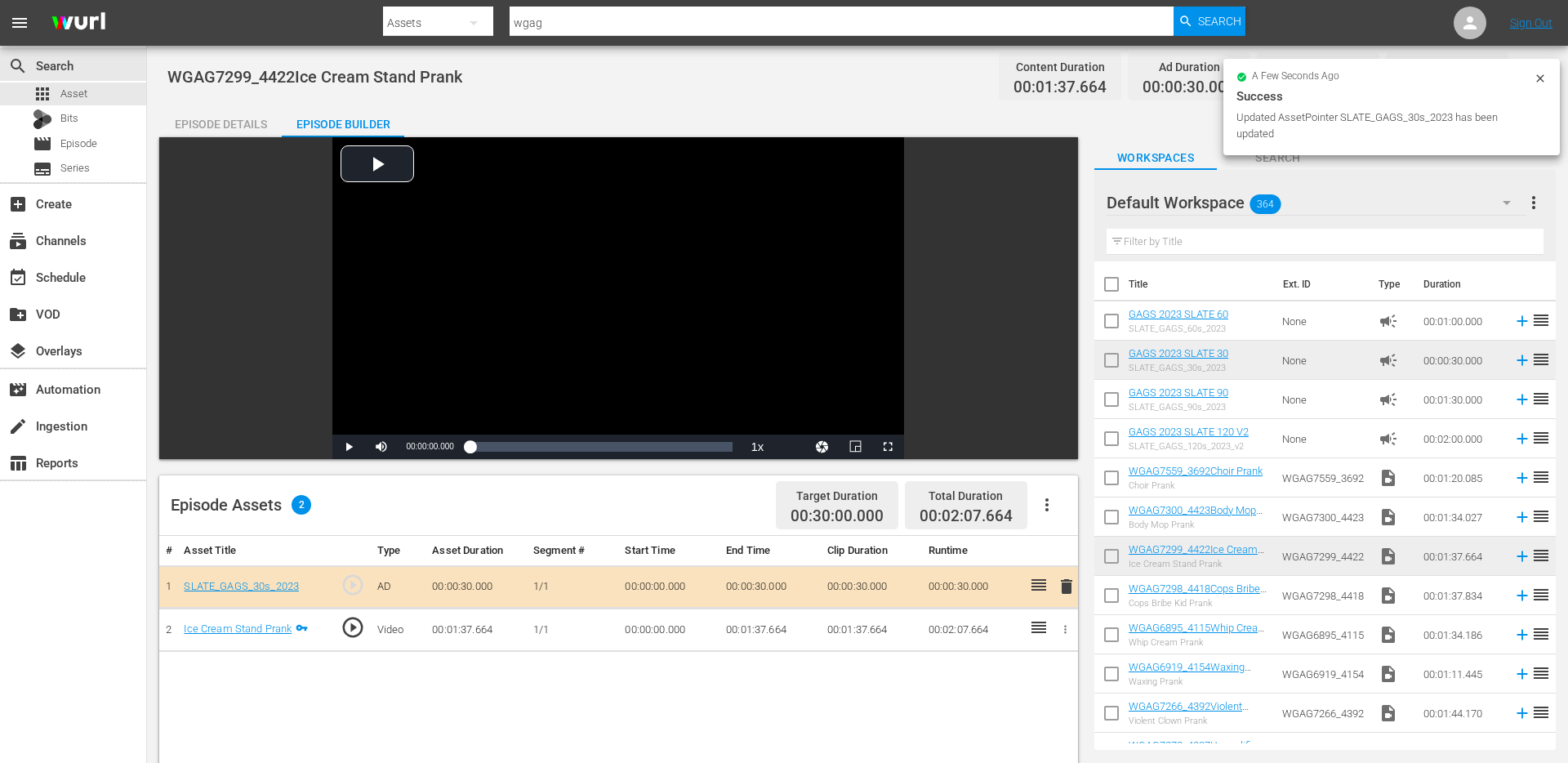
click at [223, 120] on div "Episode Details" at bounding box center [220, 125] width 123 height 39
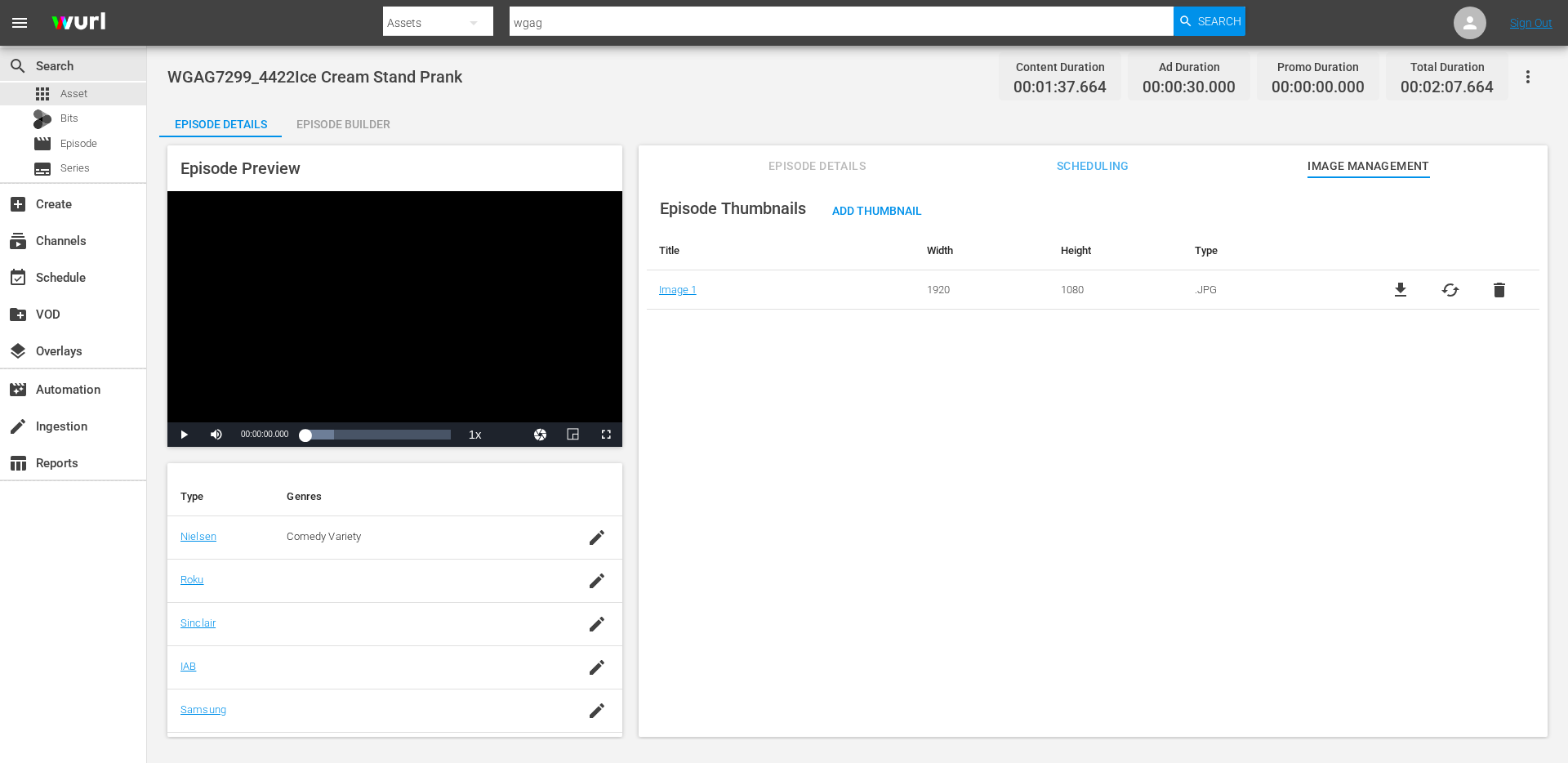
scroll to position [207, 0]
click at [330, 105] on div "Episode Builder" at bounding box center [343, 125] width 123 height 39
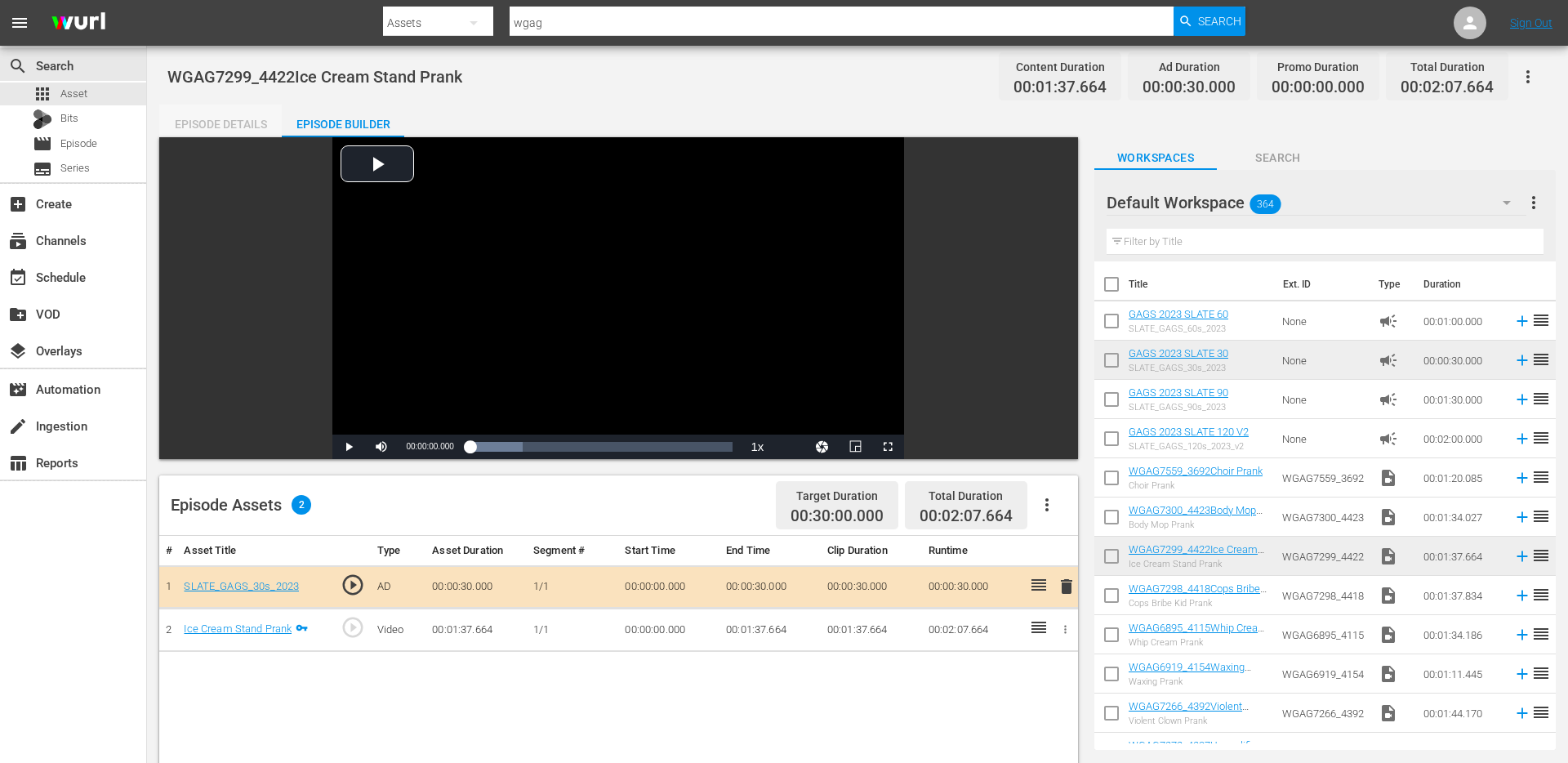
click at [221, 123] on div "Episode Details" at bounding box center [220, 125] width 123 height 39
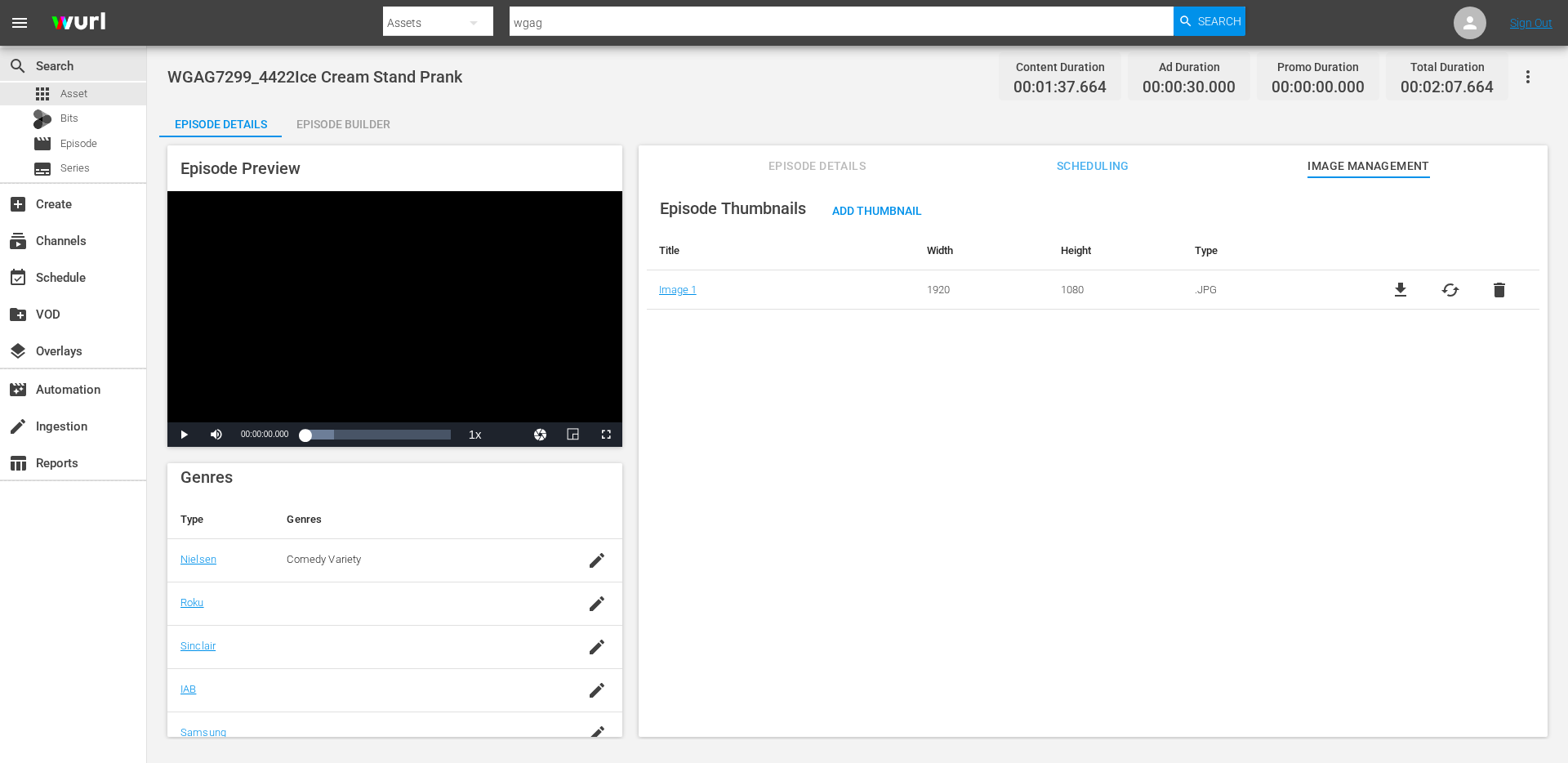
click at [329, 124] on div "Episode Builder" at bounding box center [343, 125] width 123 height 39
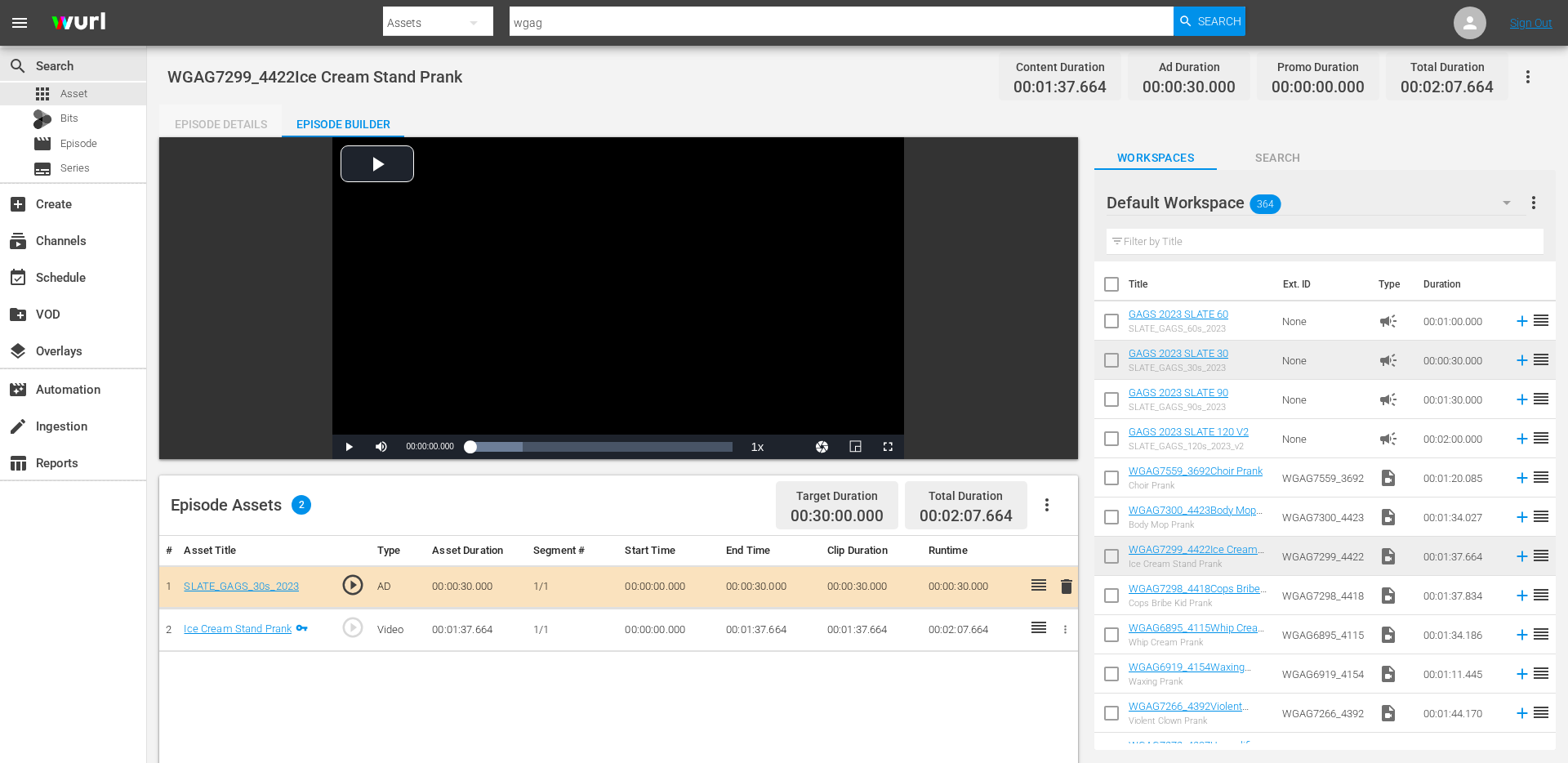
click at [241, 133] on div "Episode Details" at bounding box center [220, 125] width 123 height 39
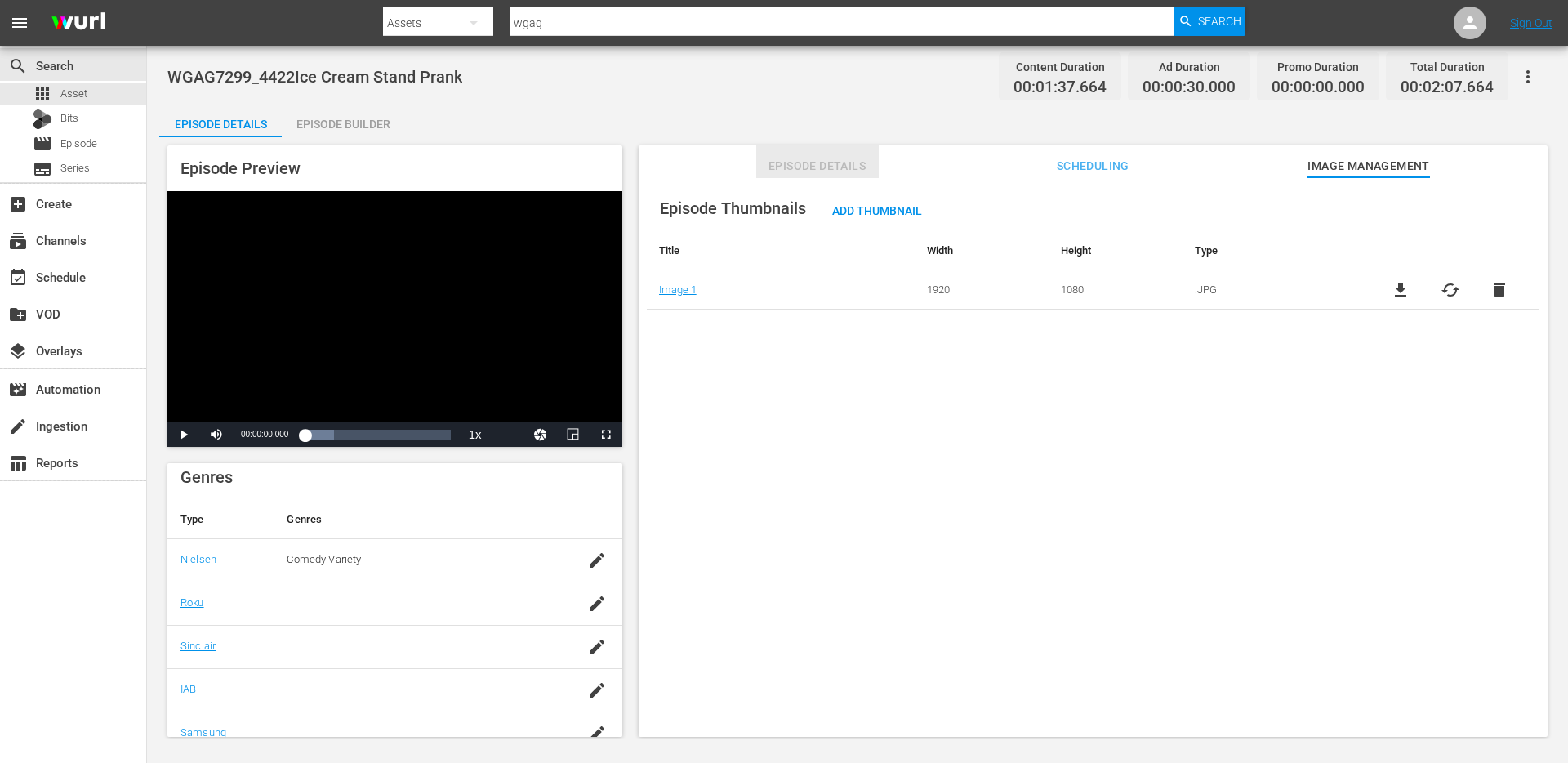
click at [853, 152] on button "Episode Details" at bounding box center [817, 161] width 123 height 33
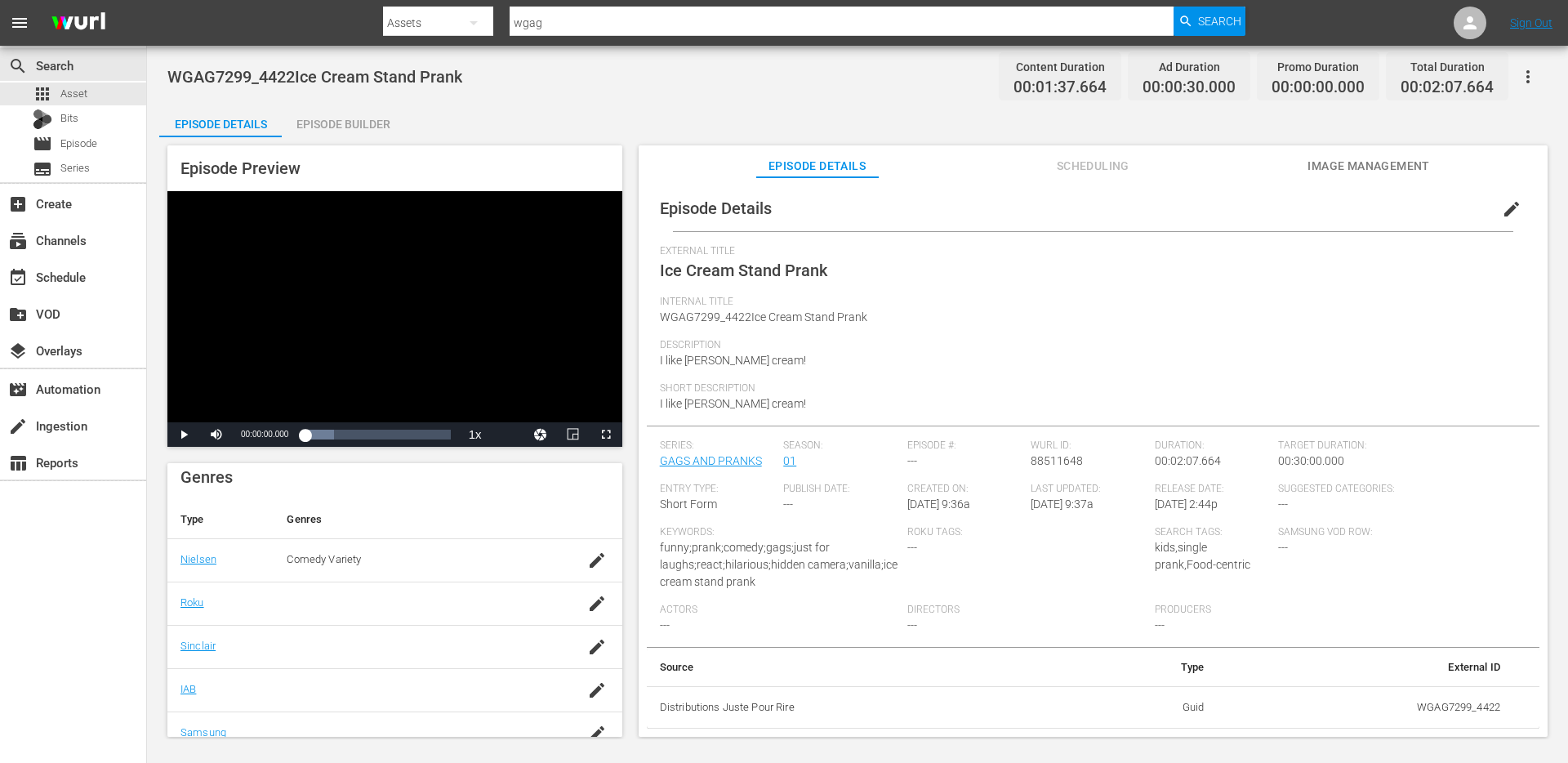
click at [750, 273] on span "Ice Cream Stand Prank" at bounding box center [743, 270] width 168 height 20
click at [698, 320] on span "WGAG7299_4422Ice Cream Stand Prank" at bounding box center [764, 316] width 208 height 13
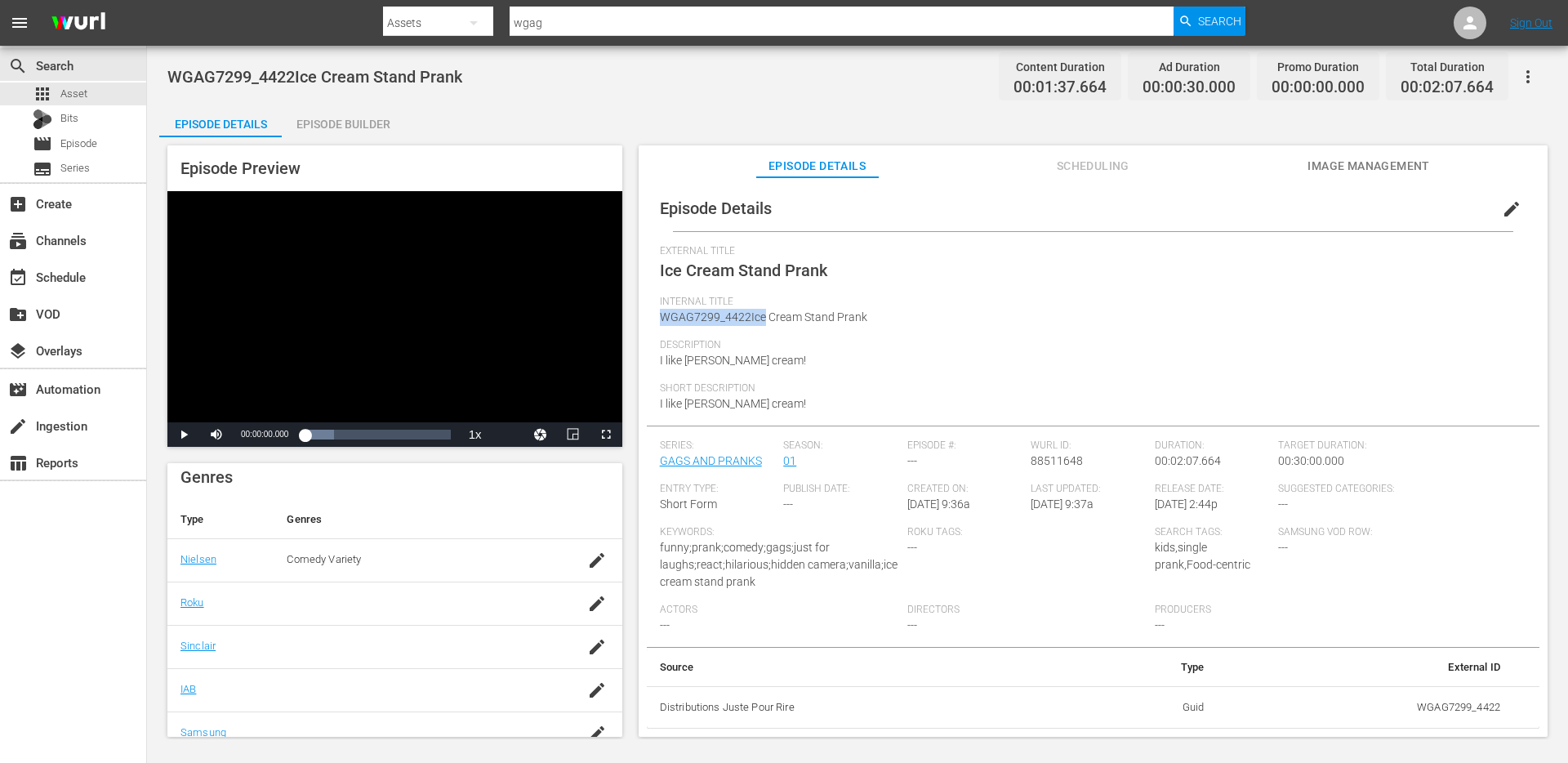
copy span "WGAG7299_4422Ice"
click at [714, 412] on div "Short Description I like vanilla ice cream!" at bounding box center [1092, 404] width 866 height 43
click at [717, 402] on span "I like vanilla ice cream!" at bounding box center [733, 404] width 146 height 13
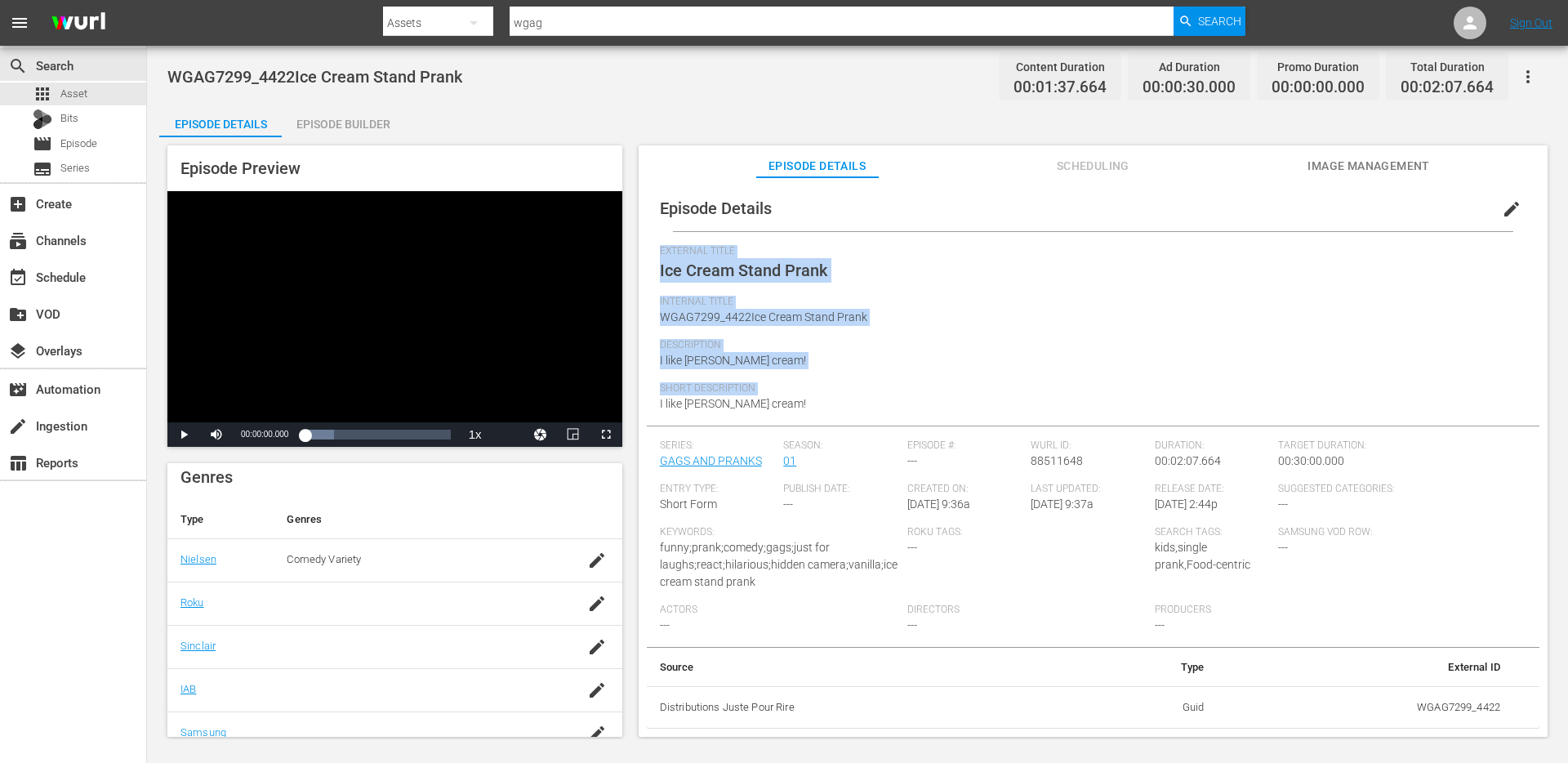
click at [717, 402] on span "I like vanilla ice cream!" at bounding box center [733, 404] width 146 height 13
copy div "External Title Ice Cream Stand Prank Internal Title WGAG7299_4422Ice Cream Stan…"
click at [372, 125] on div "Episode Builder" at bounding box center [343, 125] width 123 height 39
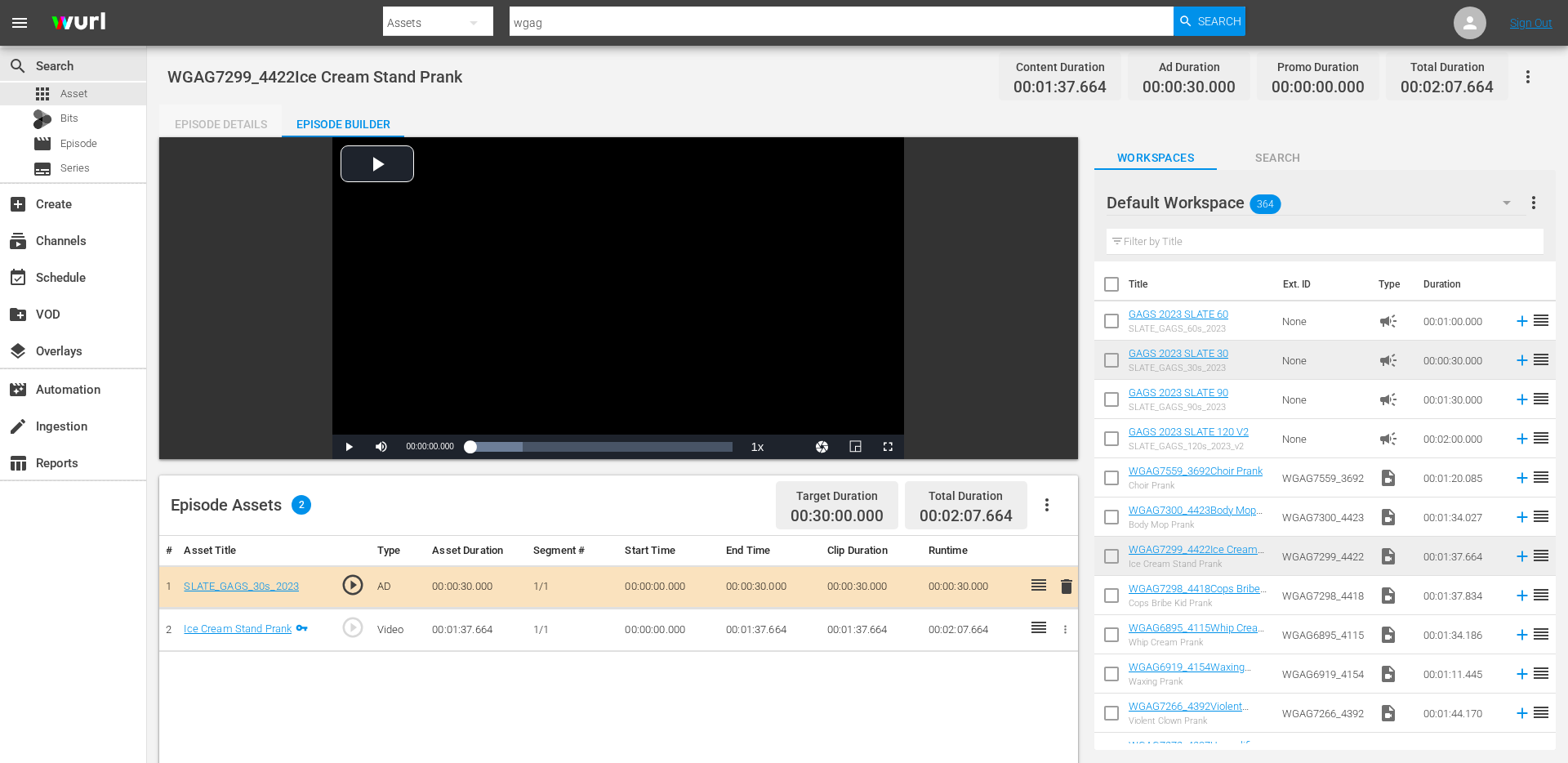
click at [216, 126] on div "Episode Details" at bounding box center [220, 125] width 123 height 39
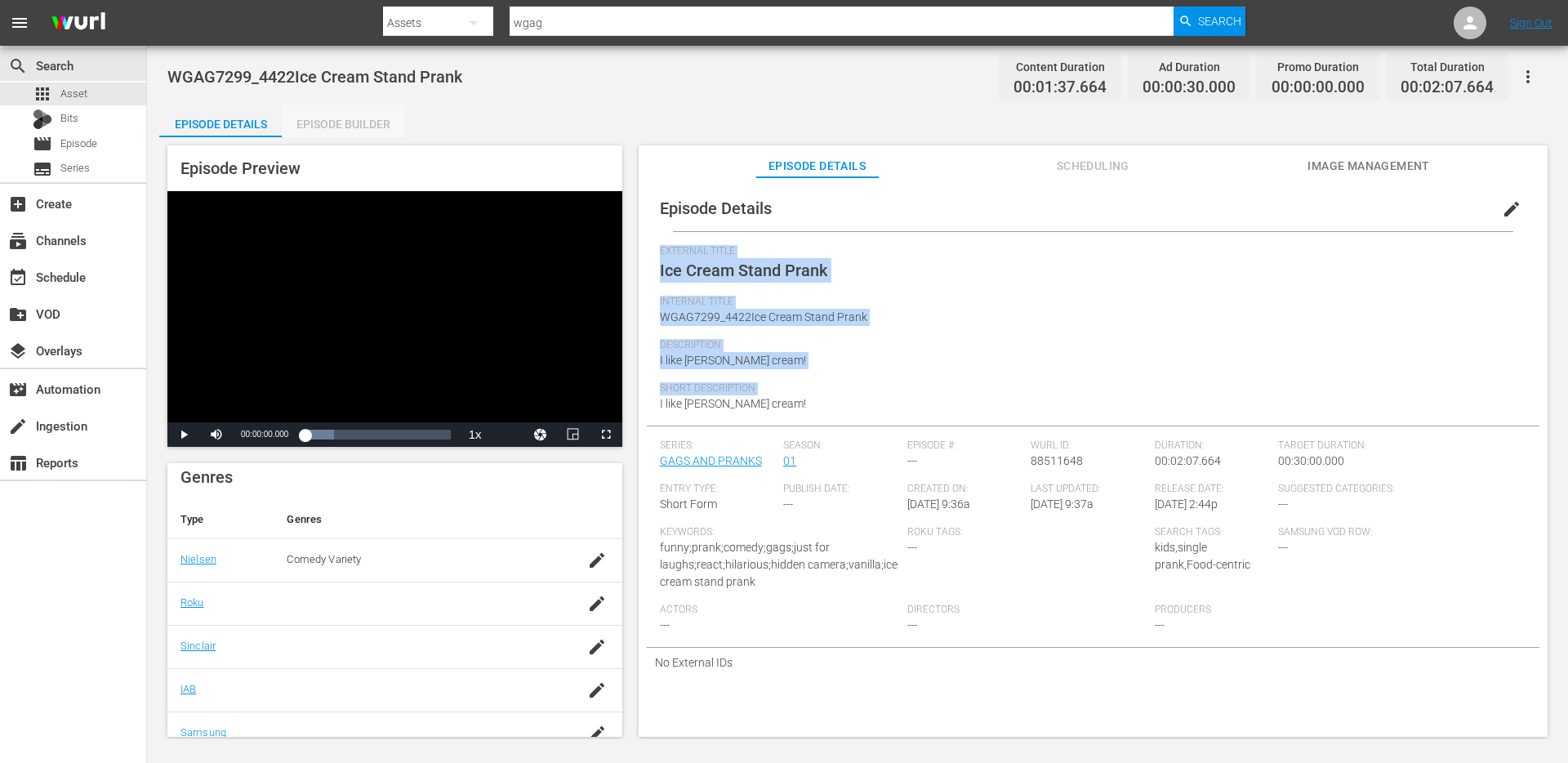
click at [321, 126] on div "Episode Builder" at bounding box center [343, 125] width 123 height 39
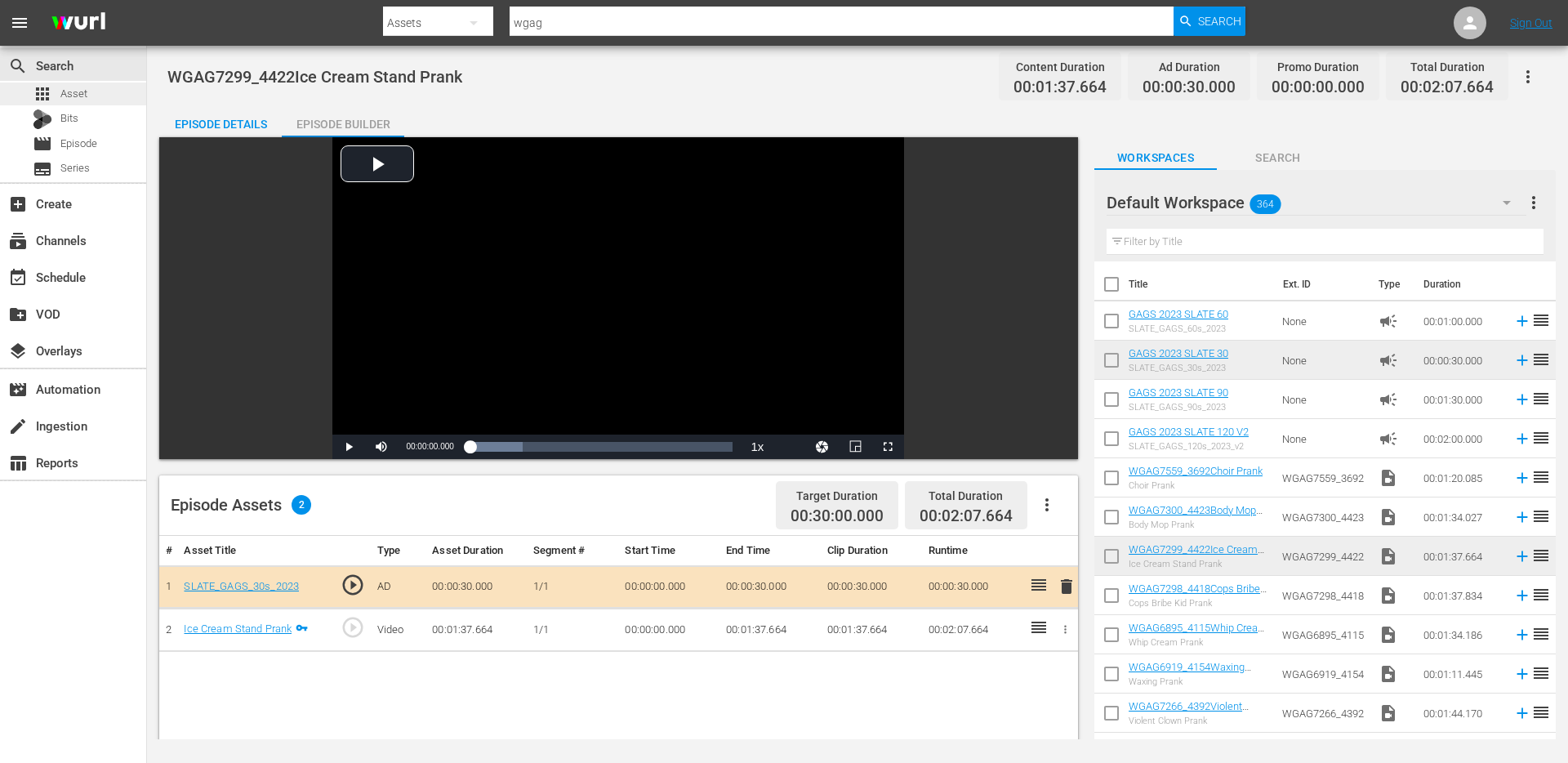
click at [79, 93] on span "Asset" at bounding box center [74, 94] width 27 height 16
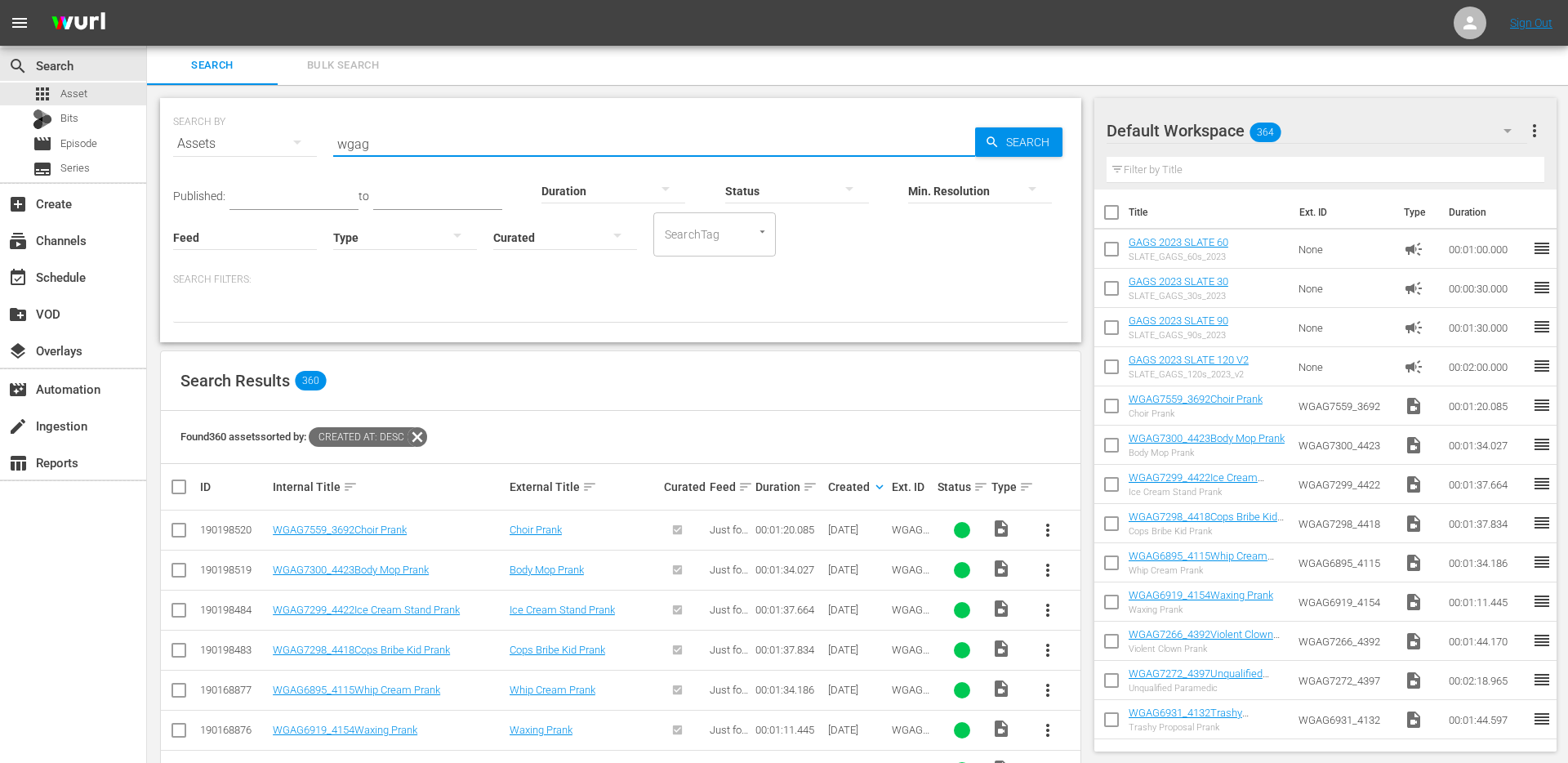
click at [422, 139] on input "wgag" at bounding box center [654, 144] width 642 height 39
click at [1047, 650] on span "more_vert" at bounding box center [1048, 650] width 20 height 20
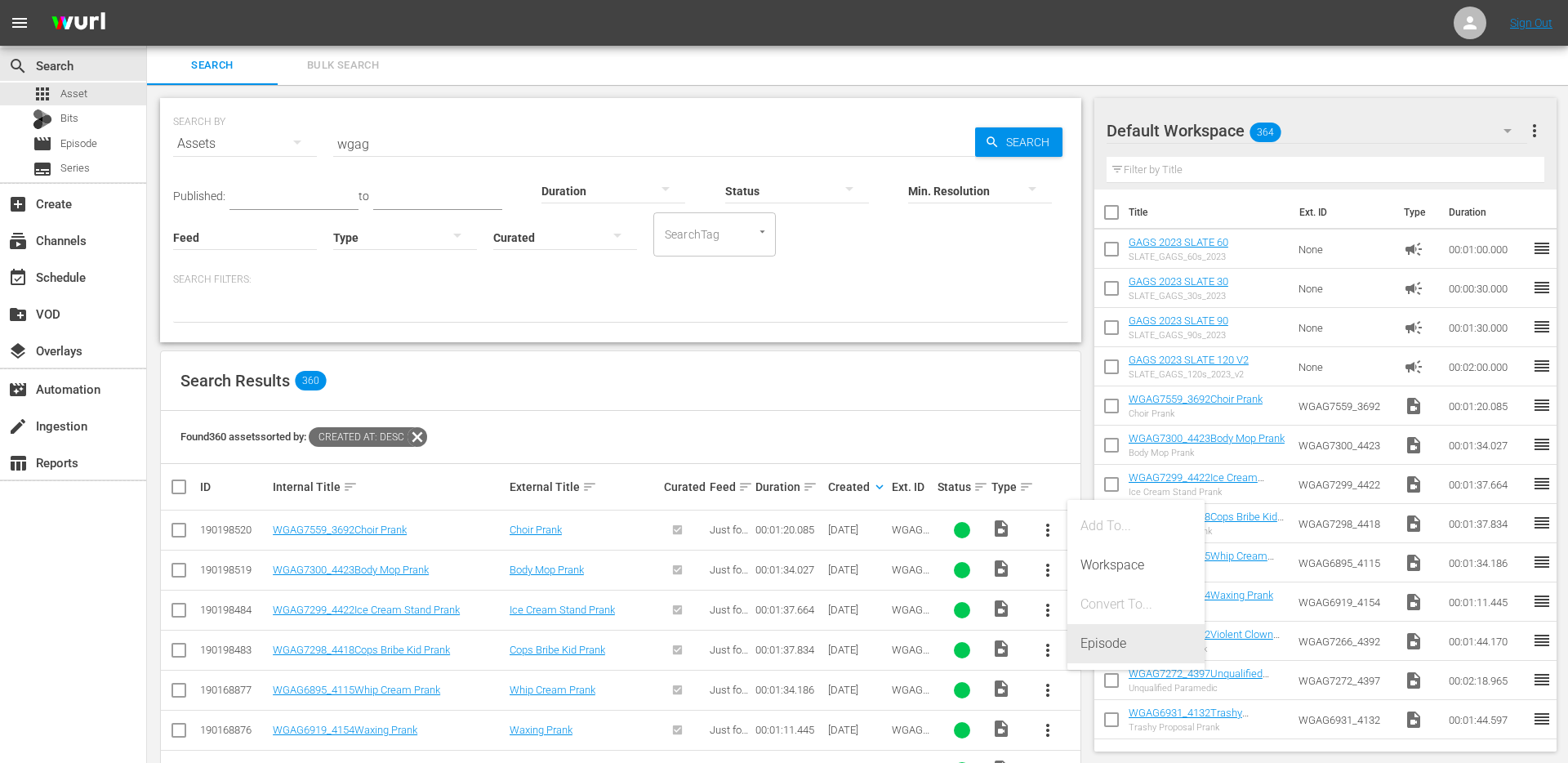
click at [1084, 640] on div "Episode" at bounding box center [1136, 643] width 111 height 39
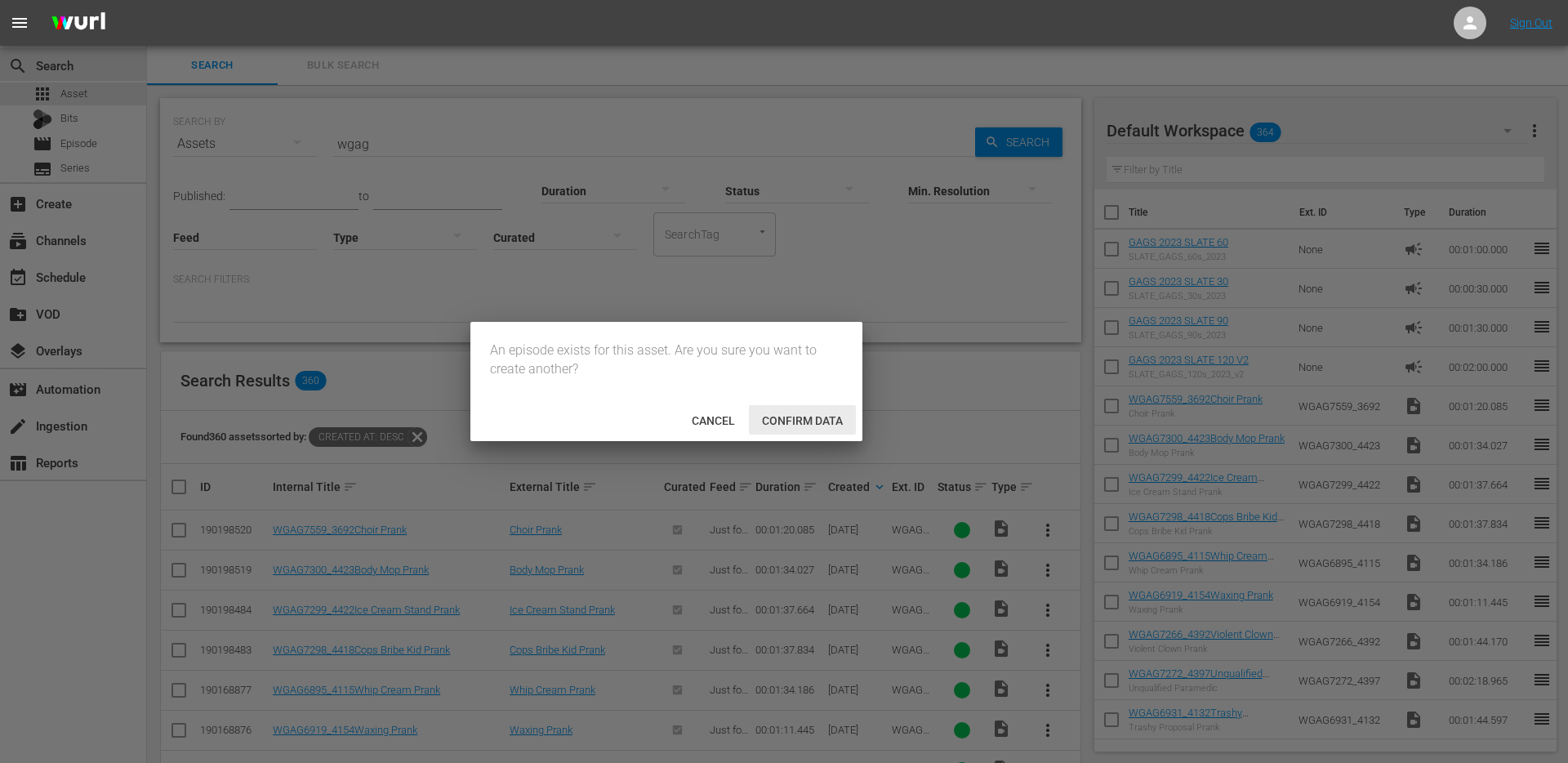
click at [824, 427] on div "Confirm data" at bounding box center [802, 420] width 107 height 30
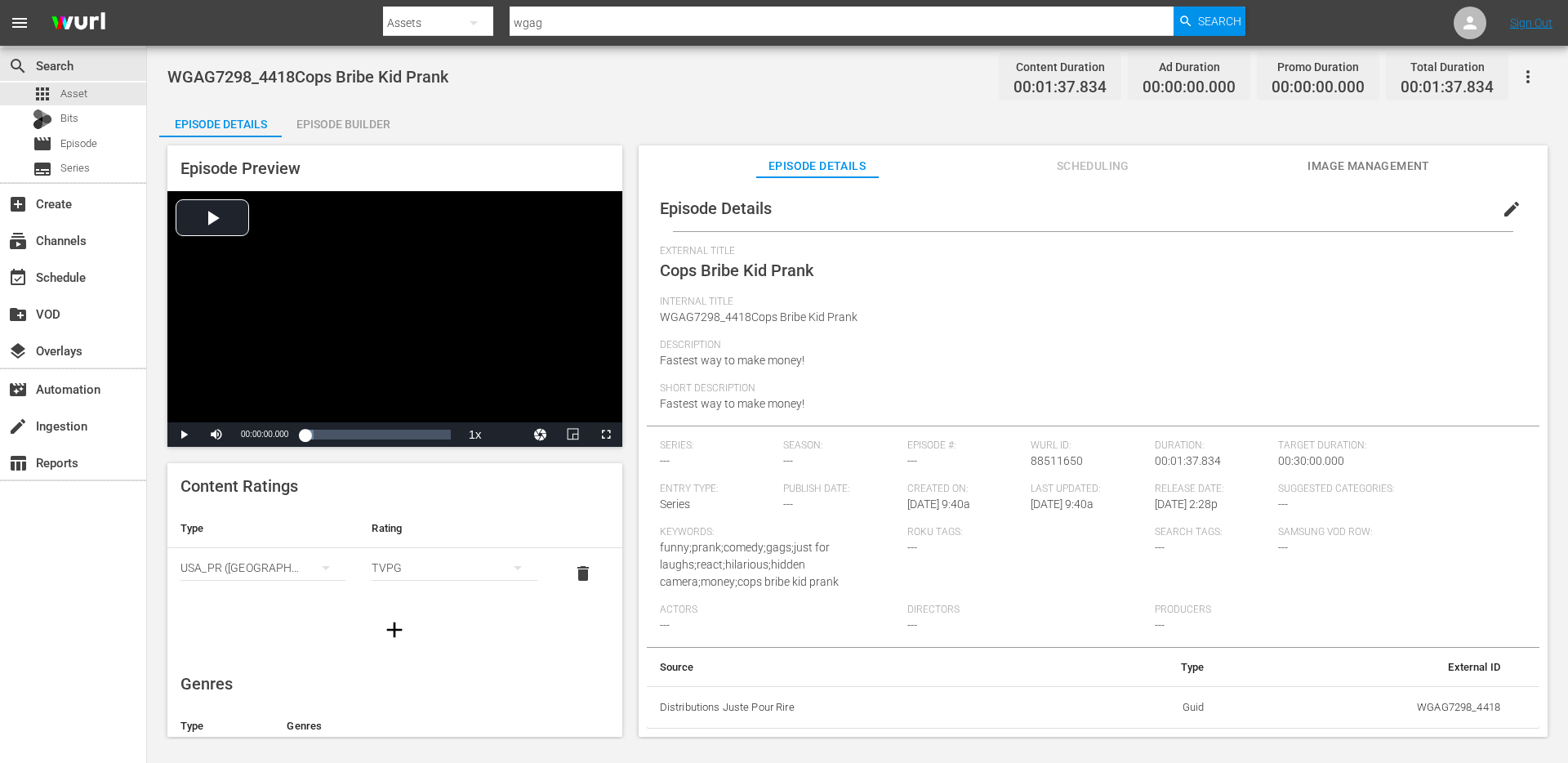
click at [749, 305] on span "Internal Title" at bounding box center [1089, 302] width 858 height 13
click at [748, 314] on span "WGAG7298_4418Cops Bribe Kid Prank" at bounding box center [758, 316] width 198 height 13
copy span "WGAG7298_4418Cops Bribe Kid Prank"
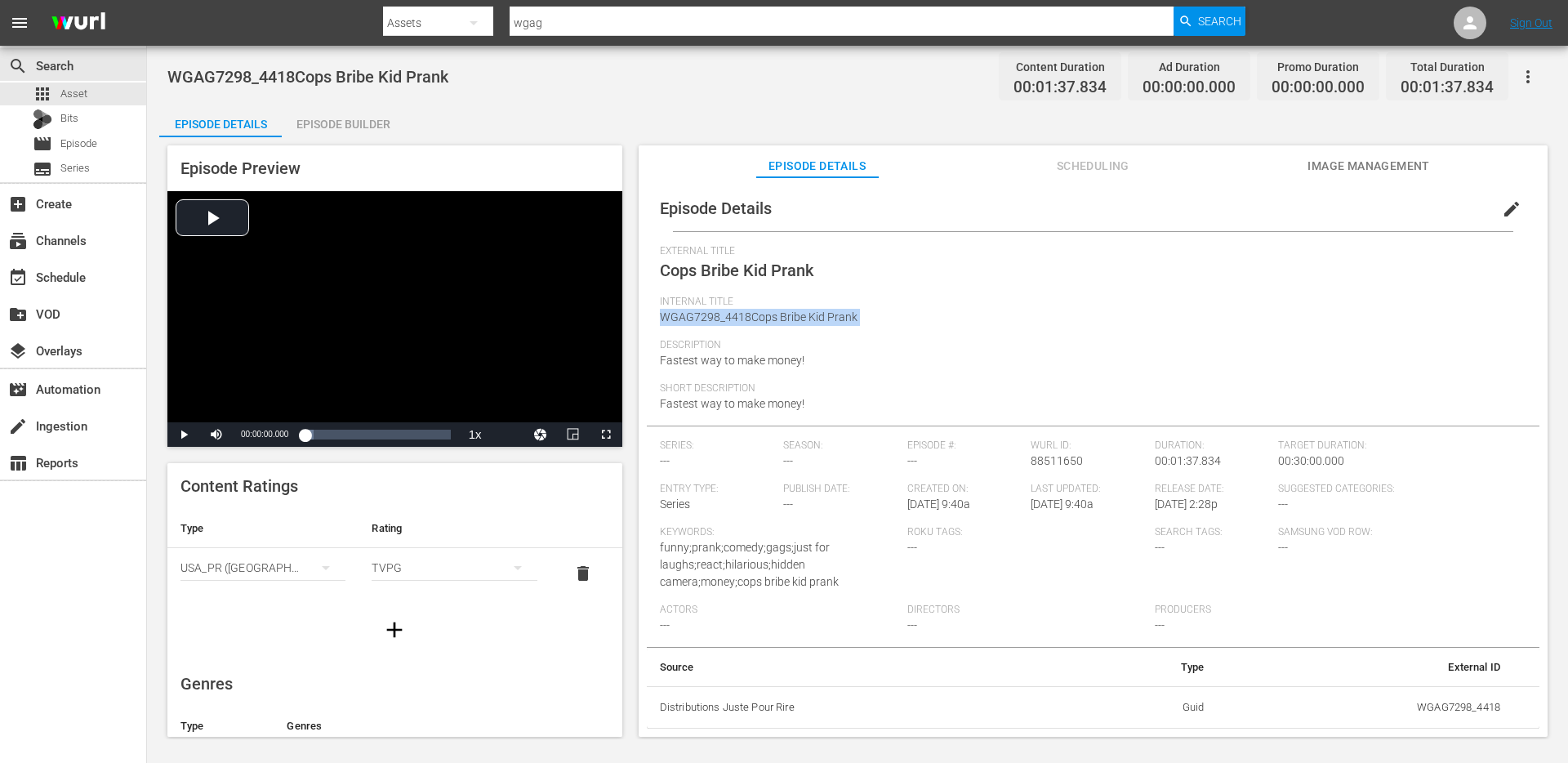
click at [1502, 204] on span "edit" at bounding box center [1511, 209] width 20 height 20
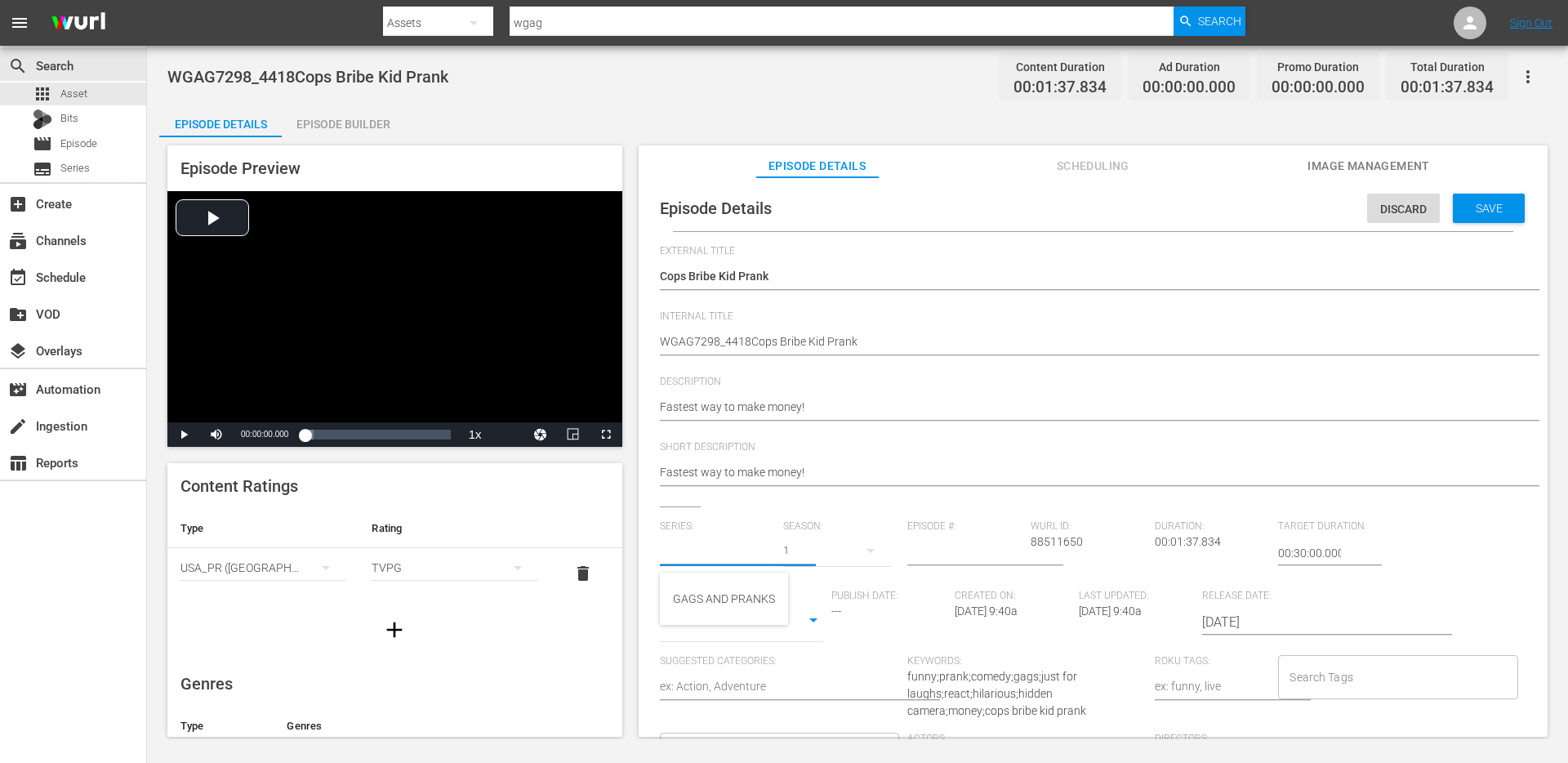
click at [744, 559] on input "text" at bounding box center [718, 553] width 116 height 39
click at [715, 596] on div "GAGS AND PRANKS" at bounding box center [724, 598] width 102 height 39
type input "GAGS AND PRANKS"
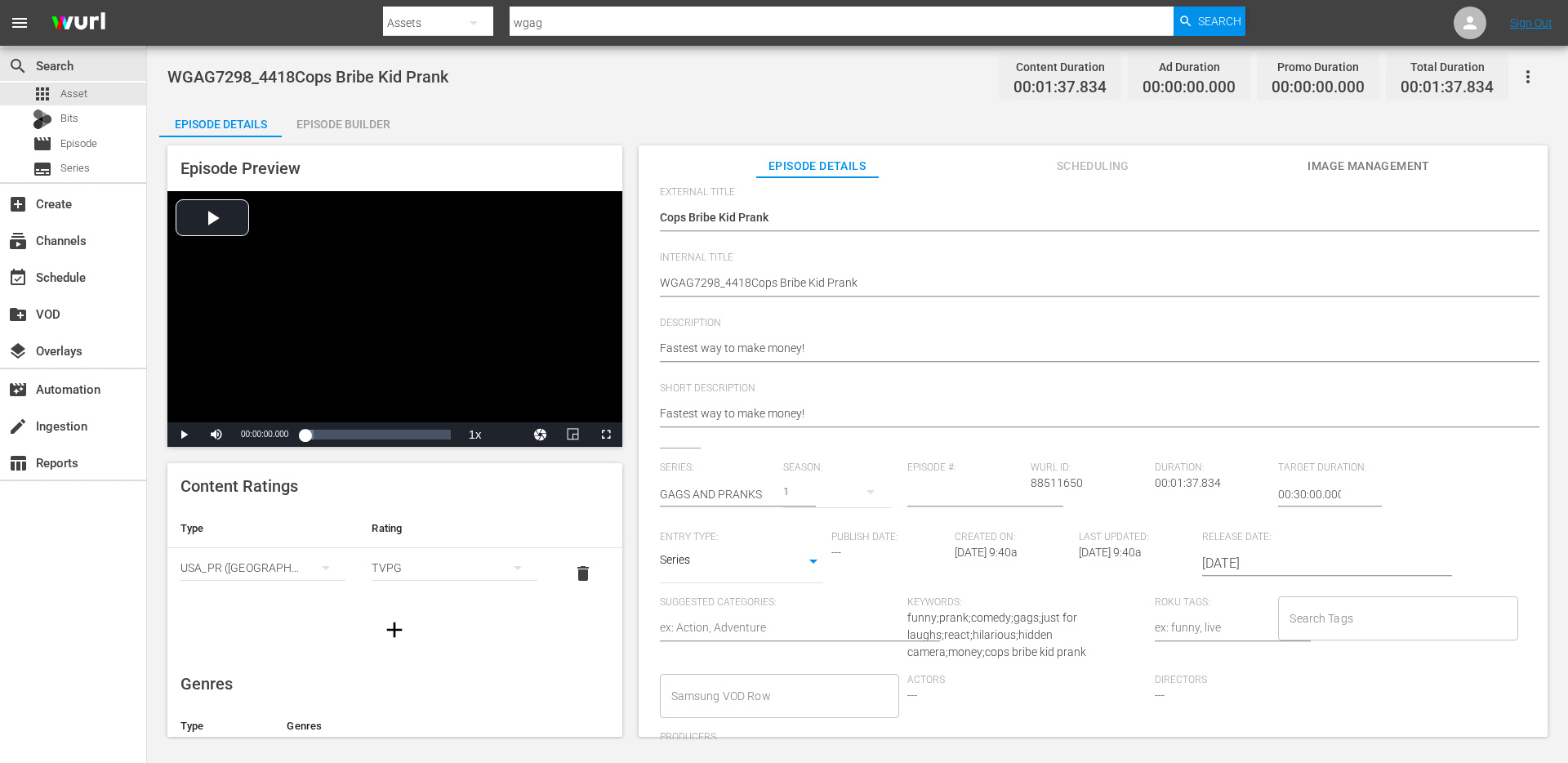
scroll to position [79, 0]
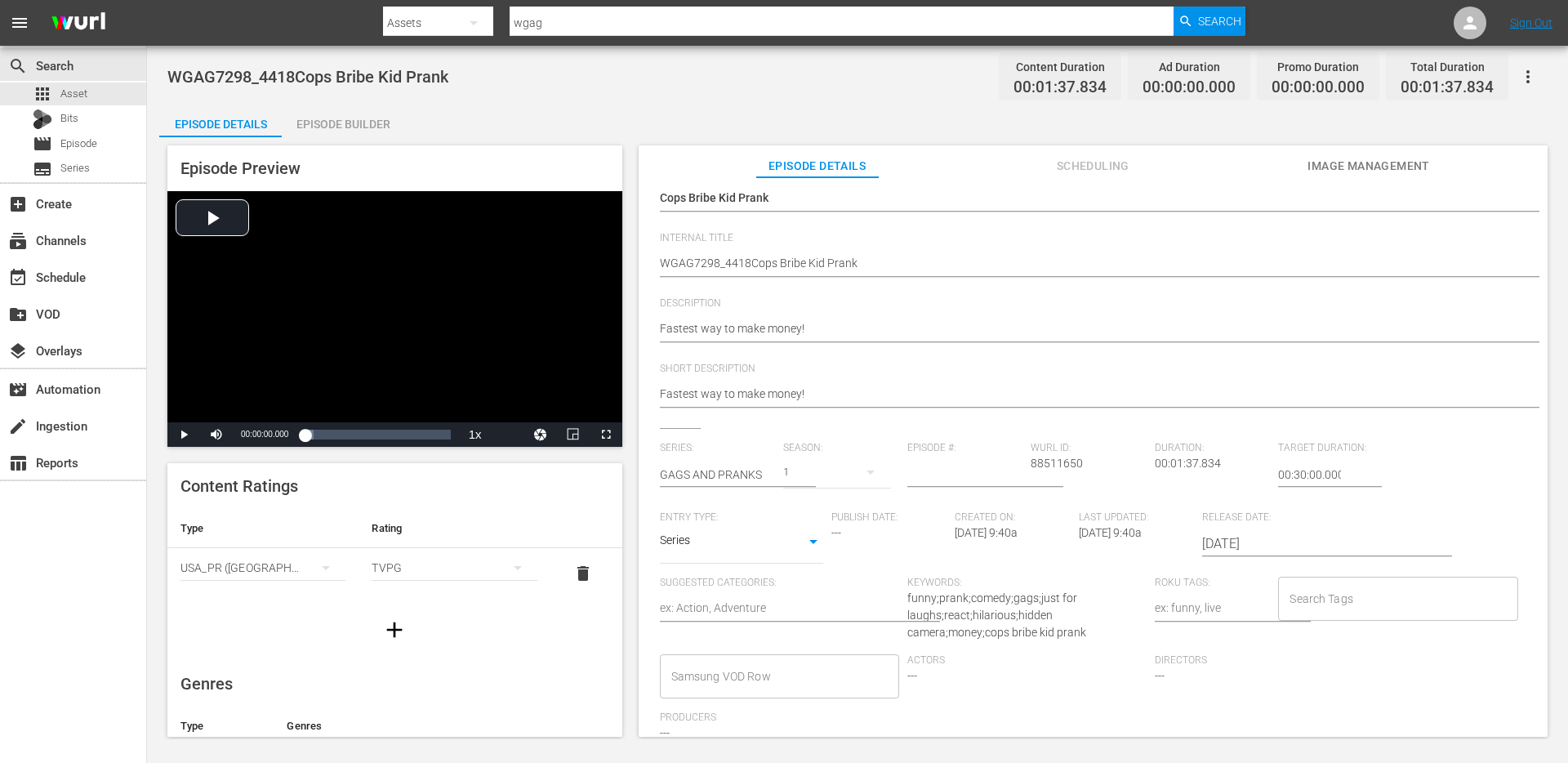
click at [1344, 609] on input "Search Tags" at bounding box center [1385, 598] width 200 height 29
type input "sing"
click at [1348, 466] on li "single prank" at bounding box center [1389, 472] width 237 height 27
type input "c"
type input "police"
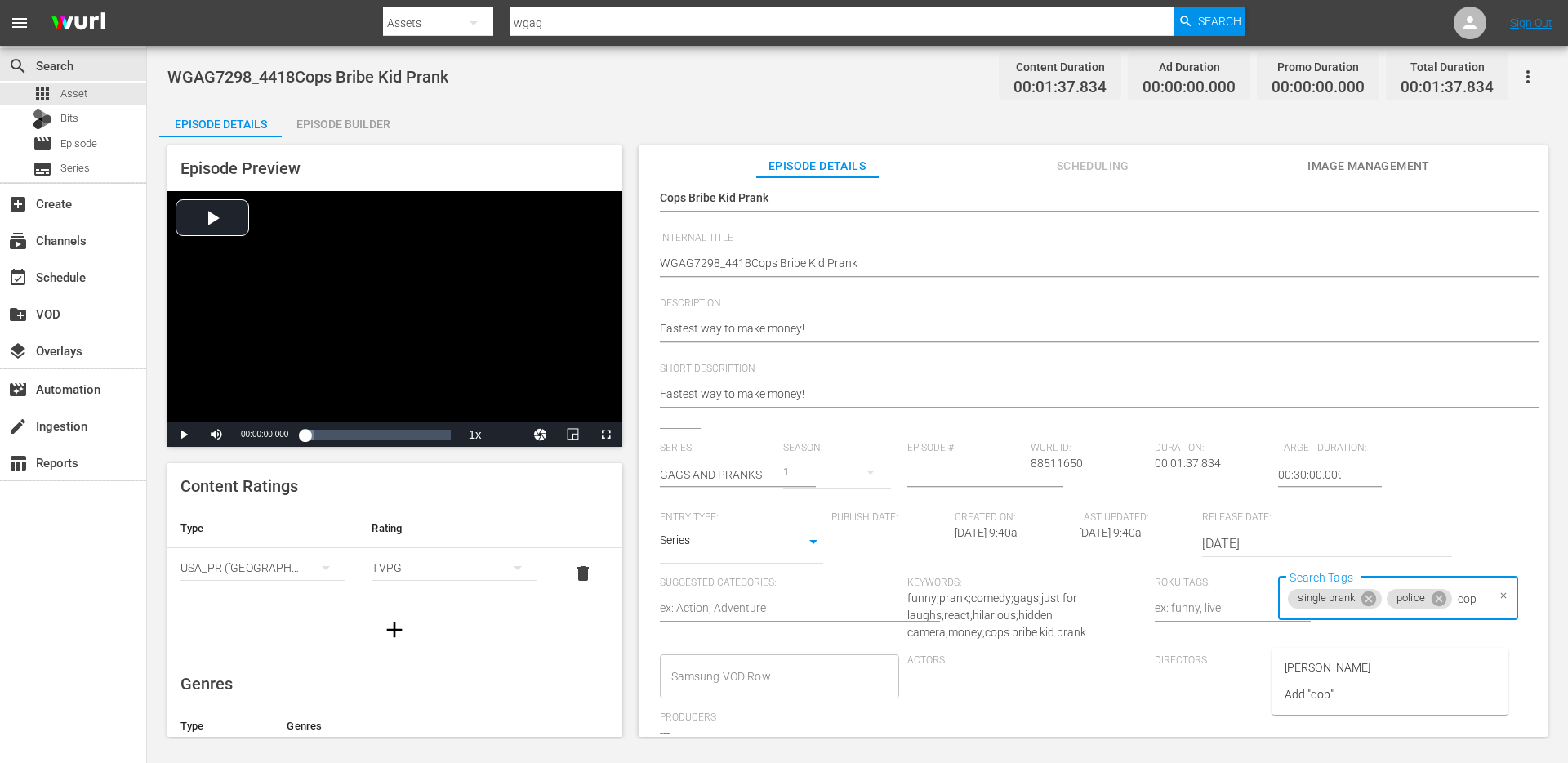
type input "cops"
type input "bribe"
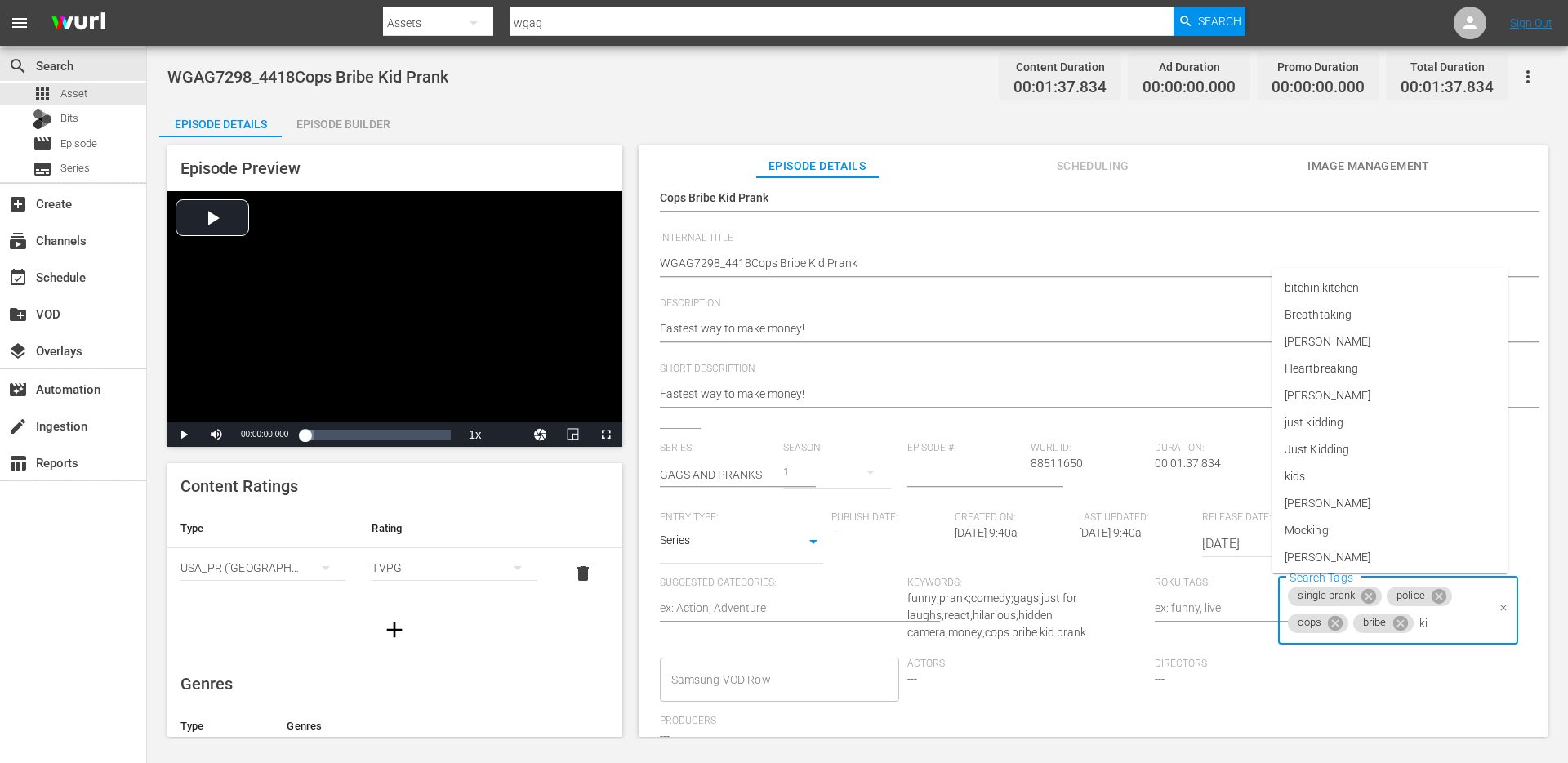
type input "kid"
click at [1332, 521] on li "kids" at bounding box center [1389, 526] width 237 height 27
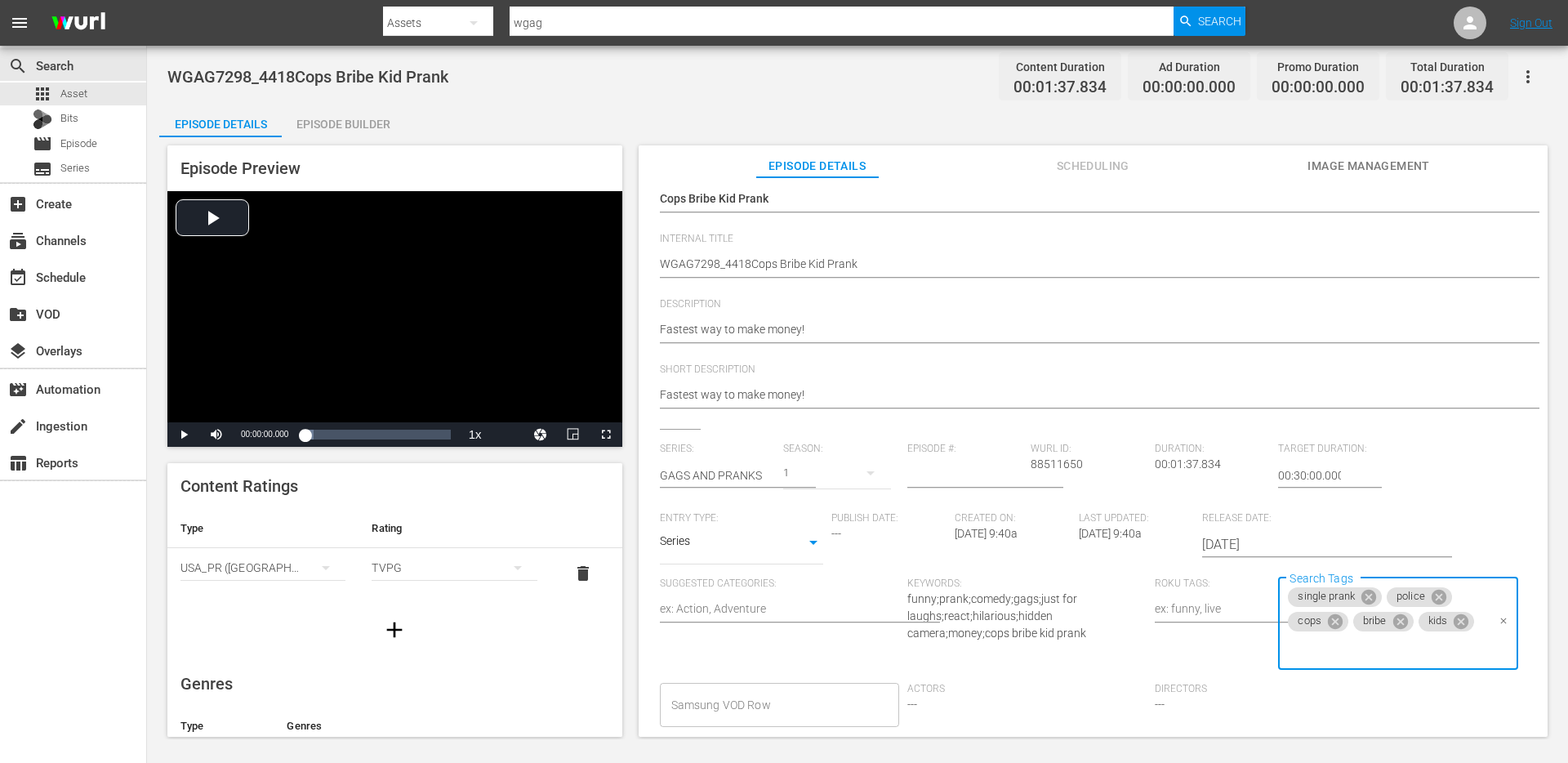
scroll to position [68, 0]
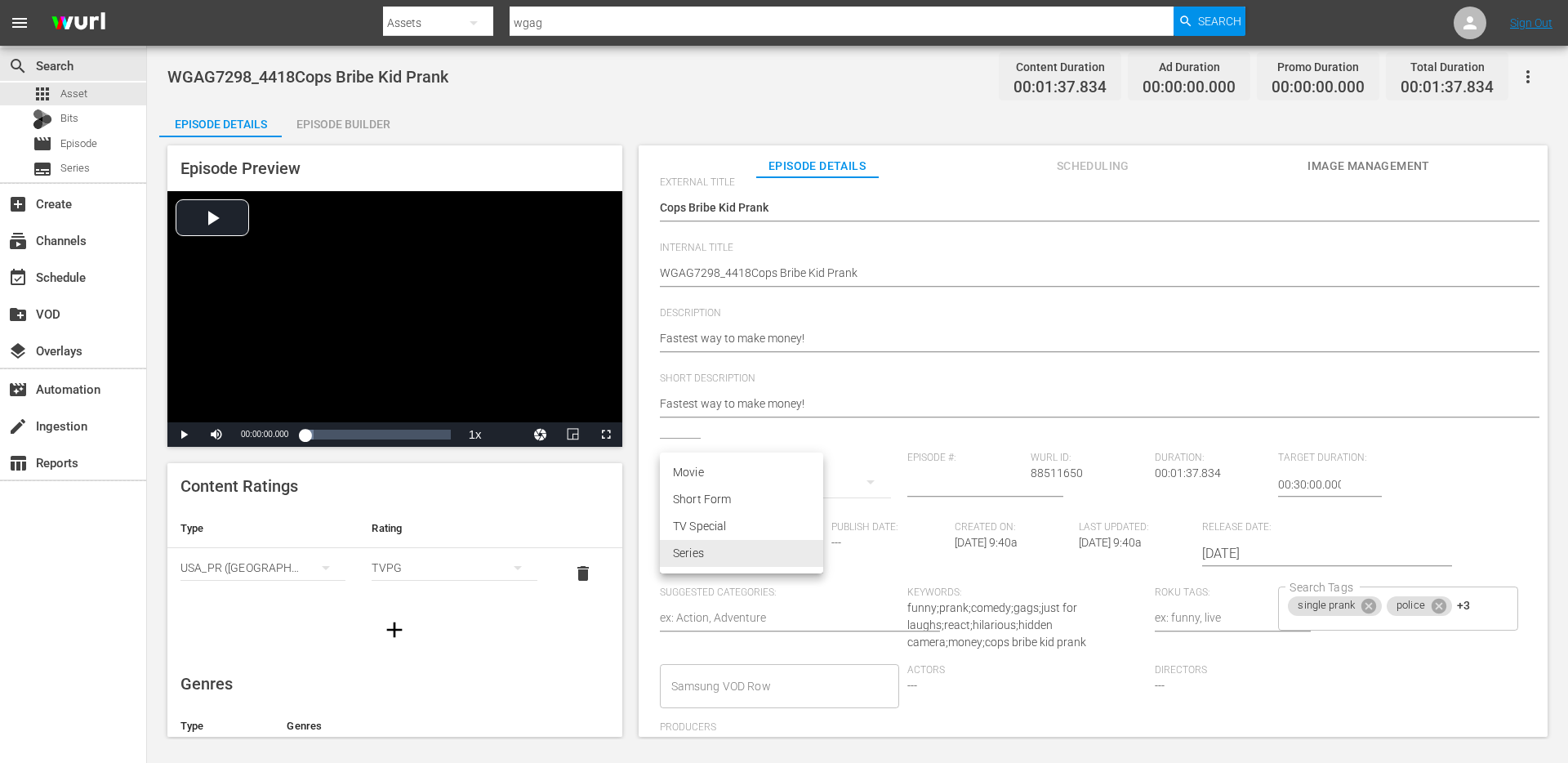
click at [724, 565] on body "menu Search By Assets Search ID, Title, Description, Keywords, or Category wgag…" at bounding box center [784, 381] width 1568 height 763
click at [931, 427] on div at bounding box center [784, 381] width 1568 height 763
click at [872, 547] on div "Publish Date: ---" at bounding box center [893, 553] width 125 height 66
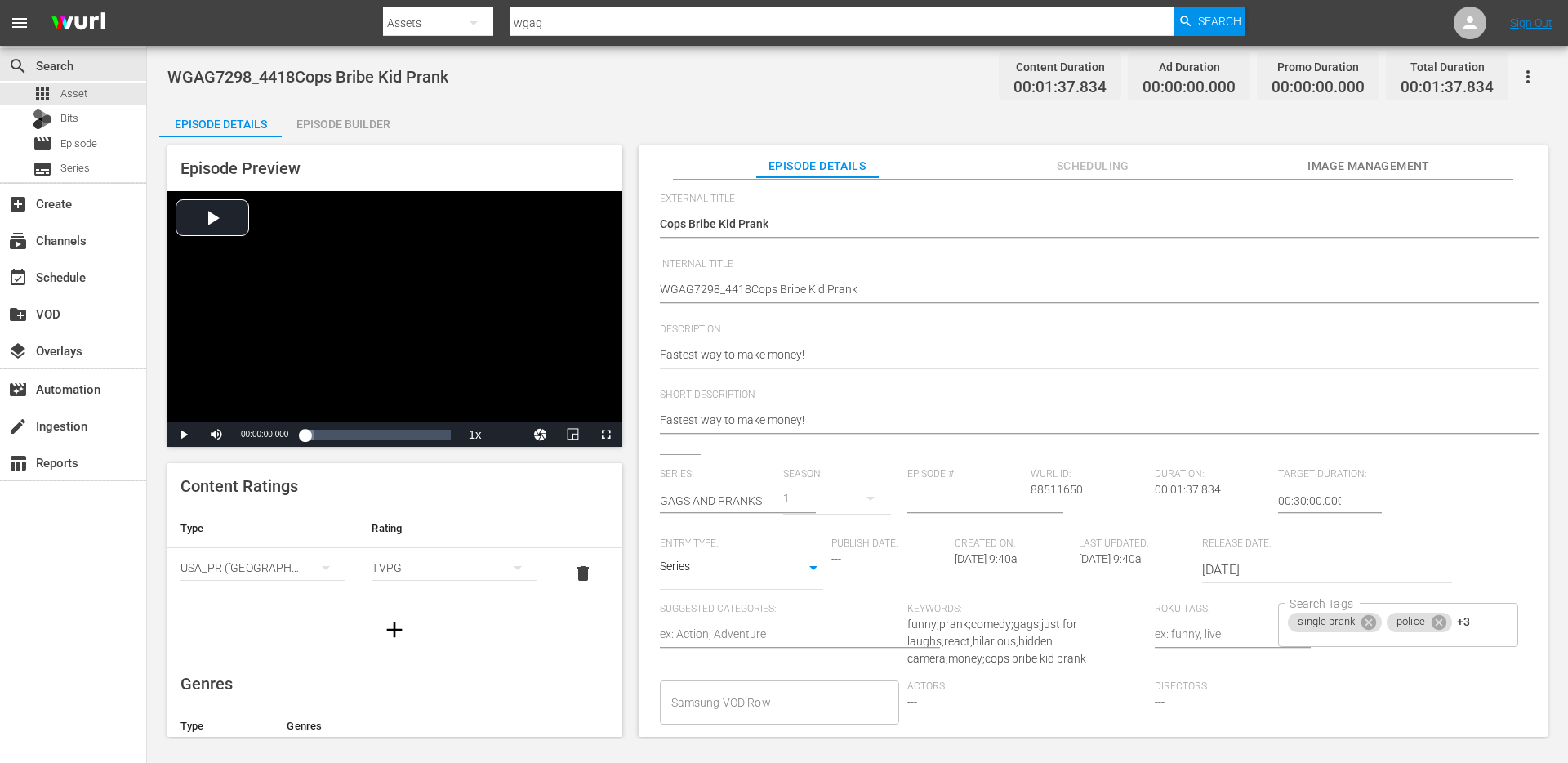
scroll to position [0, 0]
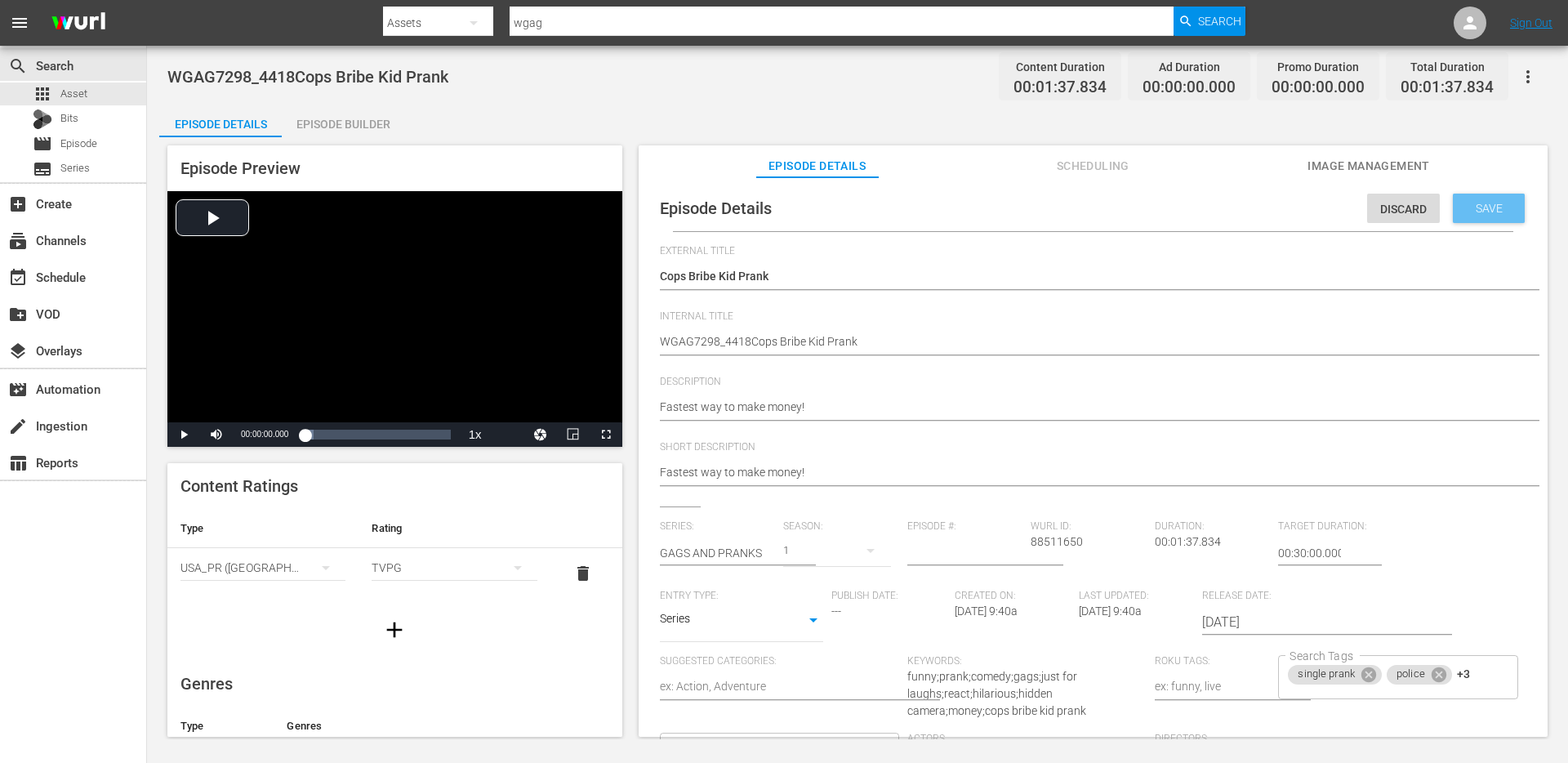
click at [1469, 216] on div "Save" at bounding box center [1488, 208] width 72 height 29
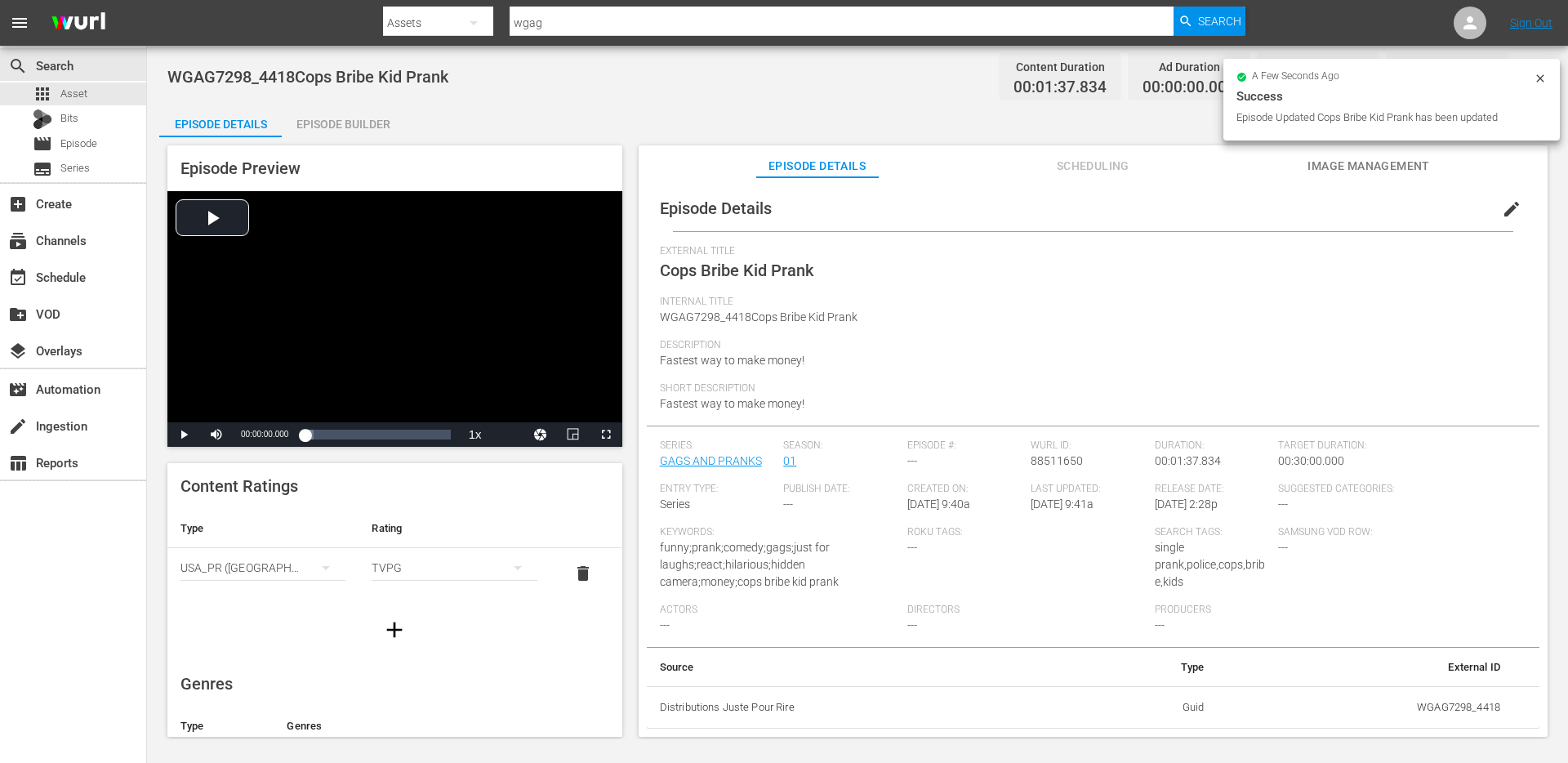
click at [1364, 176] on button "Image Management" at bounding box center [1368, 161] width 123 height 33
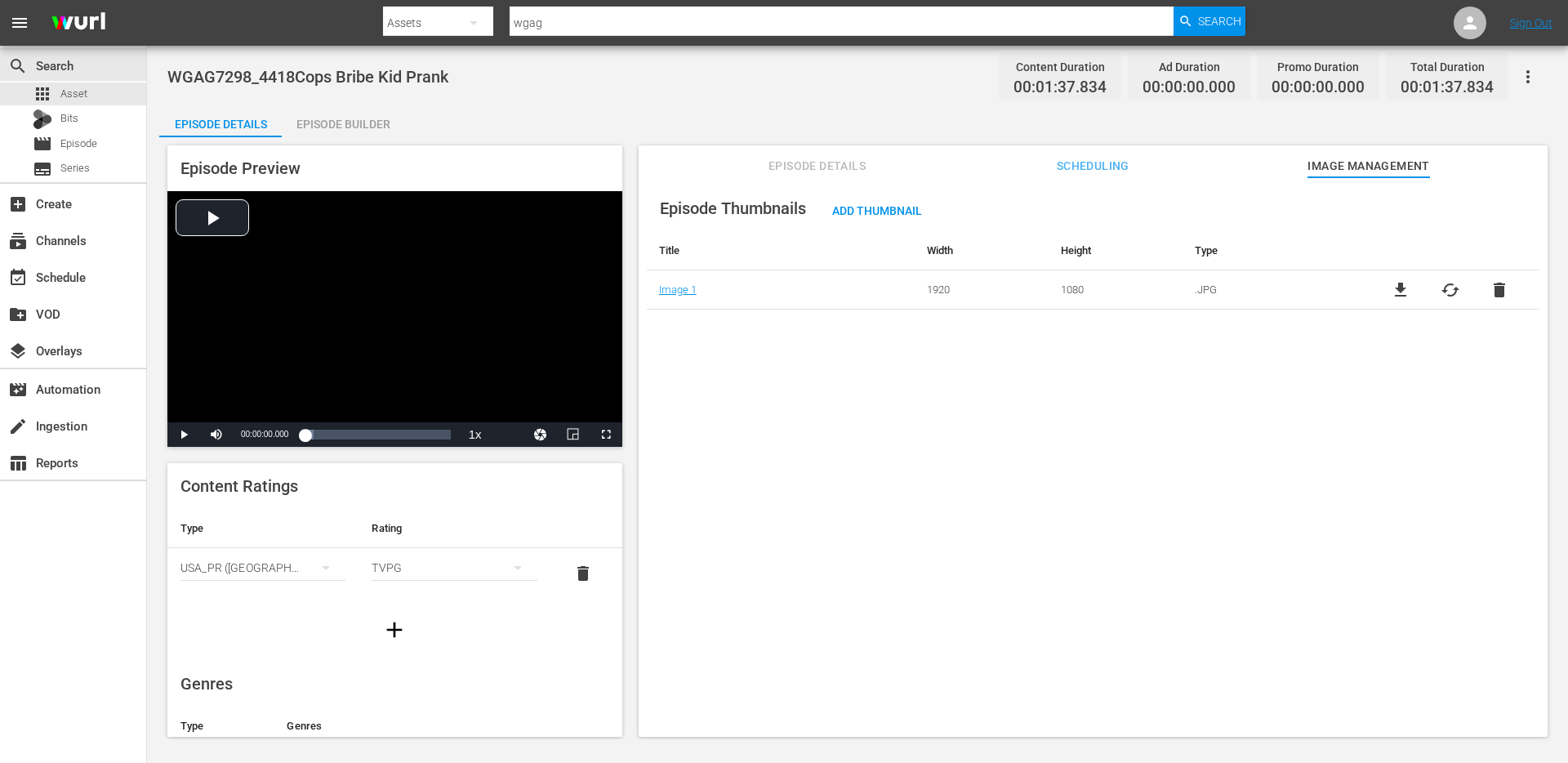
click at [850, 182] on div "Episode Thumbnails Add Thumbnail Title Width Height Type Image 1 1920 1080 .JPG…" at bounding box center [1092, 464] width 909 height 575
click at [845, 169] on span "Episode Details" at bounding box center [817, 167] width 123 height 21
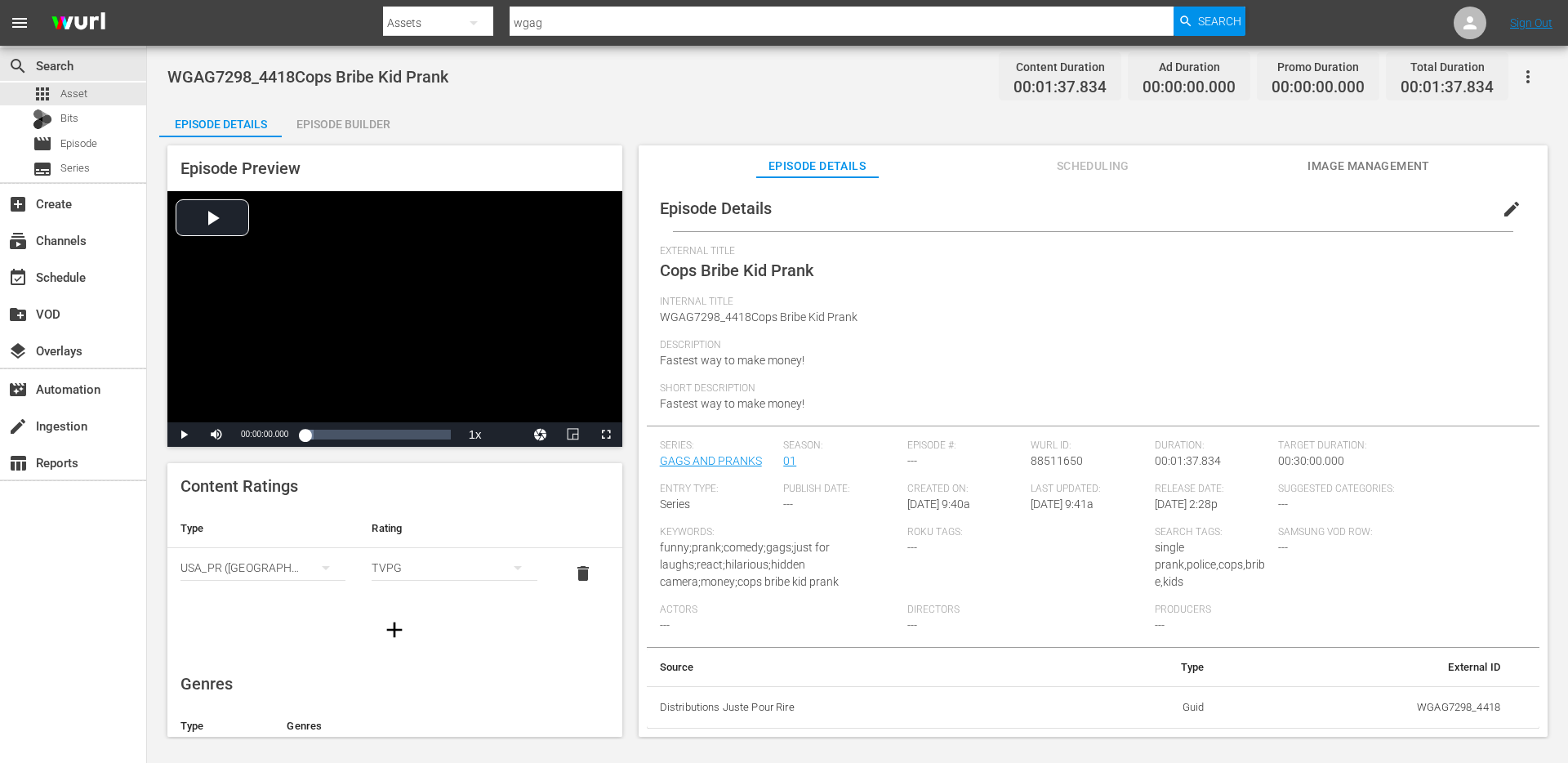
click at [1503, 203] on span "edit" at bounding box center [1511, 209] width 20 height 20
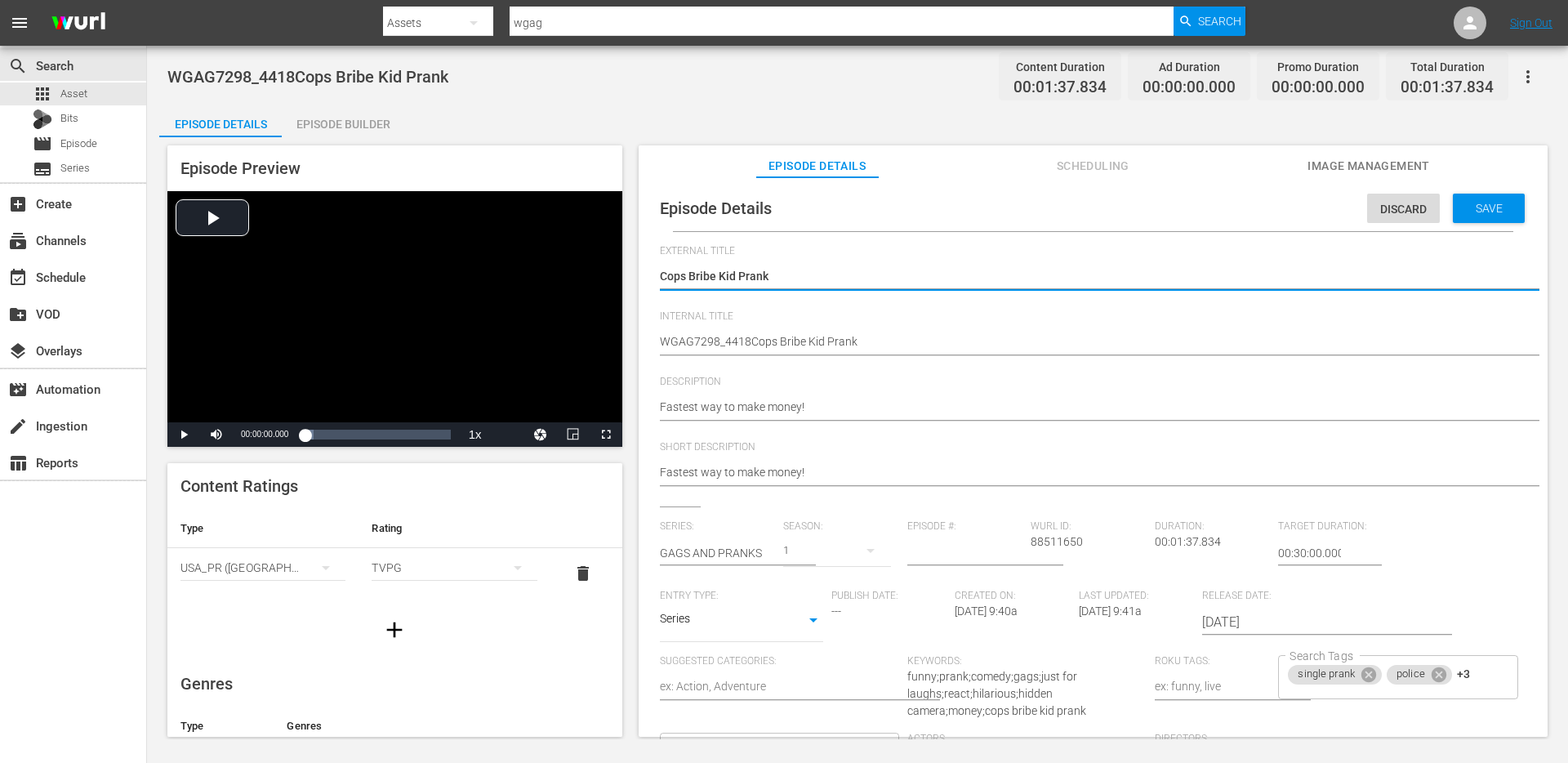
scroll to position [88, 0]
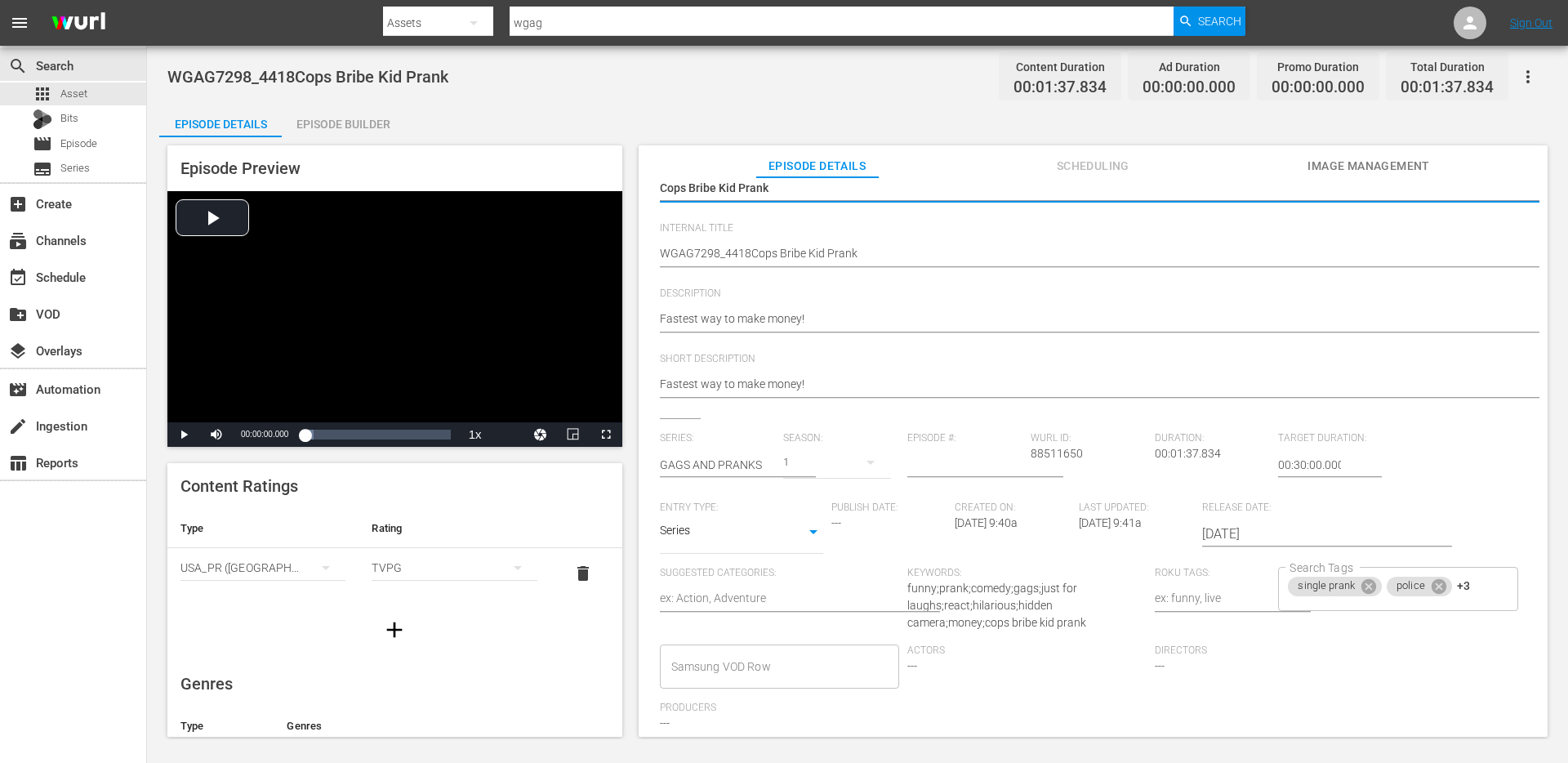
click at [987, 470] on input "number" at bounding box center [965, 464] width 116 height 39
click at [1019, 463] on div "Episode #:" at bounding box center [969, 466] width 125 height 69
click at [1032, 447] on span "88511650" at bounding box center [1057, 453] width 52 height 13
click at [1155, 445] on div "Duration: 00:01:37.834" at bounding box center [1216, 466] width 125 height 69
click at [323, 122] on div "Episode Builder" at bounding box center [343, 125] width 123 height 39
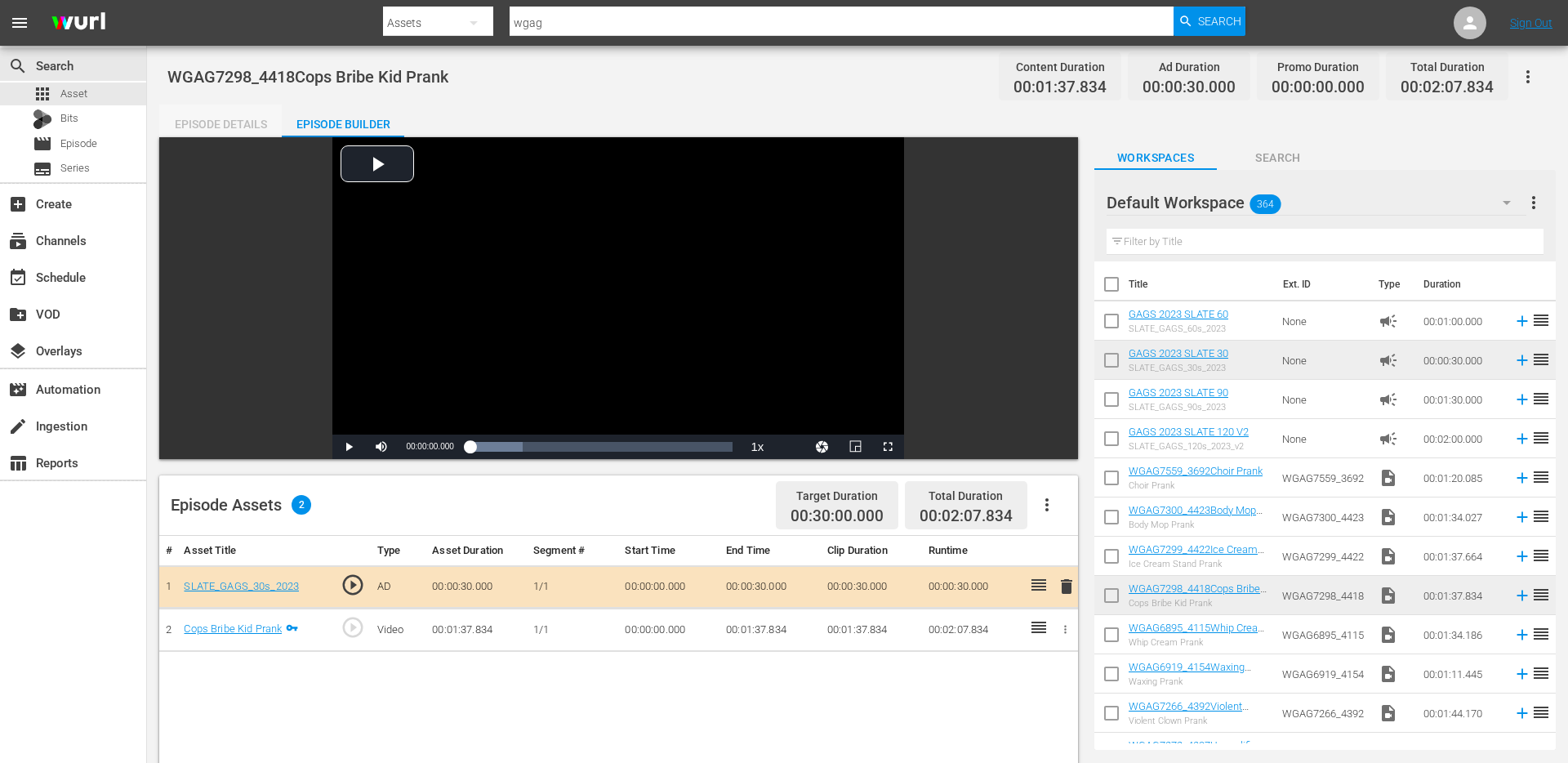
click at [201, 105] on div "Episode Details" at bounding box center [220, 125] width 123 height 39
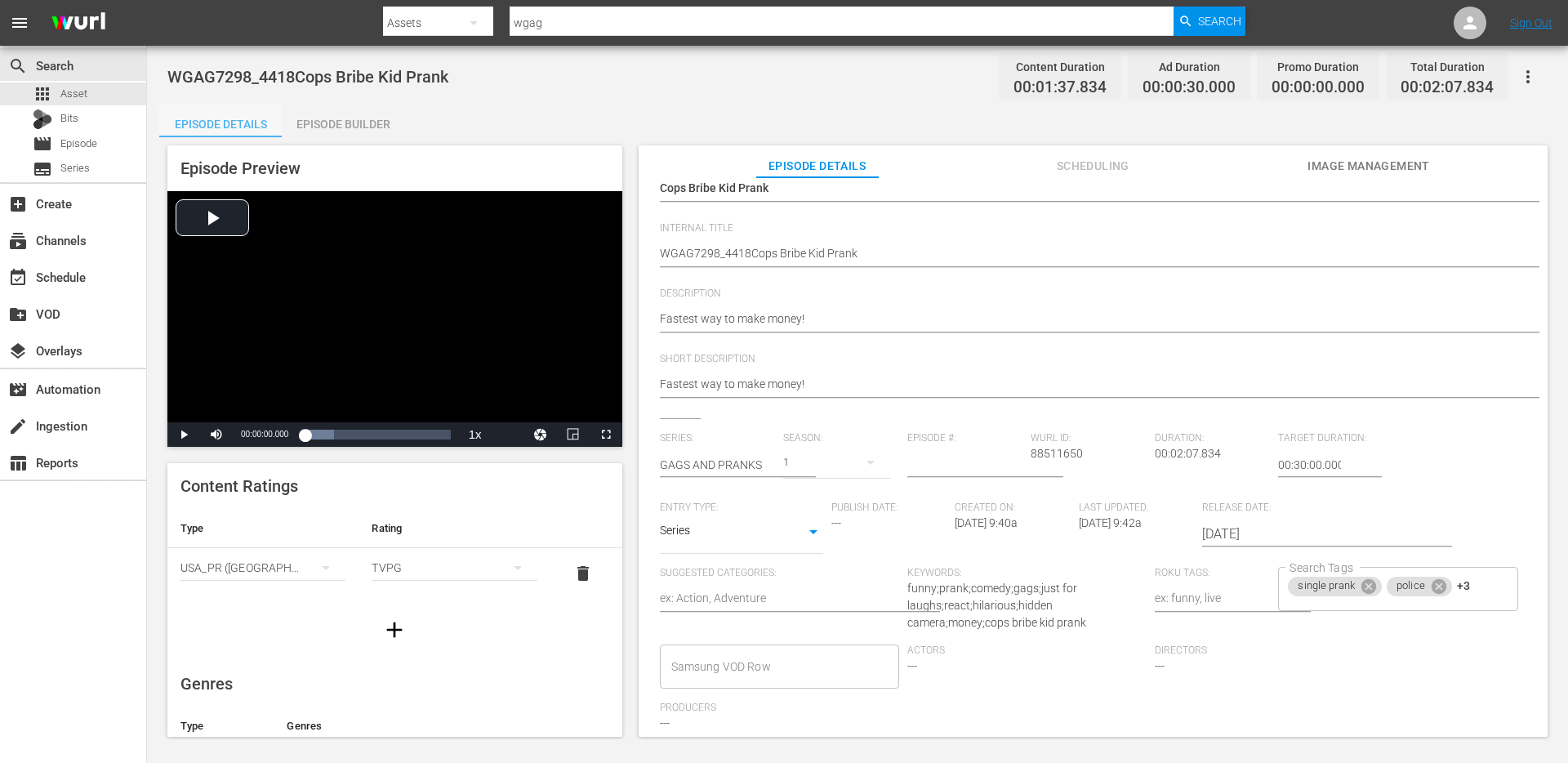
click at [201, 114] on div "Episode Details" at bounding box center [220, 125] width 123 height 39
click at [858, 524] on div "Publish Date: ---" at bounding box center [893, 535] width 125 height 66
click at [791, 546] on div "Series SERIES" at bounding box center [741, 534] width 163 height 39
click at [814, 528] on body "menu Search By Assets Search ID, Title, Description, Keywords, or Category wgag…" at bounding box center [784, 381] width 1568 height 763
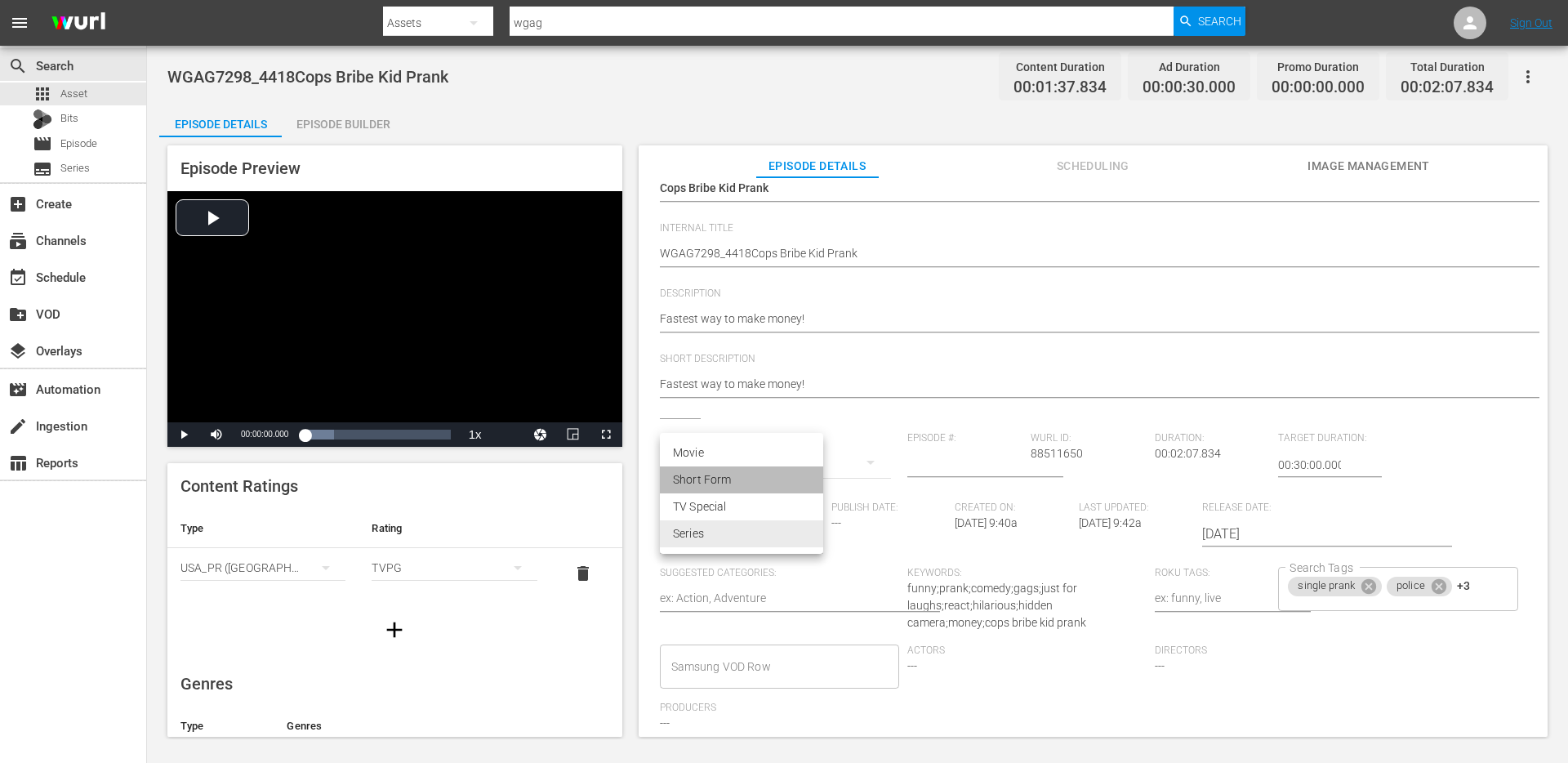
click at [784, 476] on li "Short Form" at bounding box center [741, 479] width 163 height 27
type input "SHORT_FORM_VIDEO"
click at [325, 135] on div "Episode Builder" at bounding box center [343, 125] width 123 height 39
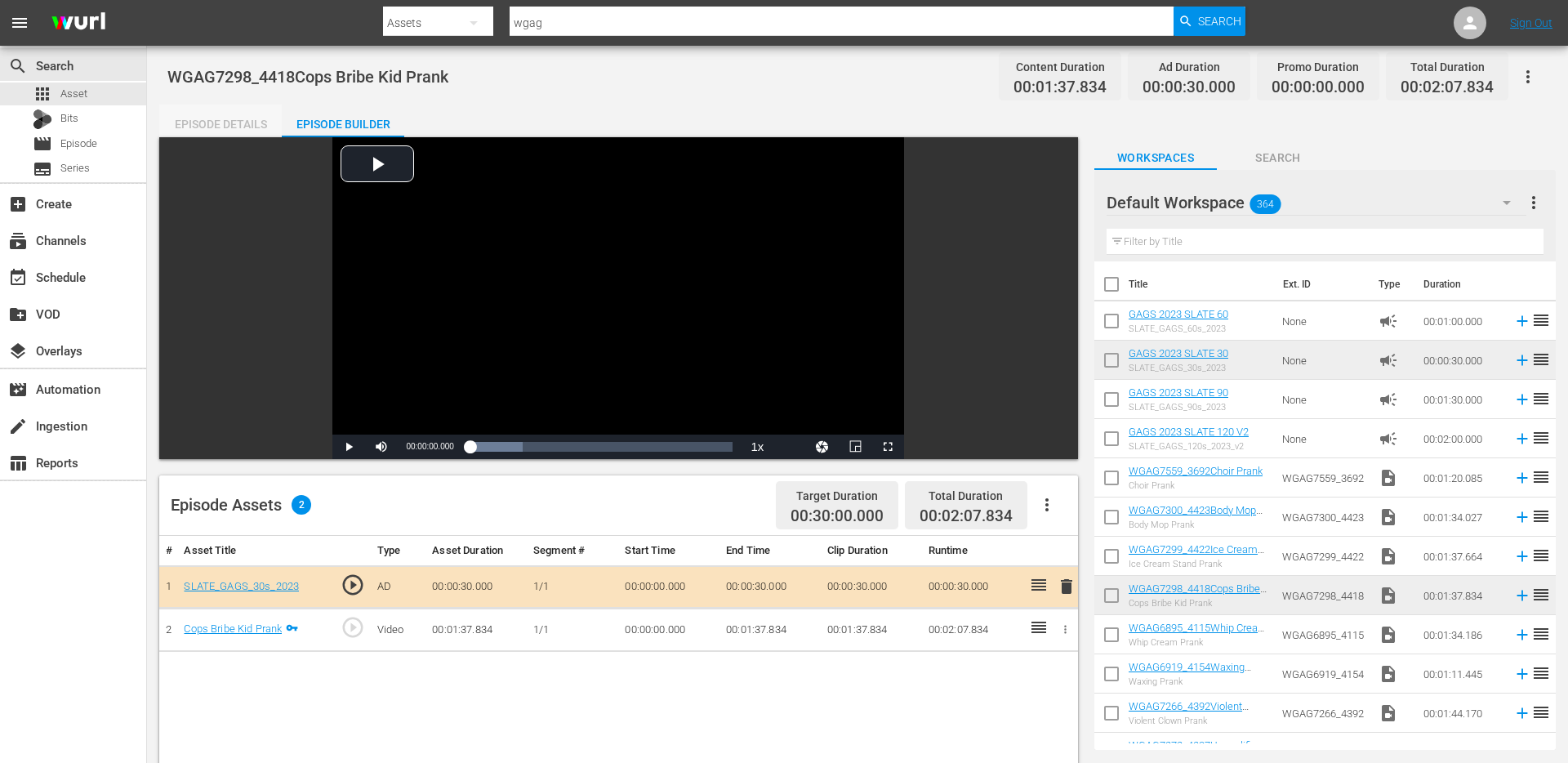
click at [216, 123] on div "Episode Details" at bounding box center [220, 125] width 123 height 39
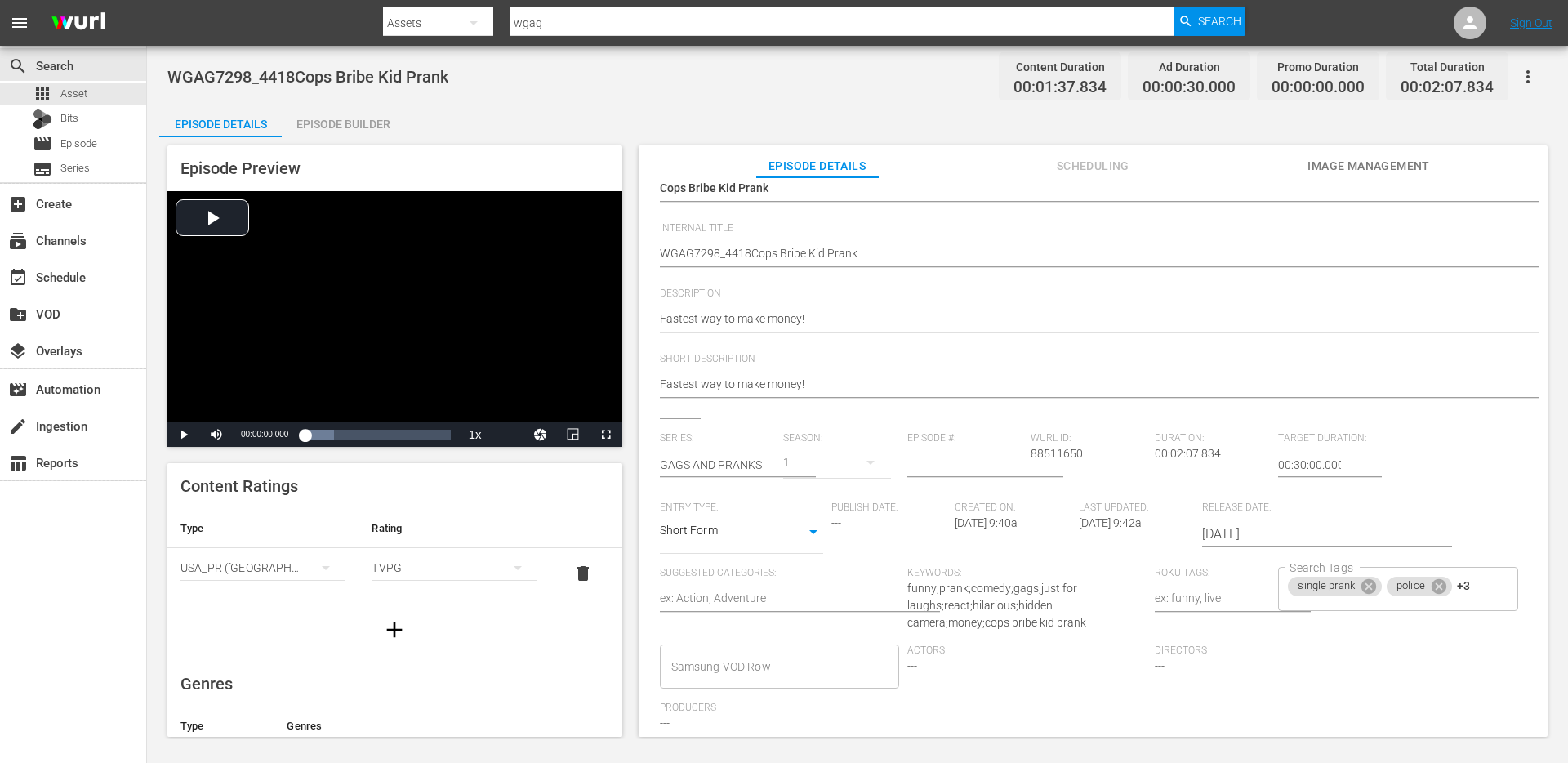
click at [335, 116] on div "Episode Builder" at bounding box center [343, 125] width 123 height 39
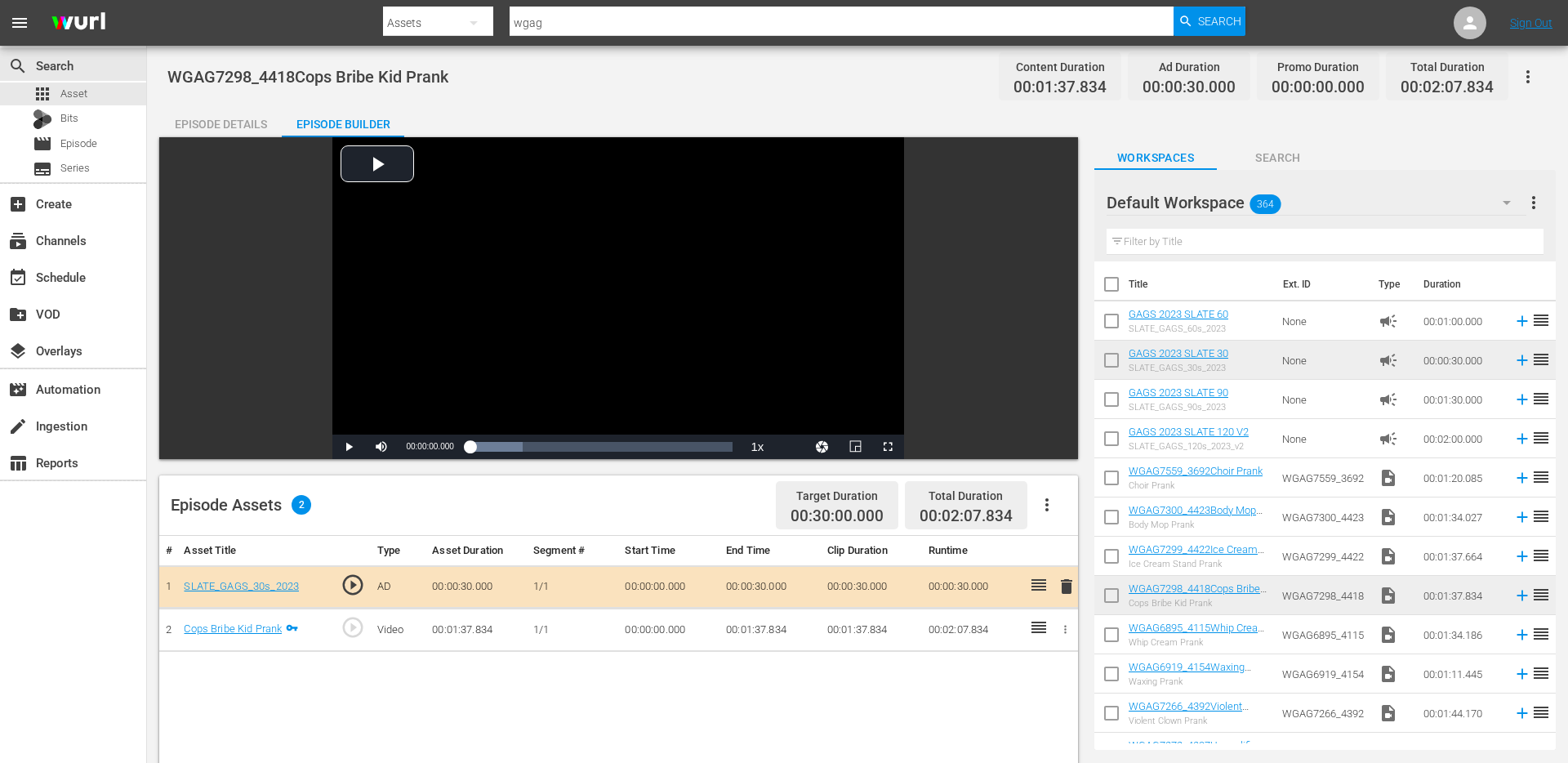
click at [357, 84] on span "WGAG7298_4418Cops Bribe Kid Prank" at bounding box center [308, 77] width 281 height 20
copy span "WGAG7298_4418Cops Bribe Kid Prank"
click at [232, 124] on div "Episode Details" at bounding box center [220, 125] width 123 height 39
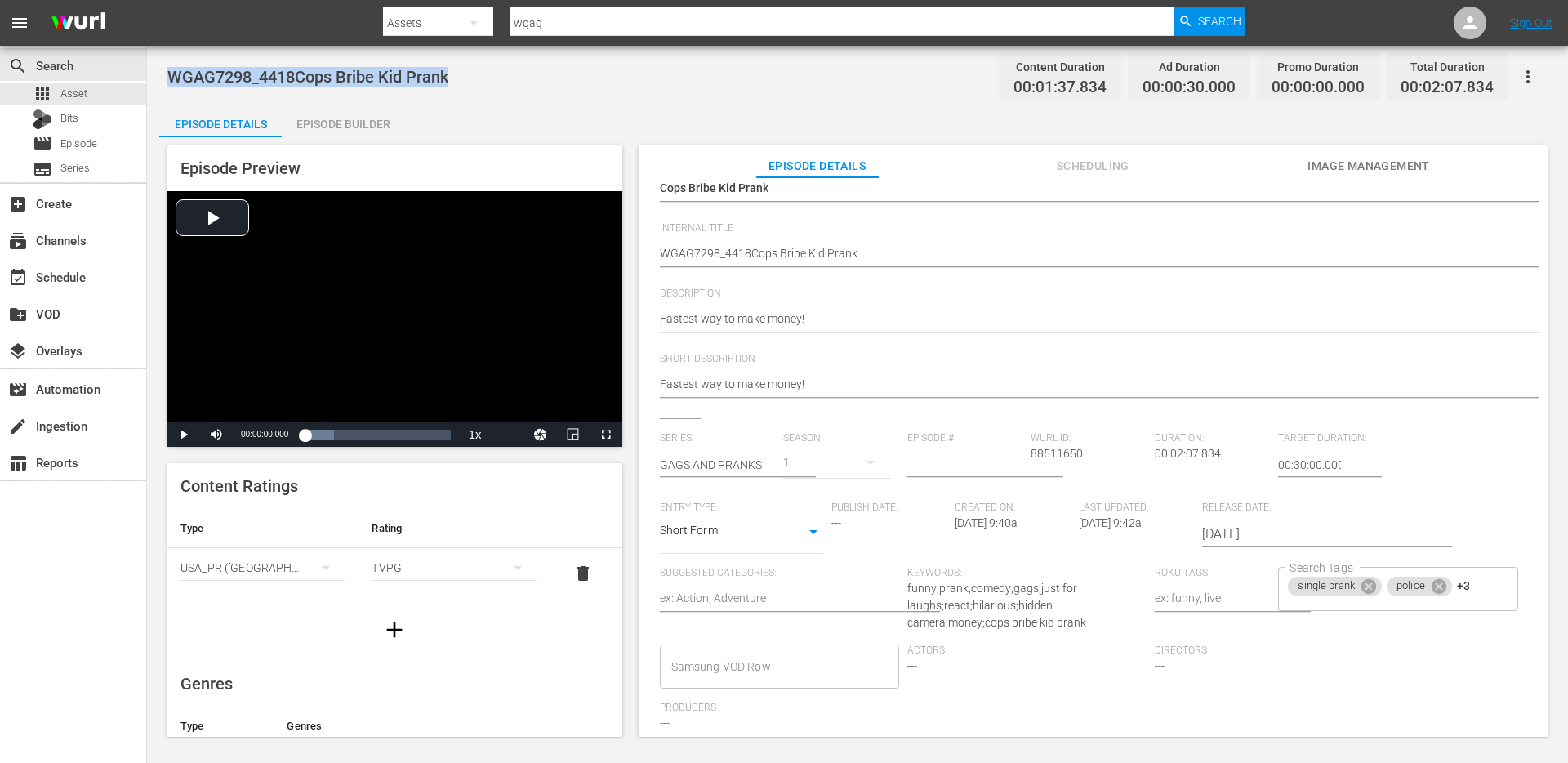
scroll to position [16, 0]
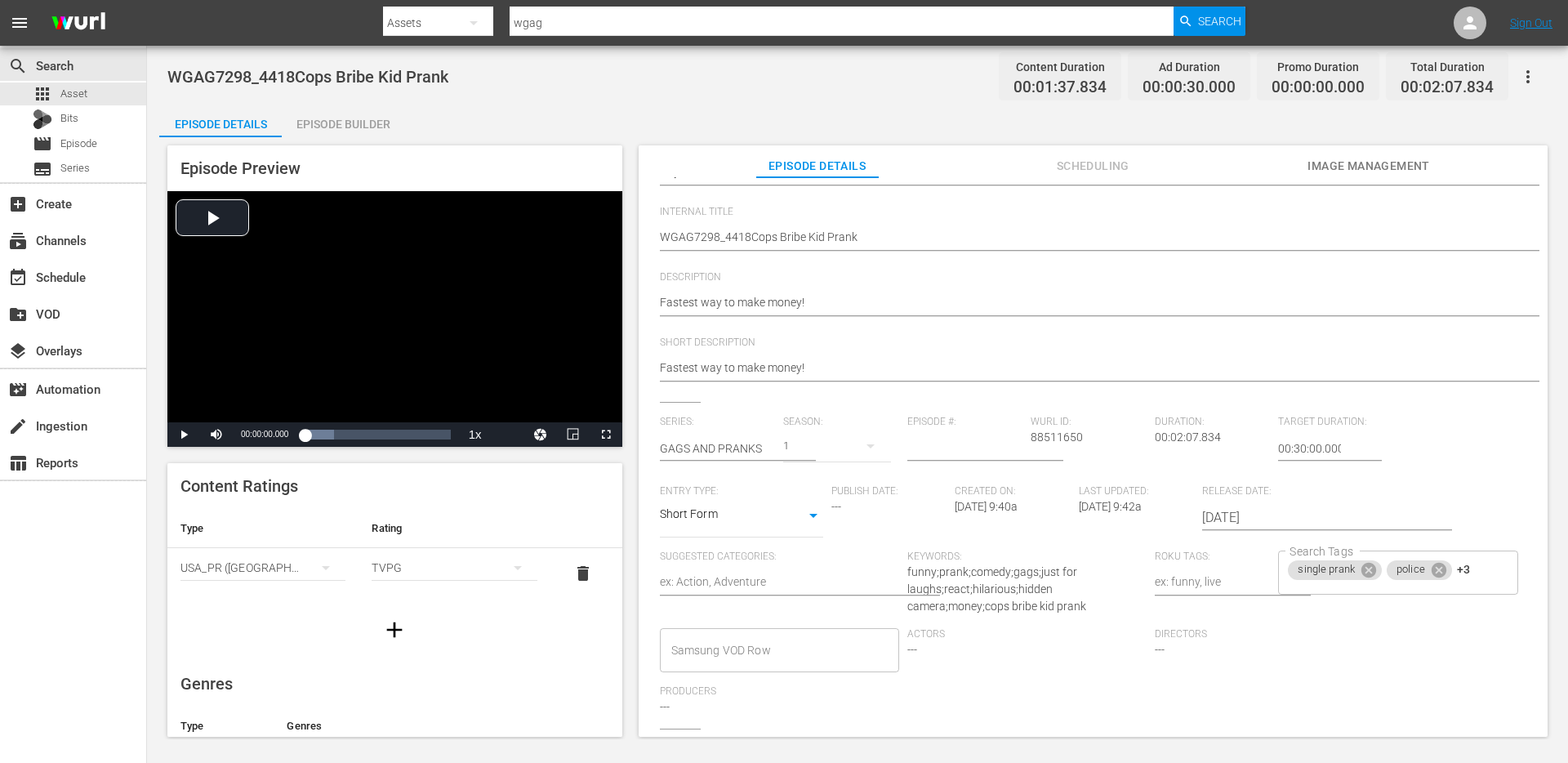
click at [380, 139] on div "Episode Preview Video Player is loading. Play Video Play Mute Current Time 00:0…" at bounding box center [857, 444] width 1396 height 612
click at [234, 138] on div "Episode Preview Video Player is loading. Play Video Play Mute Current Time 00:0…" at bounding box center [857, 444] width 1396 height 612
click at [324, 127] on div "Episode Builder" at bounding box center [343, 125] width 123 height 39
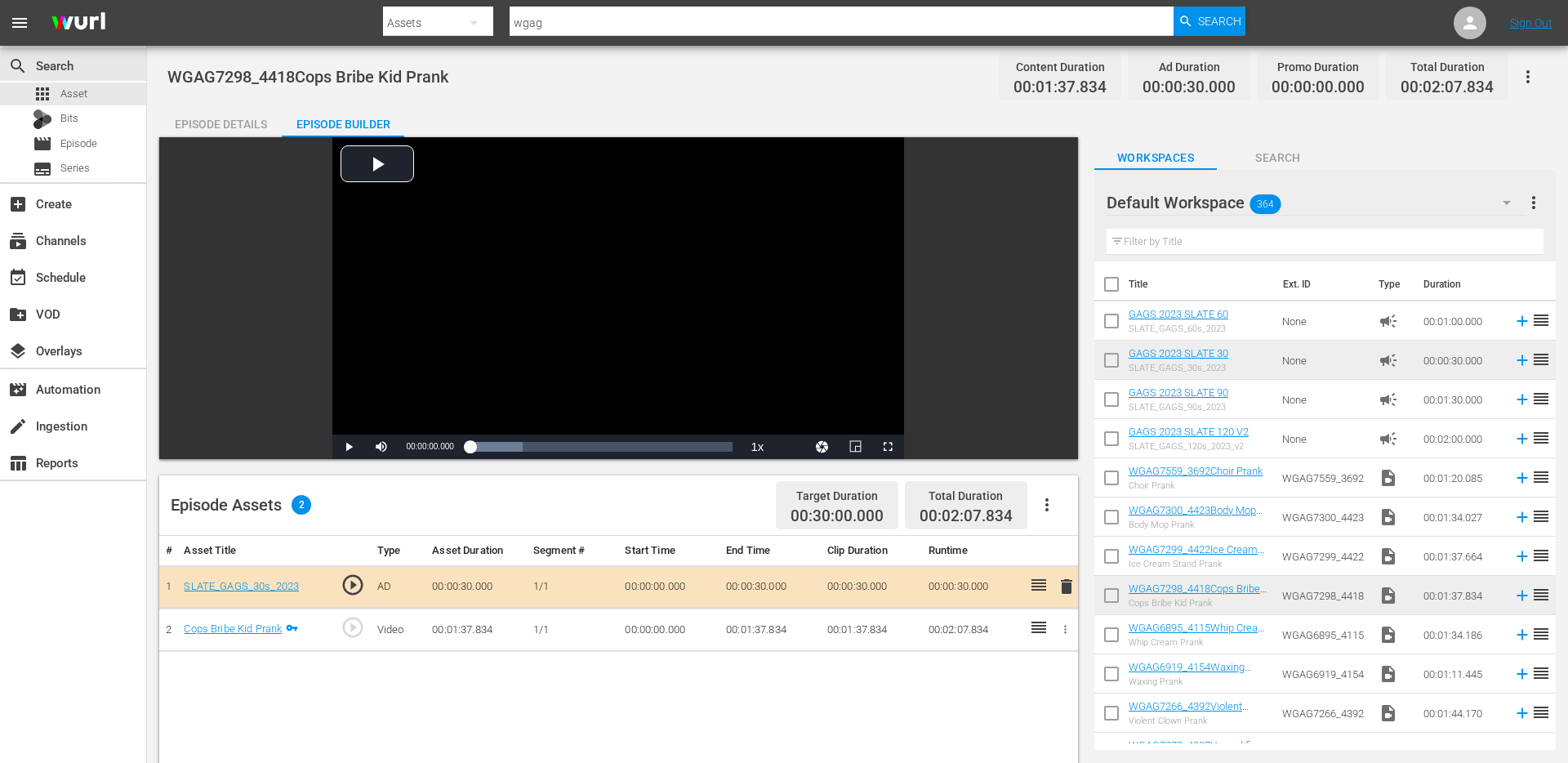
click at [228, 132] on div "Episode Details" at bounding box center [220, 125] width 123 height 39
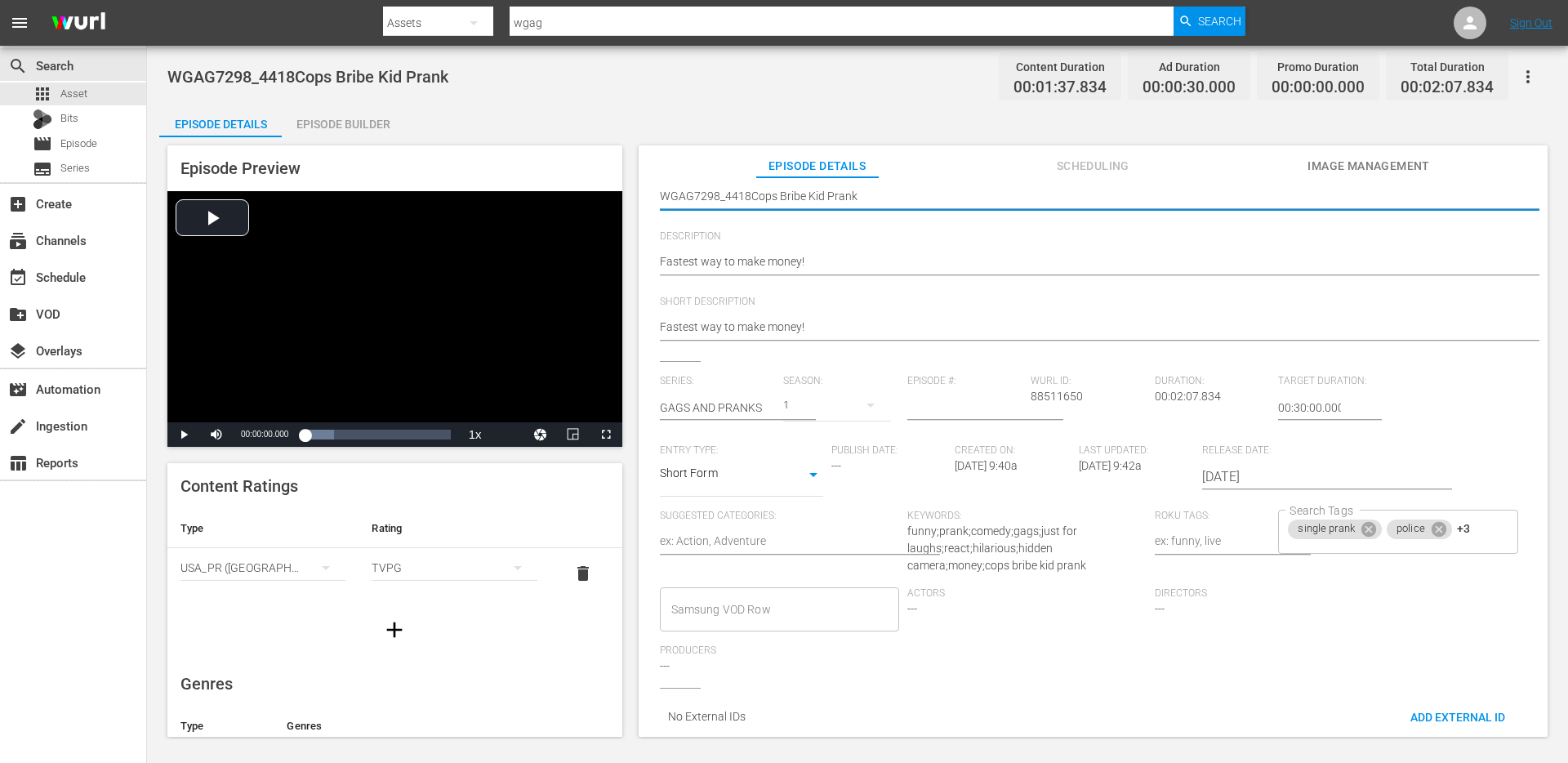
drag, startPoint x: 661, startPoint y: 181, endPoint x: 748, endPoint y: 183, distance: 87.0
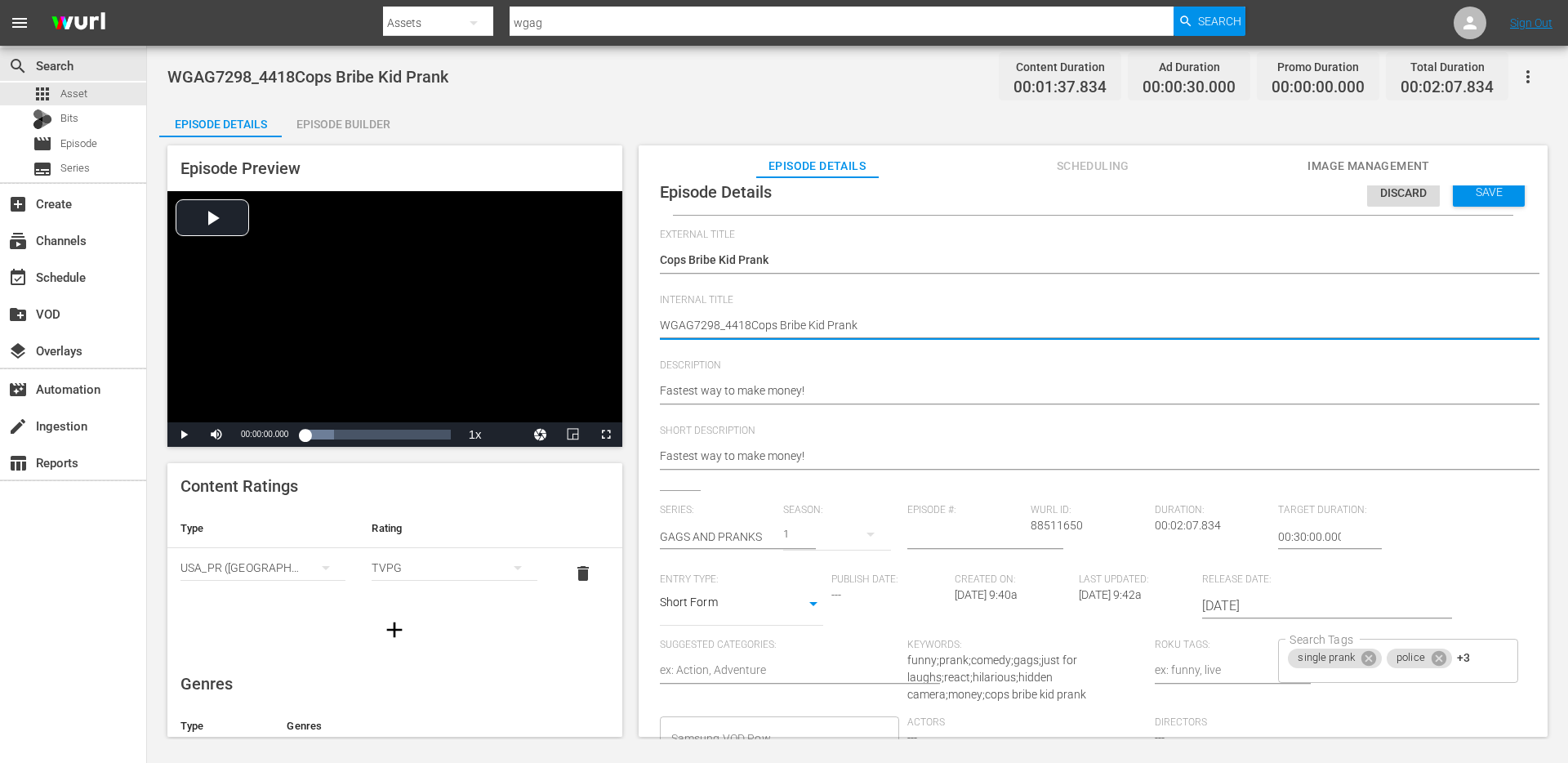
scroll to position [158, 0]
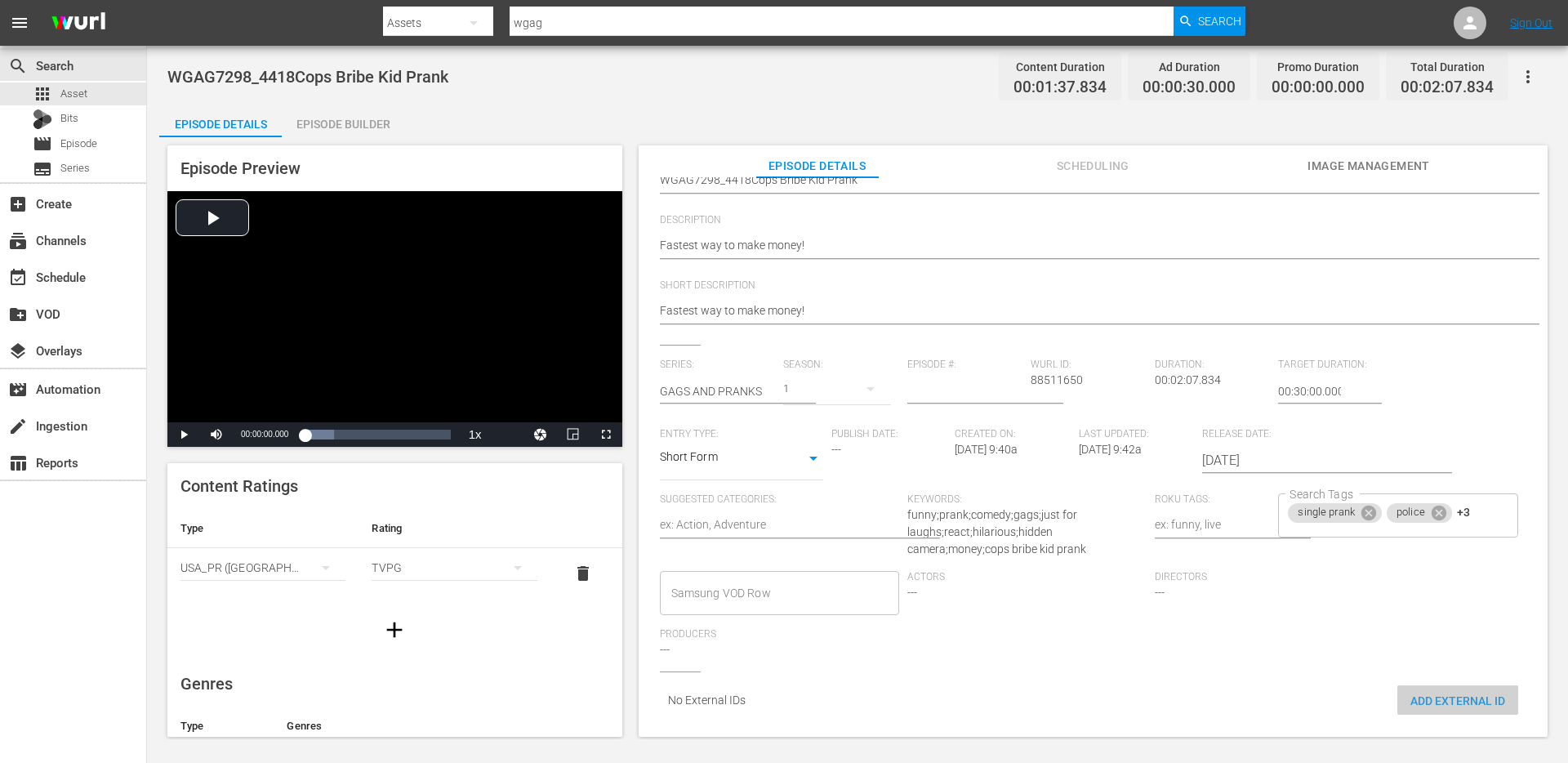
click at [1427, 694] on span "Add External Id" at bounding box center [1457, 700] width 121 height 13
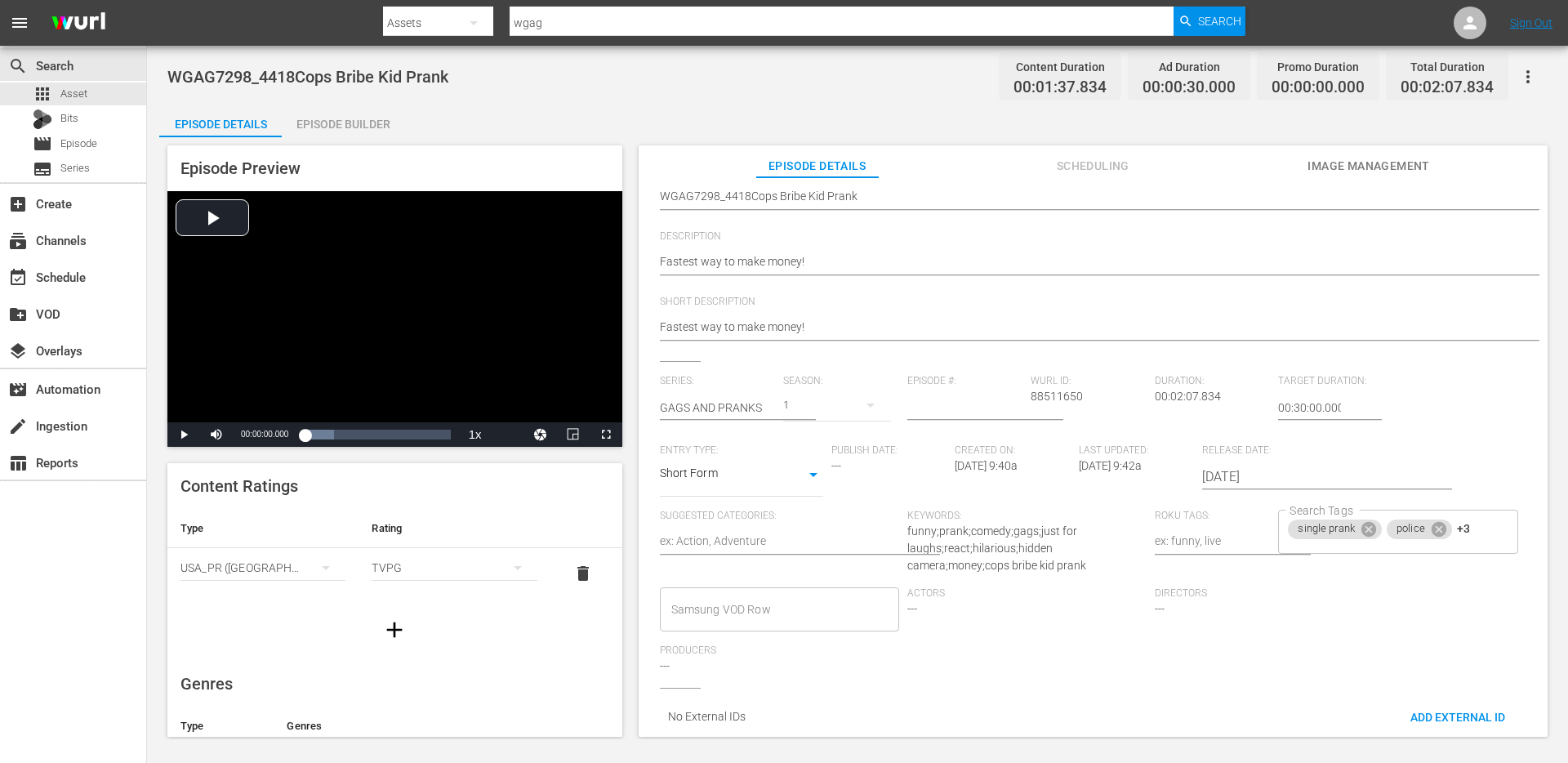
scroll to position [0, 0]
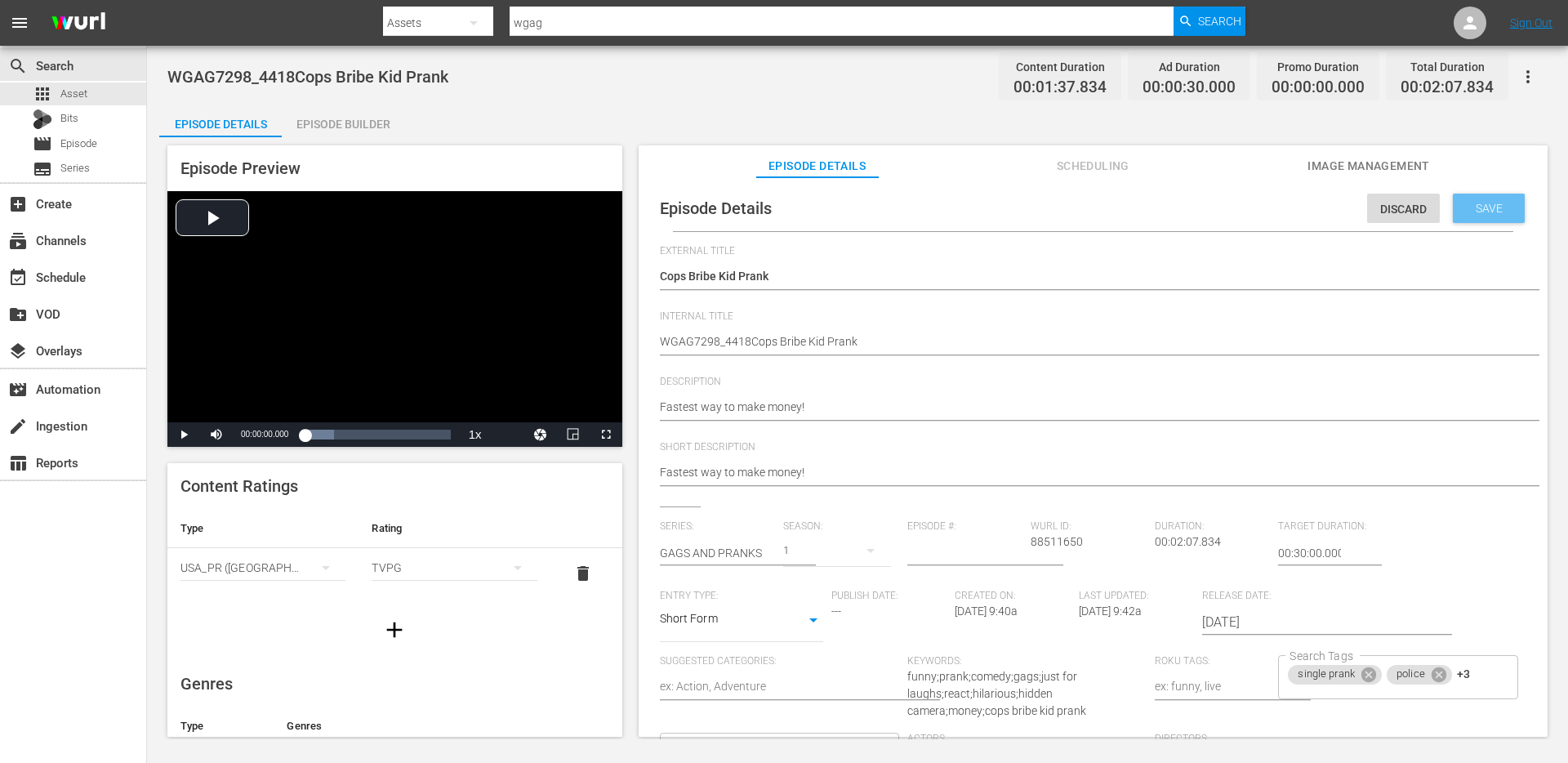
click at [1469, 217] on div "Save" at bounding box center [1488, 208] width 72 height 29
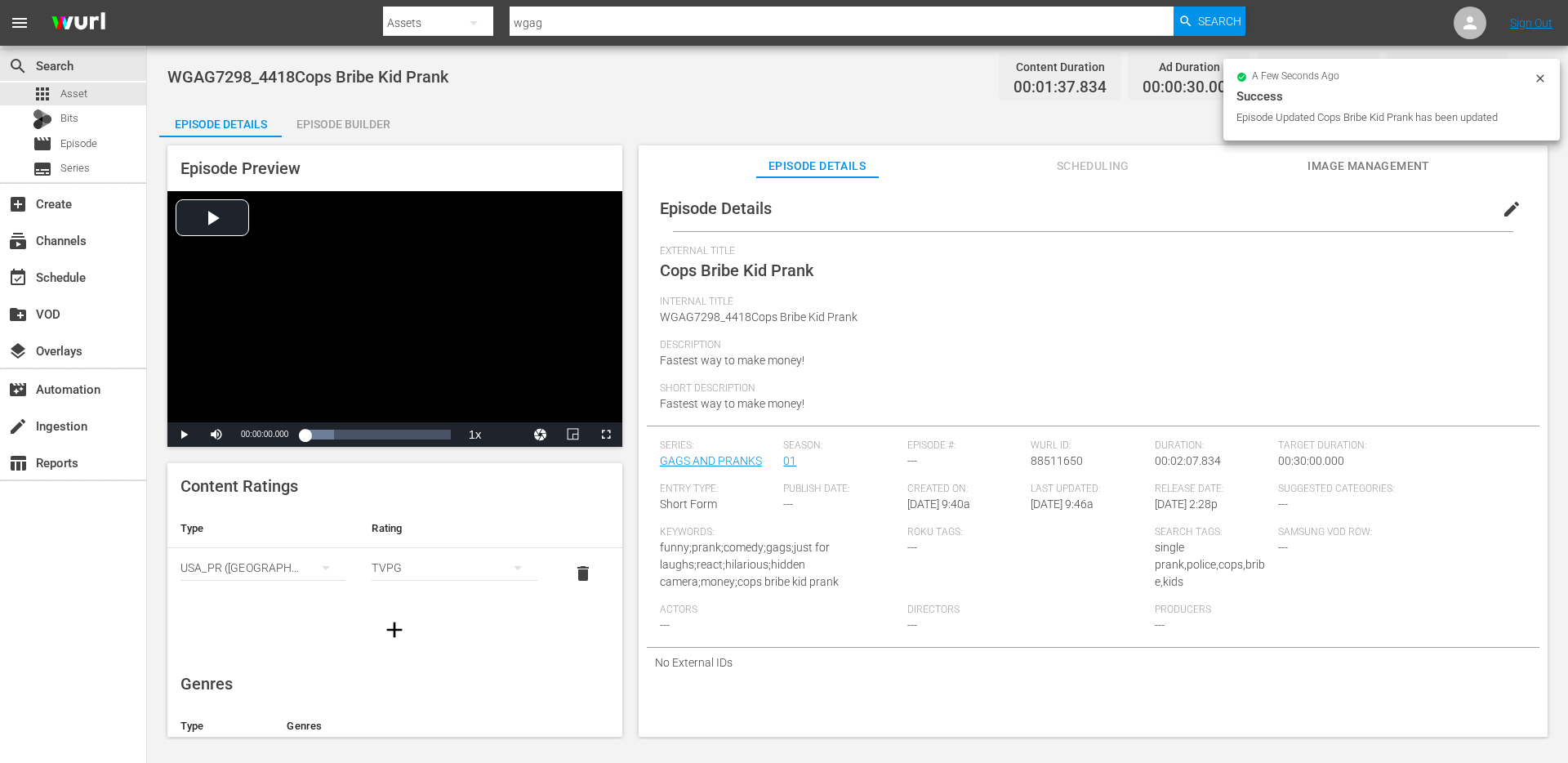
click at [1502, 213] on span "edit" at bounding box center [1511, 209] width 20 height 20
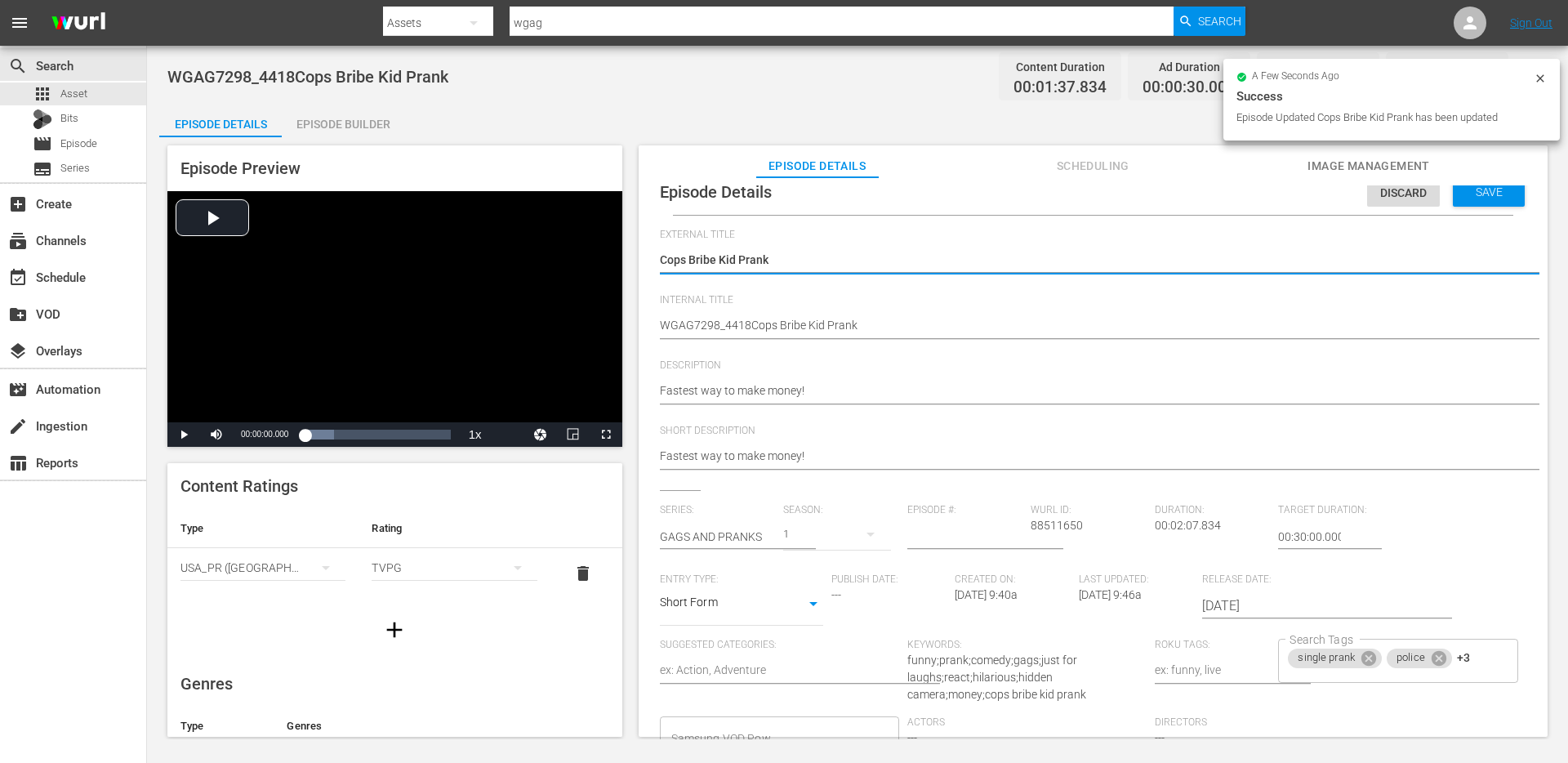
scroll to position [158, 0]
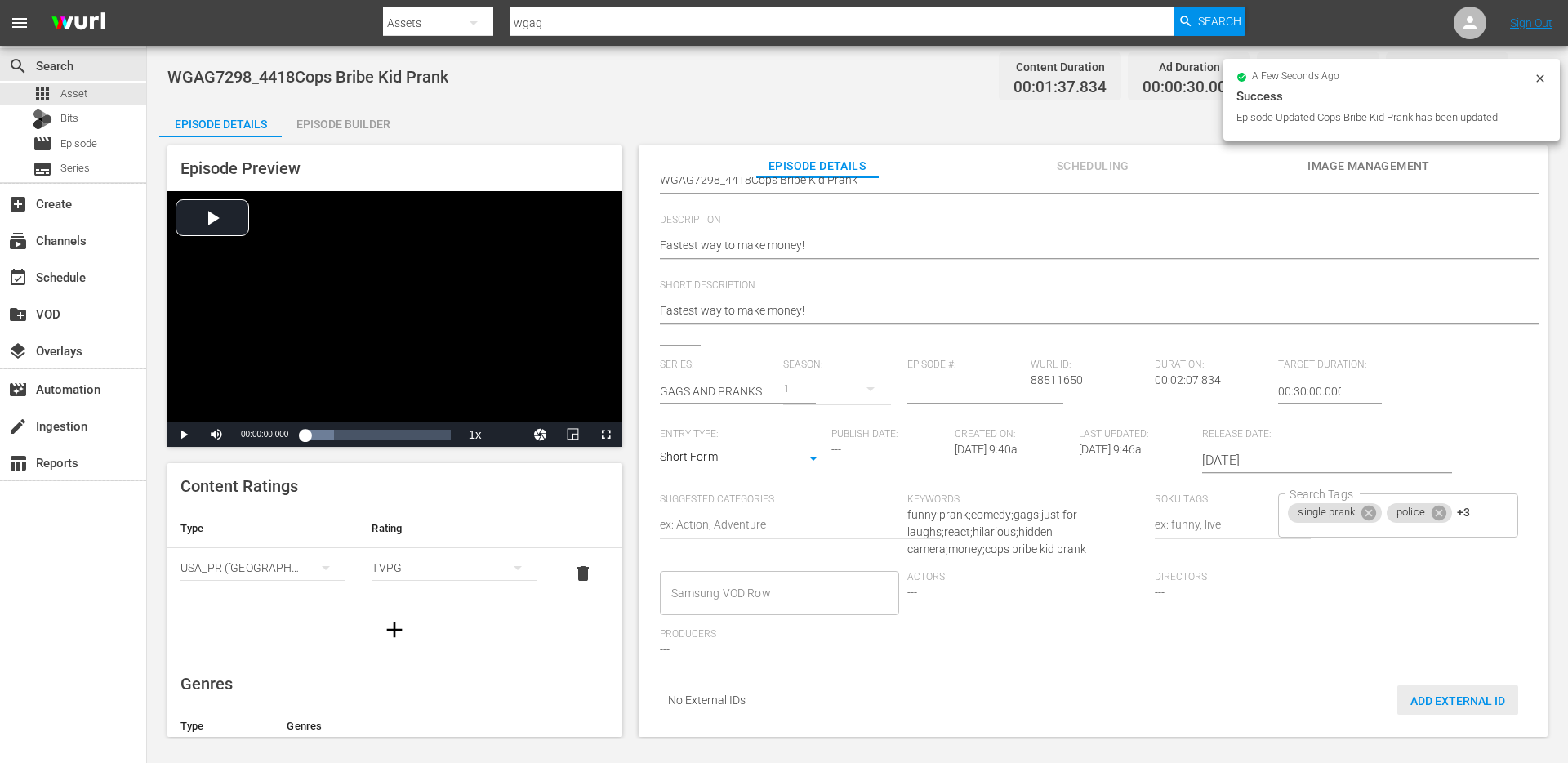
click at [1415, 694] on span "Add External Id" at bounding box center [1457, 700] width 121 height 13
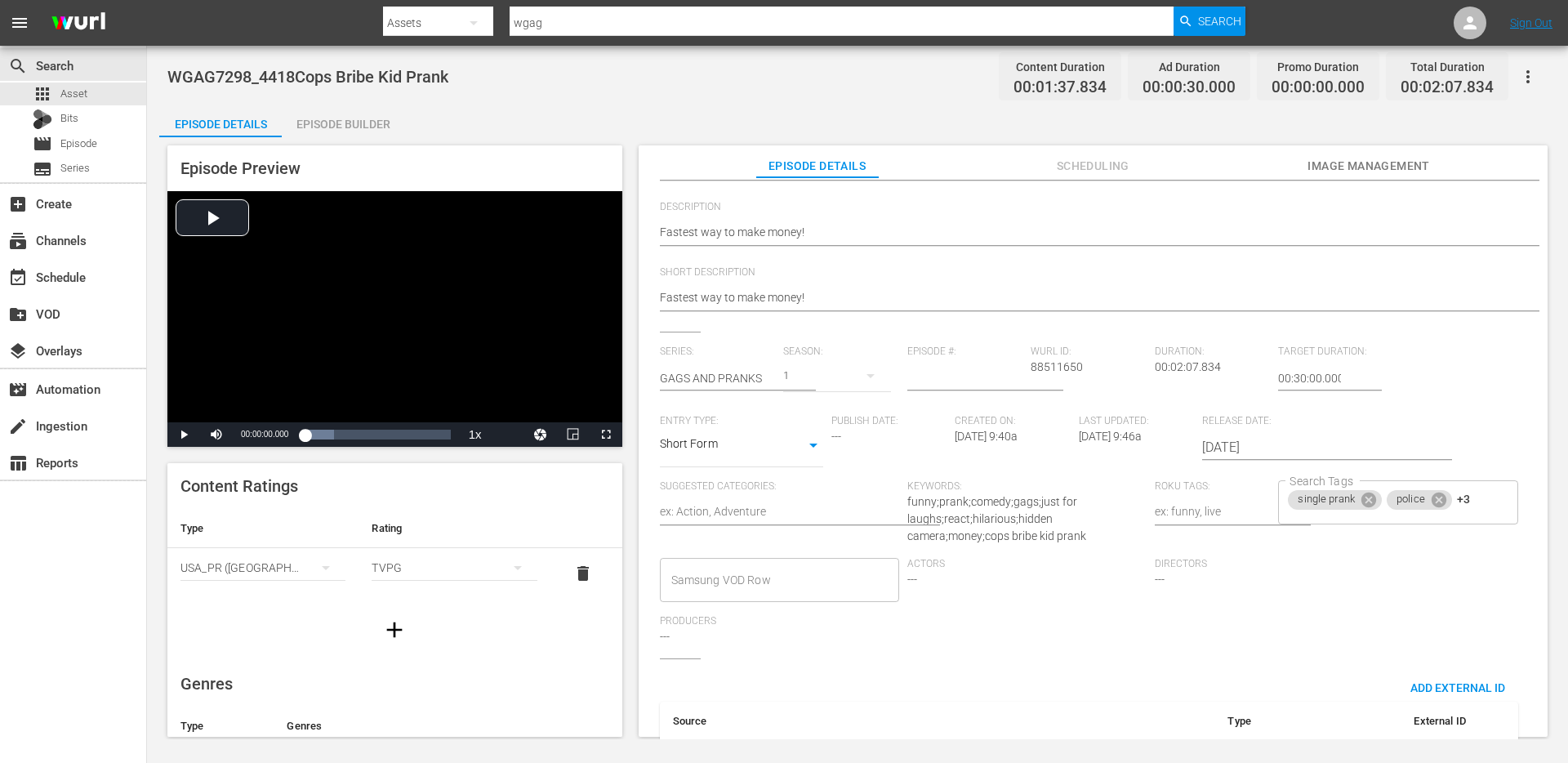
scroll to position [248, 0]
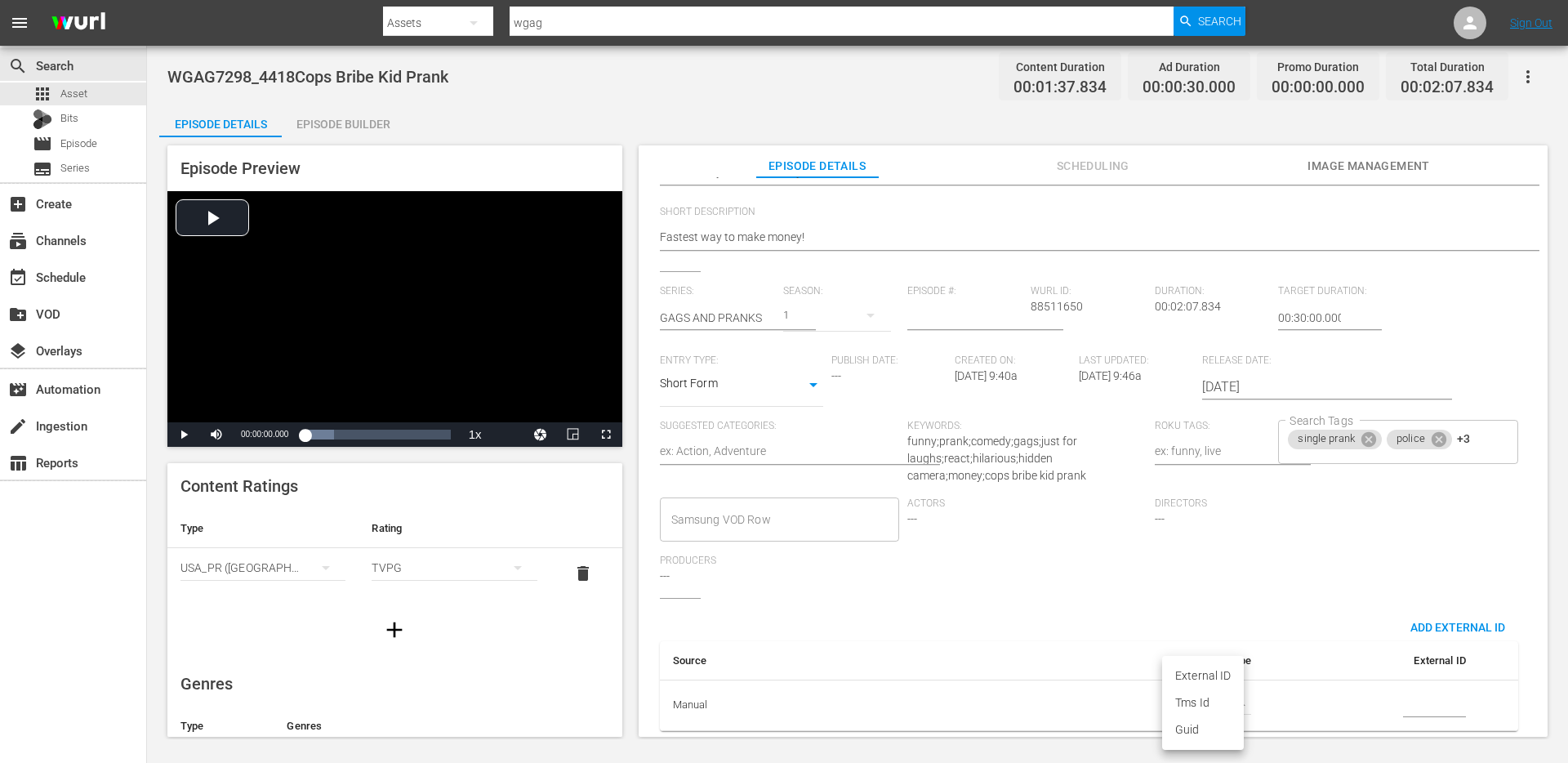
click at [1218, 696] on body "menu Search By Assets Search ID, Title, Description, Keywords, or Category wgag…" at bounding box center [784, 381] width 1568 height 763
click at [1194, 731] on li "Guid" at bounding box center [1202, 729] width 81 height 27
type input "guid"
click at [1443, 695] on input "simple table" at bounding box center [1433, 706] width 63 height 24
paste input "WGAG7298_4418"
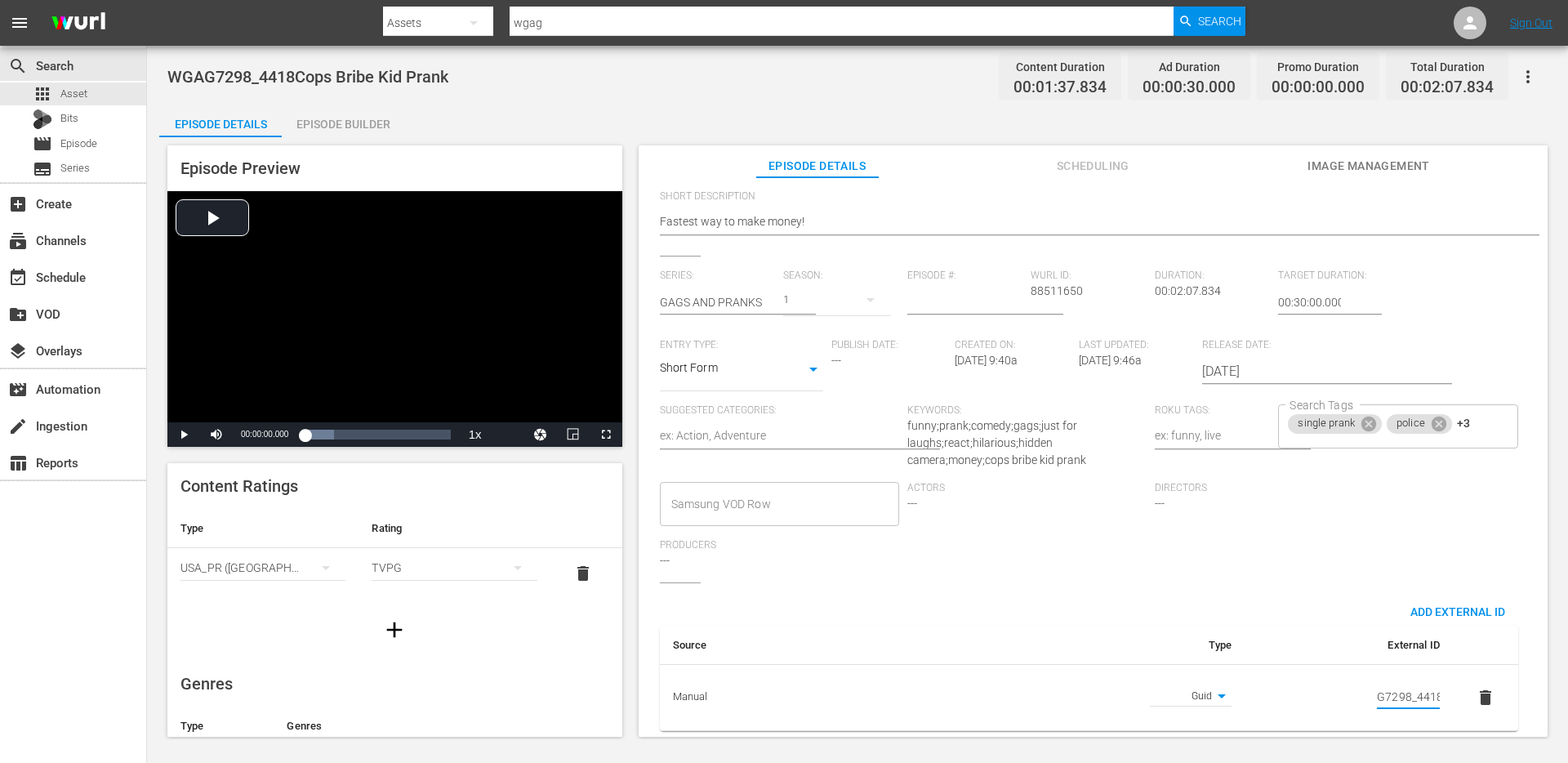
scroll to position [0, 0]
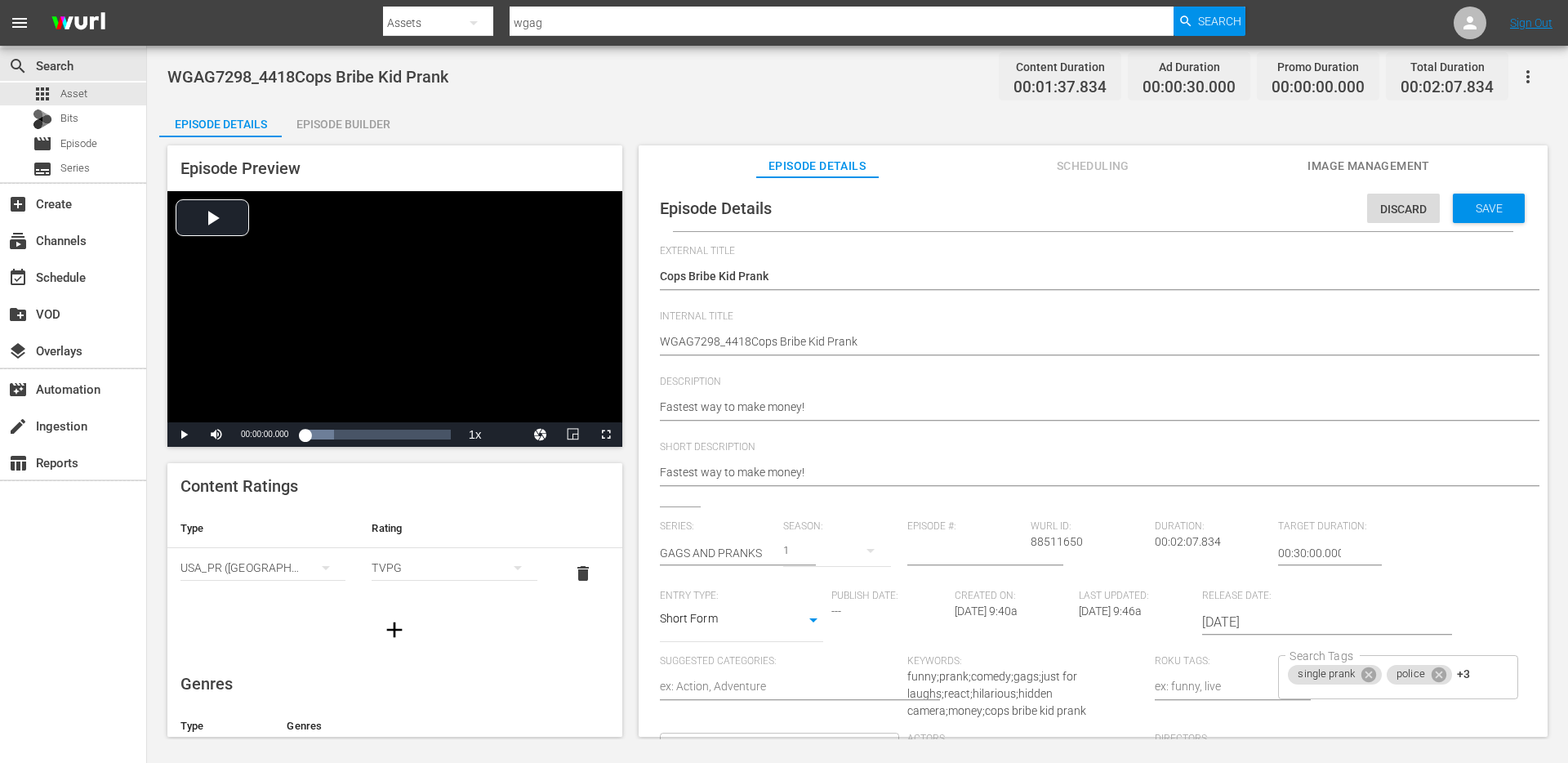
type input "WGAG7298_4418"
click at [1481, 213] on span "Save" at bounding box center [1488, 208] width 53 height 13
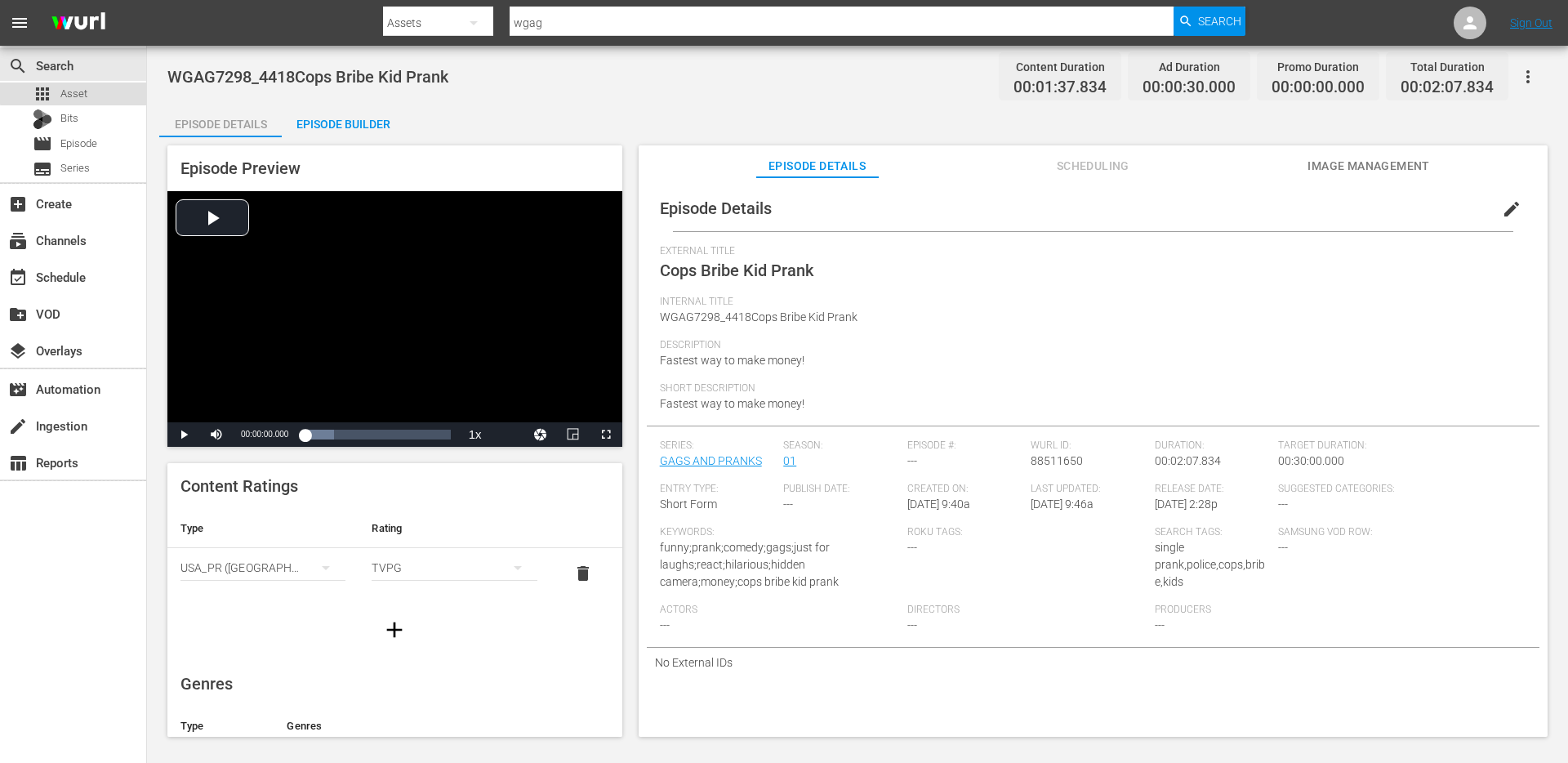
click at [86, 92] on span "Asset" at bounding box center [74, 94] width 27 height 16
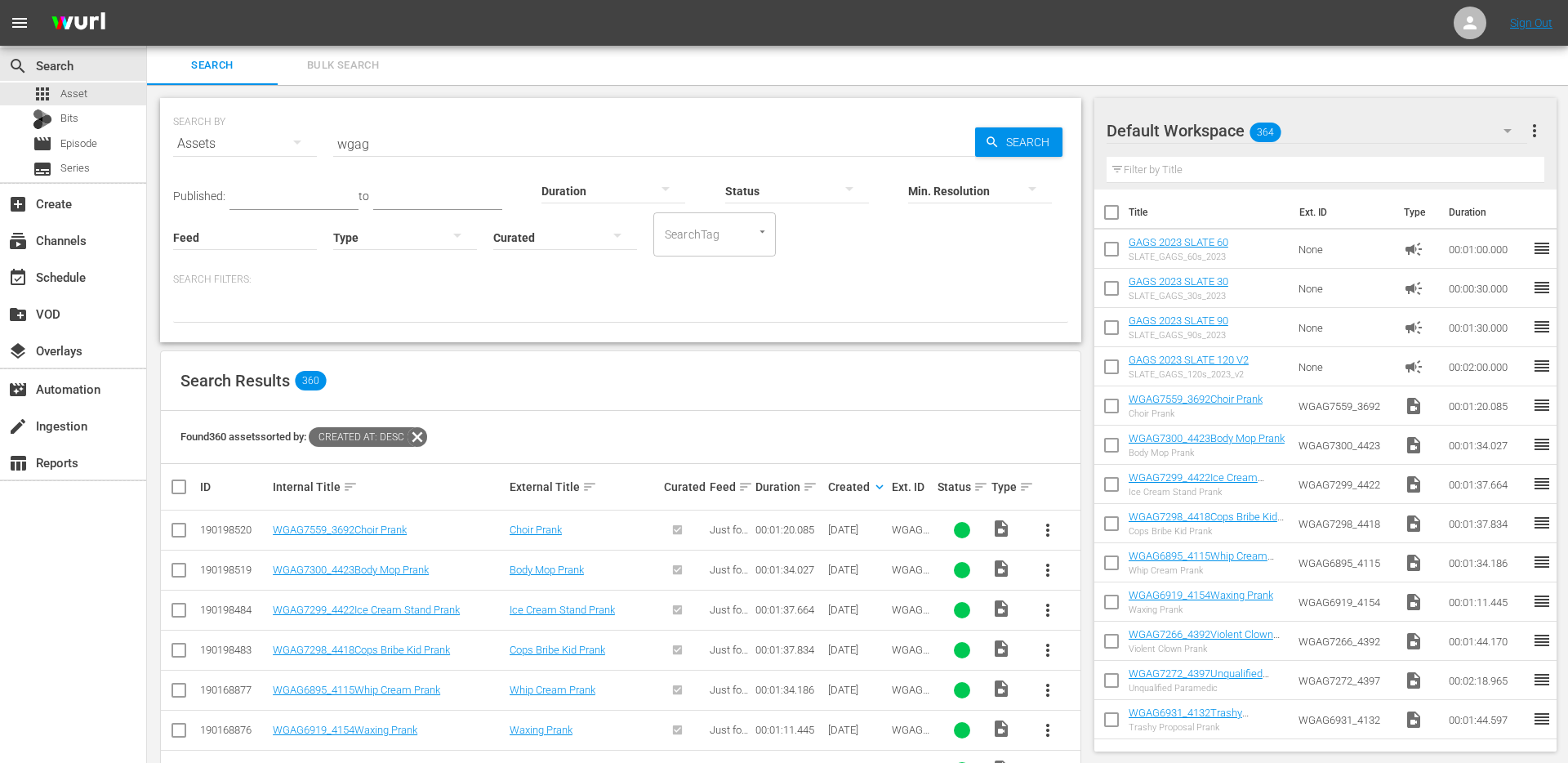
click at [1043, 691] on span "more_vert" at bounding box center [1048, 690] width 20 height 20
click at [1085, 689] on div "Episode" at bounding box center [1136, 683] width 111 height 39
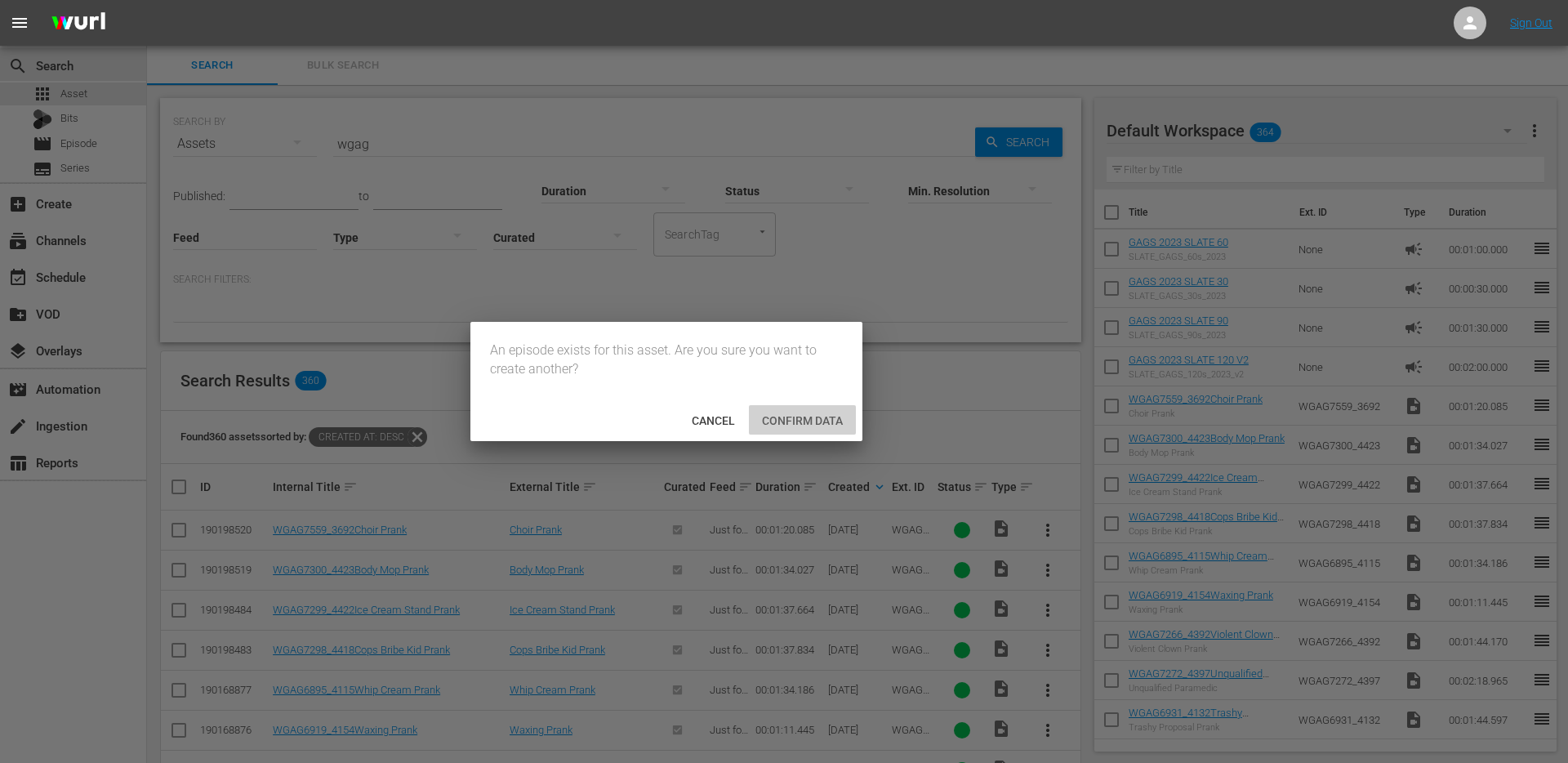
click at [789, 412] on div "Confirm data" at bounding box center [802, 420] width 107 height 30
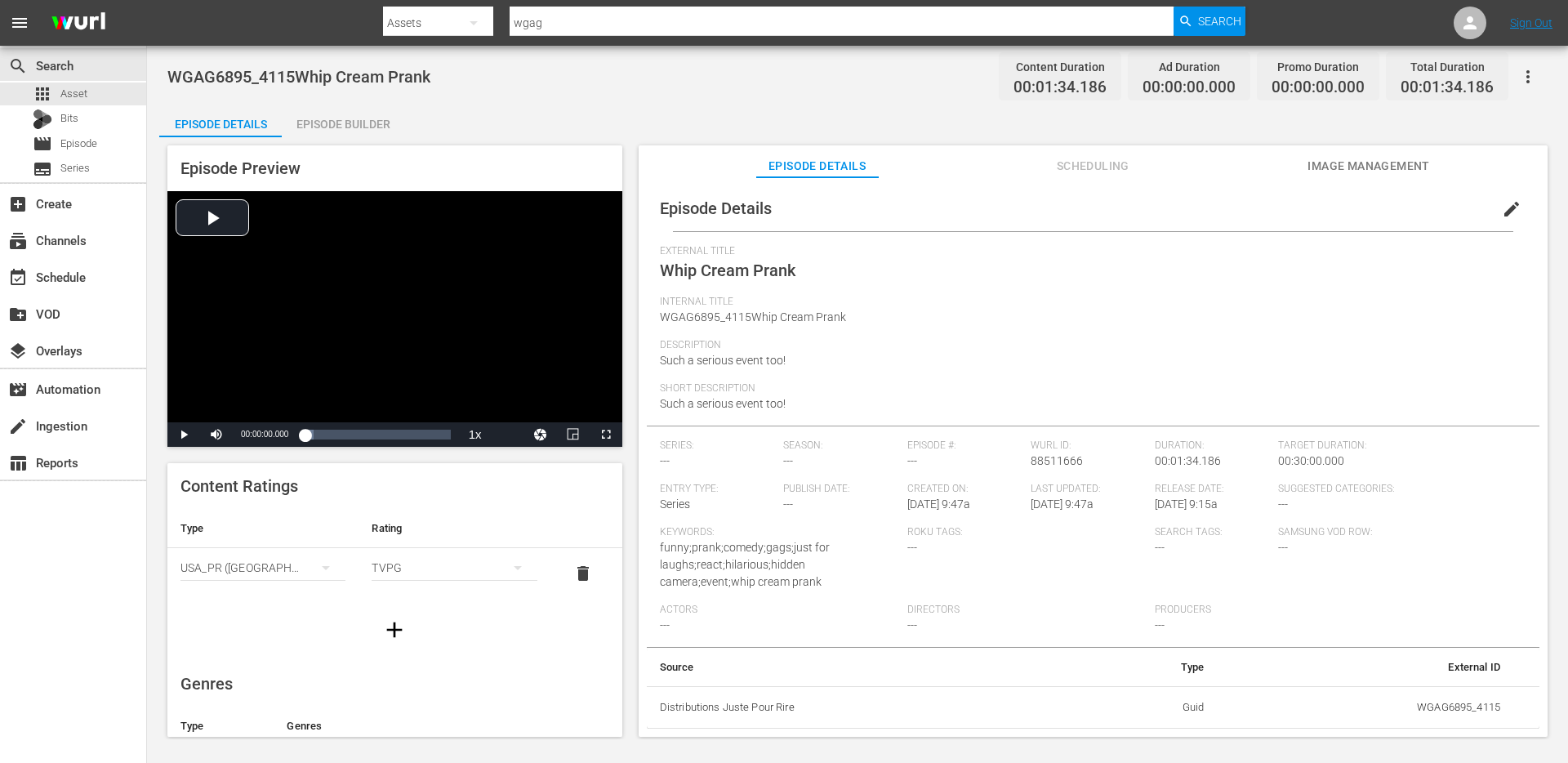
click at [729, 312] on span "WGAG6895_4115Whip Cream Prank" at bounding box center [753, 316] width 186 height 13
copy span "WGAG6895_4115Whip Cream Prank"
click at [1502, 210] on span "edit" at bounding box center [1511, 209] width 20 height 20
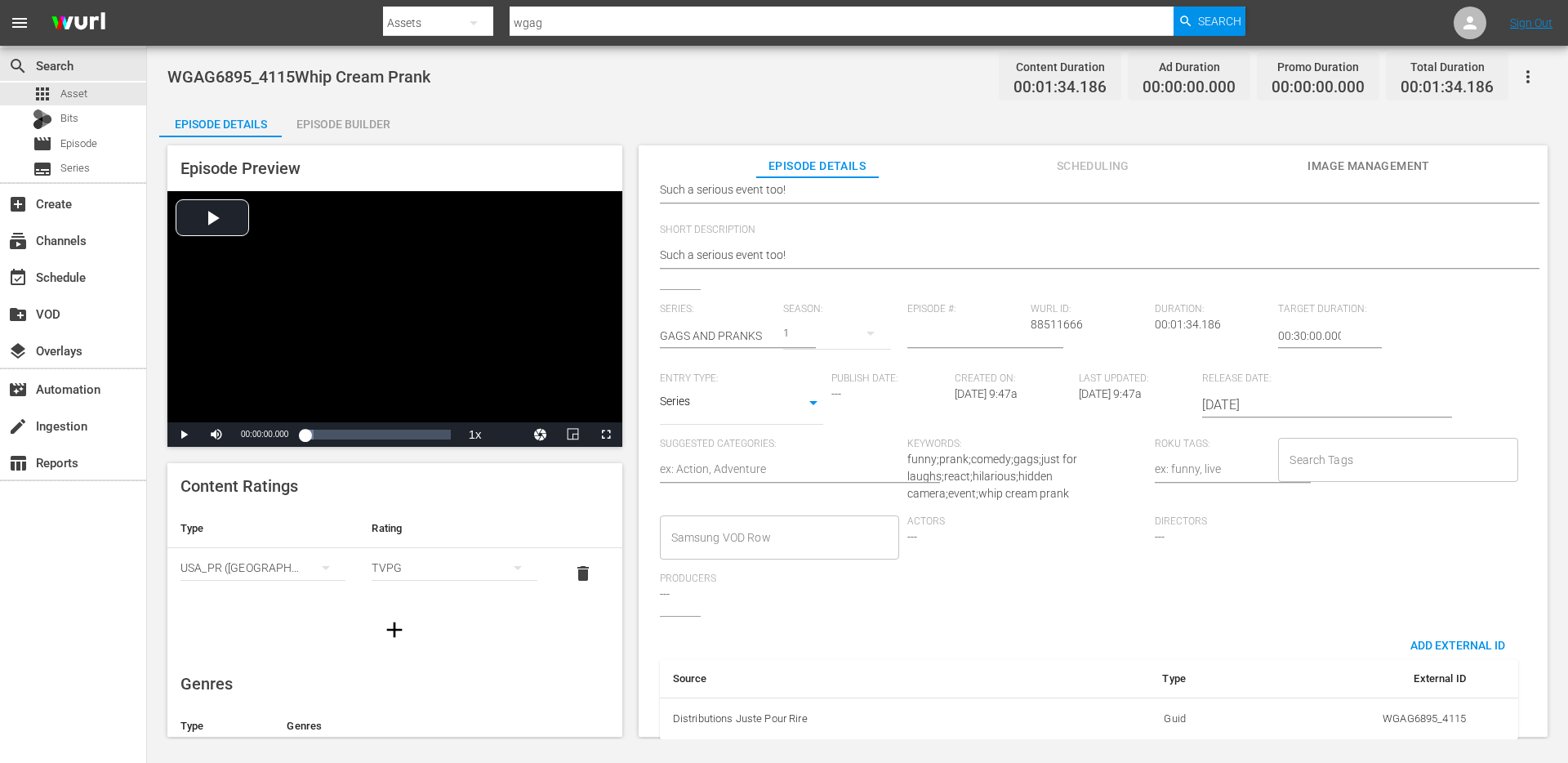
scroll to position [240, 0]
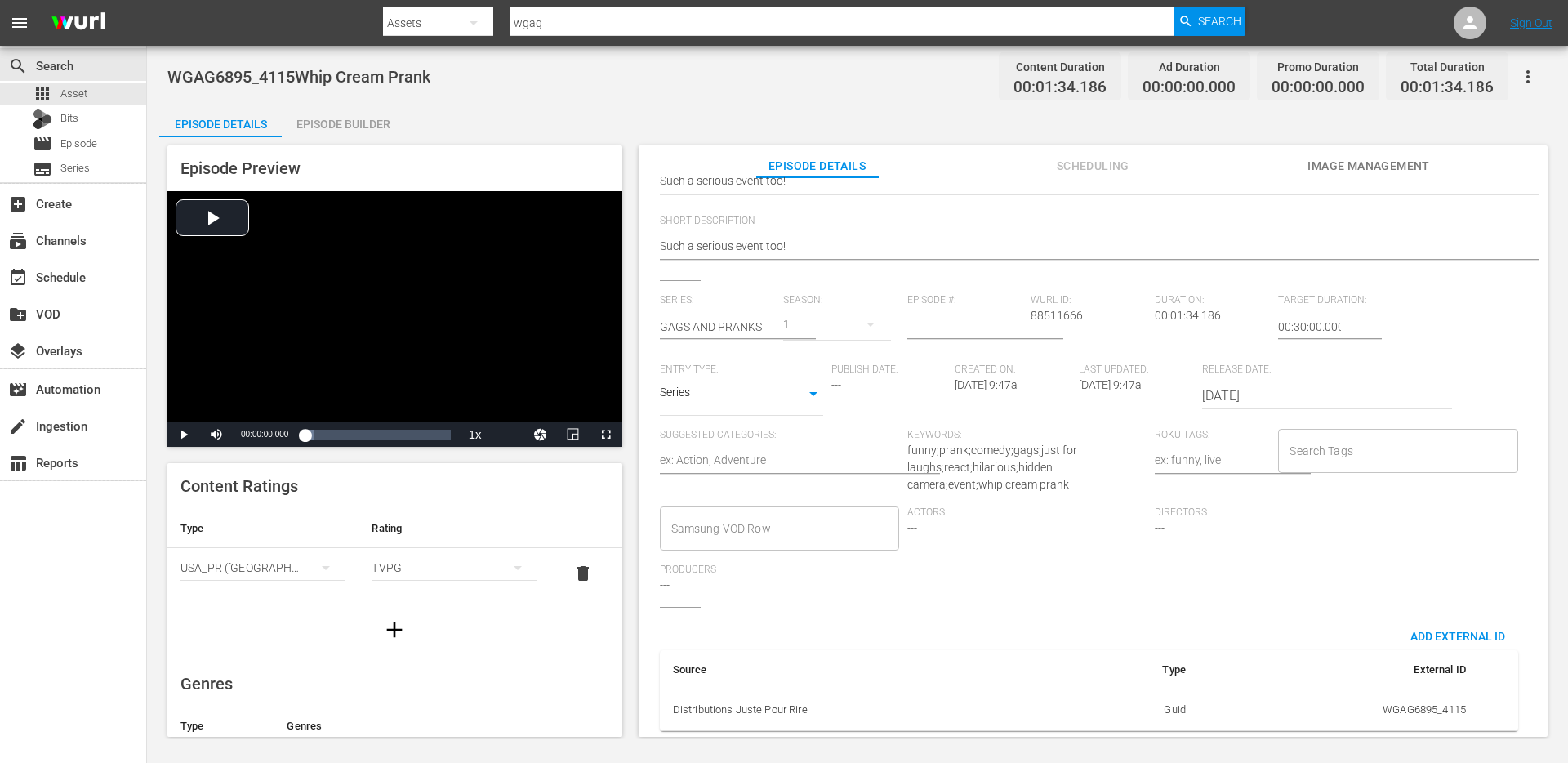
click at [761, 396] on div "Series SERIES" at bounding box center [741, 396] width 163 height 39
click at [799, 378] on body "menu Search By Assets Search ID, Title, Description, Keywords, or Category wgag…" at bounding box center [784, 381] width 1568 height 763
click at [730, 327] on li "Short Form" at bounding box center [741, 329] width 163 height 27
type input "SHORT_FORM_VIDEO"
click at [729, 312] on input "text" at bounding box center [718, 327] width 116 height 39
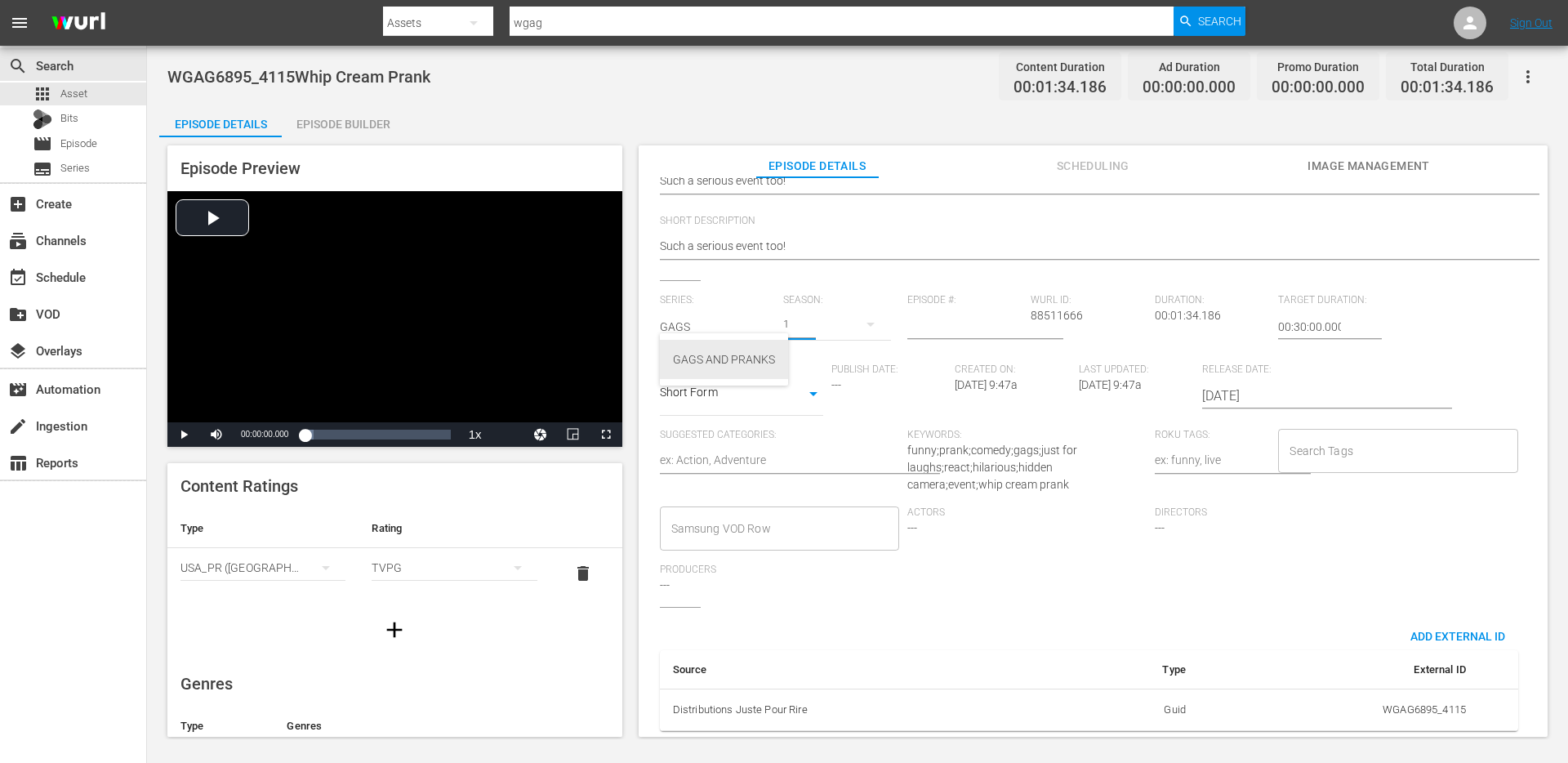
click at [689, 356] on div "GAGS AND PRANKS" at bounding box center [724, 359] width 102 height 39
type input "GAGS AND PRANKS"
click at [1215, 451] on textarea at bounding box center [1212, 461] width 116 height 20
click at [1240, 451] on textarea at bounding box center [1212, 461] width 116 height 20
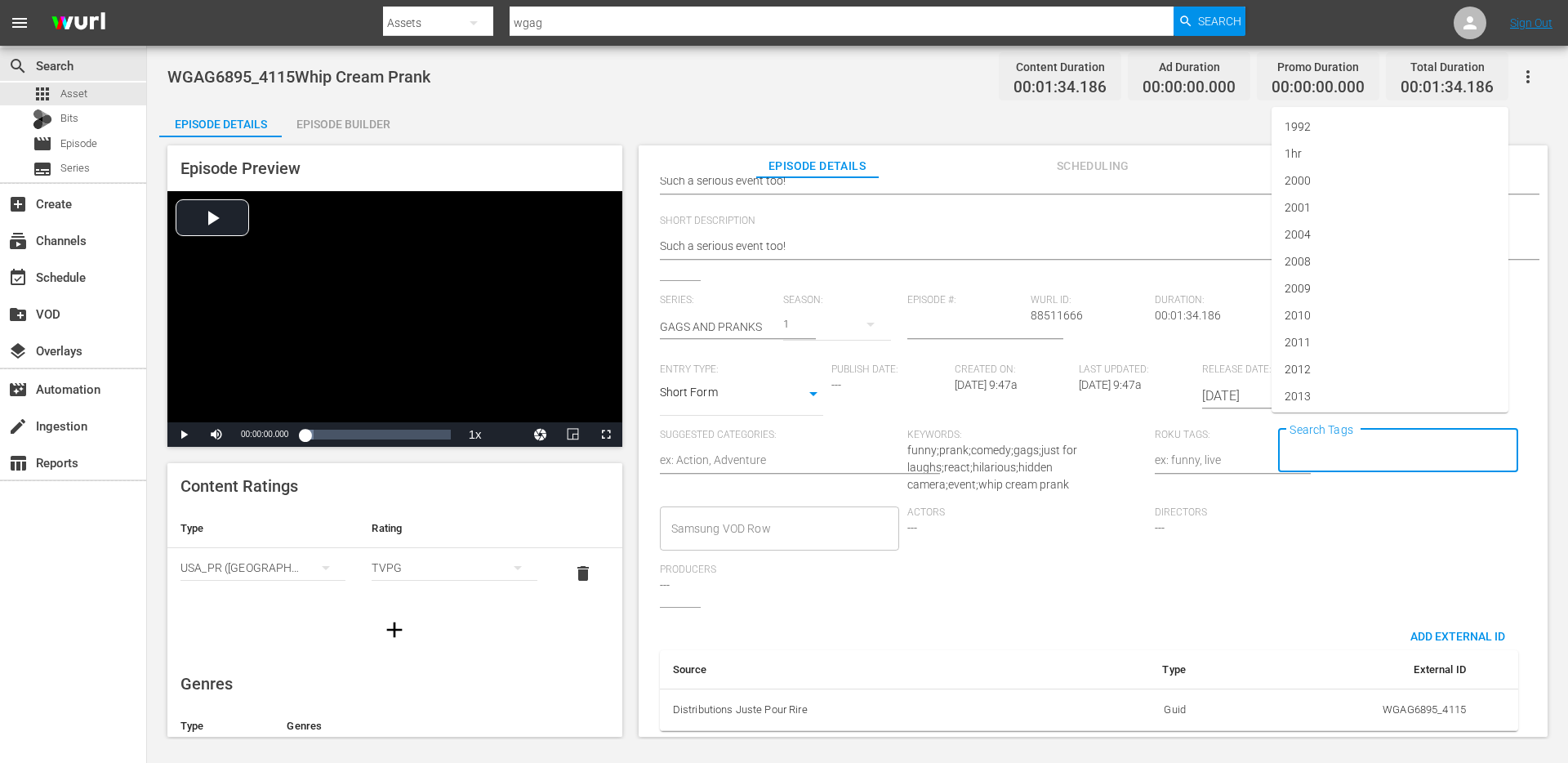
click at [1317, 447] on input "Search Tags" at bounding box center [1385, 450] width 200 height 29
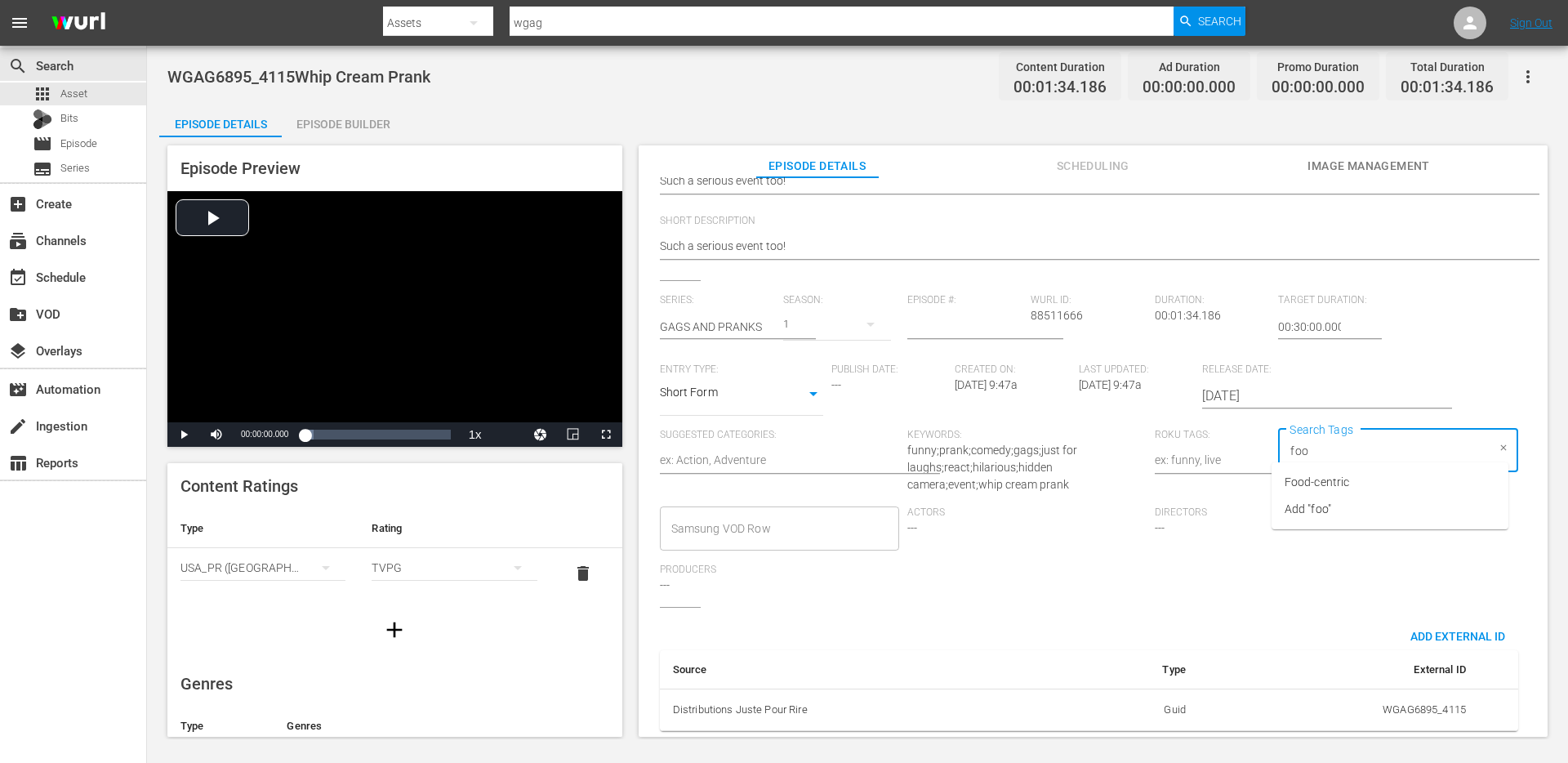
type input "food"
click at [1326, 476] on span "Food-centric" at bounding box center [1316, 482] width 65 height 17
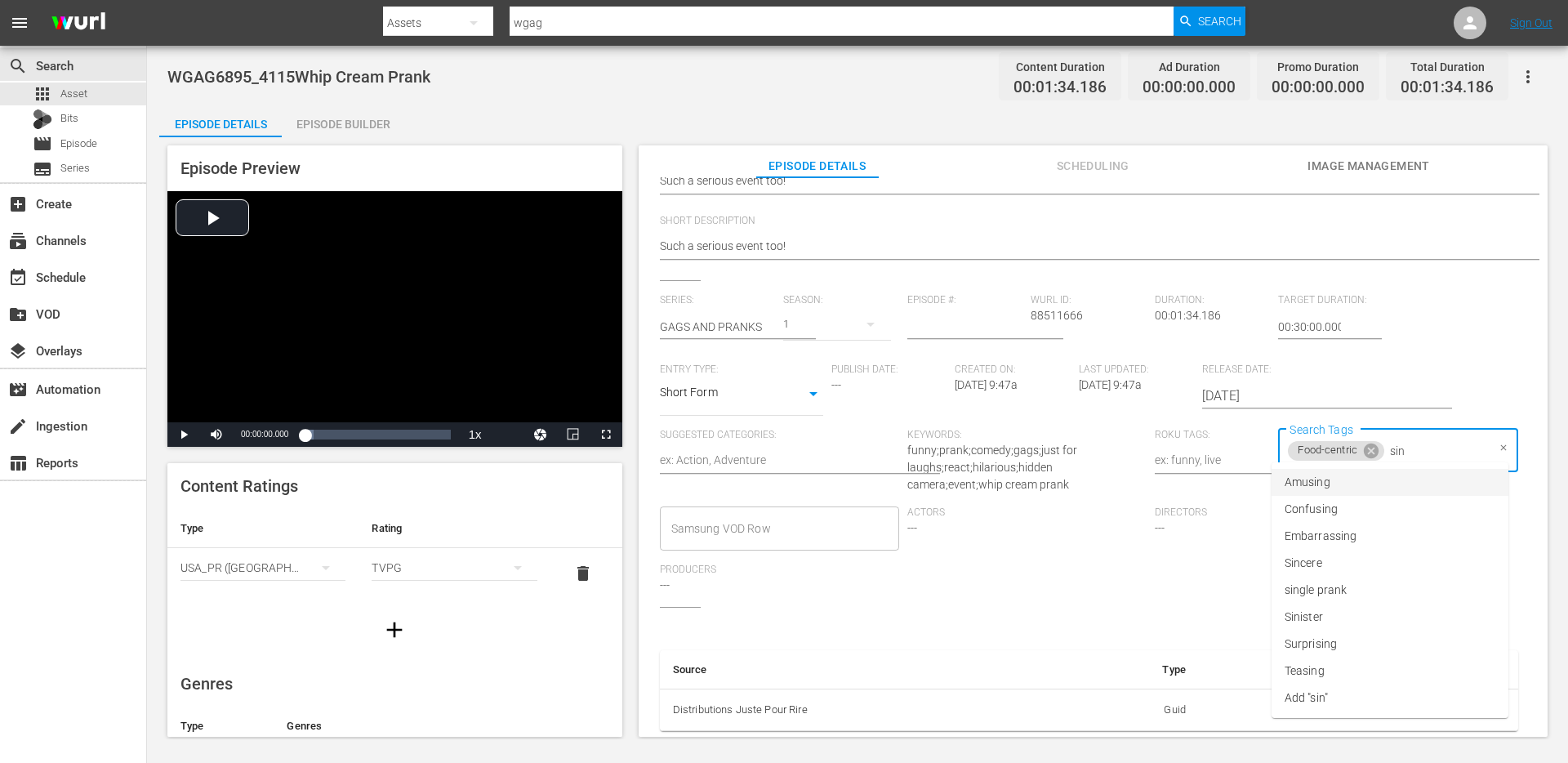
type input "sing"
click at [1369, 565] on li "single prank" at bounding box center [1389, 563] width 237 height 27
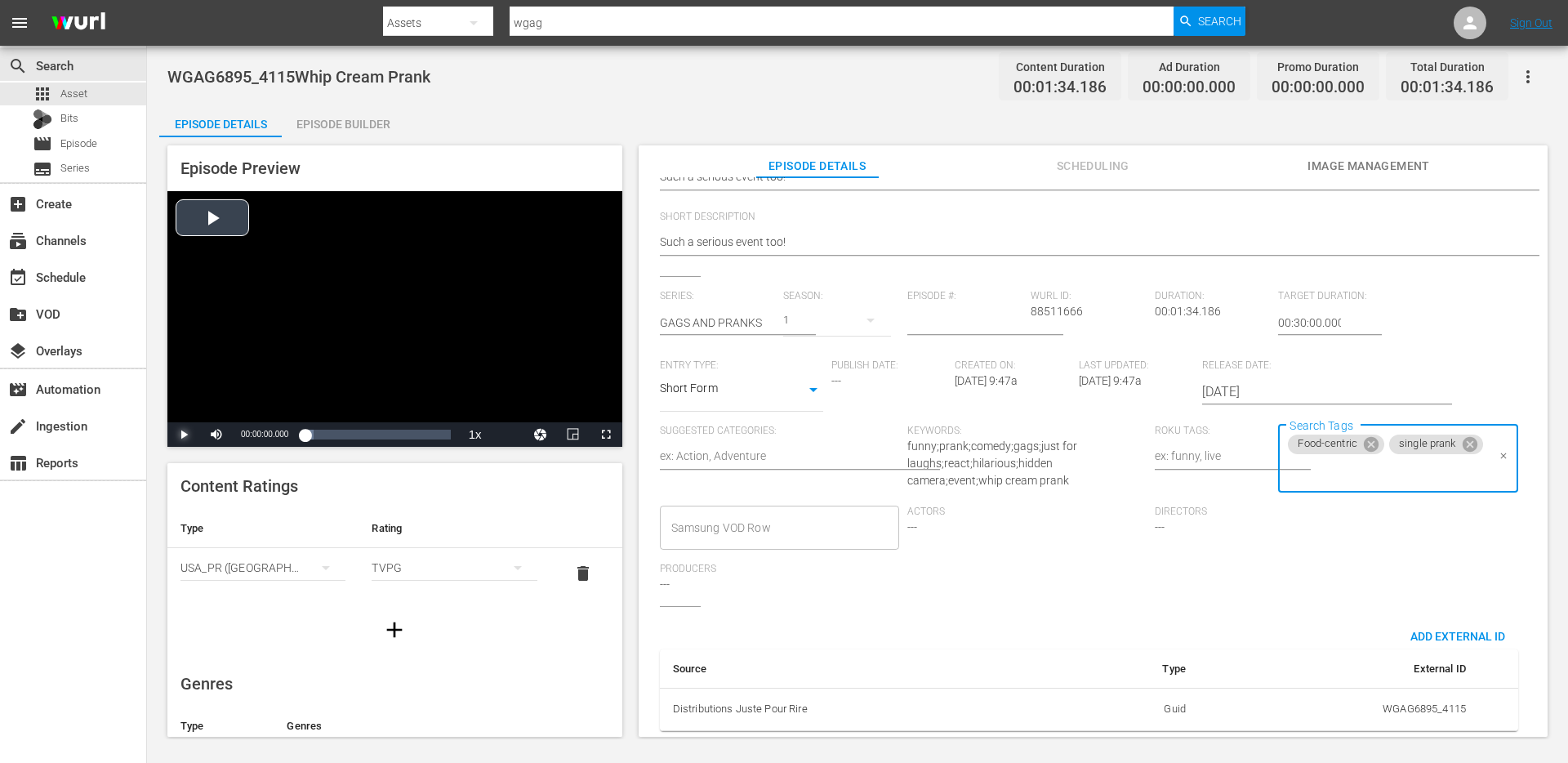
click at [183, 434] on span "Video Player" at bounding box center [183, 434] width 0 height 0
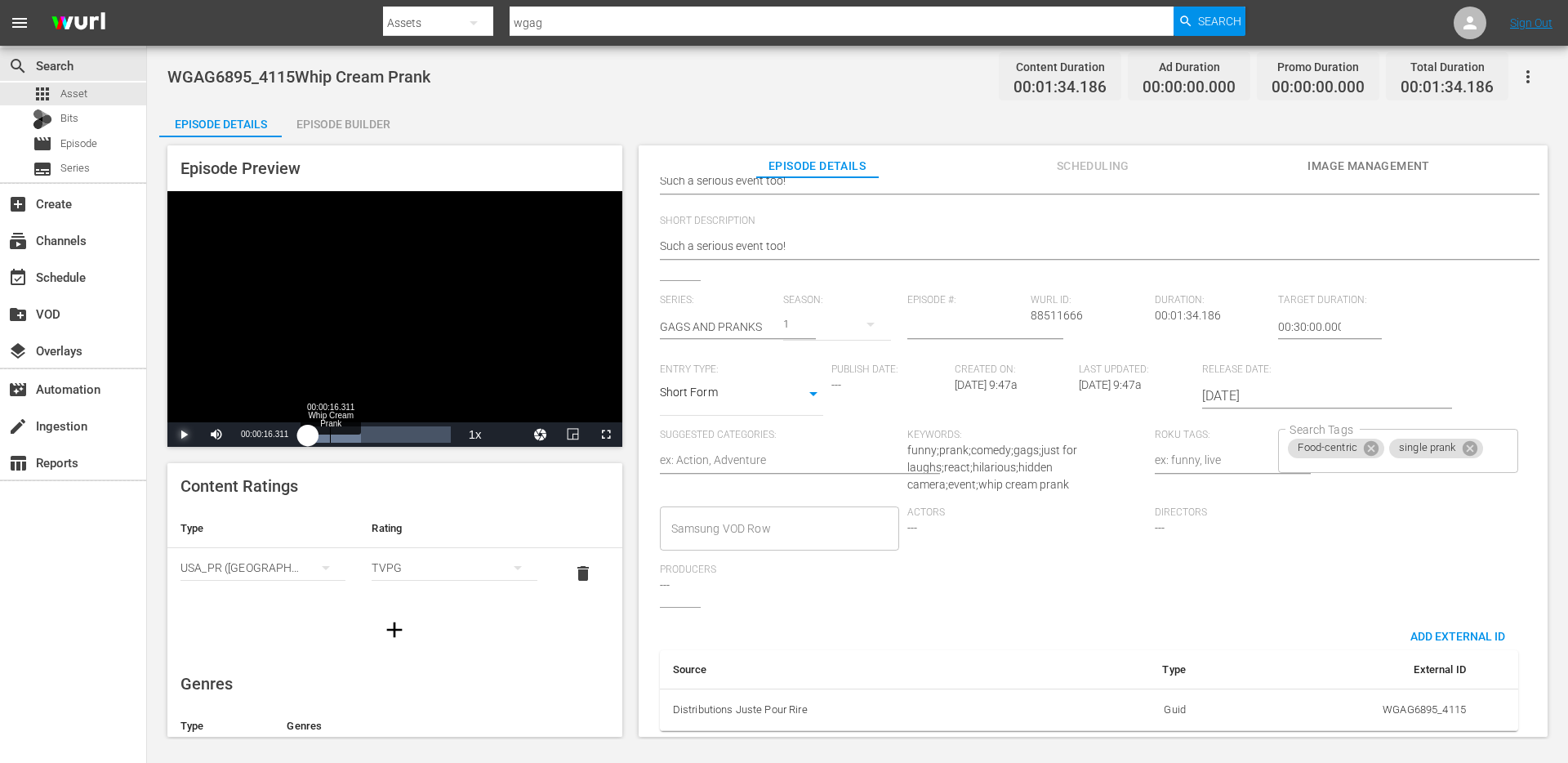
click at [330, 434] on div "00:00:16.311 Whip Cream Prank" at bounding box center [330, 433] width 1 height 16
click at [350, 434] on div "Loaded : 57.32% 00:00:29.631 Whip Cream Prank 00:00:17.805" at bounding box center [376, 433] width 145 height 16
click at [1429, 439] on div "Food-centric single prank Search Tags" at bounding box center [1398, 450] width 240 height 44
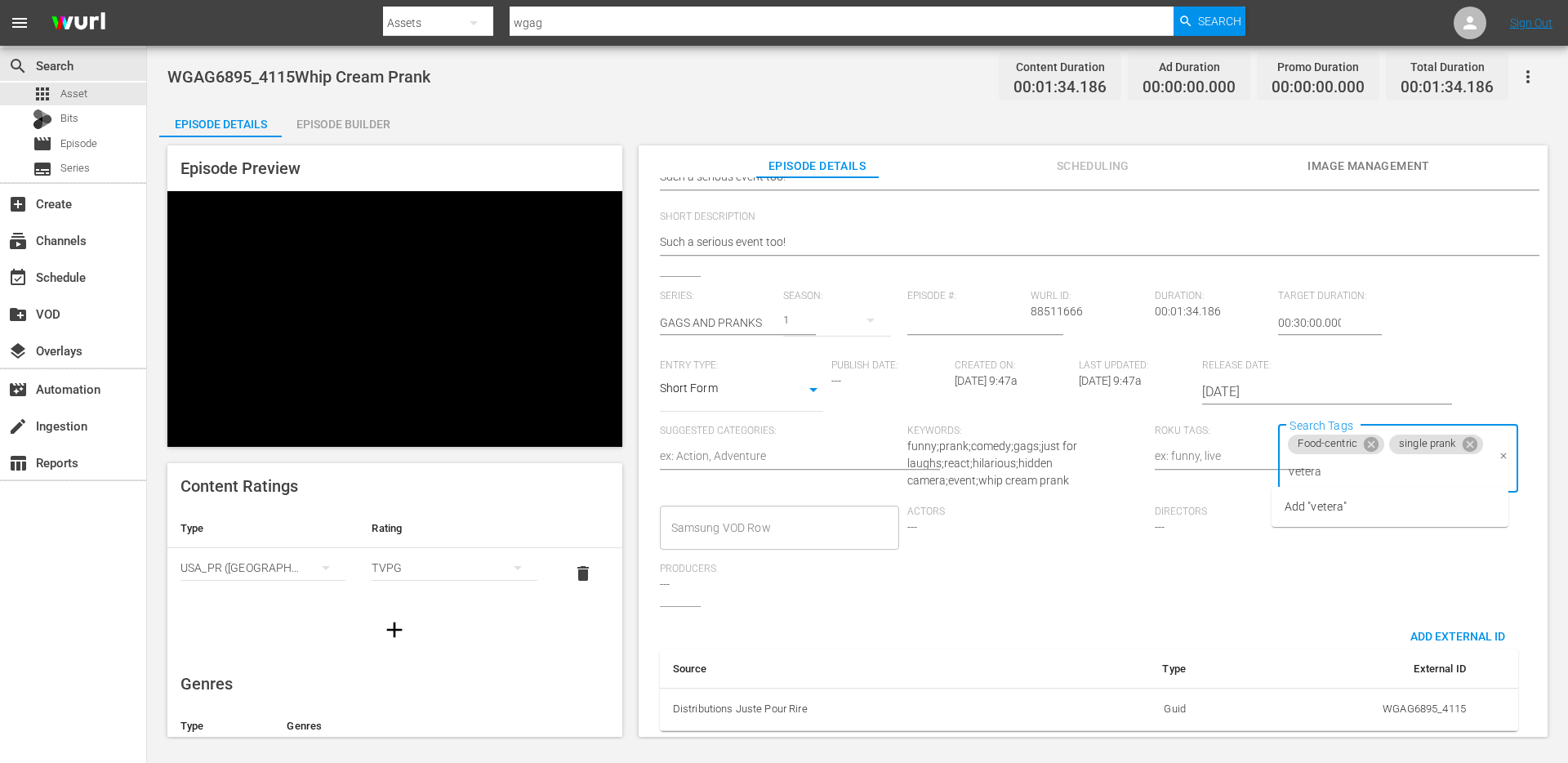
type input "veteran"
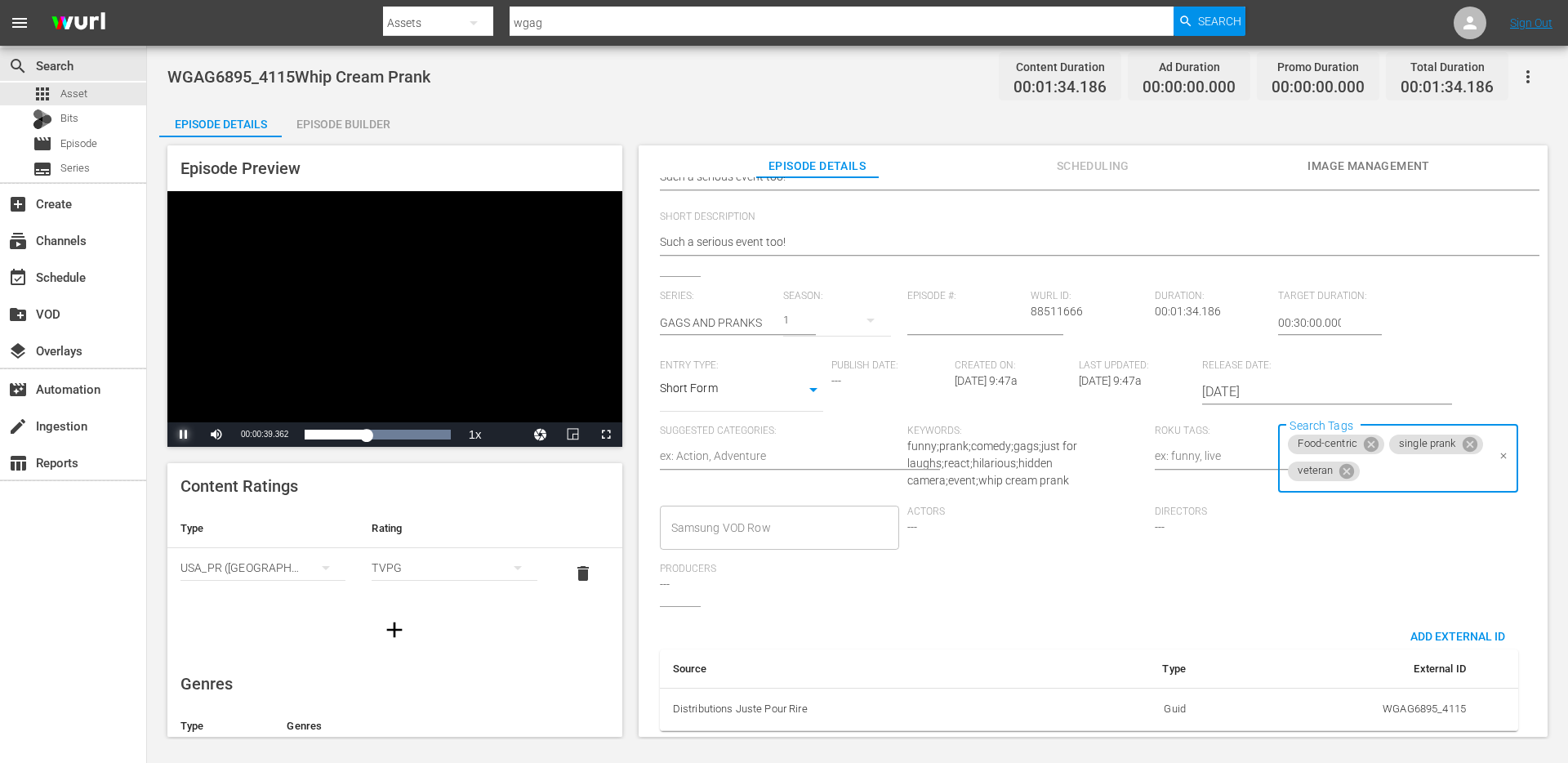
click at [183, 434] on span "Video Player" at bounding box center [183, 434] width 0 height 0
click at [1297, 316] on input "00:30:00.000" at bounding box center [1309, 327] width 63 height 39
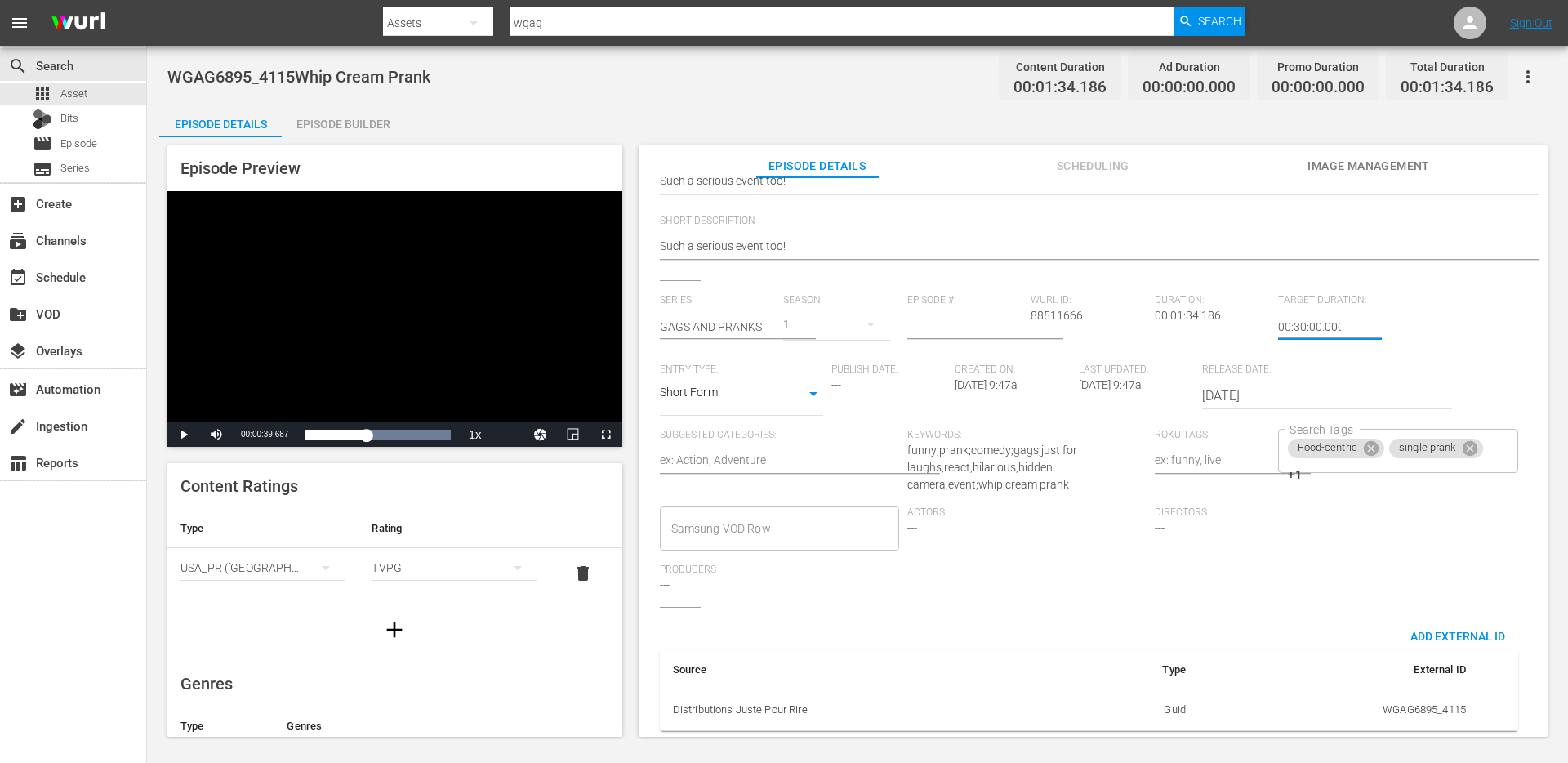
click at [1297, 316] on input "00:30:00.000" at bounding box center [1309, 327] width 63 height 39
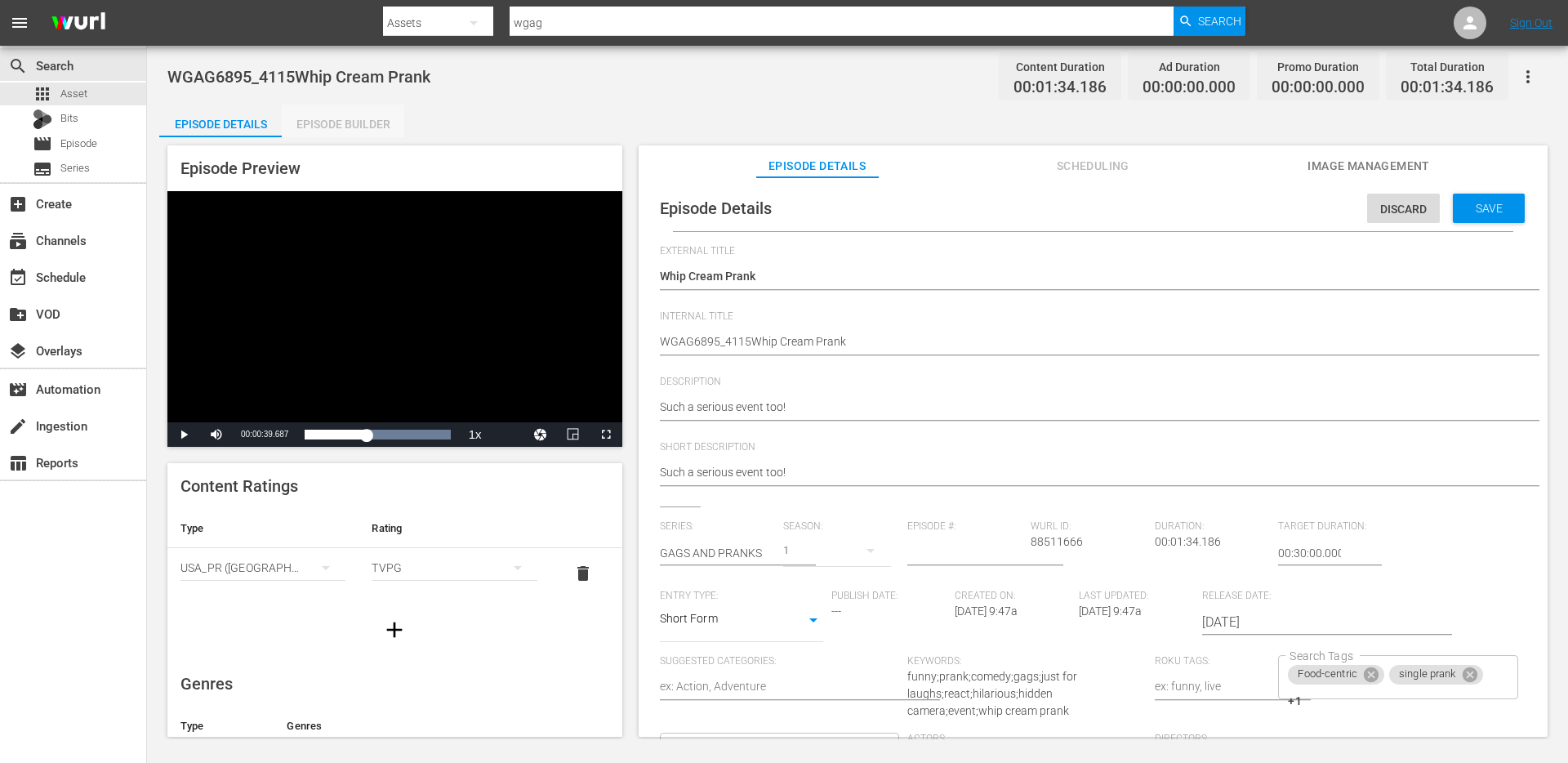
click at [323, 123] on div "Episode Builder" at bounding box center [343, 125] width 123 height 39
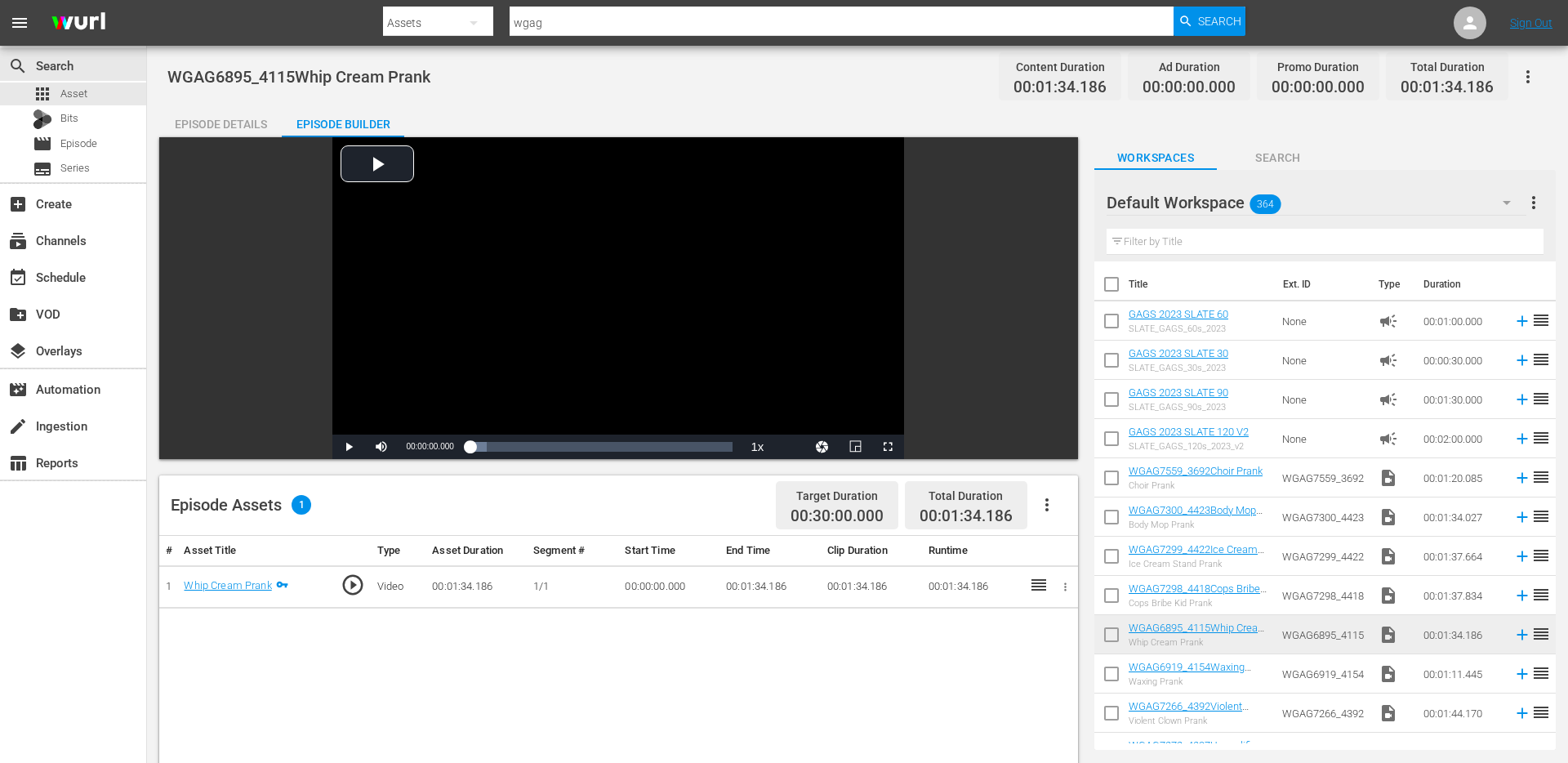
click at [1179, 361] on div "GAGS 2023 SLATE 30 SLATE_GAGS_30s_2023" at bounding box center [1178, 360] width 99 height 26
drag, startPoint x: 1179, startPoint y: 361, endPoint x: 598, endPoint y: 558, distance: 613.5
click at [598, 558] on div "Video Player is loading. Play Video Play Mute Current Time 00:00:00.000 / Durat…" at bounding box center [857, 656] width 1396 height 1038
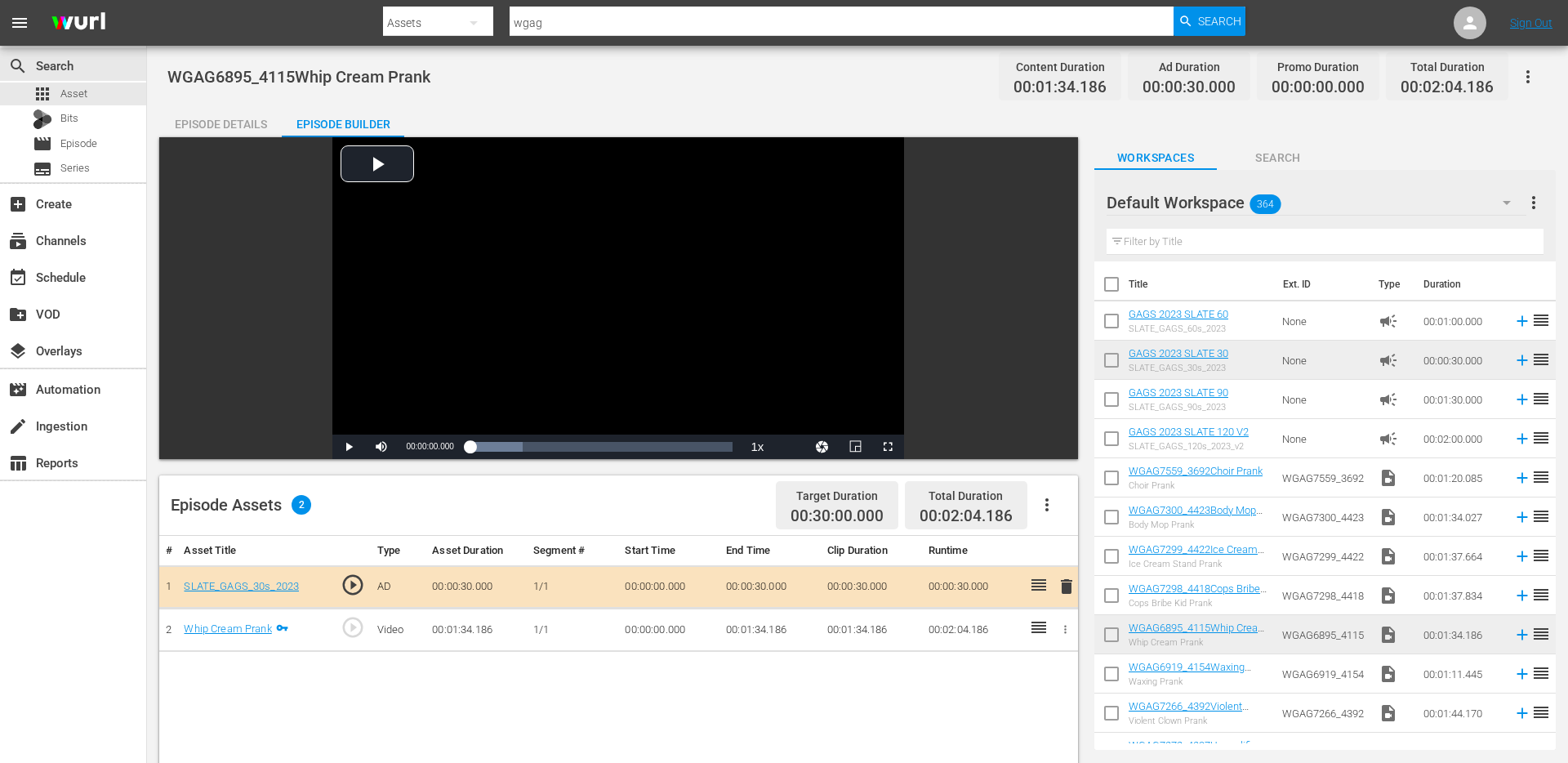
click at [265, 75] on span "WGAG6895_4115Whip Cream Prank" at bounding box center [299, 77] width 263 height 20
copy span "WGAG6895_4115Whip Cream Prank"
click at [226, 125] on div "Episode Details" at bounding box center [220, 125] width 123 height 39
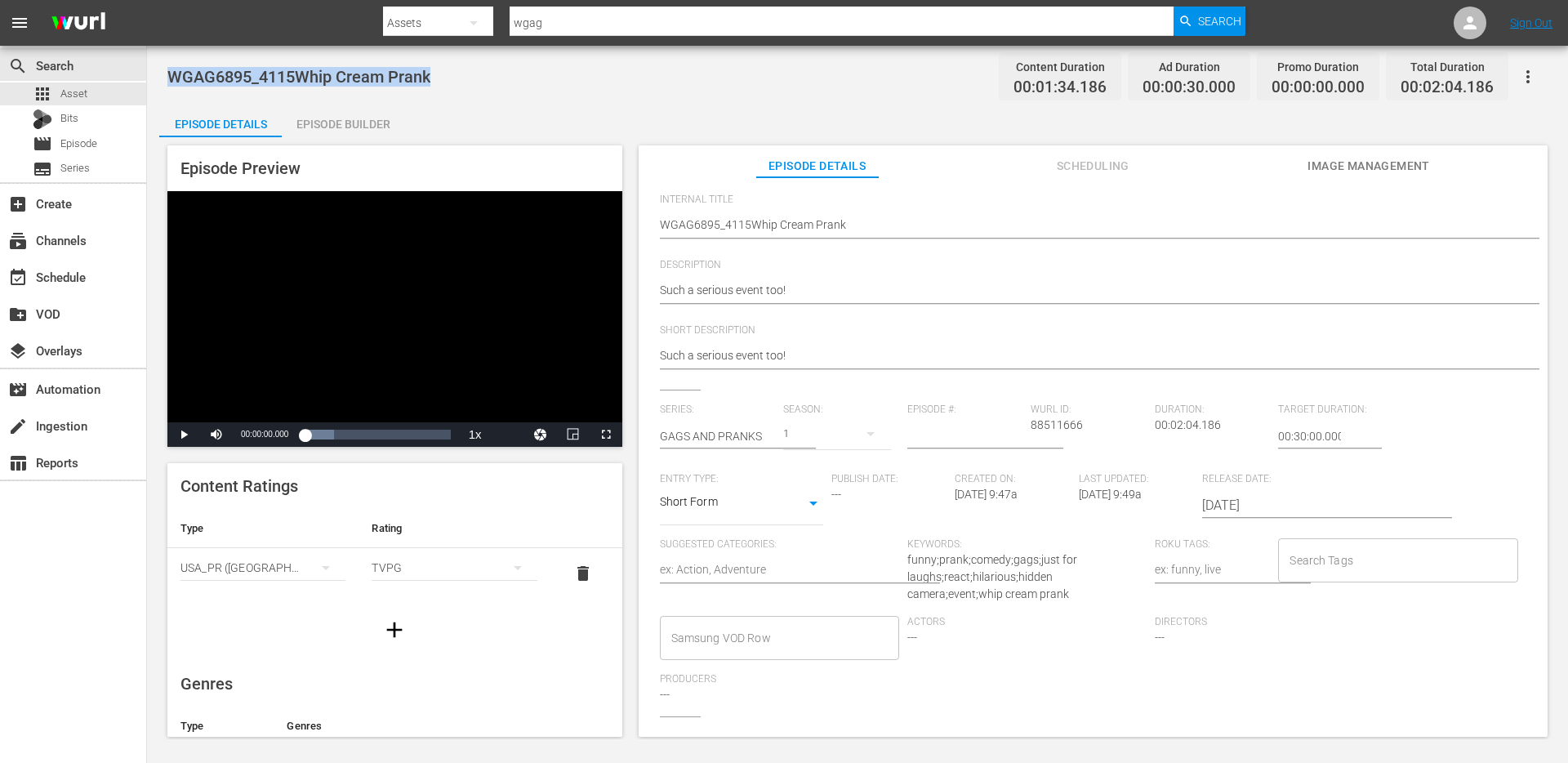
scroll to position [158, 0]
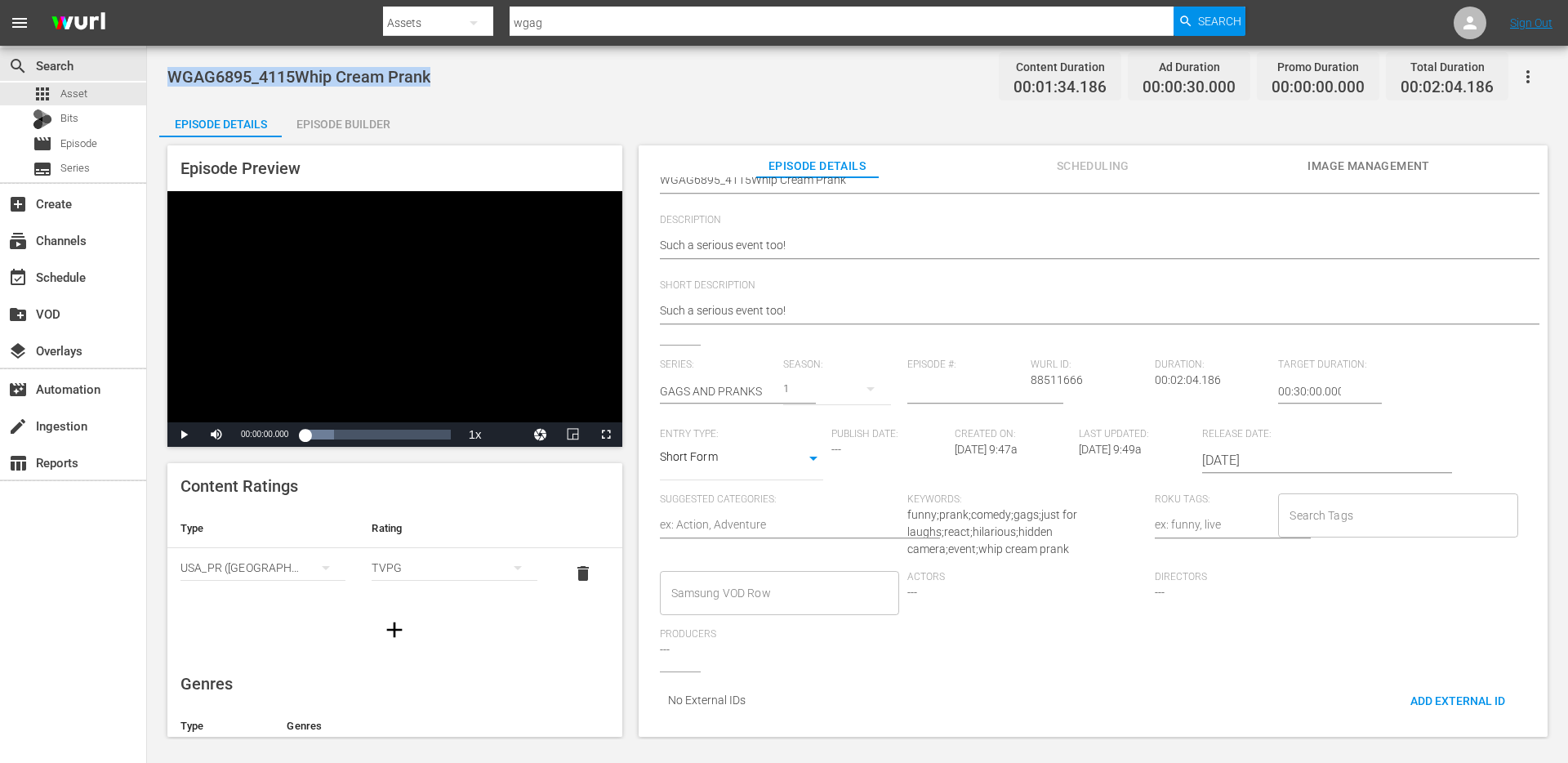
click at [1359, 546] on div "Search Tags Search Tags" at bounding box center [1401, 532] width 247 height 78
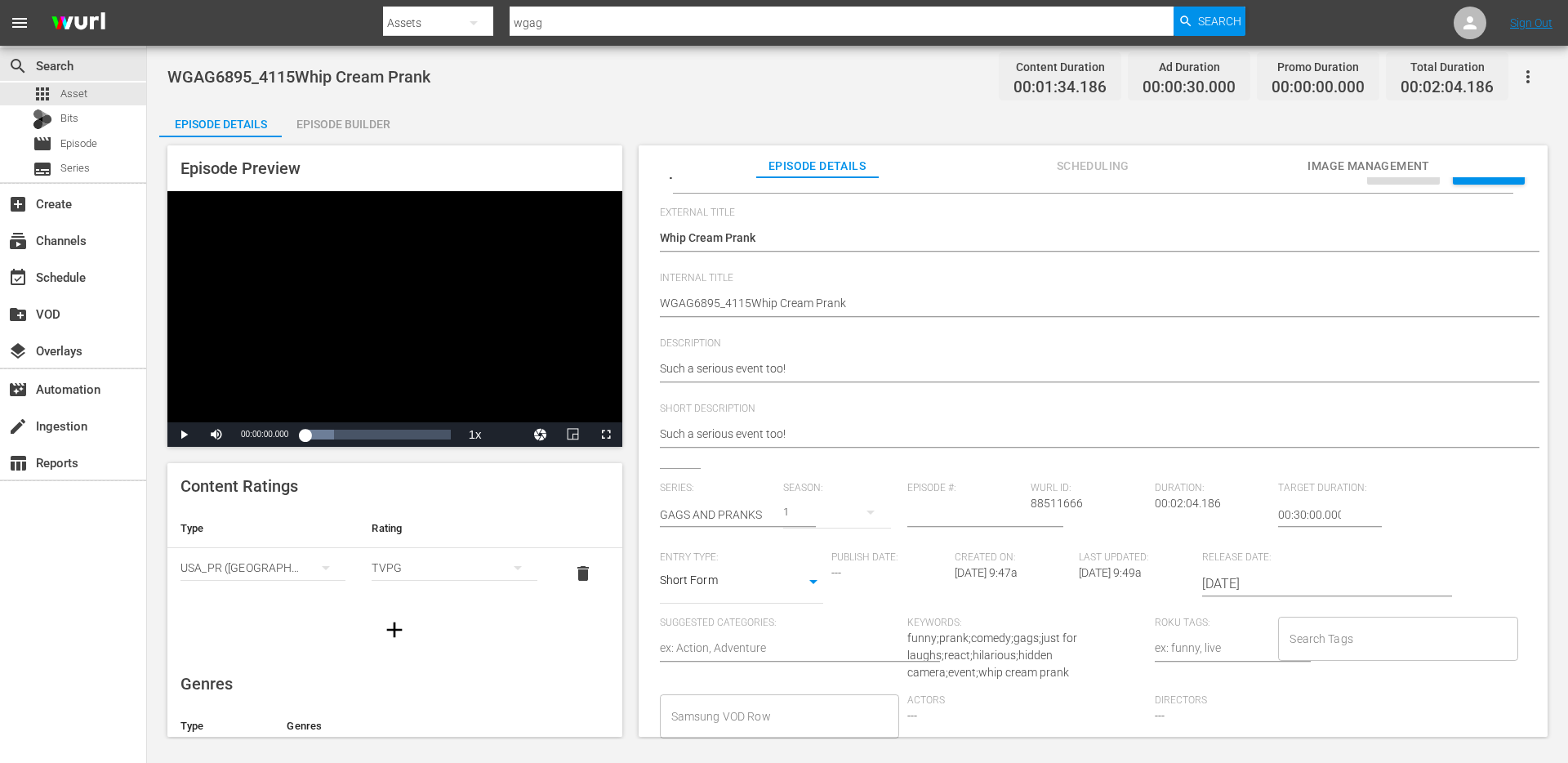
scroll to position [0, 0]
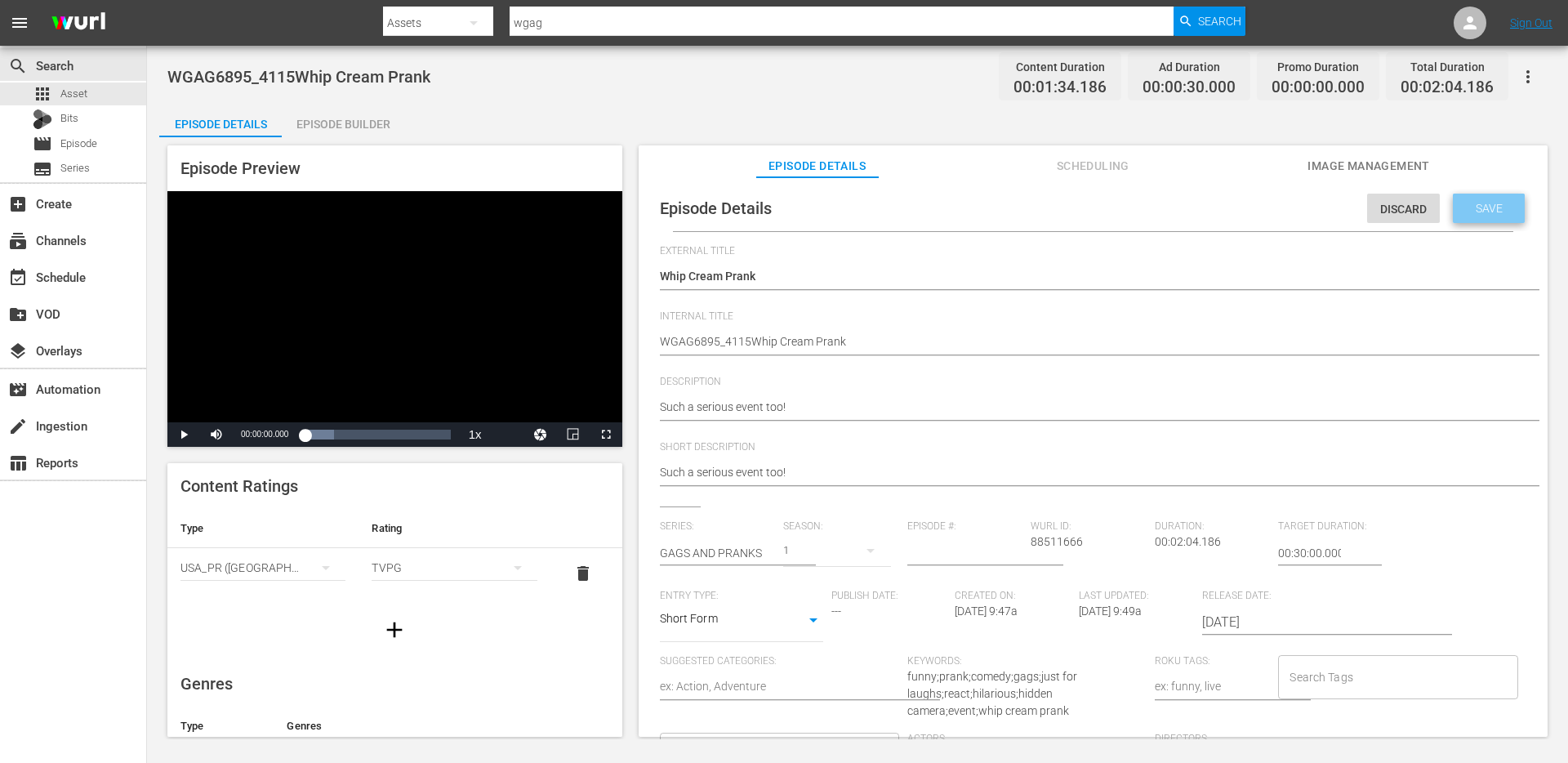
click at [1462, 212] on span "Save" at bounding box center [1488, 208] width 53 height 13
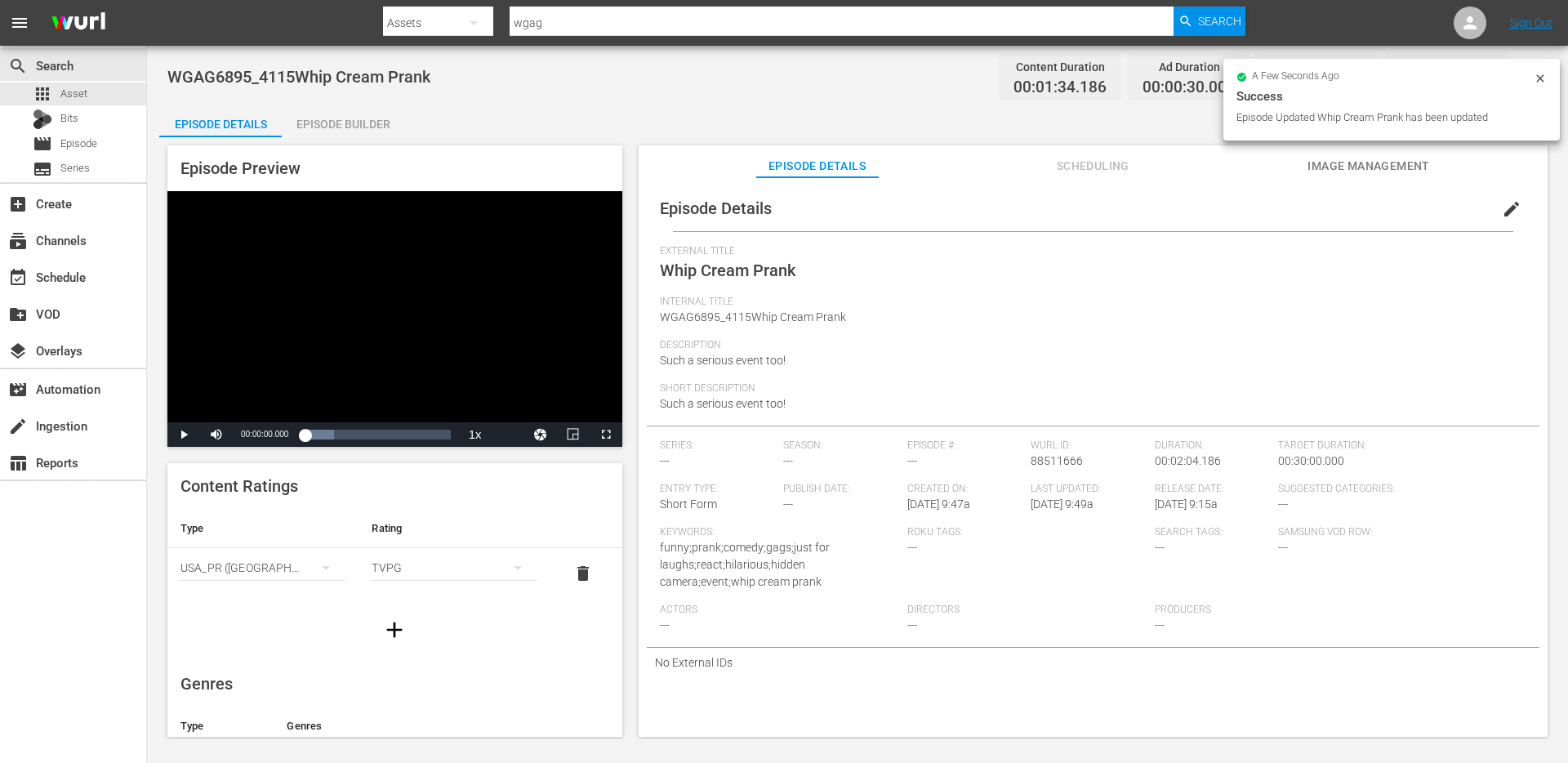
click at [1503, 213] on span "edit" at bounding box center [1511, 209] width 20 height 20
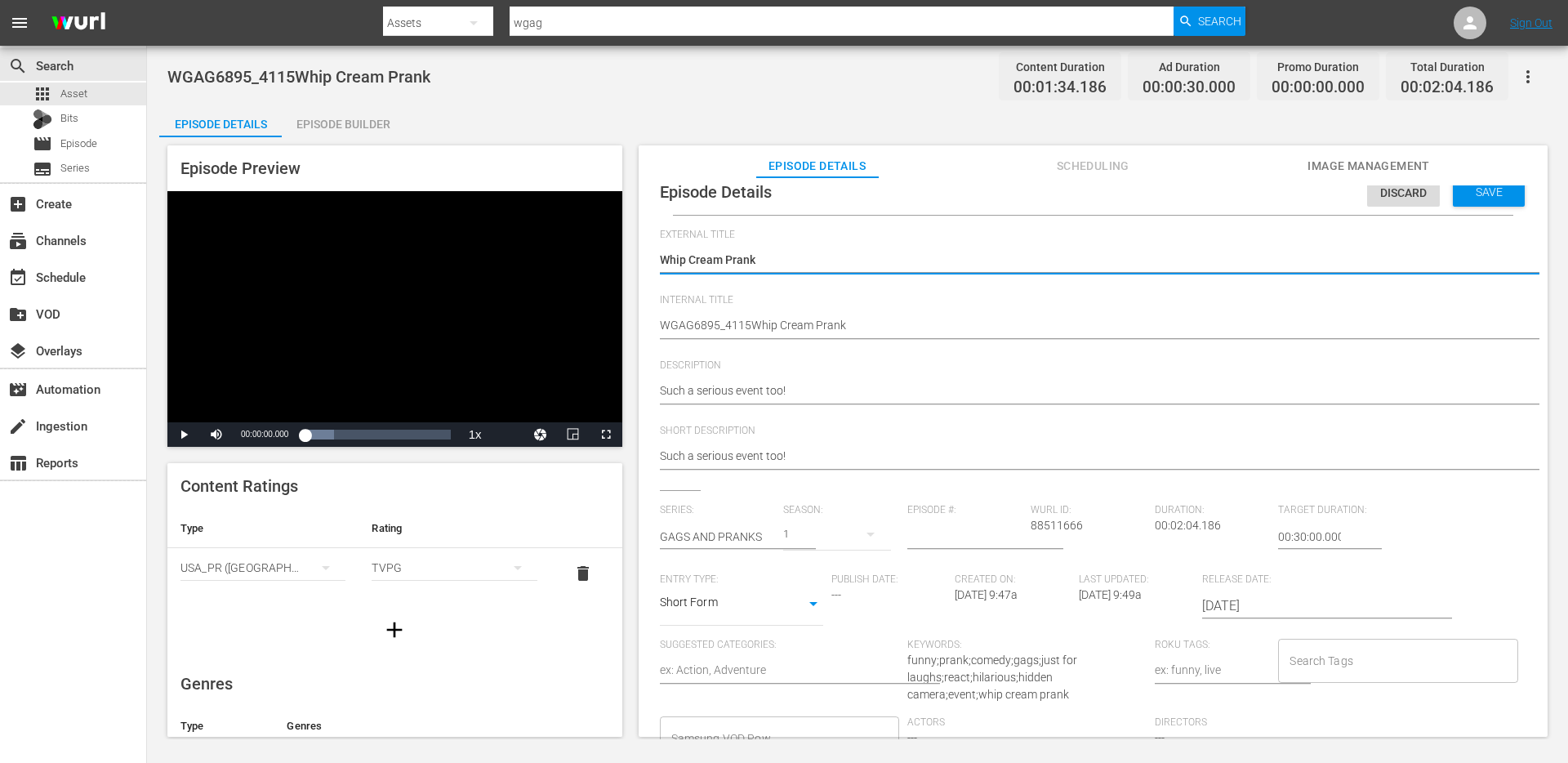
scroll to position [158, 0]
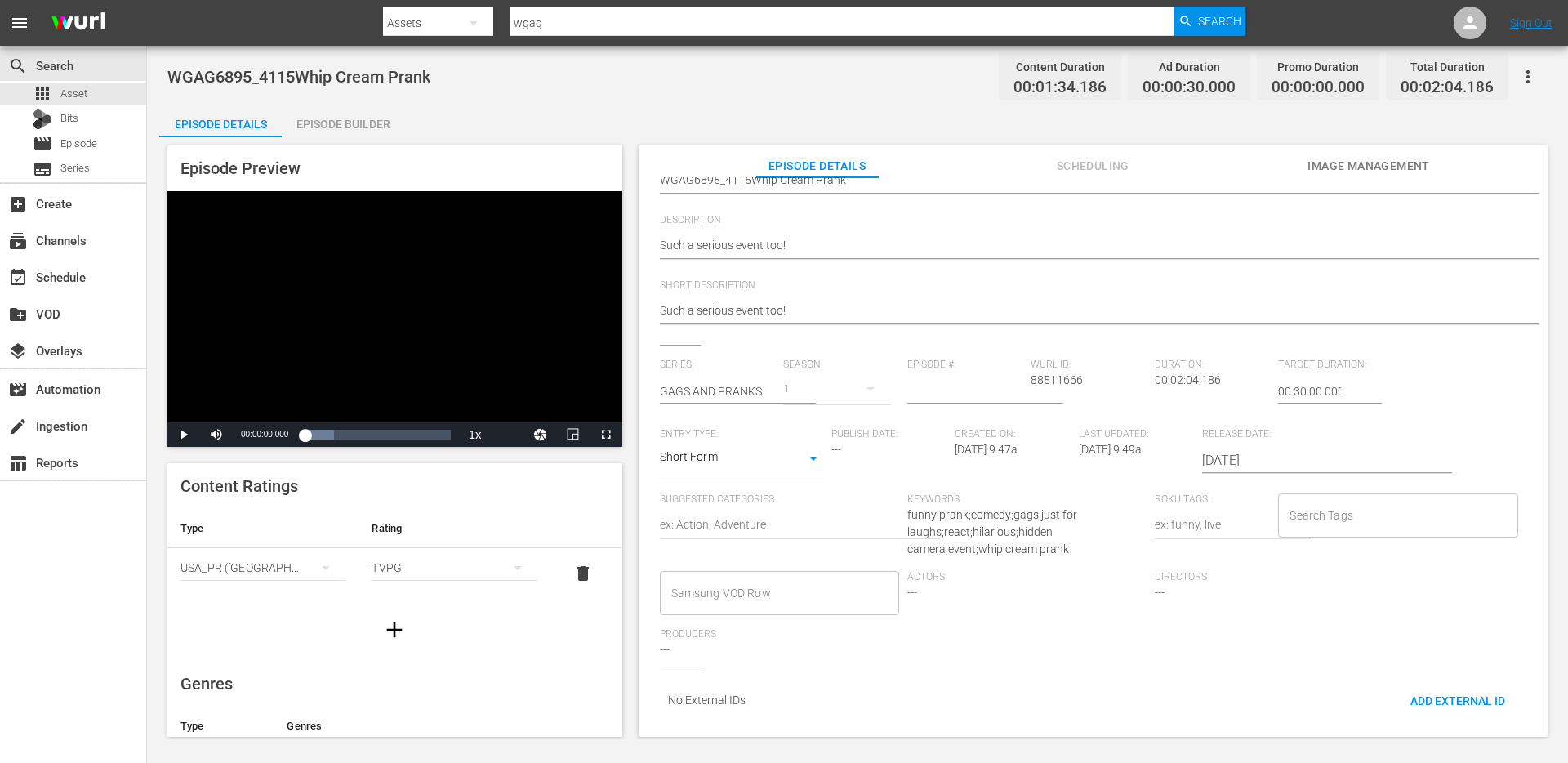
click at [1355, 517] on div "Search Tags" at bounding box center [1398, 515] width 240 height 44
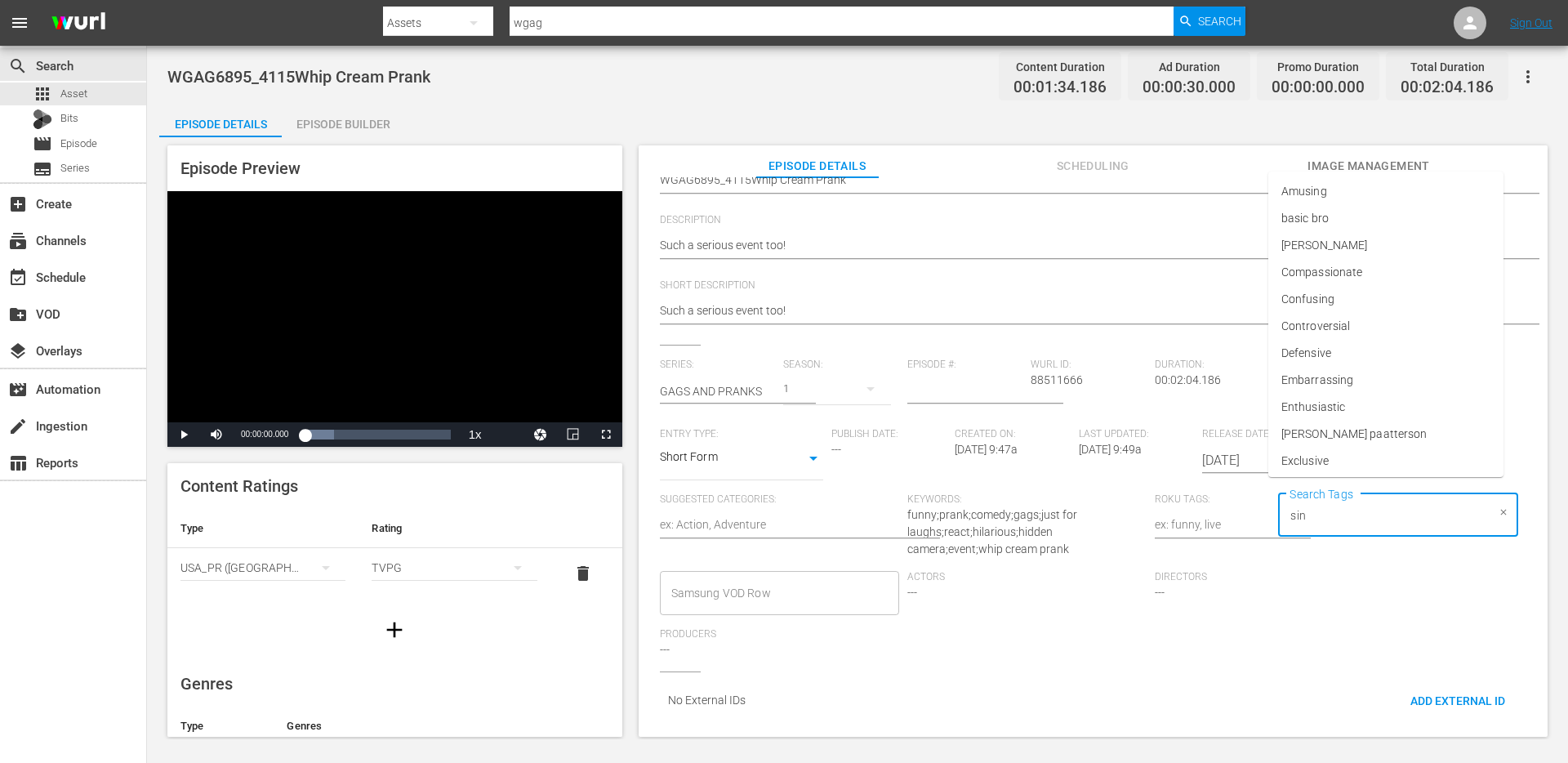
type input "sing"
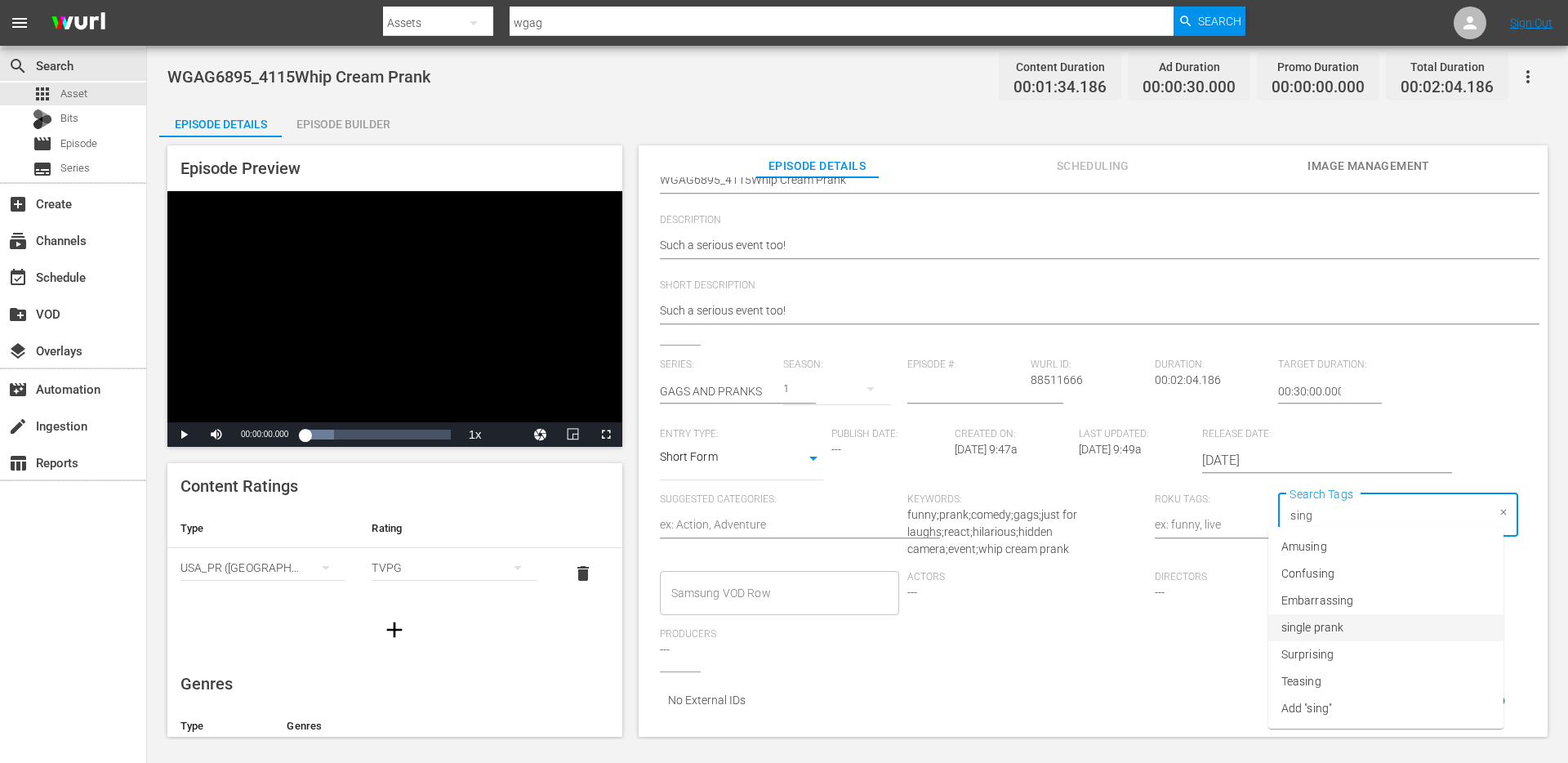
click at [1318, 631] on span "single prank" at bounding box center [1312, 627] width 62 height 17
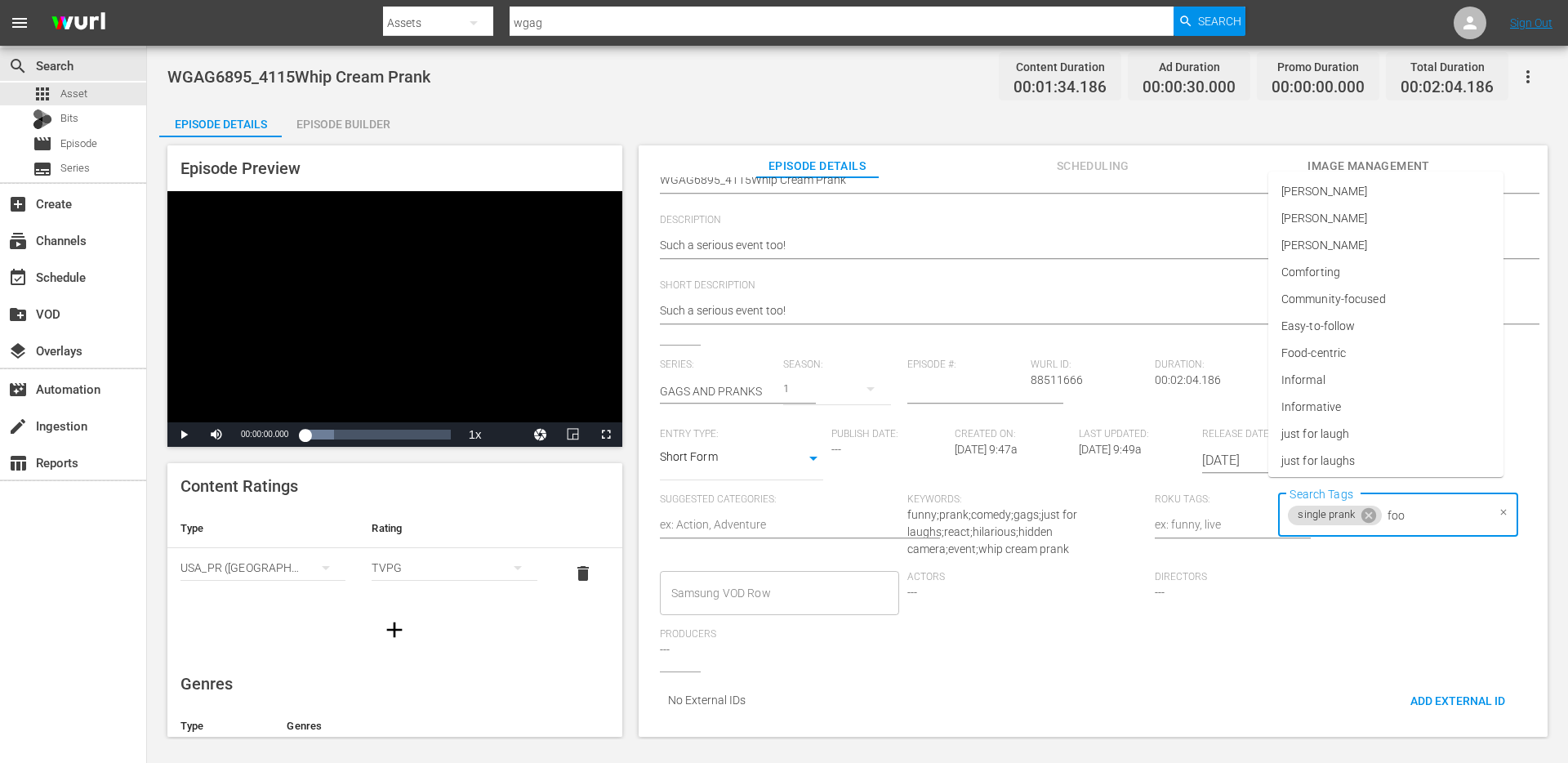
type input "food"
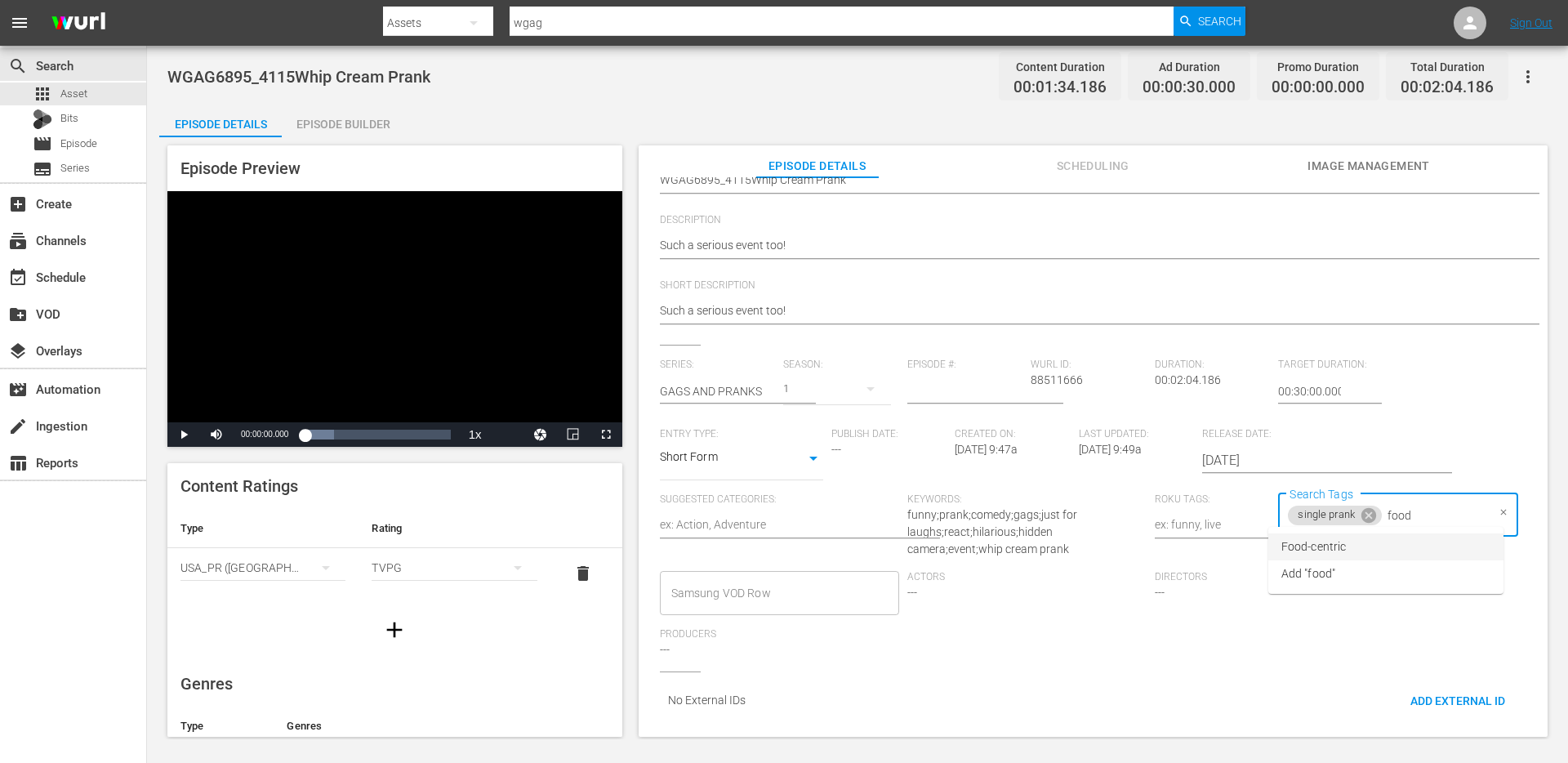
click at [1364, 552] on li "Food-centric" at bounding box center [1385, 547] width 235 height 27
type input "veteran"
click at [1349, 571] on li "Add "veteran"" at bounding box center [1385, 571] width 235 height 27
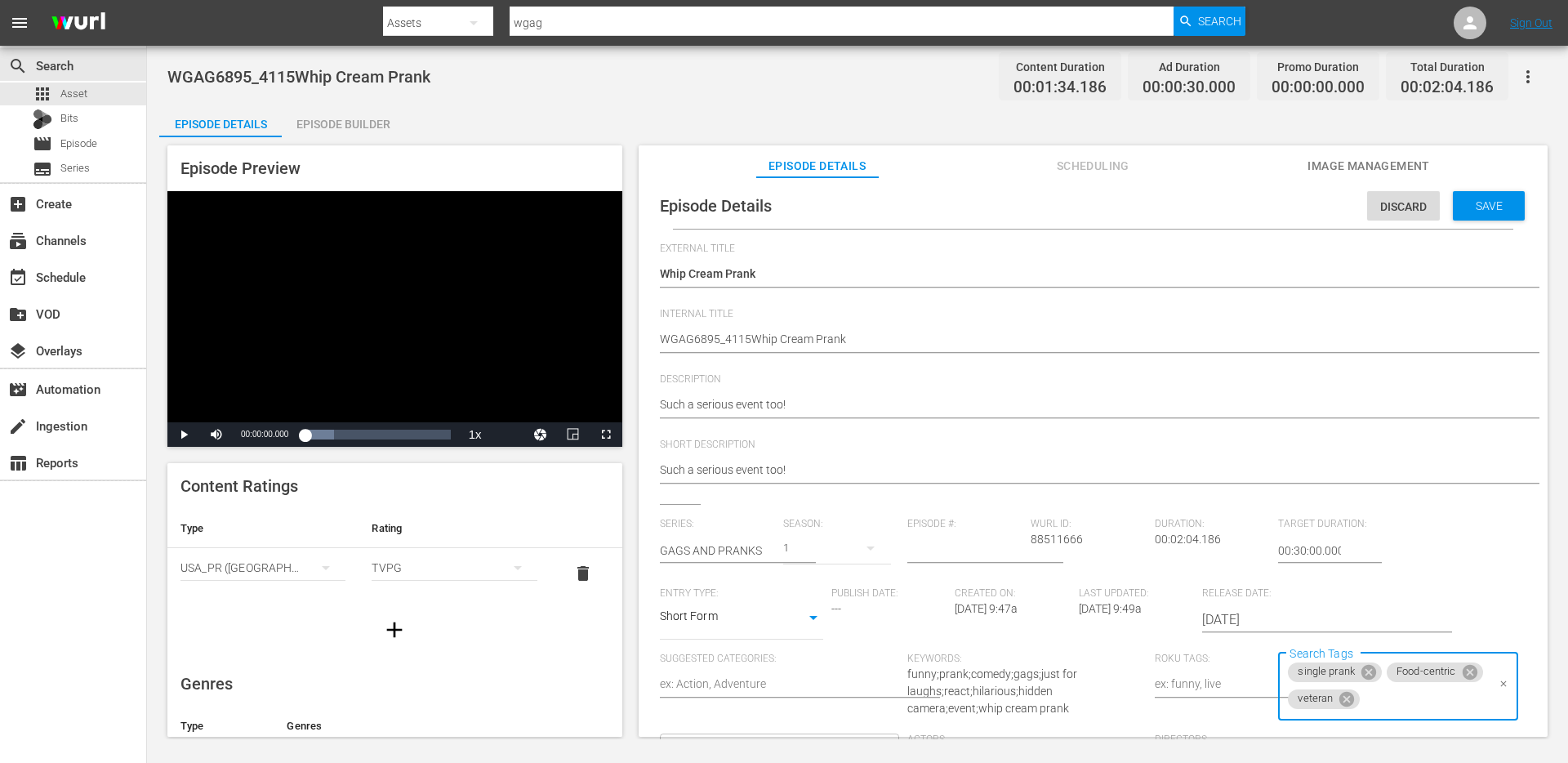
scroll to position [0, 0]
click at [1472, 201] on span "Save" at bounding box center [1488, 208] width 53 height 13
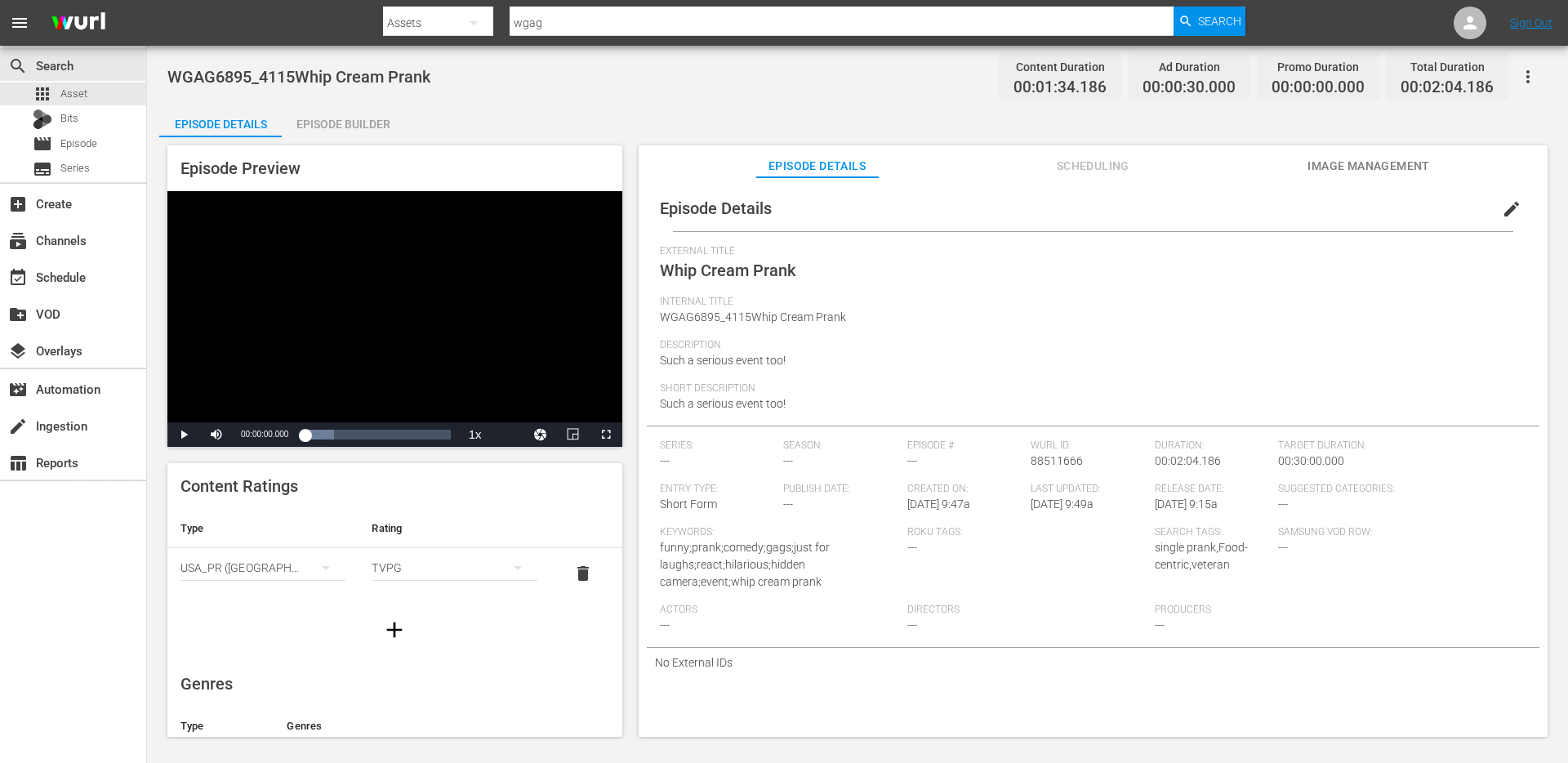
click at [1502, 214] on span "edit" at bounding box center [1511, 209] width 20 height 20
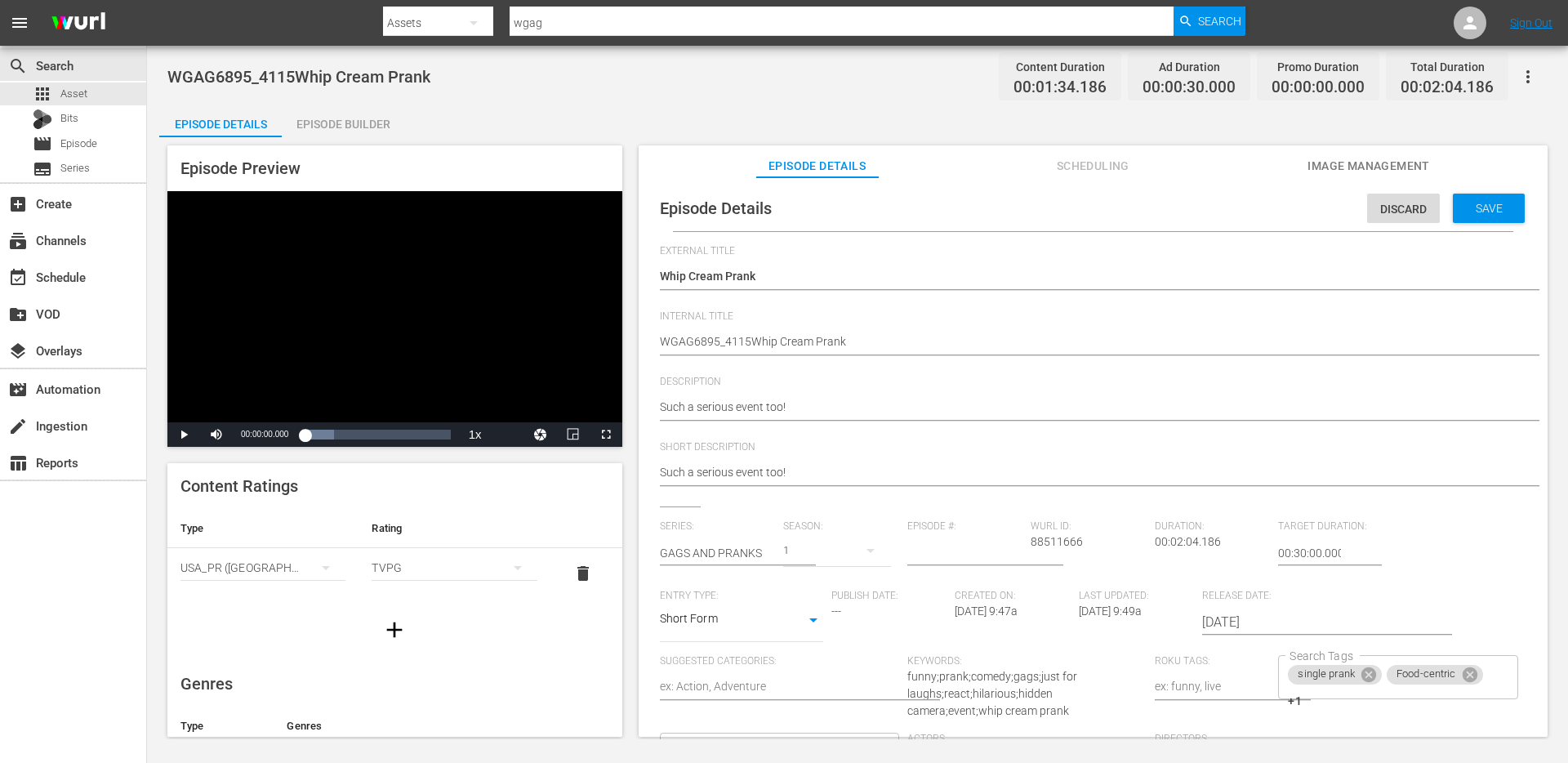
click at [656, 335] on div "Episode Details Discard Save External Title Whip Cream Prank Whip Cream Prank I…" at bounding box center [1092, 537] width 892 height 704
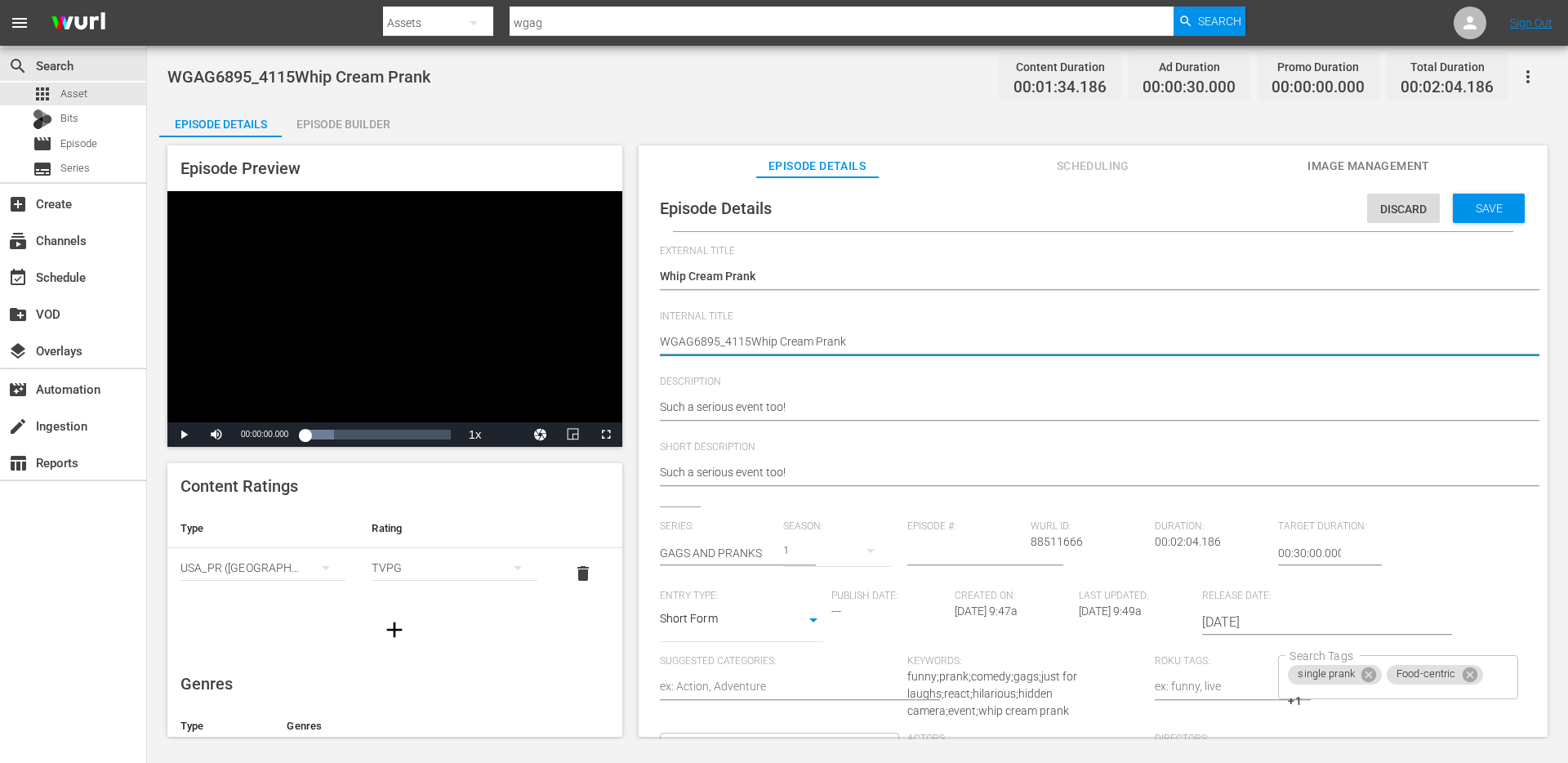
drag, startPoint x: 661, startPoint y: 339, endPoint x: 747, endPoint y: 346, distance: 86.3
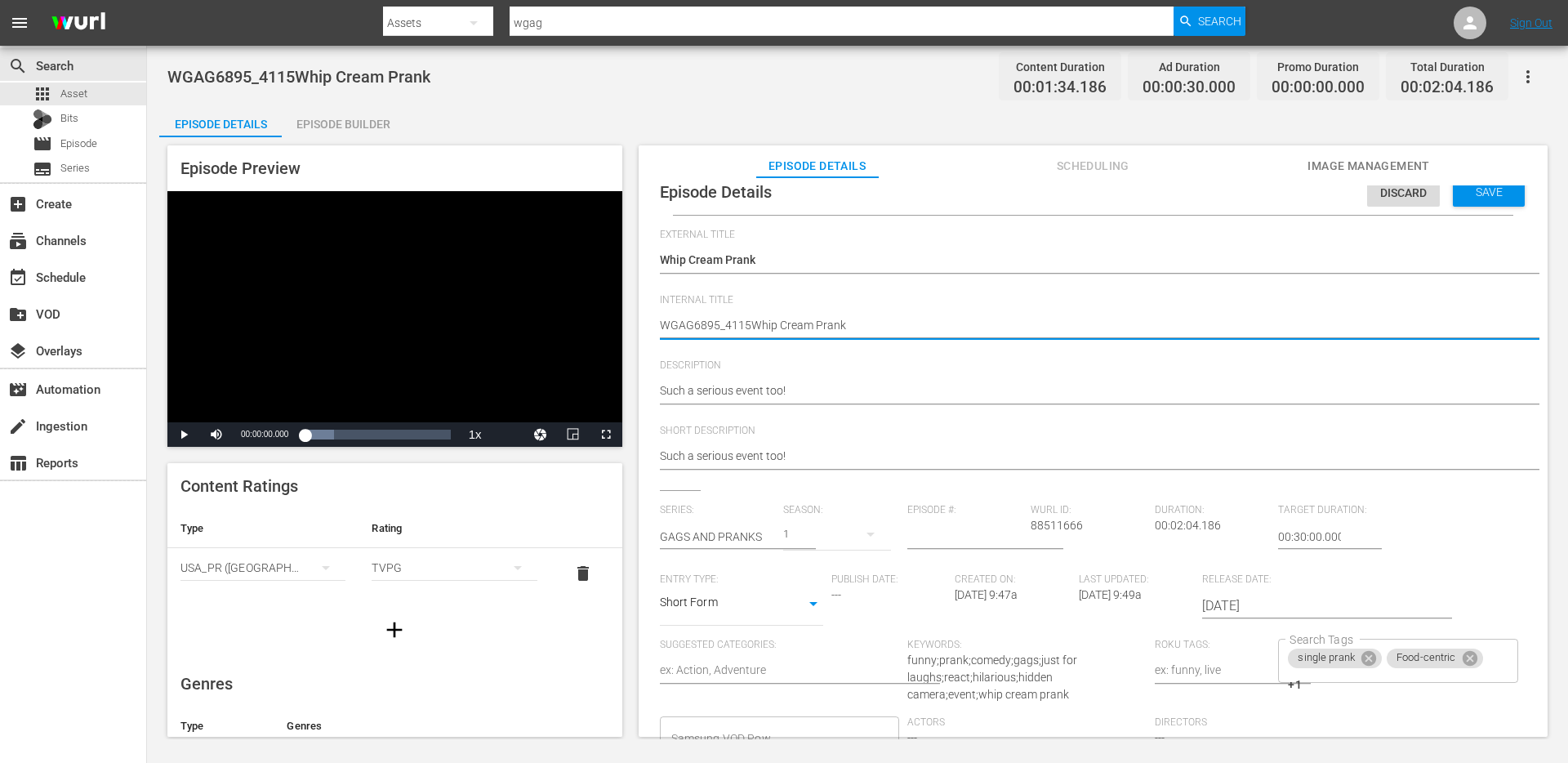
scroll to position [158, 0]
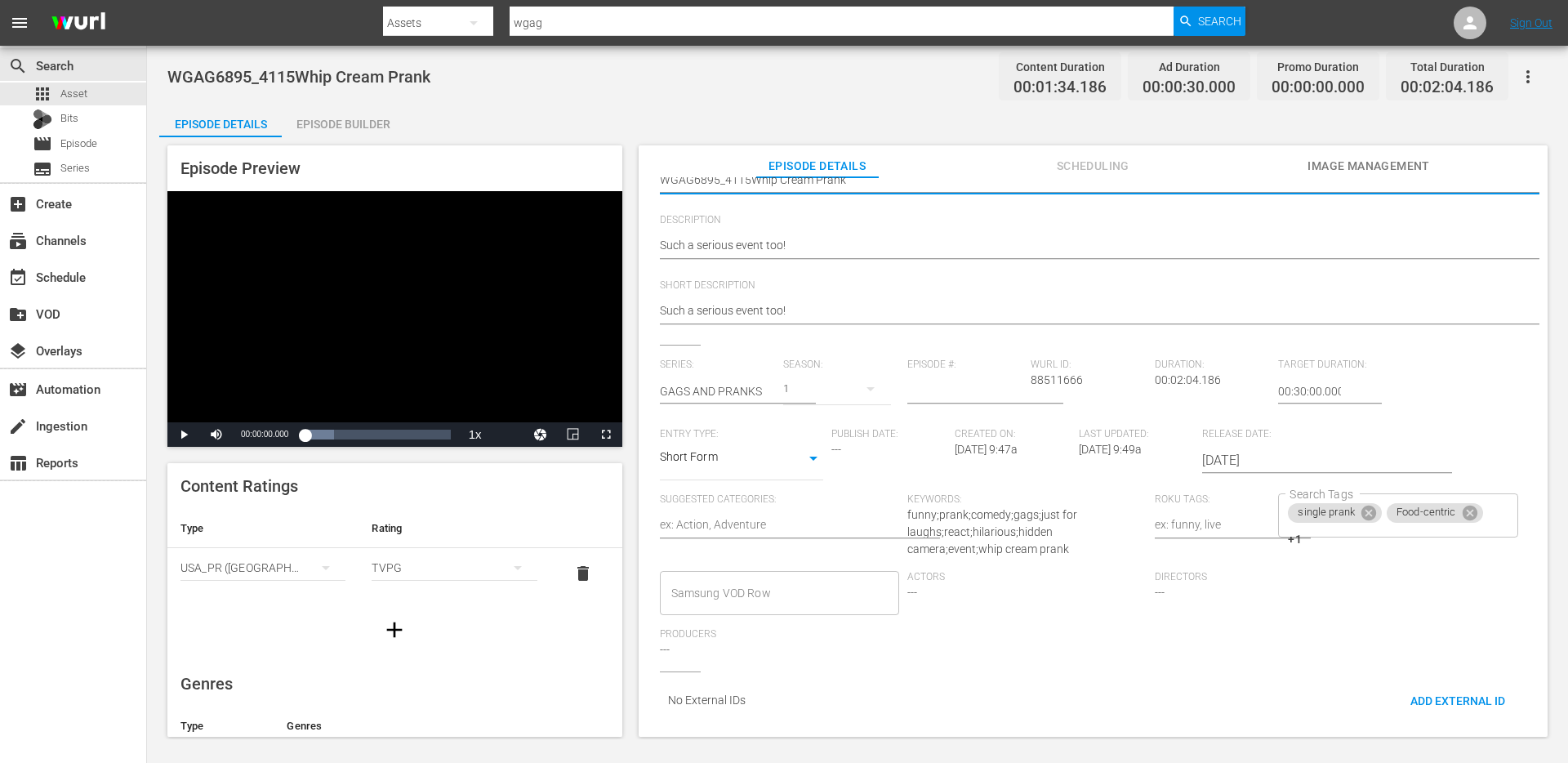
click at [1418, 667] on div "External Title Whip Cream Prank Whip Cream Prank Internal Title WGAG6895_4115Wh…" at bounding box center [1092, 405] width 866 height 644
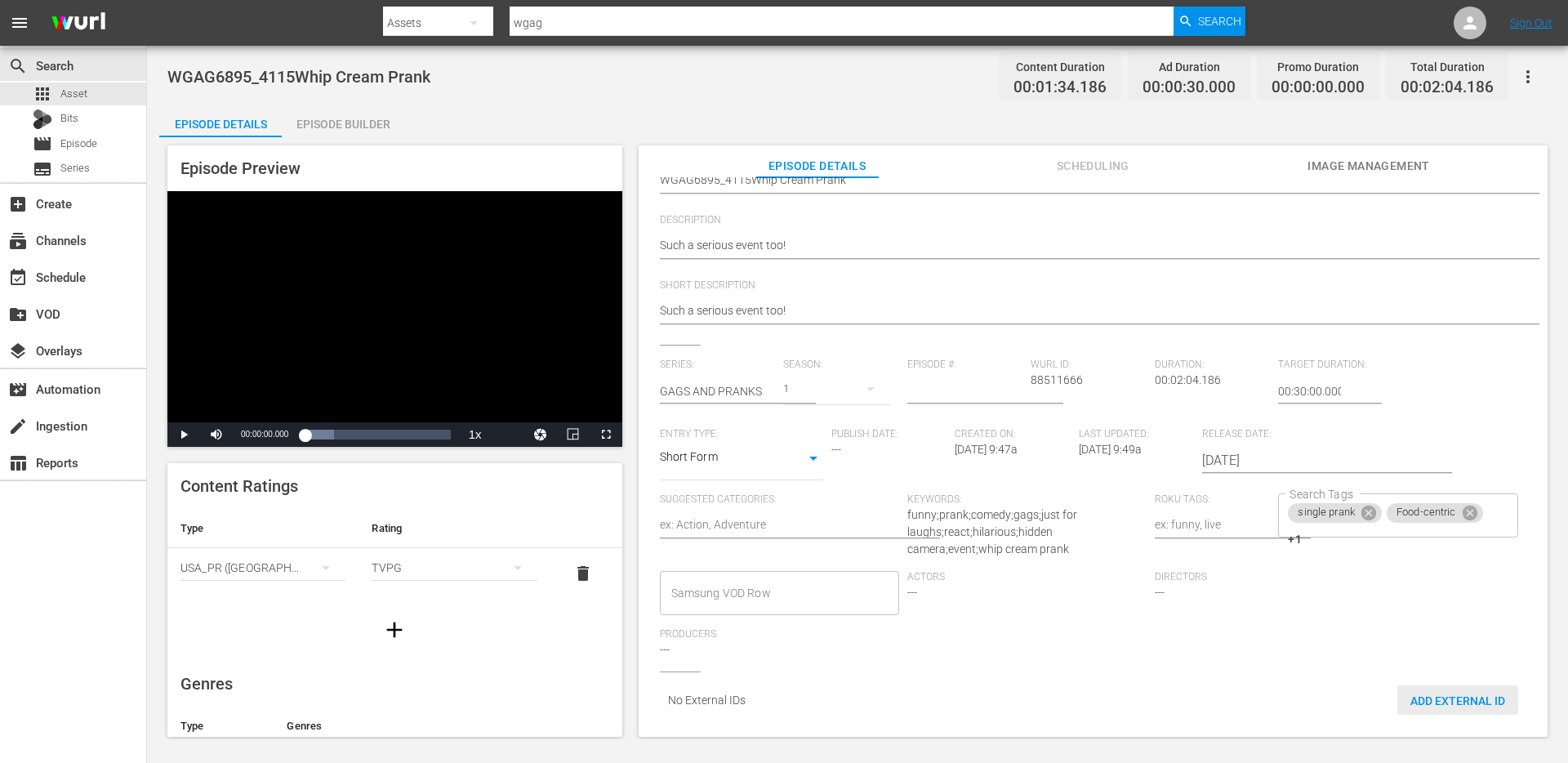
click at [1418, 694] on span "Add External Id" at bounding box center [1457, 700] width 121 height 13
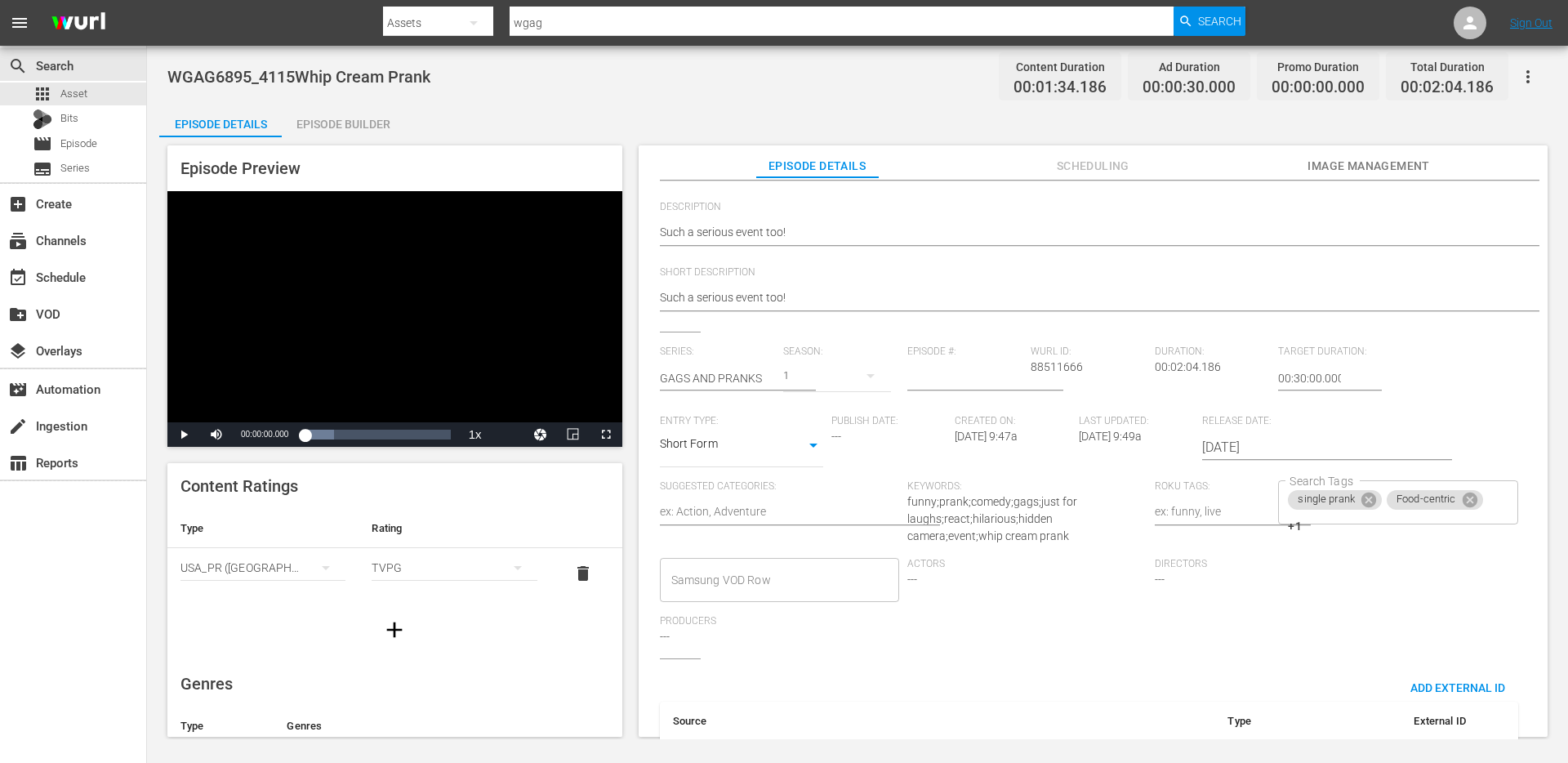
scroll to position [248, 0]
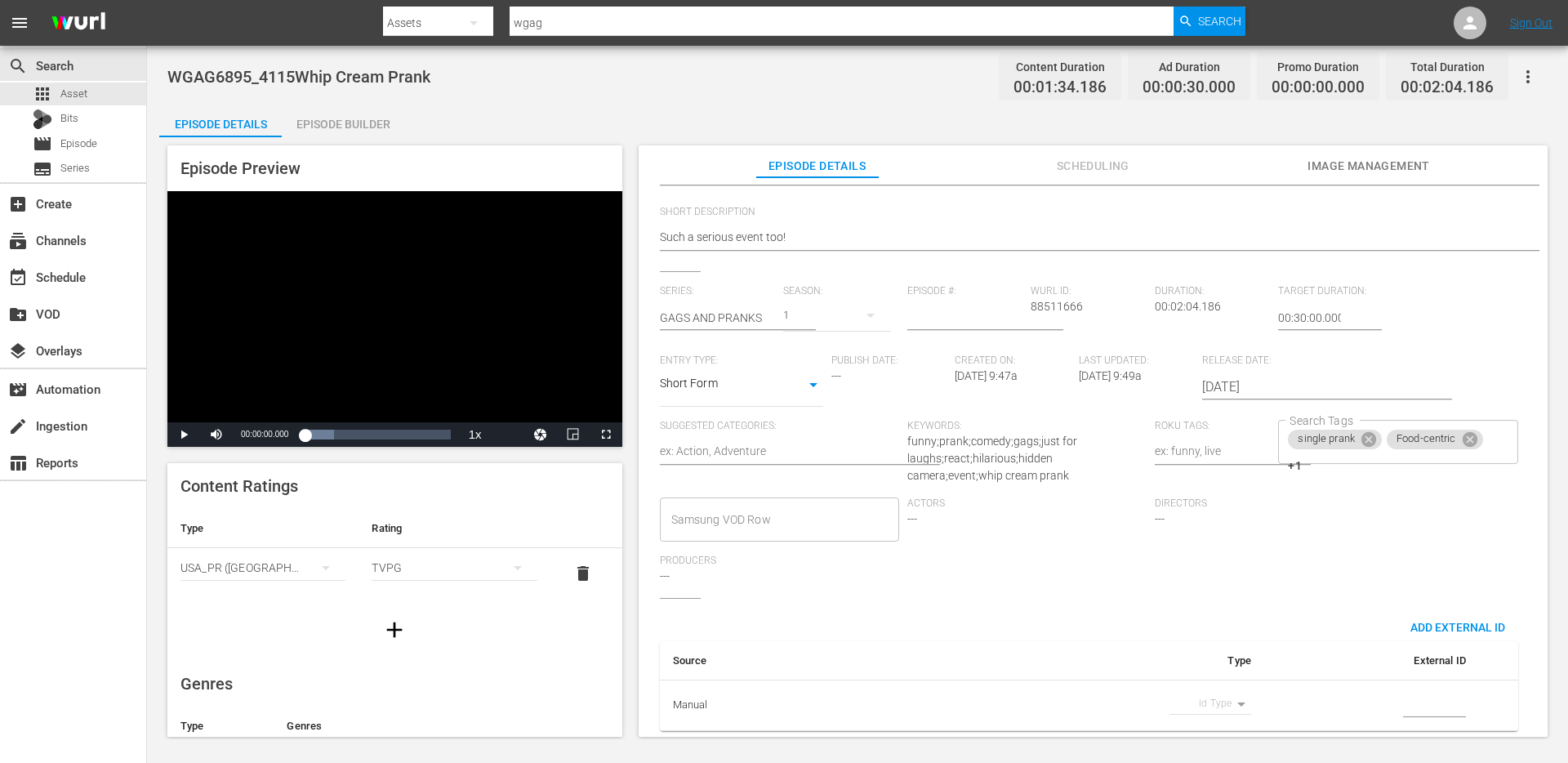
click at [1231, 687] on body "menu Search By Assets Search ID, Title, Description, Keywords, or Category wgag…" at bounding box center [784, 381] width 1568 height 763
click at [1192, 729] on li "Guid" at bounding box center [1202, 729] width 81 height 27
type input "guid"
click at [1425, 697] on input "simple table" at bounding box center [1433, 706] width 63 height 24
paste input "WGAG6895_4115"
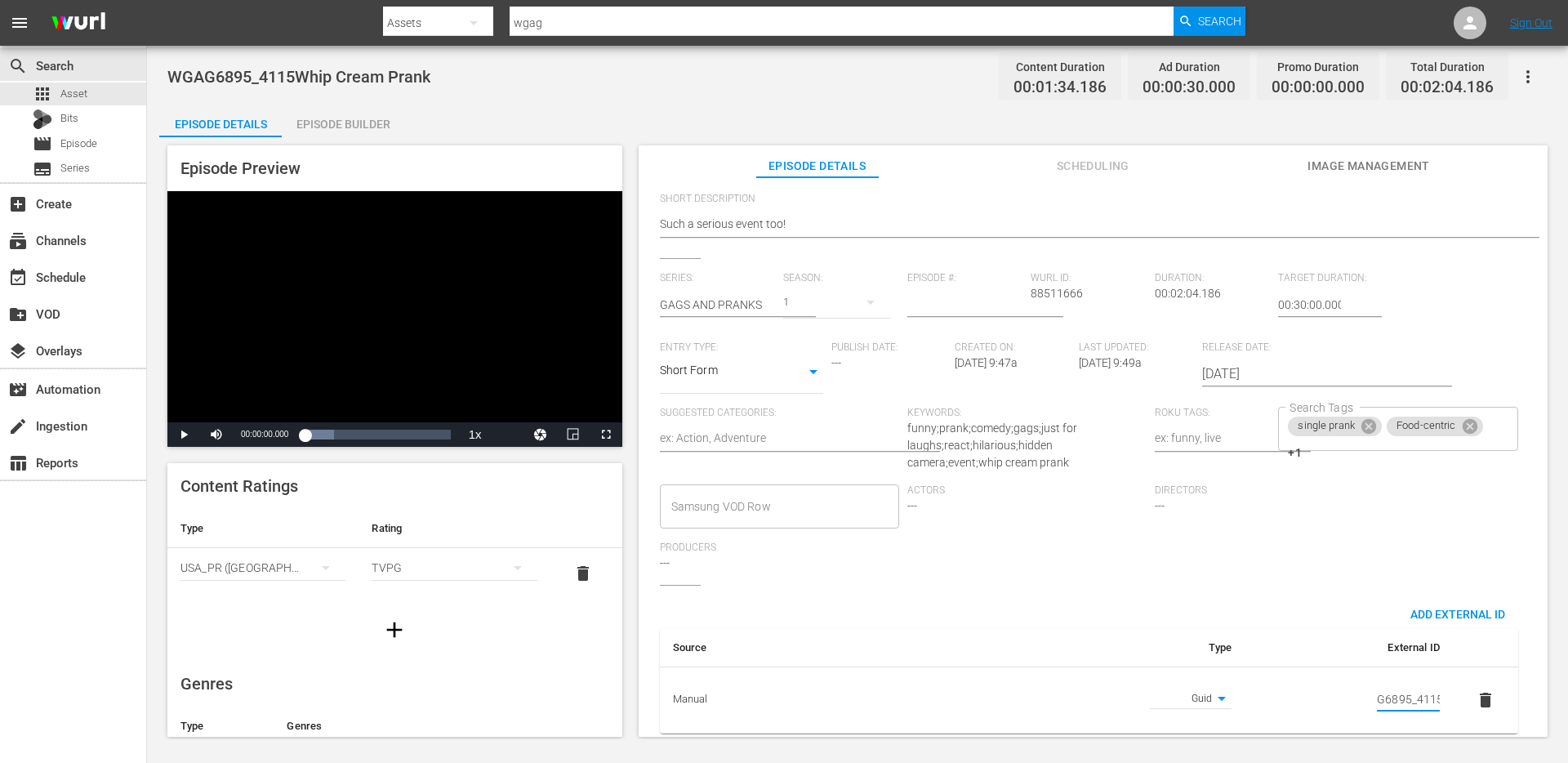
scroll to position [0, 0]
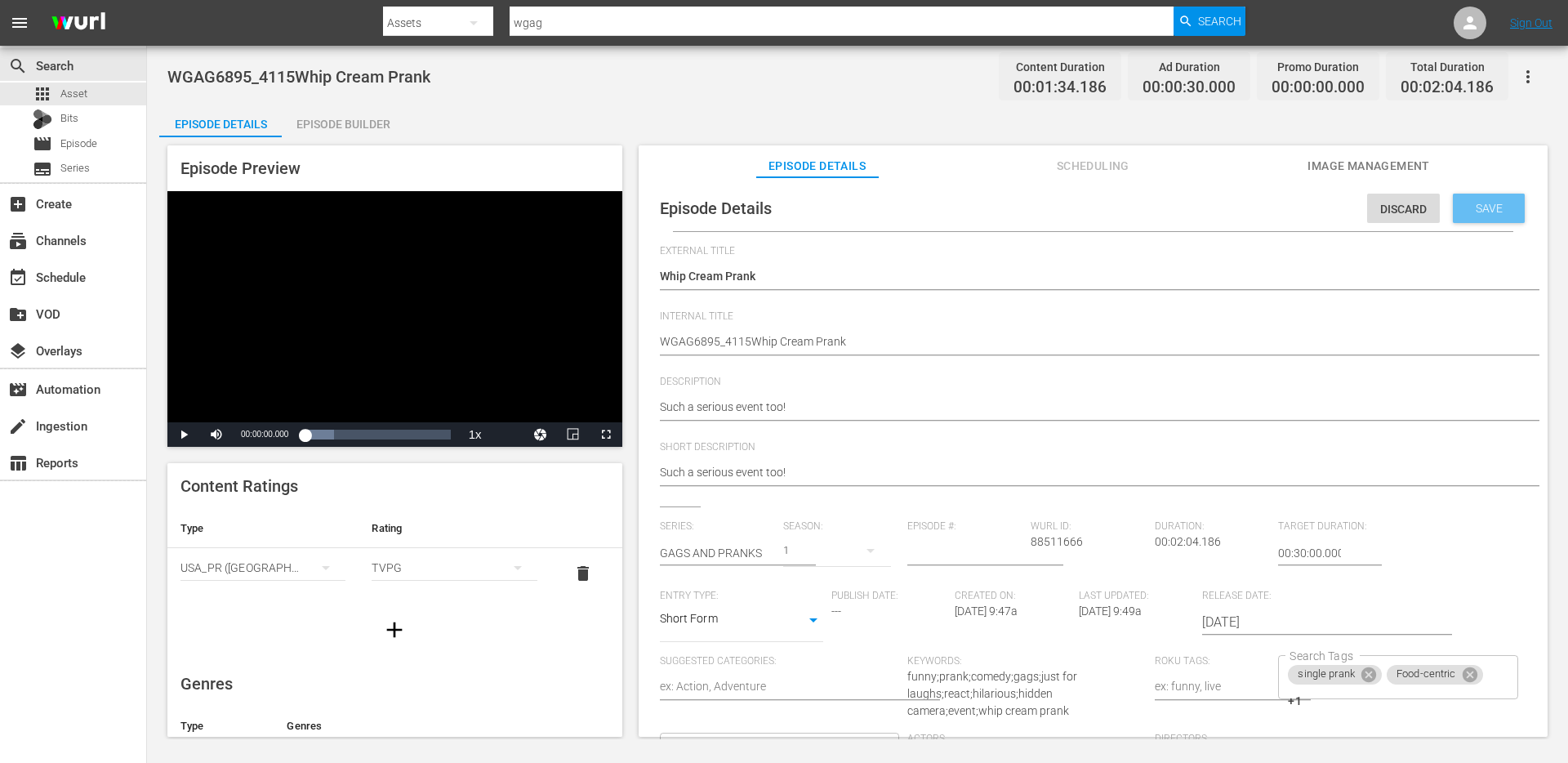
type input "WGAG6895_4115"
click at [1471, 205] on span "Save" at bounding box center [1488, 208] width 53 height 13
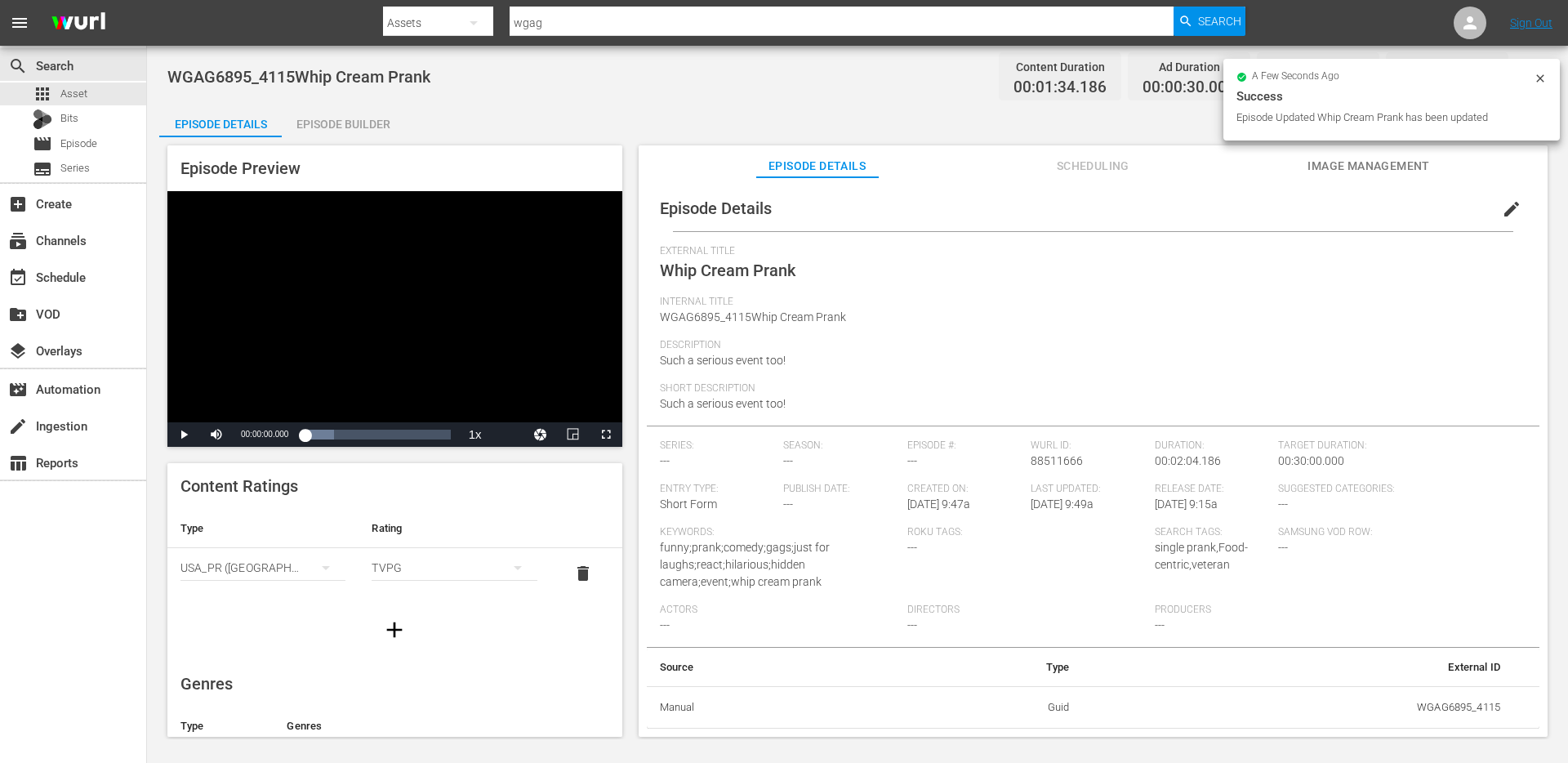
click at [373, 110] on div "Episode Builder" at bounding box center [343, 125] width 123 height 39
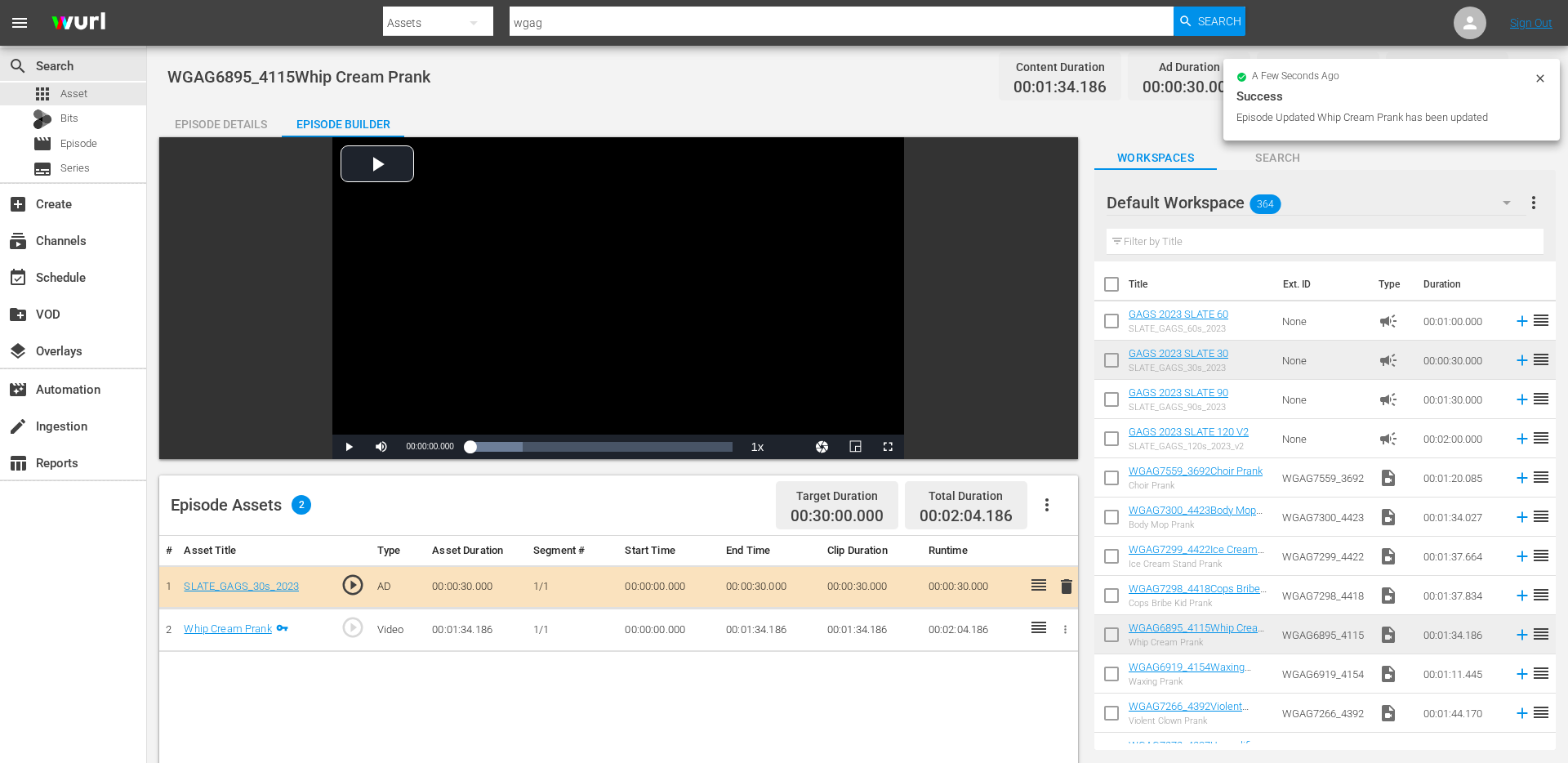
click at [227, 118] on div "Episode Details" at bounding box center [220, 125] width 123 height 39
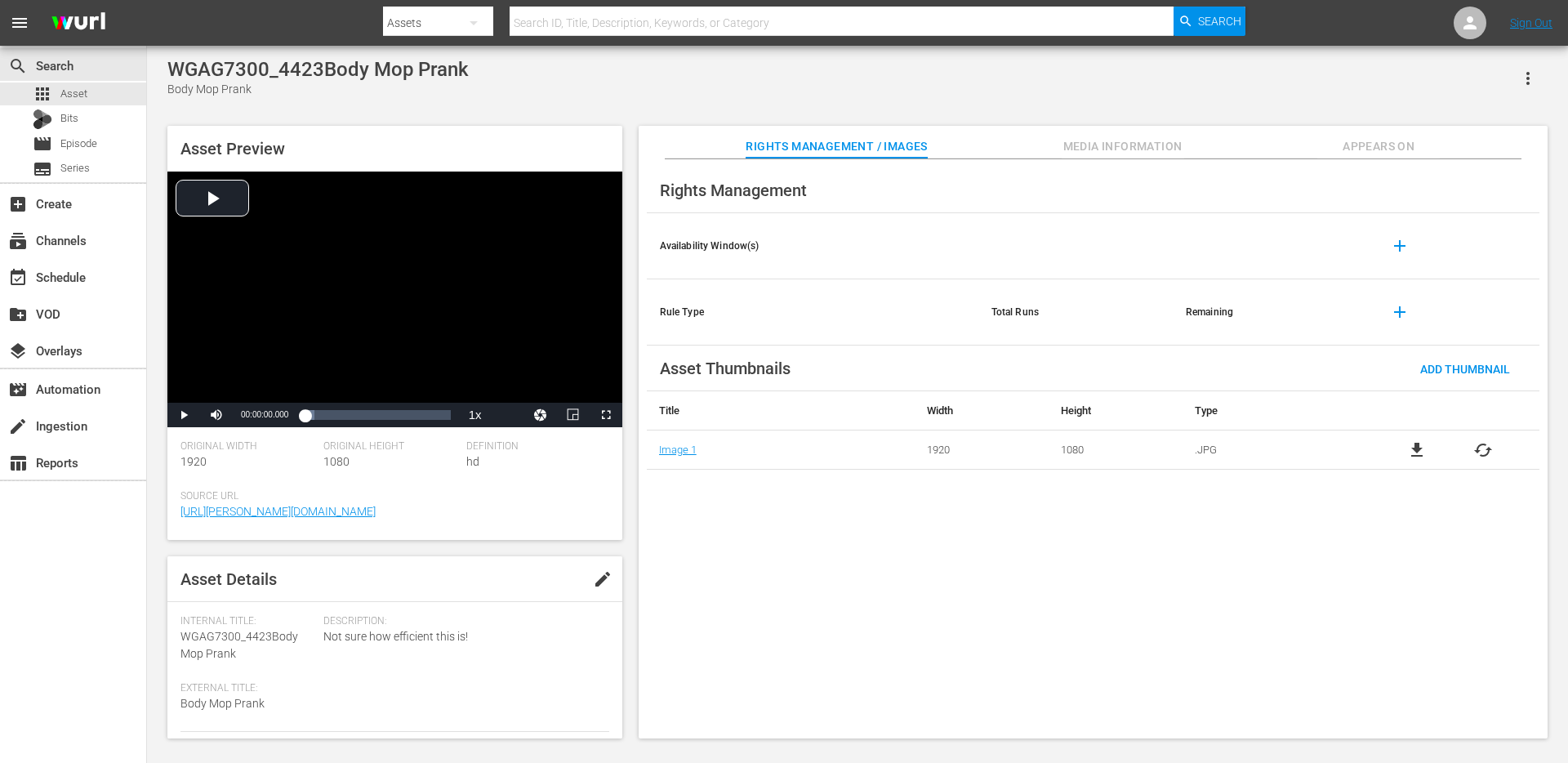
click at [604, 588] on span "edit" at bounding box center [602, 579] width 20 height 20
click at [547, 638] on textarea at bounding box center [534, 631] width 135 height 20
click at [546, 651] on div "Video" at bounding box center [534, 660] width 135 height 46
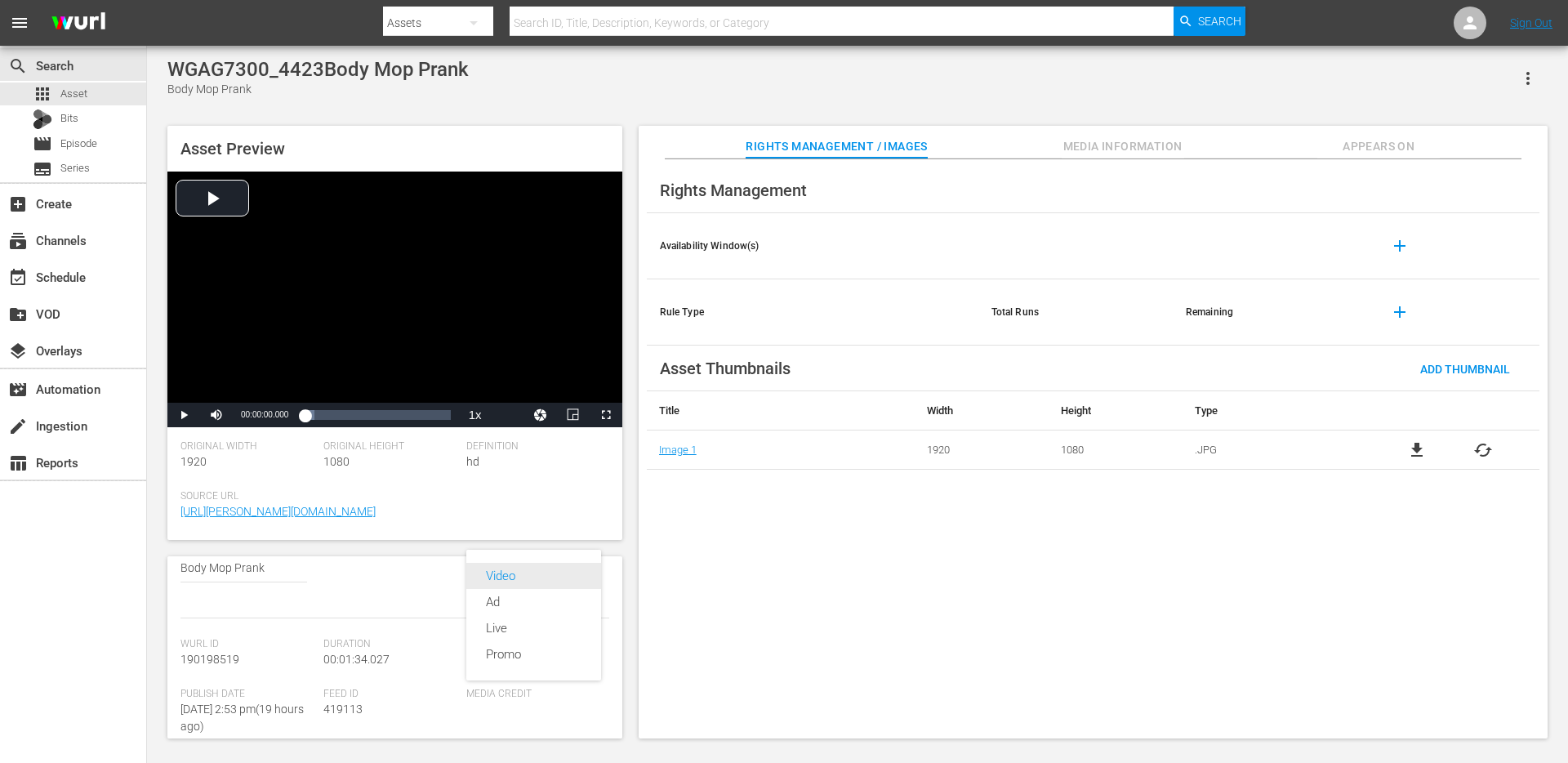
click at [550, 579] on div "Video" at bounding box center [534, 576] width 95 height 26
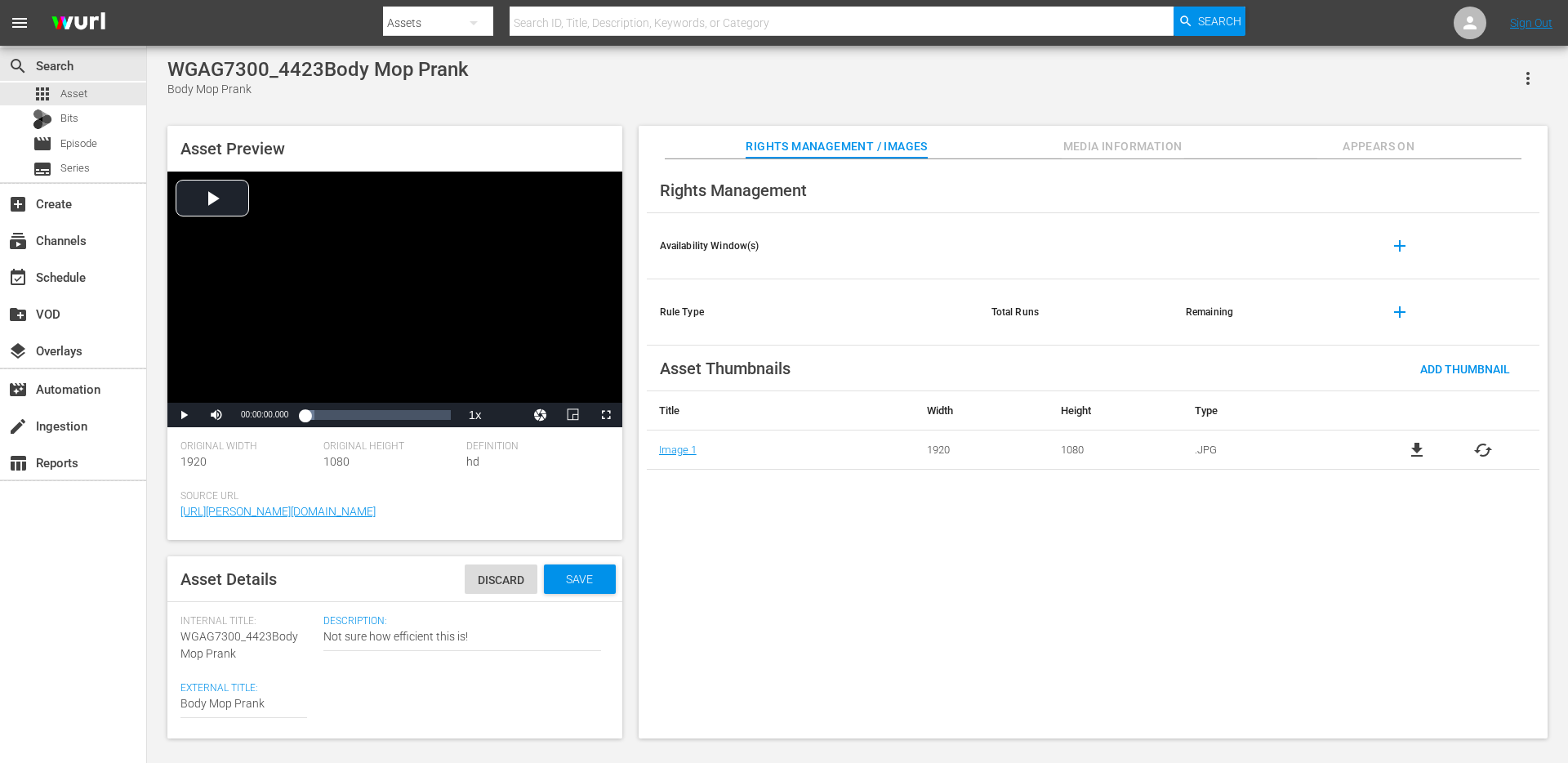
click at [1370, 148] on span "Appears On" at bounding box center [1378, 147] width 123 height 21
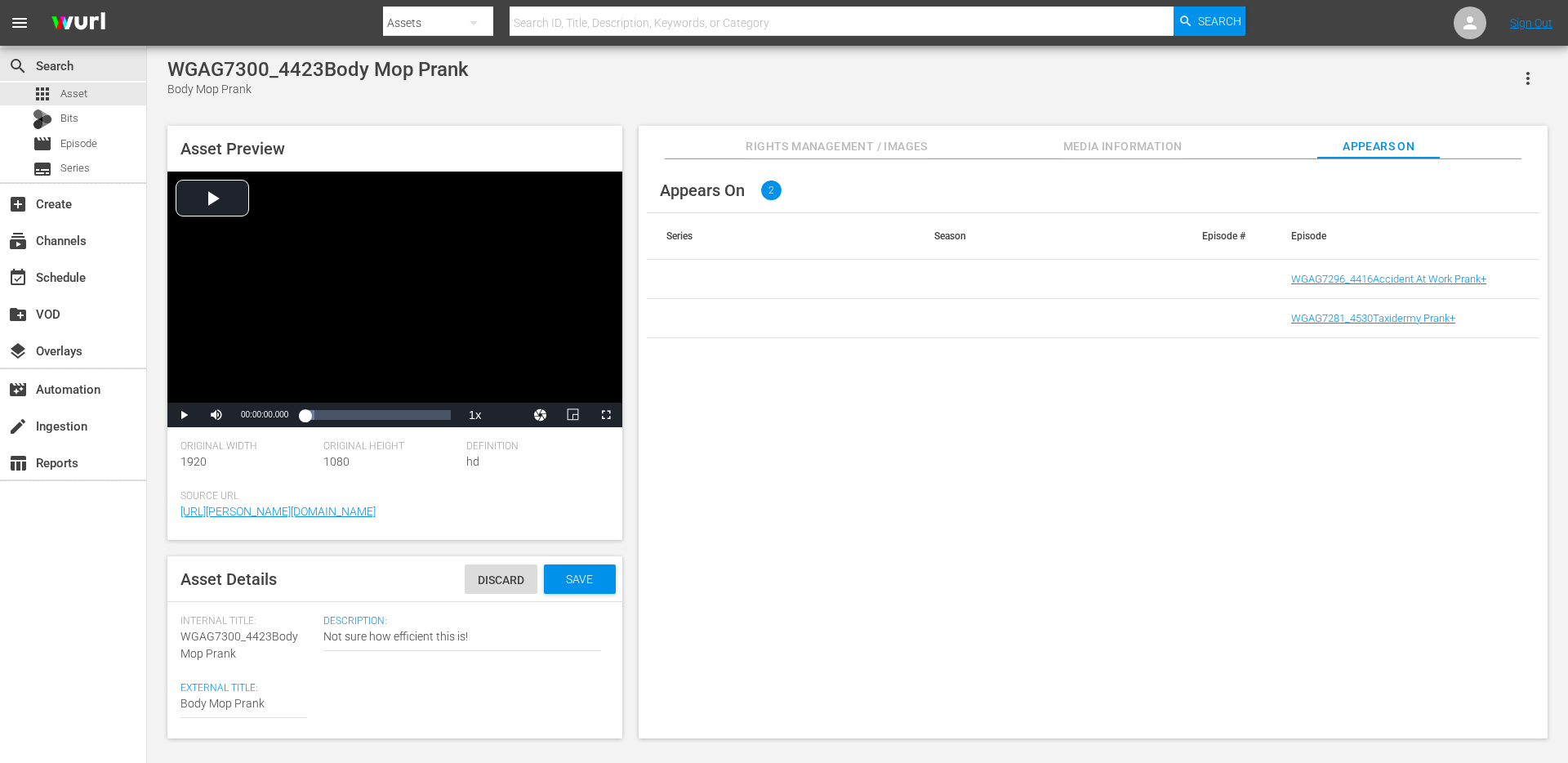
click at [1389, 367] on div "Appears On 2 Series Season Episode # Episode WGAG7296_4416Accident At Work Pran…" at bounding box center [1092, 448] width 909 height 580
click at [1524, 81] on icon "button" at bounding box center [1527, 78] width 20 height 20
click at [1029, 89] on div "WGAG7300_4423Body Mop Prank Body Mop Prank" at bounding box center [857, 78] width 1380 height 40
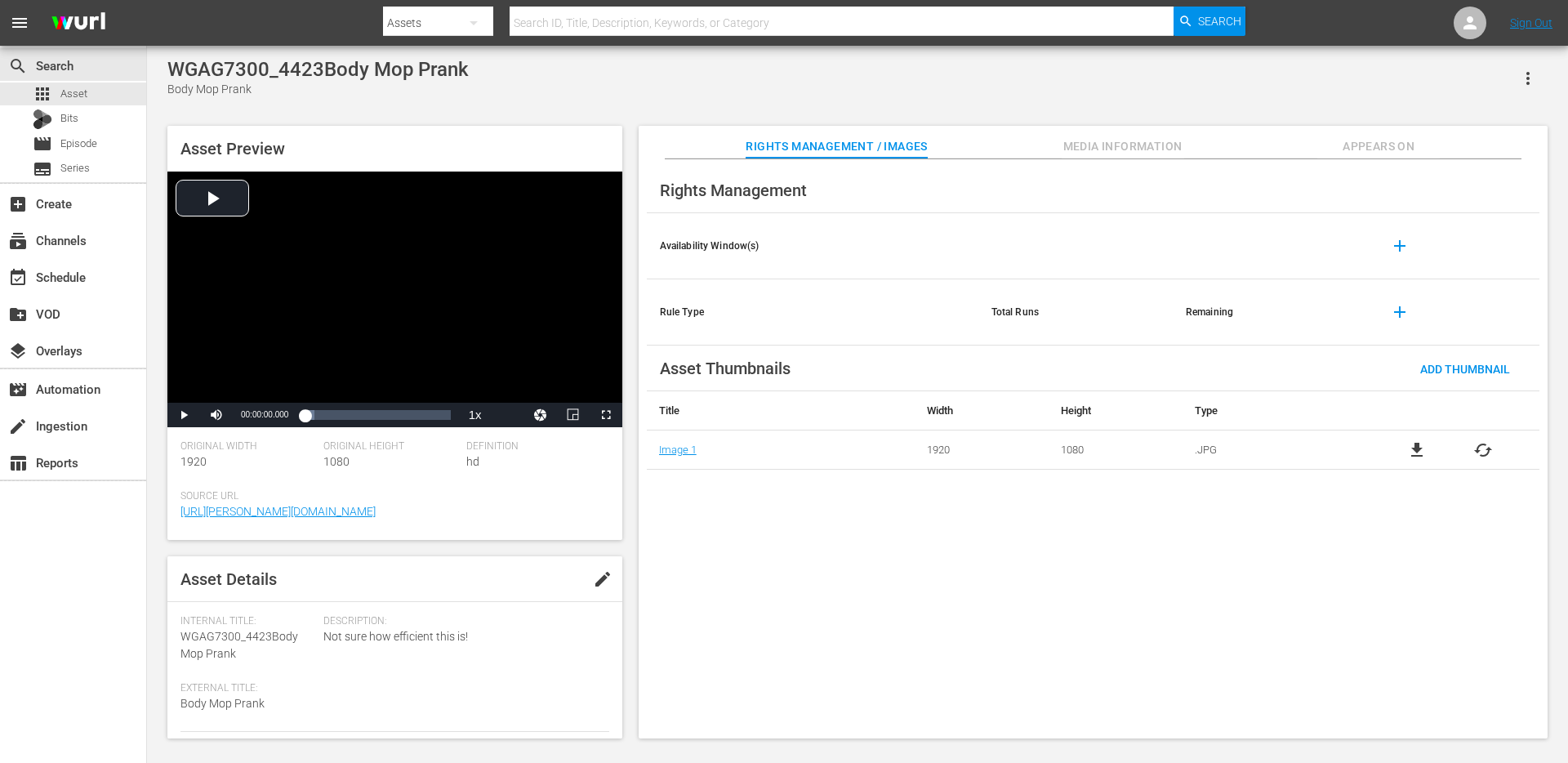
click at [1355, 144] on span "Appears On" at bounding box center [1378, 147] width 123 height 21
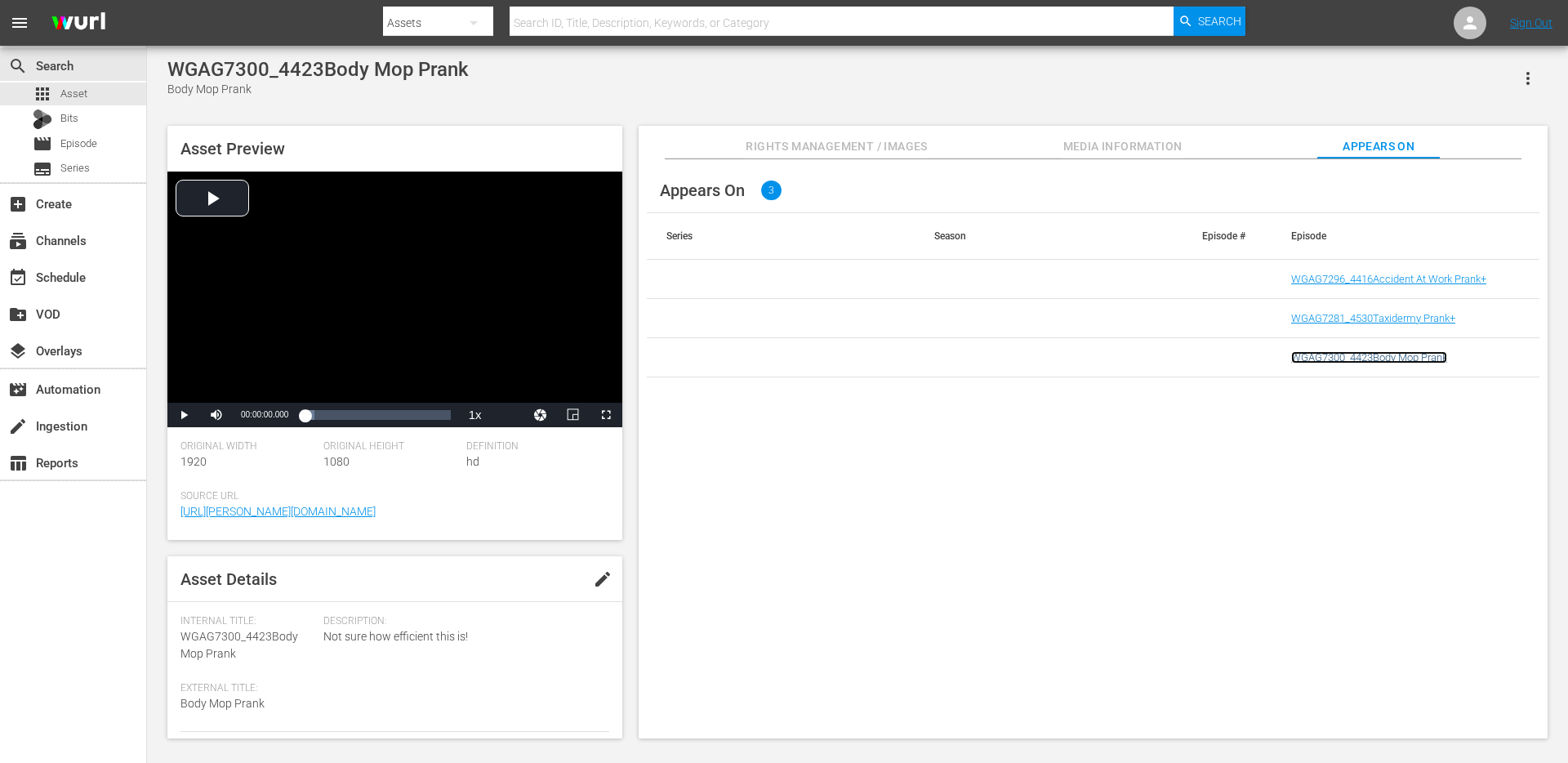
click at [1336, 351] on link "WGAG7300_4423Body Mop Prank" at bounding box center [1369, 357] width 156 height 12
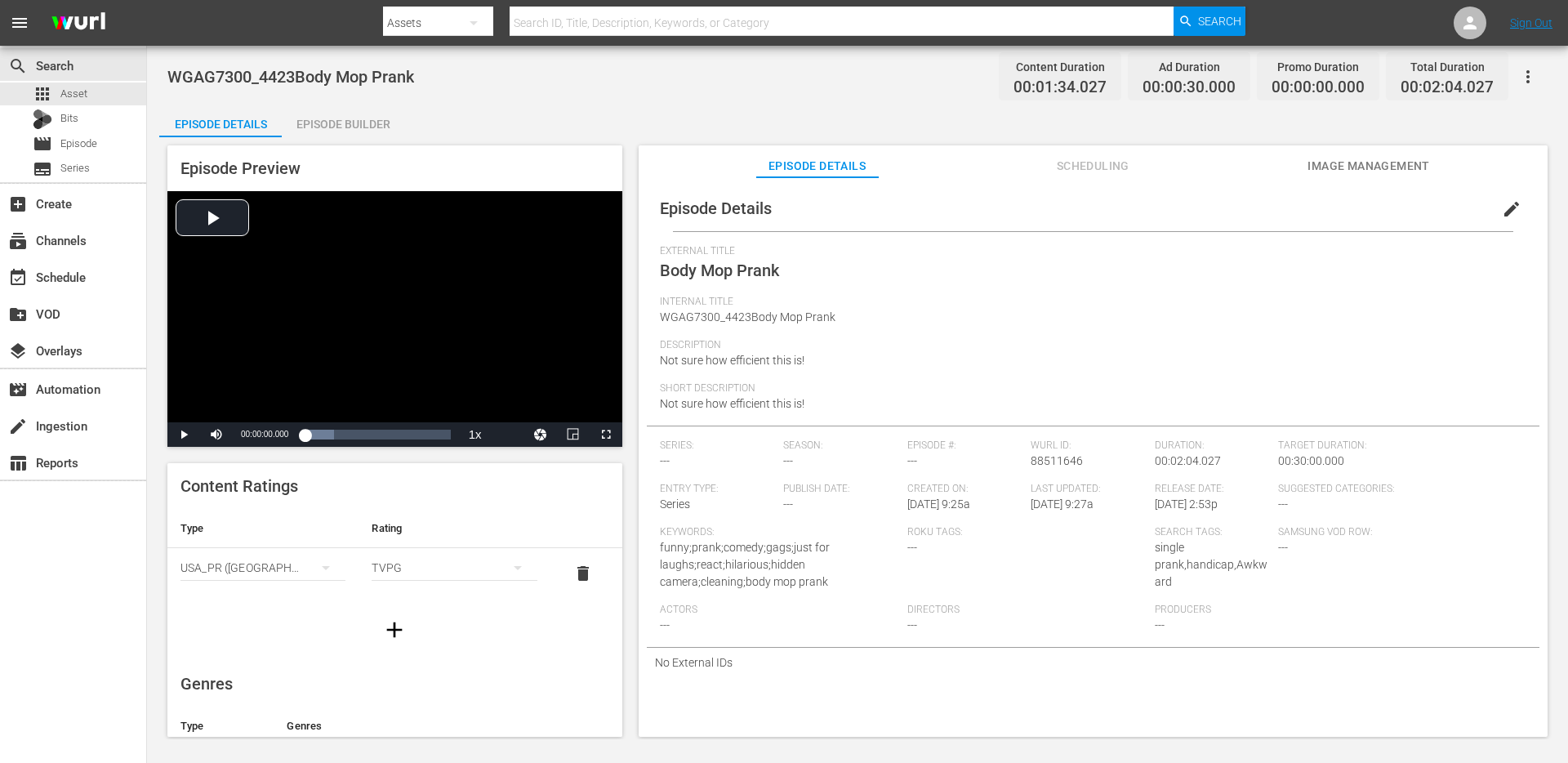
click at [1511, 207] on span "edit" at bounding box center [1511, 209] width 20 height 20
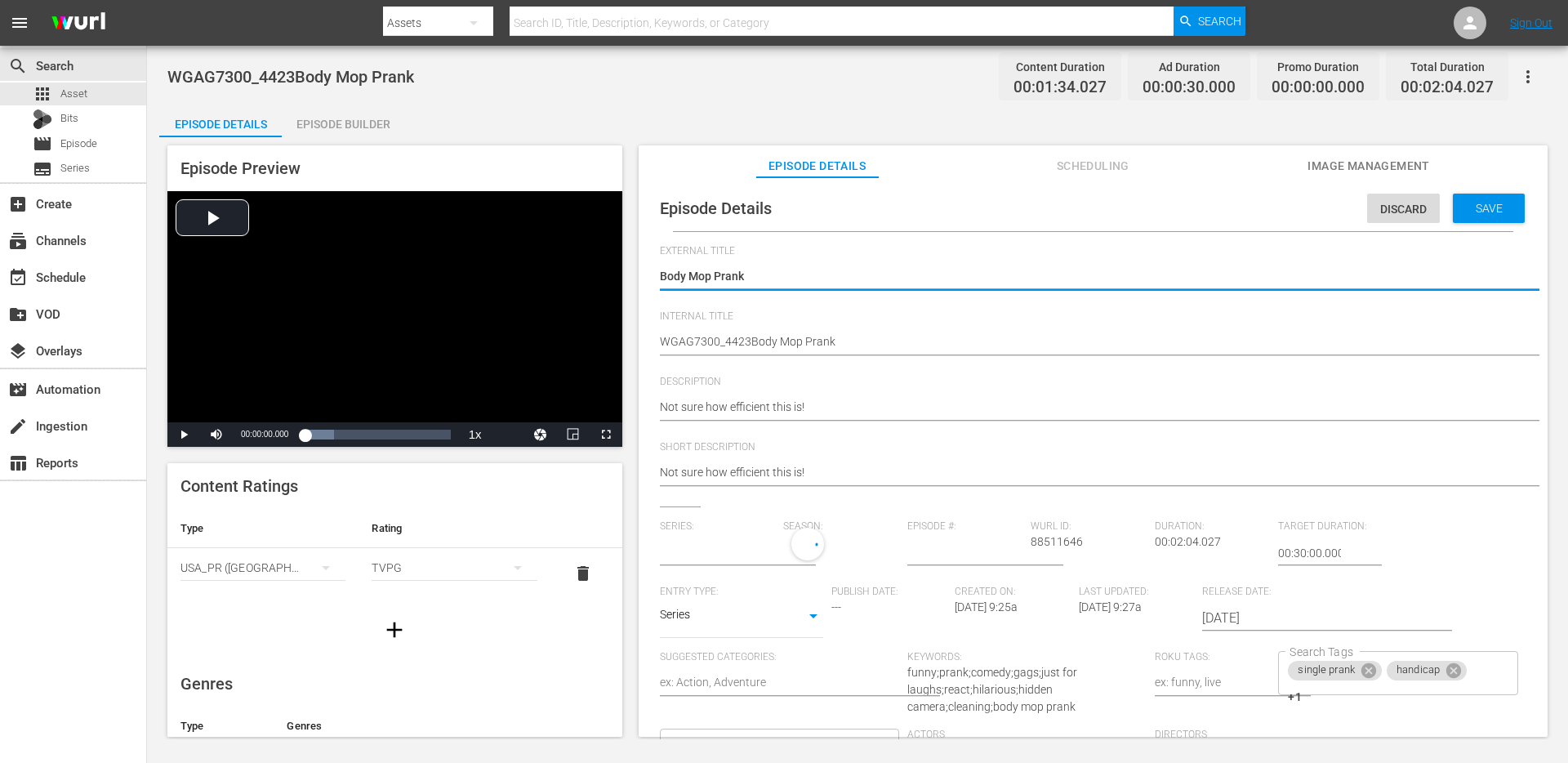
type input "No Series"
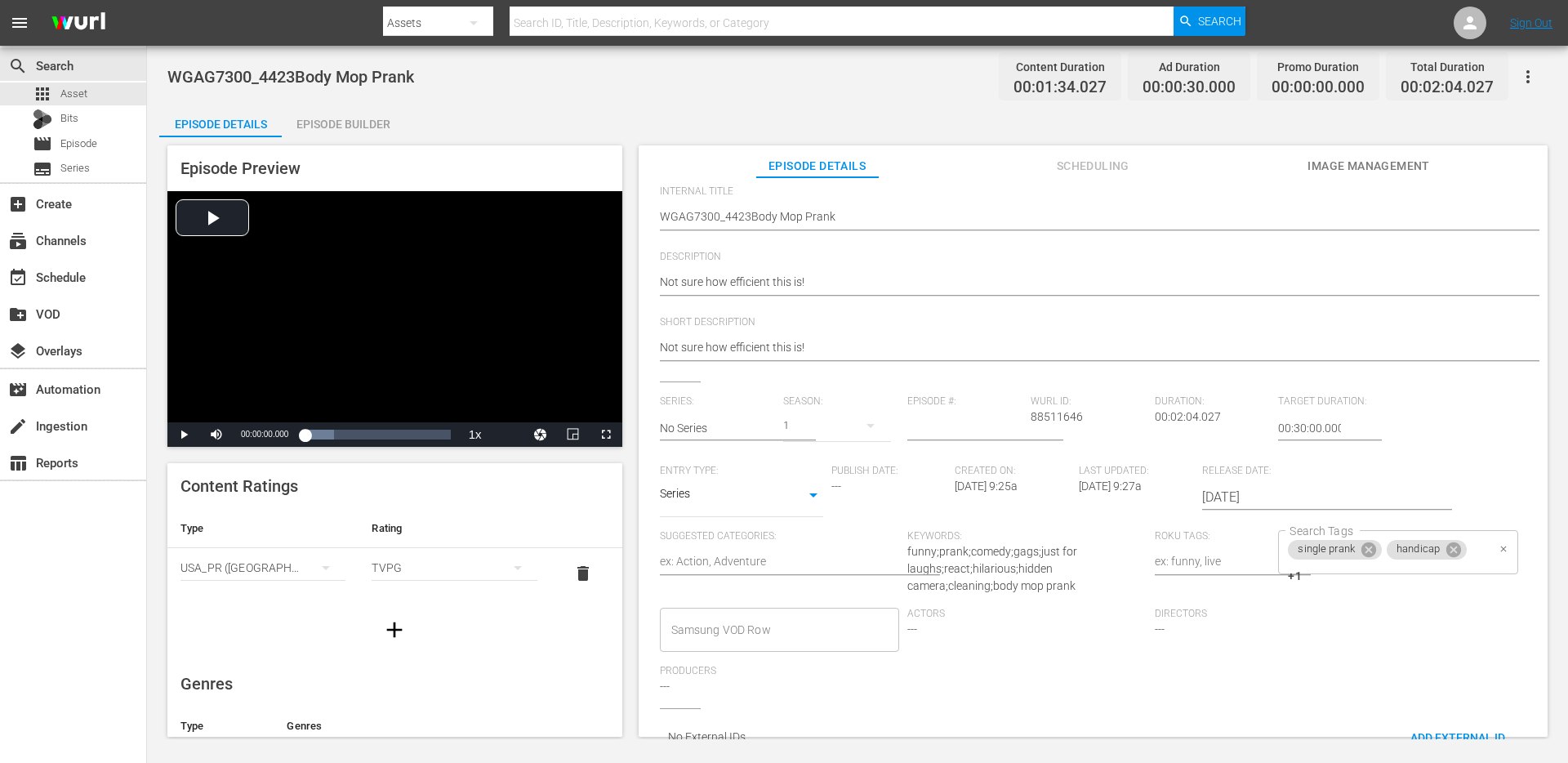
scroll to position [158, 0]
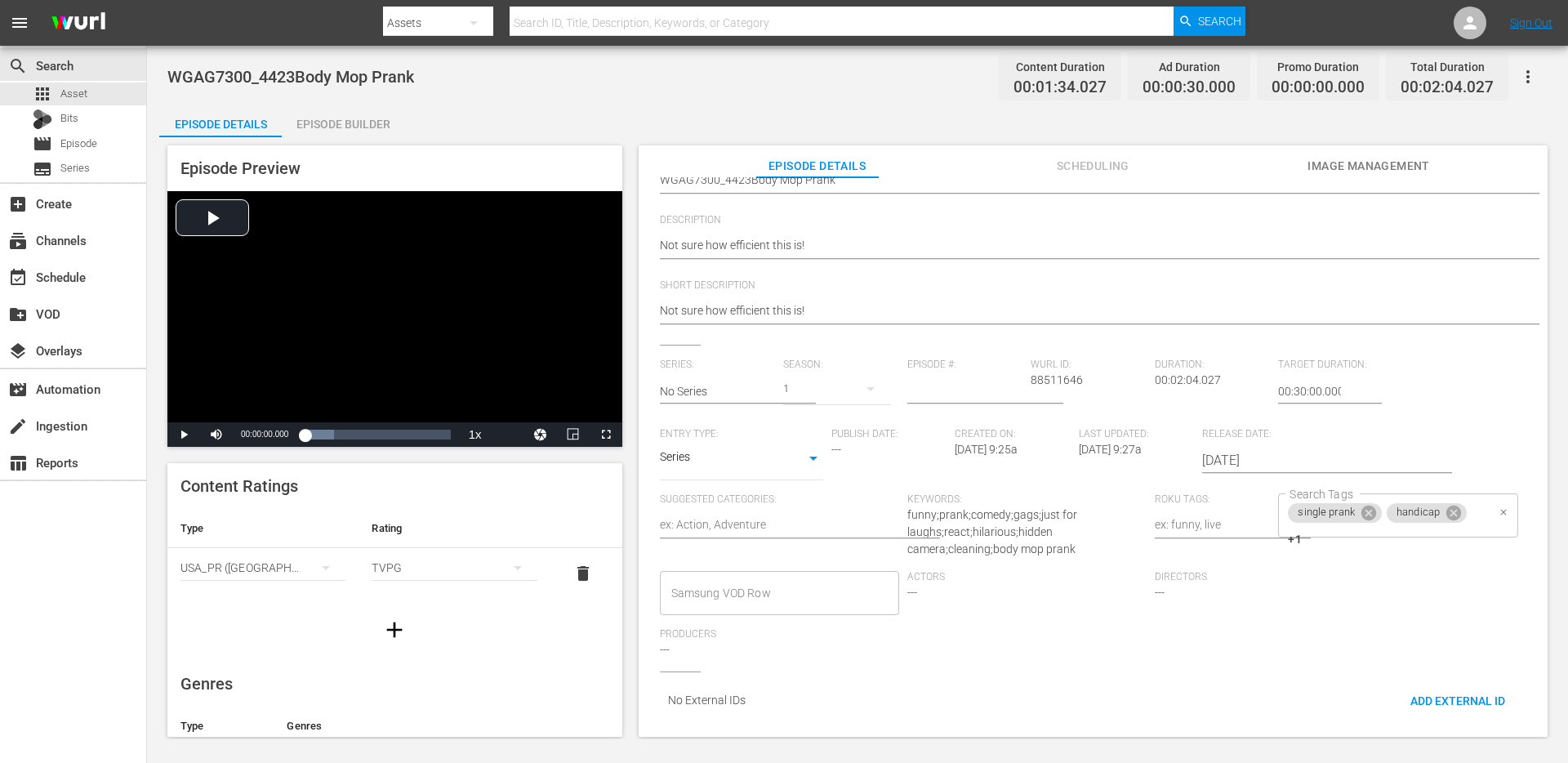
click at [1454, 526] on input "Search Tags" at bounding box center [1395, 539] width 183 height 29
type input "janitor"
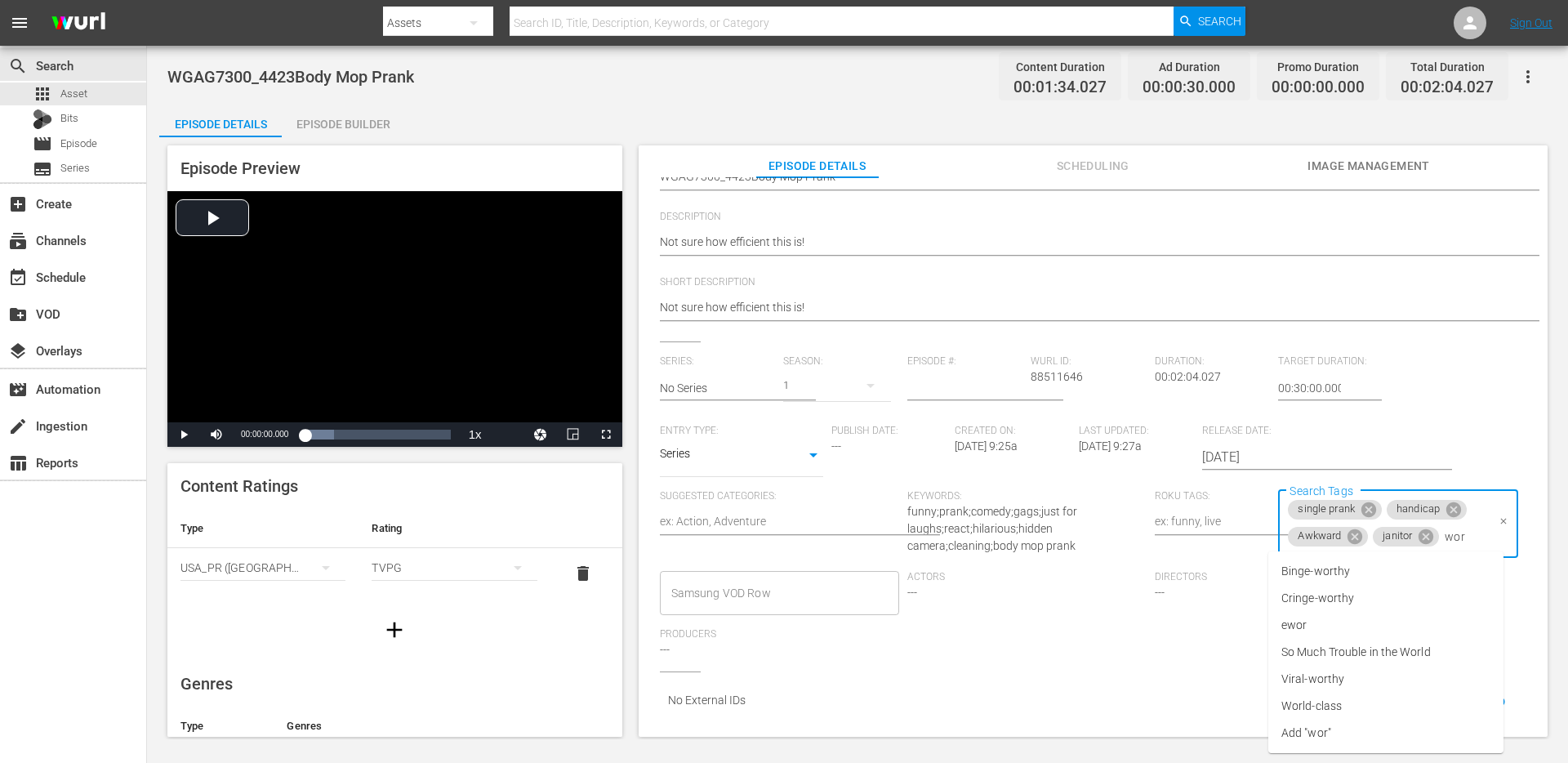
type input "work"
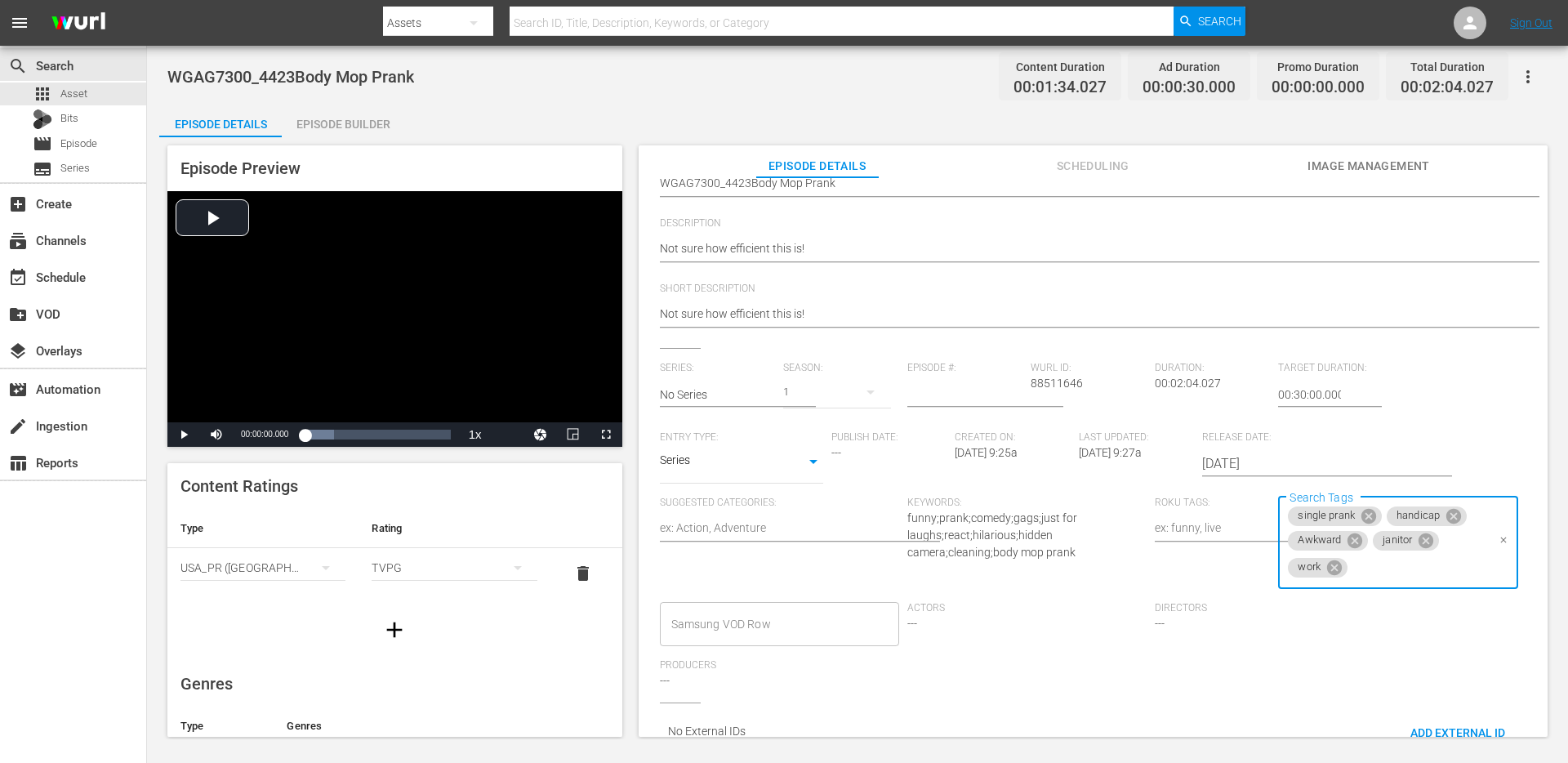
scroll to position [16, 0]
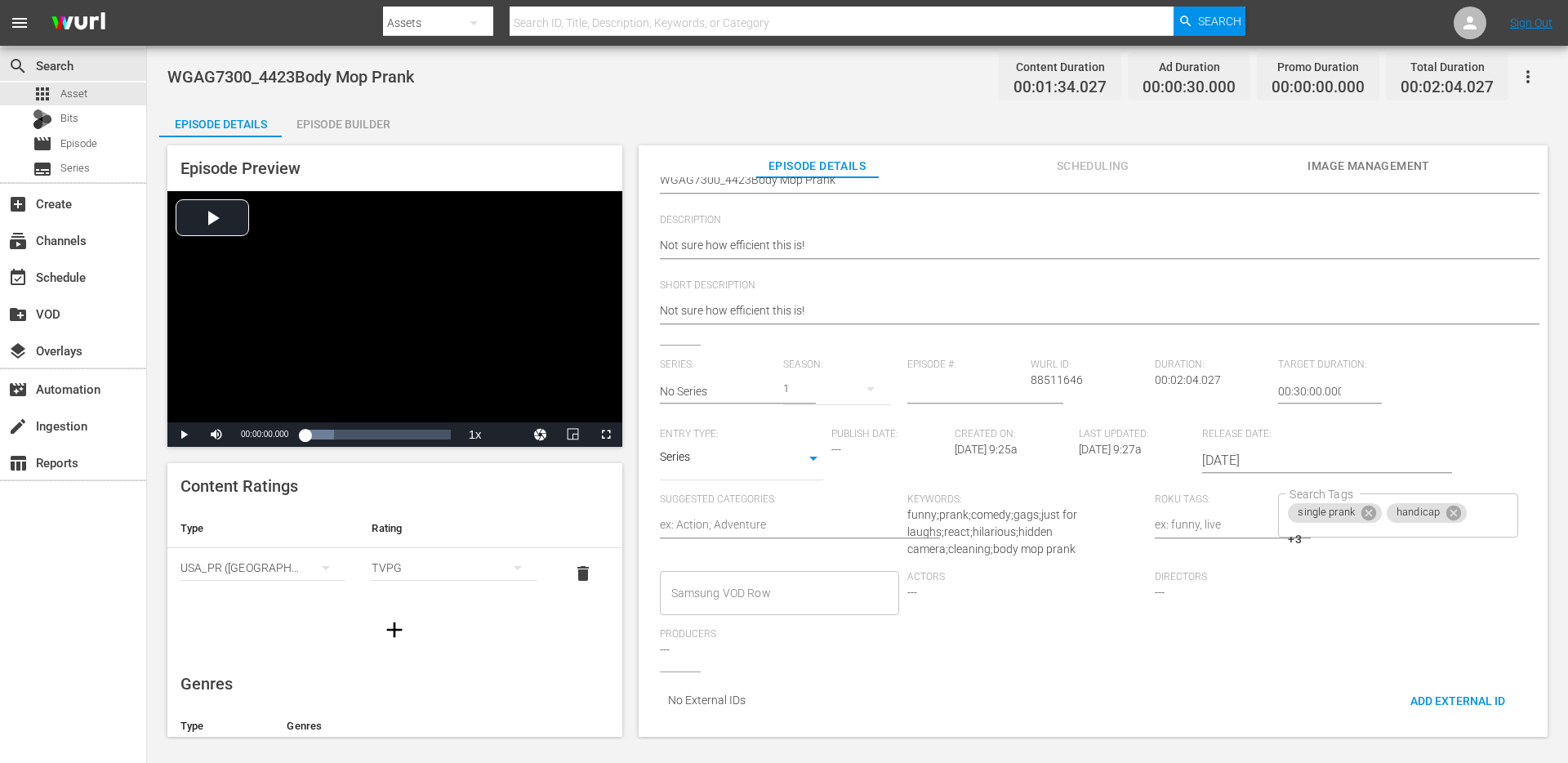
click at [1058, 683] on div "External Title Body Mop Prank Body Mop Prank Internal Title WGAG7300_4423Body M…" at bounding box center [1092, 405] width 866 height 644
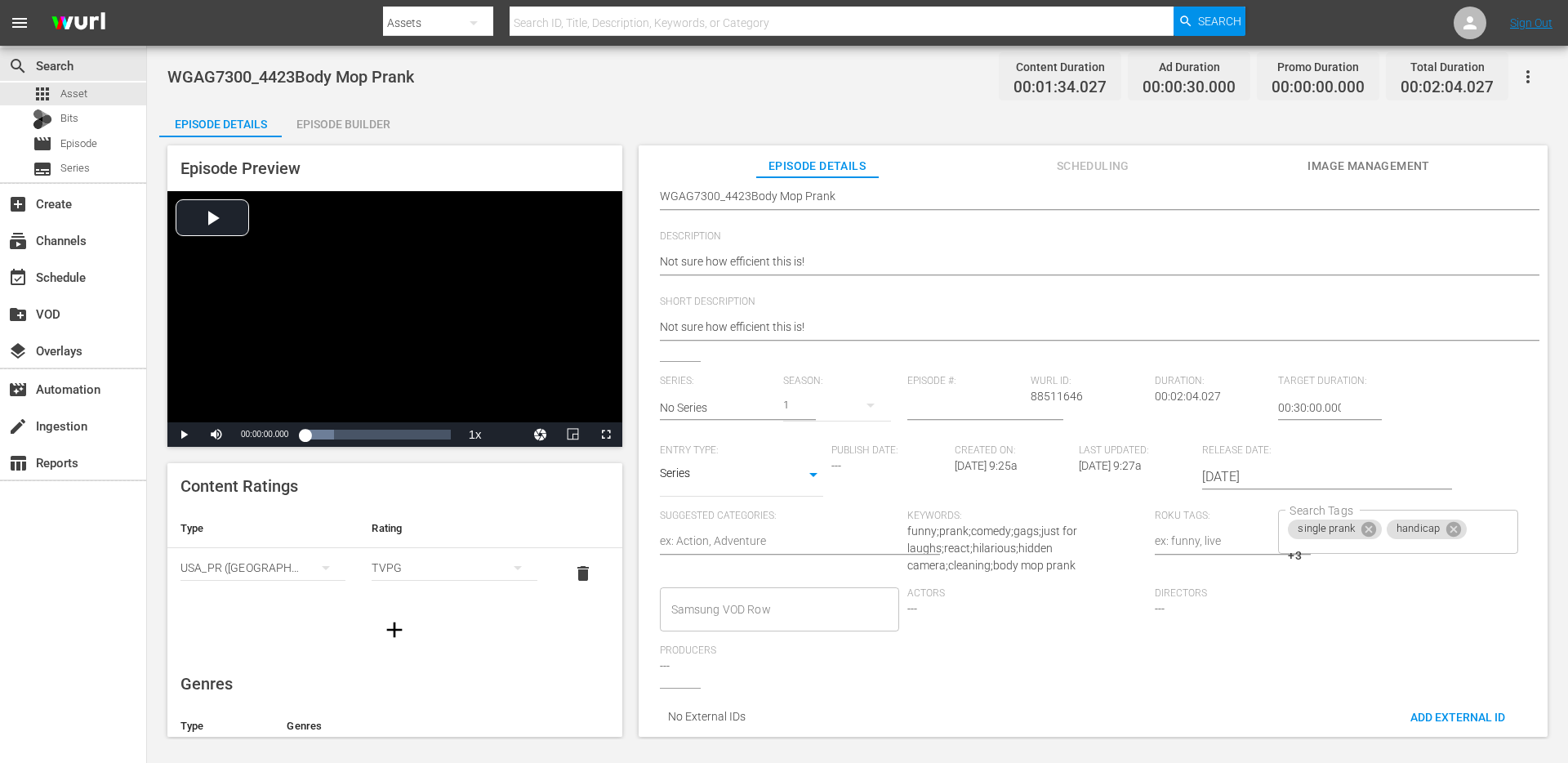
click at [607, 118] on div "Episode Details Episode Builder Episode Preview Video Player is loading. Play V…" at bounding box center [857, 427] width 1396 height 645
click at [1080, 174] on span "Scheduling" at bounding box center [1092, 167] width 123 height 21
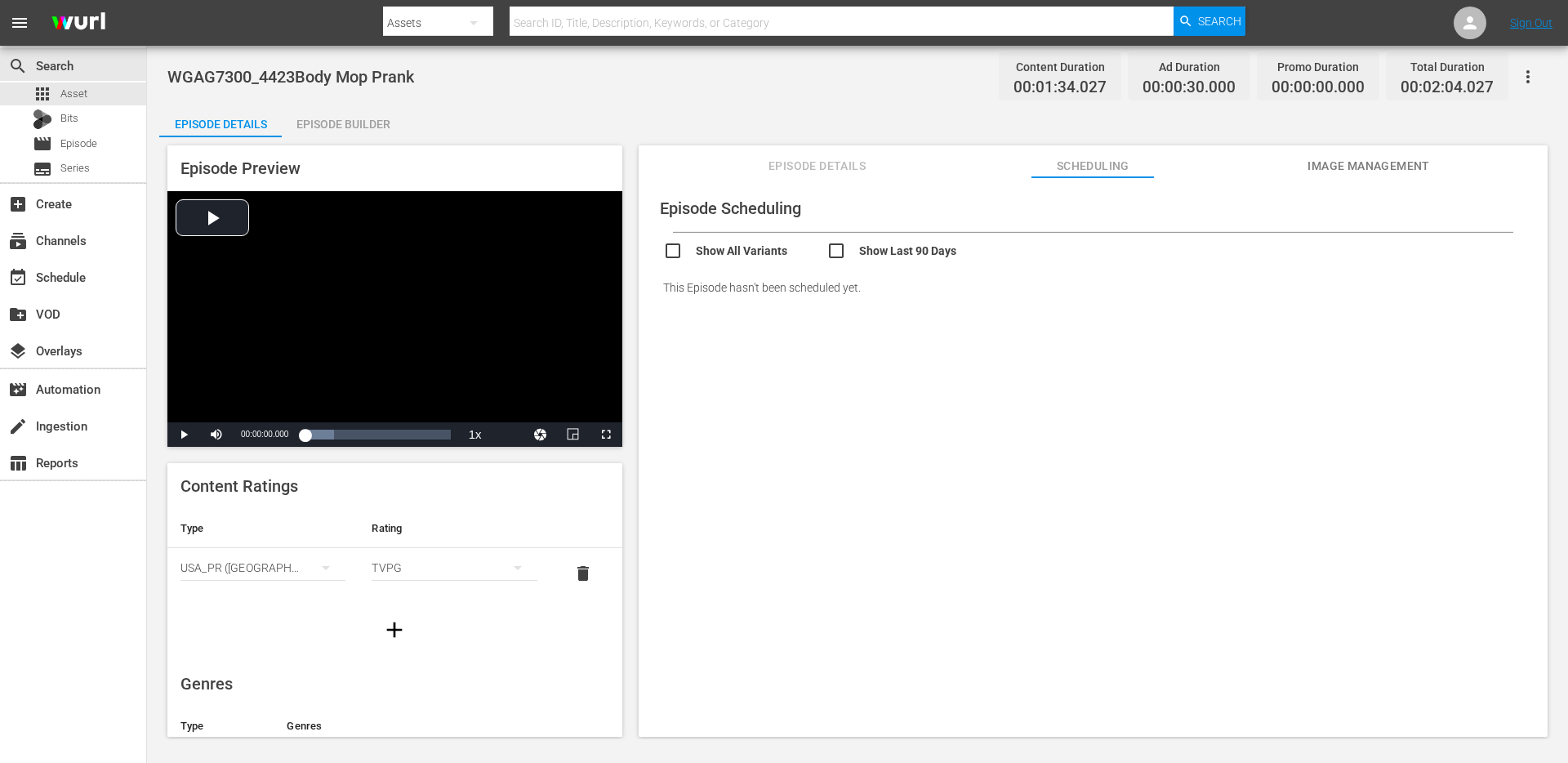
click at [1327, 167] on span "Image Management" at bounding box center [1368, 167] width 123 height 21
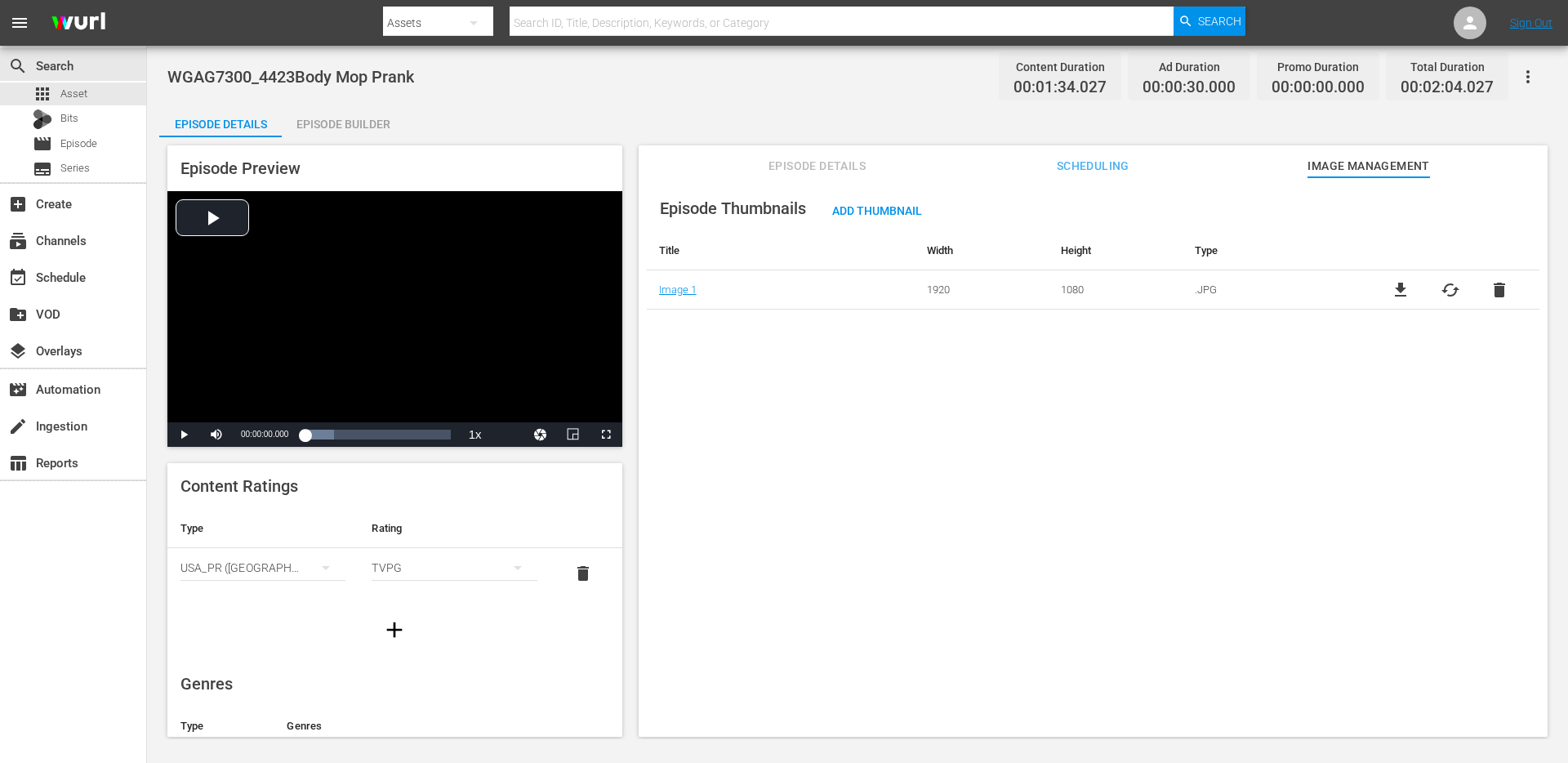
click at [832, 181] on div "Episode Thumbnails Add Thumbnail Title Width Height Type Image 1 1920 1080 .JPG…" at bounding box center [1092, 464] width 909 height 575
click at [663, 297] on td "Image 1" at bounding box center [781, 290] width 268 height 39
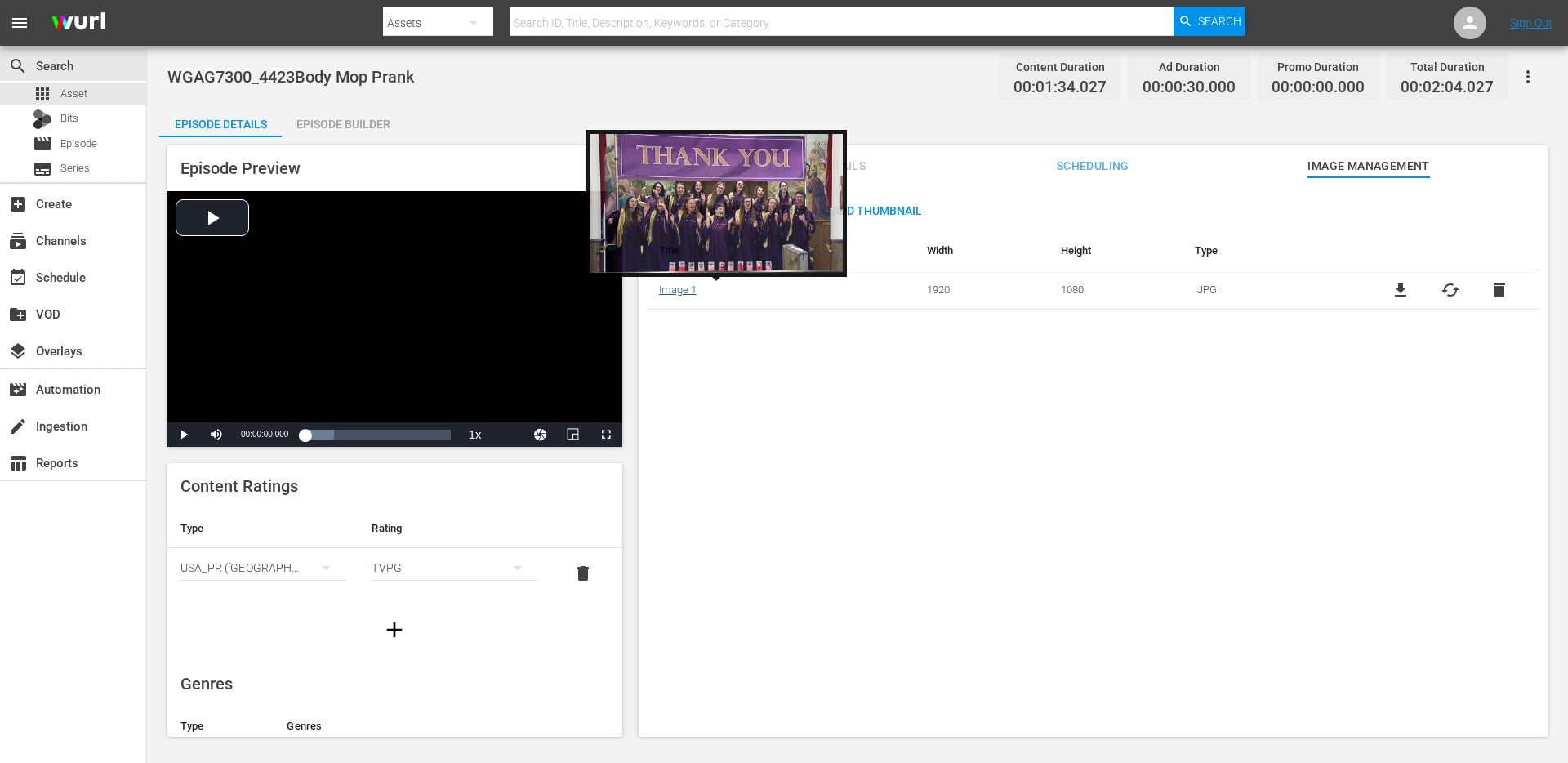
click at [681, 286] on link "Image 1" at bounding box center [678, 289] width 37 height 12
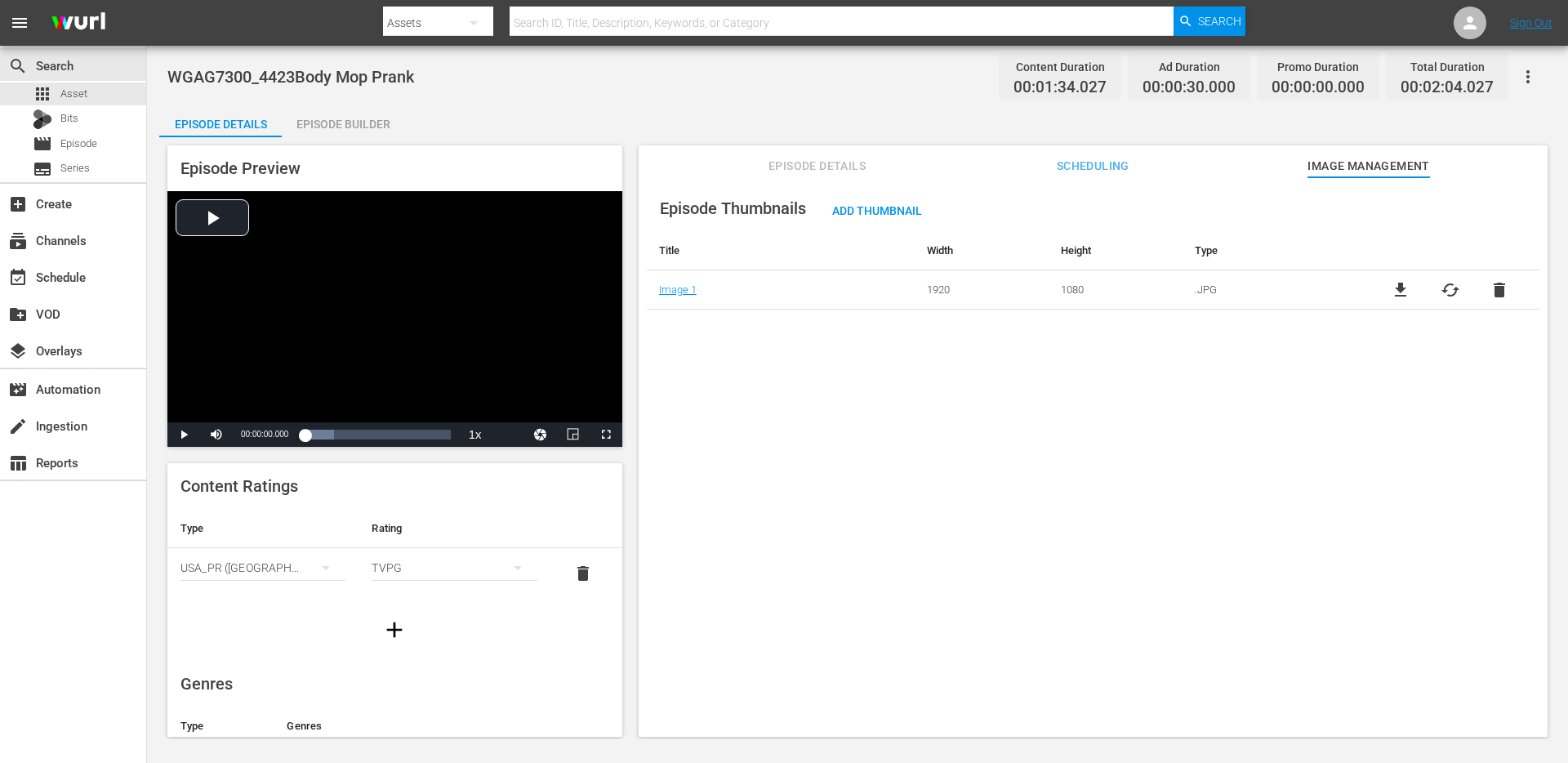
click at [1168, 466] on div "Episode Thumbnails Add Thumbnail Title Width Height Type Image 1 1920 1080 .JPG…" at bounding box center [1092, 464] width 909 height 575
click at [344, 135] on div "Episode Builder" at bounding box center [343, 125] width 123 height 39
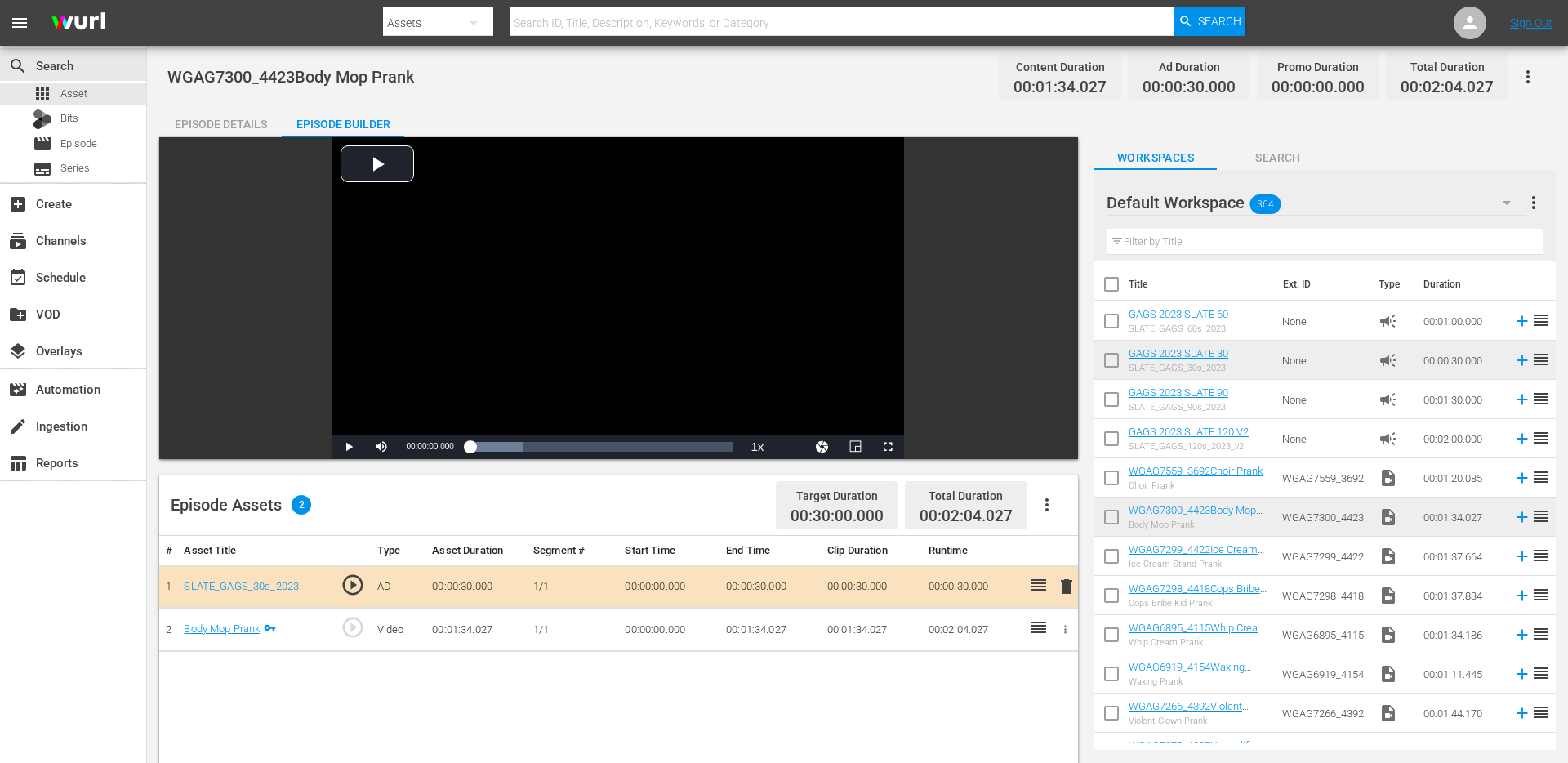
click at [219, 130] on div "Episode Details" at bounding box center [220, 125] width 123 height 39
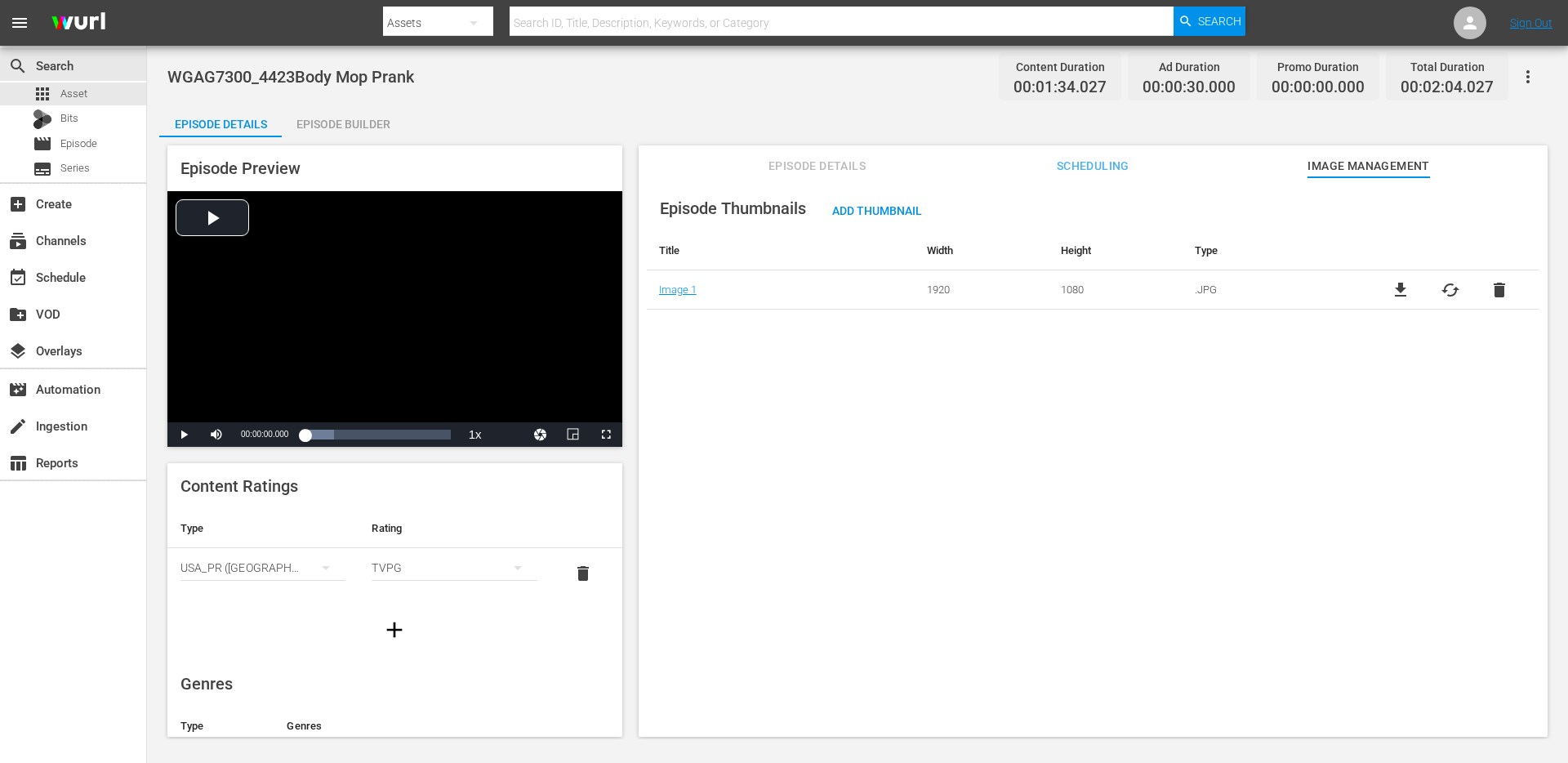
click at [820, 165] on span "Episode Details" at bounding box center [817, 167] width 123 height 21
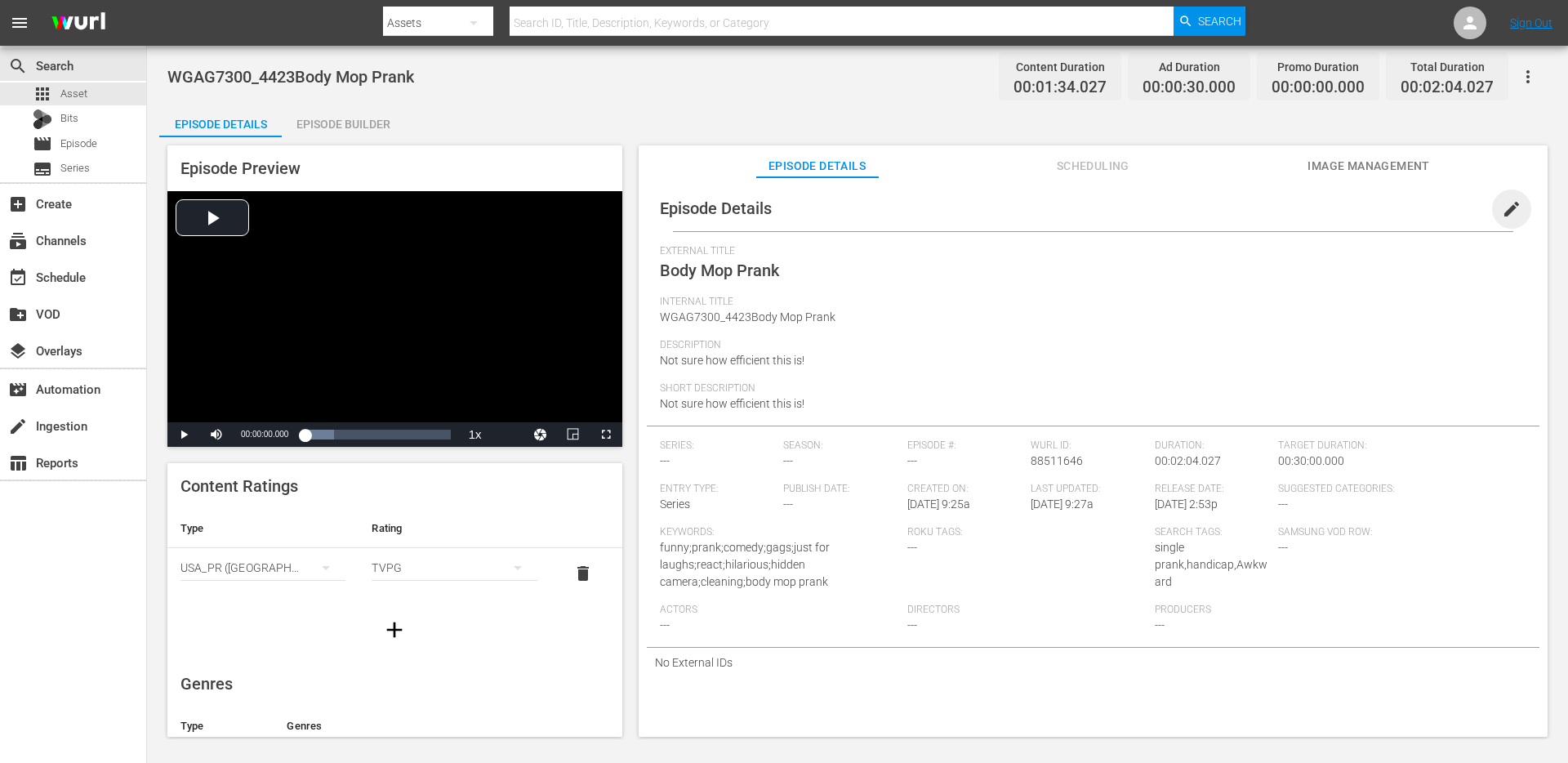
click at [1505, 201] on span "edit" at bounding box center [1511, 209] width 20 height 20
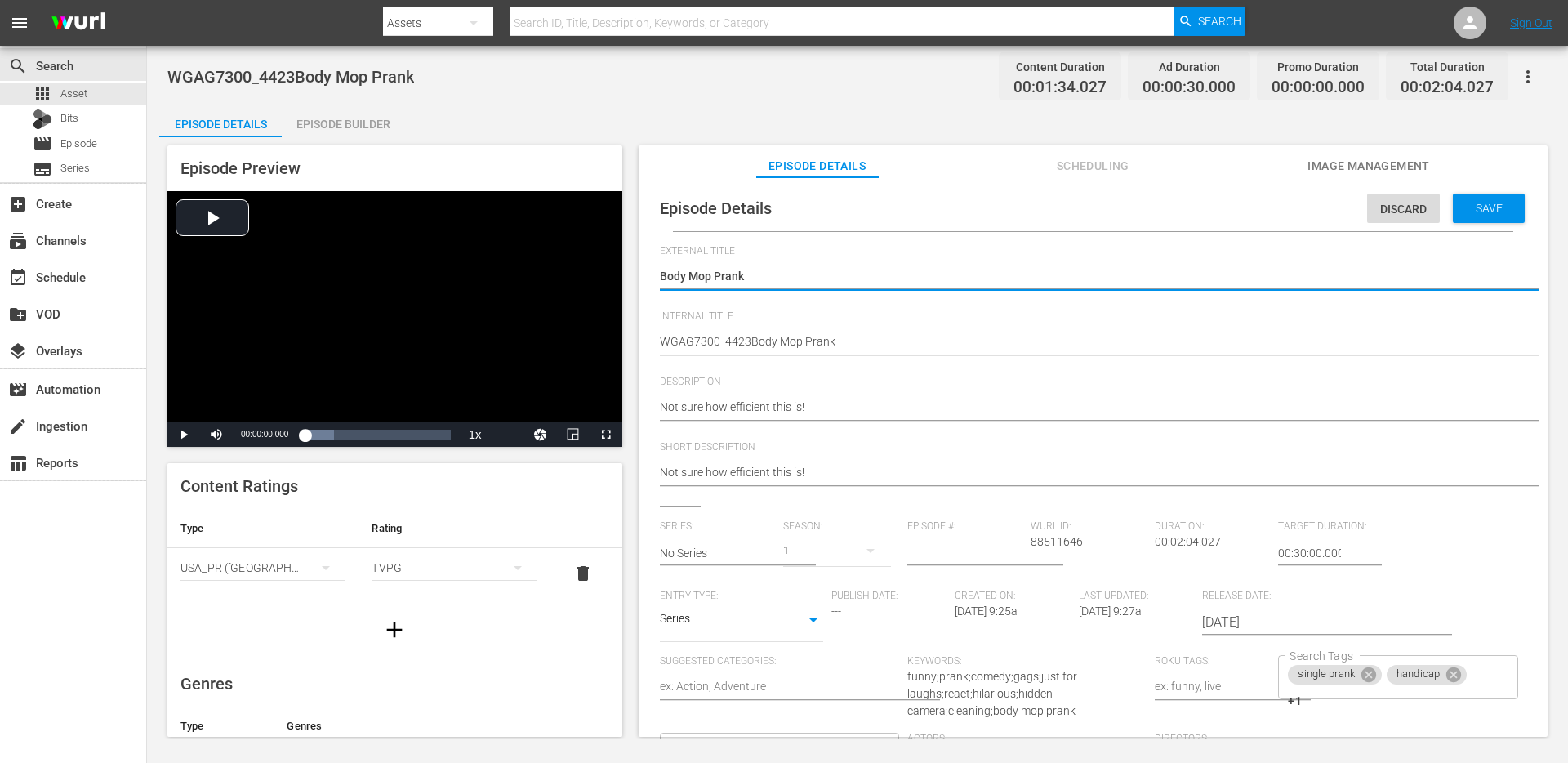
click at [734, 565] on hr at bounding box center [738, 565] width 156 height 2
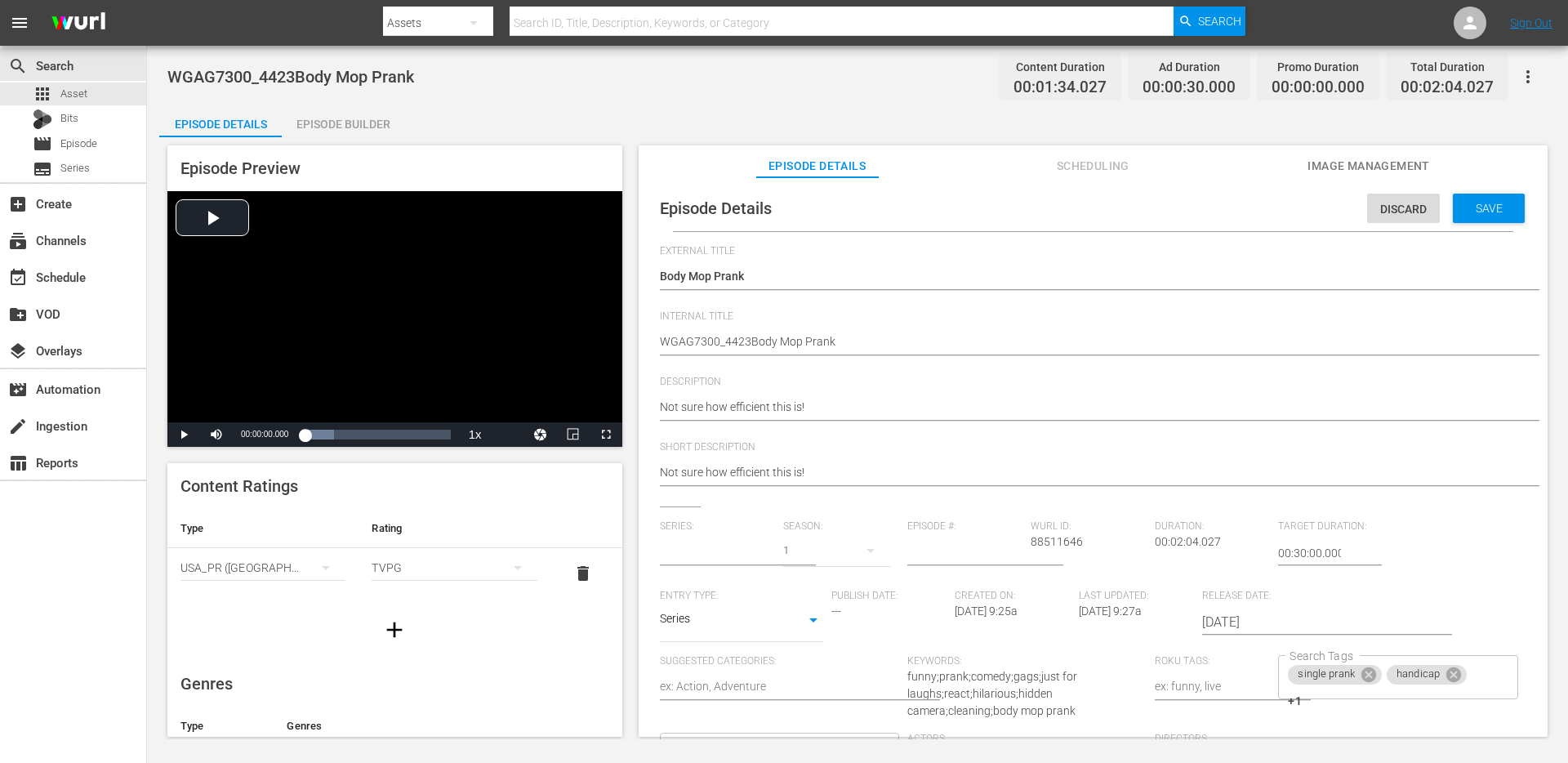
click at [734, 561] on input "text" at bounding box center [718, 553] width 116 height 39
click at [691, 606] on div "GAGS AND PRANKS" at bounding box center [724, 598] width 102 height 39
type input "GAGS AND PRANKS"
click at [1491, 207] on span "Save" at bounding box center [1488, 208] width 53 height 13
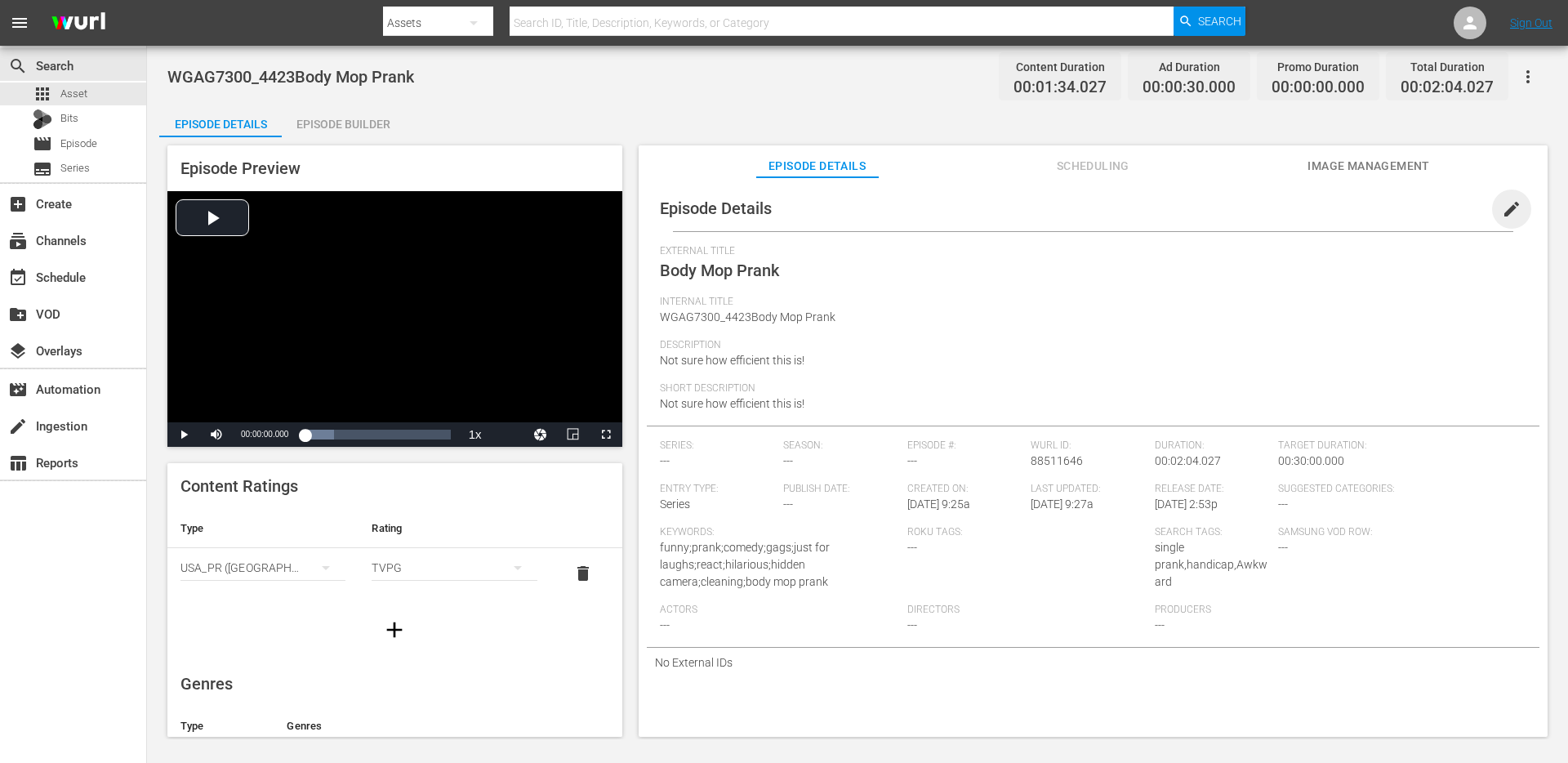
click at [1502, 199] on span "edit" at bounding box center [1511, 209] width 20 height 20
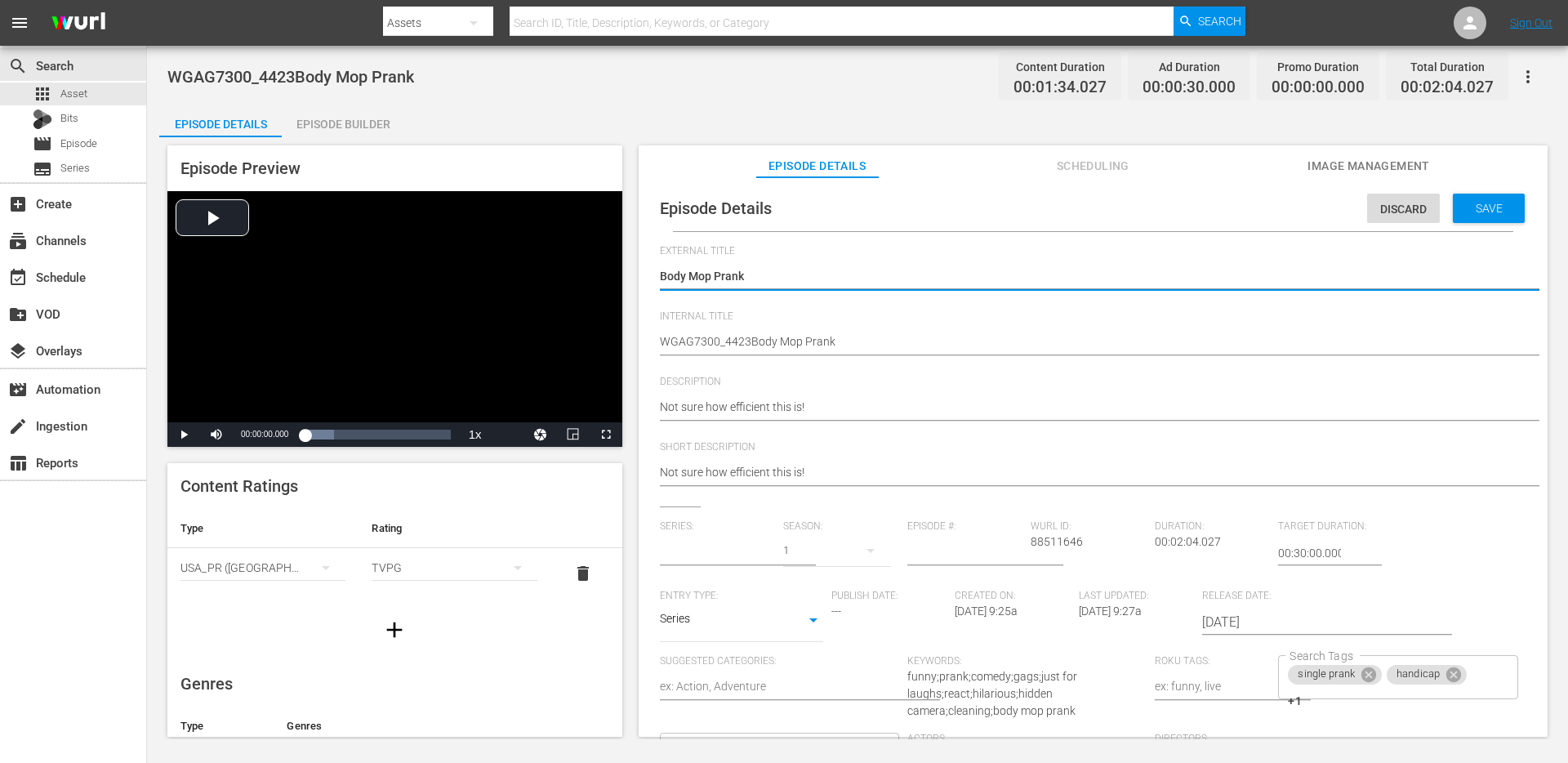
type input "GAGS AND PRANKS"
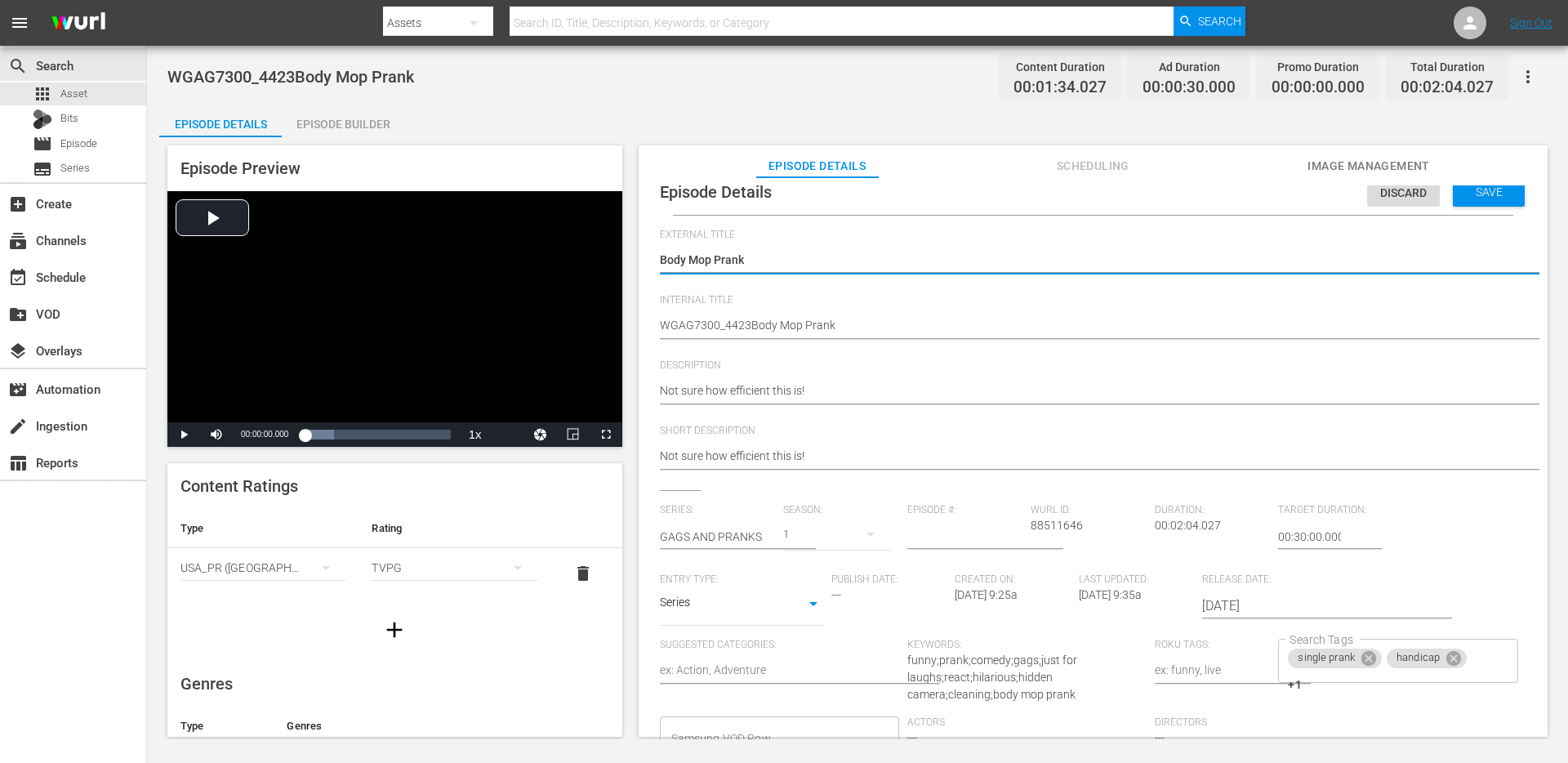
scroll to position [158, 0]
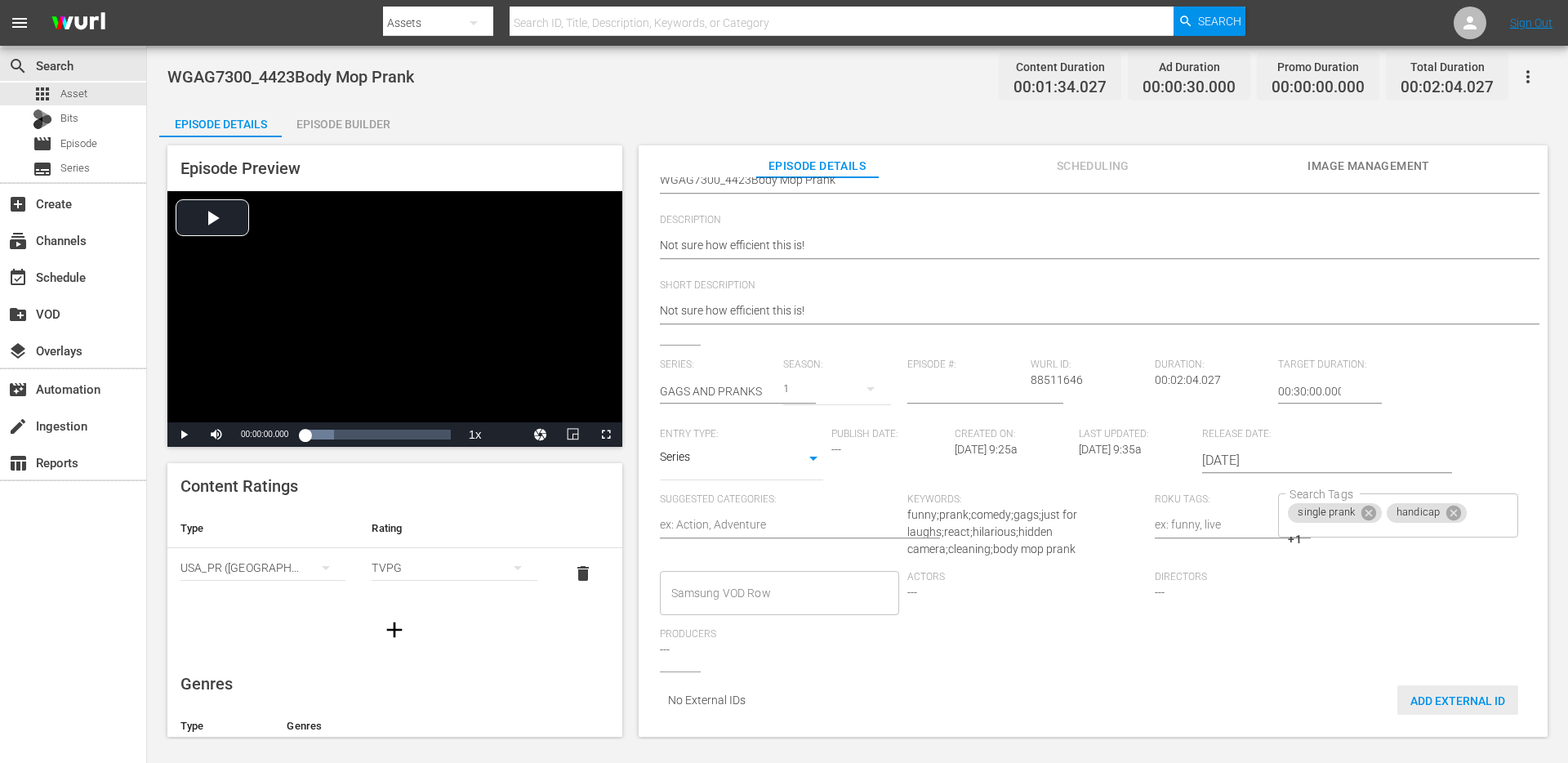
click at [1425, 694] on span "Add External Id" at bounding box center [1457, 700] width 121 height 13
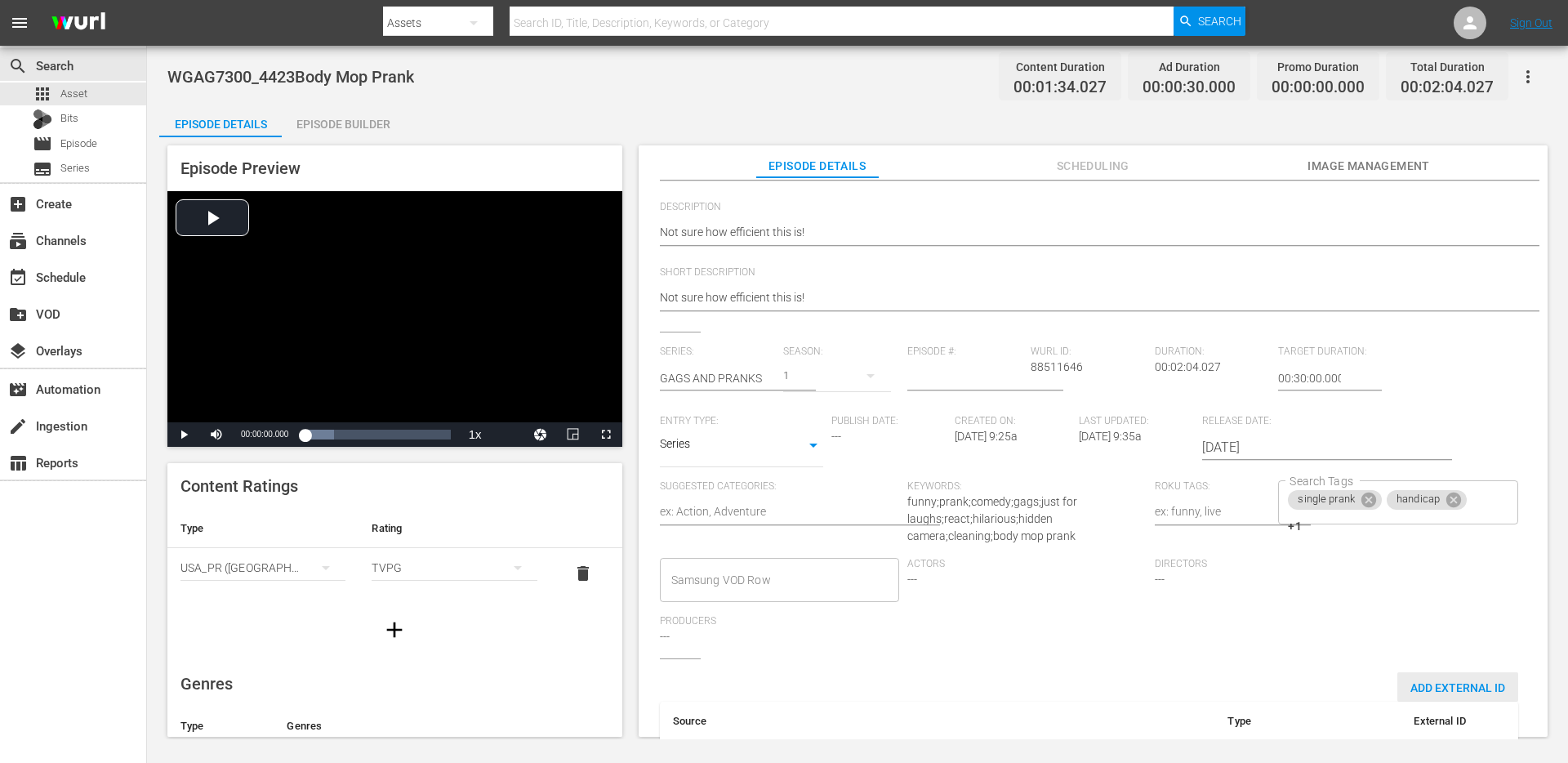
scroll to position [248, 0]
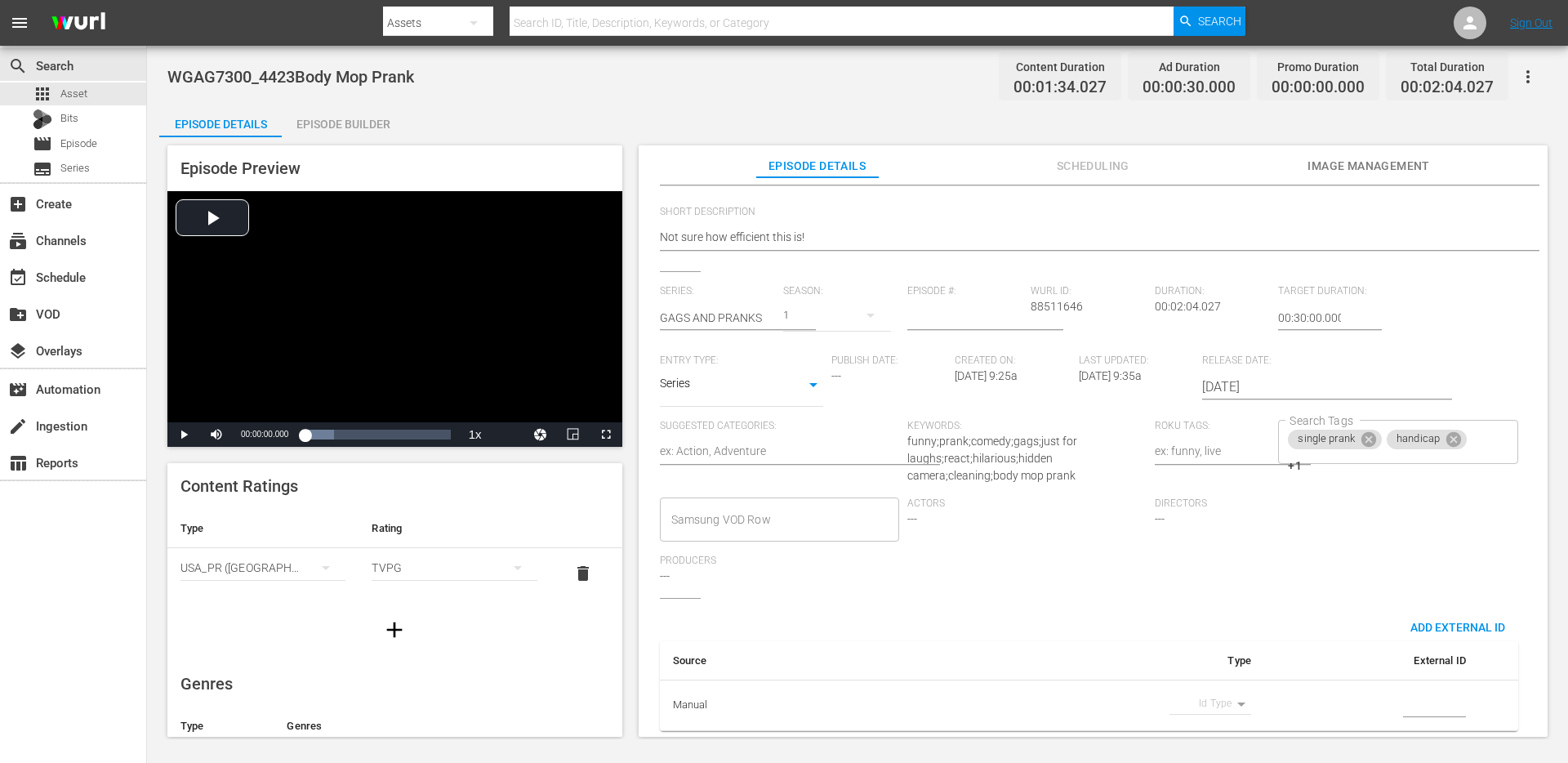
click at [1224, 683] on body "menu Search By Assets Search ID, Title, Description, Keywords, or Category Sear…" at bounding box center [784, 381] width 1568 height 763
click at [1207, 730] on li "Guid" at bounding box center [1202, 729] width 81 height 27
type input "guid"
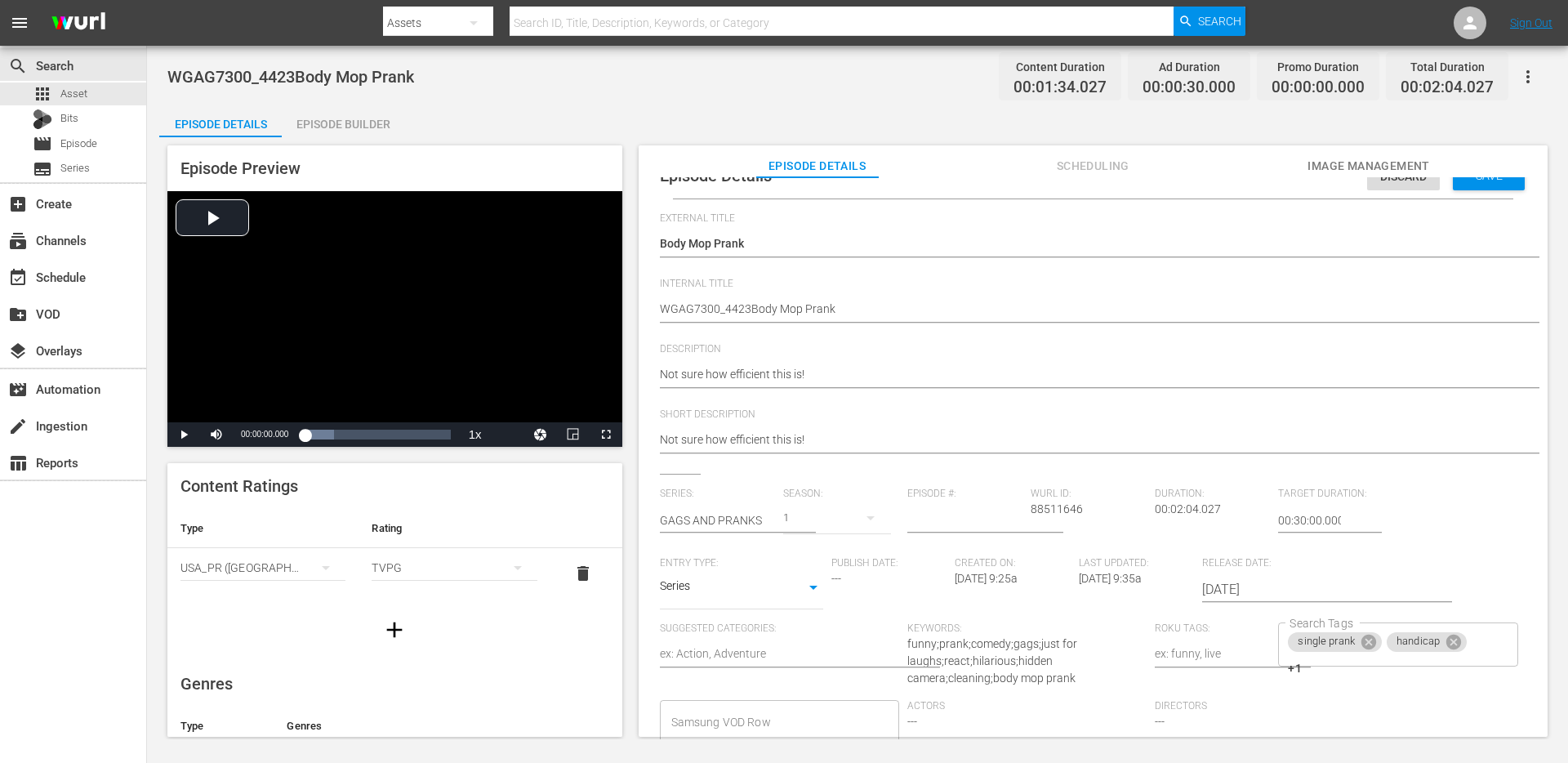
scroll to position [0, 0]
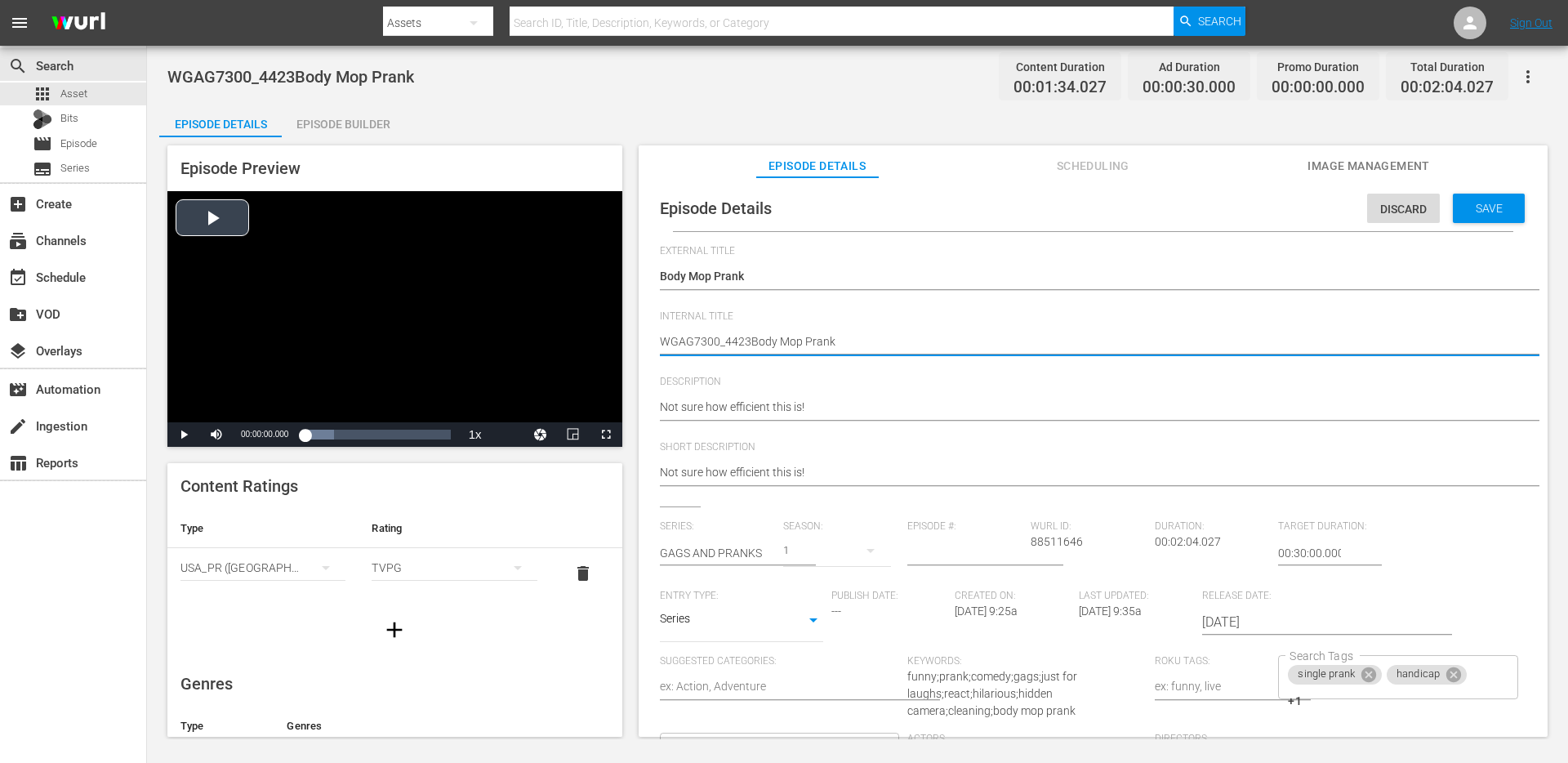
drag, startPoint x: 748, startPoint y: 341, endPoint x: 579, endPoint y: 345, distance: 169.0
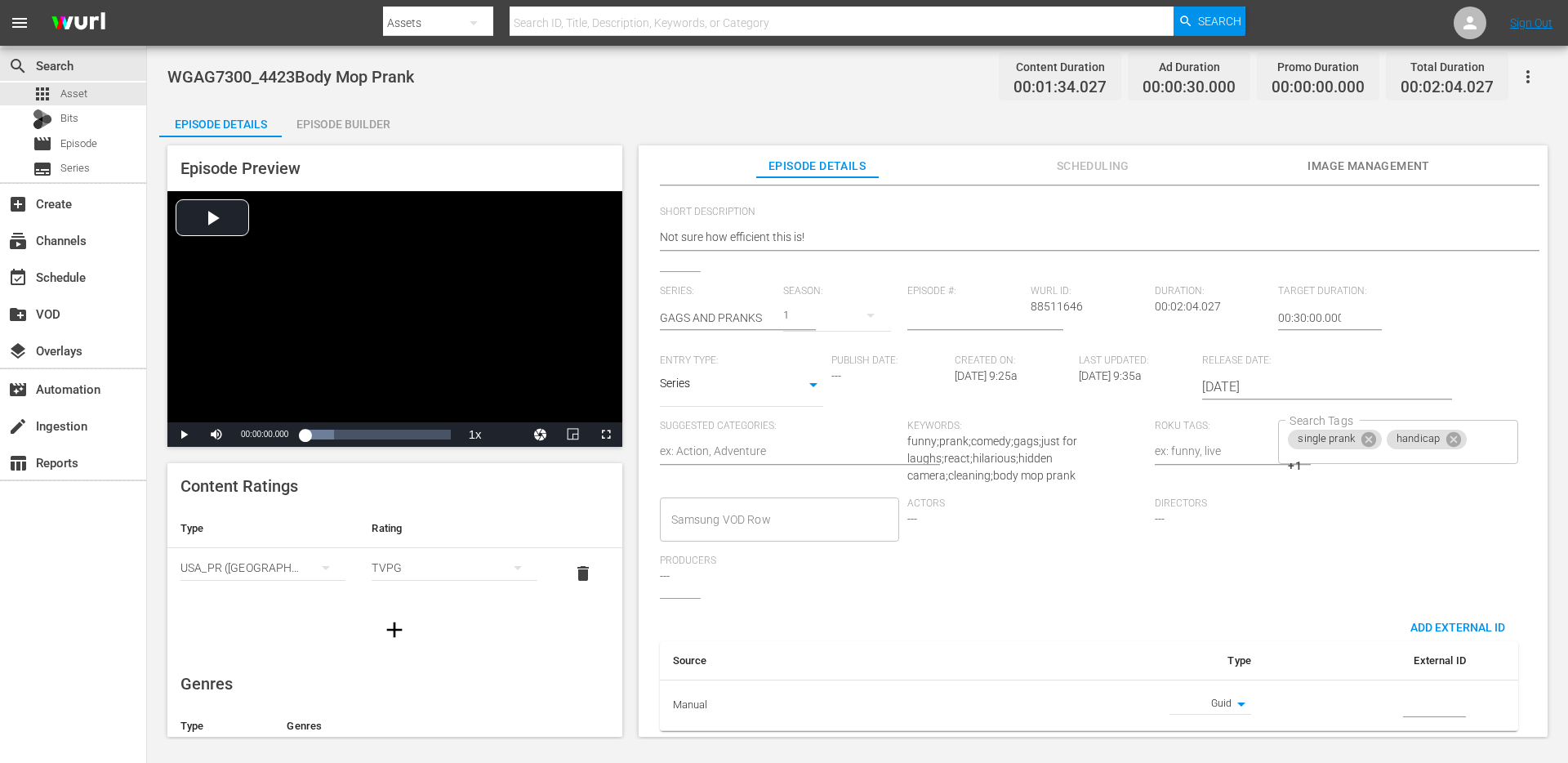
click at [1413, 694] on input "simple table" at bounding box center [1433, 706] width 63 height 24
paste input "WGAG7300_4423"
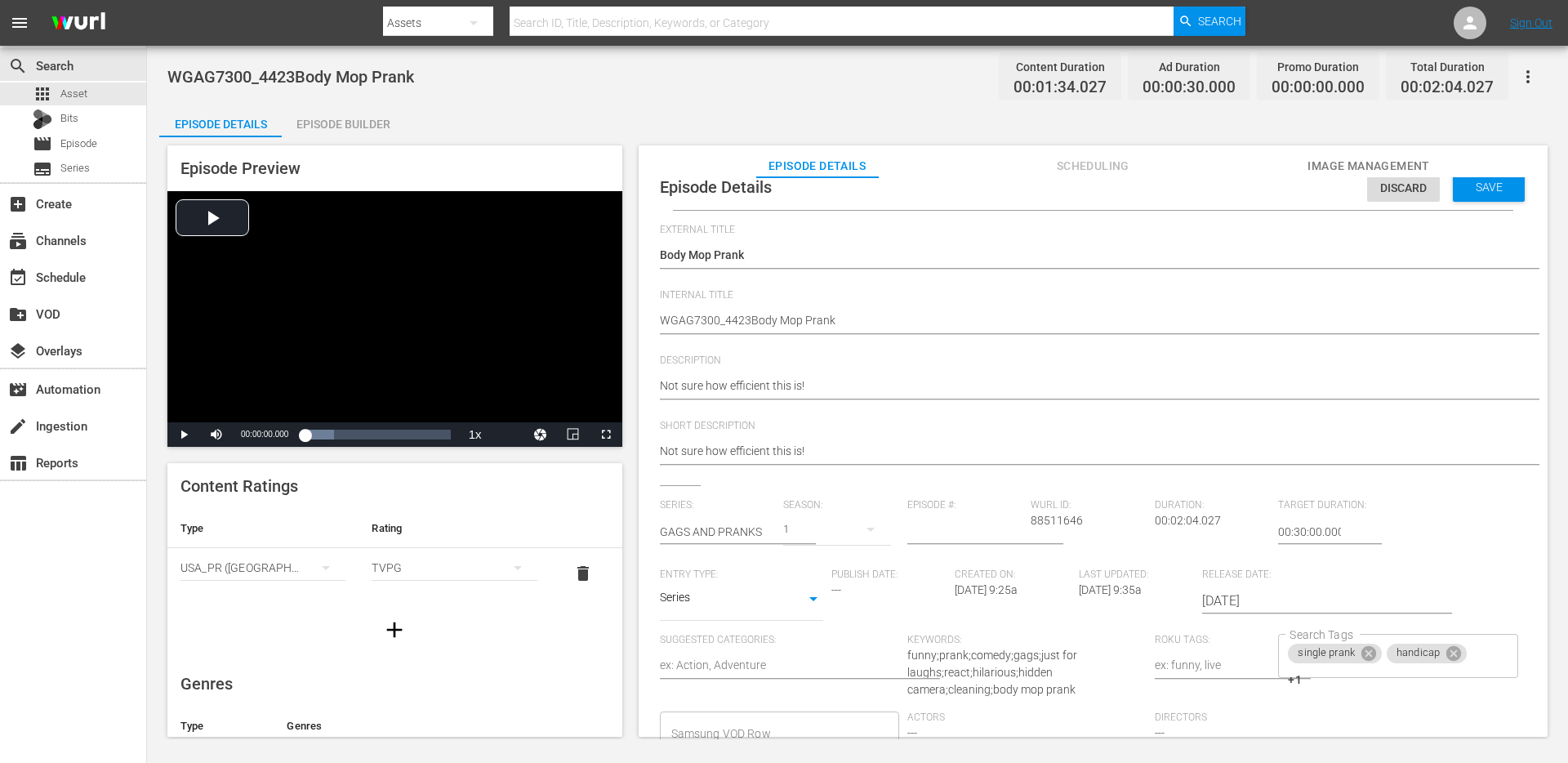
scroll to position [0, 0]
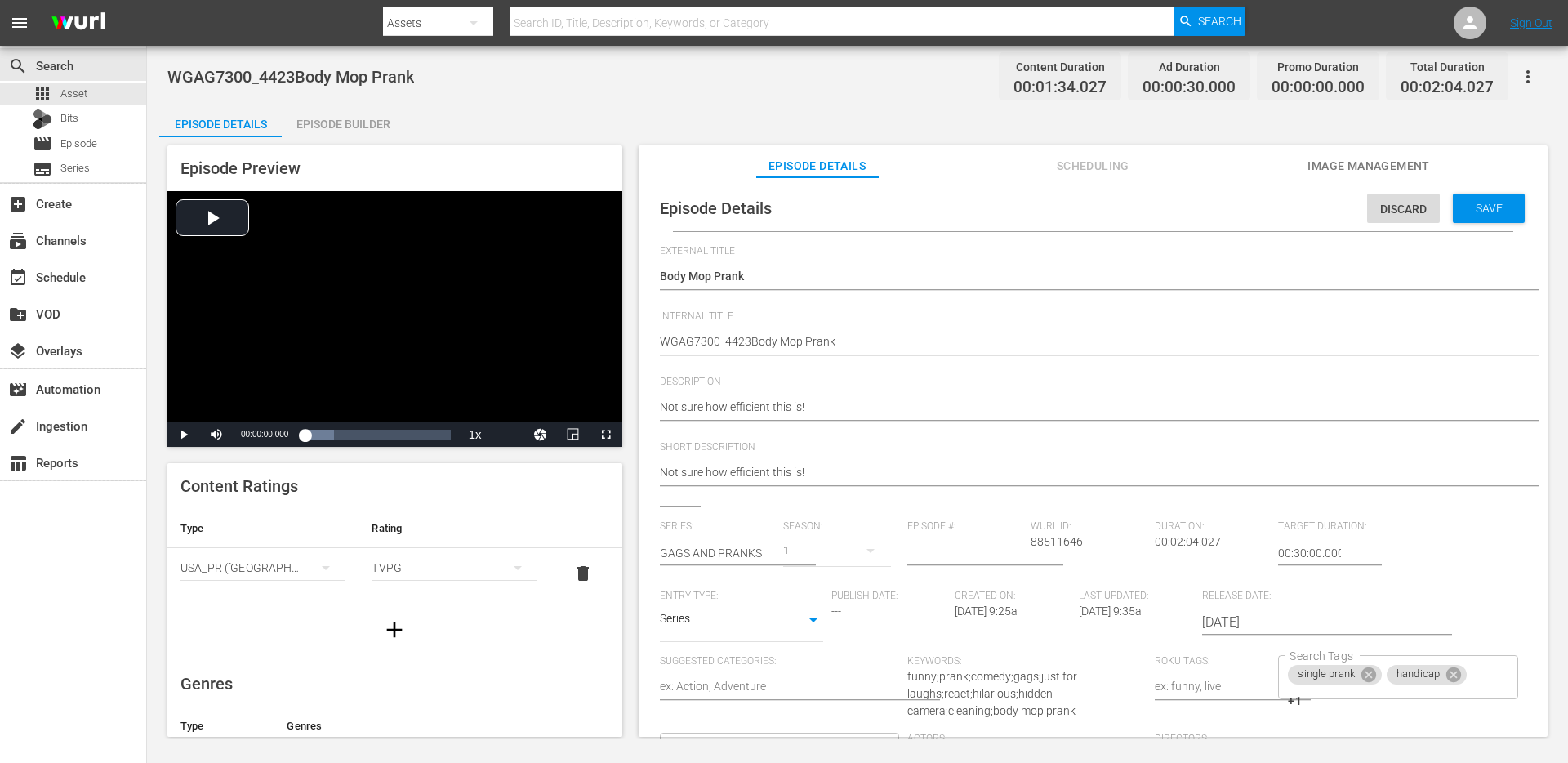
type input "WGAG7300_4423"
click at [1480, 213] on span "Save" at bounding box center [1488, 208] width 53 height 13
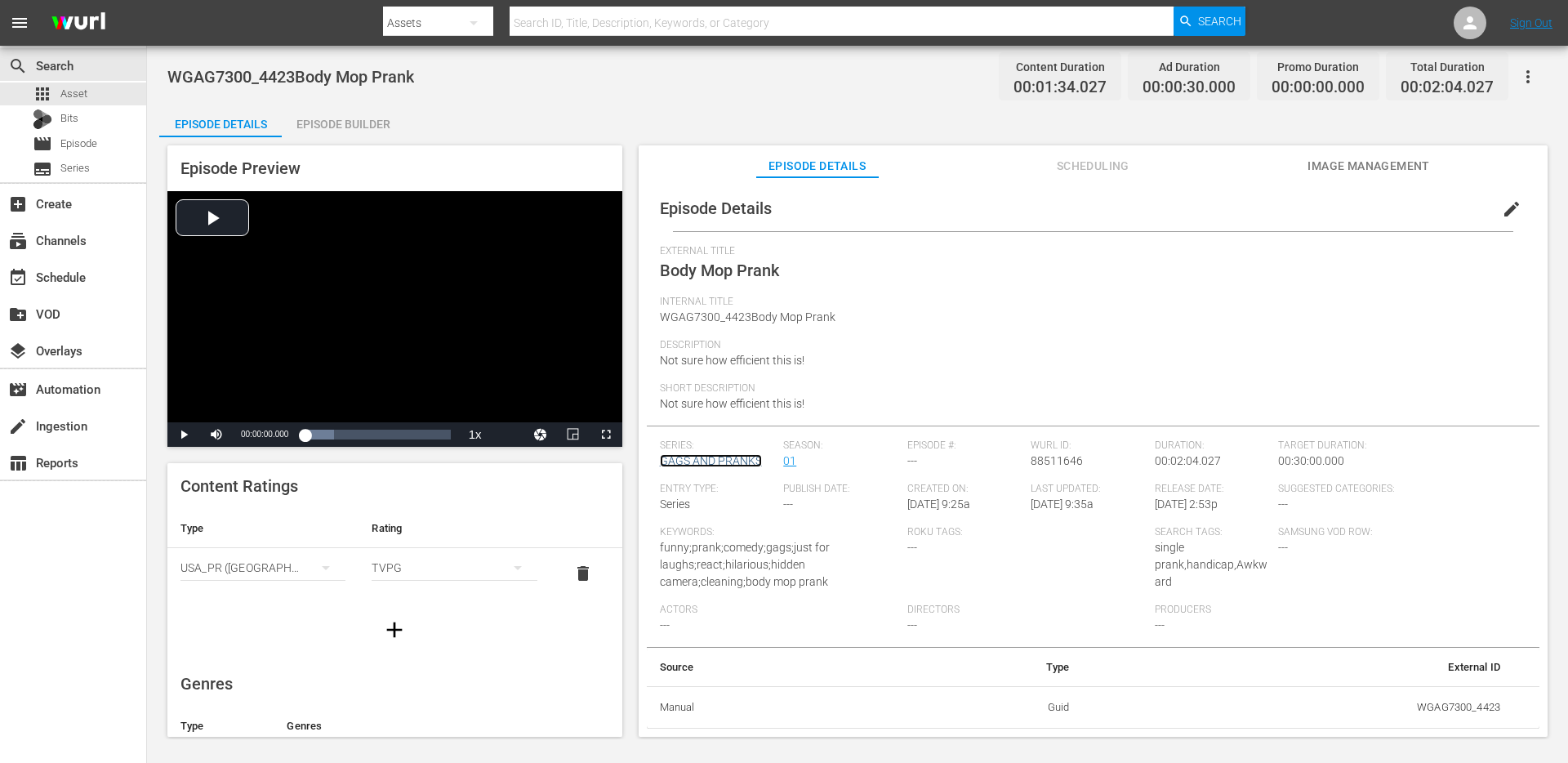
click at [718, 460] on link "GAGS AND PRANKS" at bounding box center [711, 461] width 102 height 13
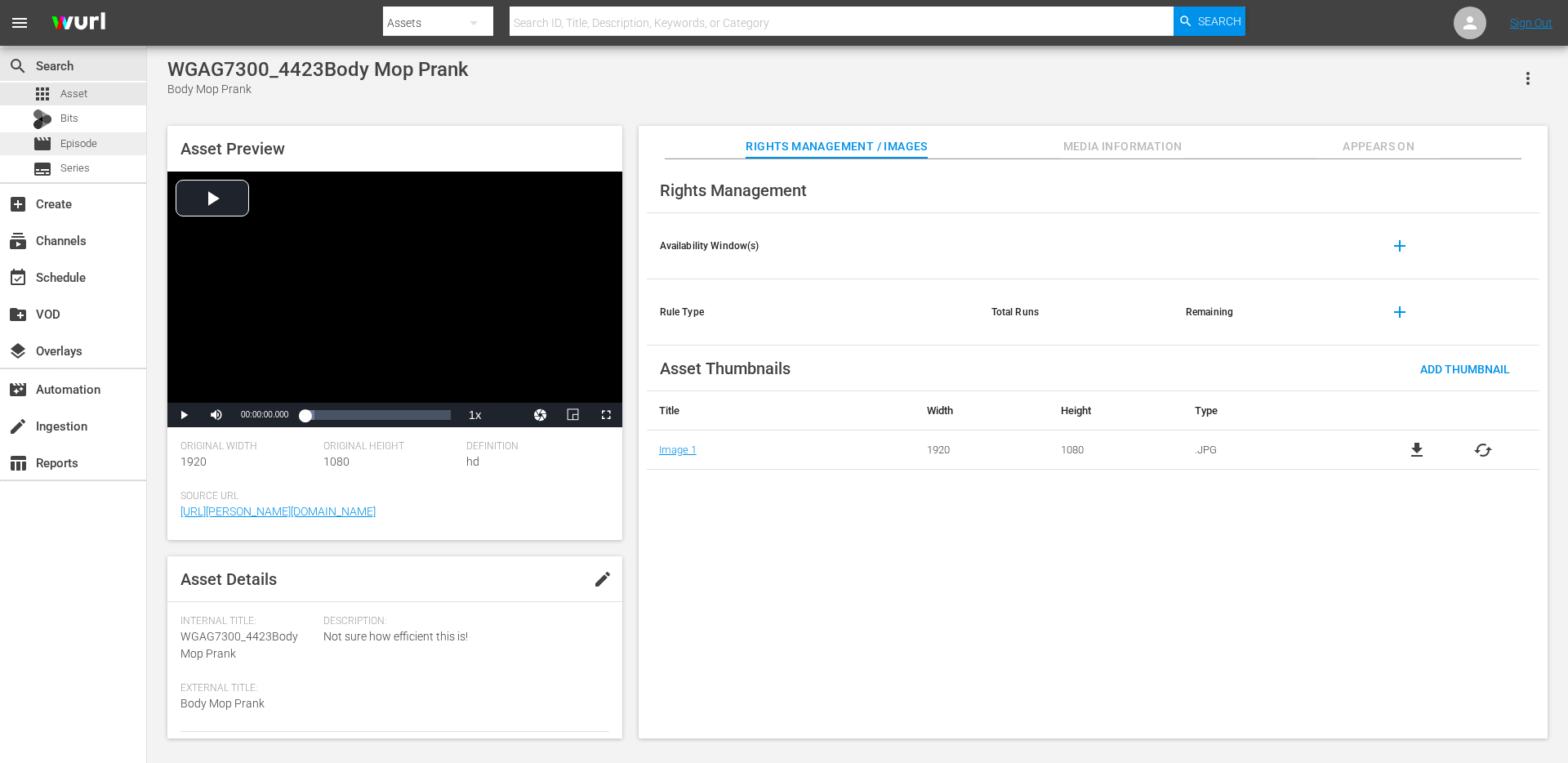
click at [99, 141] on div "movie Episode" at bounding box center [73, 143] width 146 height 22
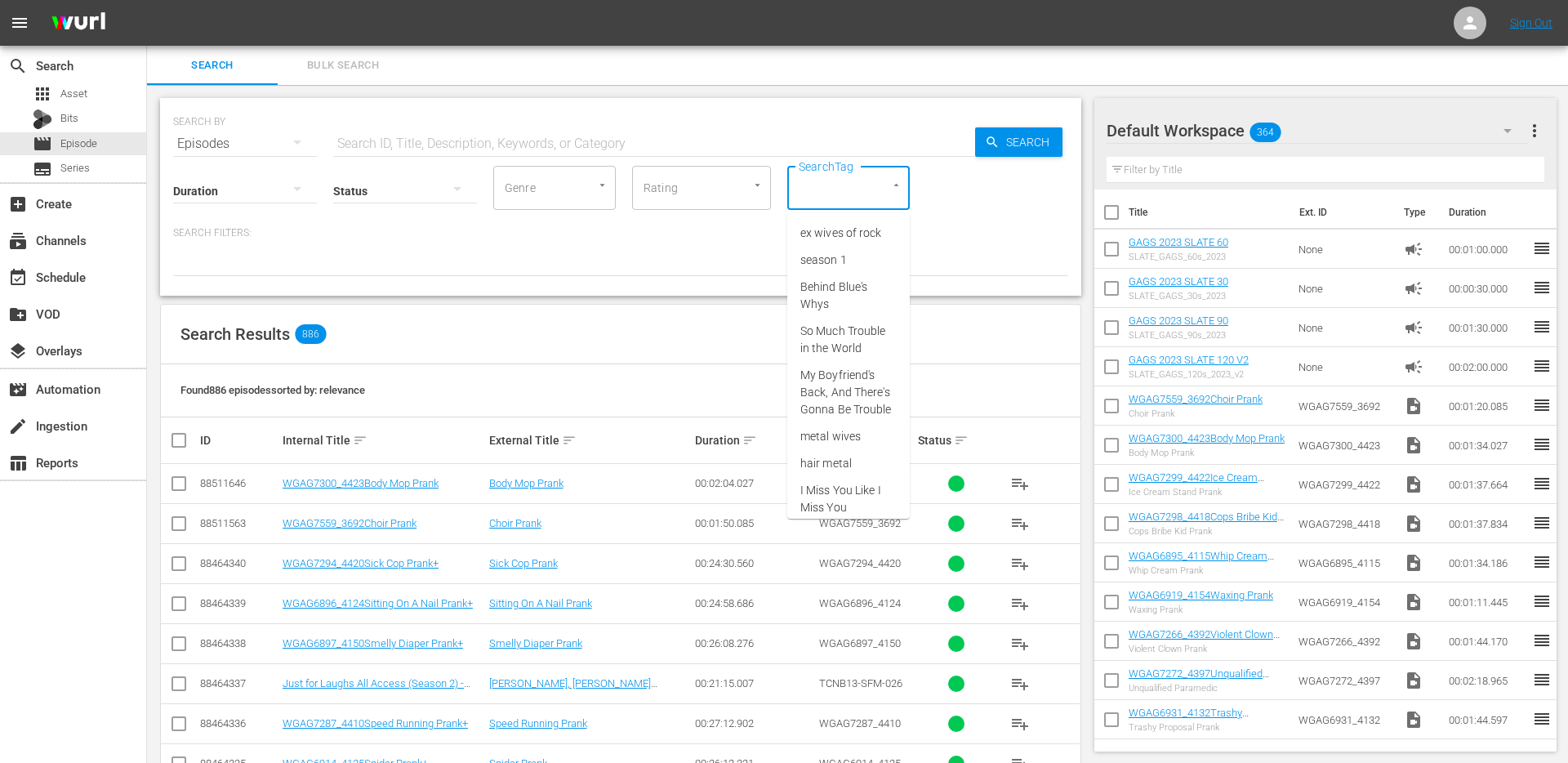
click at [844, 190] on input "SearchTag" at bounding box center [826, 187] width 62 height 29
type input "single"
click at [840, 229] on span "single prank" at bounding box center [831, 233] width 62 height 17
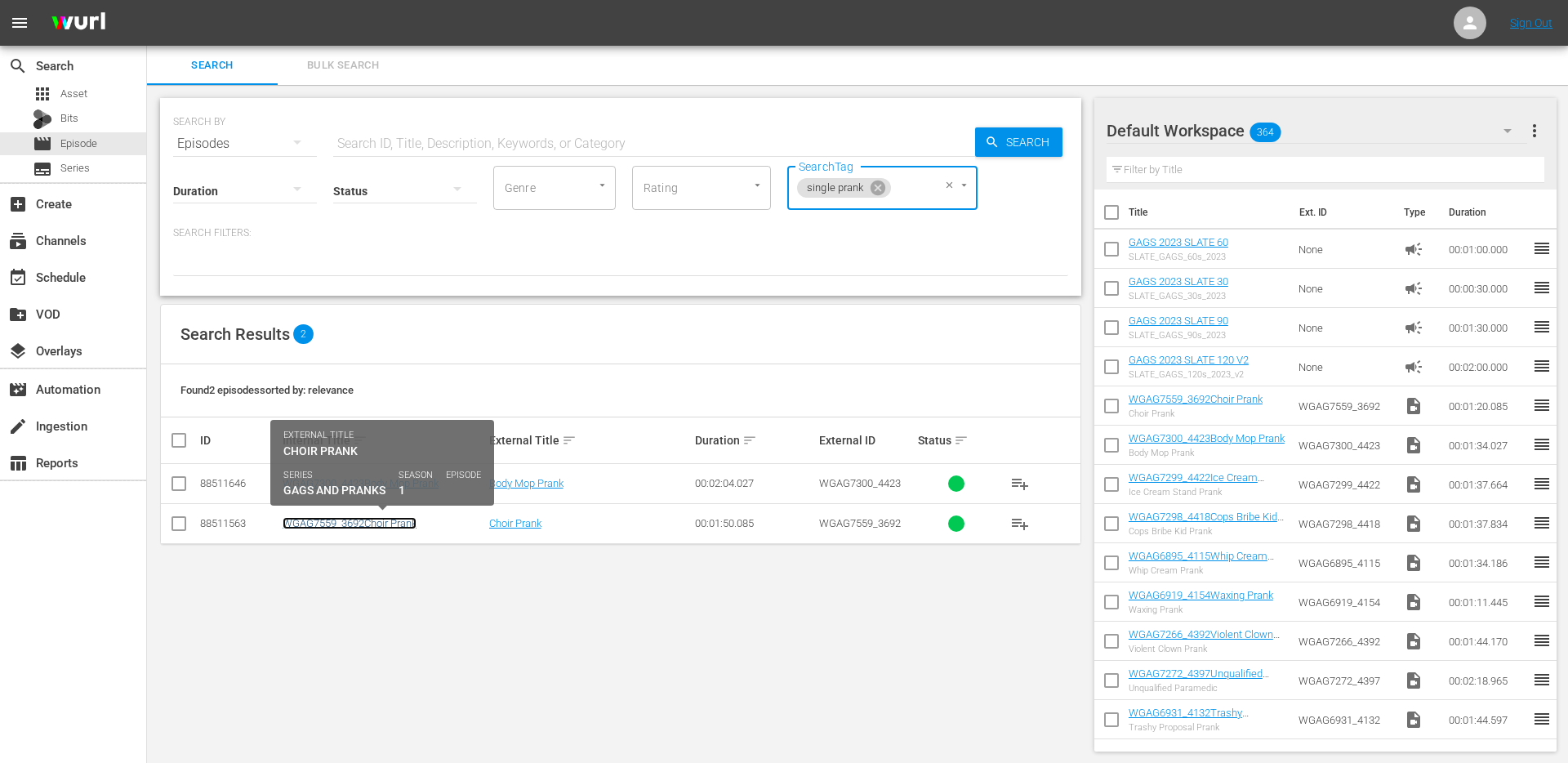
click at [387, 522] on link "WGAG7559_3692Choir Prank" at bounding box center [349, 522] width 134 height 12
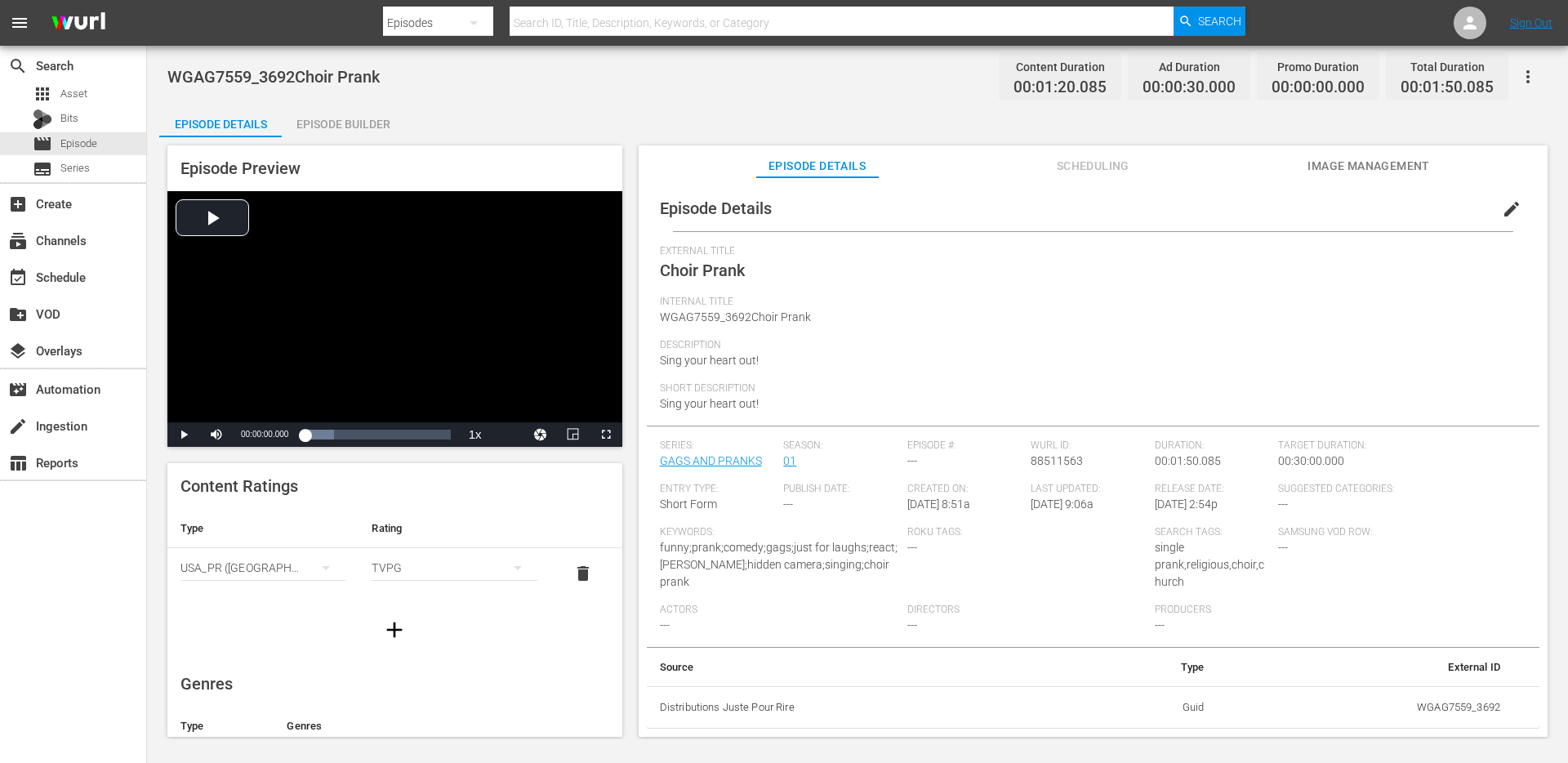
click at [1502, 213] on span "edit" at bounding box center [1511, 209] width 20 height 20
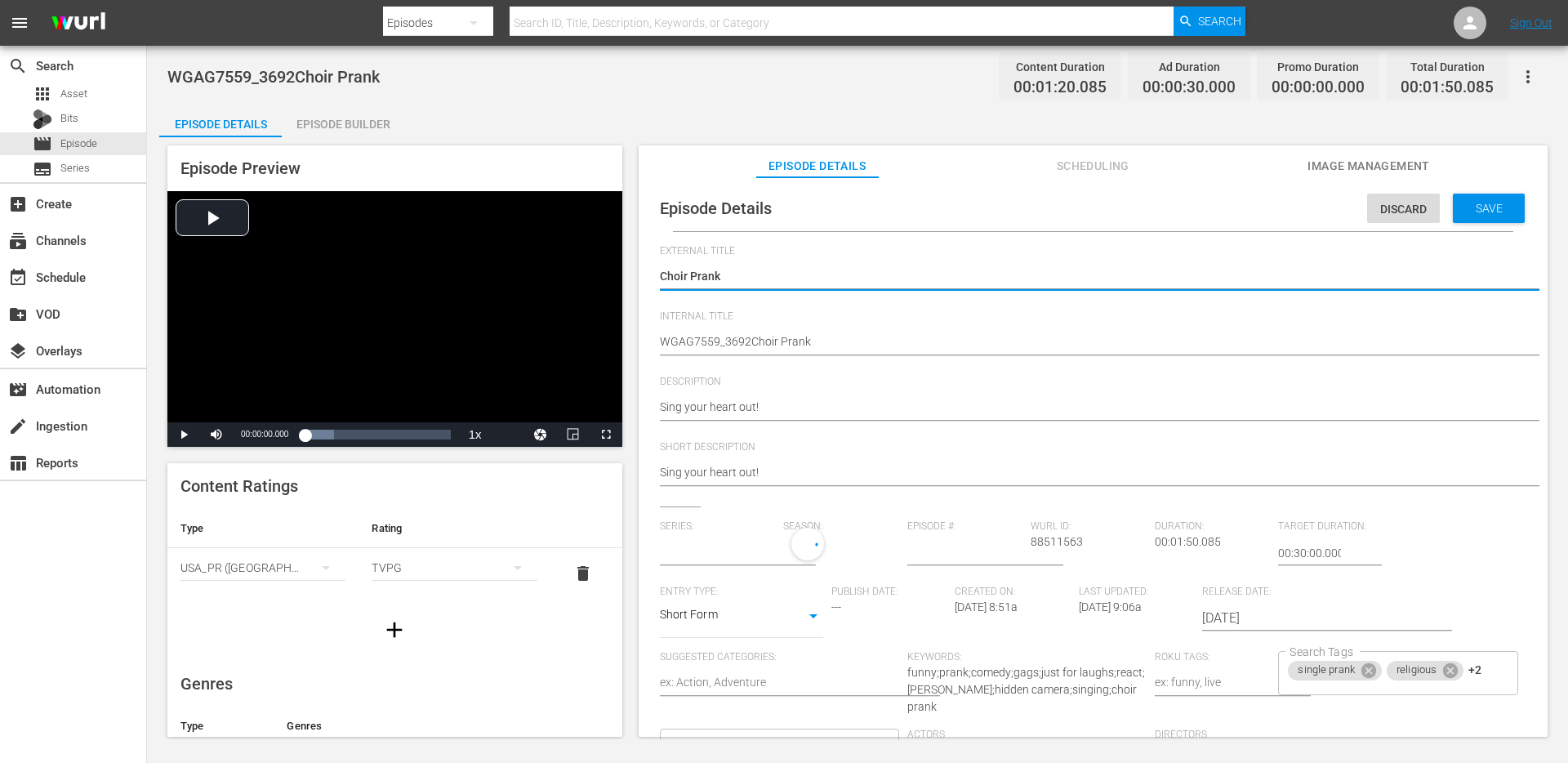
type input "GAGS AND PRANKS"
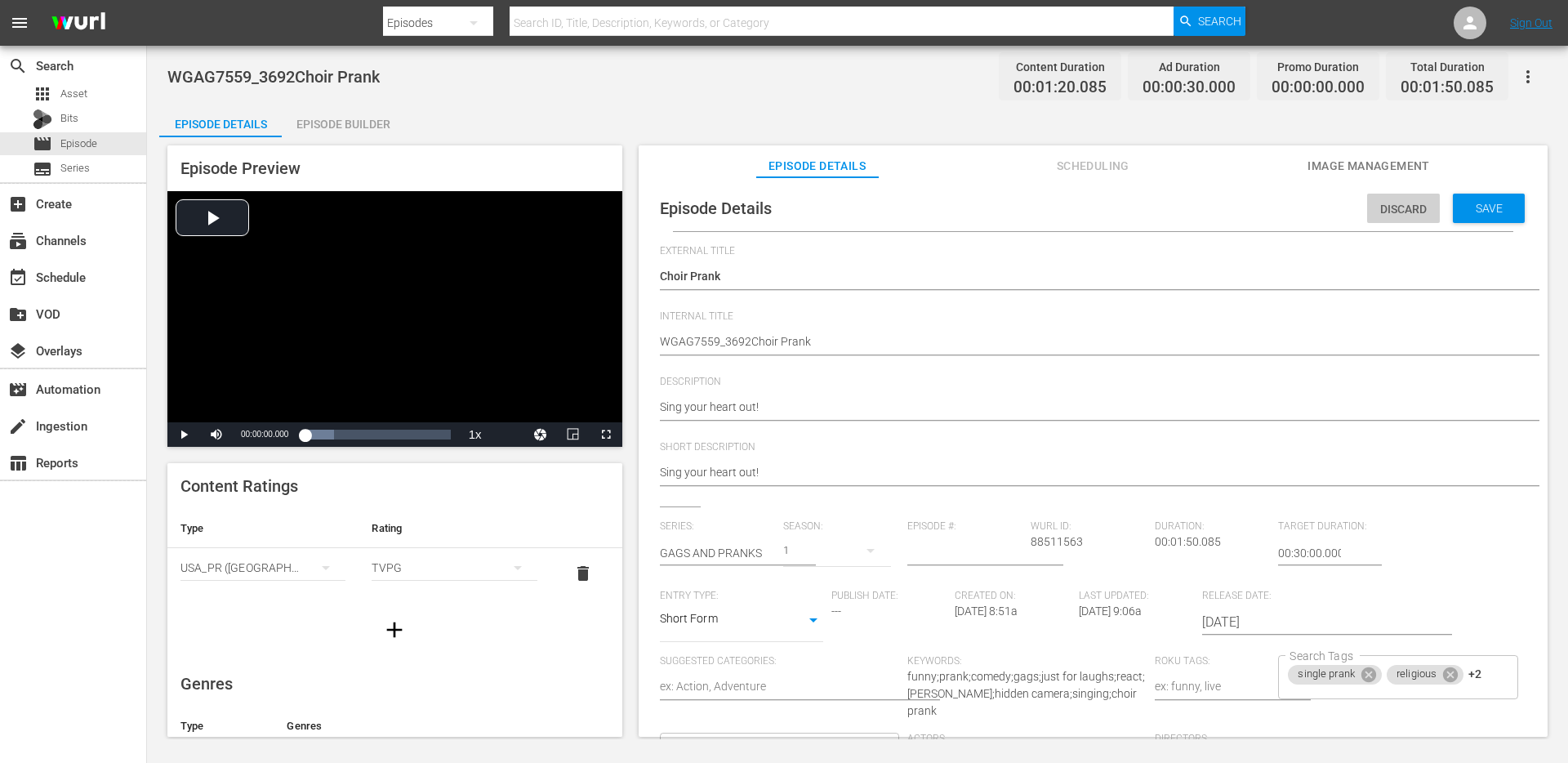
click at [1383, 213] on span "Discard" at bounding box center [1403, 209] width 73 height 13
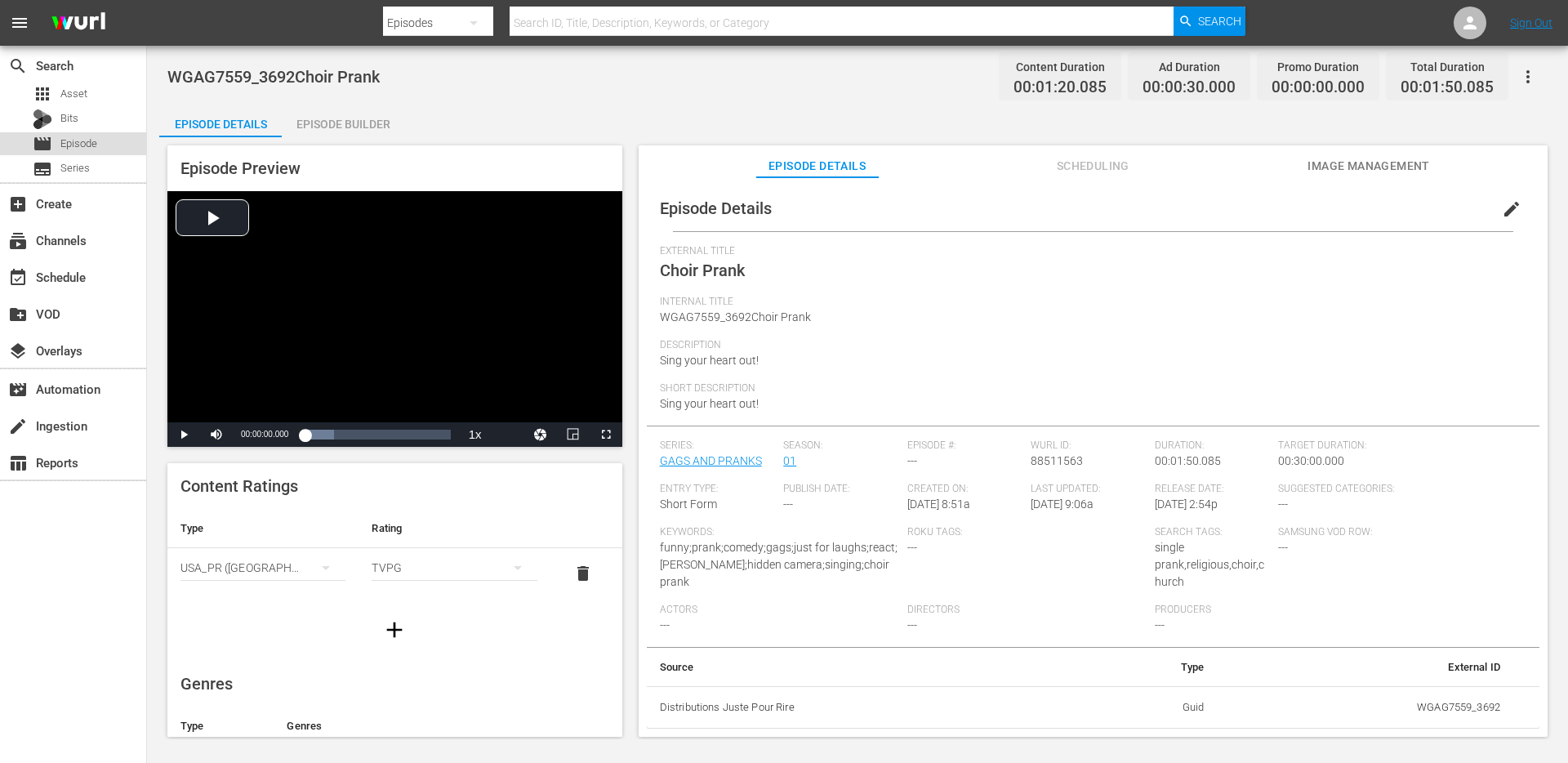
click at [73, 143] on span "Episode" at bounding box center [79, 143] width 37 height 16
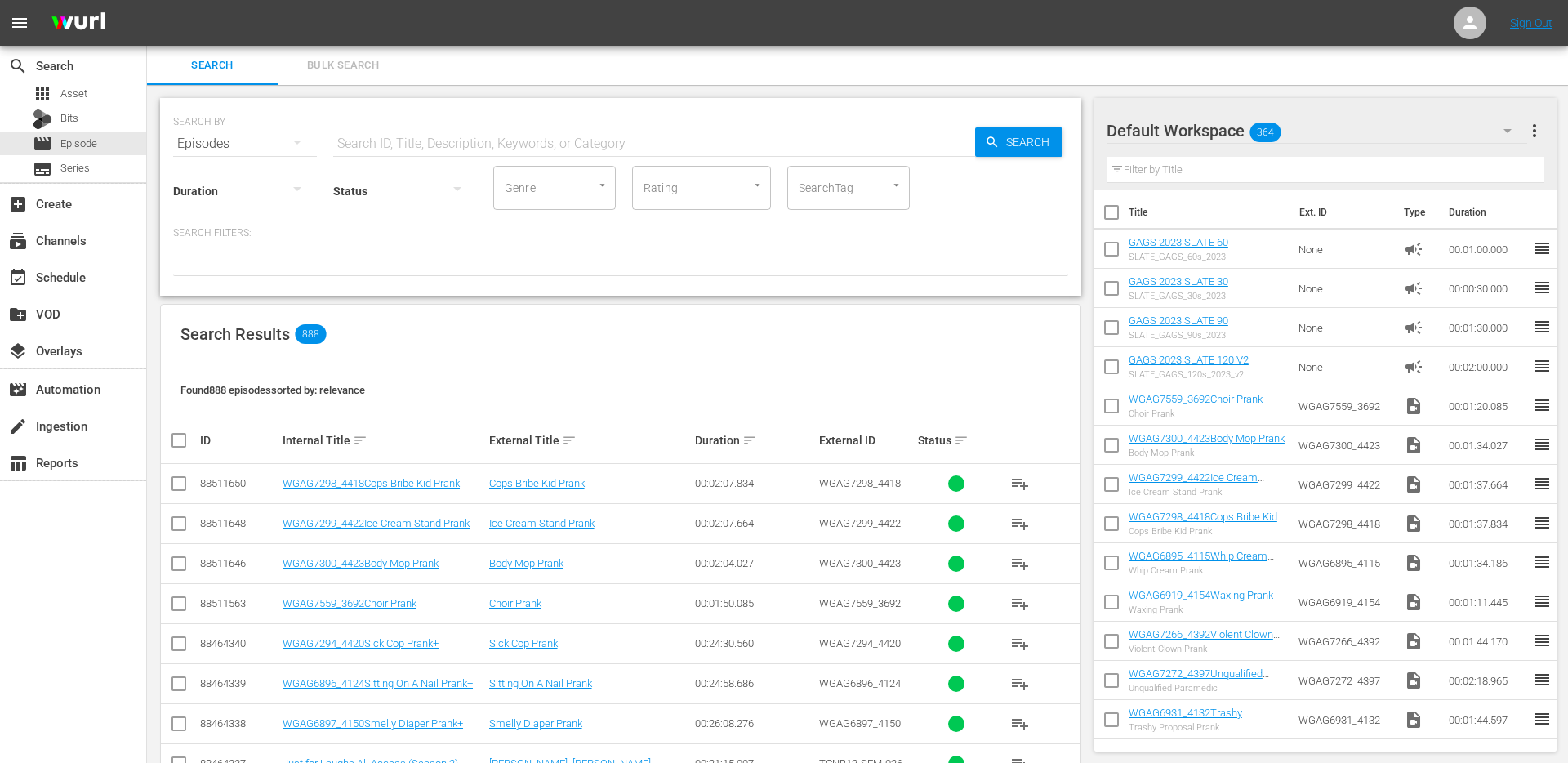
click at [873, 185] on div at bounding box center [887, 184] width 29 height 17
click at [900, 195] on div "SearchTag" at bounding box center [848, 187] width 123 height 44
click at [897, 183] on icon "Open" at bounding box center [895, 184] width 5 height 3
type input "singl"
click at [872, 227] on li "single prank" at bounding box center [848, 233] width 123 height 27
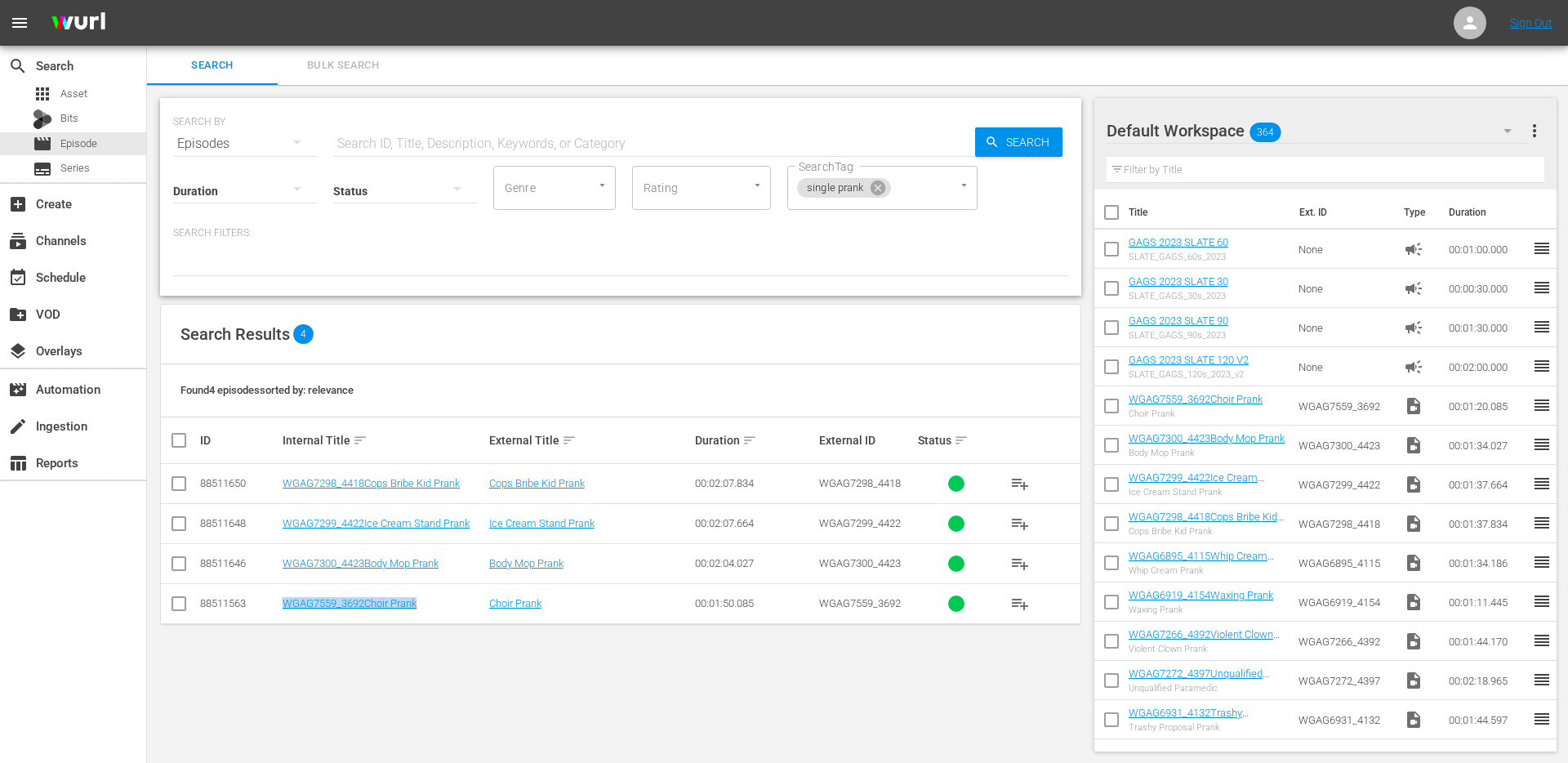
click at [348, 555] on td "WGAG7300_4423Body Mop Prank" at bounding box center [383, 563] width 207 height 40
click at [1036, 153] on span "Search" at bounding box center [1031, 141] width 63 height 29
click at [878, 193] on icon at bounding box center [877, 188] width 15 height 15
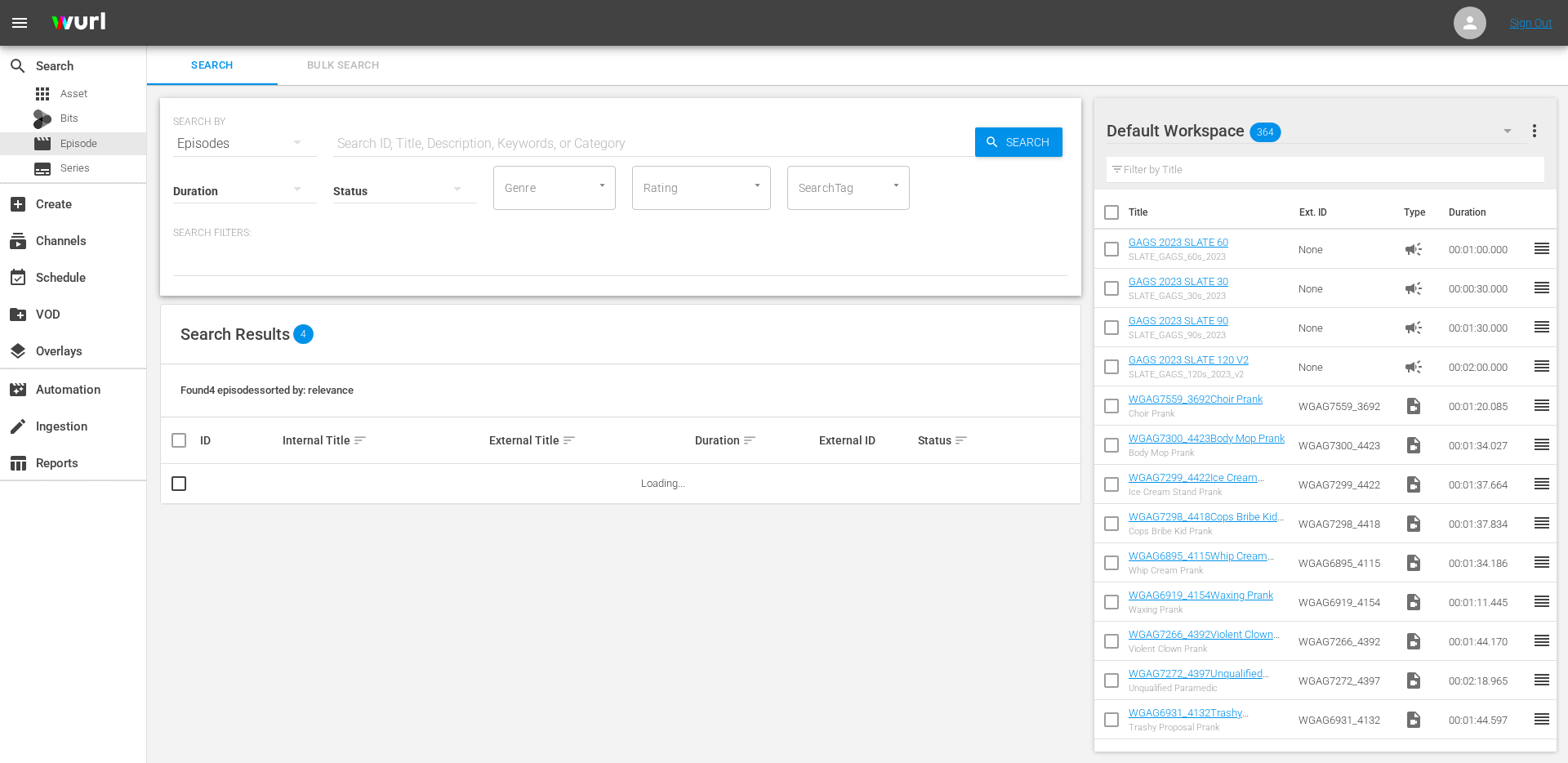
click at [858, 189] on div "SearchTag" at bounding box center [848, 187] width 123 height 44
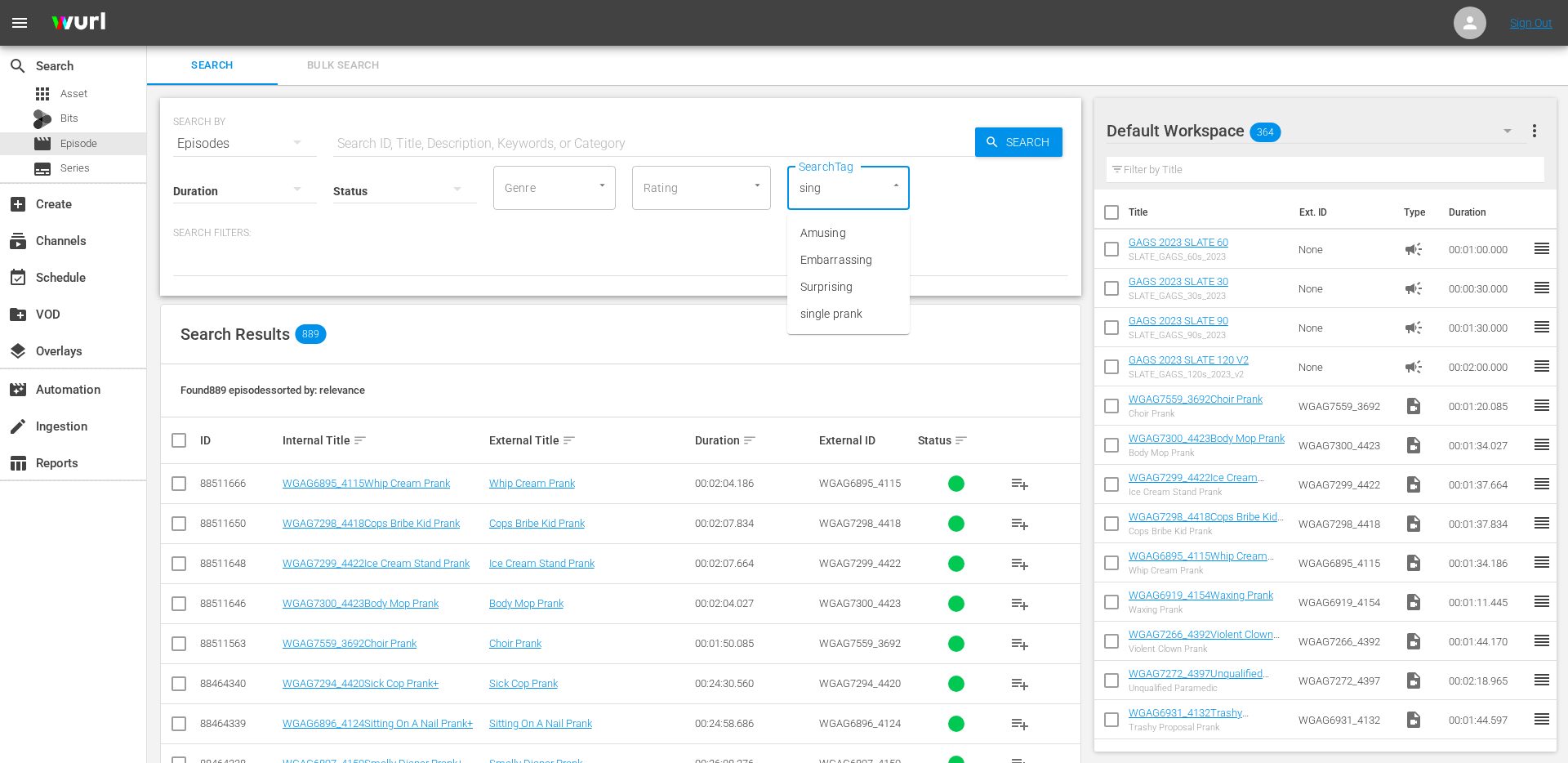
type input "singl"
click at [861, 232] on li "single prank" at bounding box center [848, 233] width 123 height 27
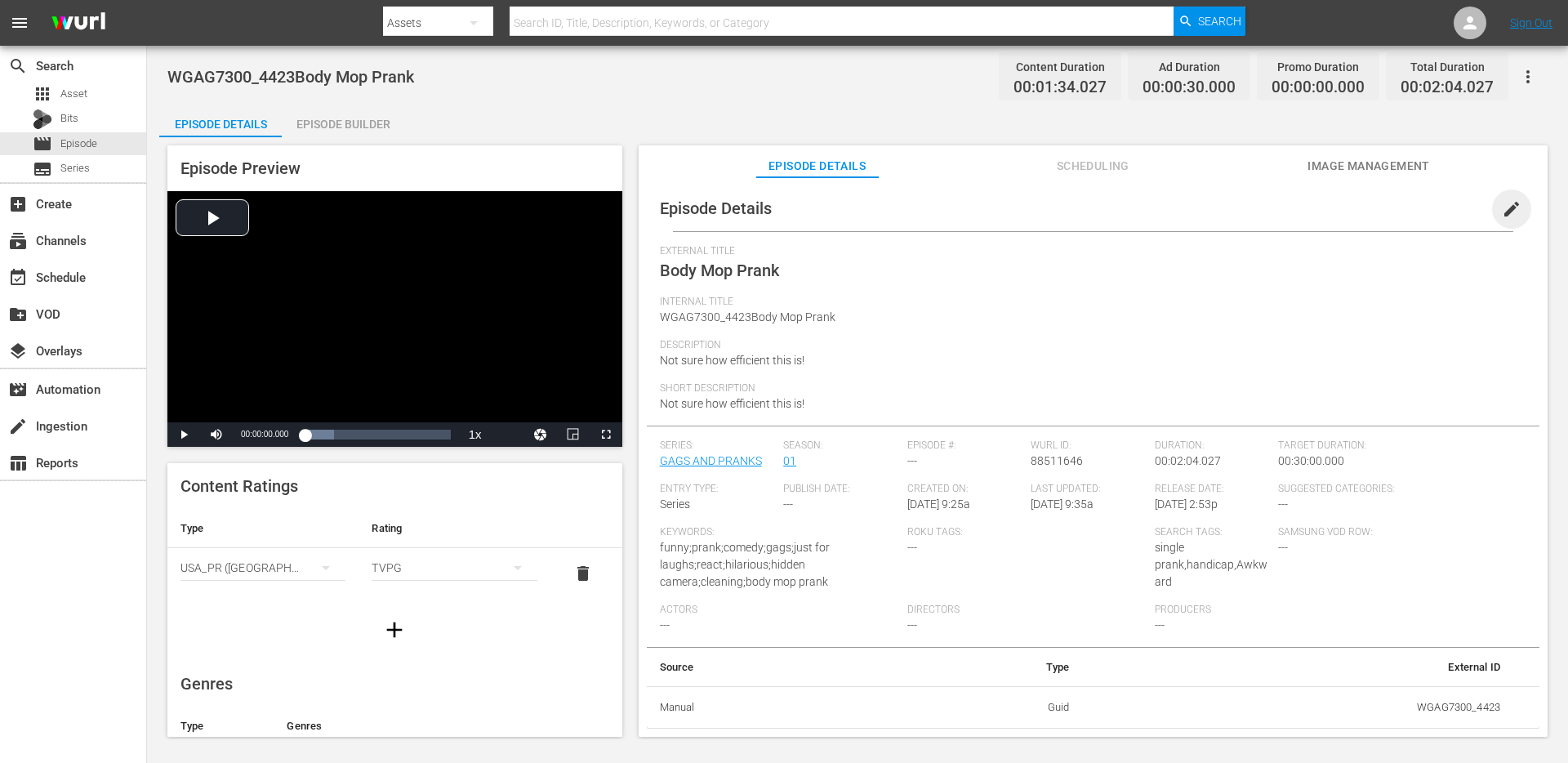
click at [1510, 211] on span "edit" at bounding box center [1511, 209] width 20 height 20
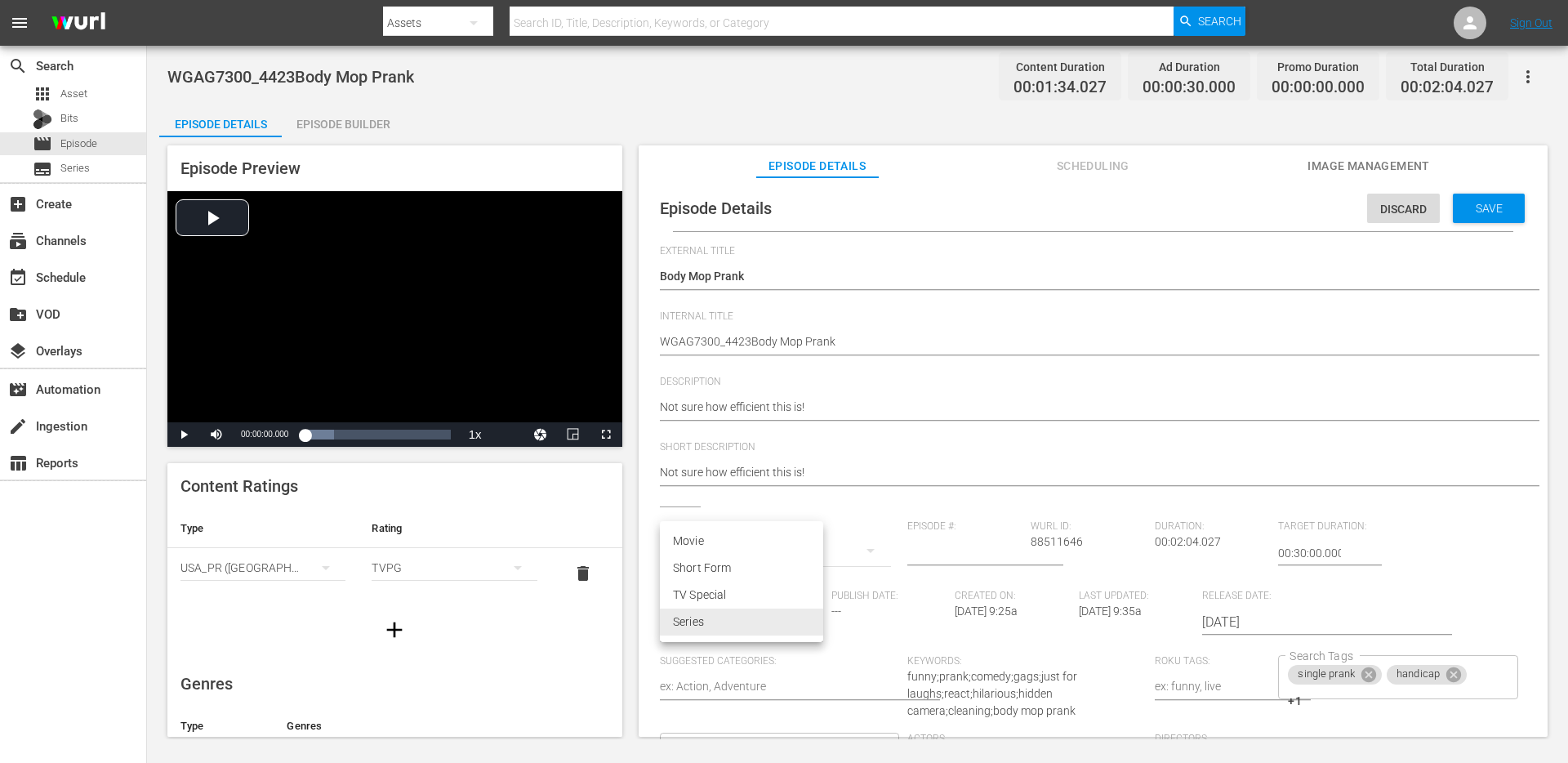
click at [807, 625] on body "menu Search By Assets Search ID, Title, Description, Keywords, or Category Sear…" at bounding box center [784, 381] width 1568 height 763
click at [781, 575] on li "Short Form" at bounding box center [741, 567] width 163 height 27
type input "SHORT_FORM_VIDEO"
click at [1461, 196] on div "Save" at bounding box center [1488, 208] width 72 height 29
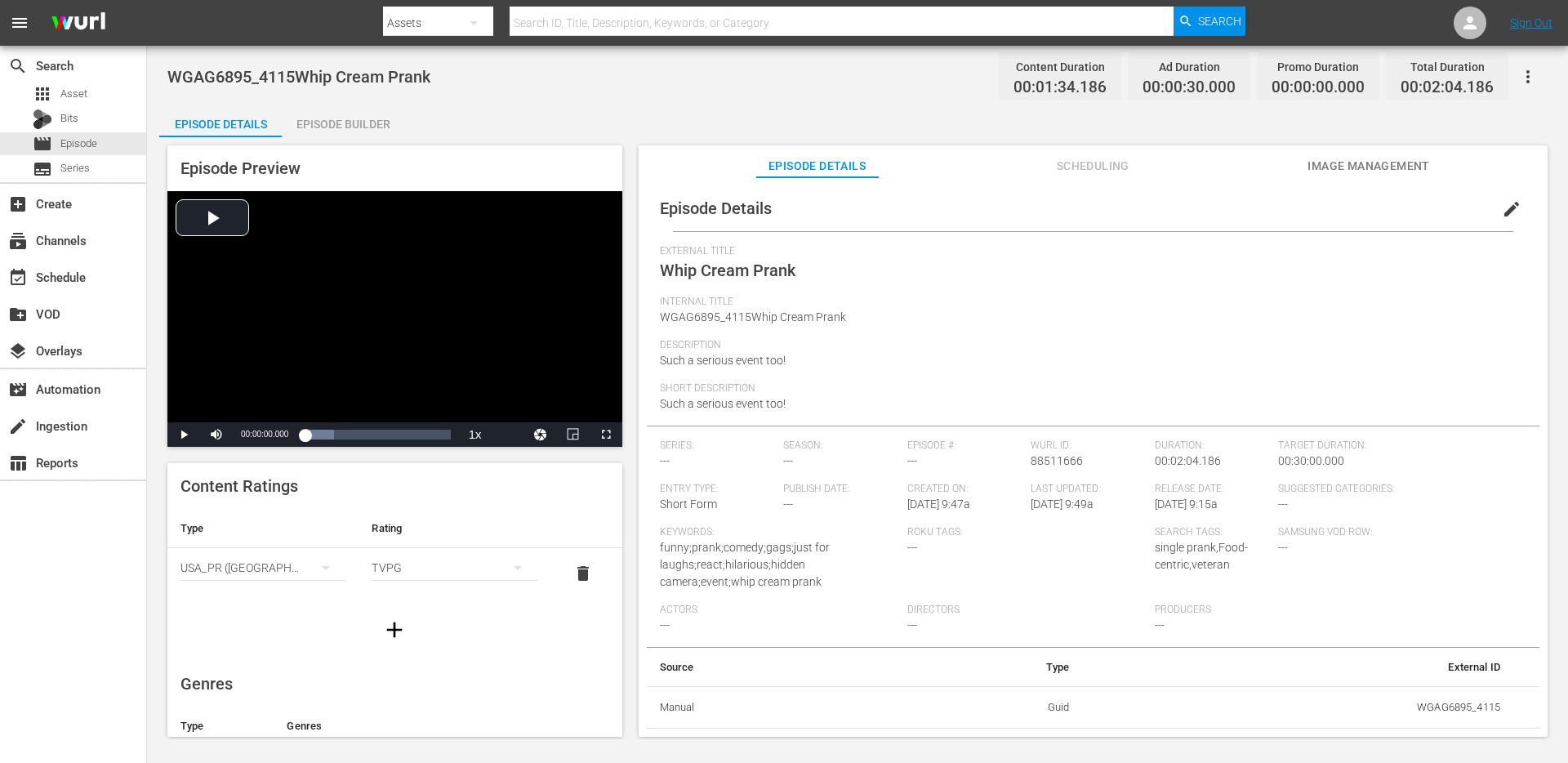
click at [1511, 202] on button "edit" at bounding box center [1512, 209] width 39 height 39
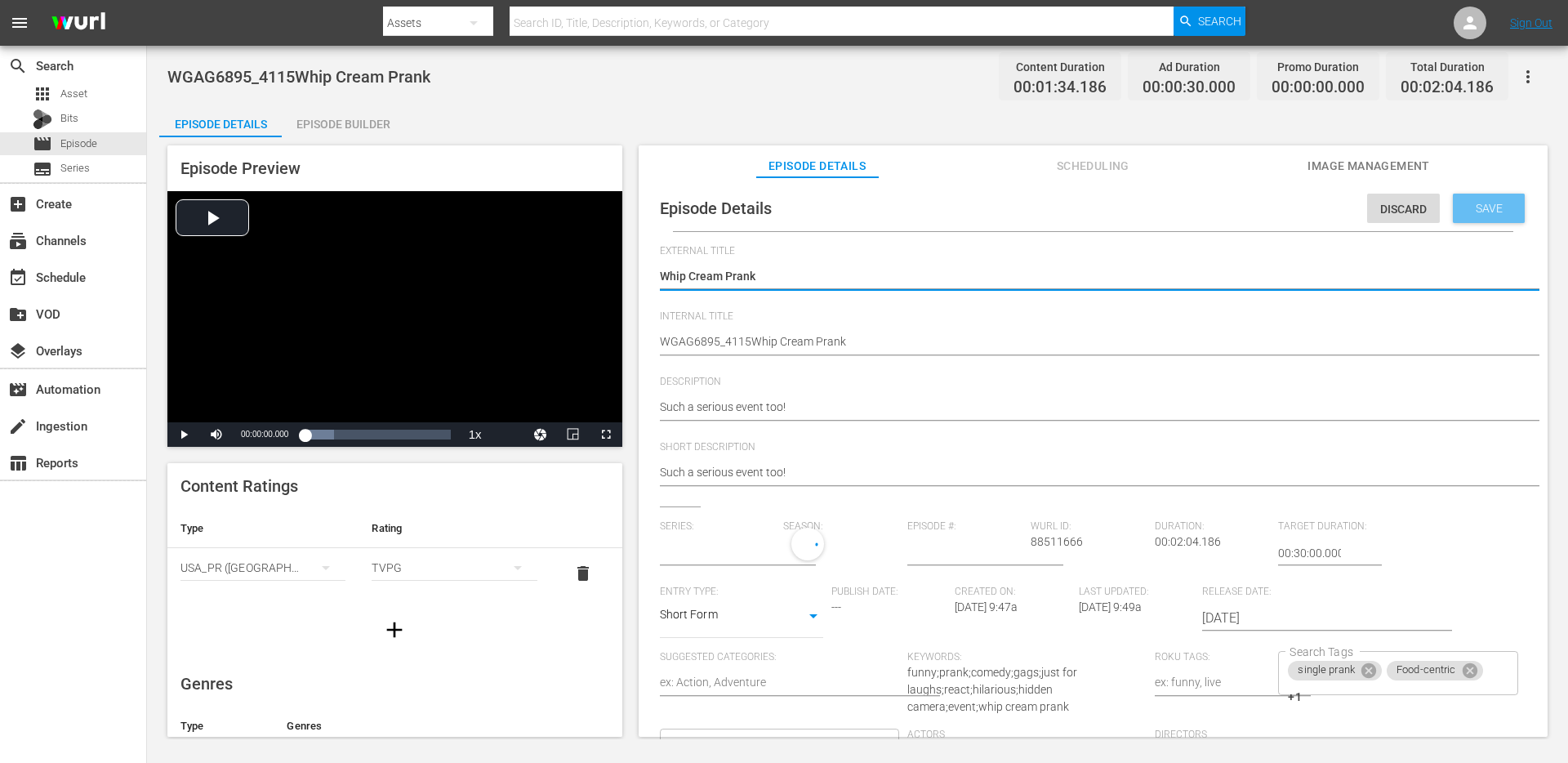
type input "No Series"
click at [751, 555] on input "text" at bounding box center [718, 553] width 116 height 39
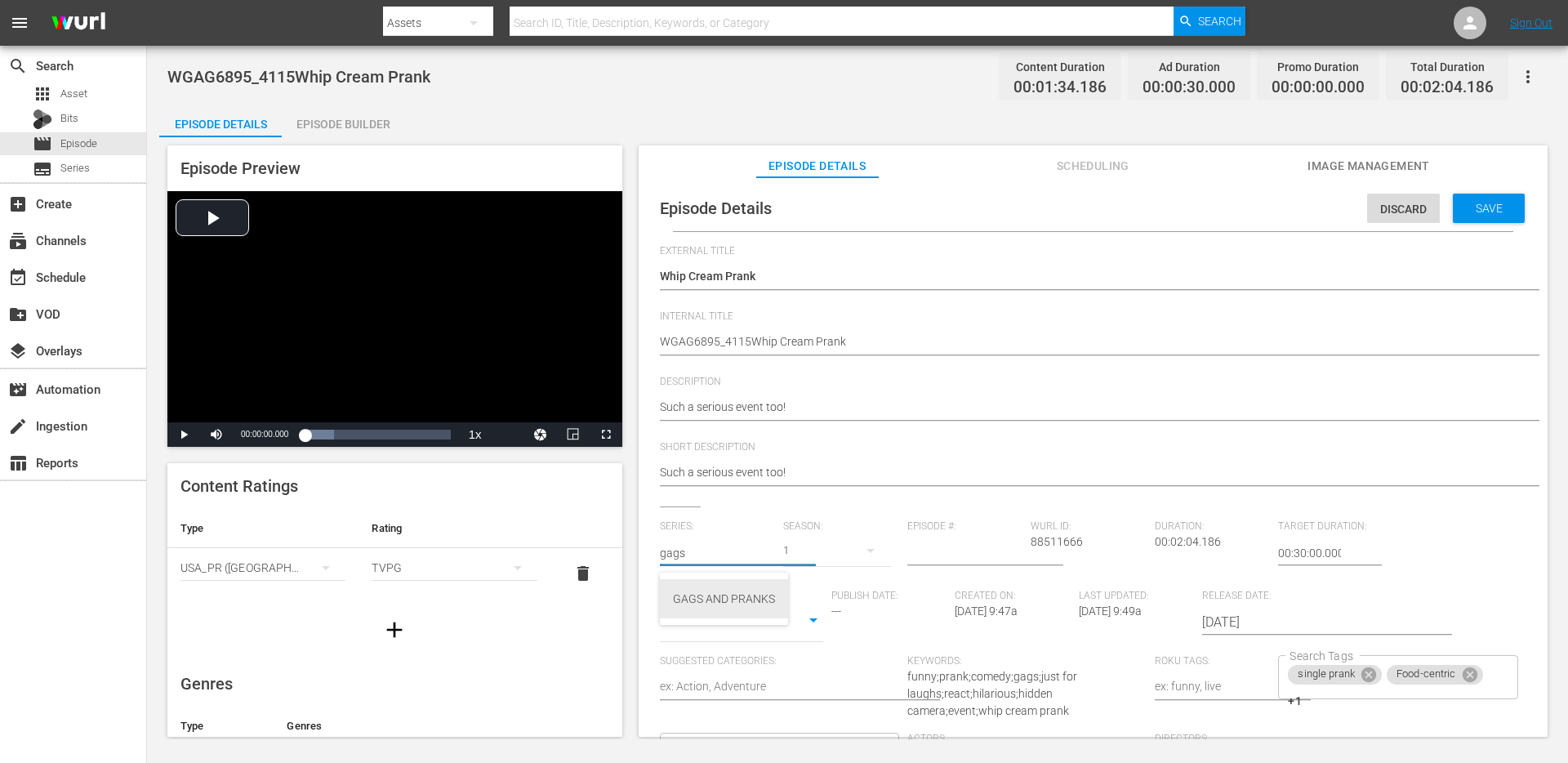
click at [704, 591] on div "GAGS AND PRANKS" at bounding box center [724, 598] width 102 height 39
type input "GAGS AND PRANKS"
click at [1474, 201] on span "Save" at bounding box center [1488, 208] width 53 height 13
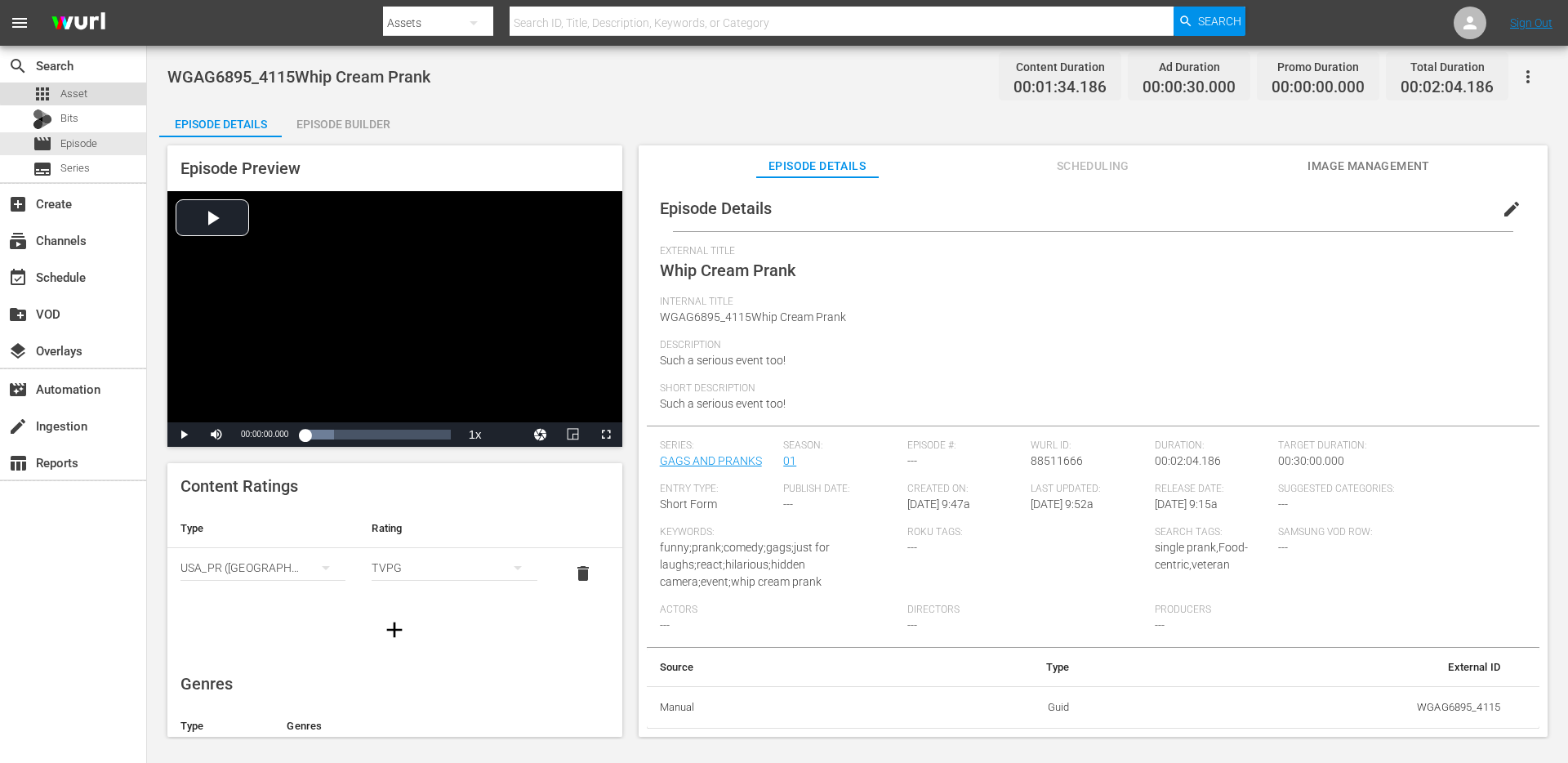
click at [78, 92] on span "Asset" at bounding box center [74, 94] width 27 height 16
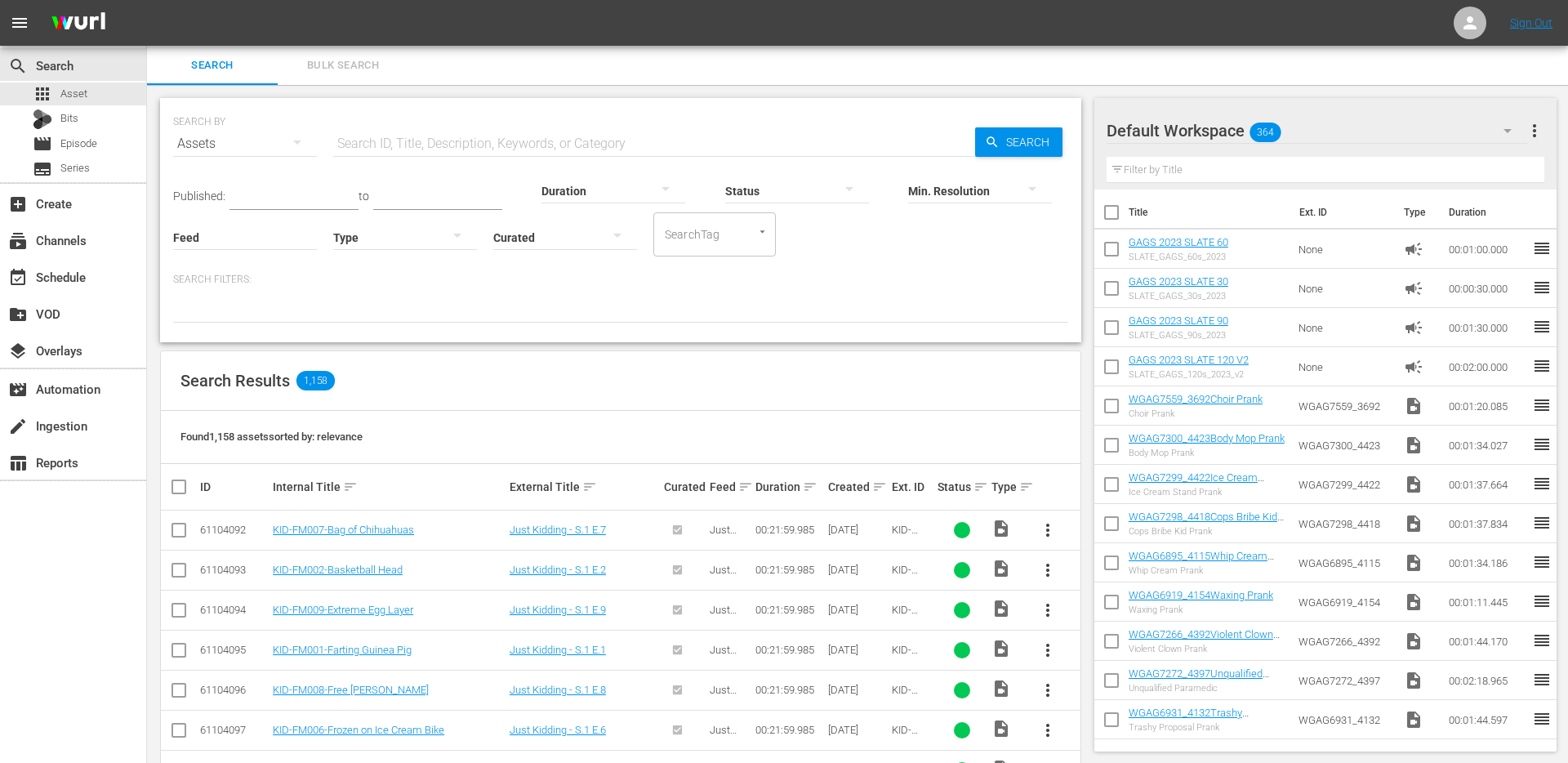
click at [750, 242] on div "SearchTag" at bounding box center [714, 234] width 123 height 44
click at [444, 147] on input "text" at bounding box center [654, 144] width 642 height 39
type input "wgag"
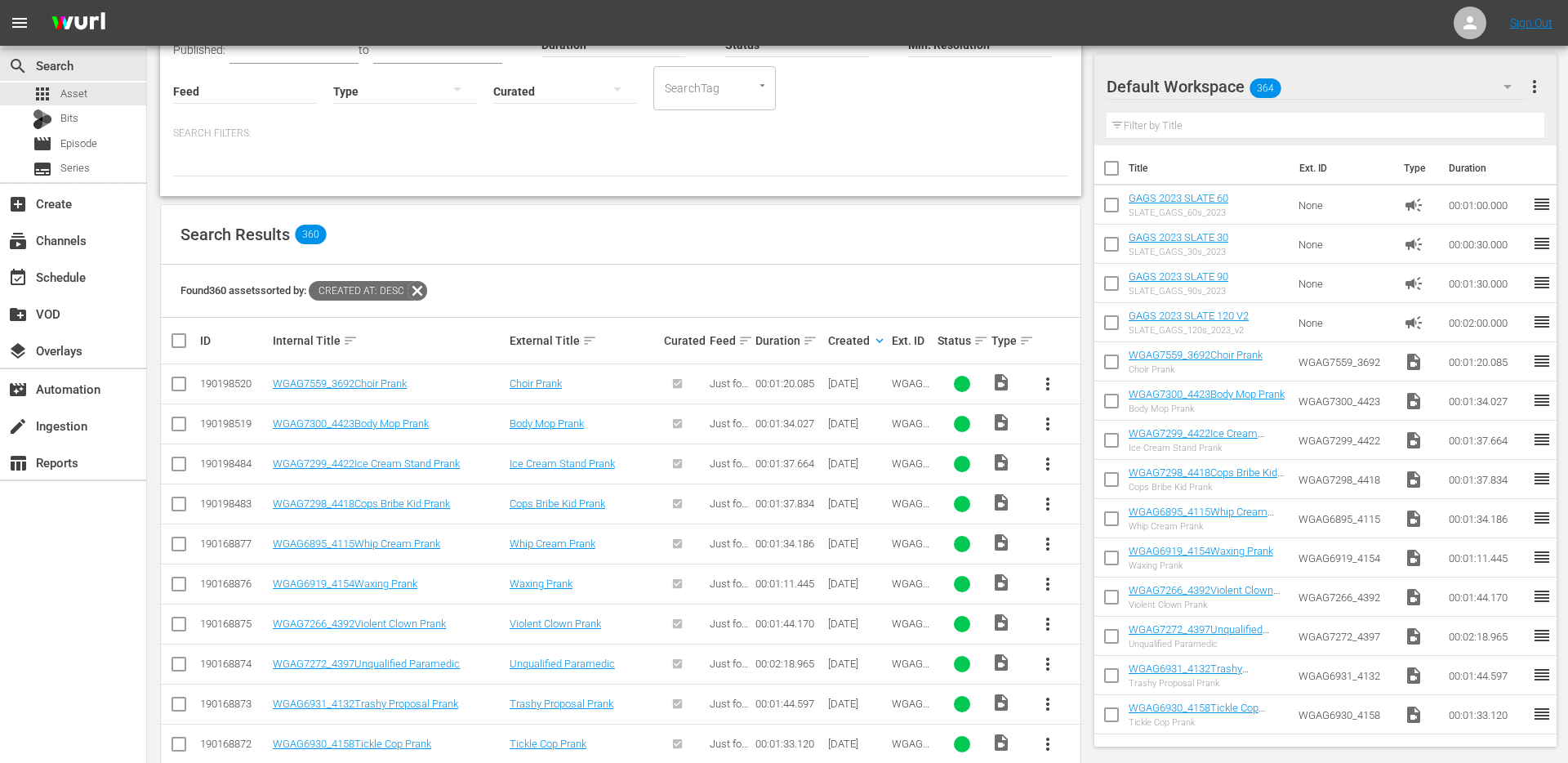
scroll to position [319, 0]
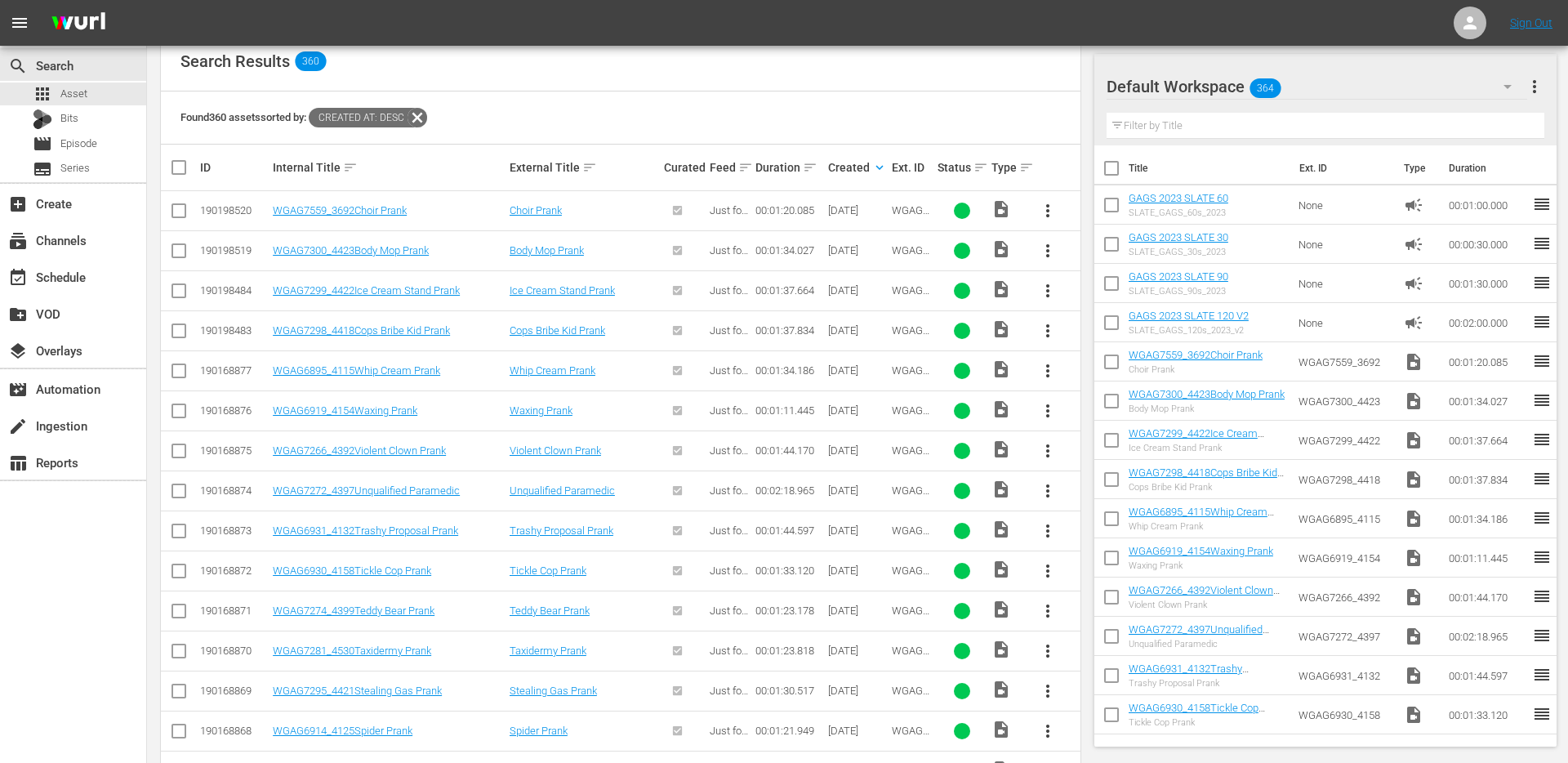
click at [1051, 405] on span "more_vert" at bounding box center [1048, 410] width 20 height 20
click at [1109, 541] on div "Episode" at bounding box center [1136, 535] width 111 height 39
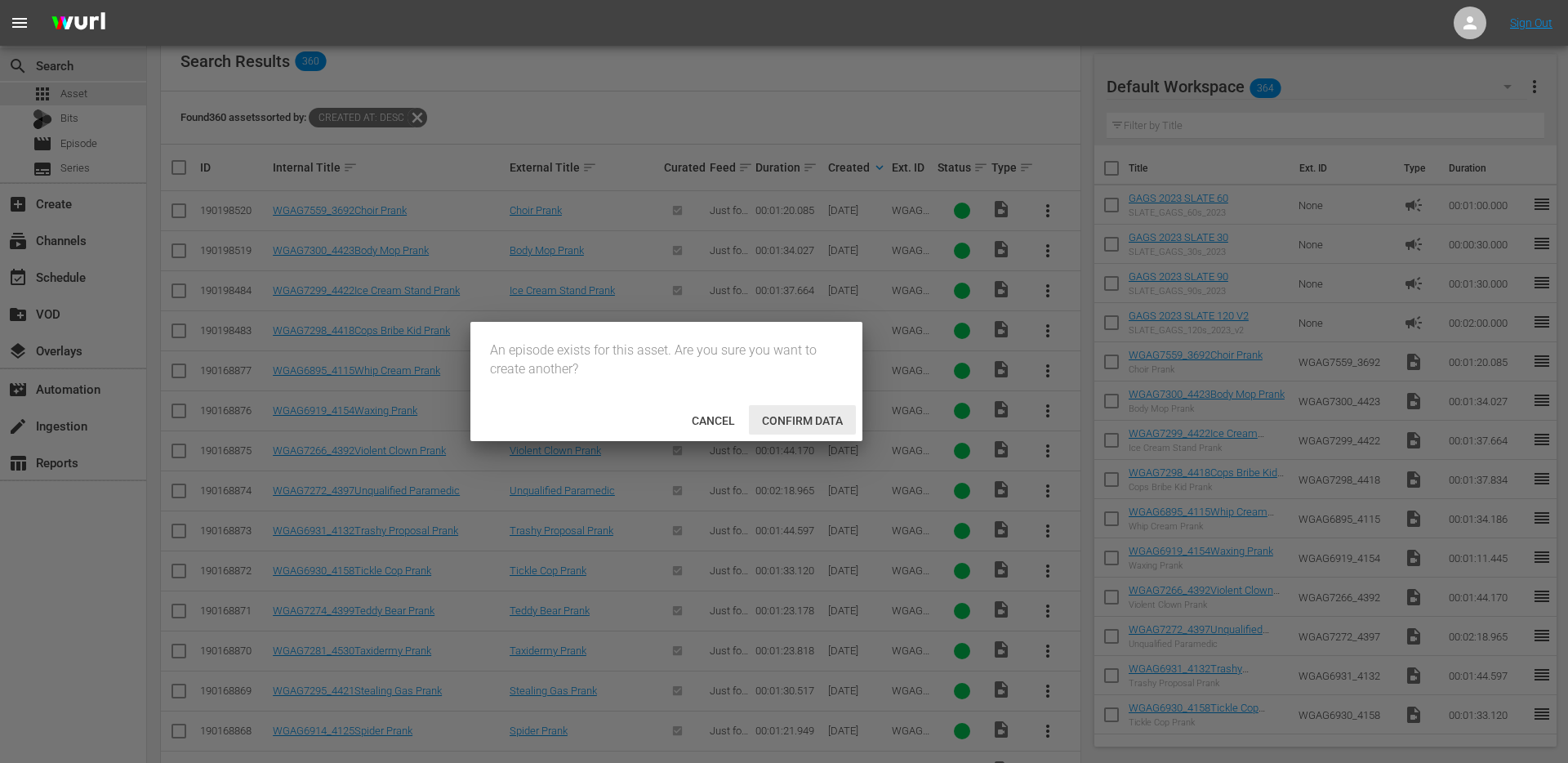
click at [782, 411] on div "Confirm data" at bounding box center [802, 420] width 107 height 30
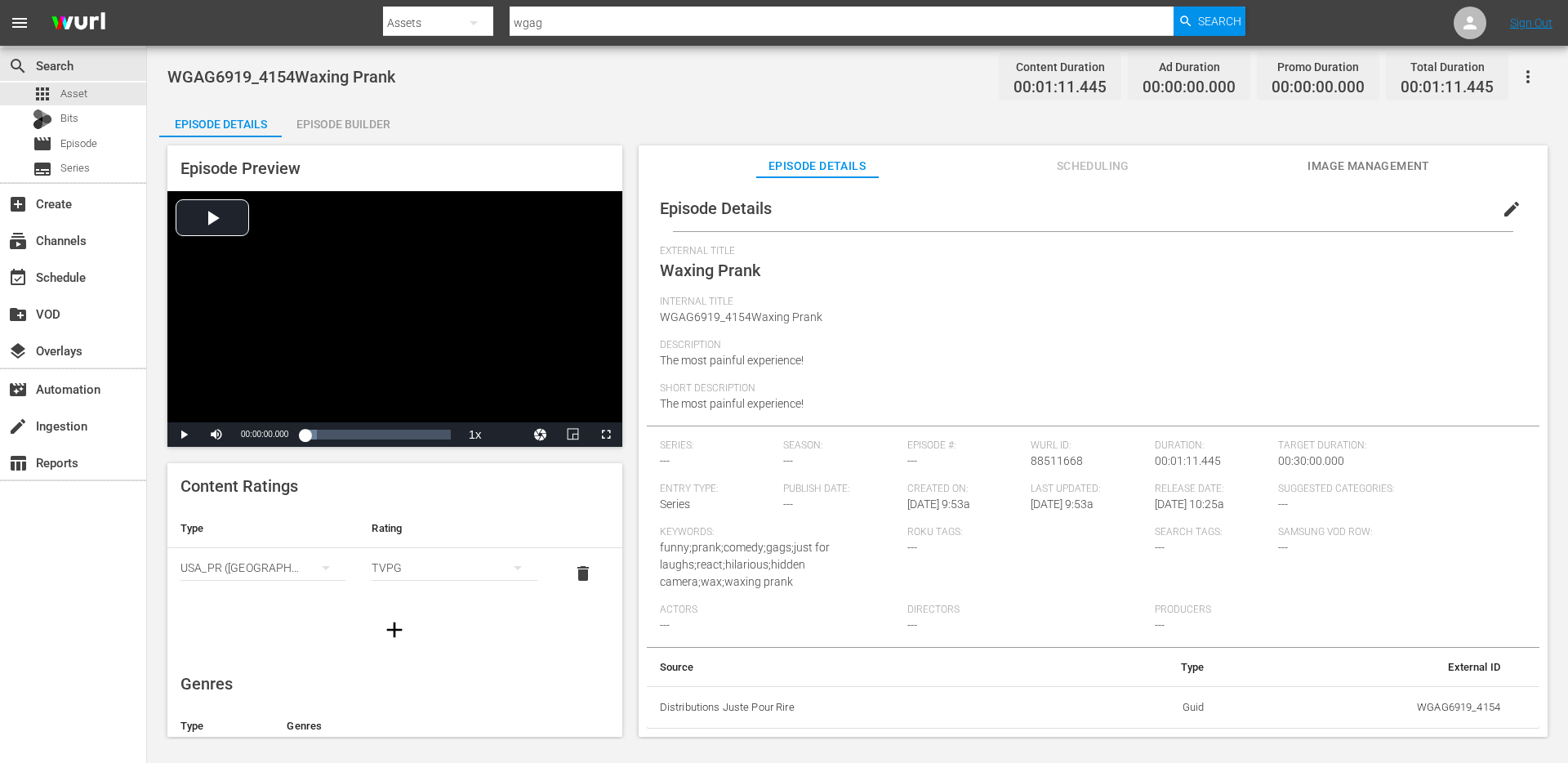
click at [1502, 207] on span "edit" at bounding box center [1511, 209] width 20 height 20
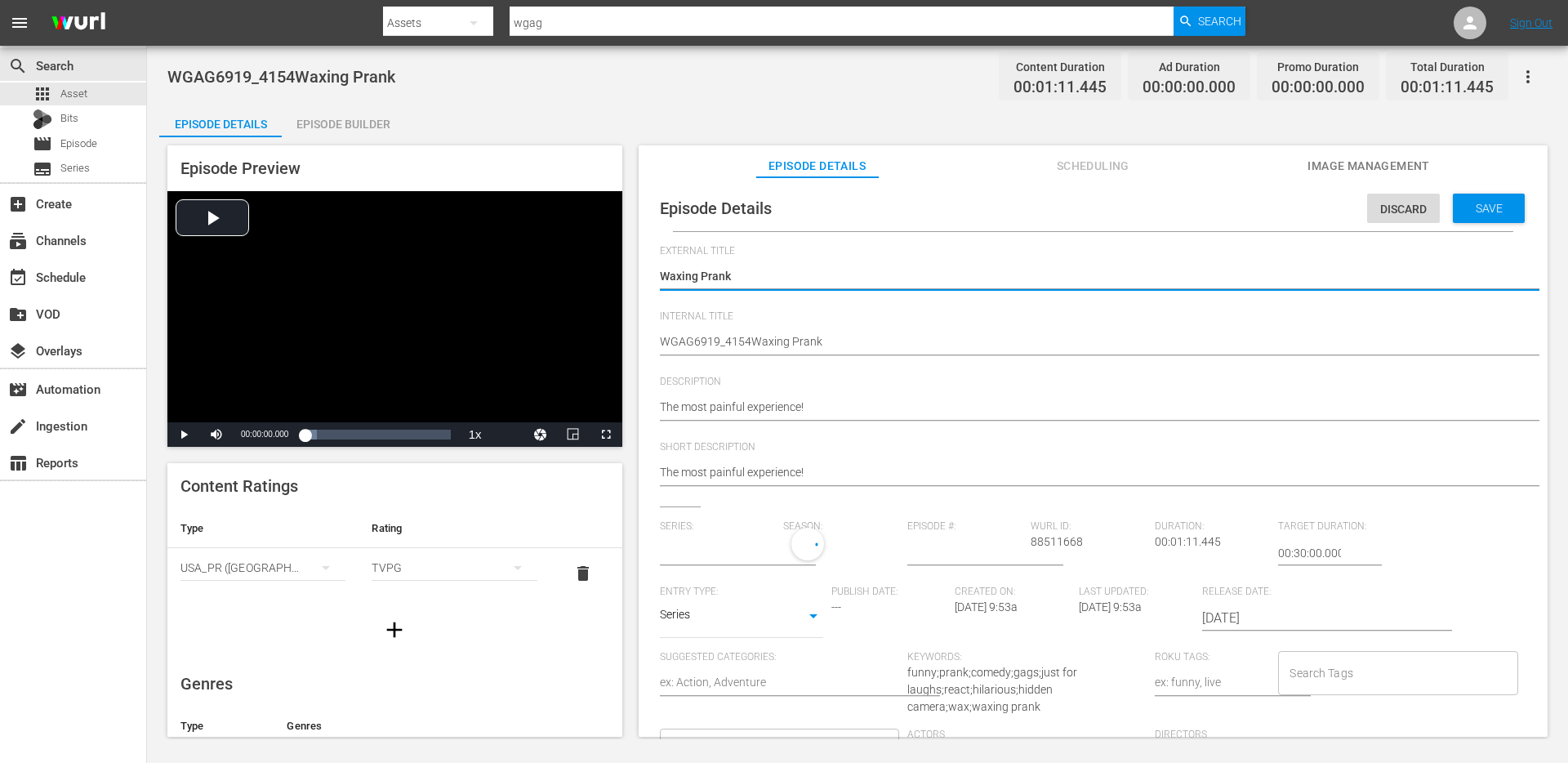
type input "No Series"
click at [1343, 163] on span "Image Management" at bounding box center [1368, 167] width 123 height 21
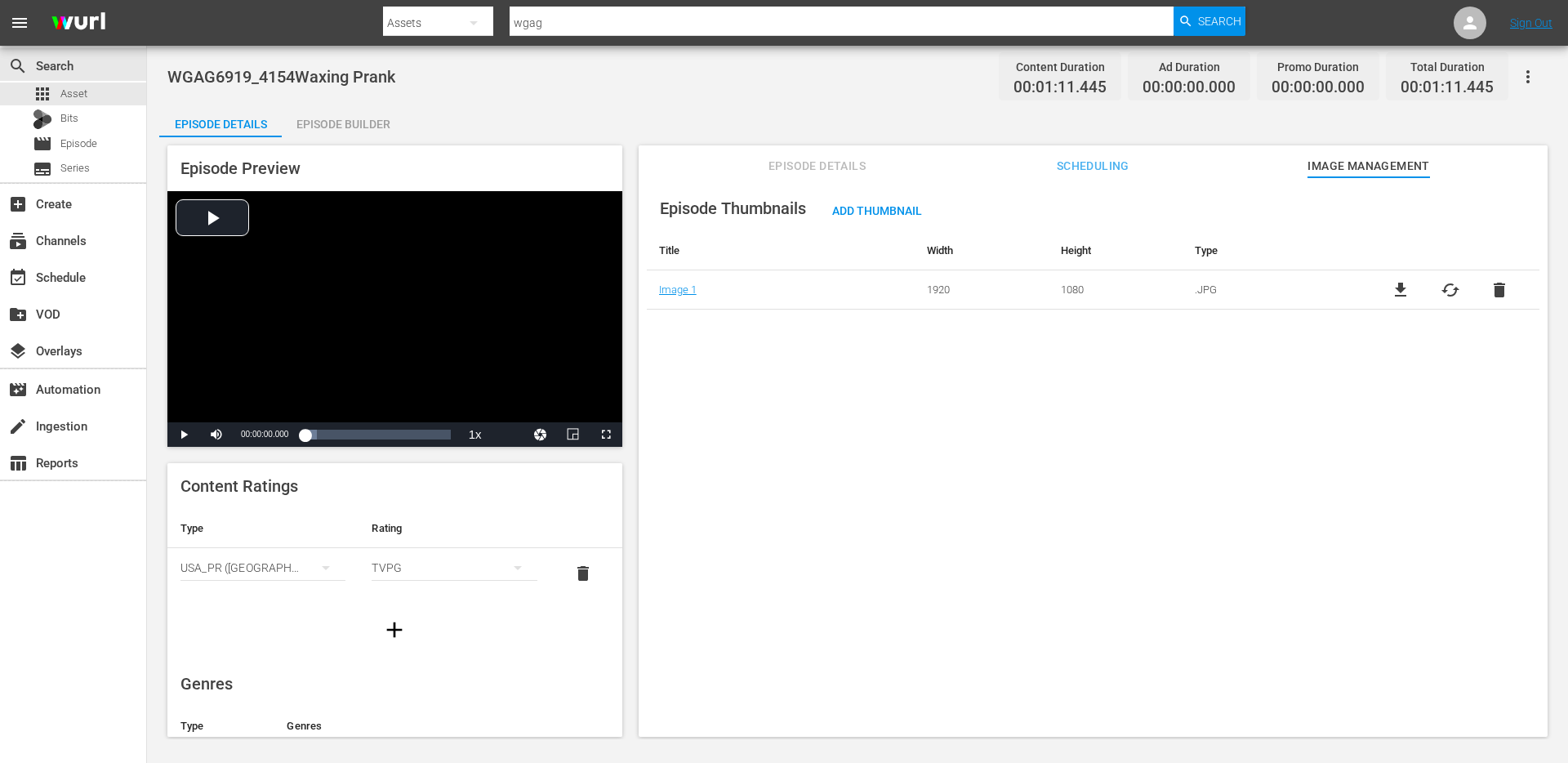
click at [330, 136] on div "Episode Builder" at bounding box center [343, 125] width 123 height 39
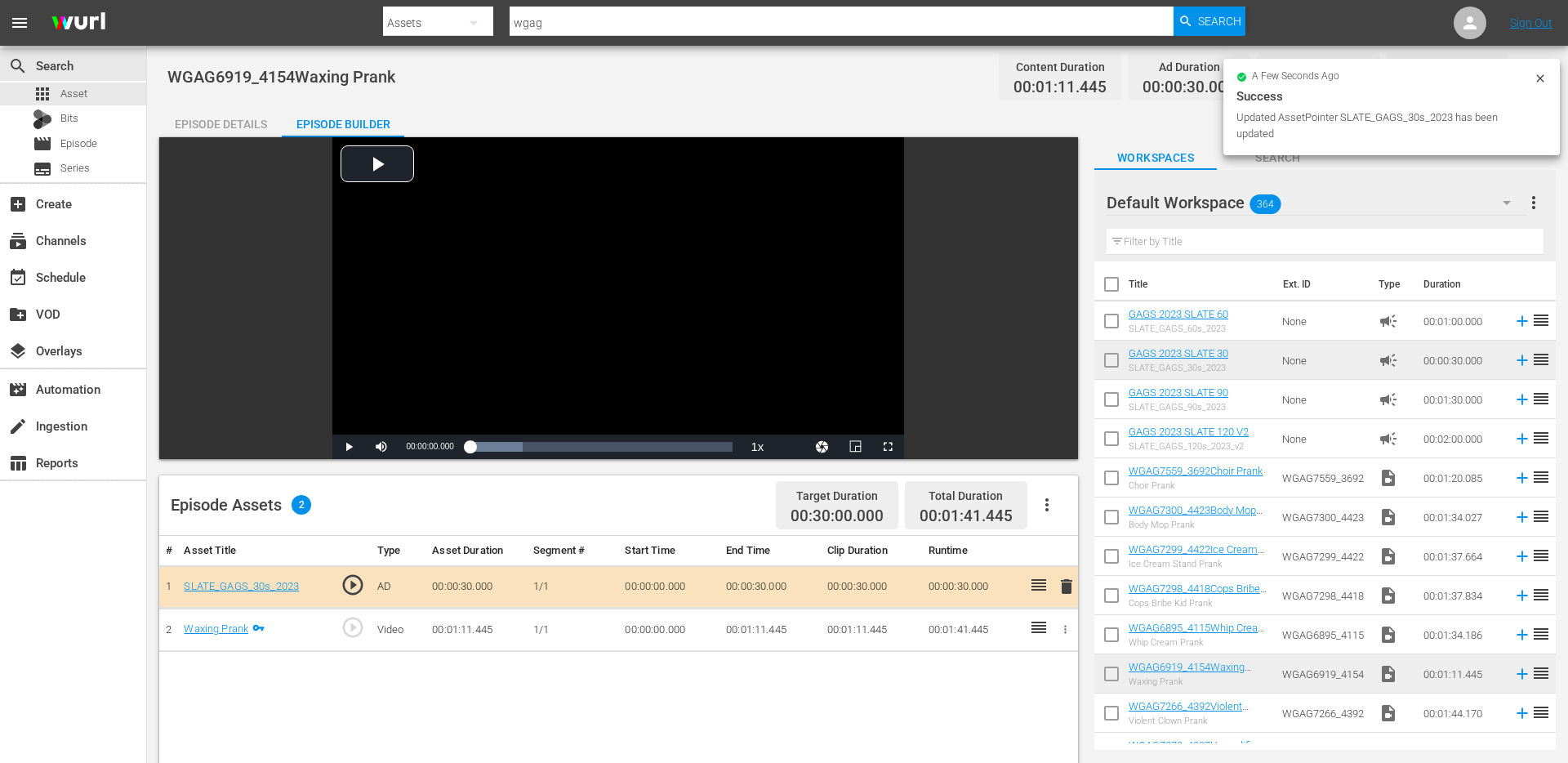
click at [208, 111] on div "Episode Details" at bounding box center [220, 125] width 123 height 39
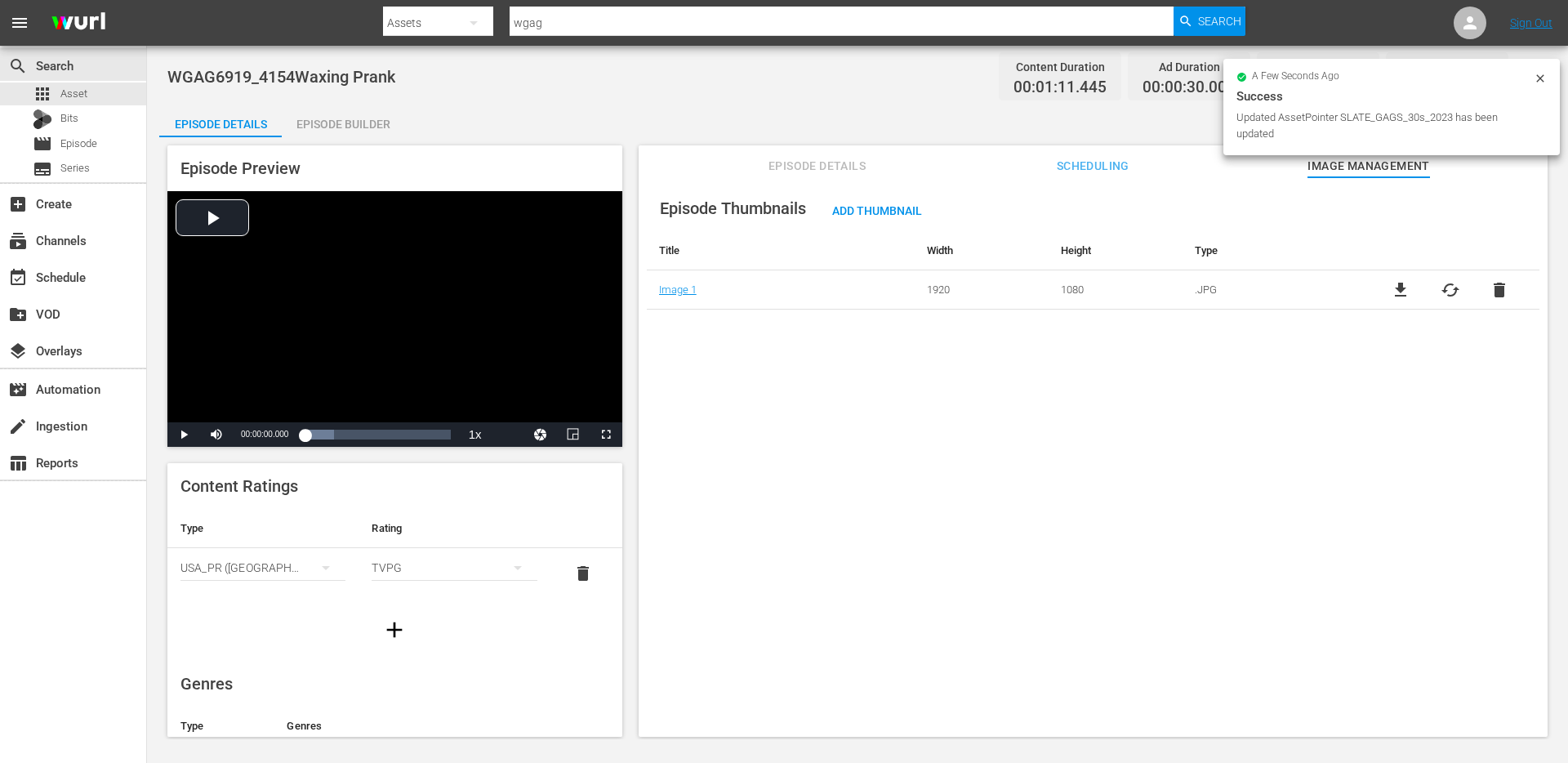
click at [801, 159] on span "Episode Details" at bounding box center [817, 167] width 123 height 21
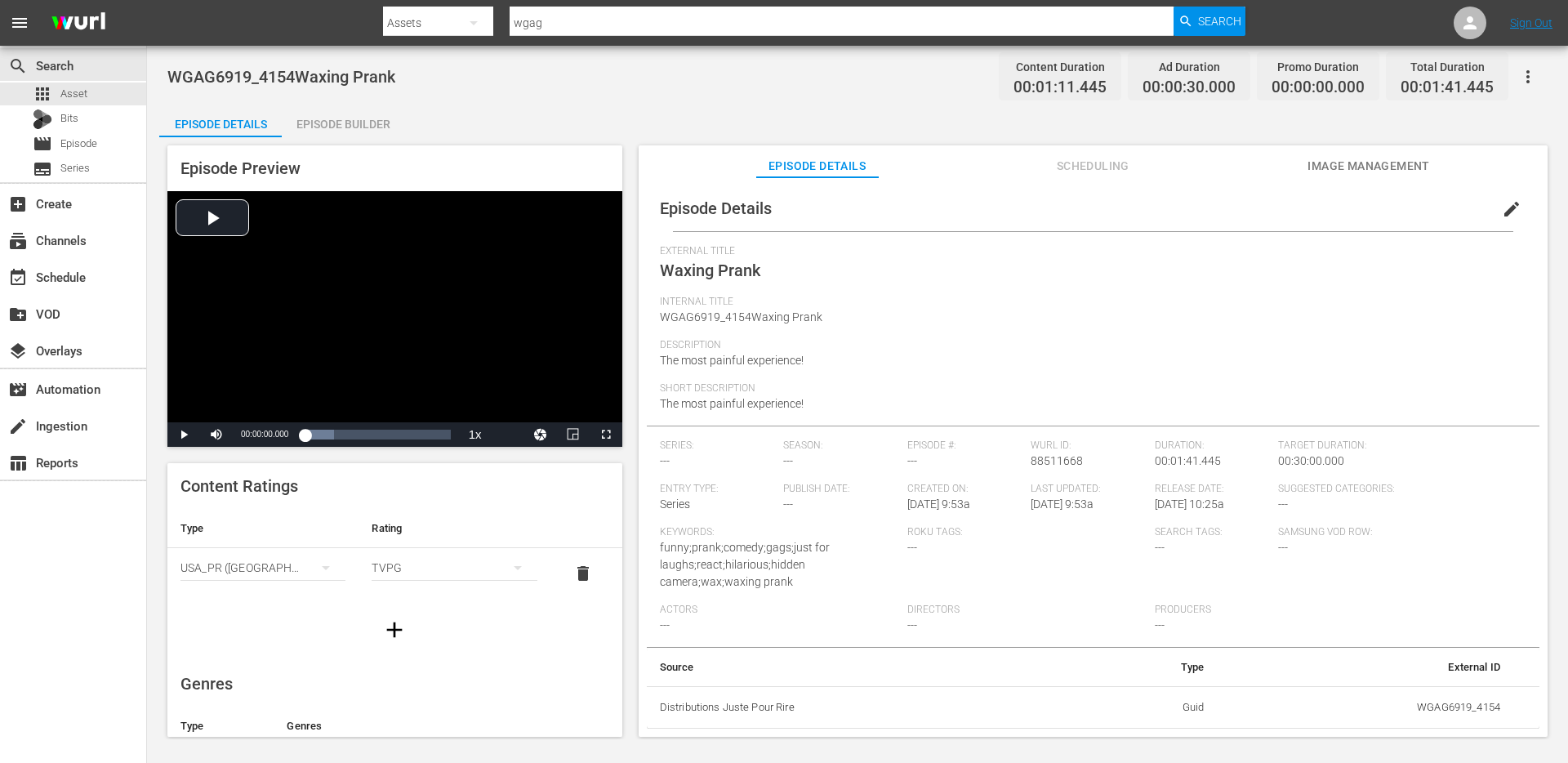
click at [1502, 216] on span "edit" at bounding box center [1511, 209] width 20 height 20
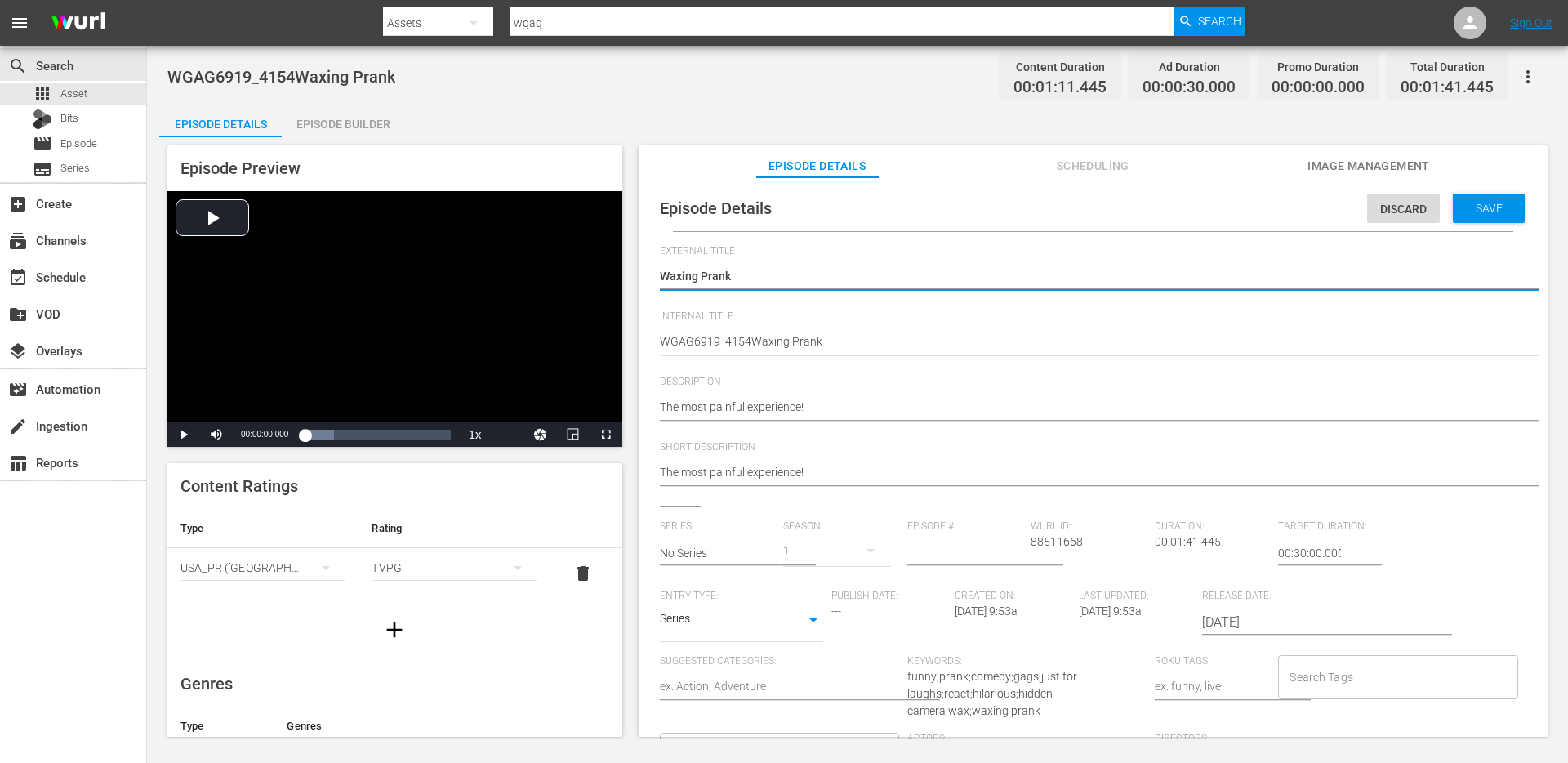
scroll to position [240, 0]
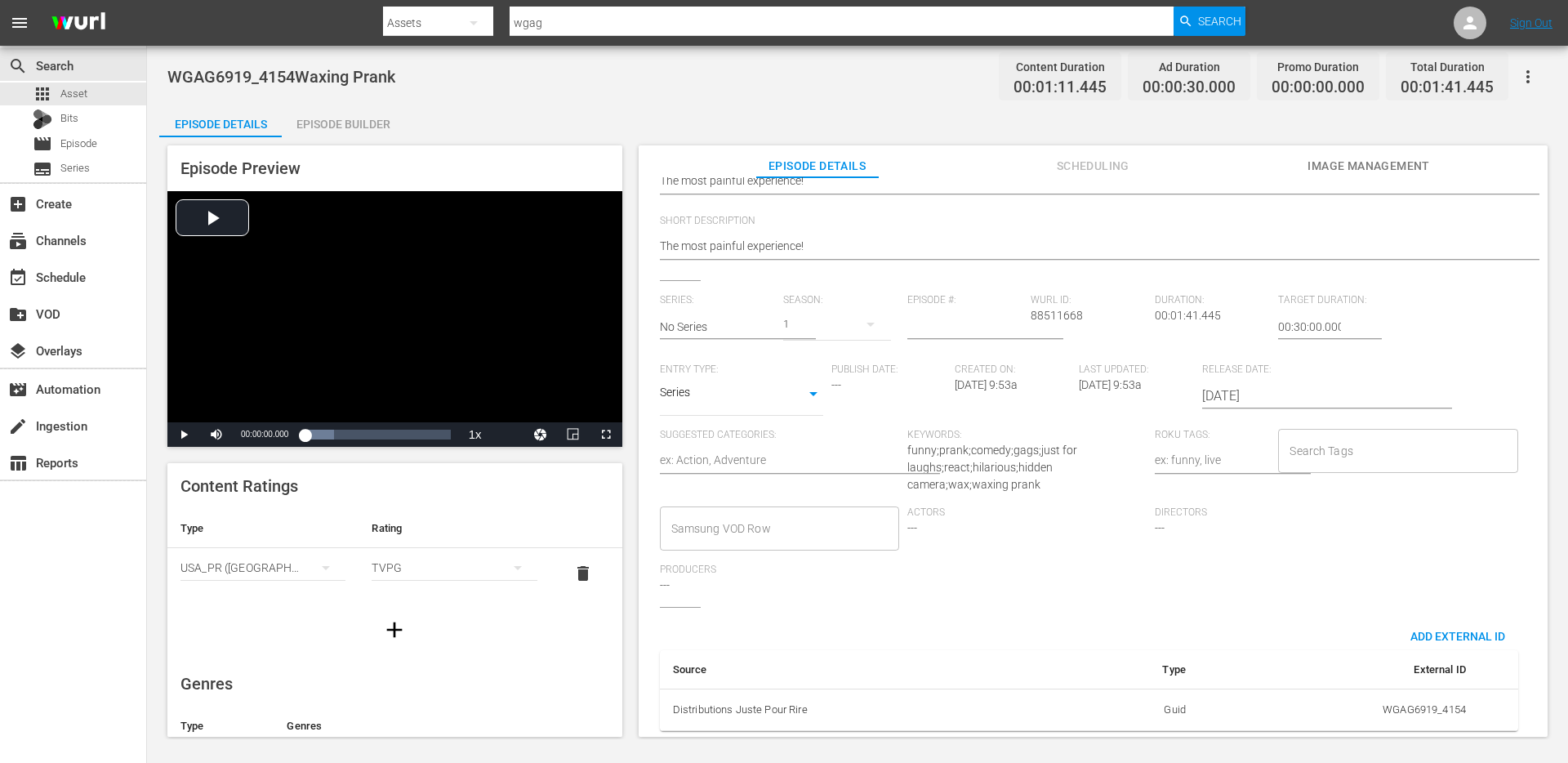
click at [1359, 436] on input "Search Tags" at bounding box center [1385, 450] width 200 height 29
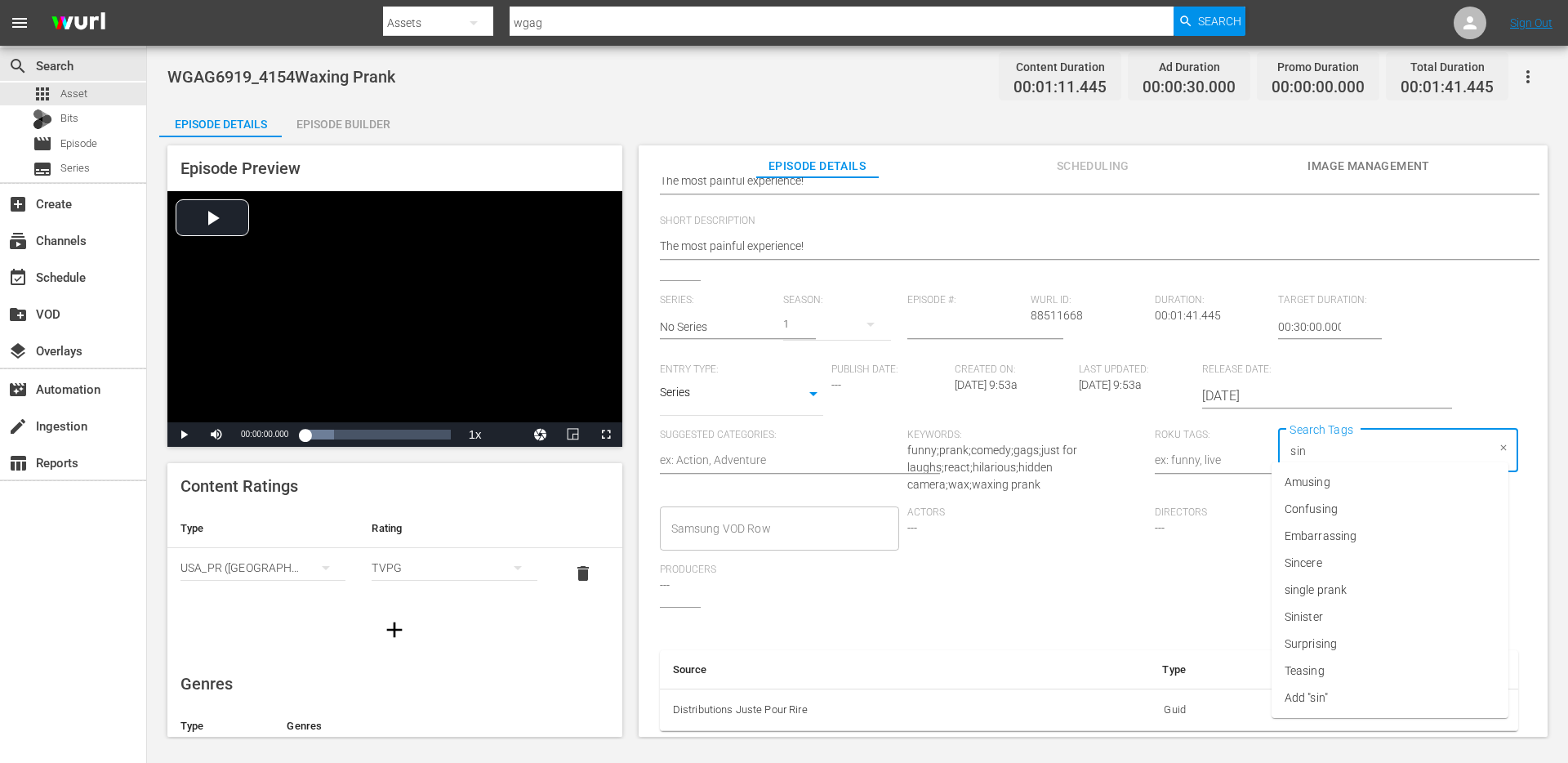
type input "sing"
click at [1353, 561] on li "single prank" at bounding box center [1389, 563] width 237 height 27
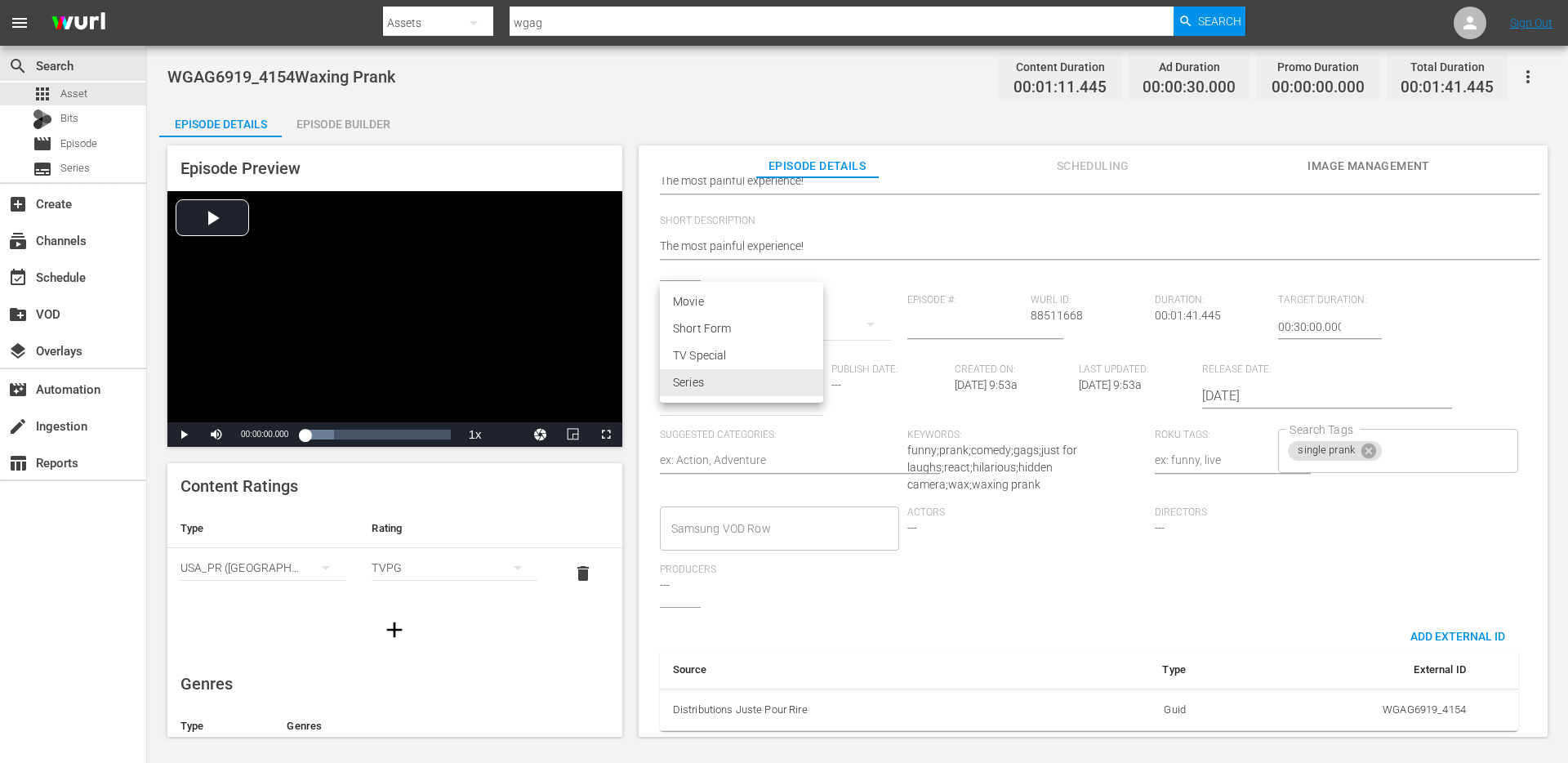
click at [784, 369] on body "menu Search By Assets Search ID, Title, Description, Keywords, or Category wgag…" at bounding box center [784, 381] width 1568 height 763
click at [732, 327] on li "Short Form" at bounding box center [741, 329] width 163 height 27
type input "SHORT_FORM_VIDEO"
click at [748, 313] on input "text" at bounding box center [718, 327] width 116 height 39
click at [722, 361] on div "GAGS AND PRANKS" at bounding box center [724, 359] width 102 height 39
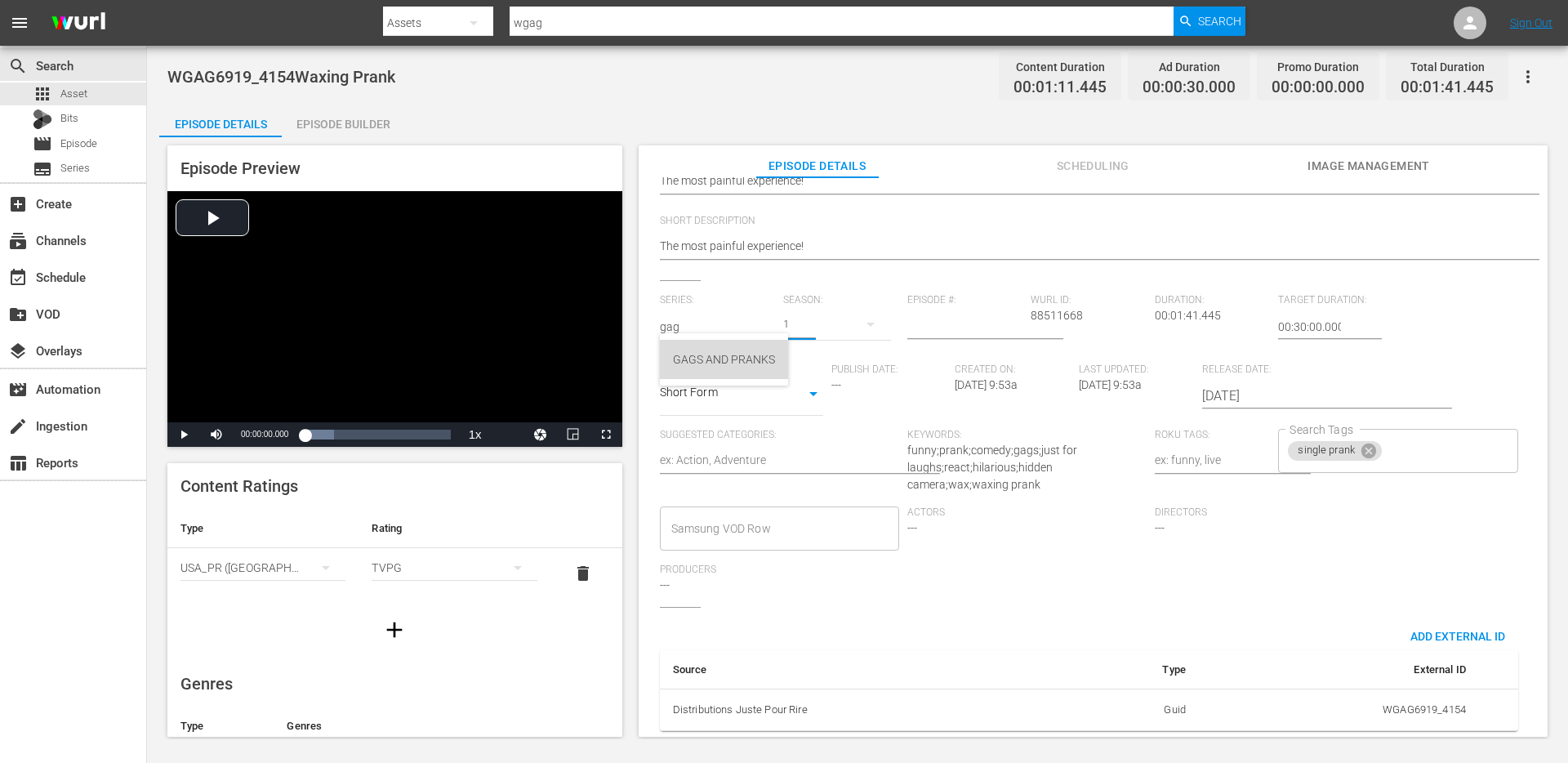
type input "GAGS AND PRANKS"
click at [323, 436] on div "Loaded : 19.91% 00:00:12.538 Waxing Prank 00:00:00.000" at bounding box center [376, 433] width 145 height 16
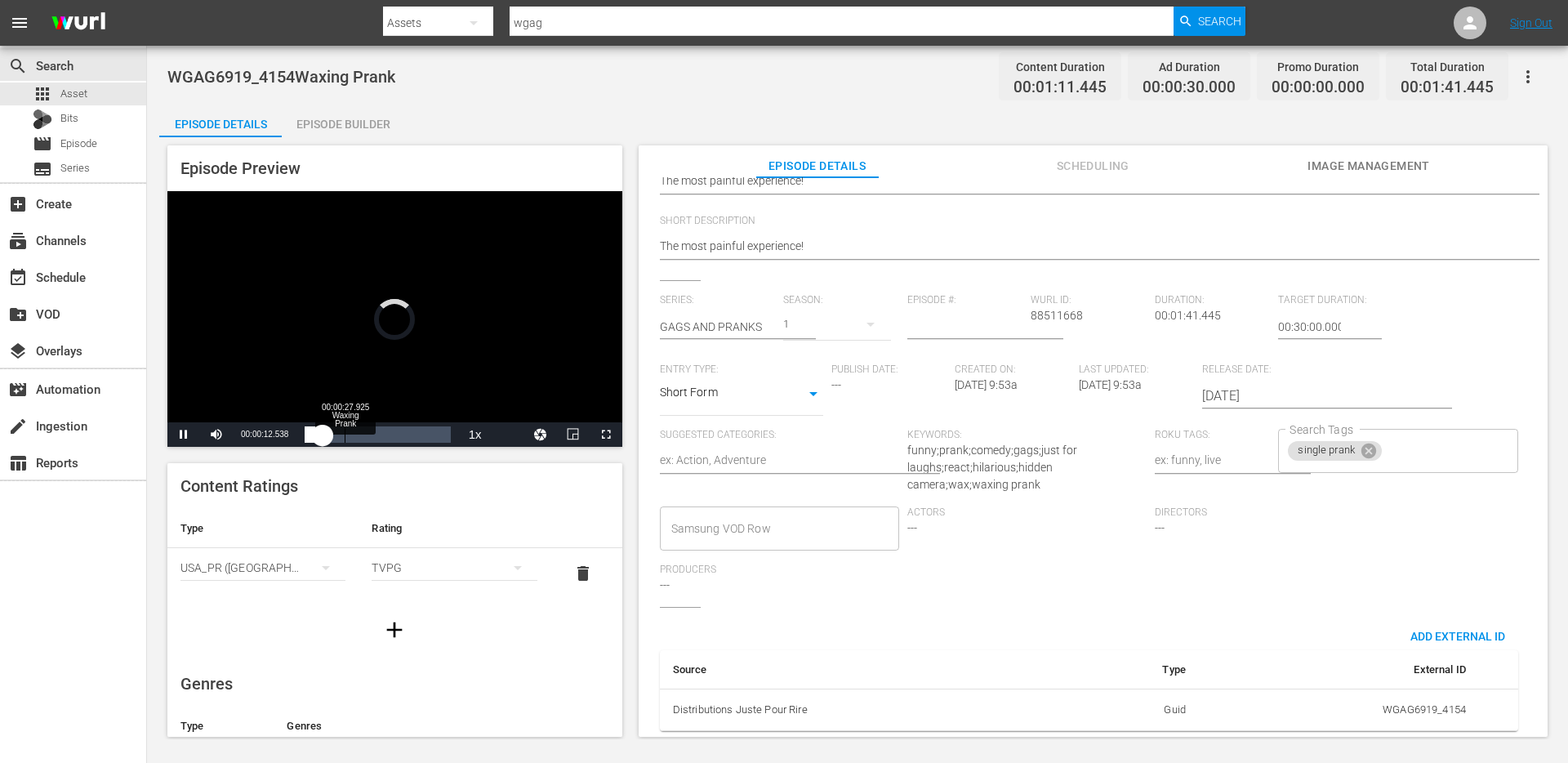
click at [353, 437] on div "Loaded : 0.00% 00:00:27.925 Waxing Prank 00:00:12.538" at bounding box center [376, 433] width 145 height 16
click at [1440, 444] on input "Search Tags" at bounding box center [1434, 450] width 102 height 29
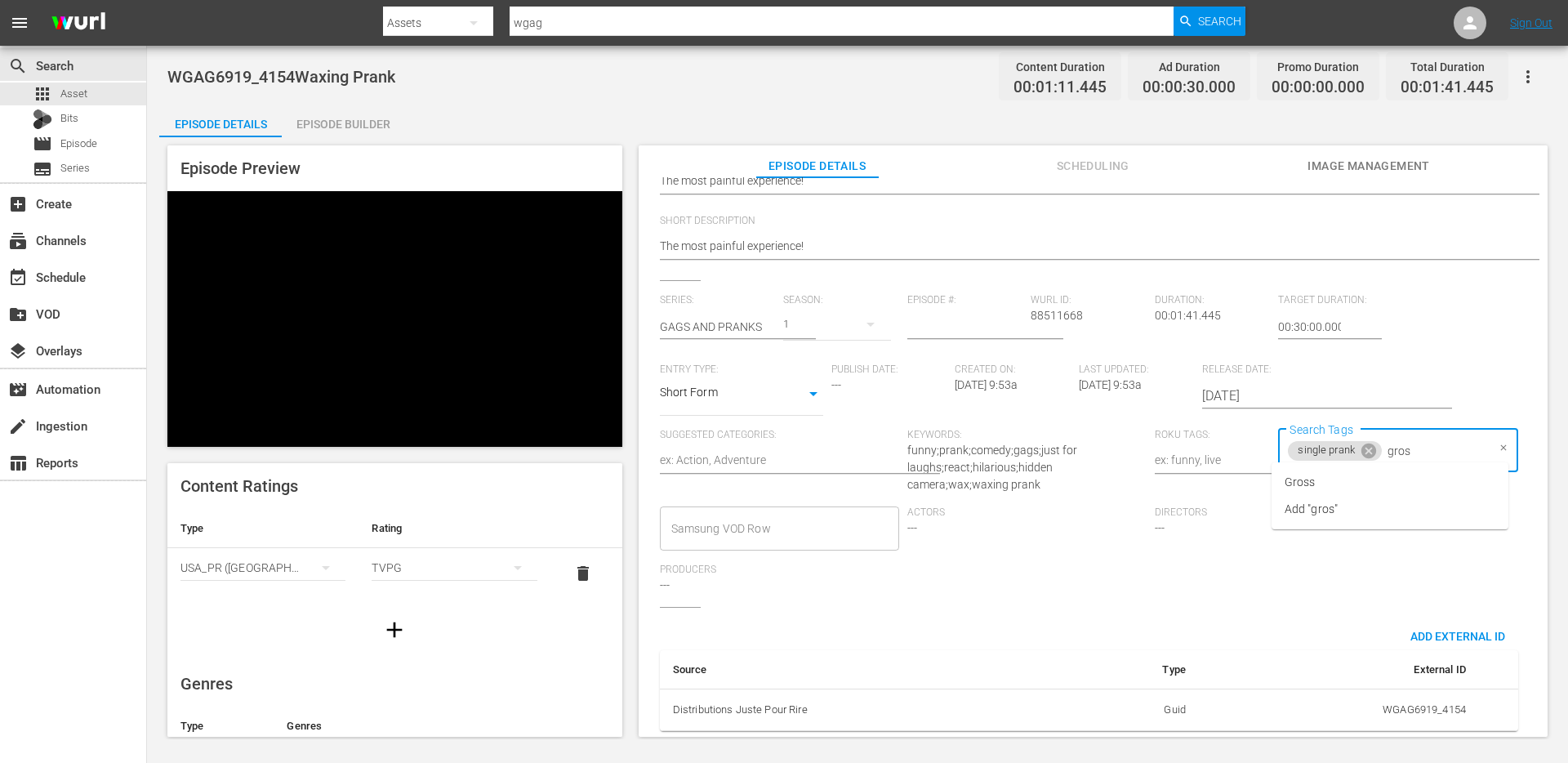
type input "gross"
click at [1377, 479] on li "Gross" at bounding box center [1389, 482] width 237 height 27
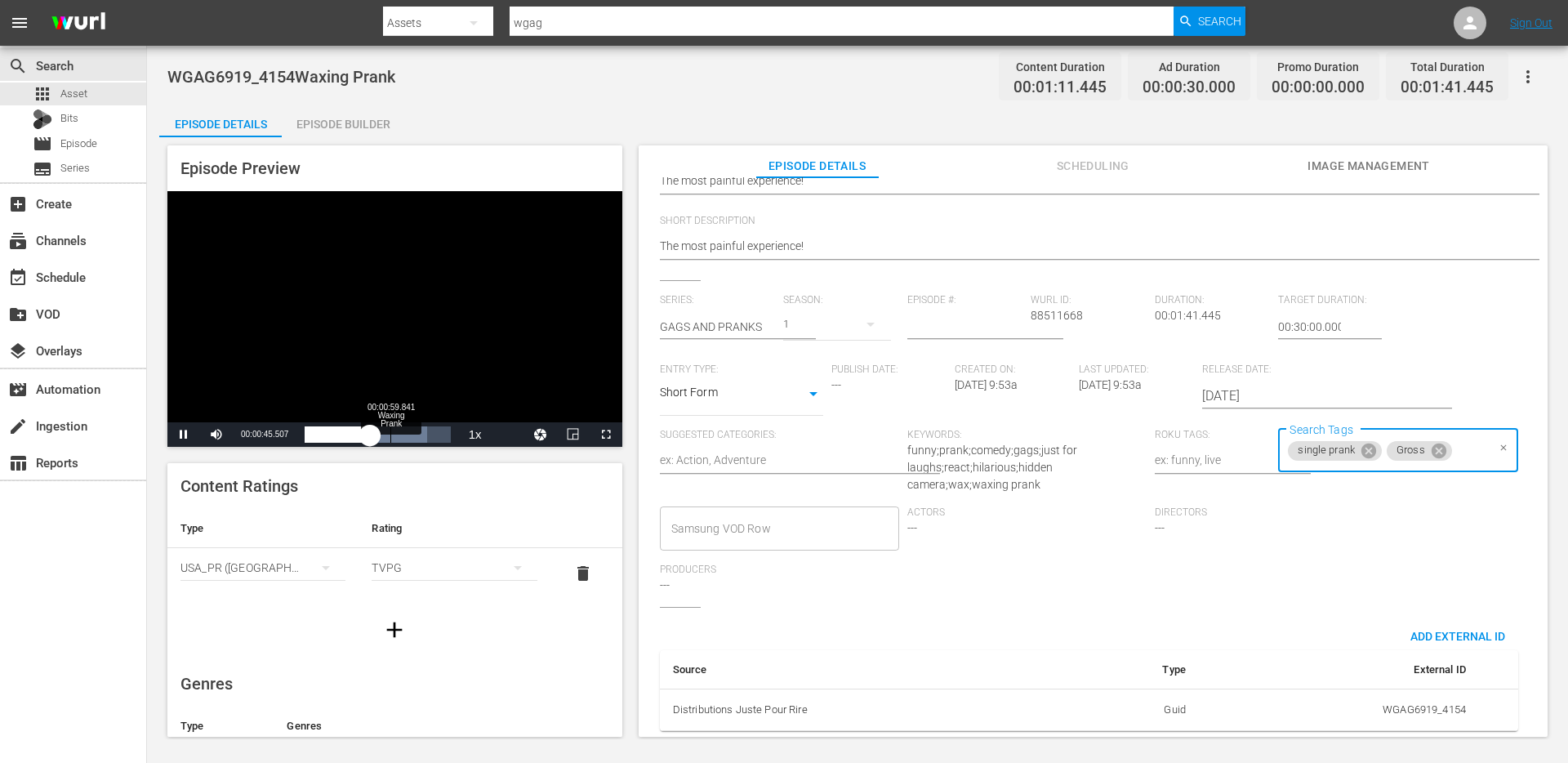
click at [393, 434] on div "Loaded : 84.05% 00:00:59.841 Waxing Prank 00:00:15.543" at bounding box center [376, 433] width 145 height 16
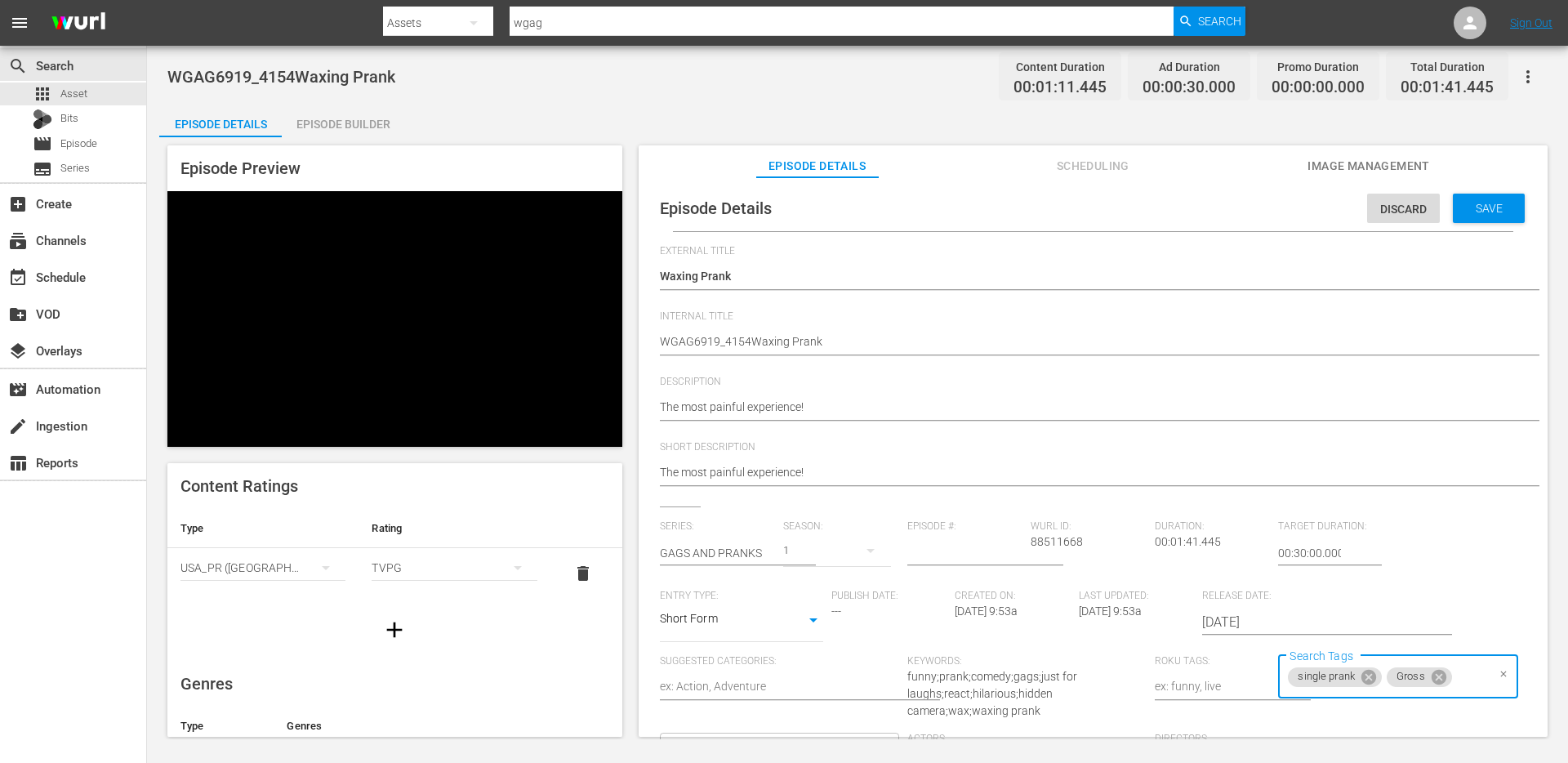
click at [1466, 216] on div "Save" at bounding box center [1488, 208] width 72 height 29
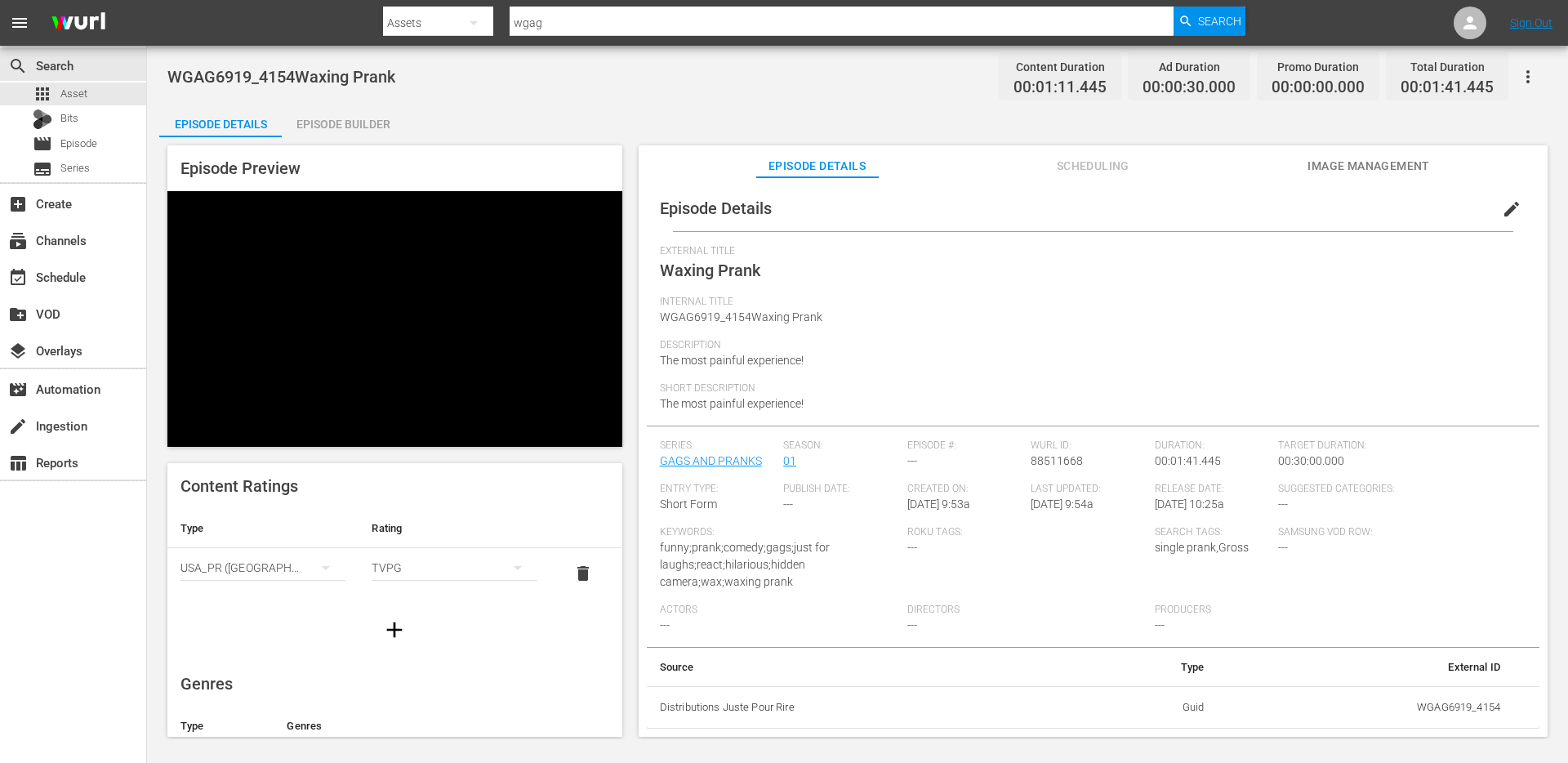
click at [1504, 218] on span "edit" at bounding box center [1511, 209] width 20 height 20
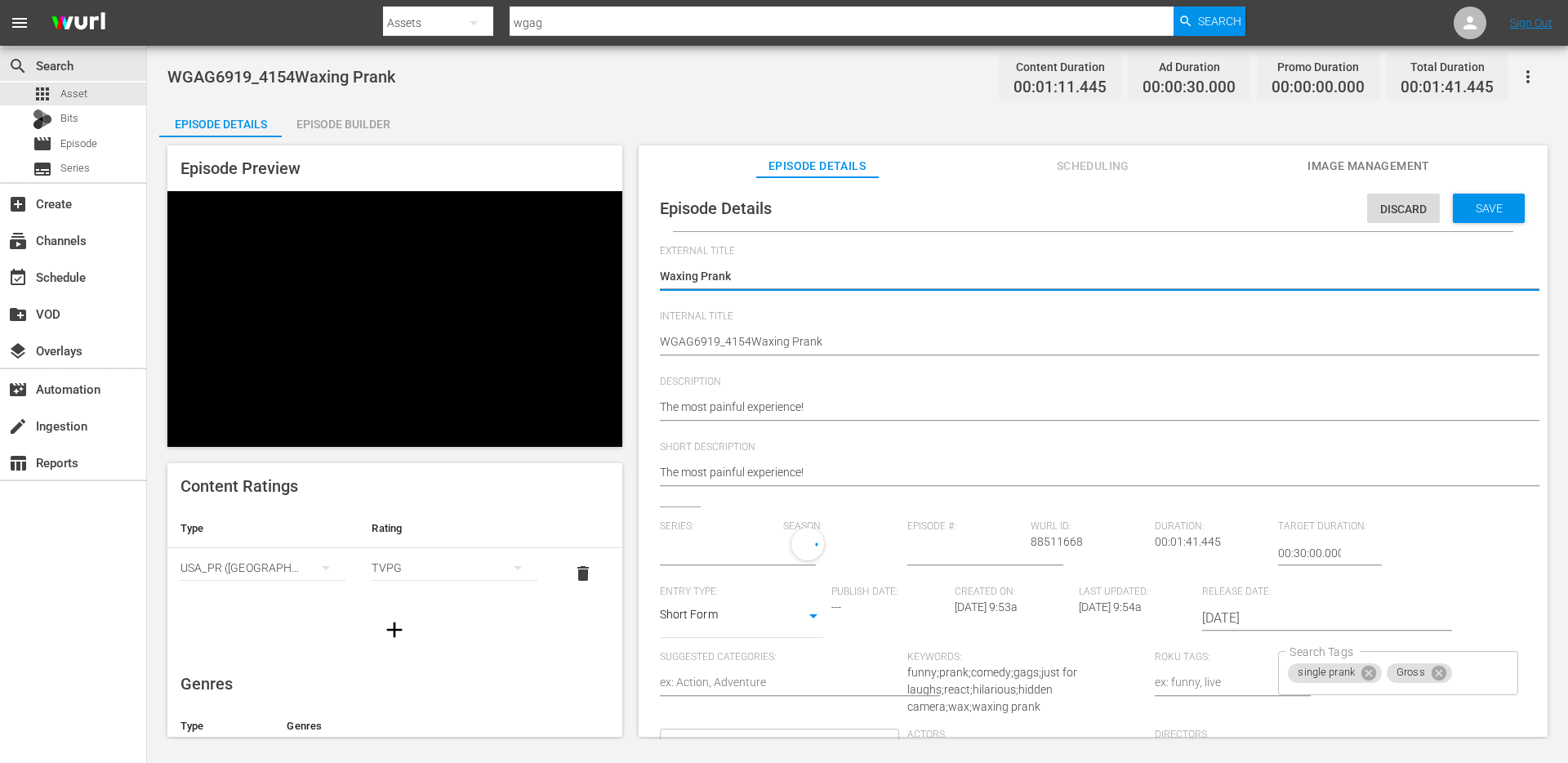
type input "GAGS AND PRANKS"
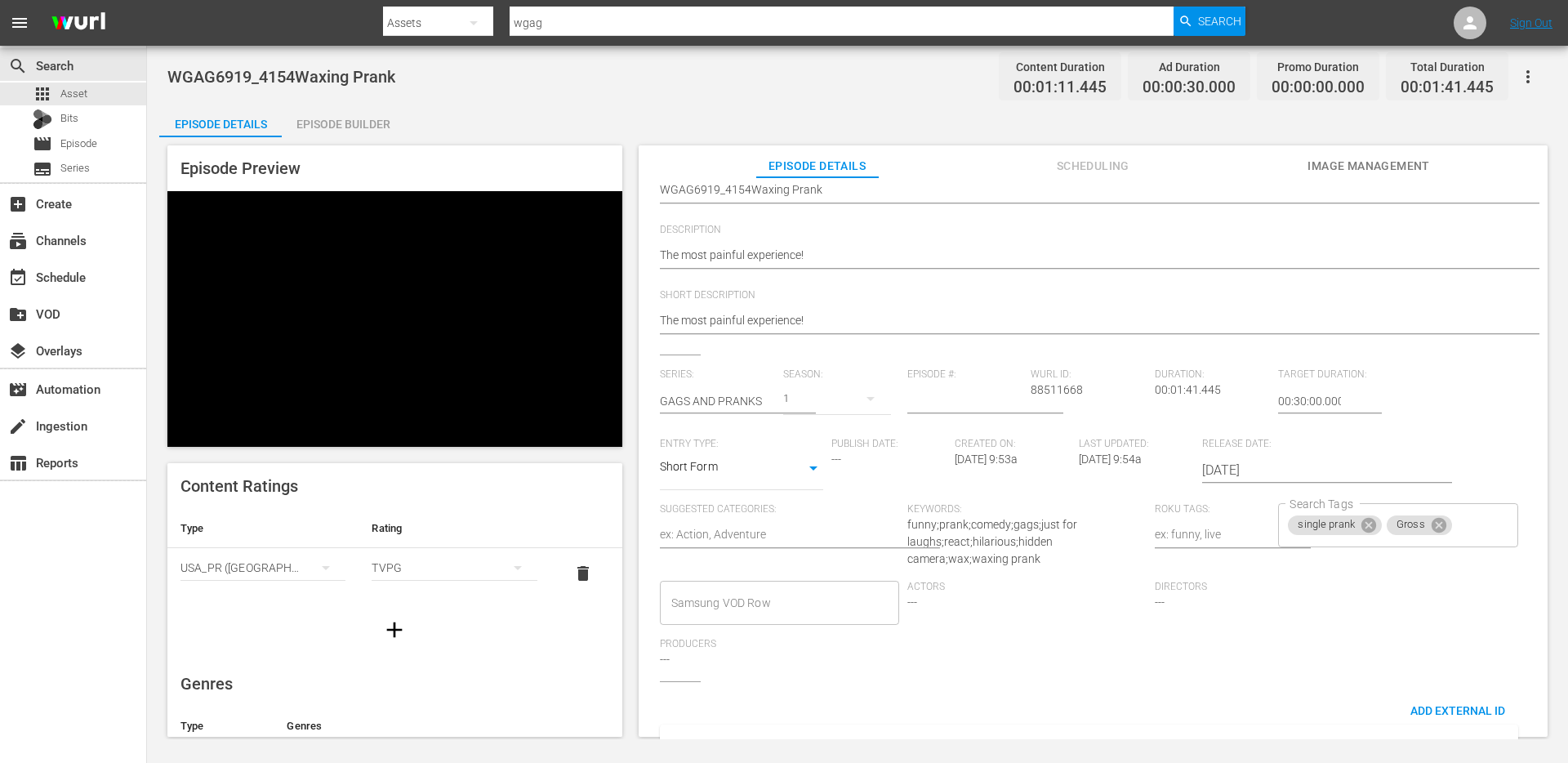
scroll to position [183, 0]
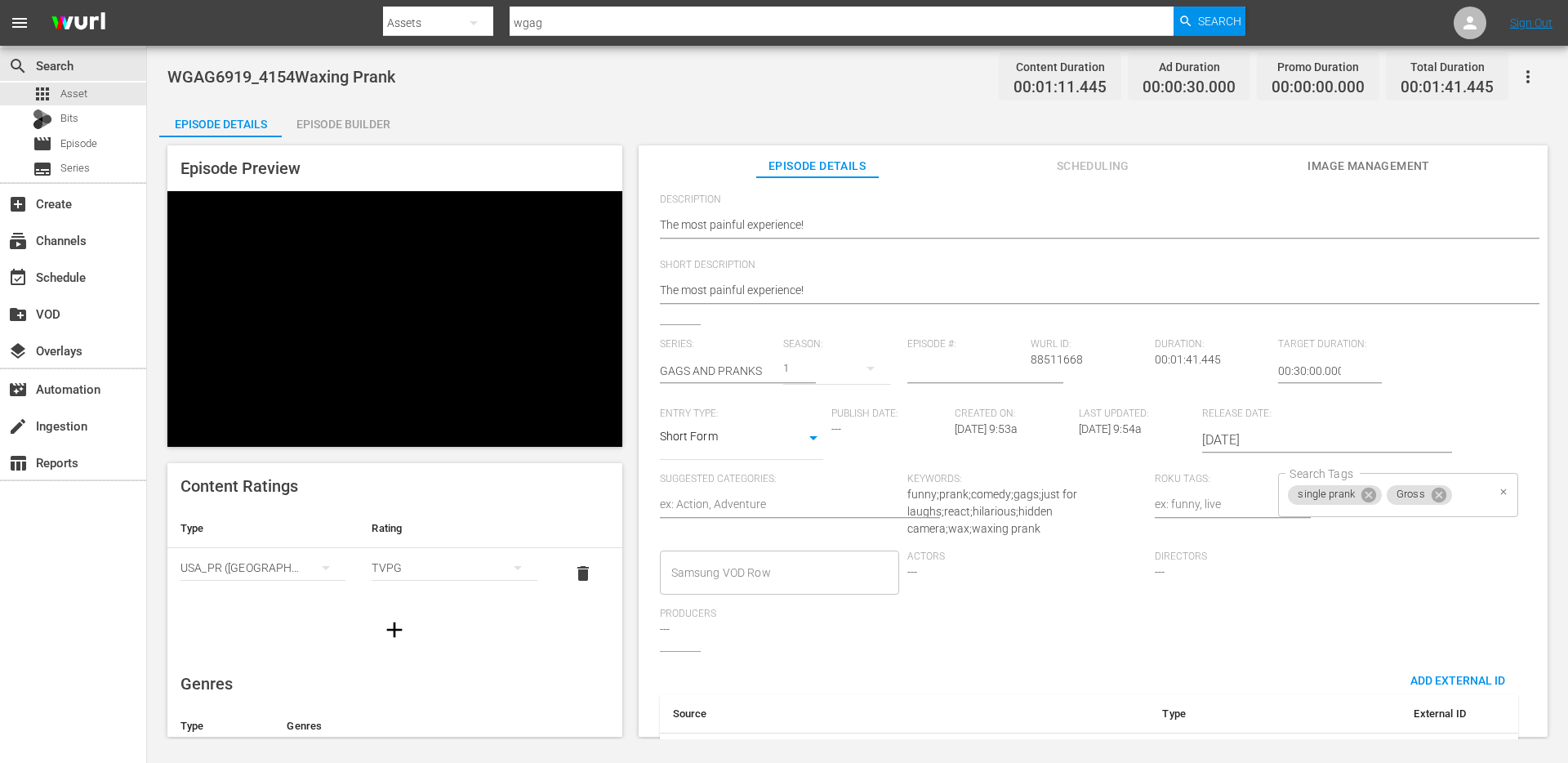
click at [1460, 494] on div "single prank Gross Search Tags" at bounding box center [1398, 494] width 240 height 44
type input "p"
type input "painful"
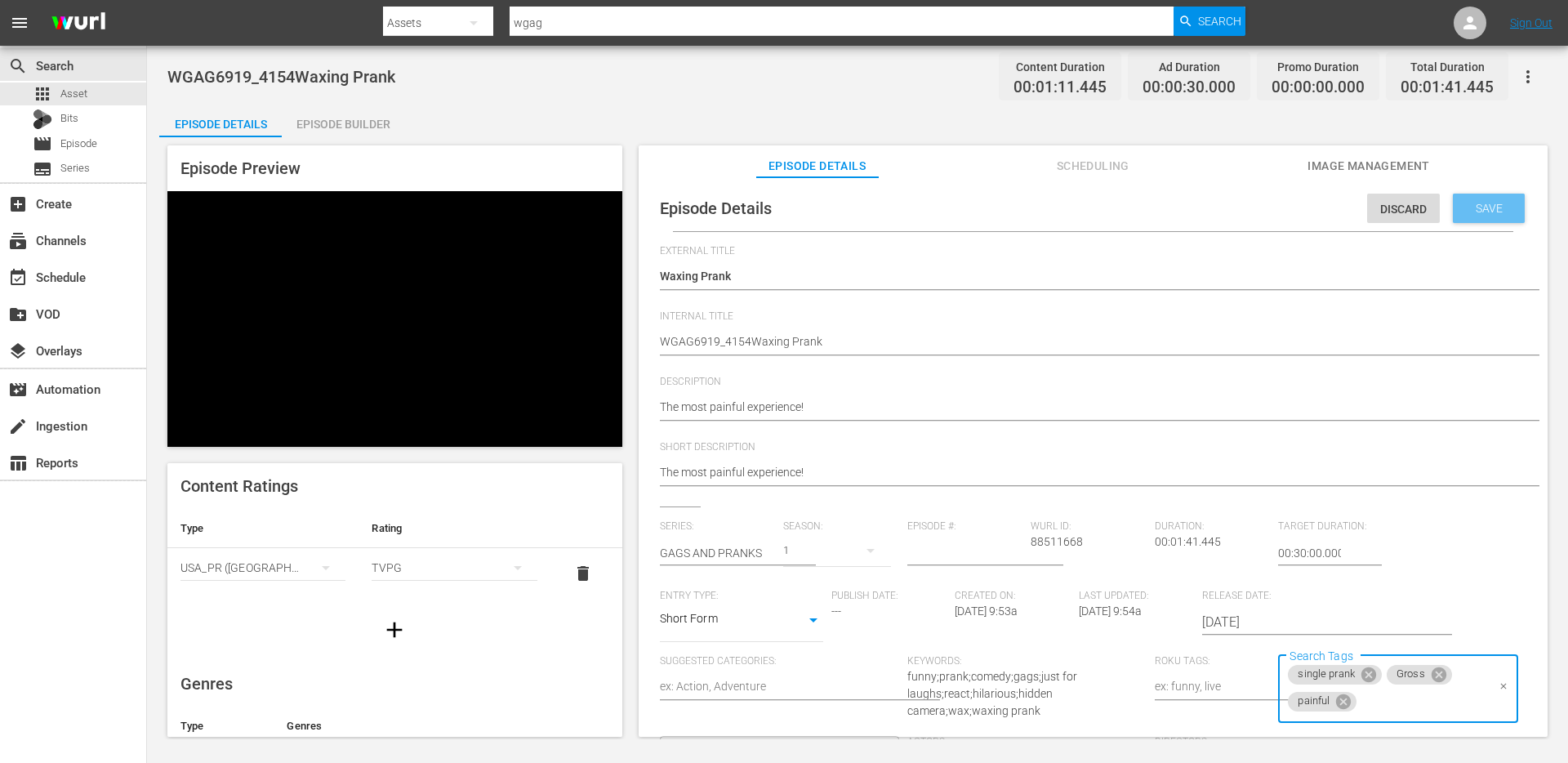
click at [1478, 201] on span "Save" at bounding box center [1488, 208] width 53 height 13
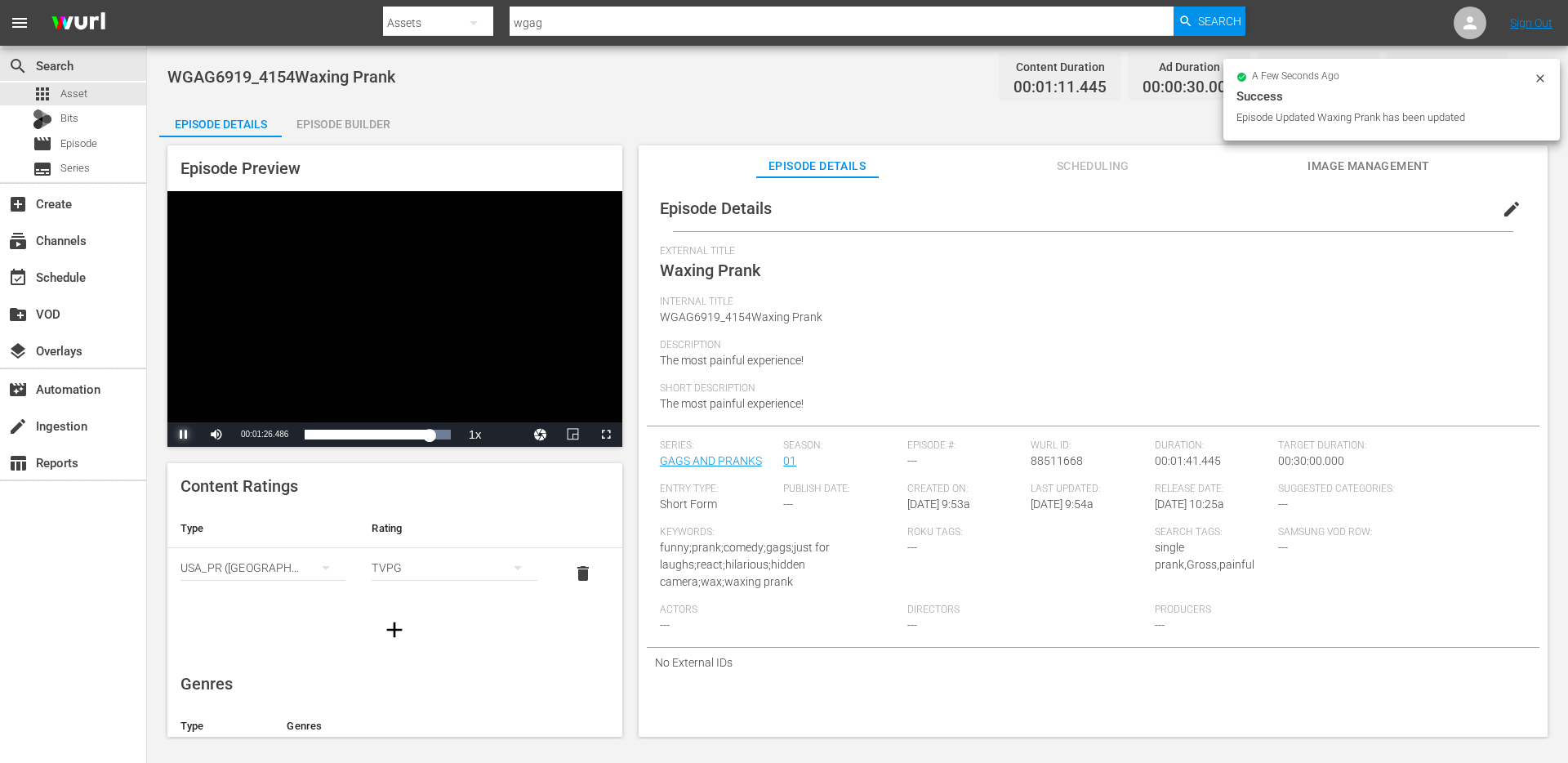
click at [183, 434] on span "Video Player" at bounding box center [183, 434] width 0 height 0
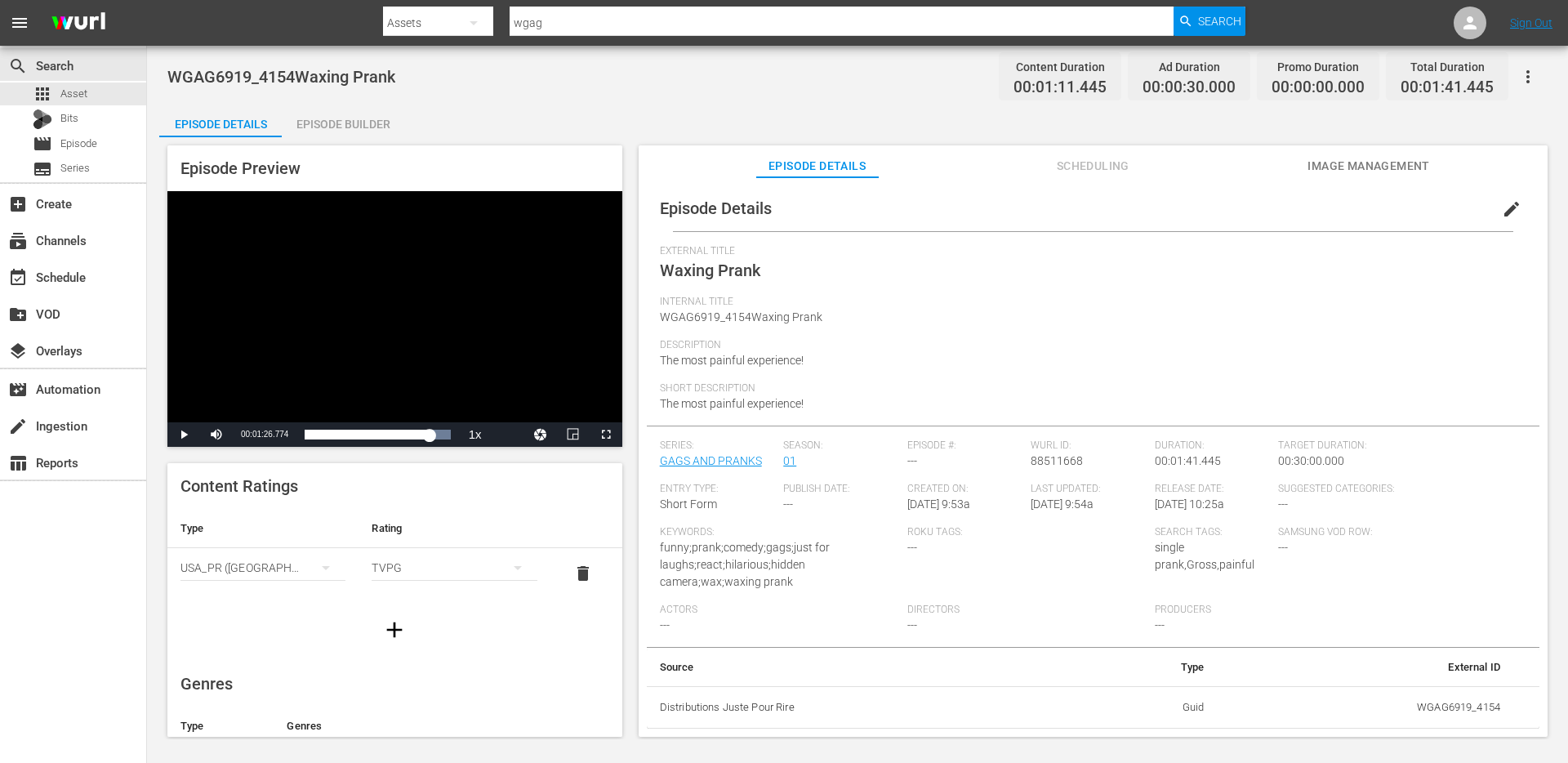
click at [1248, 174] on div "Episode Details Scheduling Image Management" at bounding box center [1093, 161] width 828 height 33
click at [1359, 172] on span "Image Management" at bounding box center [1368, 167] width 123 height 21
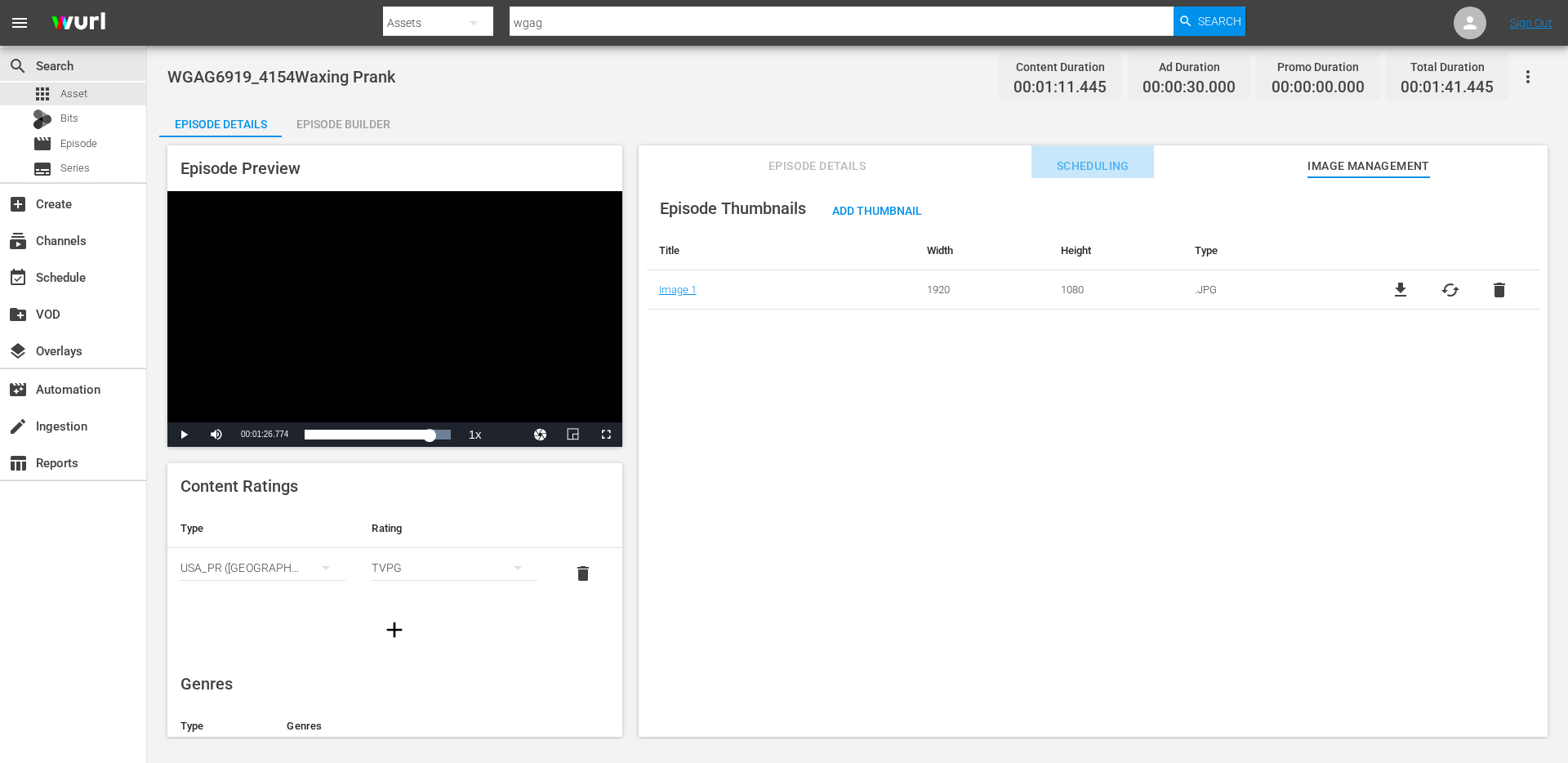
click at [1121, 153] on button "Scheduling" at bounding box center [1092, 161] width 123 height 33
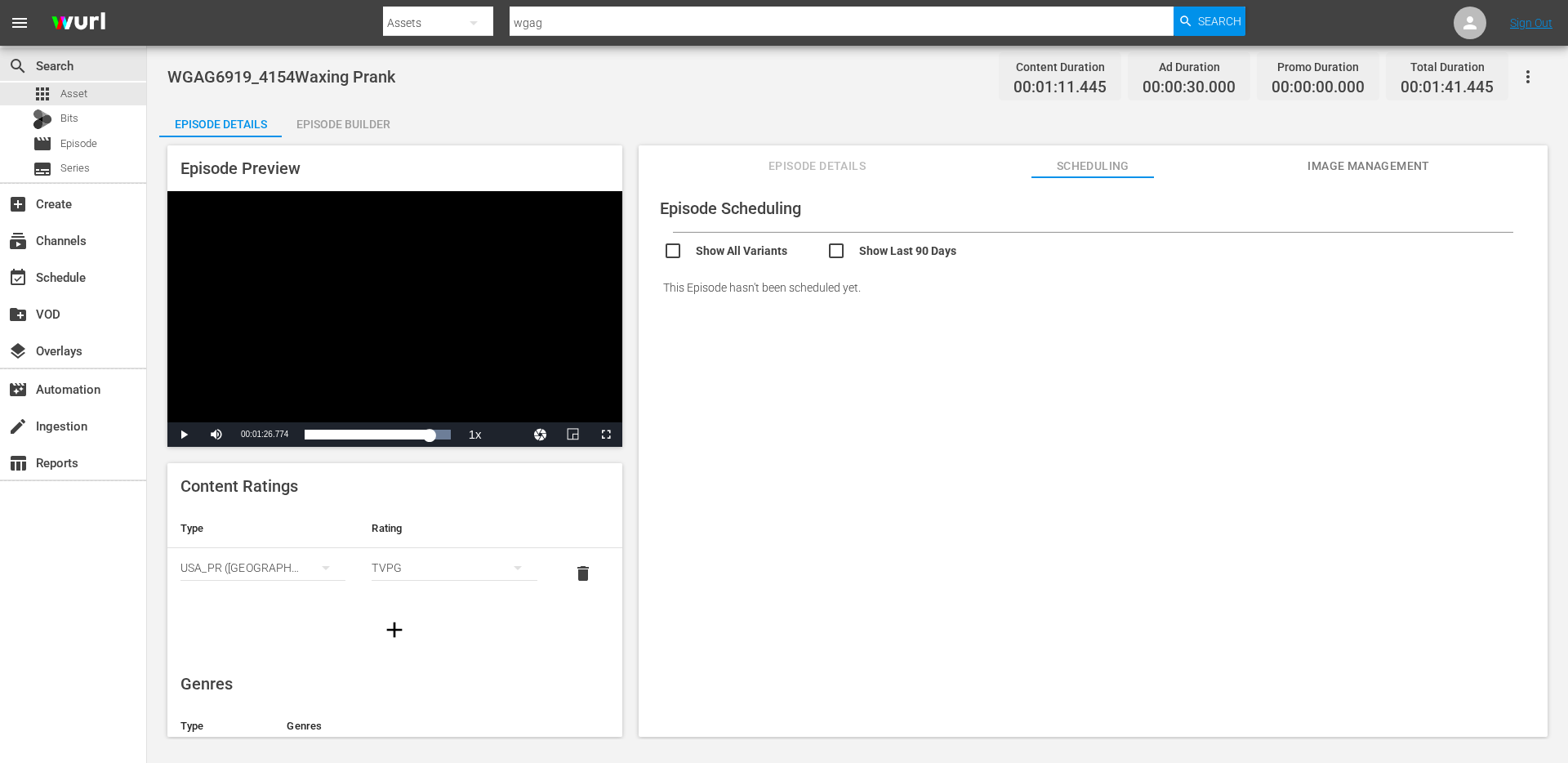
click at [851, 159] on span "Episode Details" at bounding box center [817, 167] width 123 height 21
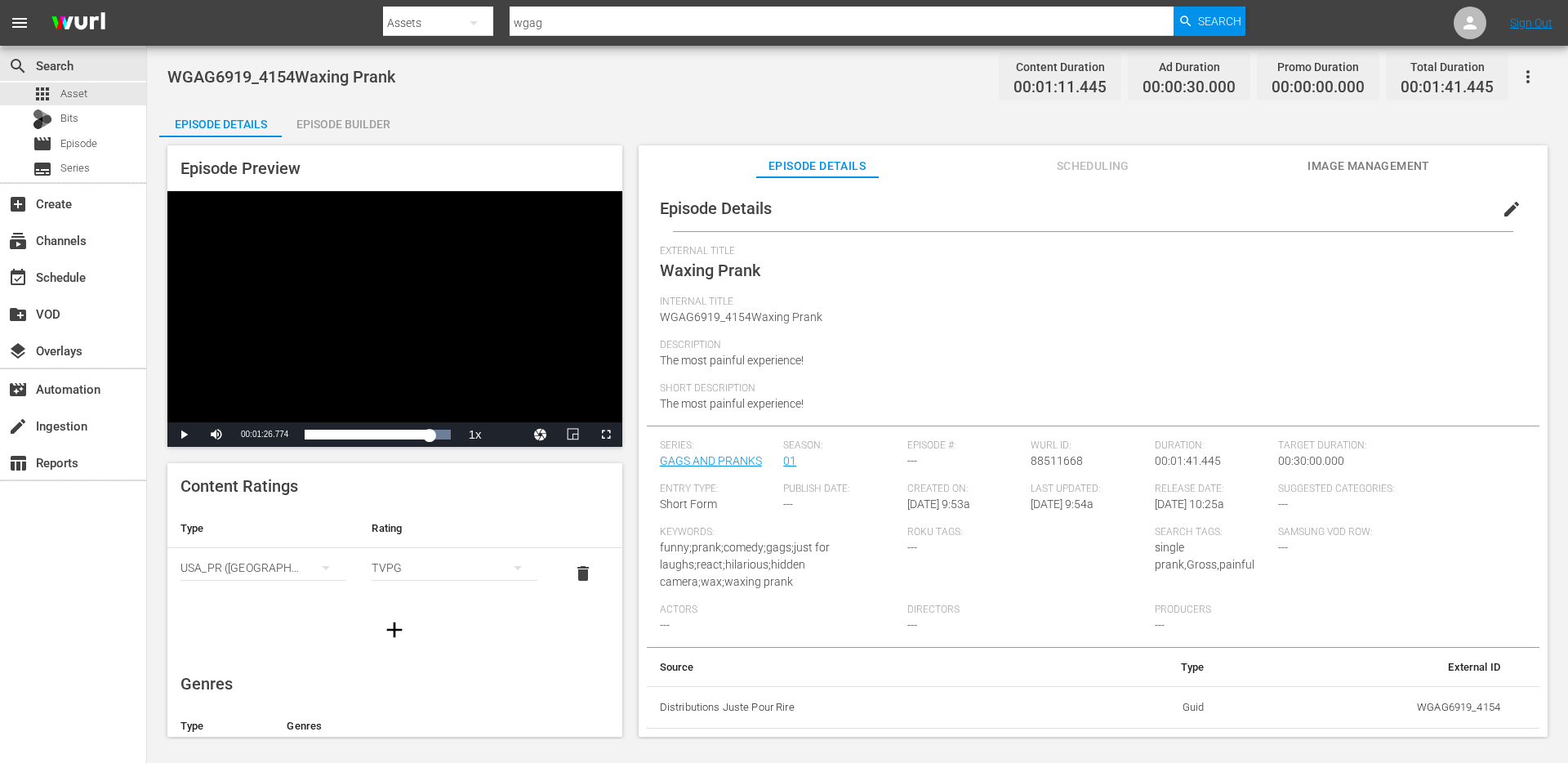
click at [277, 71] on span "WGAG6919_4154Waxing Prank" at bounding box center [281, 77] width 227 height 20
copy span "WGAG6919_4154Waxing Prank"
